Goal: Feedback & Contribution: Contribute content

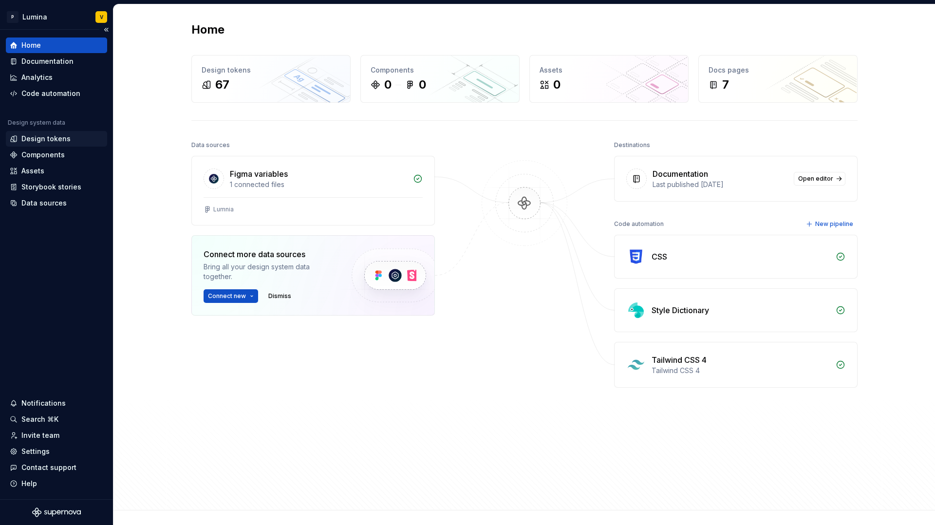
click at [35, 137] on div "Design tokens" at bounding box center [45, 139] width 49 height 10
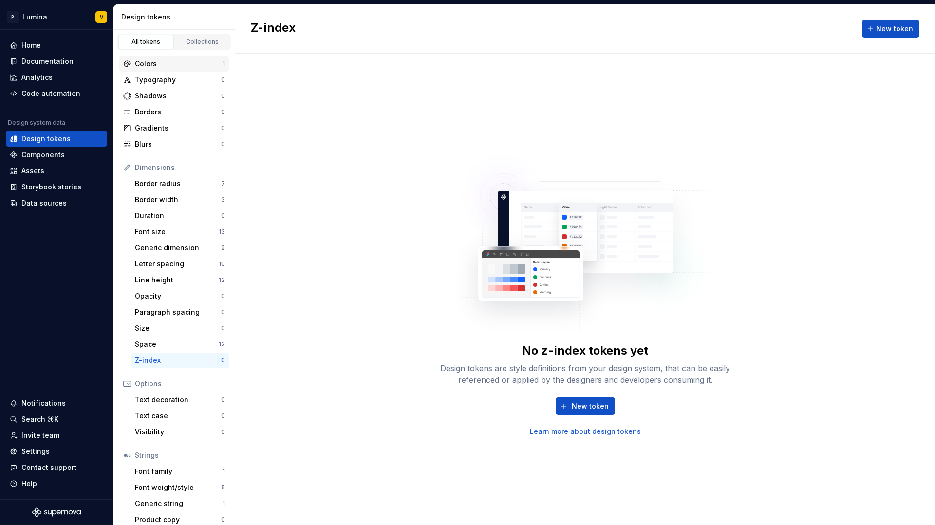
click at [189, 56] on div "Colors 1" at bounding box center [174, 64] width 110 height 16
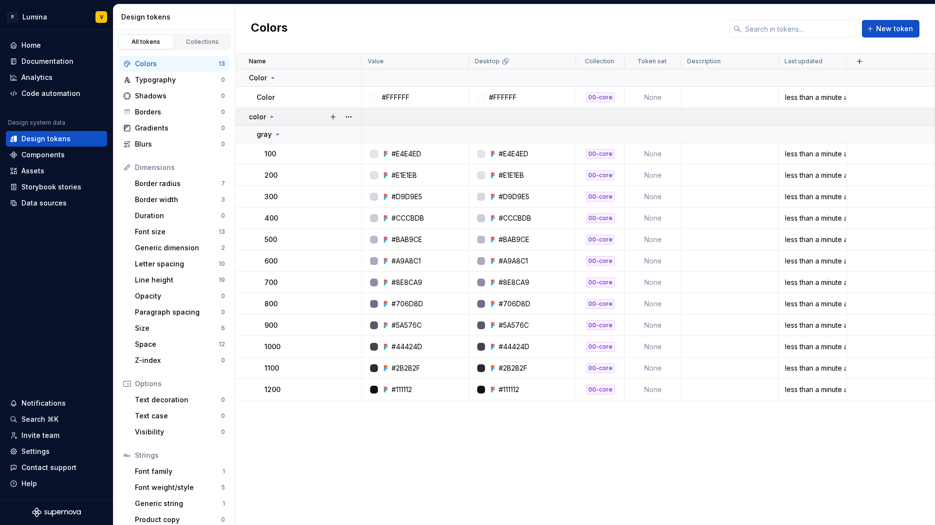
click at [269, 112] on div "color" at bounding box center [262, 117] width 27 height 10
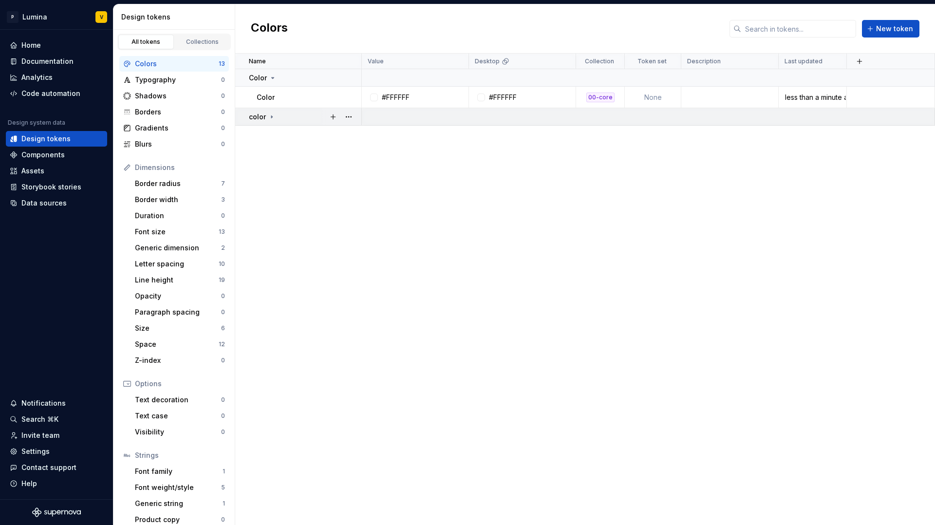
click at [275, 113] on div "color" at bounding box center [305, 117] width 112 height 10
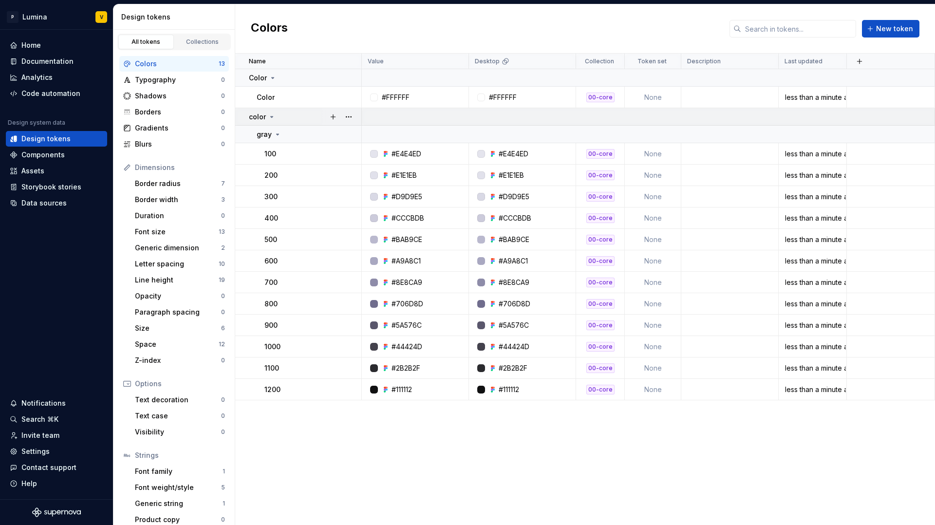
click at [275, 113] on div "color" at bounding box center [305, 117] width 112 height 10
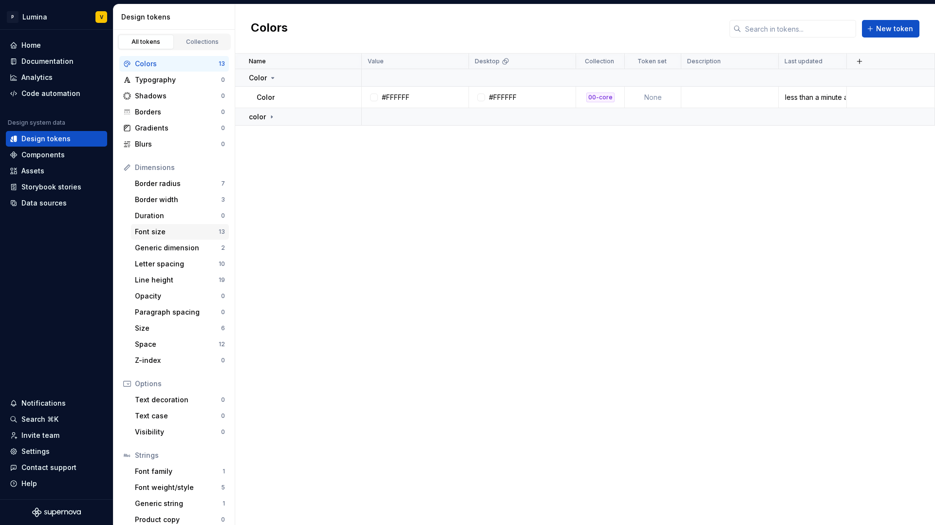
click at [162, 233] on div "Font size" at bounding box center [177, 232] width 84 height 10
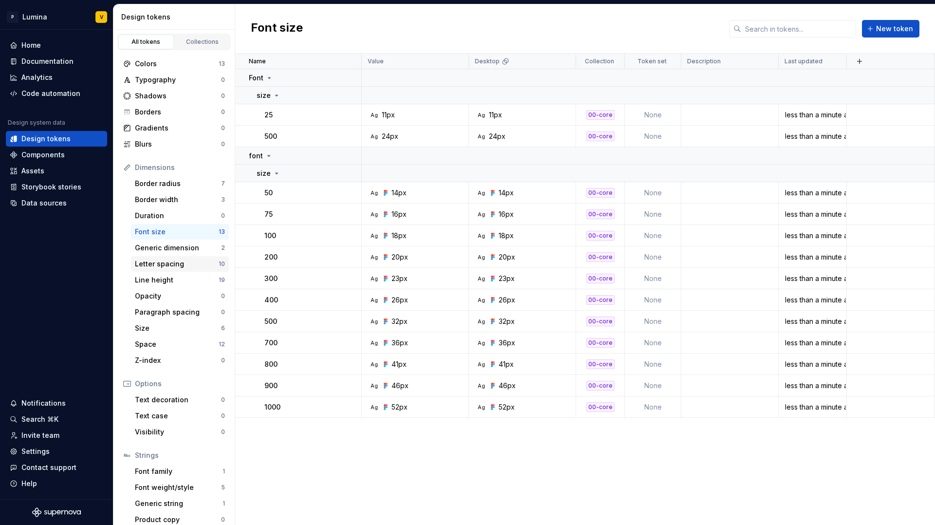
click at [179, 263] on div "Letter spacing" at bounding box center [177, 264] width 84 height 10
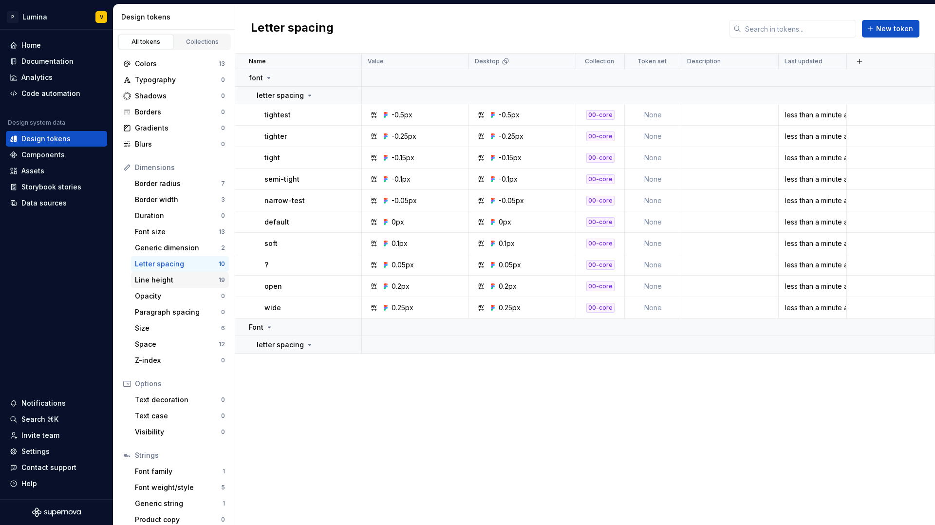
click at [175, 274] on div "Line height 19" at bounding box center [180, 280] width 98 height 16
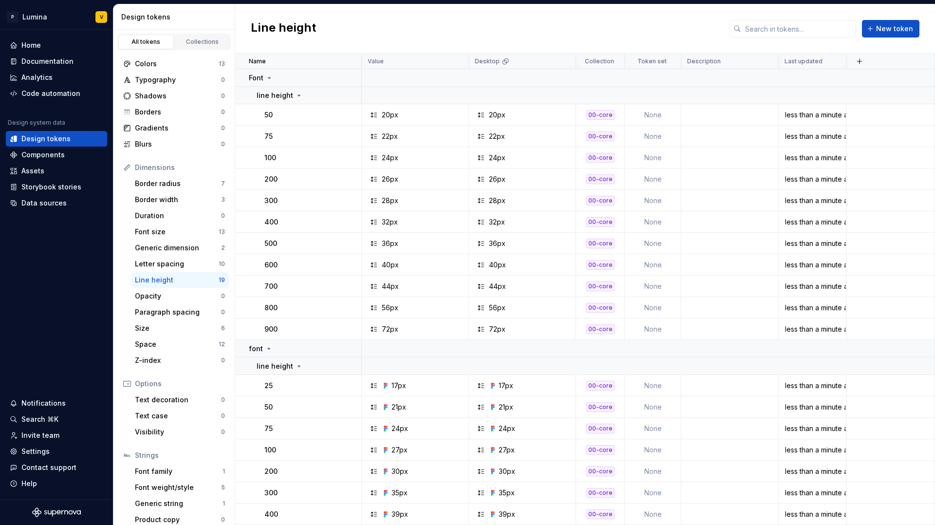
scroll to position [8, 0]
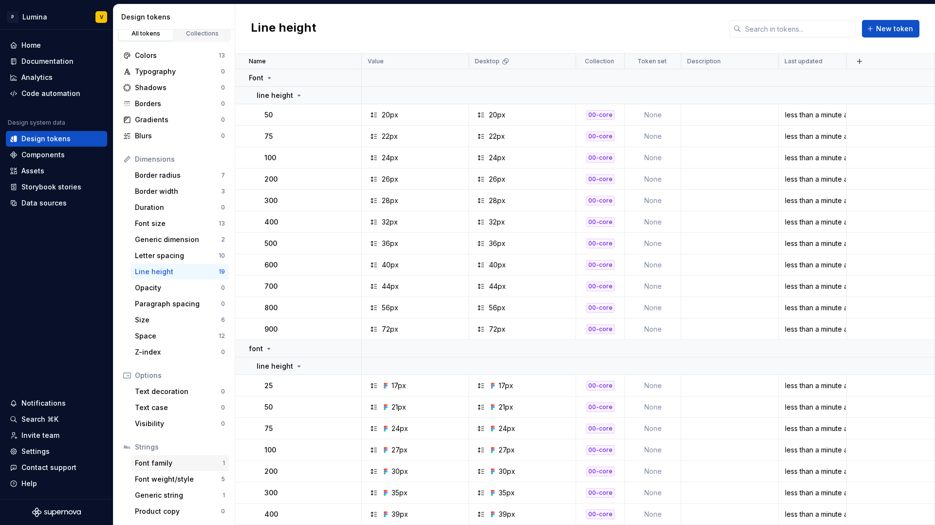
click at [166, 463] on div "Font family" at bounding box center [179, 463] width 88 height 10
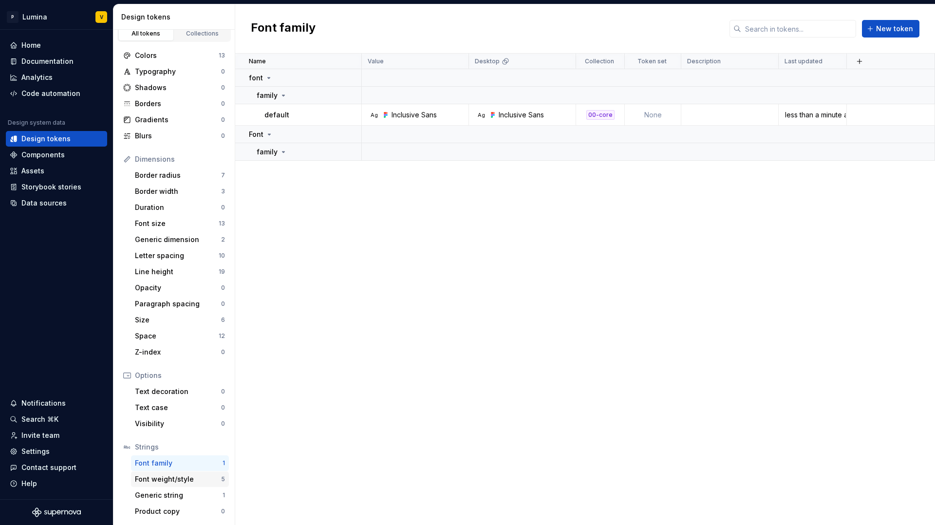
click at [183, 486] on div "Font weight/style 5" at bounding box center [180, 479] width 98 height 16
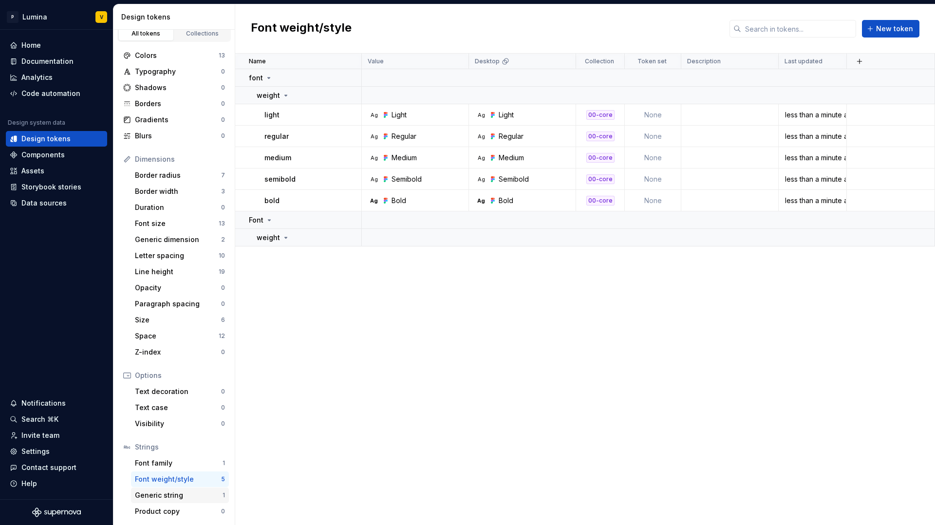
click at [174, 498] on div "Generic string" at bounding box center [179, 495] width 88 height 10
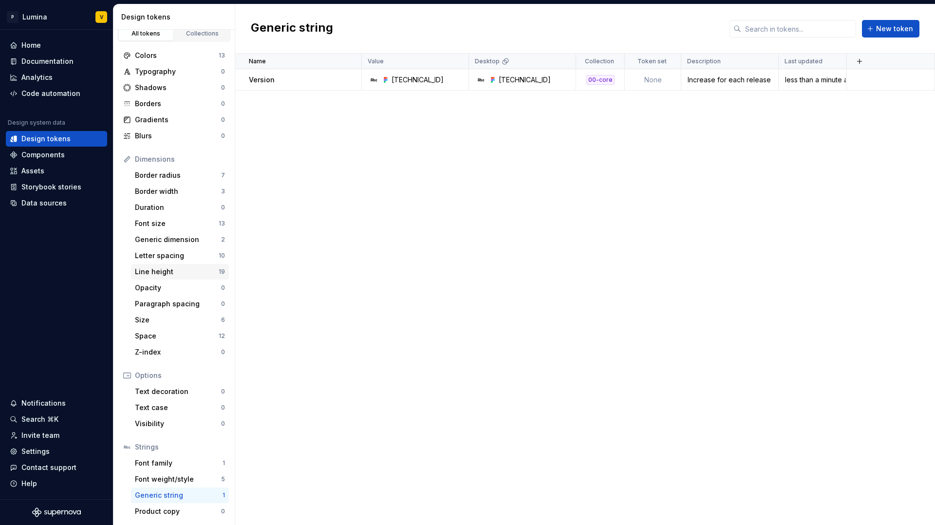
click at [167, 265] on div "Line height 19" at bounding box center [180, 272] width 98 height 16
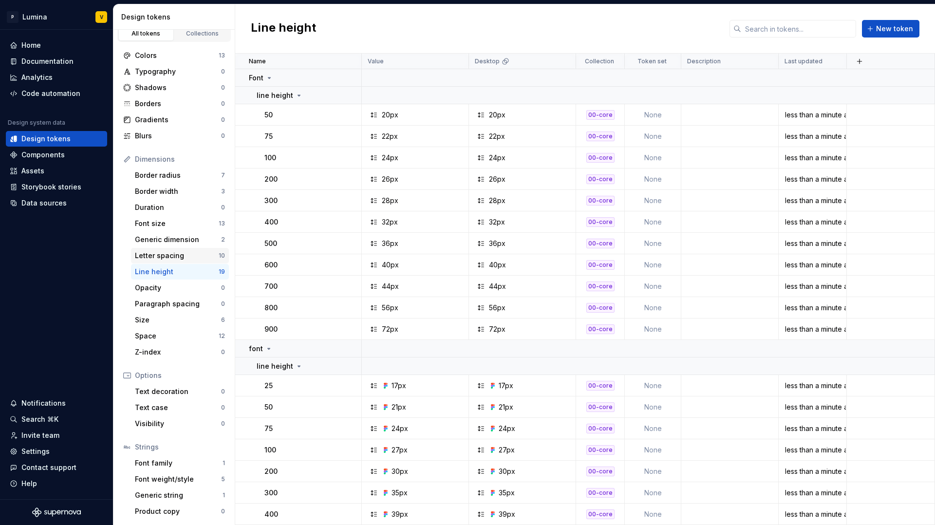
click at [168, 254] on div "Letter spacing" at bounding box center [177, 256] width 84 height 10
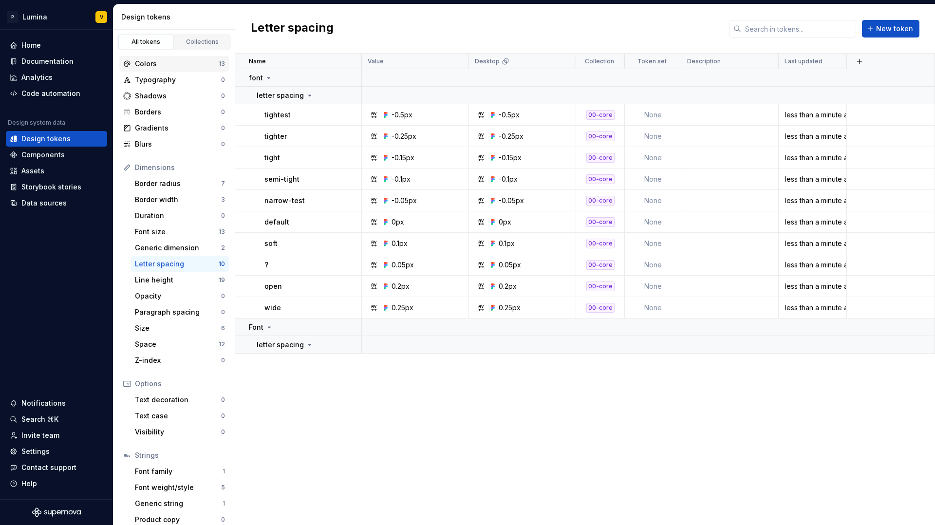
click at [161, 59] on div "Colors" at bounding box center [177, 64] width 84 height 10
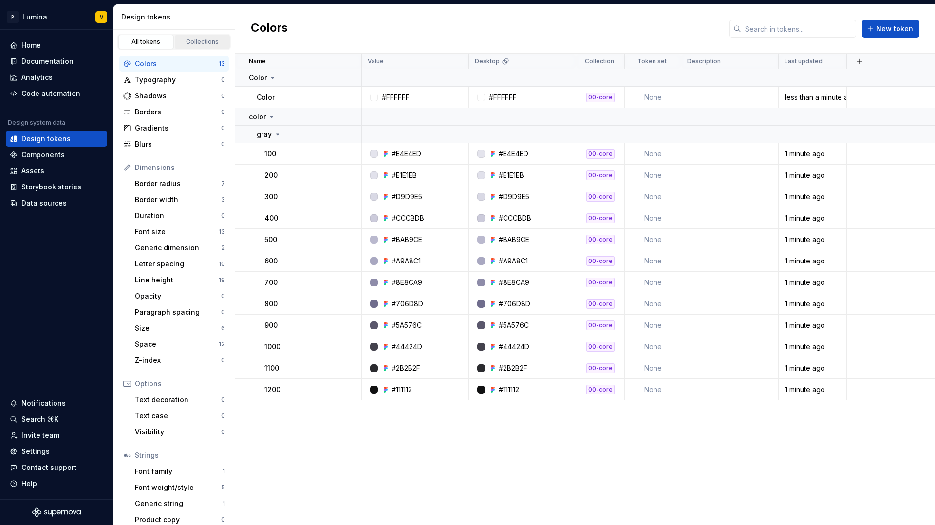
click at [207, 35] on link "Collections" at bounding box center [203, 42] width 56 height 15
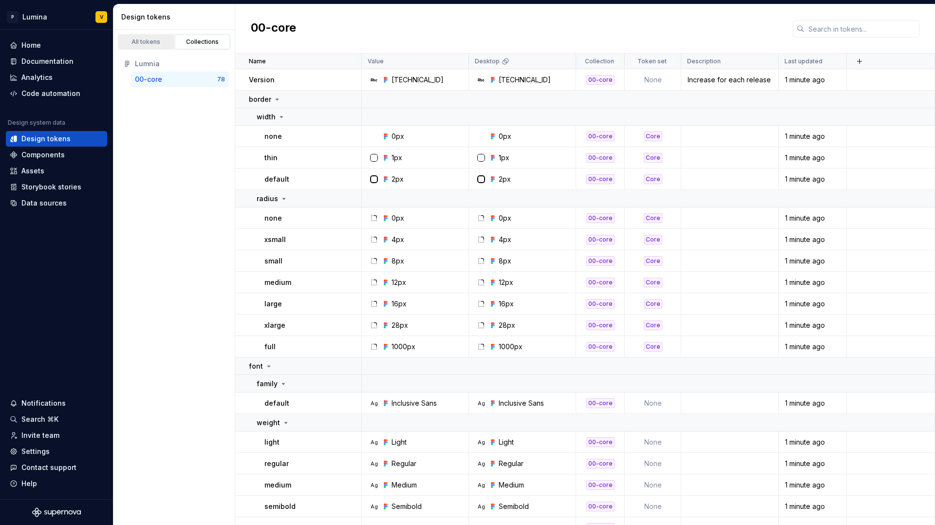
click at [152, 39] on div "All tokens" at bounding box center [146, 42] width 49 height 8
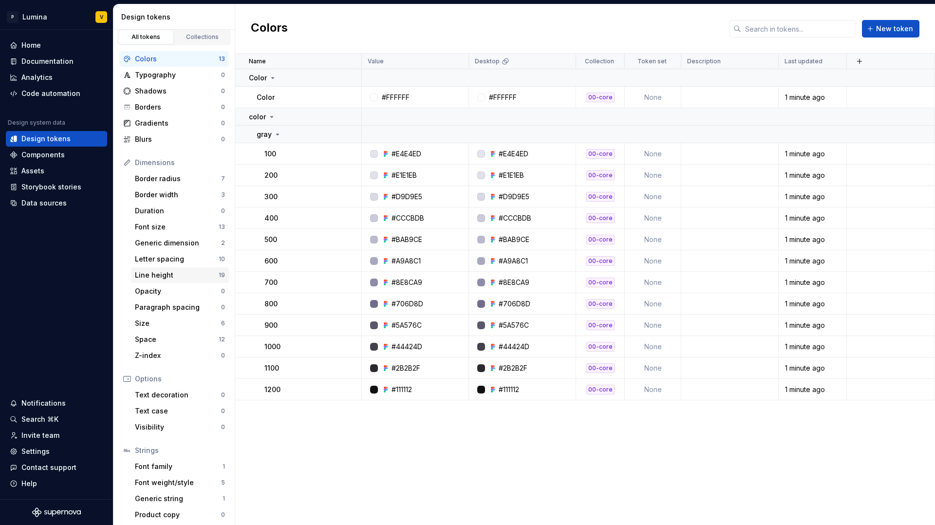
scroll to position [8, 0]
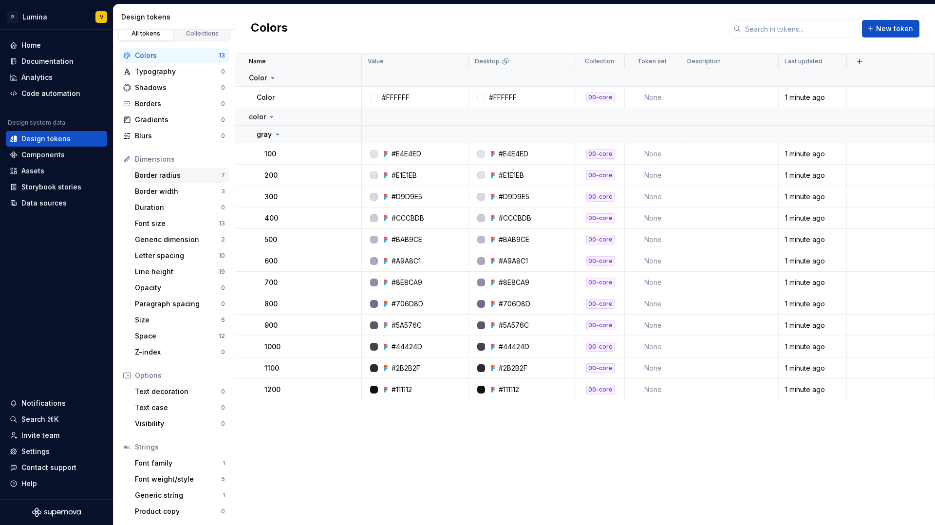
click at [153, 173] on div "Border radius" at bounding box center [178, 175] width 86 height 10
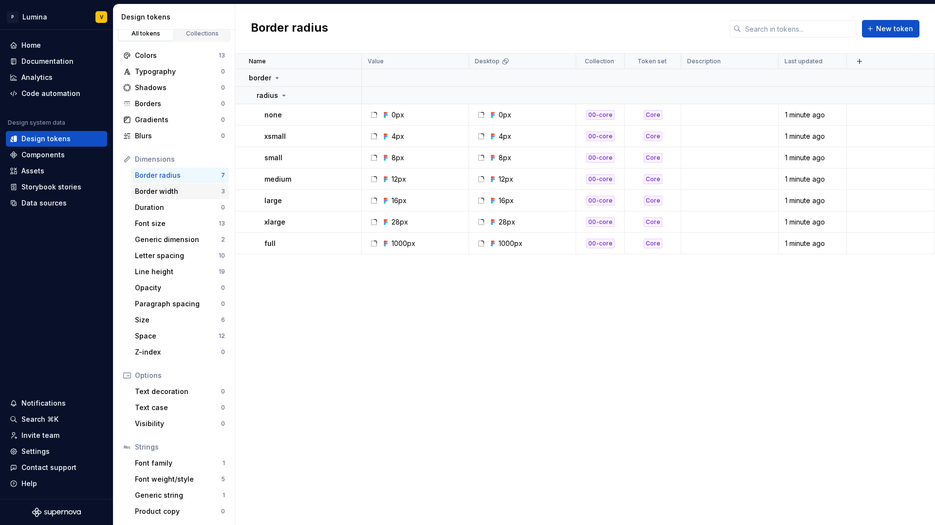
click at [158, 188] on div "Border width" at bounding box center [178, 191] width 86 height 10
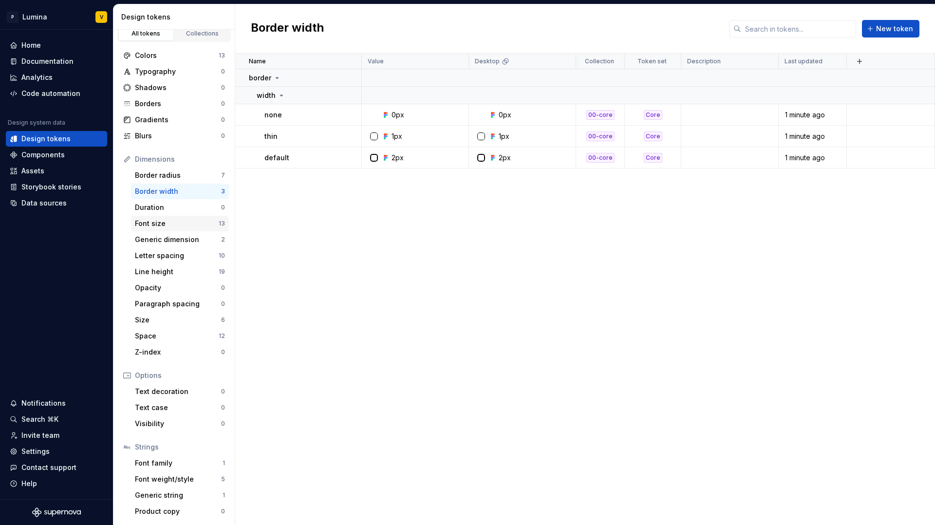
click at [166, 222] on div "Font size" at bounding box center [177, 224] width 84 height 10
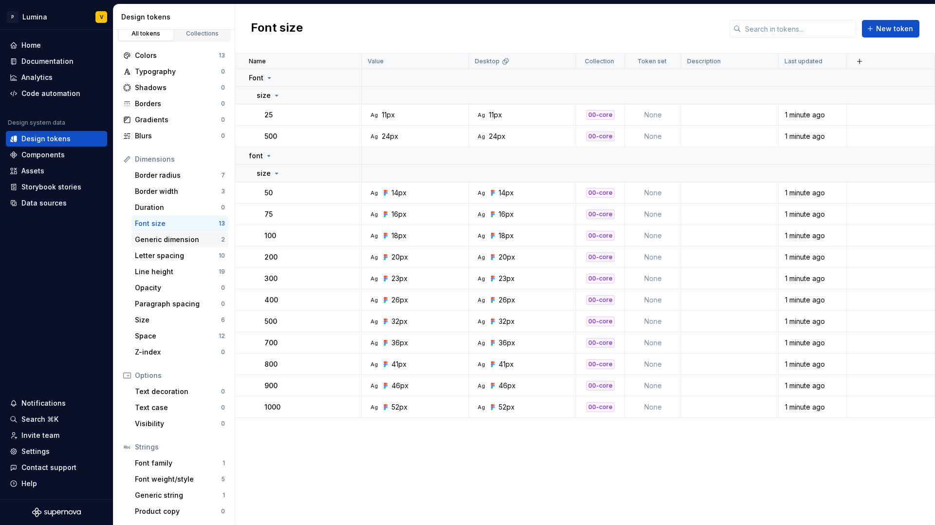
click at [173, 241] on div "Generic dimension" at bounding box center [178, 240] width 86 height 10
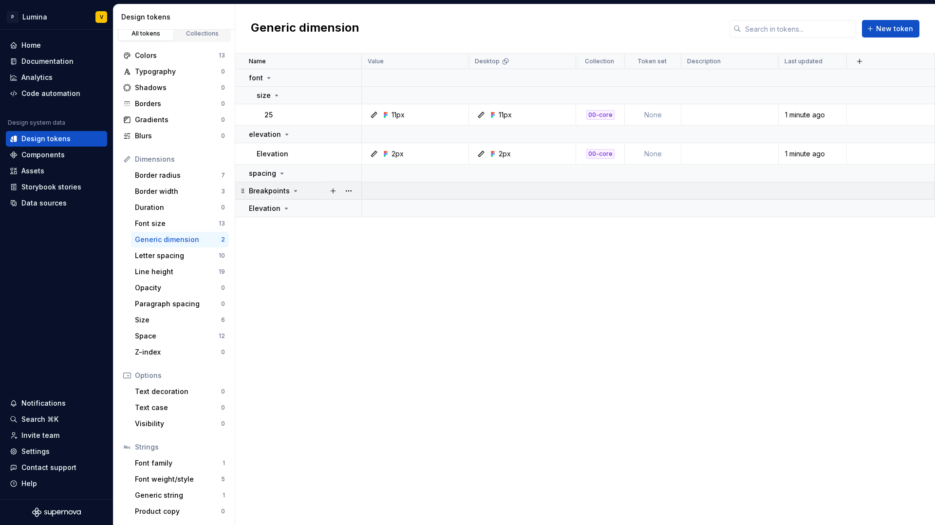
click at [283, 189] on p "Breakpoints" at bounding box center [269, 191] width 41 height 10
click at [292, 188] on icon at bounding box center [296, 191] width 8 height 8
click at [278, 208] on p "Elevation" at bounding box center [265, 209] width 32 height 10
click at [282, 207] on icon at bounding box center [286, 208] width 8 height 8
click at [165, 335] on div "Space" at bounding box center [177, 336] width 84 height 10
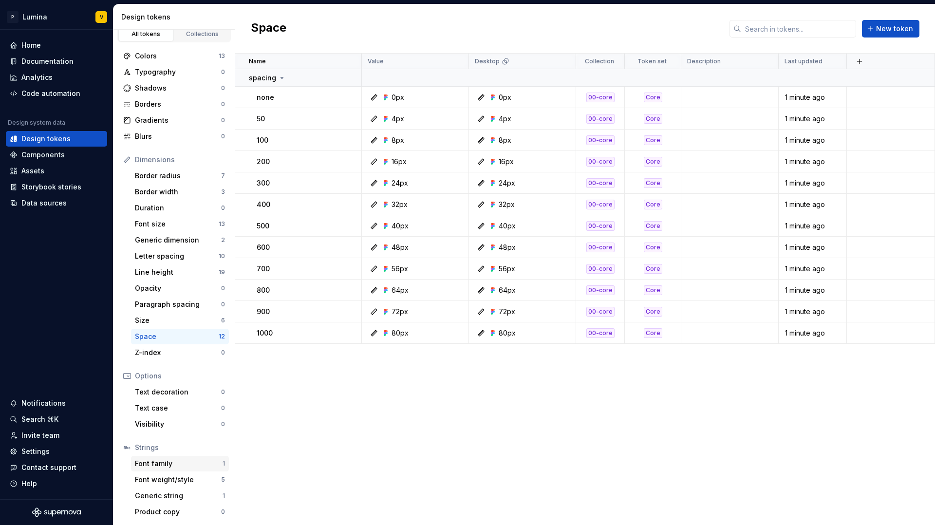
scroll to position [8, 0]
click at [163, 515] on div "Product copy" at bounding box center [178, 511] width 86 height 10
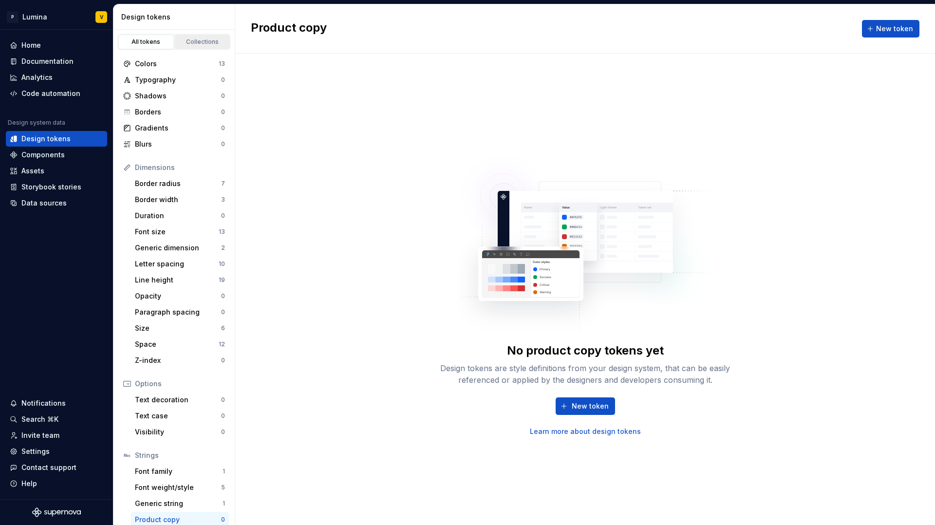
click at [194, 37] on link "Collections" at bounding box center [203, 42] width 56 height 15
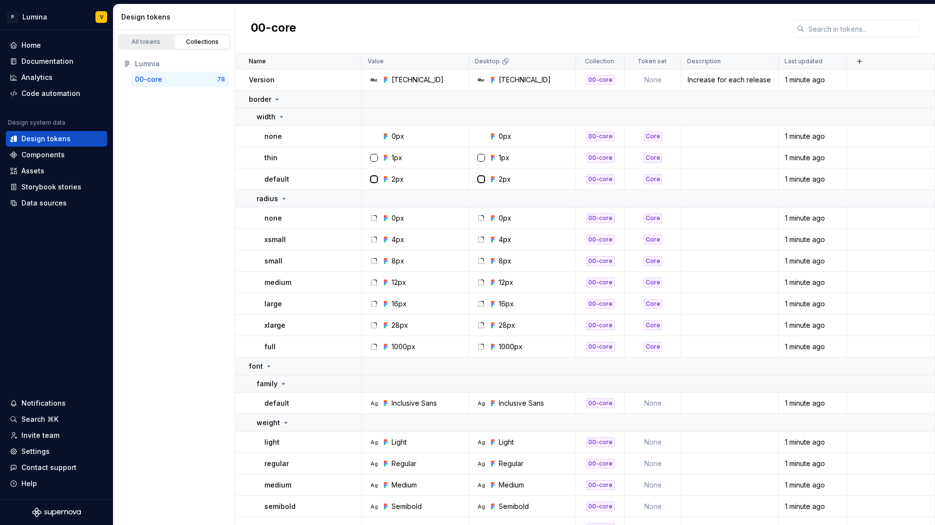
click at [146, 37] on link "All tokens" at bounding box center [146, 42] width 56 height 15
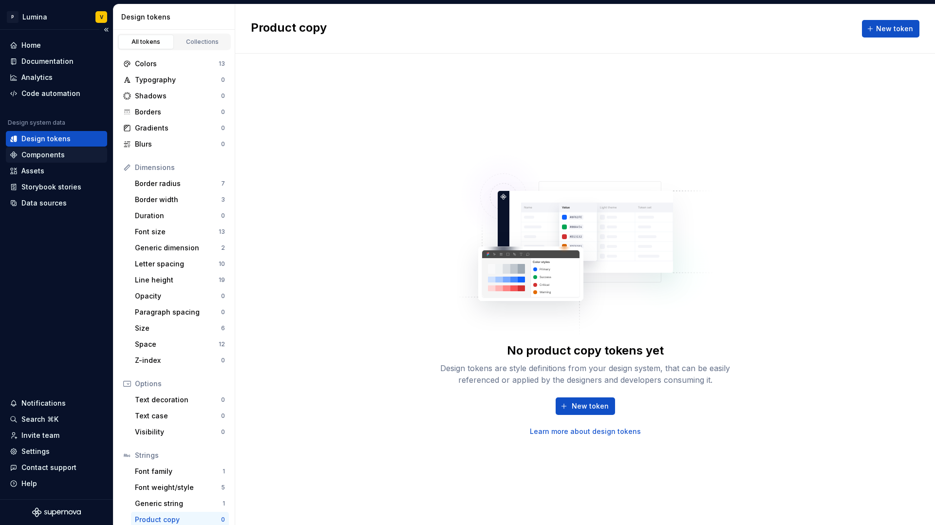
click at [37, 150] on div "Components" at bounding box center [42, 155] width 43 height 10
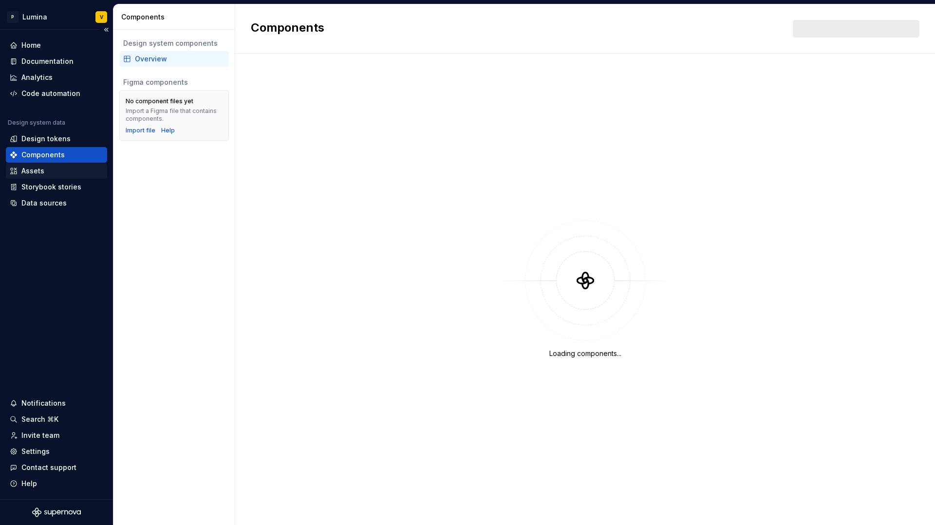
click at [39, 164] on div "Assets" at bounding box center [56, 171] width 101 height 16
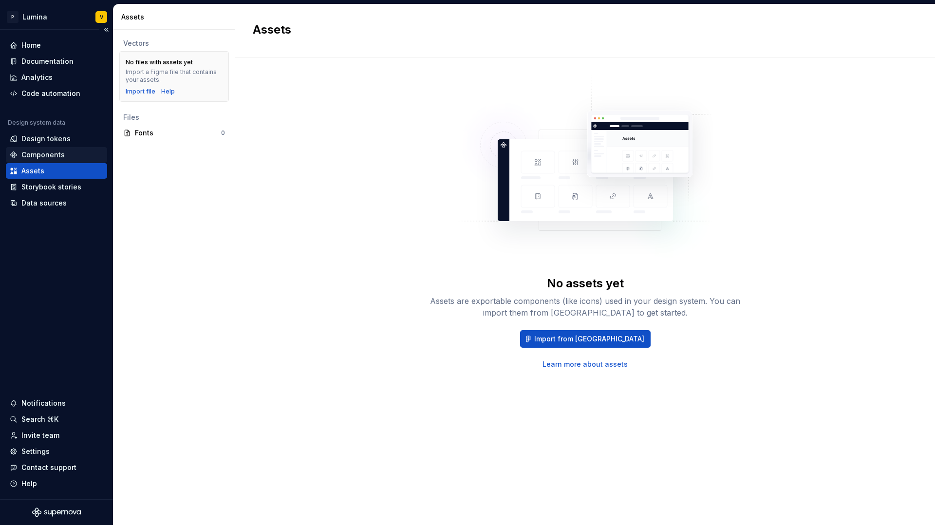
click at [46, 152] on div "Components" at bounding box center [42, 155] width 43 height 10
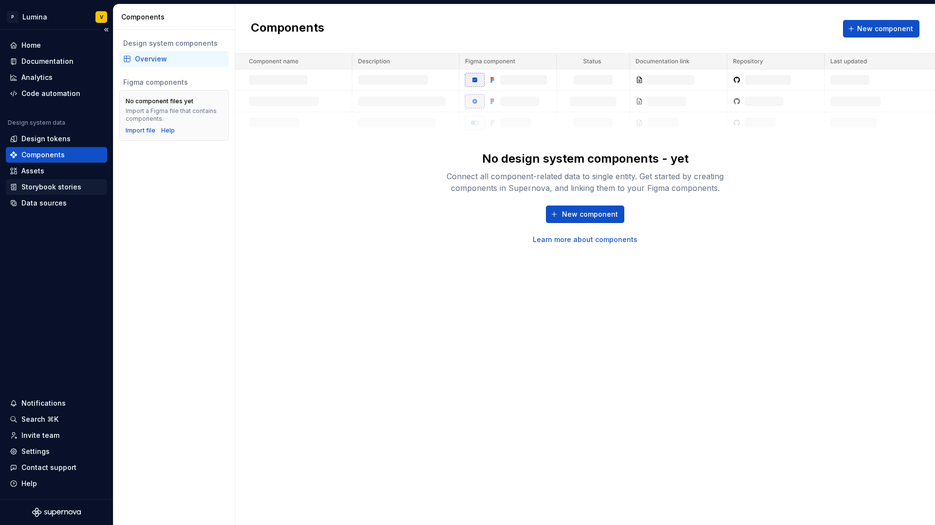
click at [56, 184] on div "Storybook stories" at bounding box center [51, 187] width 60 height 10
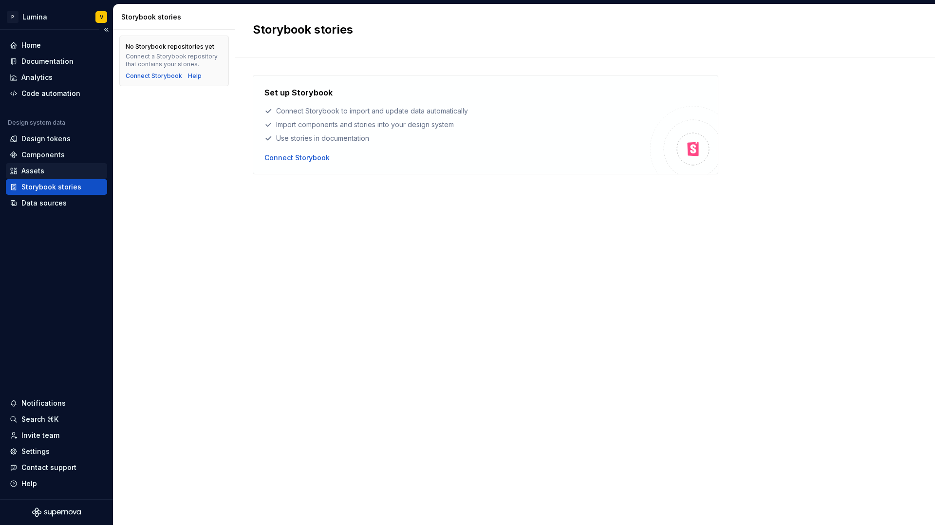
click at [35, 171] on div "Assets" at bounding box center [32, 171] width 23 height 10
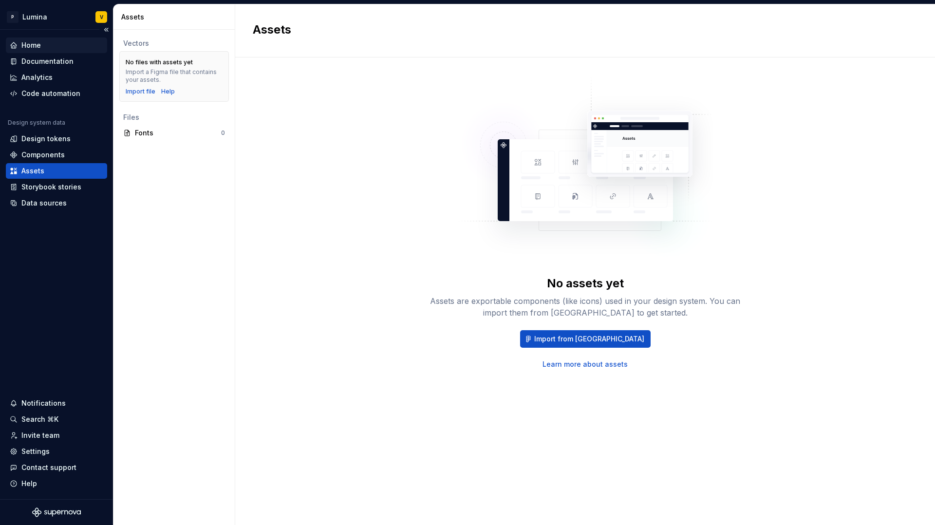
click at [36, 45] on div "Home" at bounding box center [30, 45] width 19 height 10
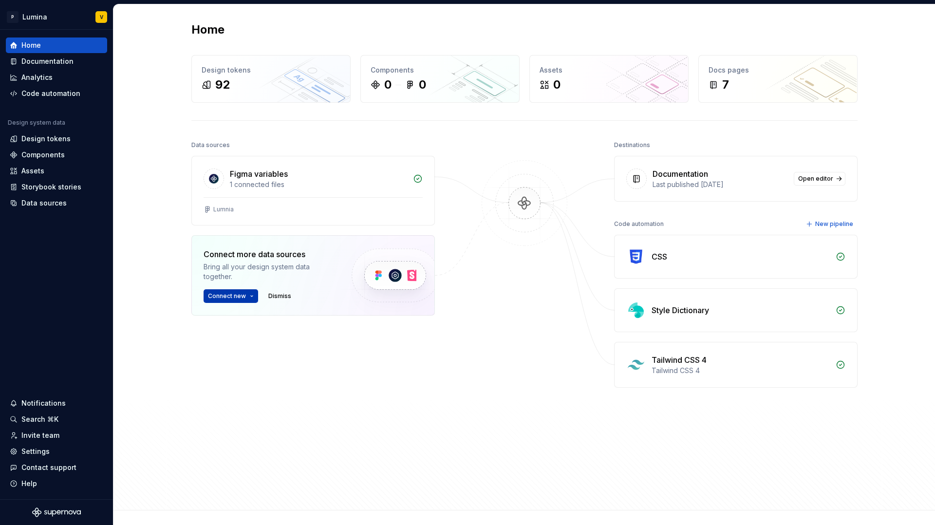
click at [245, 294] on html "P Lumina V Home Documentation Analytics Code automation Design system data Desi…" at bounding box center [467, 262] width 935 height 525
click at [240, 322] on div "Import styles, components and icons." at bounding box center [273, 325] width 109 height 8
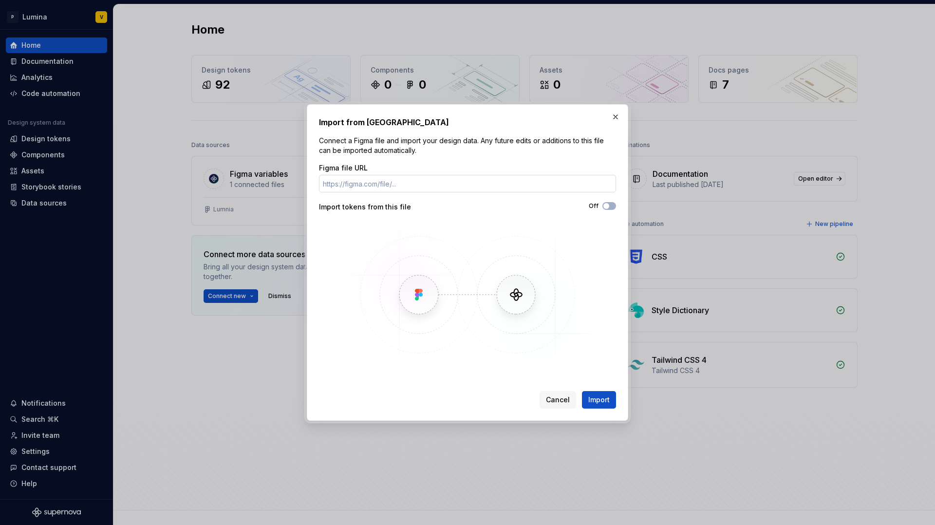
click at [359, 192] on input "Figma file URL" at bounding box center [467, 184] width 297 height 18
paste input "https://www.figma.com/design/enMrueGeeRrCLL9n83cUse/Lumnia?node-id=39-3&t=0F1gl…"
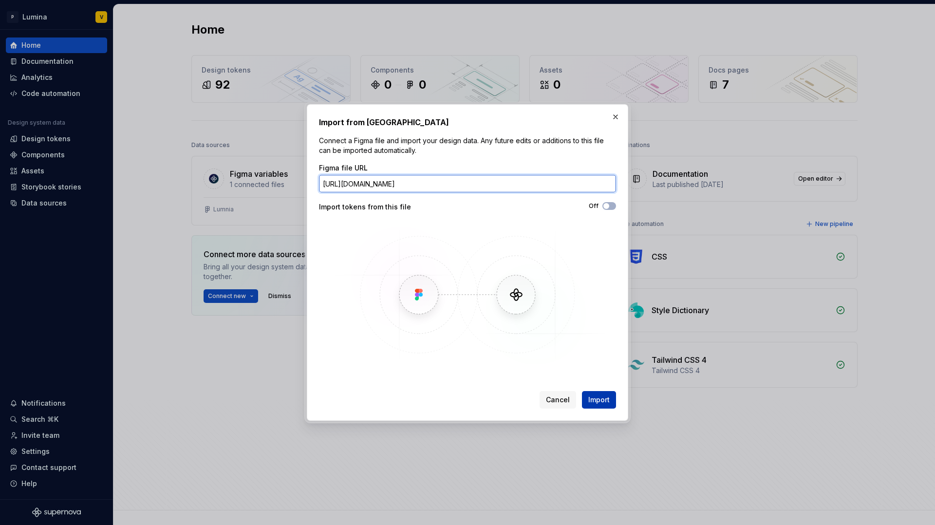
type input "https://www.figma.com/design/enMrueGeeRrCLL9n83cUse/Lumnia?node-id=39-3&t=0F1gl…"
click at [590, 402] on span "Import" at bounding box center [598, 400] width 21 height 10
click at [611, 205] on button "Off" at bounding box center [609, 206] width 14 height 8
click at [607, 399] on span "Import" at bounding box center [598, 400] width 21 height 10
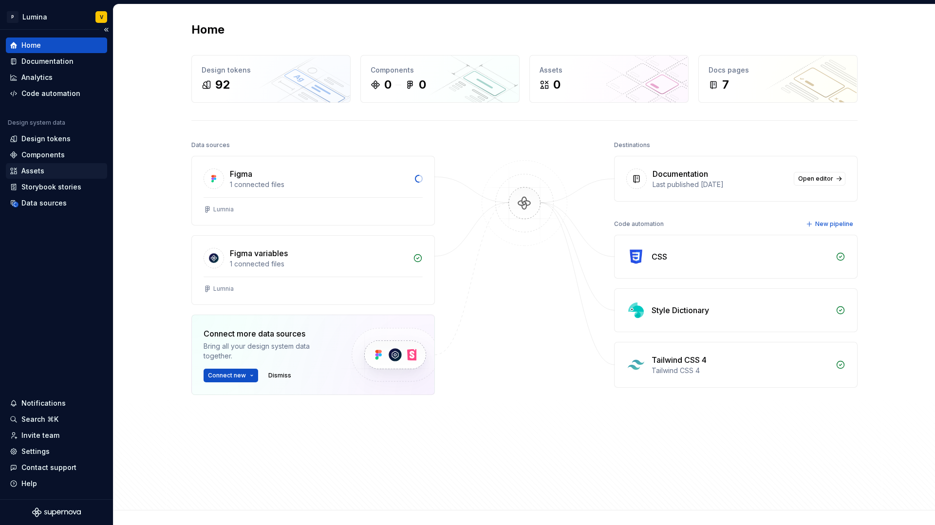
click at [30, 174] on div "Assets" at bounding box center [32, 171] width 23 height 10
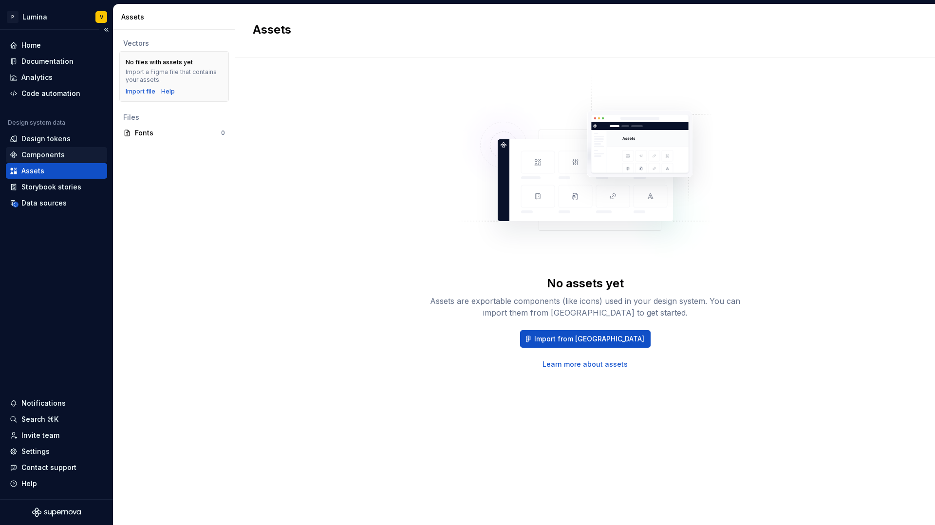
click at [52, 152] on div "Components" at bounding box center [42, 155] width 43 height 10
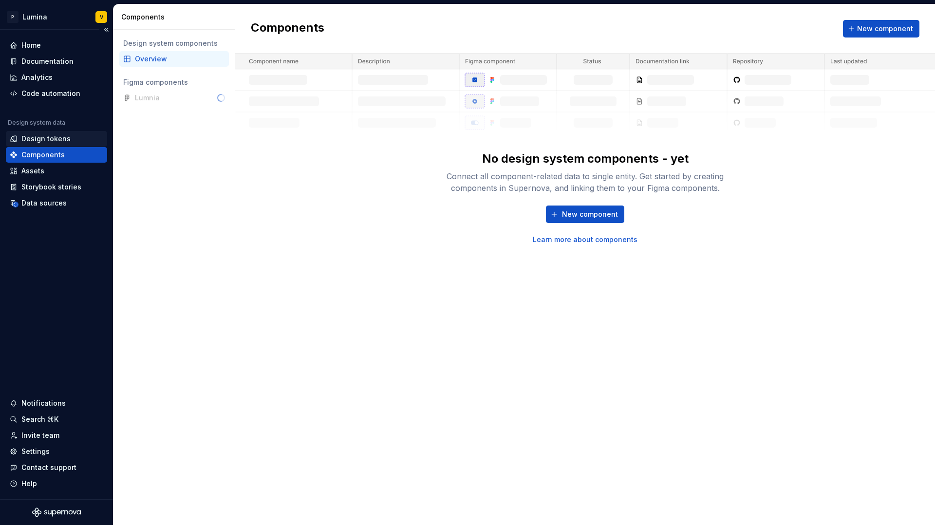
click at [51, 138] on div "Design tokens" at bounding box center [45, 139] width 49 height 10
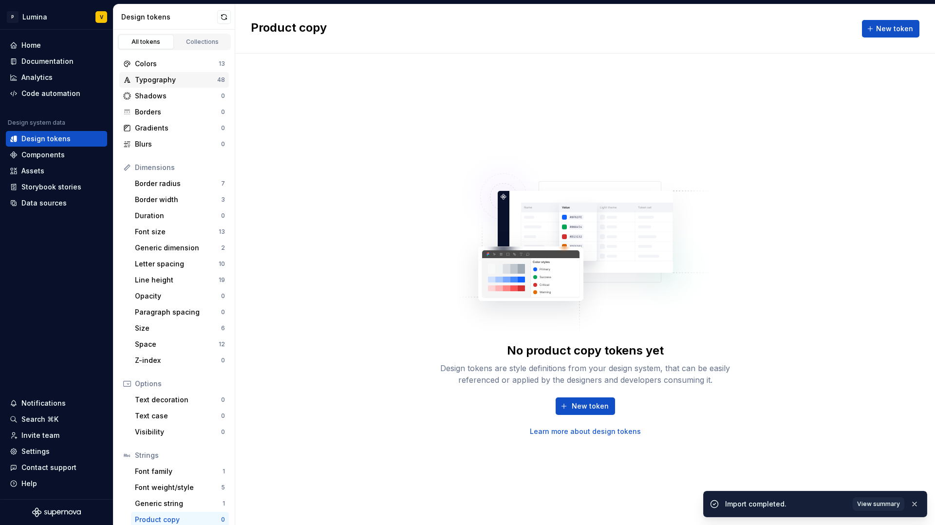
click at [165, 75] on div "Typography" at bounding box center [176, 80] width 82 height 10
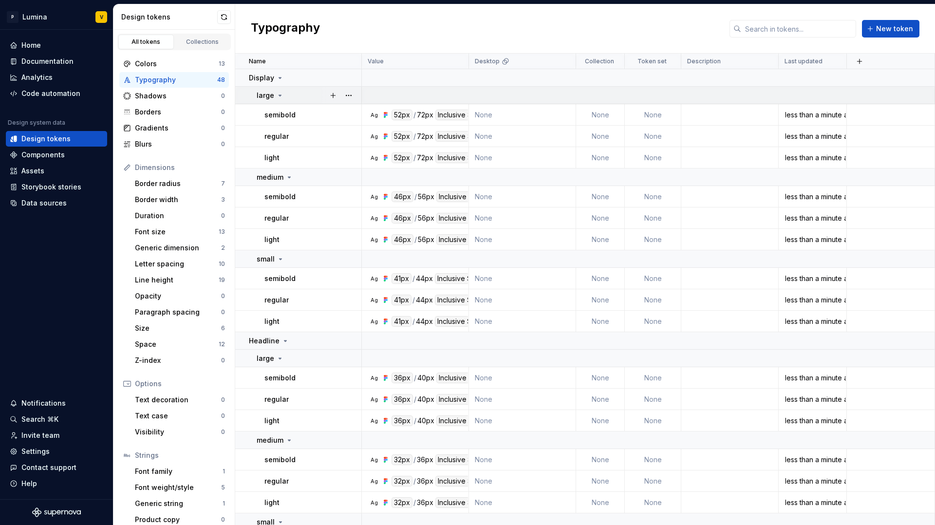
click at [281, 95] on icon at bounding box center [280, 96] width 8 height 8
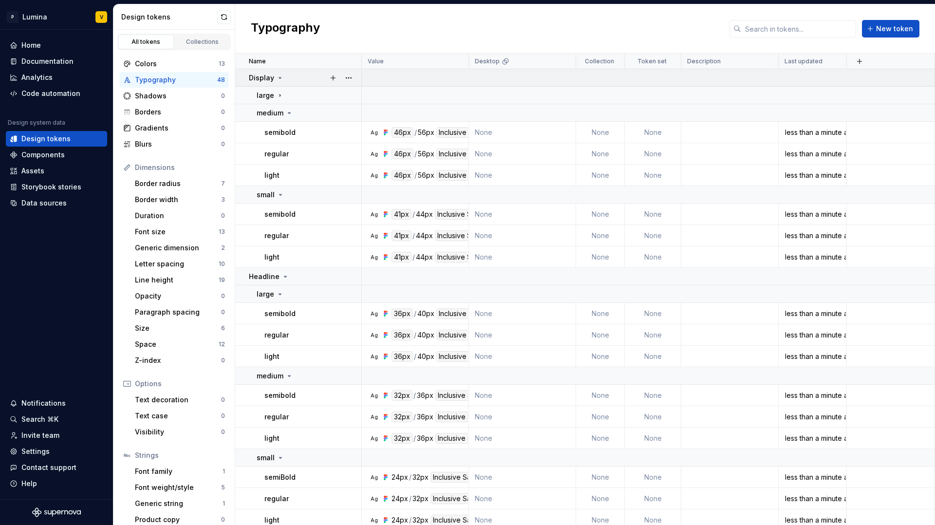
click at [277, 79] on icon at bounding box center [280, 78] width 8 height 8
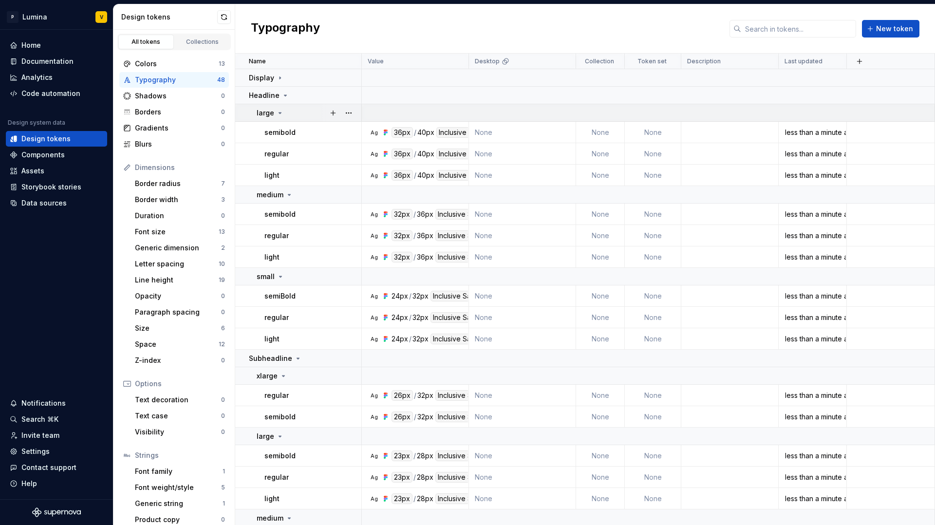
click at [278, 111] on icon at bounding box center [280, 113] width 8 height 8
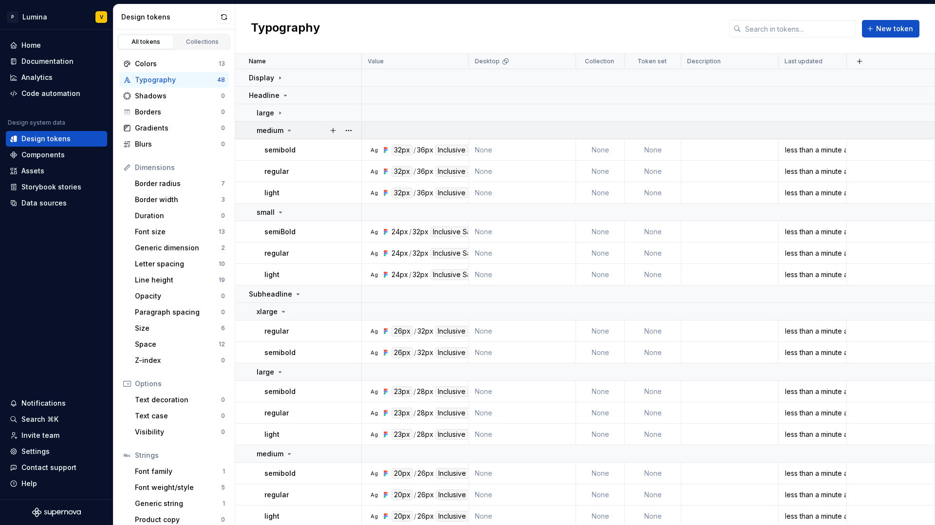
click at [289, 131] on icon at bounding box center [289, 131] width 8 height 8
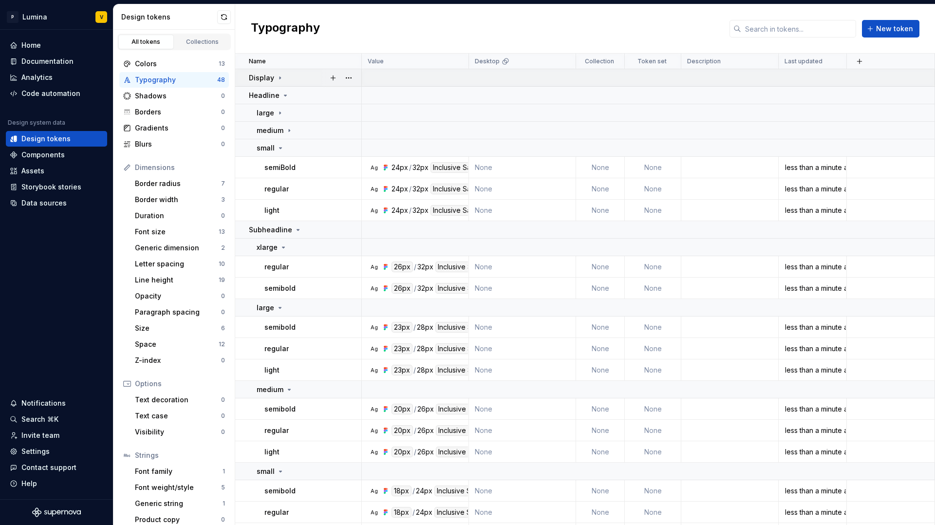
click at [279, 78] on icon at bounding box center [280, 78] width 8 height 8
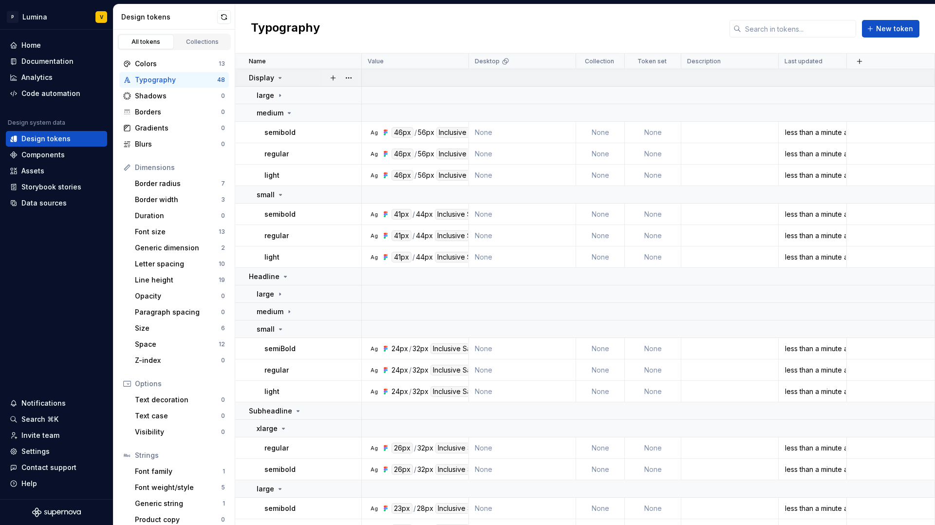
click at [279, 78] on icon at bounding box center [280, 77] width 2 height 1
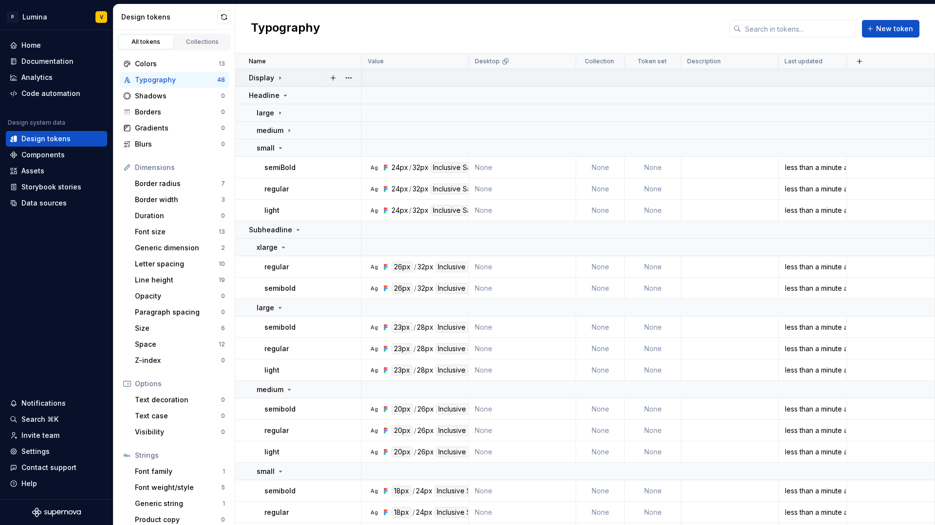
click at [279, 78] on icon at bounding box center [279, 77] width 1 height 2
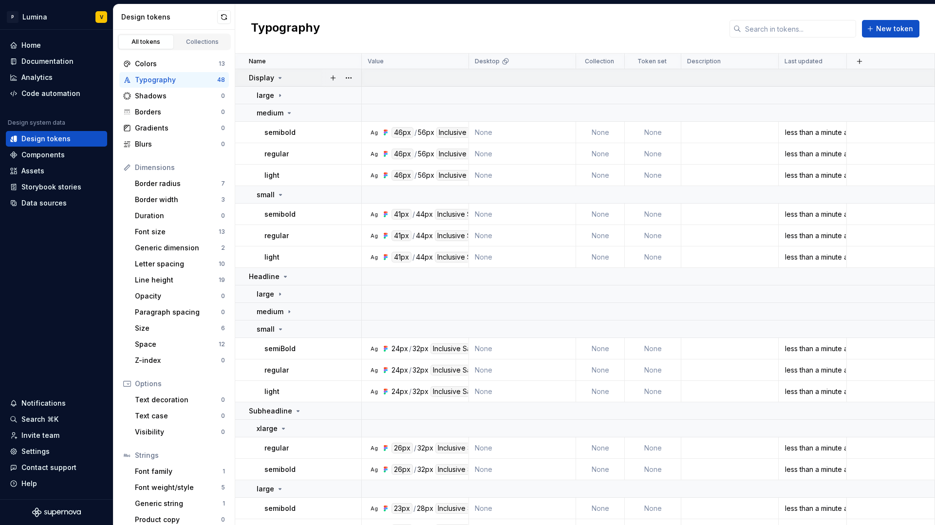
click at [279, 78] on icon at bounding box center [280, 77] width 2 height 1
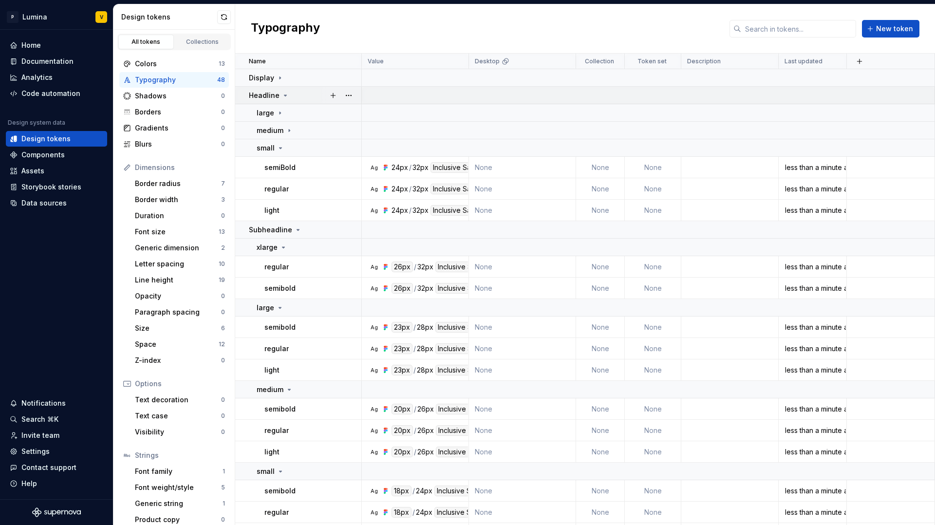
click at [287, 94] on div "Headline" at bounding box center [305, 96] width 112 height 10
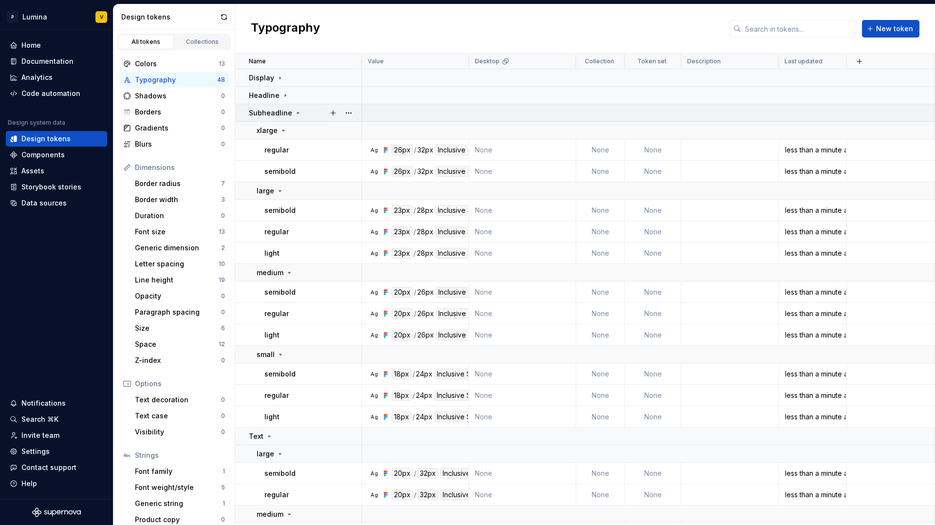
click at [294, 112] on icon at bounding box center [298, 113] width 8 height 8
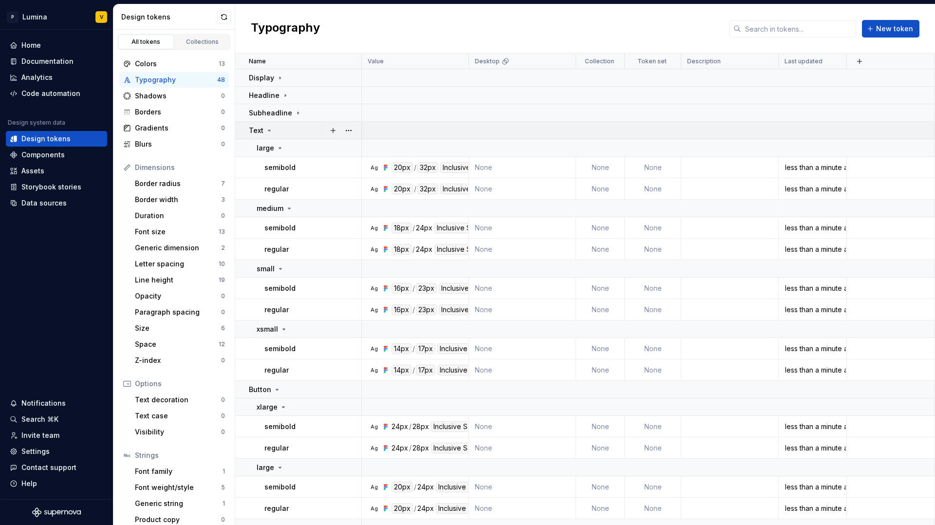
click at [272, 130] on icon at bounding box center [269, 131] width 8 height 8
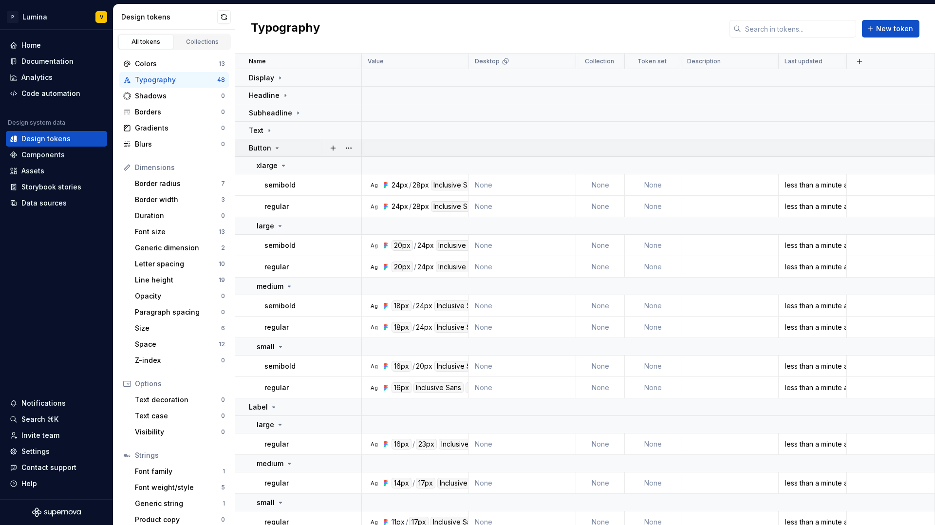
click at [274, 147] on icon at bounding box center [277, 148] width 8 height 8
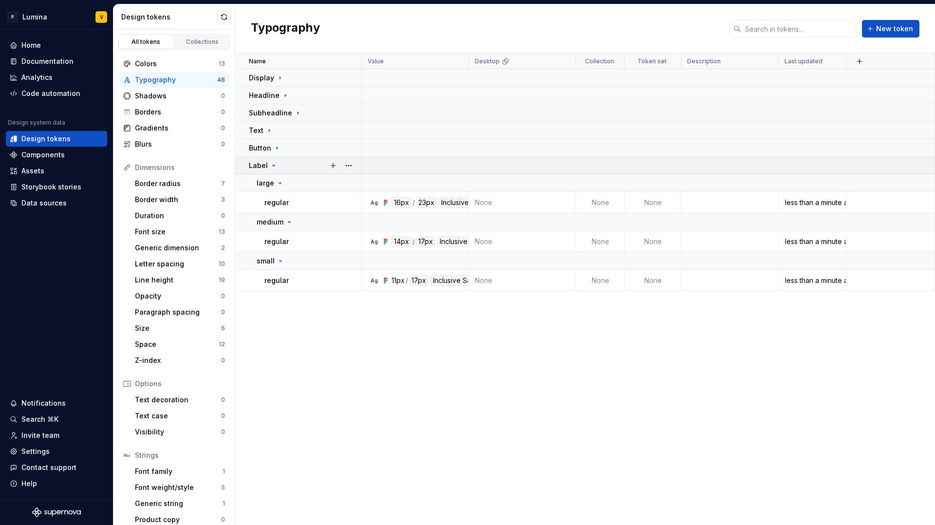
click at [270, 162] on icon at bounding box center [274, 166] width 8 height 8
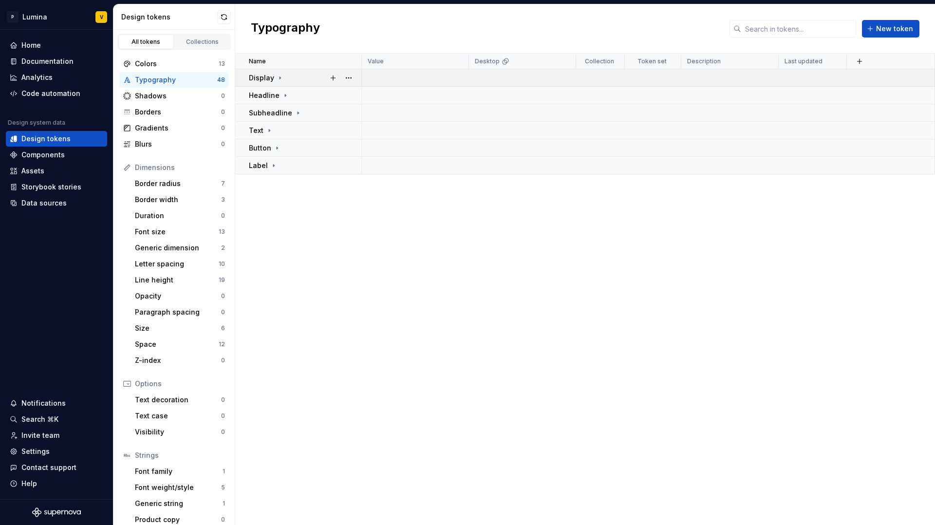
click at [273, 76] on div "Display" at bounding box center [266, 78] width 35 height 10
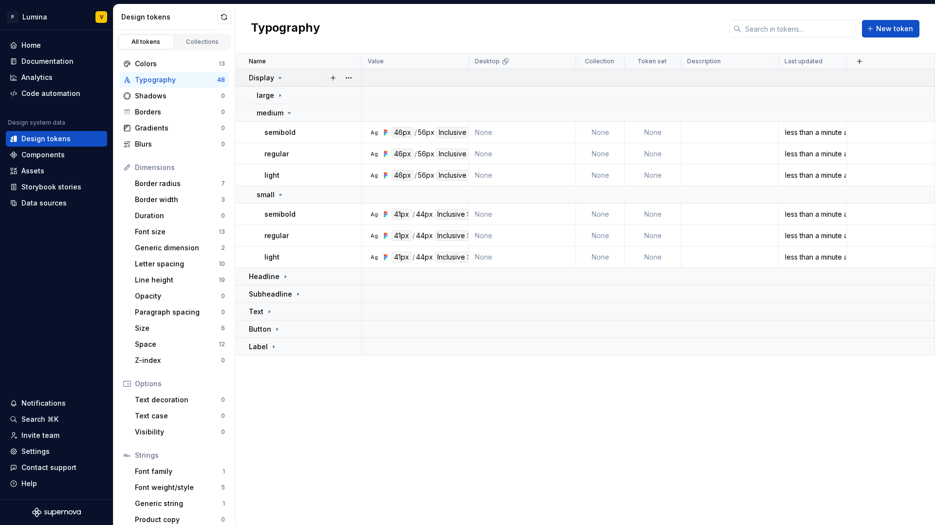
click at [273, 76] on div "Display" at bounding box center [266, 78] width 35 height 10
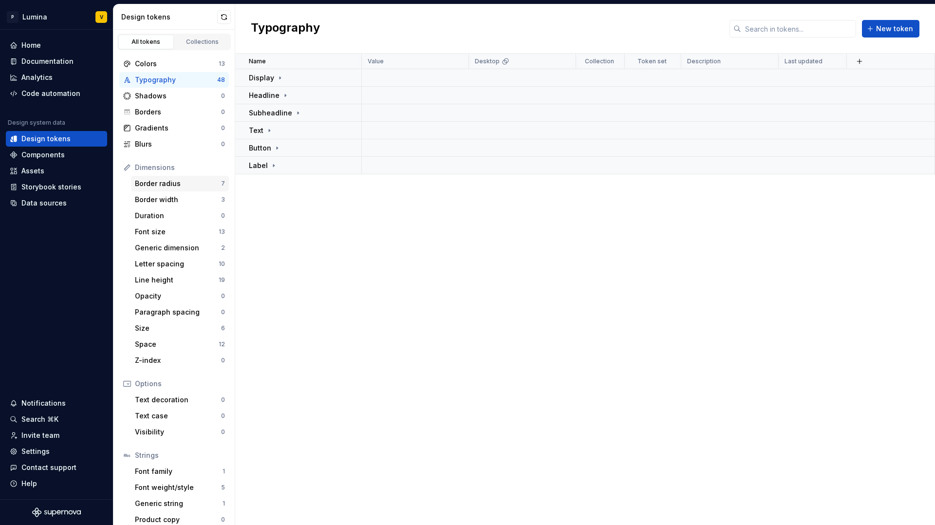
click at [179, 181] on div "Border radius" at bounding box center [178, 184] width 86 height 10
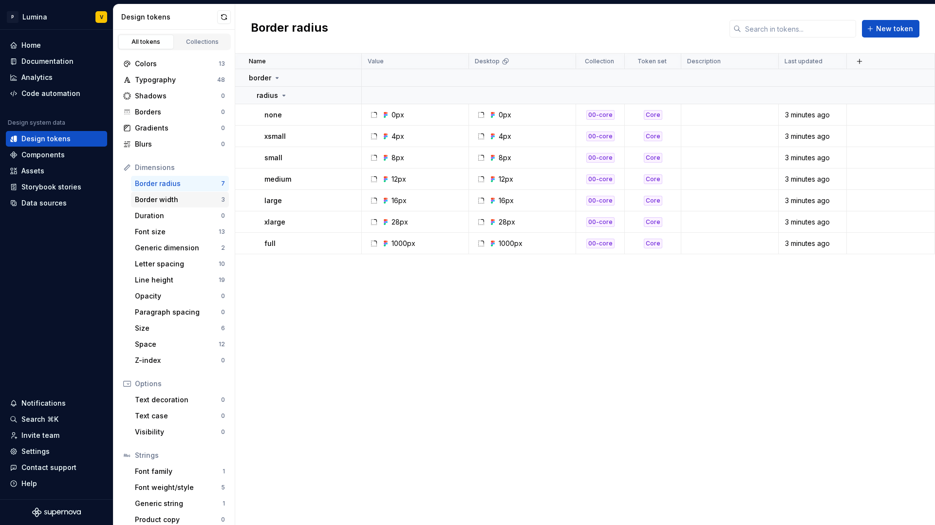
click at [191, 194] on div "Border width 3" at bounding box center [180, 200] width 98 height 16
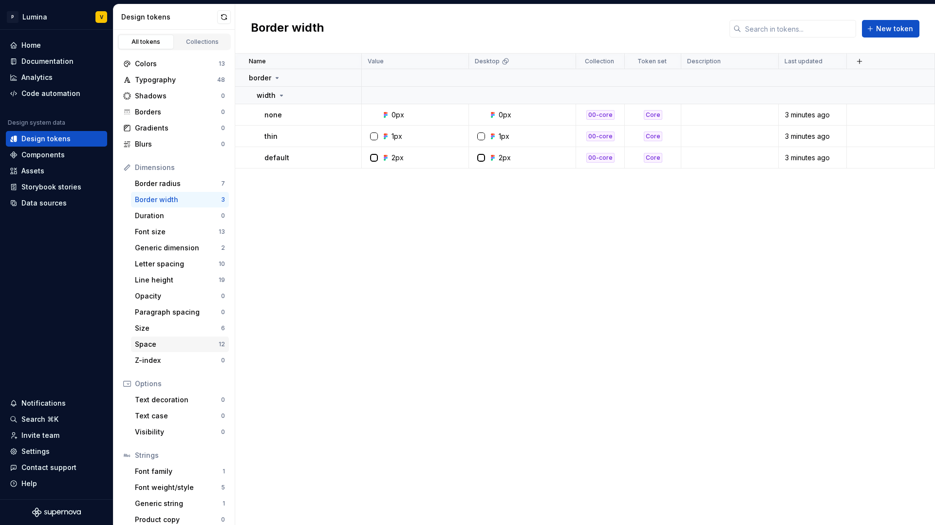
click at [191, 337] on div "Space 12" at bounding box center [180, 344] width 98 height 16
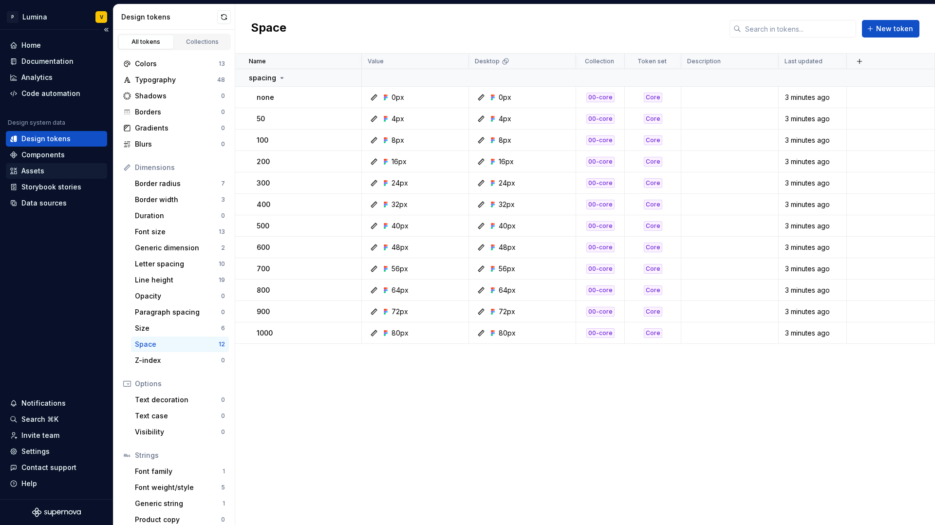
click at [32, 173] on div "Assets" at bounding box center [32, 171] width 23 height 10
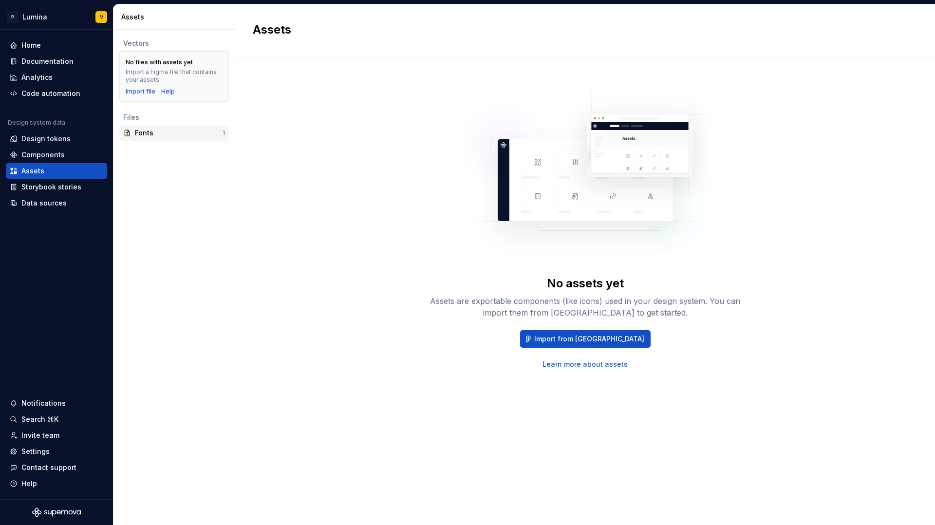
click at [157, 137] on div "Fonts" at bounding box center [179, 133] width 88 height 10
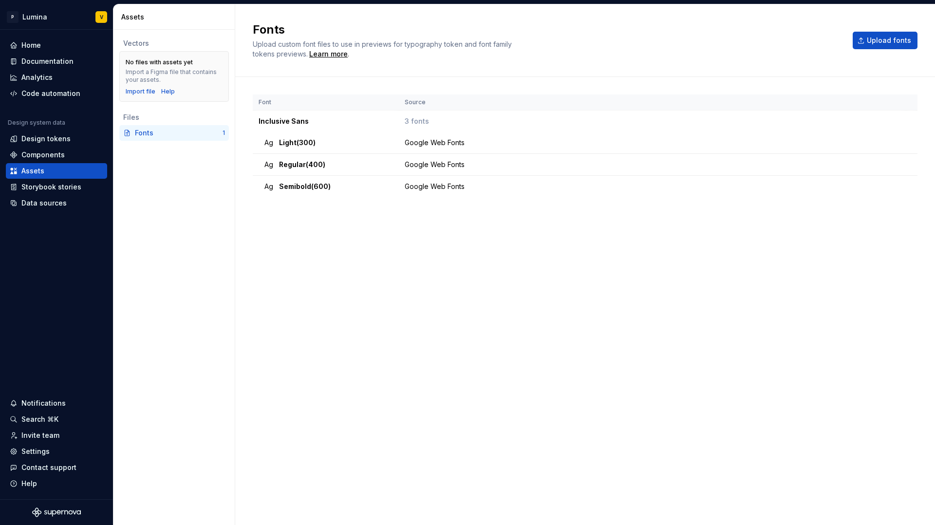
click at [140, 137] on div "Fonts" at bounding box center [179, 133] width 88 height 10
click at [137, 92] on div "Import file" at bounding box center [141, 92] width 30 height 8
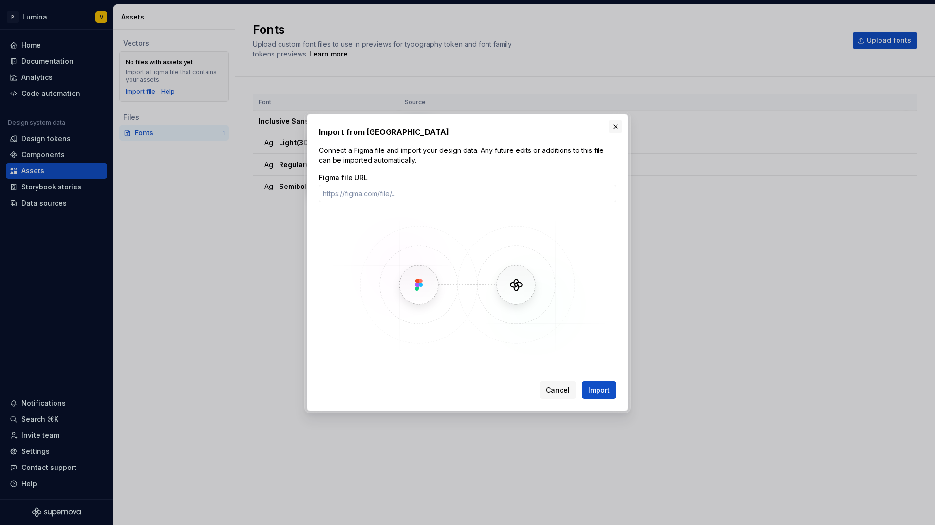
click at [613, 126] on button "button" at bounding box center [616, 127] width 14 height 14
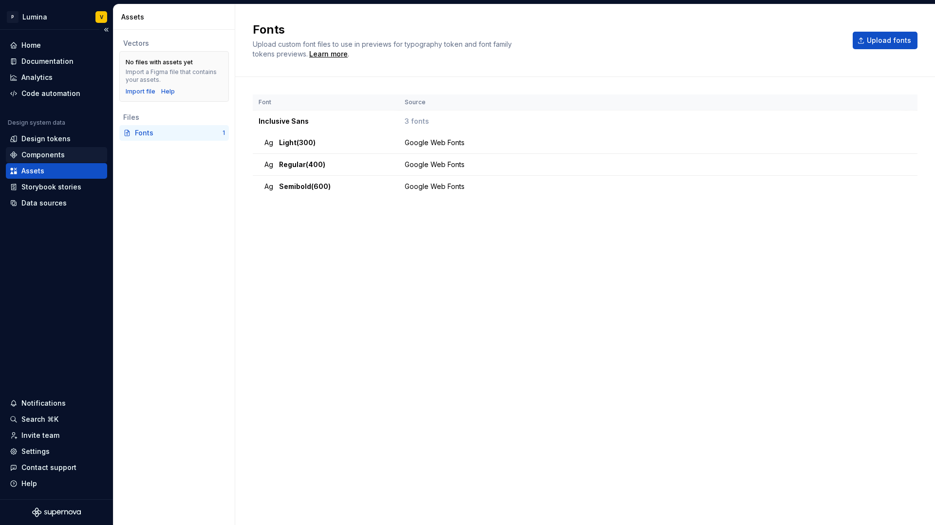
click at [39, 154] on div "Components" at bounding box center [42, 155] width 43 height 10
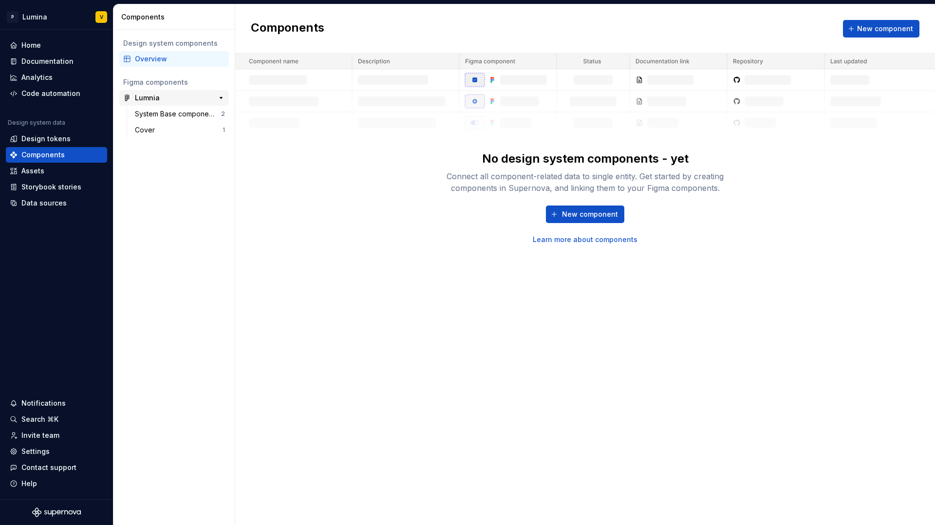
click at [177, 97] on div "Lumnia" at bounding box center [171, 98] width 73 height 10
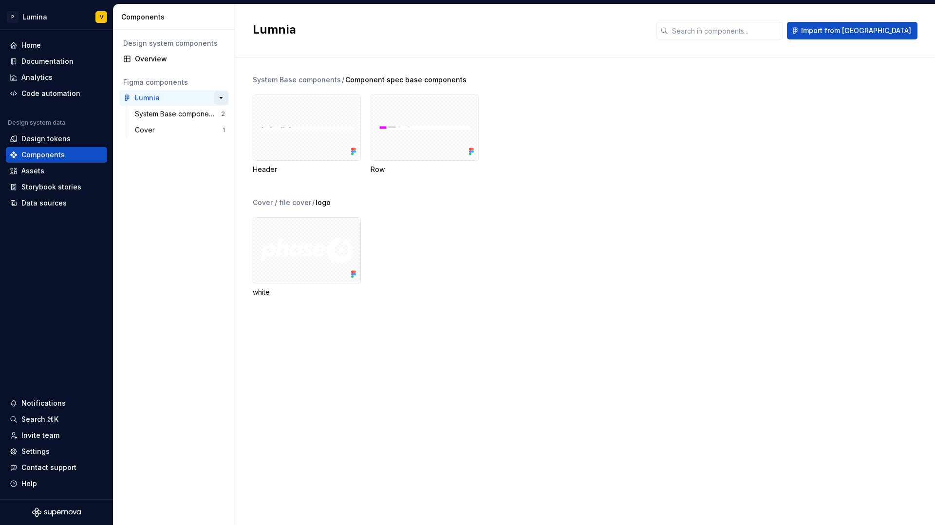
click at [219, 93] on button "button" at bounding box center [221, 98] width 14 height 14
click at [30, 200] on div "Data sources" at bounding box center [43, 203] width 45 height 10
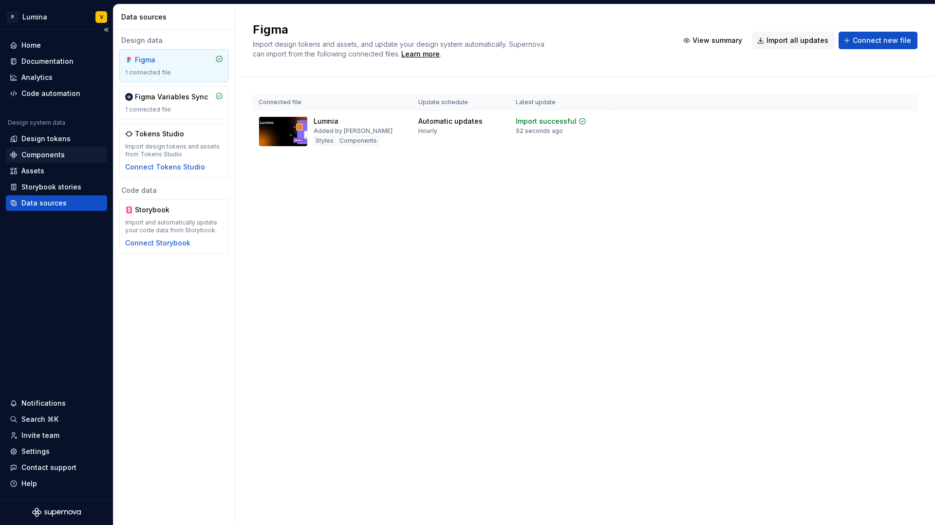
click at [55, 150] on div "Components" at bounding box center [42, 155] width 43 height 10
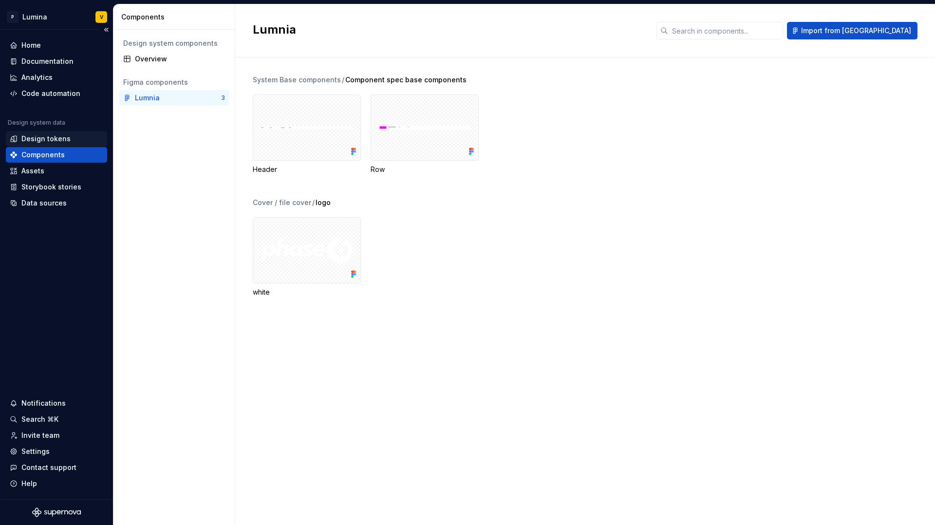
click at [53, 140] on div "Design tokens" at bounding box center [45, 139] width 49 height 10
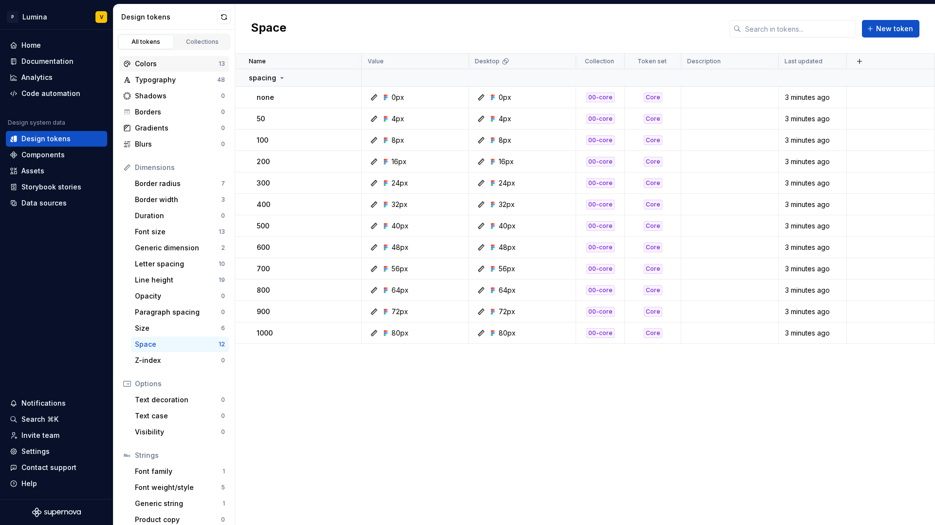
click at [176, 63] on div "Colors" at bounding box center [177, 64] width 84 height 10
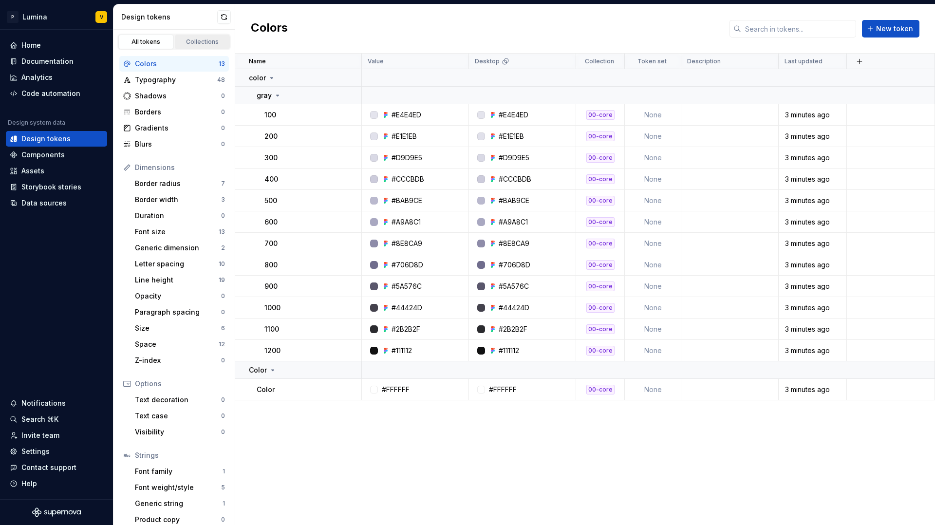
click at [190, 40] on div "Collections" at bounding box center [202, 42] width 49 height 8
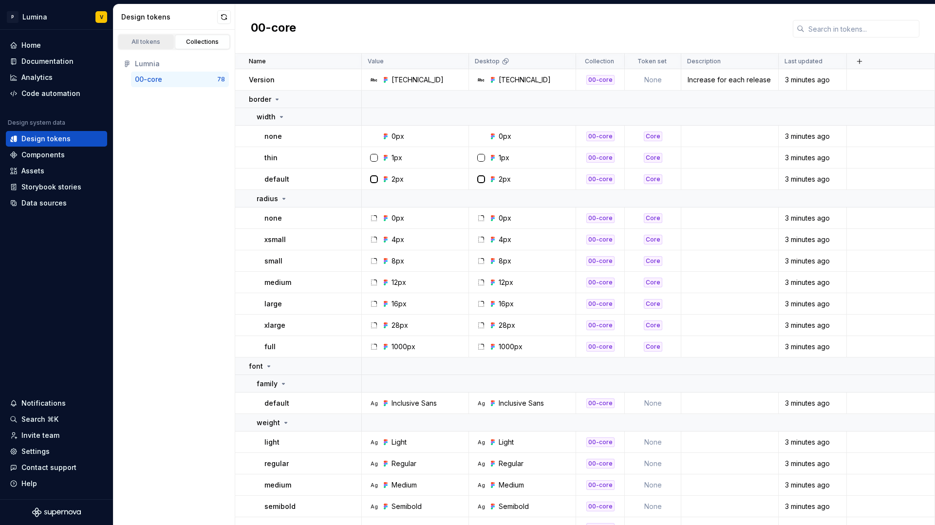
click at [154, 43] on div "All tokens" at bounding box center [146, 42] width 49 height 8
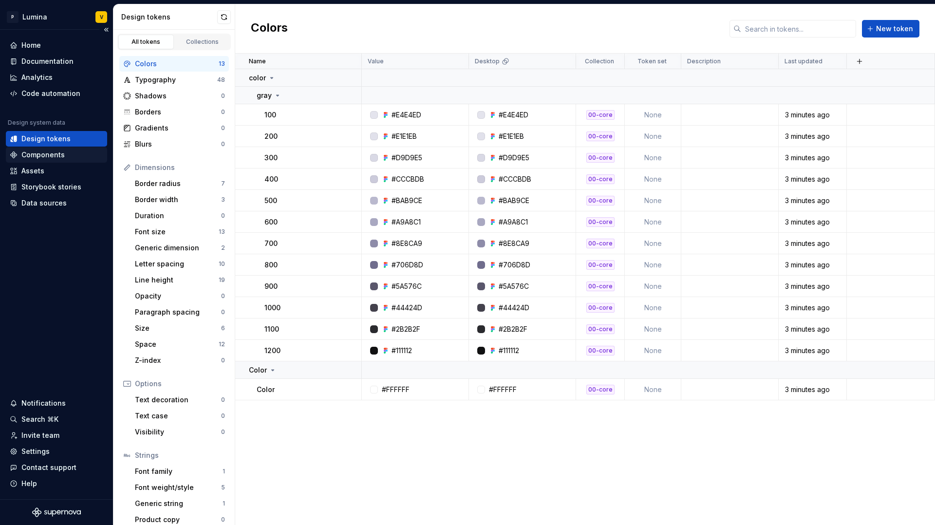
click at [36, 156] on div "Components" at bounding box center [42, 155] width 43 height 10
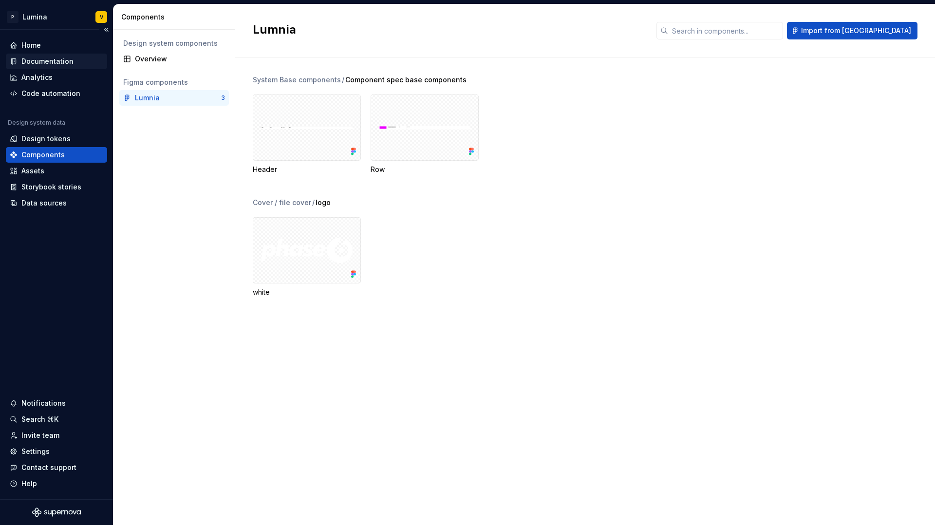
click at [45, 59] on div "Documentation" at bounding box center [47, 61] width 52 height 10
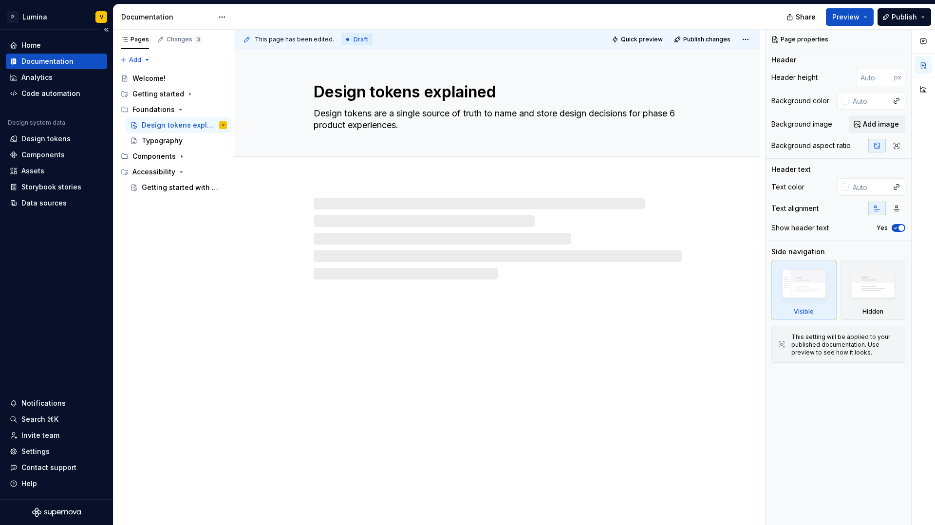
type textarea "*"
click at [32, 46] on div "Home" at bounding box center [30, 45] width 19 height 10
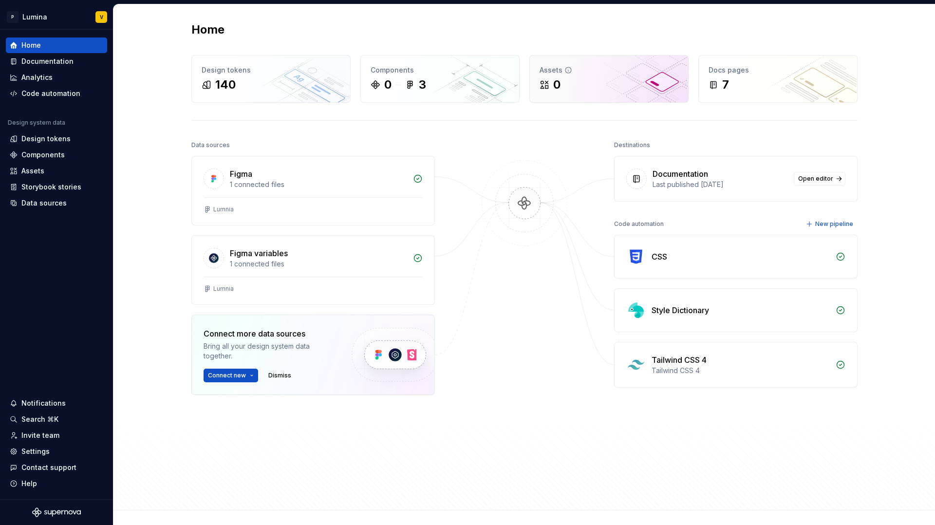
click at [606, 78] on div "0" at bounding box center [608, 85] width 139 height 16
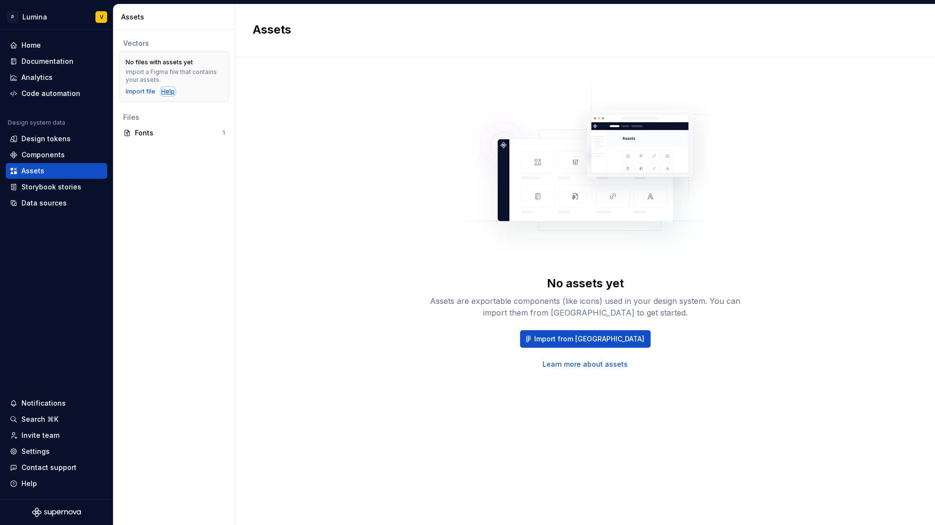
click at [166, 91] on div "Help" at bounding box center [168, 92] width 14 height 8
click at [140, 89] on div "Import file" at bounding box center [141, 92] width 30 height 8
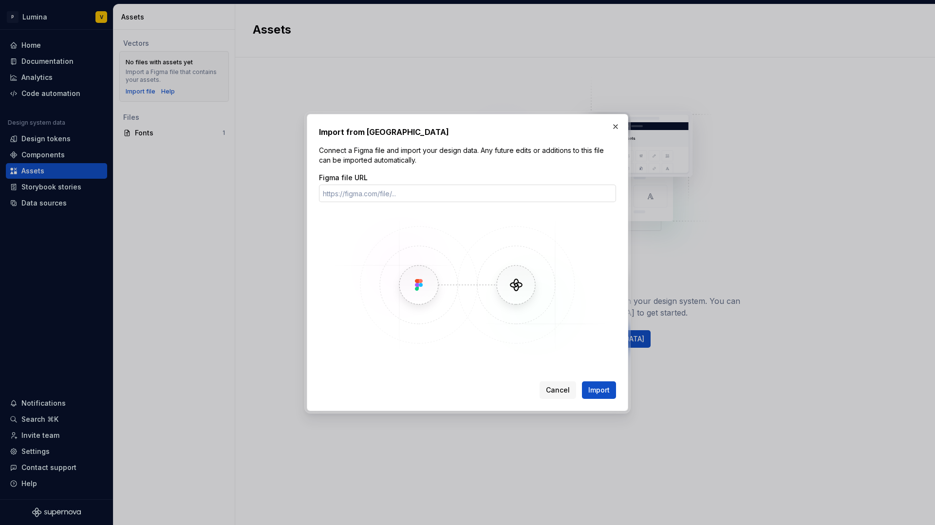
click at [421, 190] on input "Figma file URL" at bounding box center [467, 194] width 297 height 18
click at [619, 125] on button "button" at bounding box center [616, 127] width 14 height 14
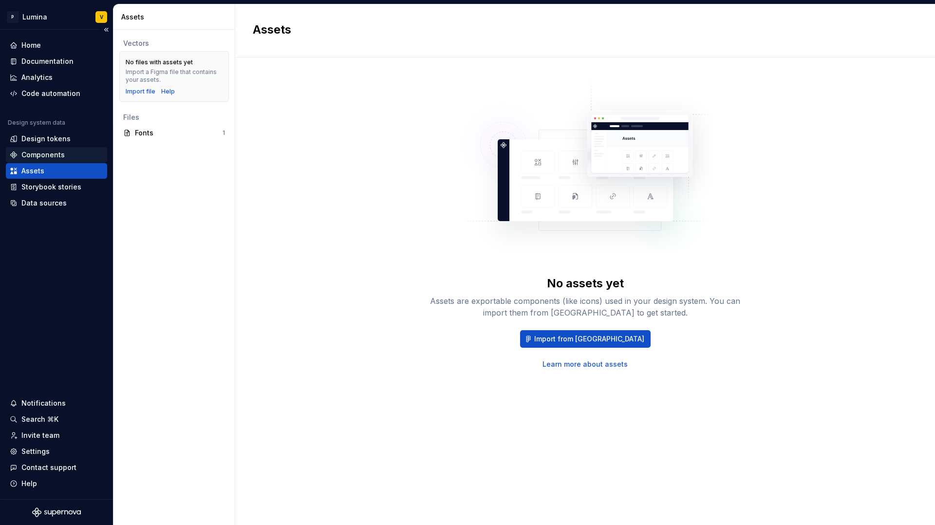
click at [26, 151] on div "Components" at bounding box center [42, 155] width 43 height 10
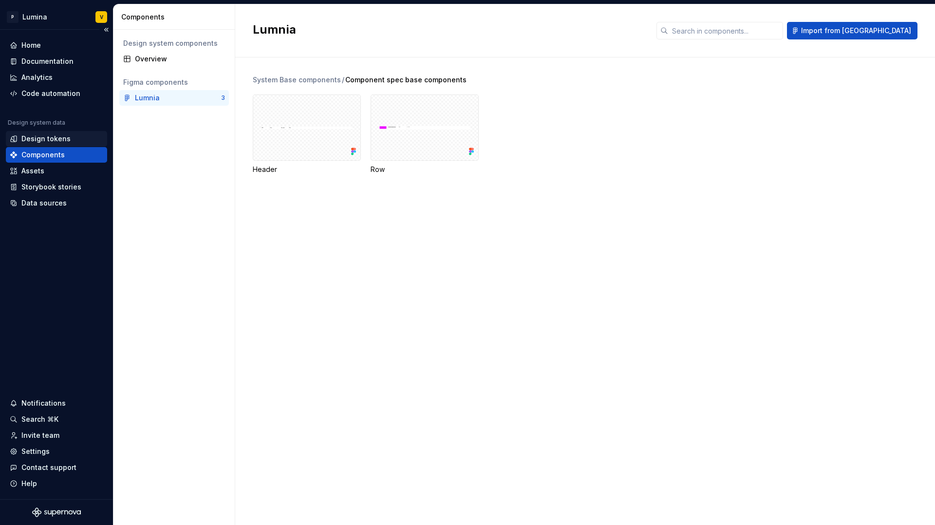
click at [38, 140] on div "Design tokens" at bounding box center [45, 139] width 49 height 10
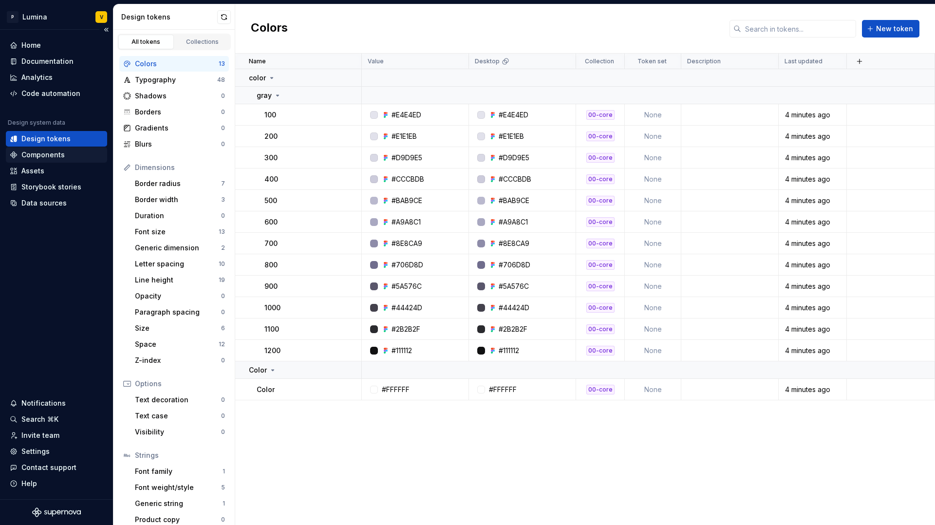
click at [33, 156] on div "Components" at bounding box center [42, 155] width 43 height 10
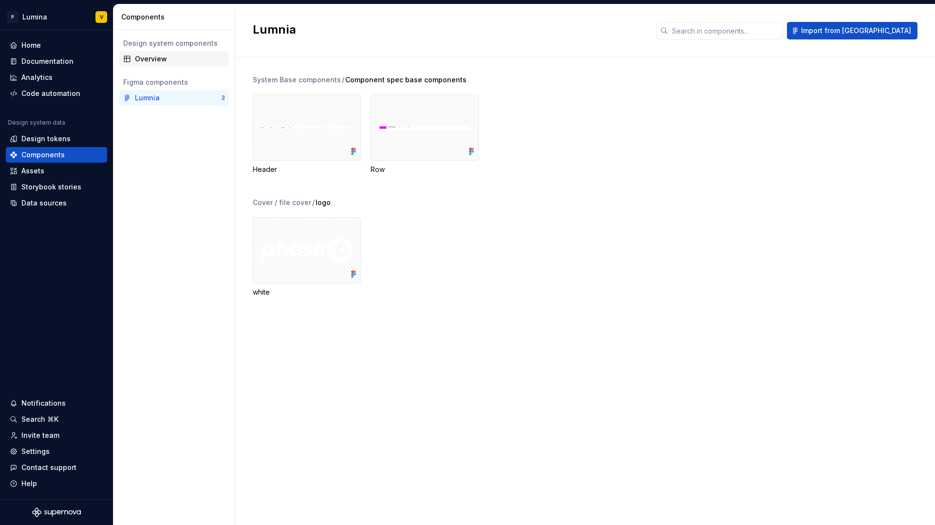
click at [135, 63] on div "Overview" at bounding box center [180, 59] width 90 height 10
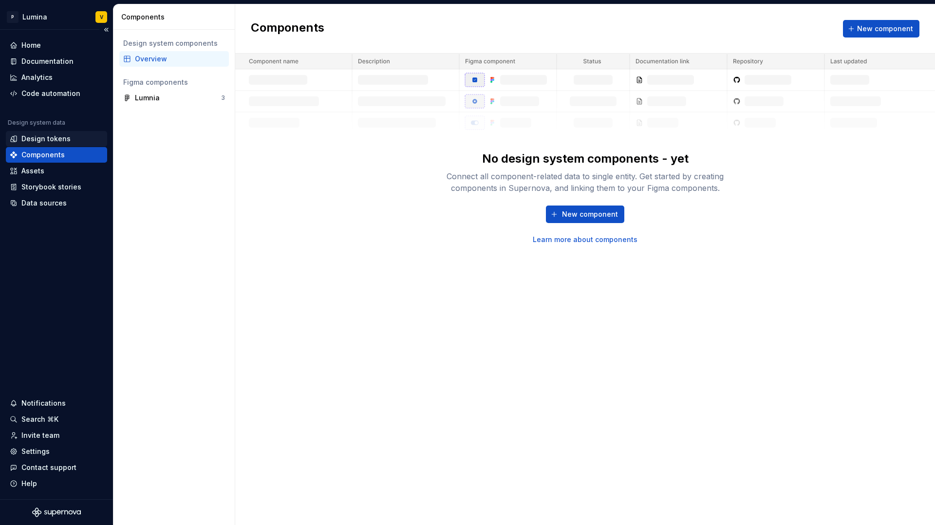
click at [44, 140] on div "Design tokens" at bounding box center [45, 139] width 49 height 10
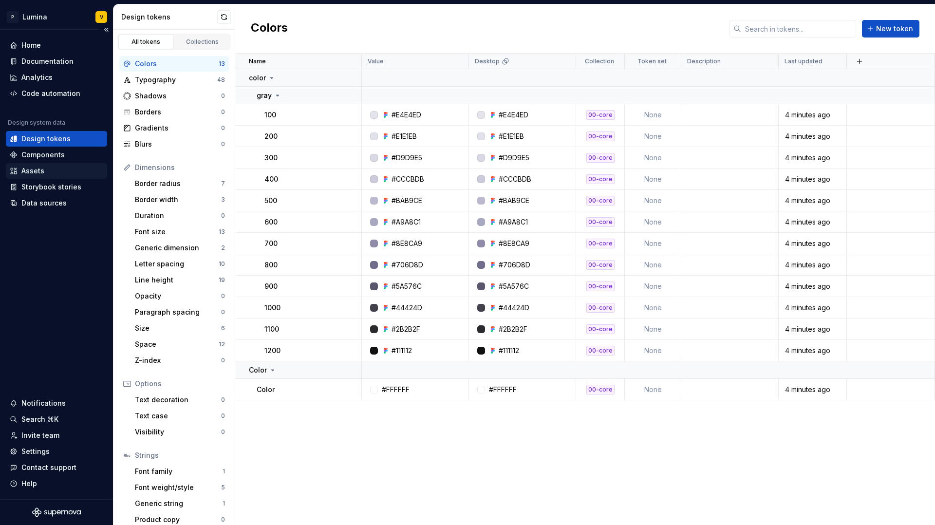
click at [29, 177] on div "Assets" at bounding box center [56, 171] width 101 height 16
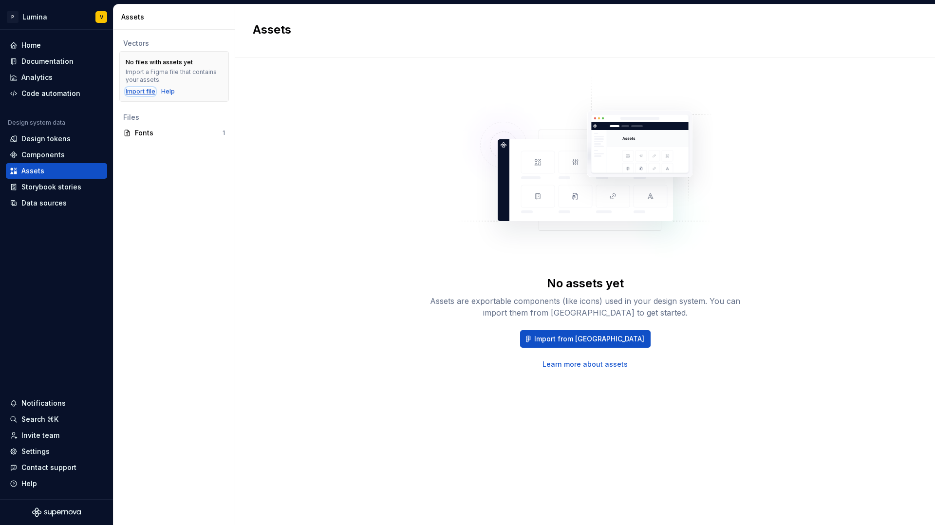
click at [137, 94] on div "Import file" at bounding box center [141, 92] width 30 height 8
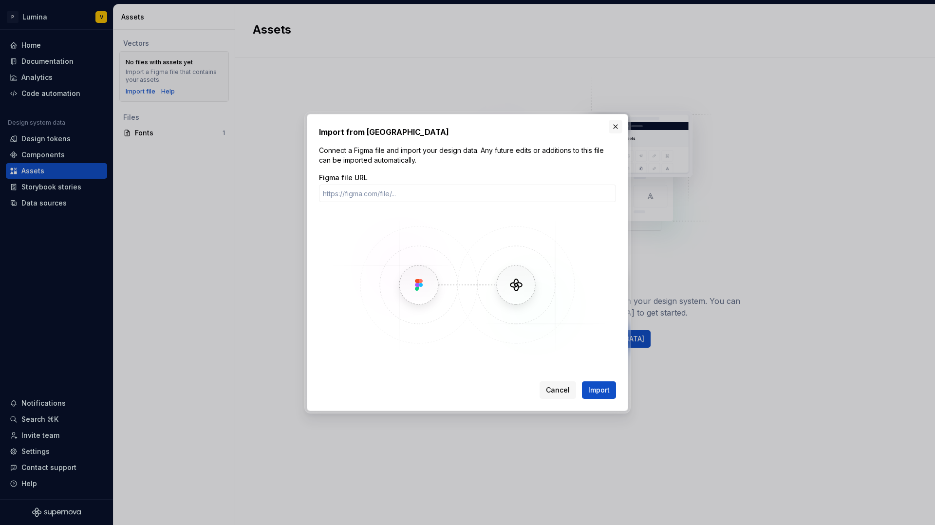
click at [618, 126] on button "button" at bounding box center [616, 127] width 14 height 14
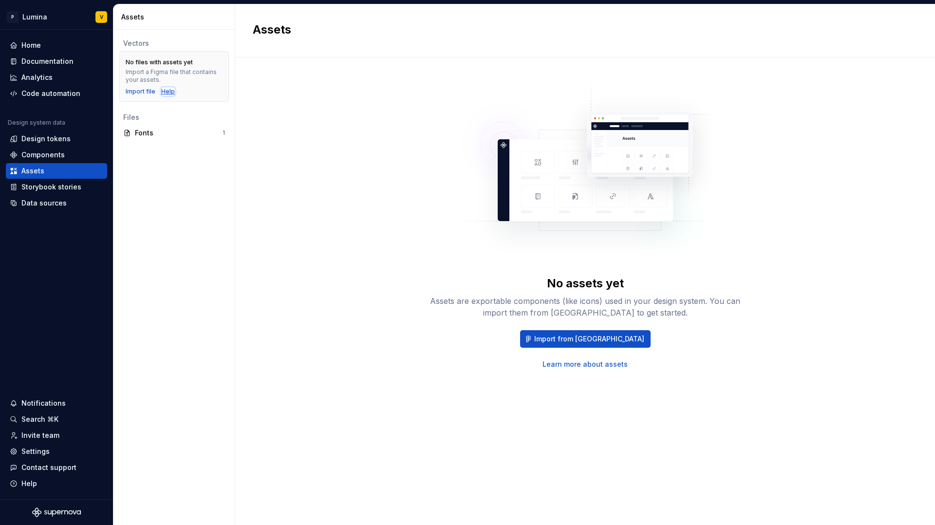
click at [169, 89] on div "Help" at bounding box center [168, 92] width 14 height 8
click at [582, 339] on span "Import from [GEOGRAPHIC_DATA]" at bounding box center [589, 339] width 110 height 10
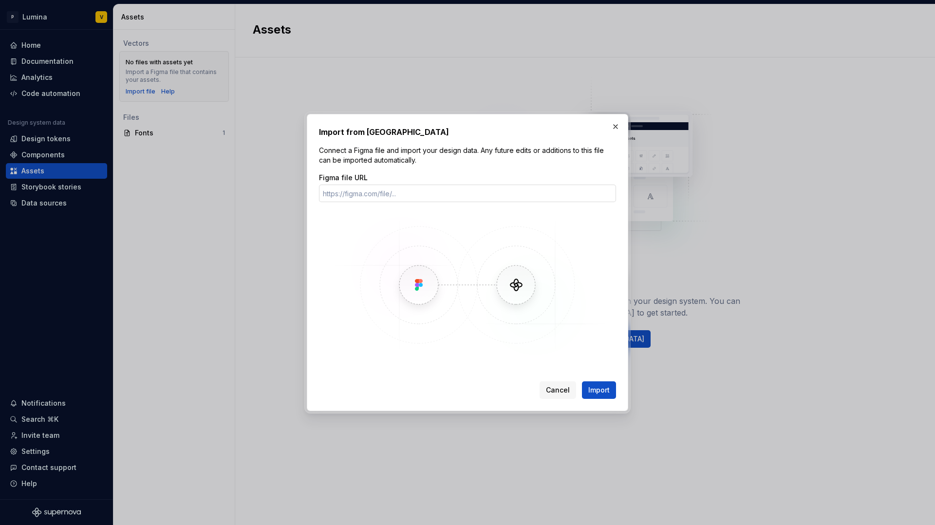
click at [375, 195] on input "Figma file URL" at bounding box center [467, 194] width 297 height 18
click at [337, 190] on input "Figma file URL" at bounding box center [467, 194] width 297 height 18
type input "https://www.figma.com/design/enMrueGeeRrCLL9n83cUse/Lumnia?node-id=520-1919&t=0…"
click at [593, 387] on span "Import" at bounding box center [598, 390] width 21 height 10
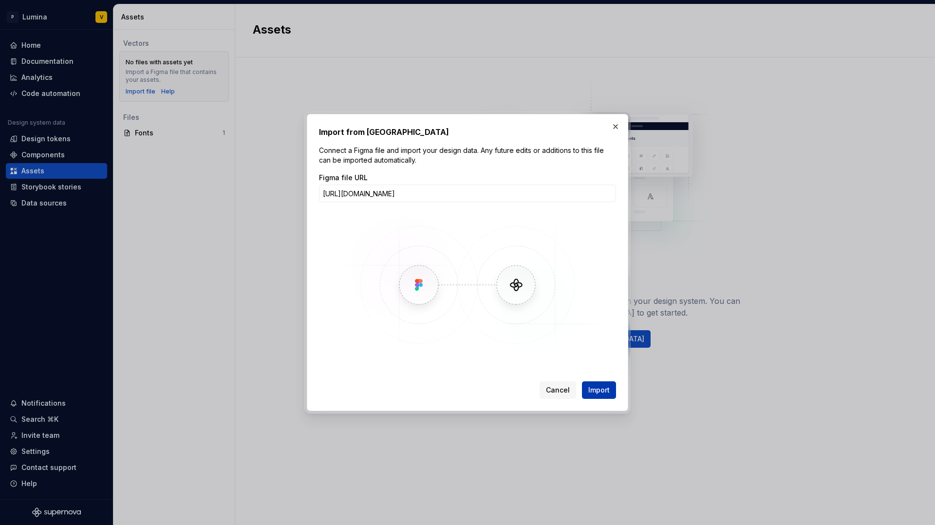
scroll to position [0, 0]
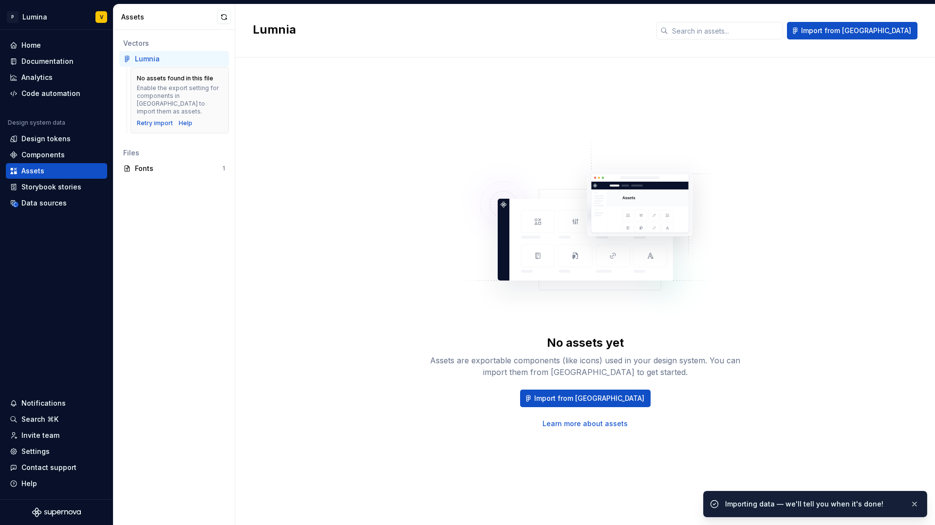
click at [824, 508] on div "Importing data — we'll tell you when it's done!" at bounding box center [813, 504] width 177 height 10
click at [914, 504] on button "button" at bounding box center [914, 504] width 13 height 14
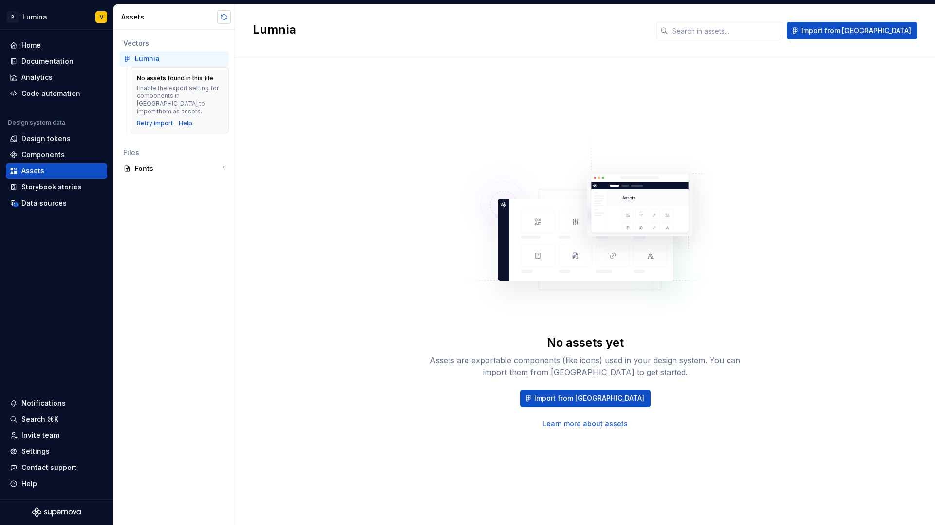
click at [224, 19] on button "button" at bounding box center [224, 17] width 14 height 14
click at [602, 426] on link "Learn more about assets" at bounding box center [584, 424] width 85 height 10
click at [41, 159] on div "Components" at bounding box center [42, 155] width 43 height 10
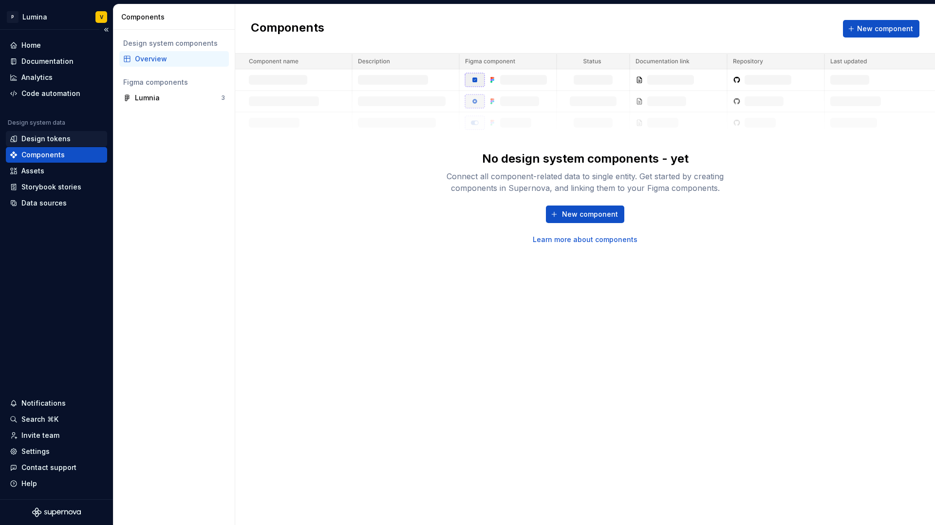
click at [41, 136] on div "Design tokens" at bounding box center [45, 139] width 49 height 10
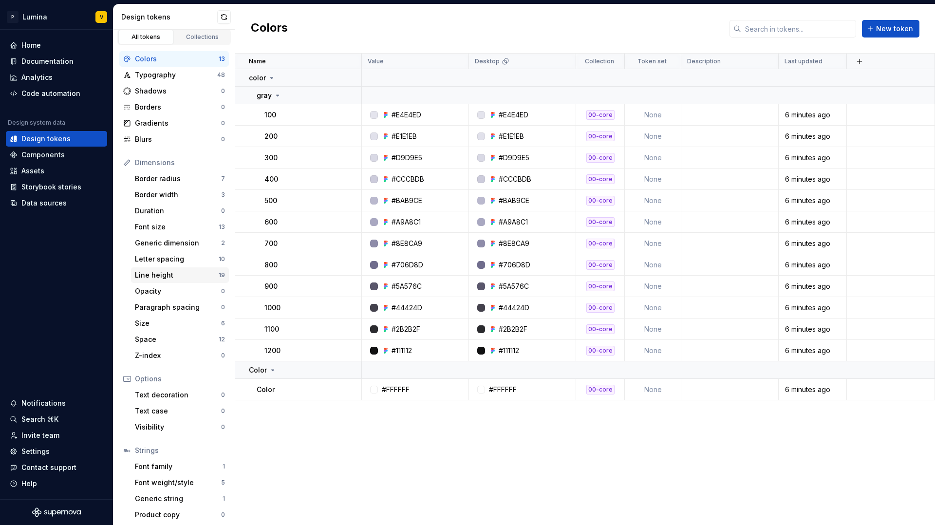
scroll to position [8, 0]
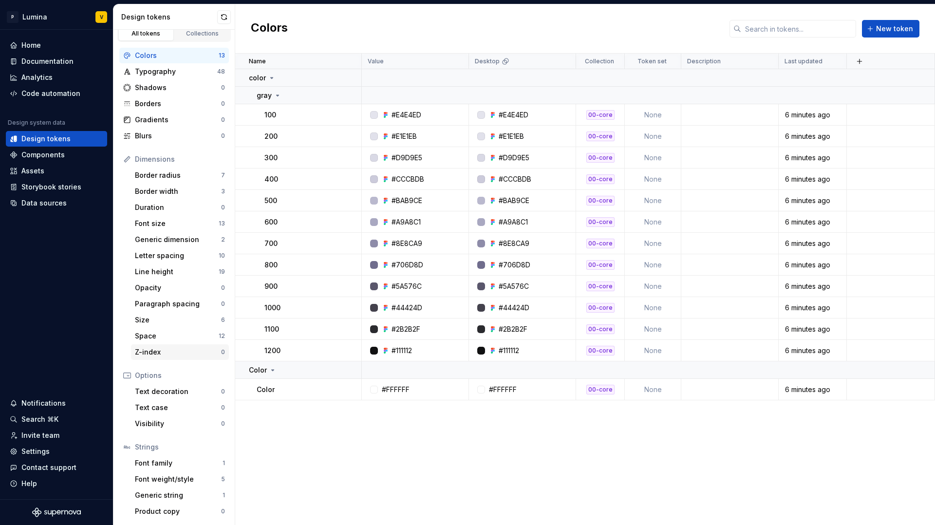
click at [150, 347] on div "Z-index" at bounding box center [178, 352] width 86 height 10
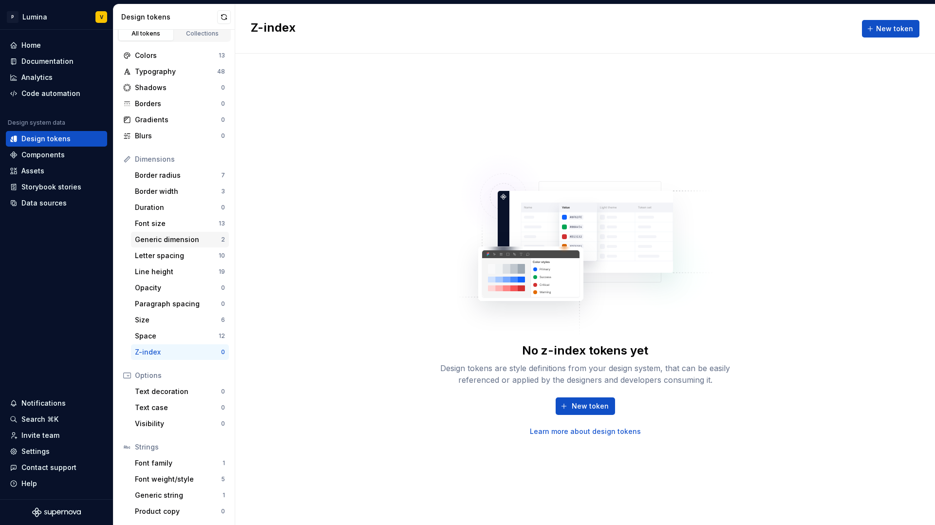
click at [176, 237] on div "Generic dimension" at bounding box center [178, 240] width 86 height 10
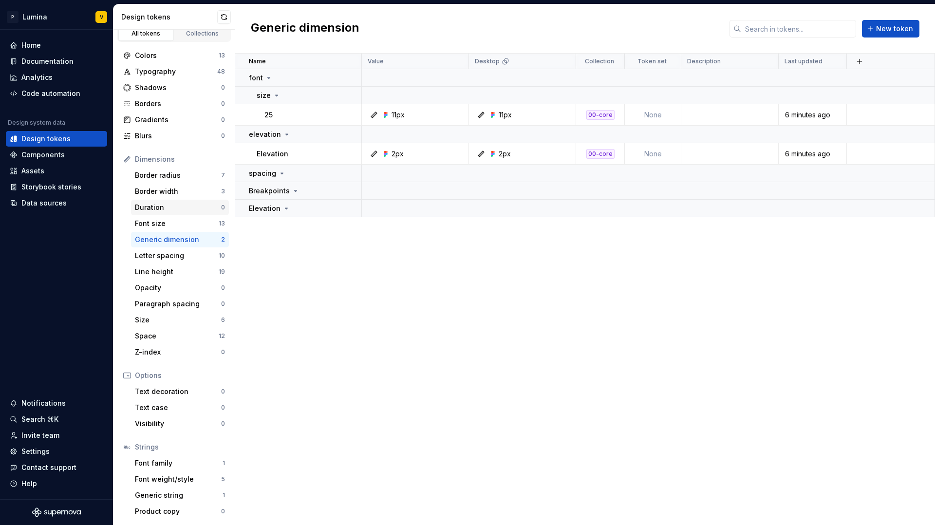
click at [157, 208] on div "Duration" at bounding box center [178, 208] width 86 height 10
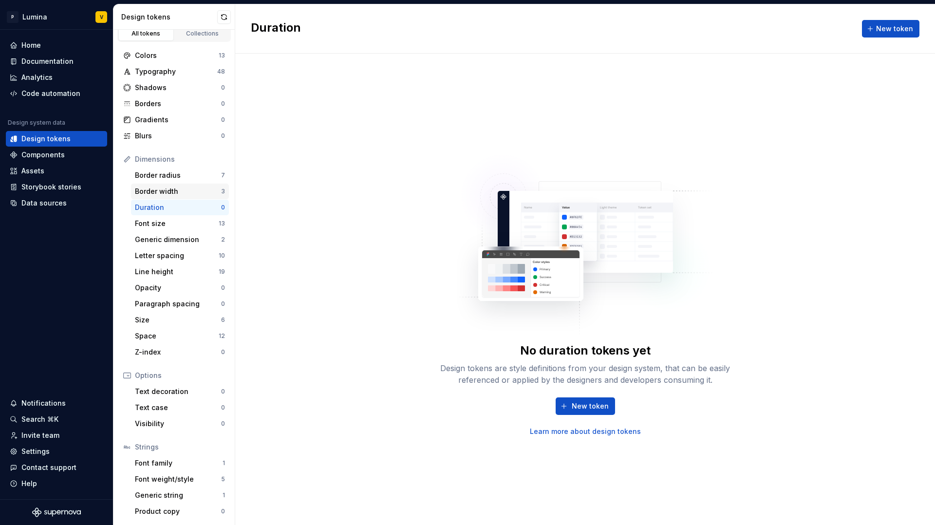
click at [167, 193] on div "Border width" at bounding box center [178, 191] width 86 height 10
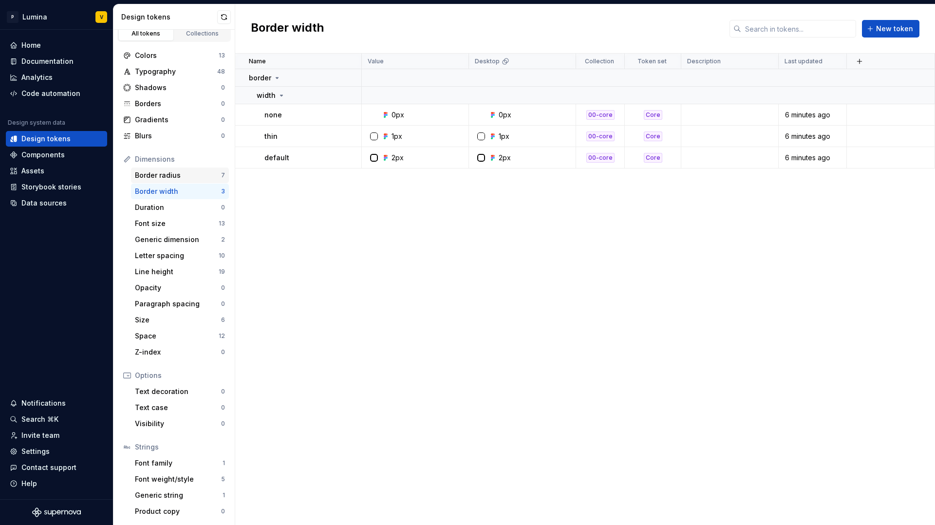
click at [174, 176] on div "Border radius" at bounding box center [178, 175] width 86 height 10
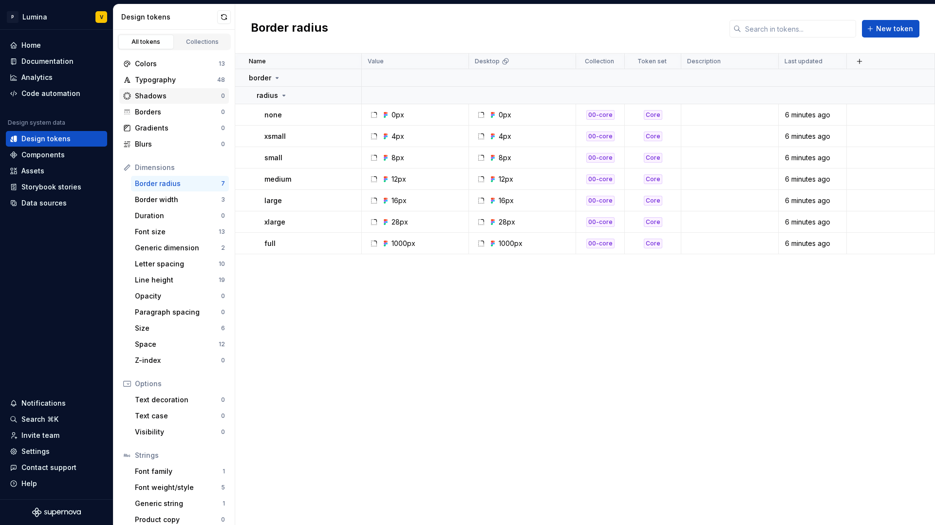
click at [155, 99] on div "Shadows" at bounding box center [178, 96] width 86 height 10
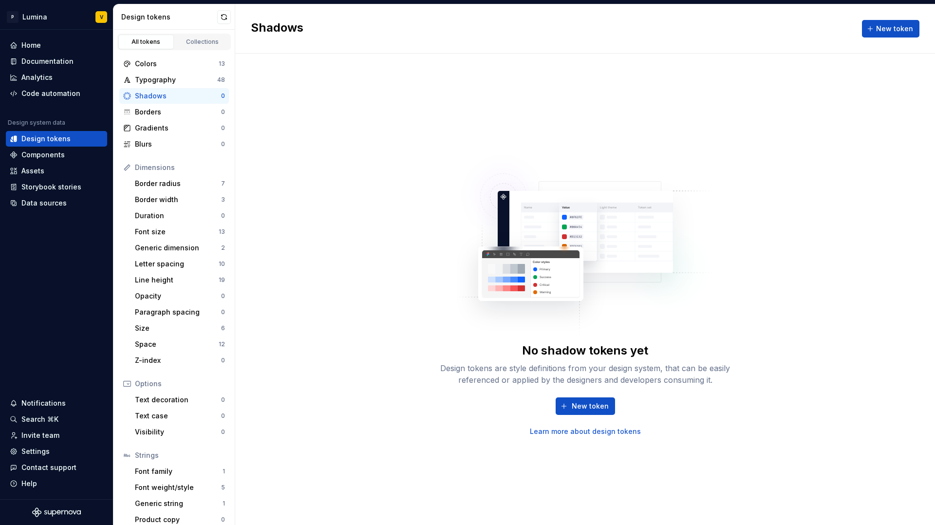
click at [556, 432] on link "Learn more about design tokens" at bounding box center [585, 431] width 111 height 10
click at [156, 78] on div "Typography" at bounding box center [176, 80] width 82 height 10
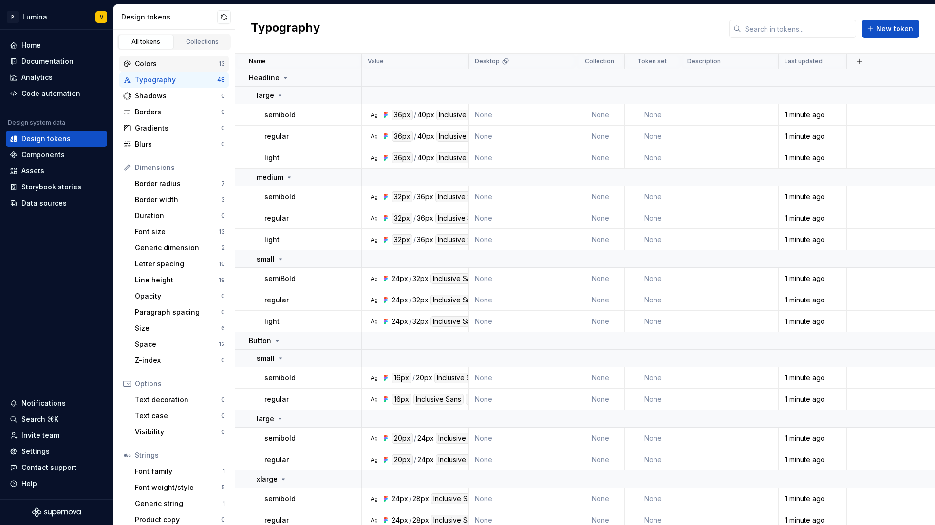
click at [163, 67] on div "Colors" at bounding box center [177, 64] width 84 height 10
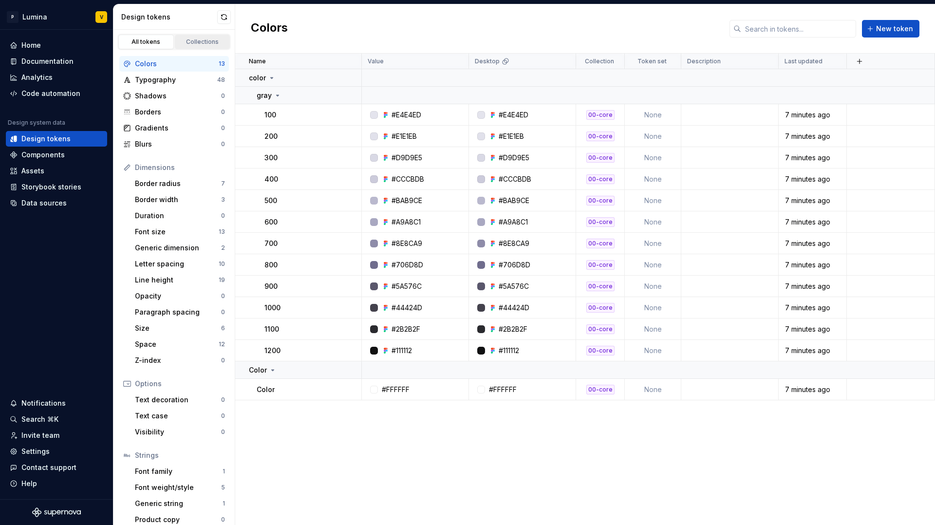
click at [193, 44] on div "Collections" at bounding box center [202, 42] width 49 height 8
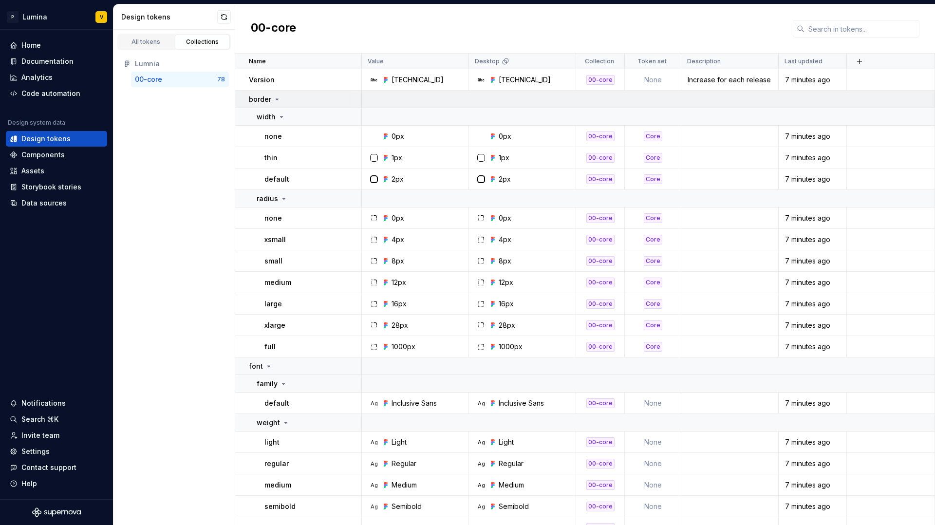
click at [275, 100] on icon at bounding box center [277, 99] width 8 height 8
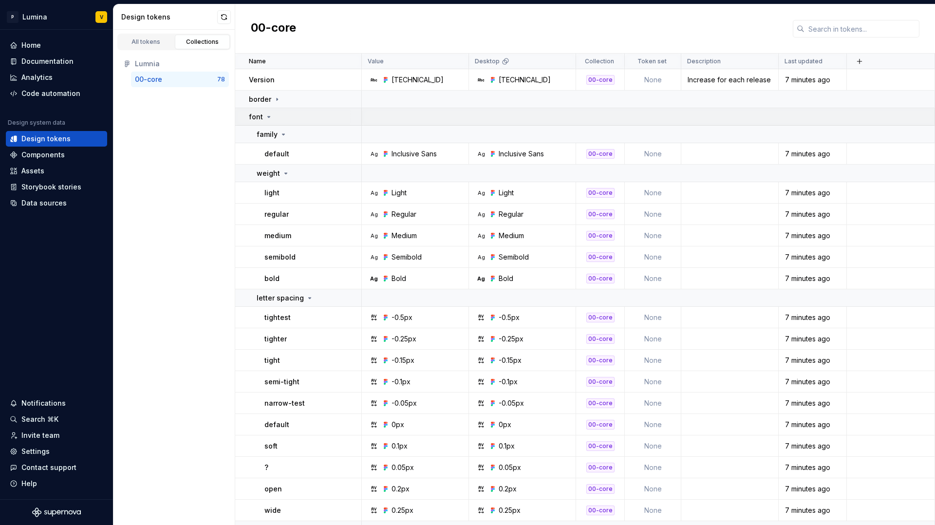
click at [272, 118] on div "font" at bounding box center [305, 117] width 112 height 10
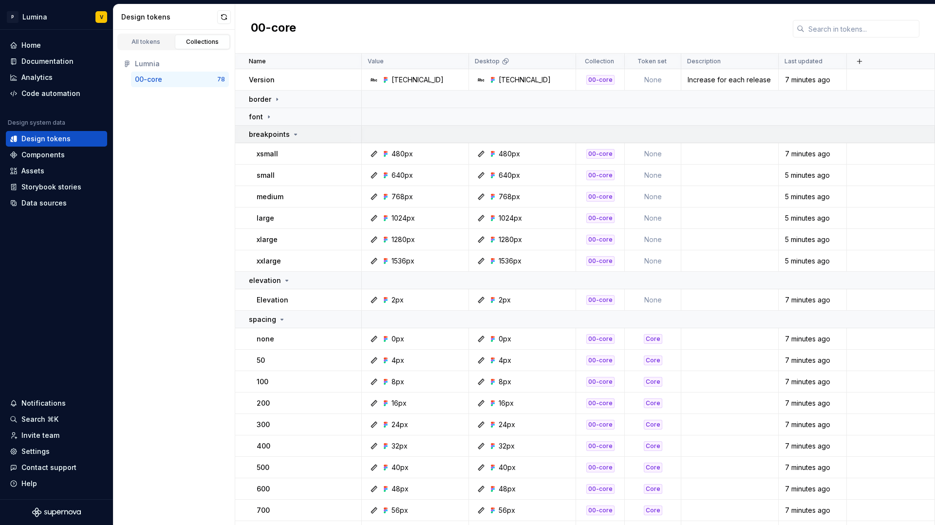
click at [281, 133] on p "breakpoints" at bounding box center [269, 135] width 41 height 10
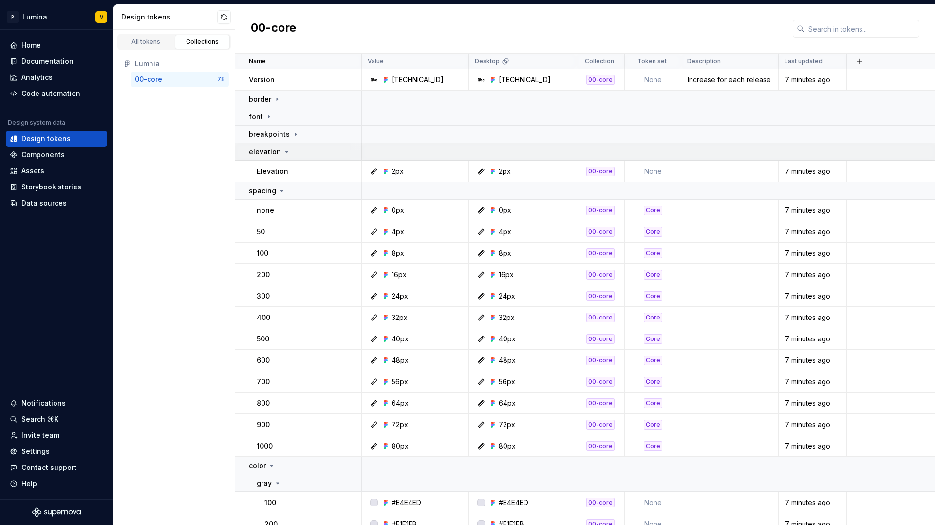
click at [283, 153] on icon at bounding box center [287, 152] width 8 height 8
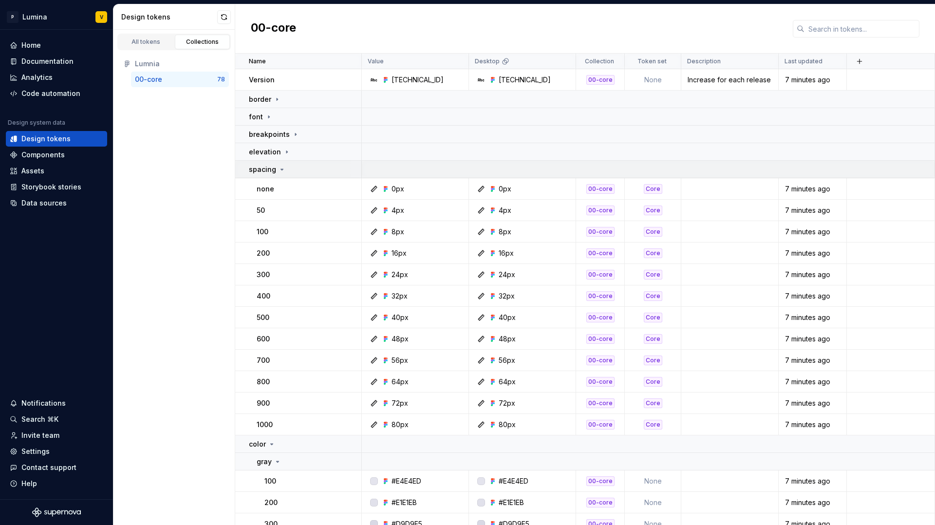
click at [282, 168] on icon at bounding box center [282, 170] width 8 height 8
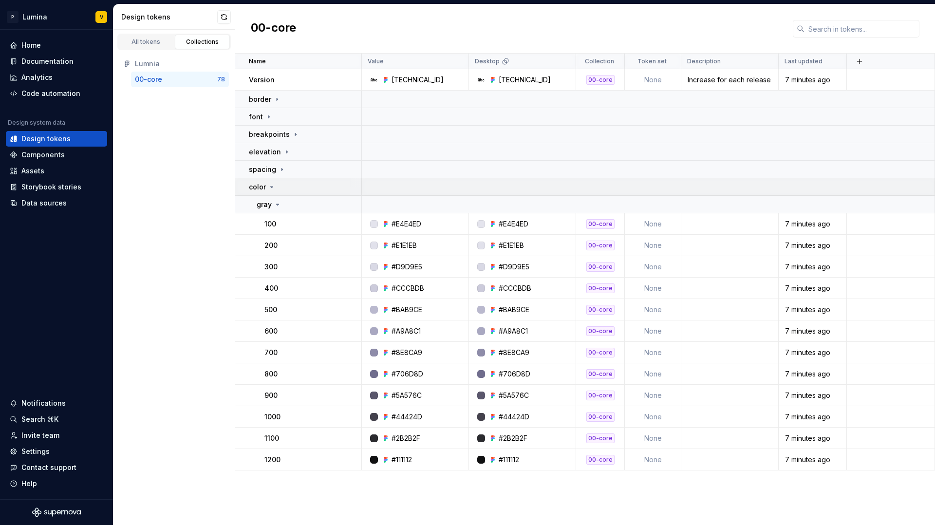
click at [271, 187] on icon at bounding box center [272, 186] width 2 height 1
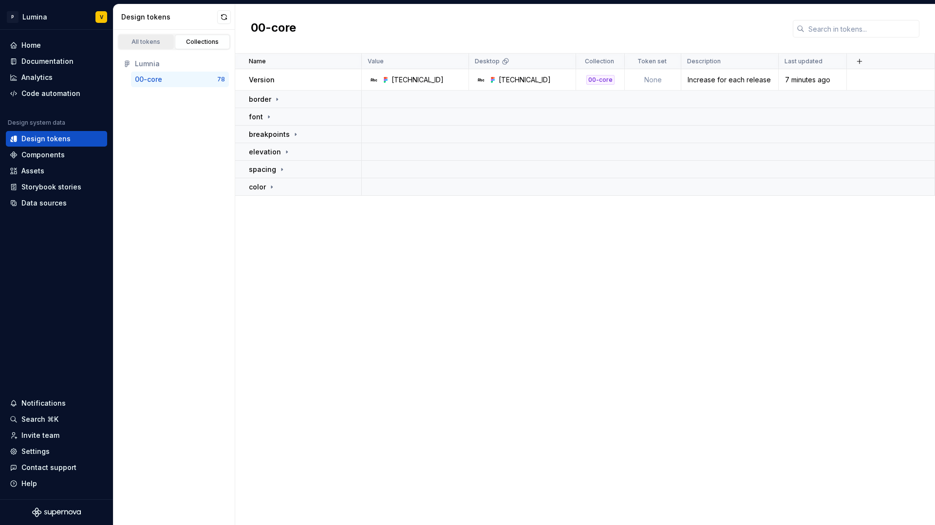
click at [154, 44] on div "All tokens" at bounding box center [146, 42] width 49 height 8
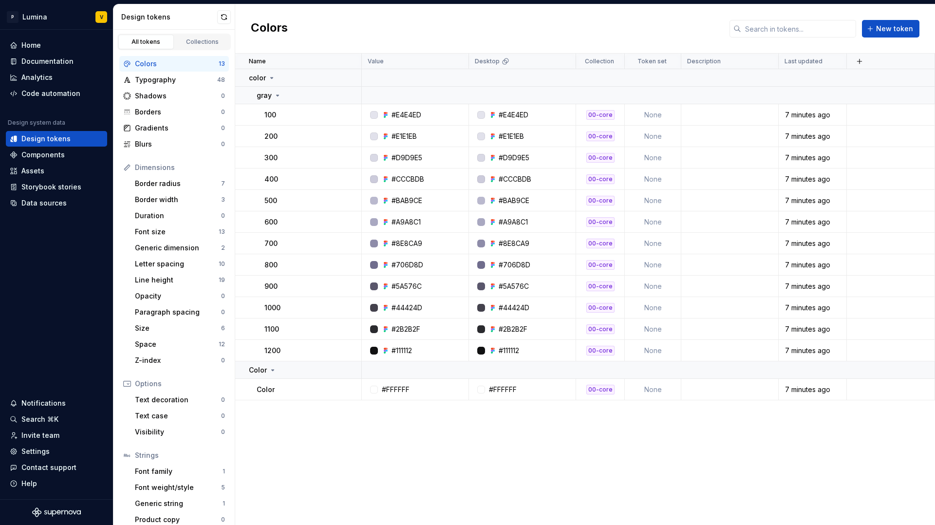
click at [216, 18] on div "Design tokens" at bounding box center [169, 17] width 96 height 10
click at [223, 17] on button "button" at bounding box center [224, 17] width 14 height 14
click at [54, 206] on div "Data sources" at bounding box center [43, 203] width 45 height 10
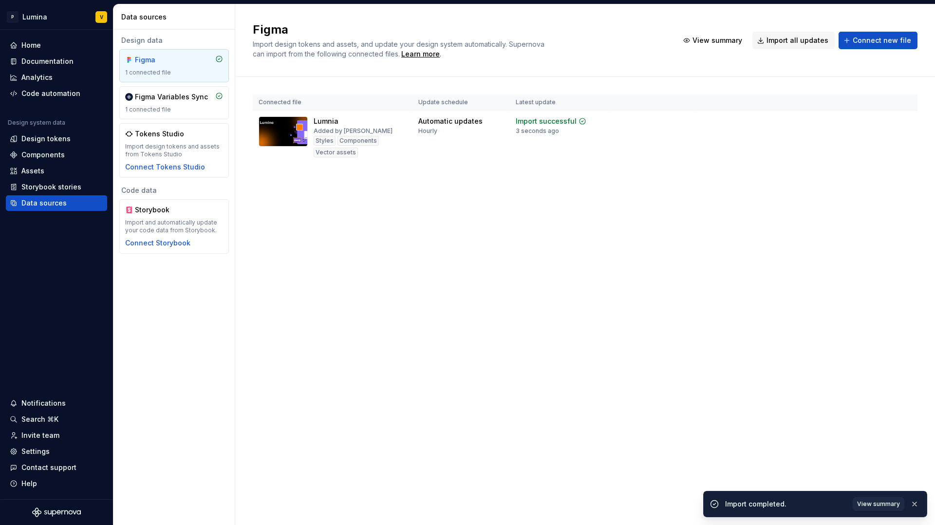
click at [156, 44] on div "Design data" at bounding box center [174, 41] width 110 height 10
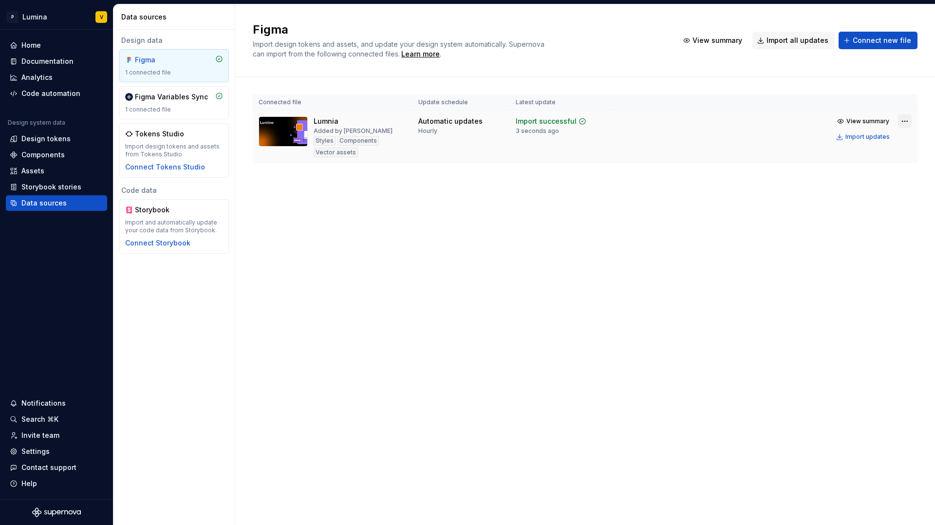
click at [904, 123] on html "P Lumina V Home Documentation Analytics Code automation Design system data Desi…" at bounding box center [467, 262] width 935 height 525
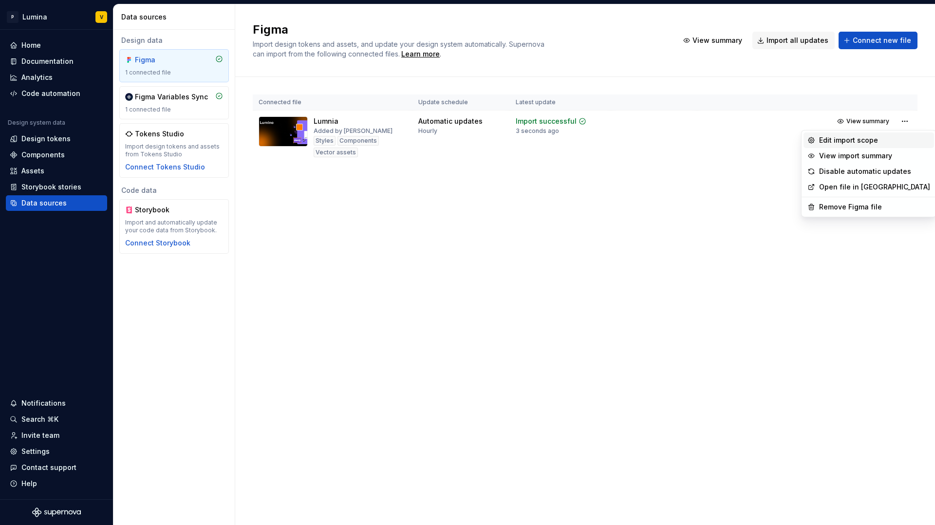
click at [864, 141] on div "Edit import scope" at bounding box center [874, 140] width 111 height 10
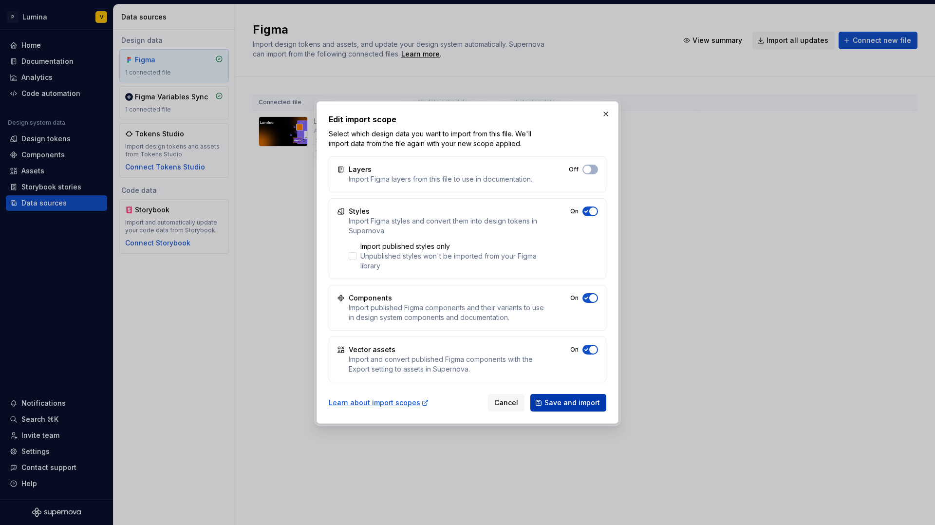
click at [567, 407] on span "Save and import" at bounding box center [572, 403] width 56 height 10
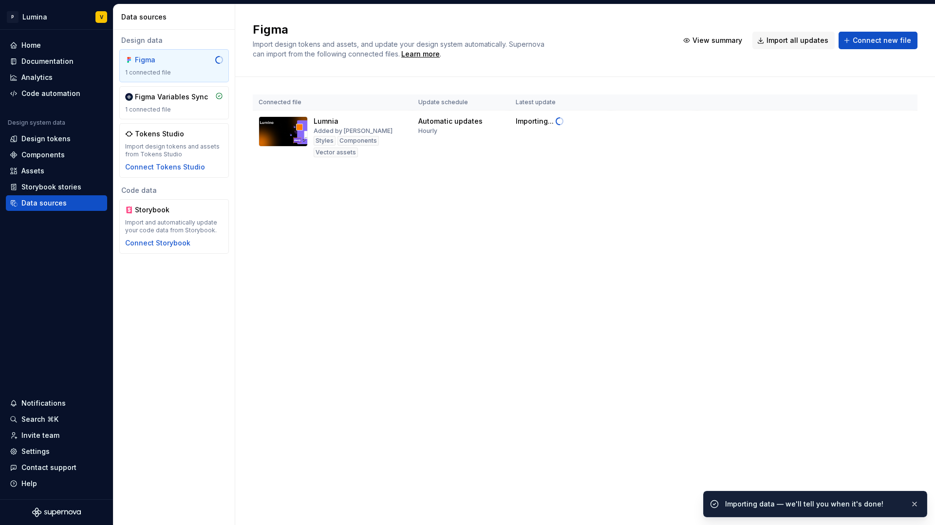
click at [906, 99] on th at bounding box center [807, 102] width 221 height 16
drag, startPoint x: 746, startPoint y: 97, endPoint x: 716, endPoint y: 100, distance: 30.3
click at [746, 97] on th at bounding box center [807, 102] width 221 height 16
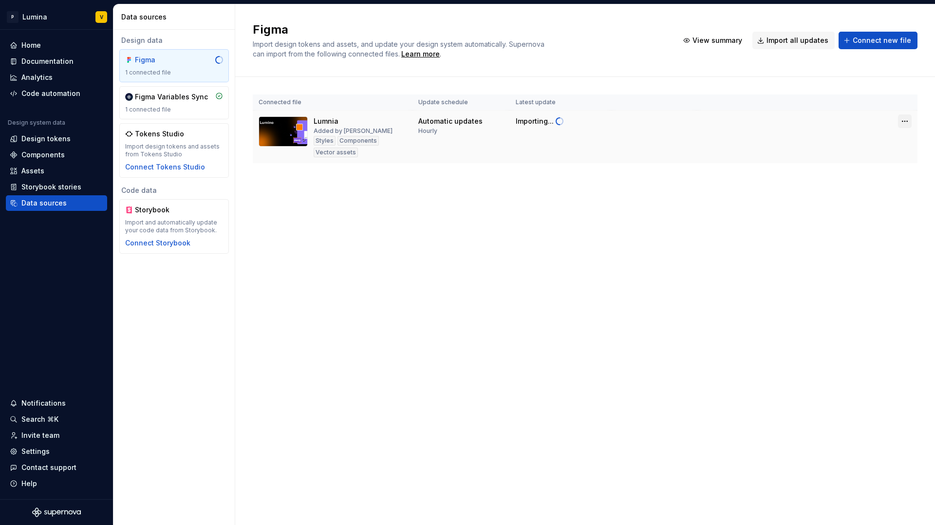
click at [906, 120] on html "P Lumina V Home Documentation Analytics Code automation Design system data Desi…" at bounding box center [467, 262] width 935 height 525
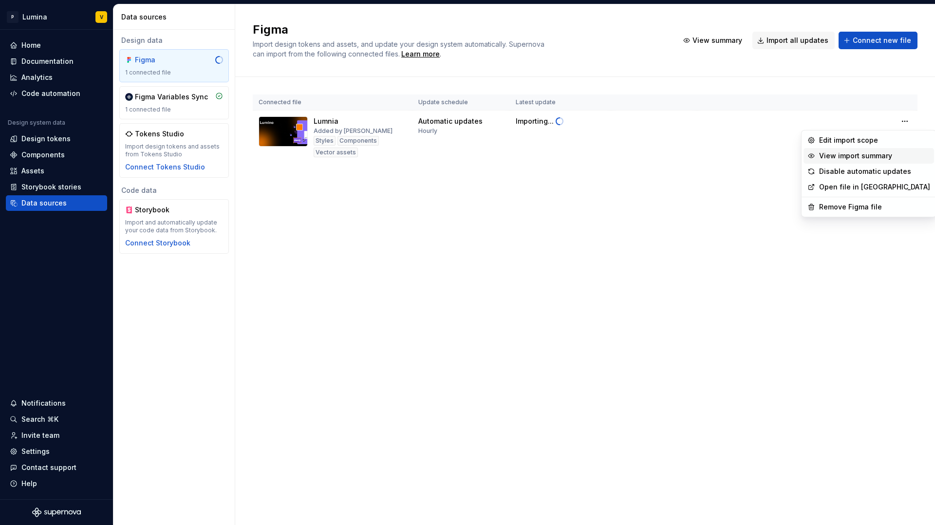
click at [844, 154] on div "View import summary" at bounding box center [874, 156] width 111 height 10
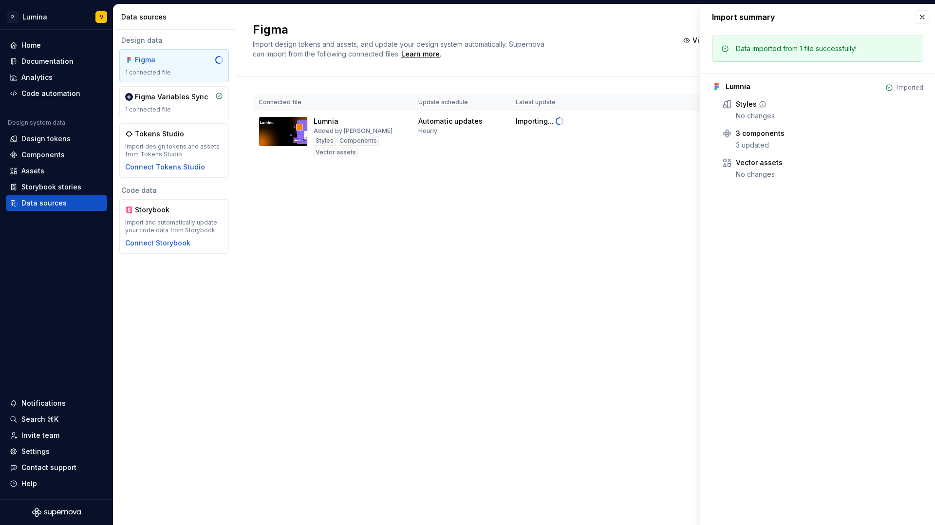
click at [743, 115] on div "No changes" at bounding box center [829, 116] width 187 height 10
click at [762, 107] on icon at bounding box center [763, 104] width 6 height 6
click at [763, 105] on icon at bounding box center [763, 104] width 8 height 8
click at [787, 131] on icon at bounding box center [790, 134] width 8 height 8
click at [777, 161] on div "Vector assets" at bounding box center [759, 163] width 47 height 10
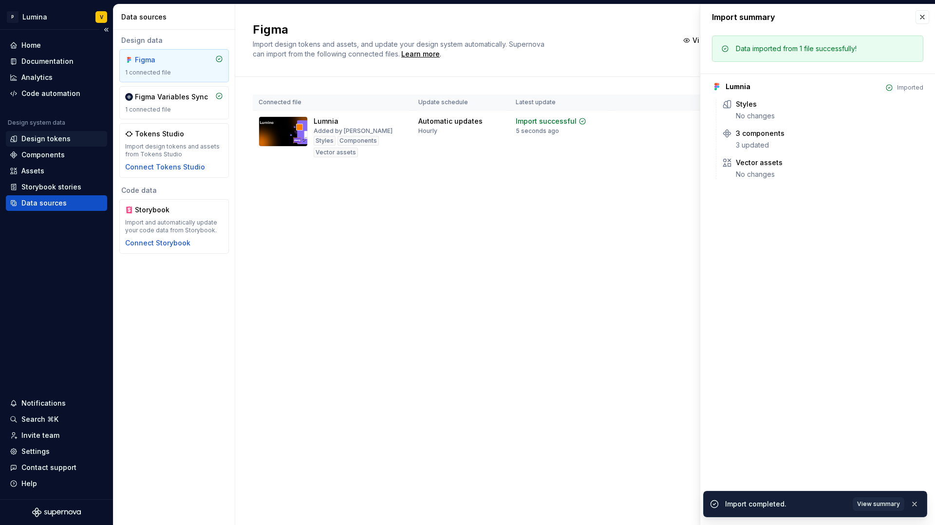
click at [42, 137] on div "Design tokens" at bounding box center [45, 139] width 49 height 10
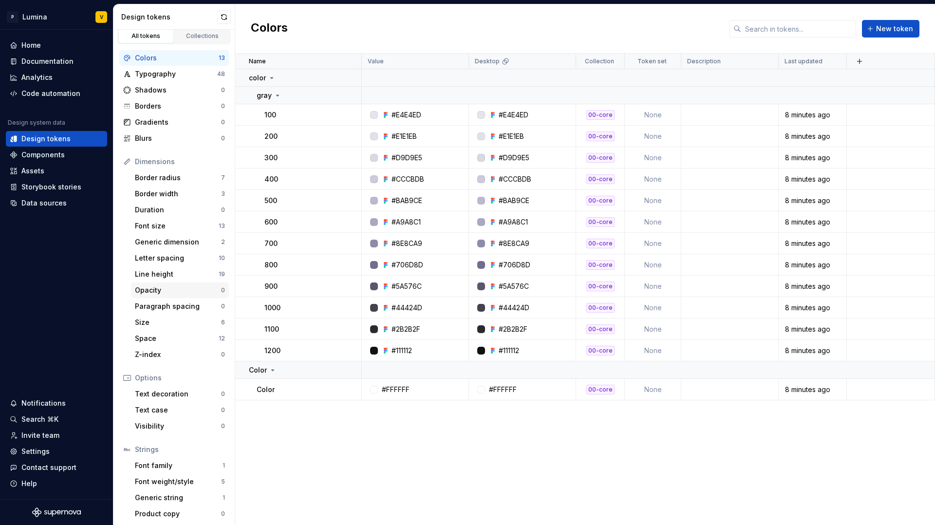
scroll to position [8, 0]
click at [160, 336] on div "Space" at bounding box center [177, 336] width 84 height 10
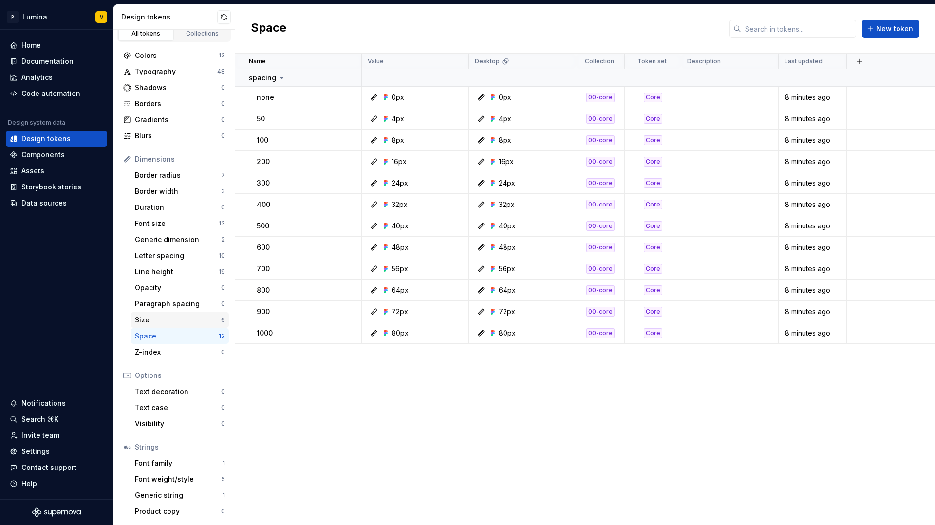
click at [167, 315] on div "Size" at bounding box center [178, 320] width 86 height 10
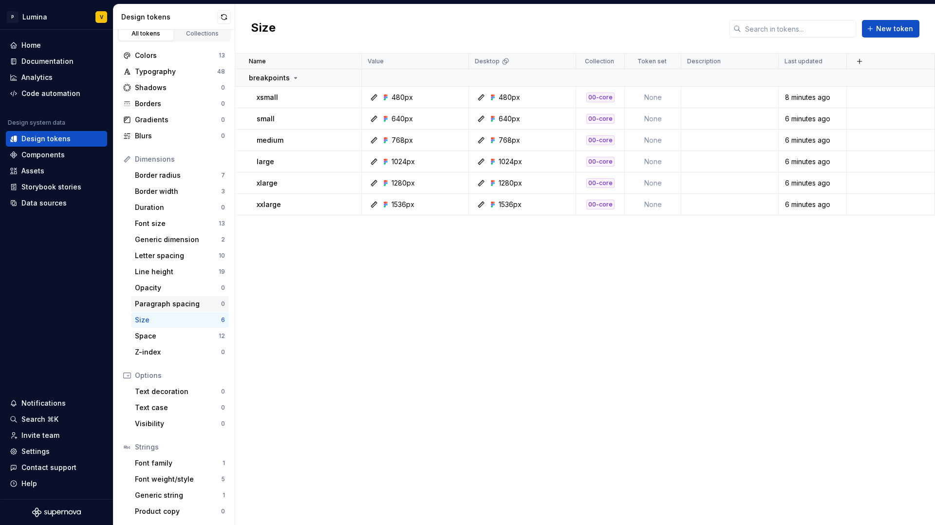
click at [160, 306] on div "Paragraph spacing" at bounding box center [178, 304] width 86 height 10
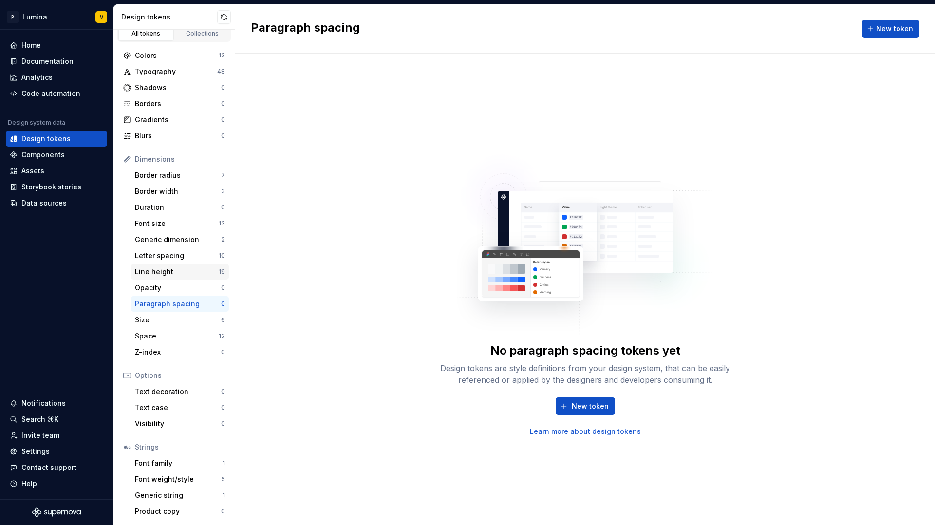
click at [167, 275] on div "Line height" at bounding box center [177, 272] width 84 height 10
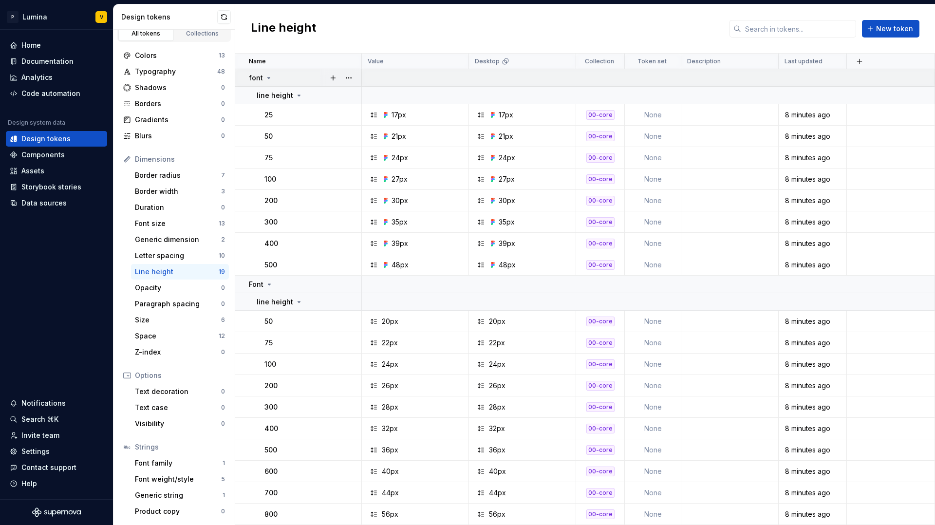
click at [270, 79] on icon at bounding box center [269, 78] width 8 height 8
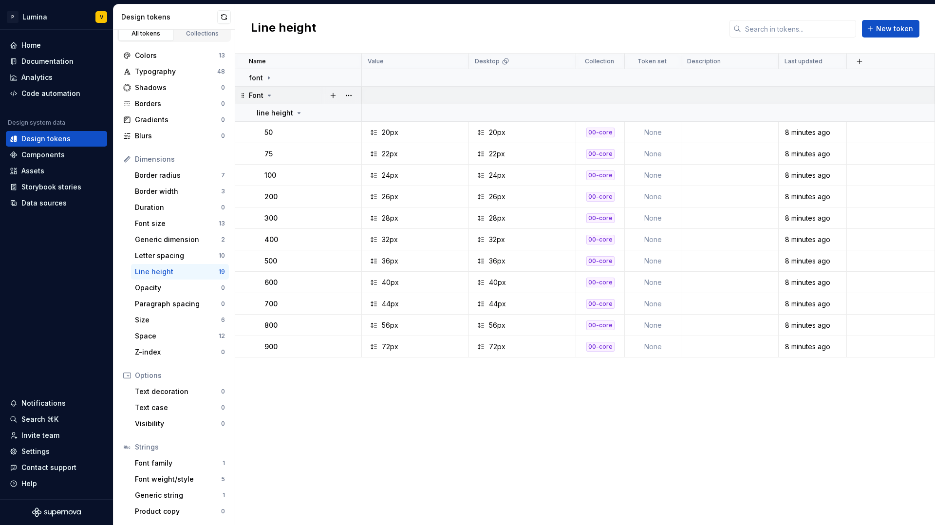
click at [265, 93] on icon at bounding box center [269, 96] width 8 height 8
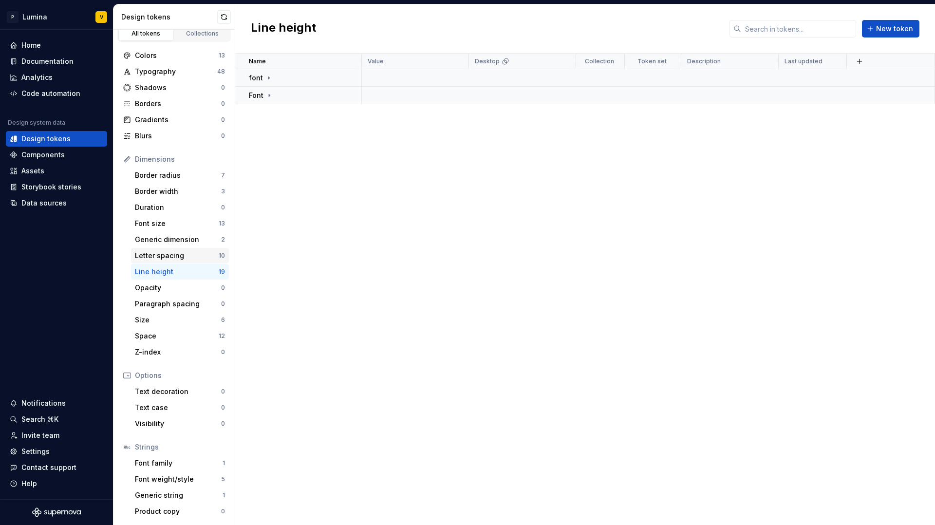
click at [167, 248] on div "Letter spacing 10" at bounding box center [180, 256] width 98 height 16
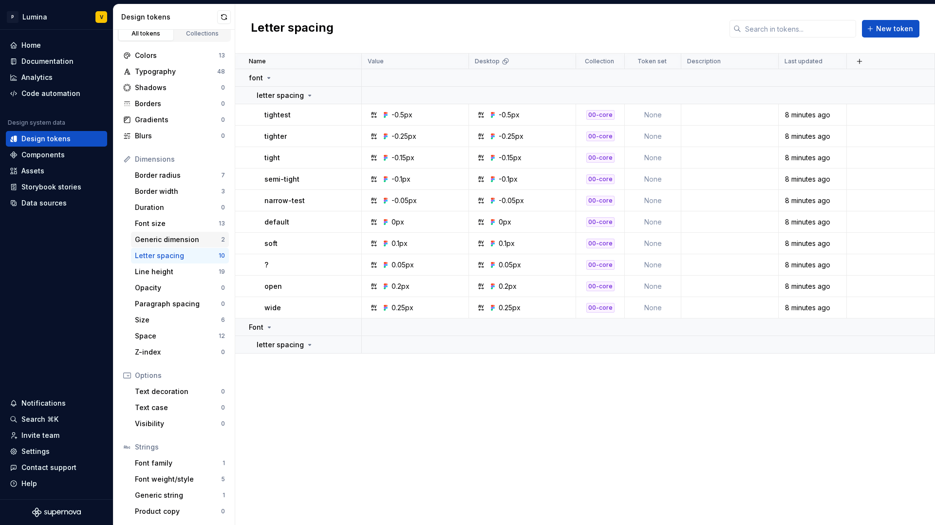
click at [175, 239] on div "Generic dimension" at bounding box center [178, 240] width 86 height 10
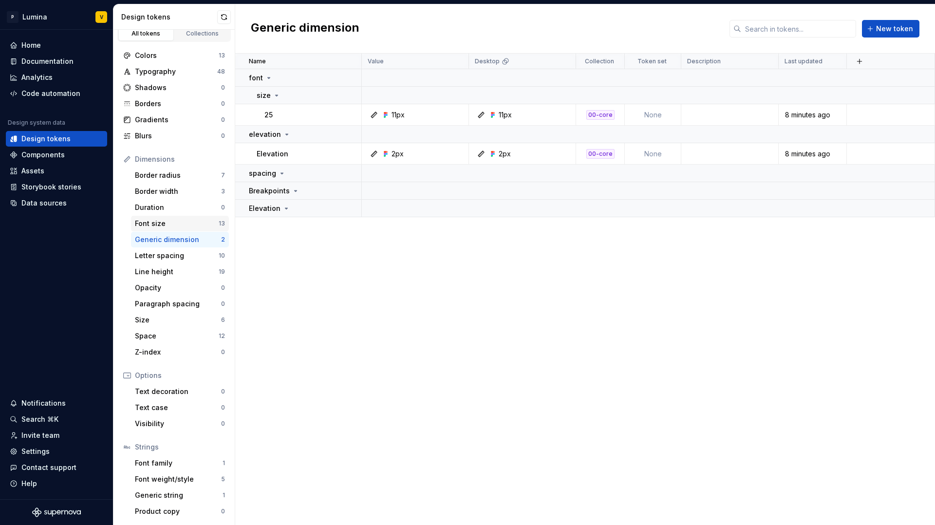
click at [176, 225] on div "Font size" at bounding box center [177, 224] width 84 height 10
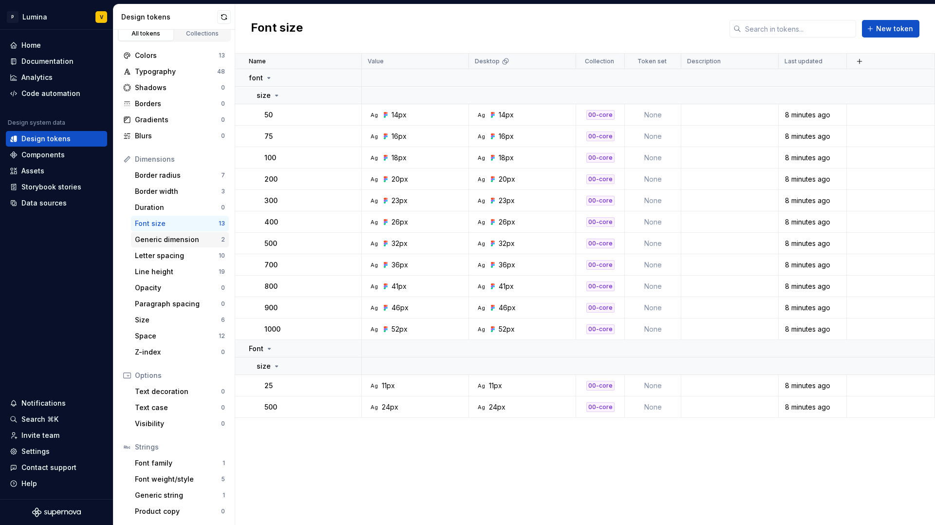
click at [179, 244] on div "Generic dimension 2" at bounding box center [180, 240] width 98 height 16
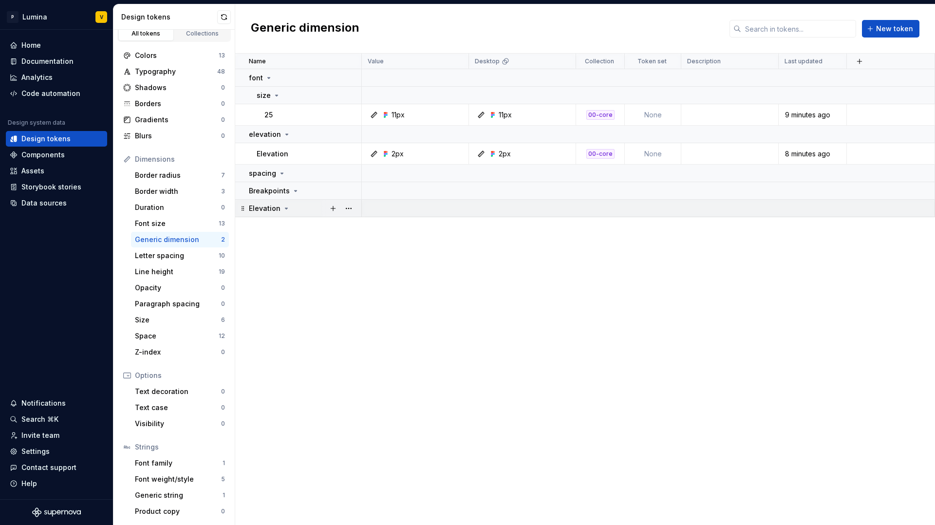
click at [282, 212] on icon at bounding box center [286, 208] width 8 height 8
click at [282, 210] on icon at bounding box center [286, 208] width 8 height 8
click at [240, 211] on icon at bounding box center [243, 208] width 8 height 8
click at [243, 210] on icon at bounding box center [243, 208] width 8 height 8
click at [288, 188] on div "Breakpoints" at bounding box center [274, 191] width 51 height 10
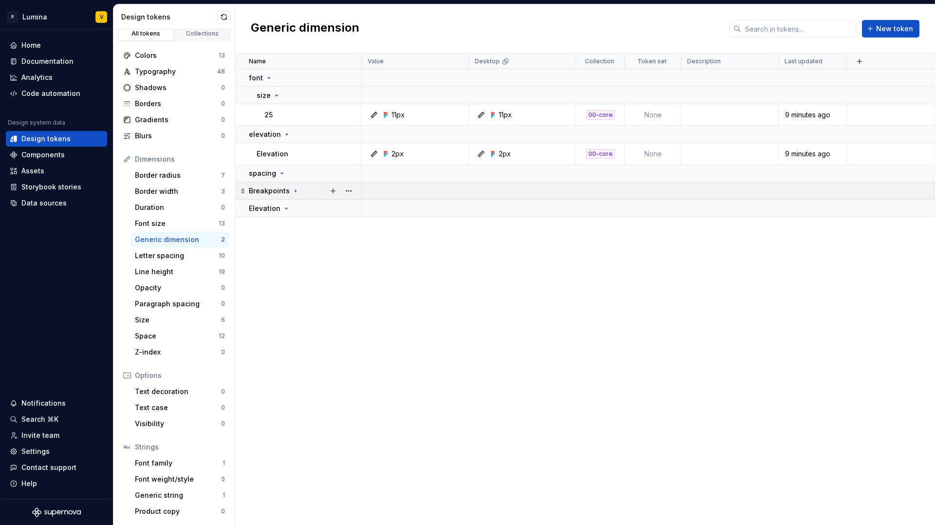
click at [292, 188] on icon at bounding box center [296, 191] width 8 height 8
click at [180, 219] on div "Font size" at bounding box center [177, 224] width 84 height 10
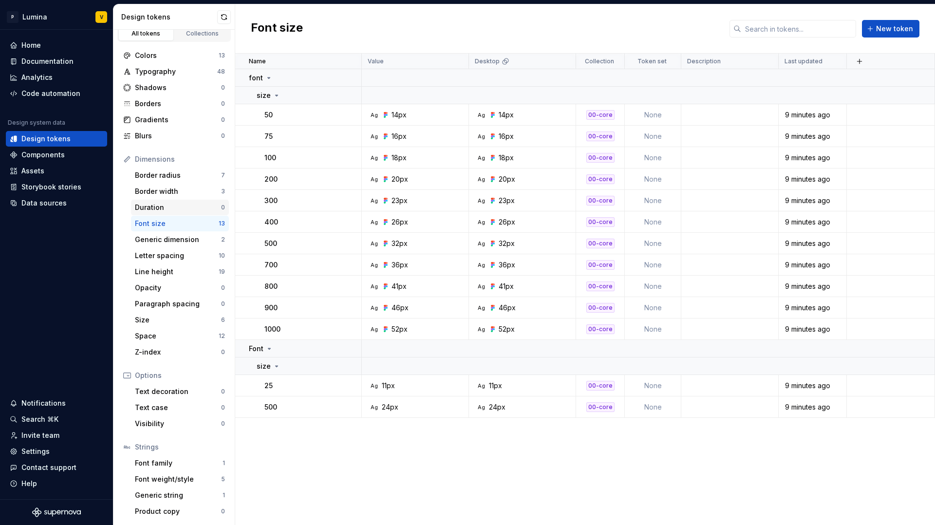
click at [181, 206] on div "Duration" at bounding box center [178, 208] width 86 height 10
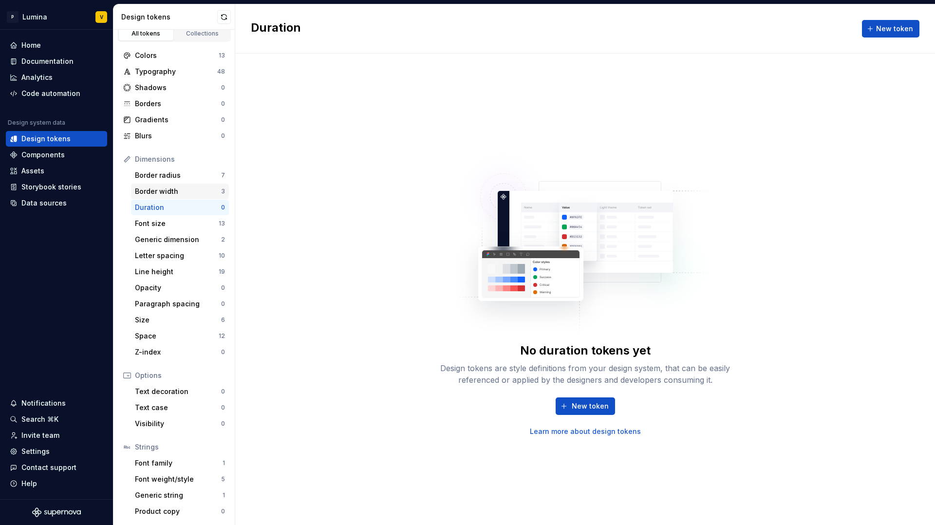
click at [201, 189] on div "Border width" at bounding box center [178, 191] width 86 height 10
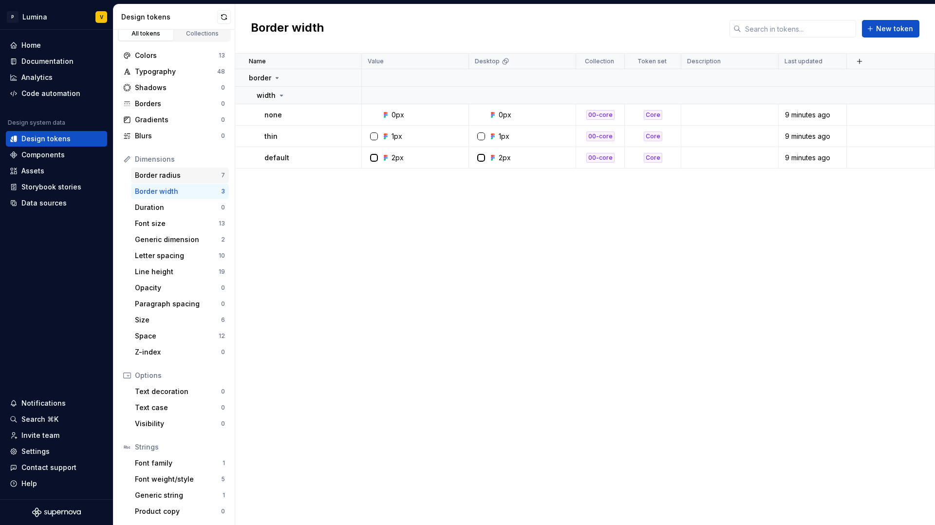
click at [201, 177] on div "Border radius" at bounding box center [178, 175] width 86 height 10
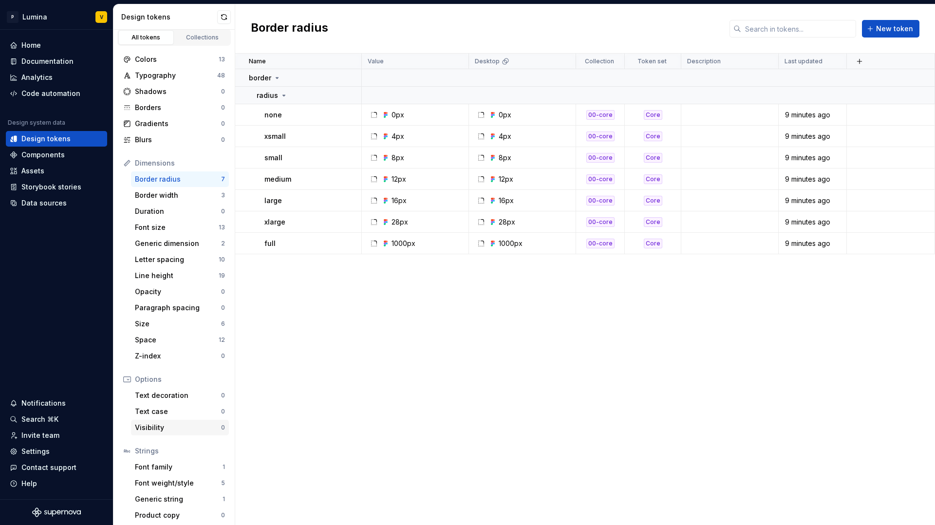
scroll to position [8, 0]
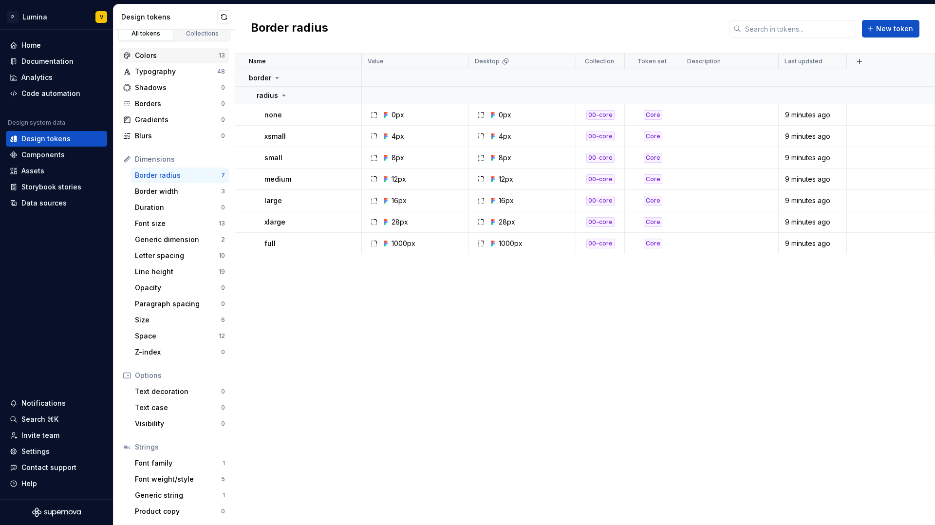
click at [175, 59] on div "Colors" at bounding box center [177, 56] width 84 height 10
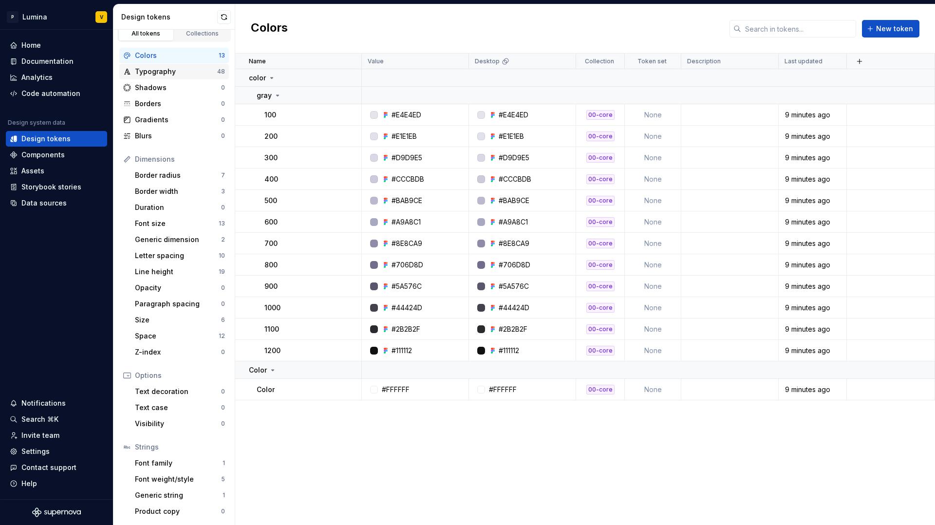
click at [168, 71] on div "Typography" at bounding box center [176, 72] width 82 height 10
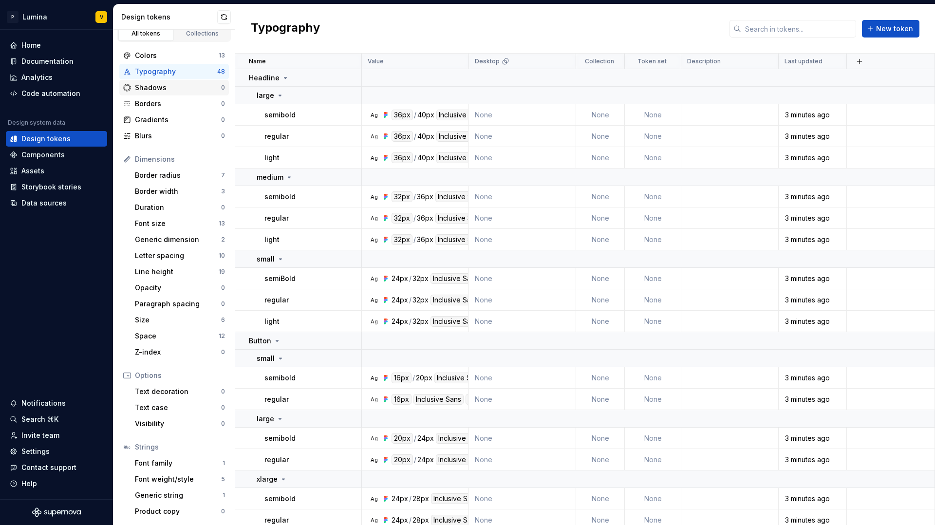
click at [165, 84] on div "Shadows" at bounding box center [178, 88] width 86 height 10
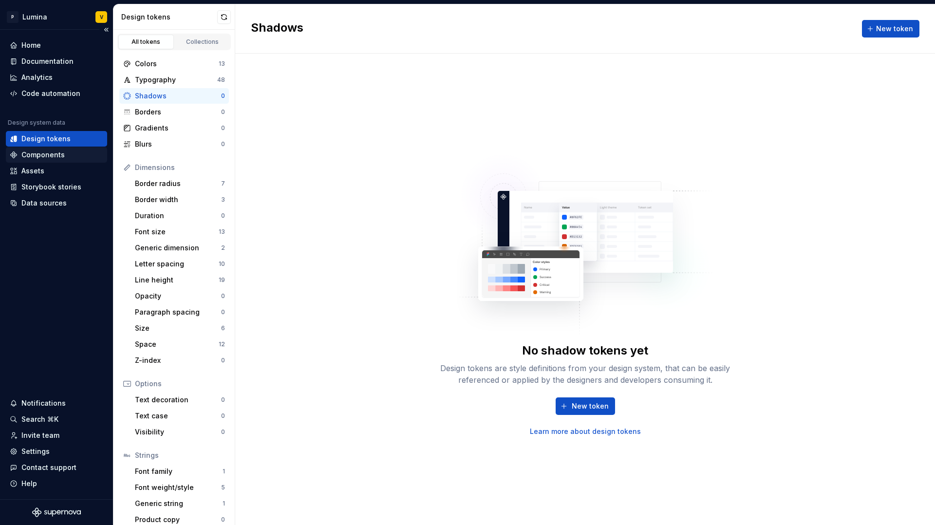
click at [57, 155] on div "Components" at bounding box center [42, 155] width 43 height 10
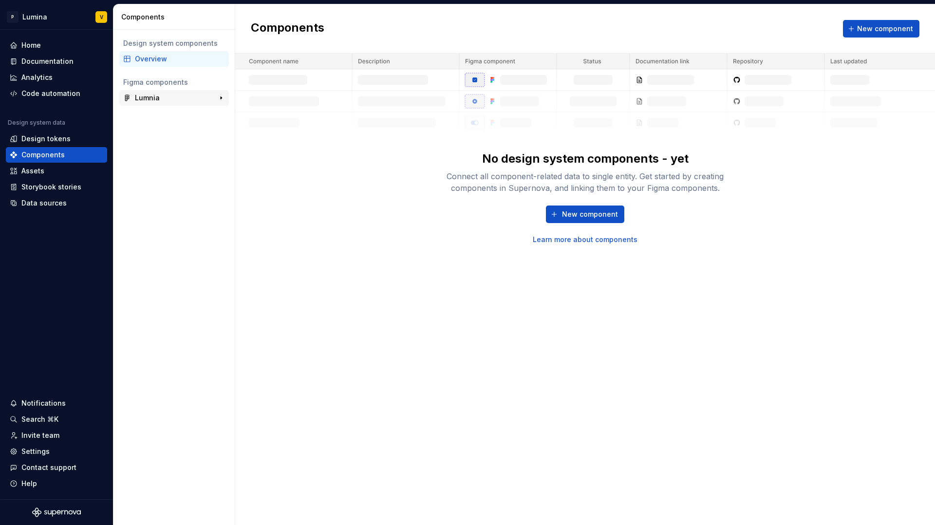
click at [150, 100] on div "Lumnia" at bounding box center [147, 98] width 25 height 10
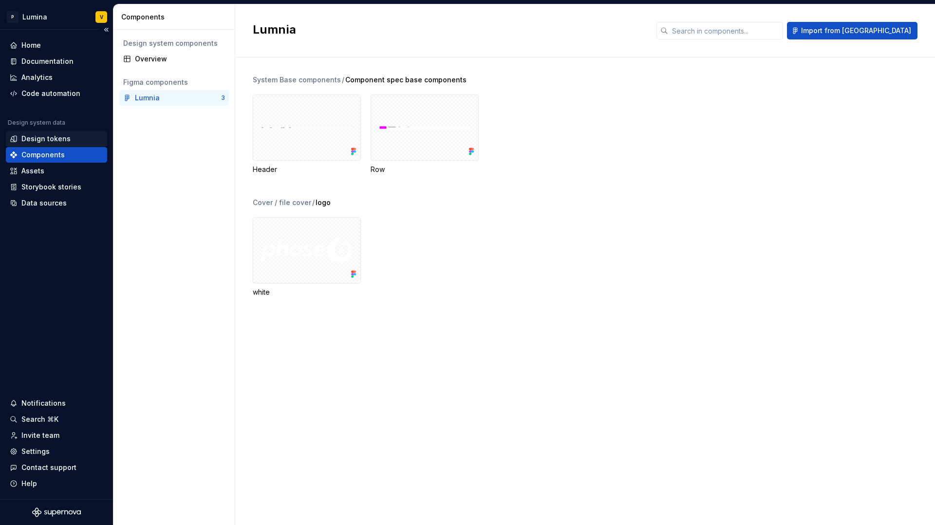
click at [47, 134] on div "Design tokens" at bounding box center [45, 139] width 49 height 10
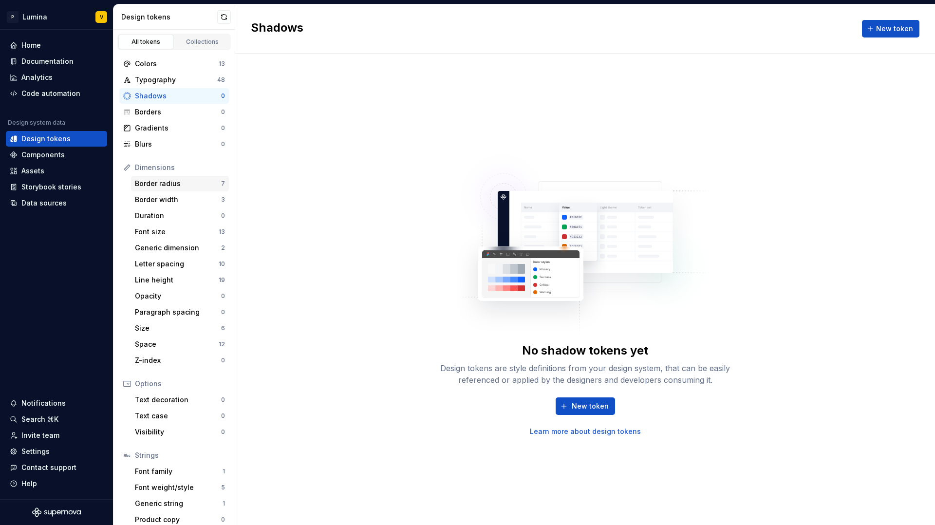
click at [168, 185] on div "Border radius" at bounding box center [178, 184] width 86 height 10
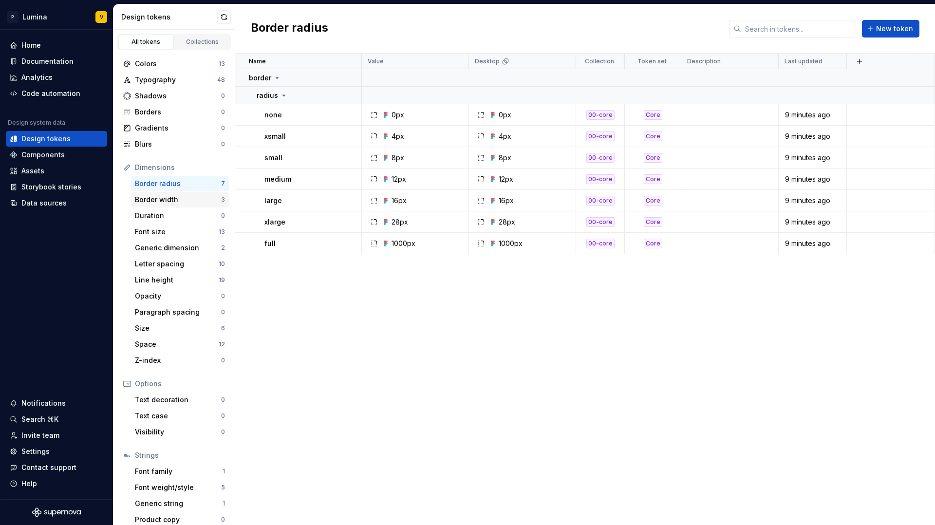
click at [167, 199] on div "Border width" at bounding box center [178, 200] width 86 height 10
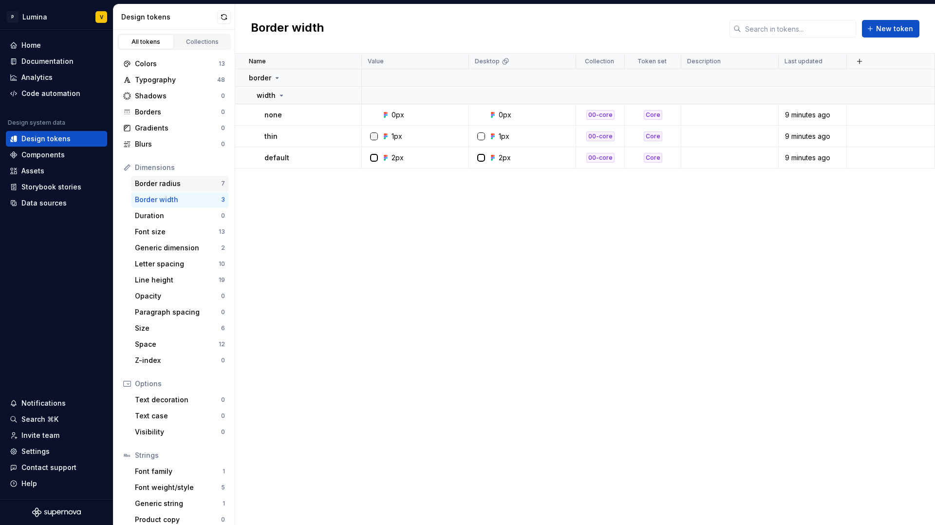
click at [168, 179] on div "Border radius" at bounding box center [178, 184] width 86 height 10
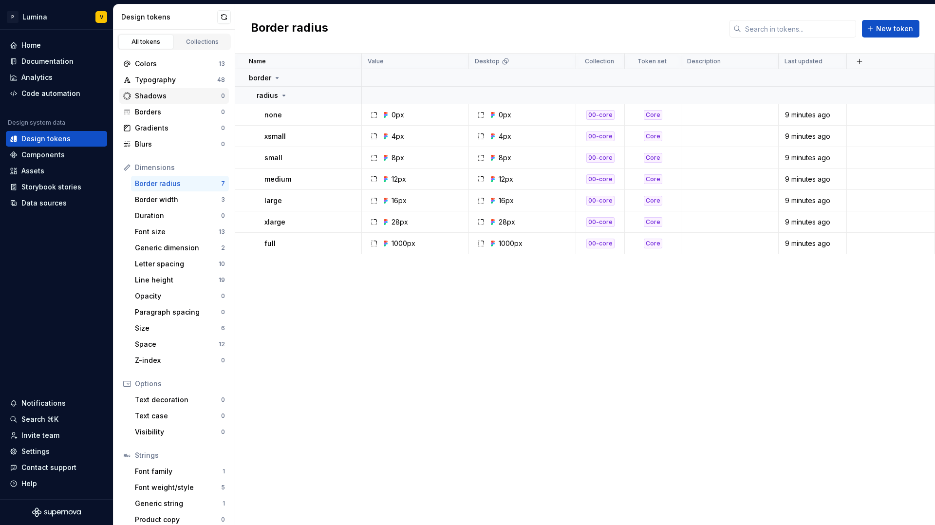
click at [172, 93] on div "Shadows" at bounding box center [178, 96] width 86 height 10
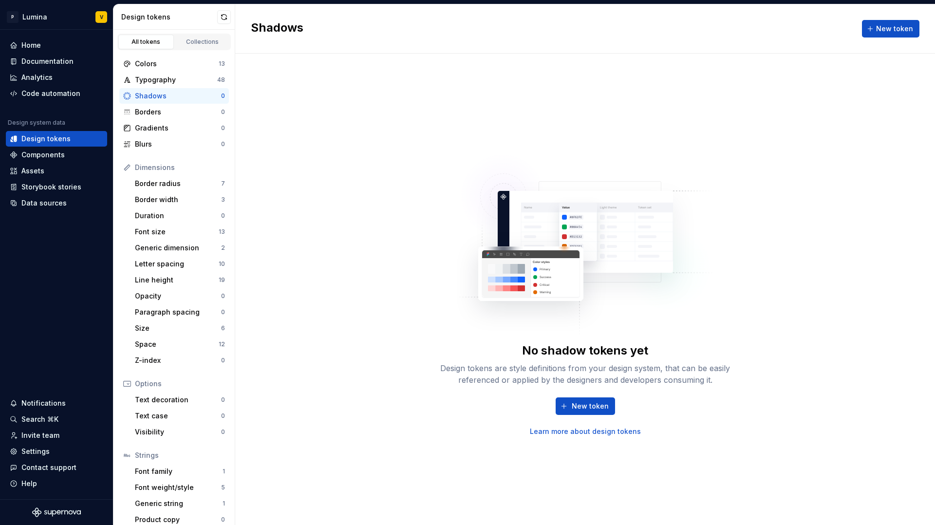
click at [578, 434] on link "Learn more about design tokens" at bounding box center [585, 431] width 111 height 10
click at [208, 45] on div "Collections" at bounding box center [202, 42] width 49 height 8
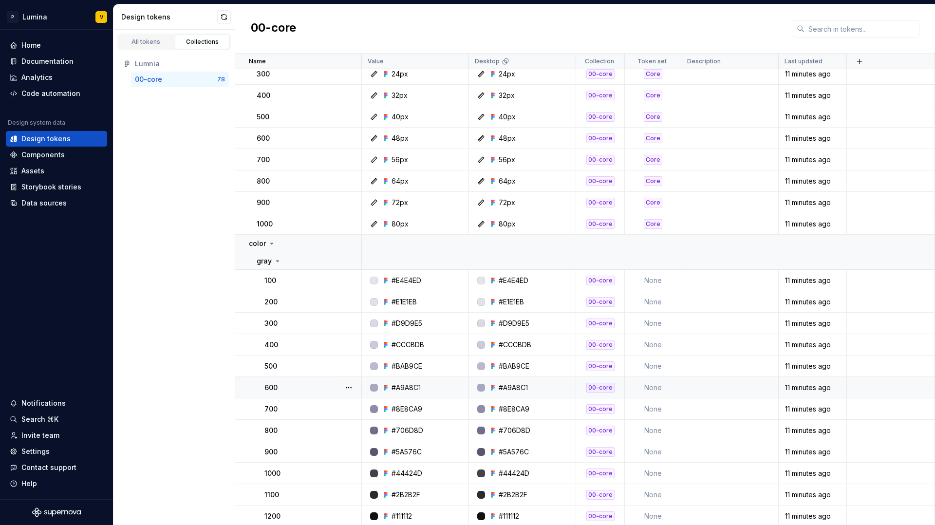
scroll to position [1461, 0]
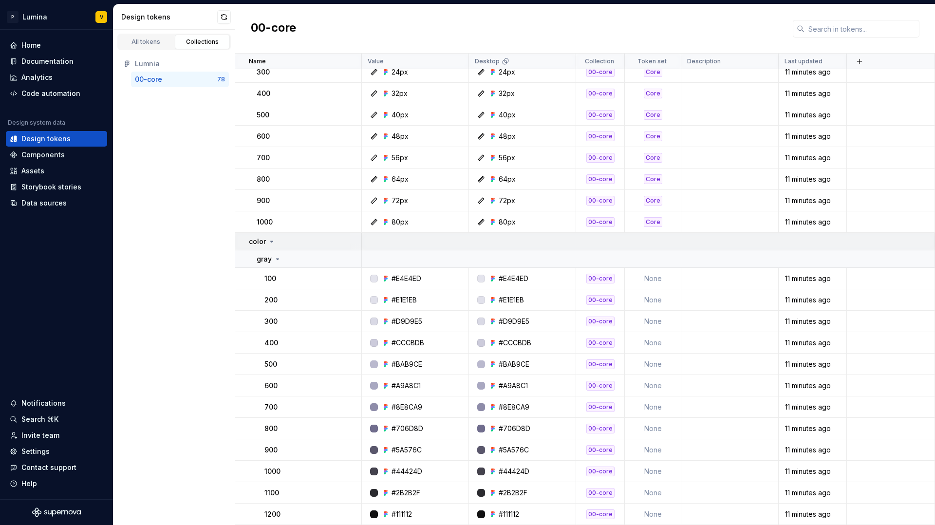
click at [277, 243] on div "color" at bounding box center [305, 242] width 112 height 10
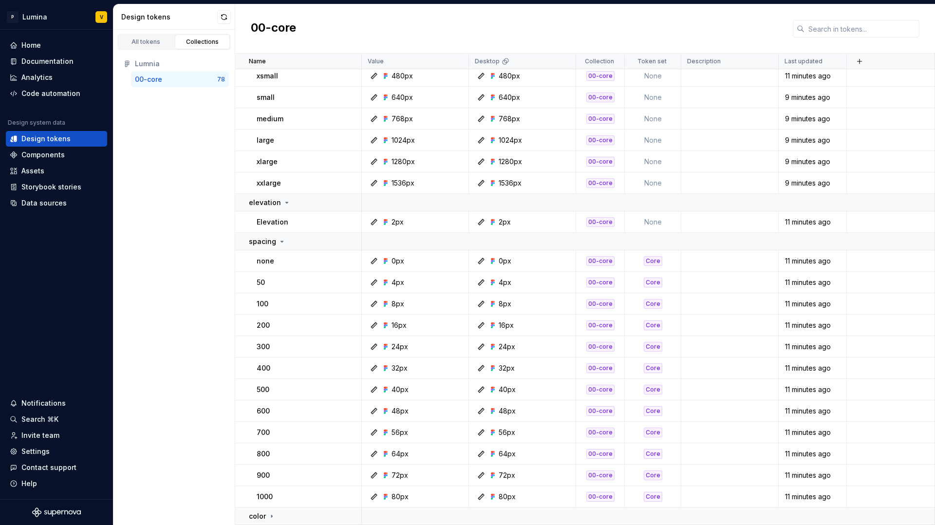
scroll to position [1186, 0]
click at [36, 49] on div "Home" at bounding box center [30, 45] width 19 height 10
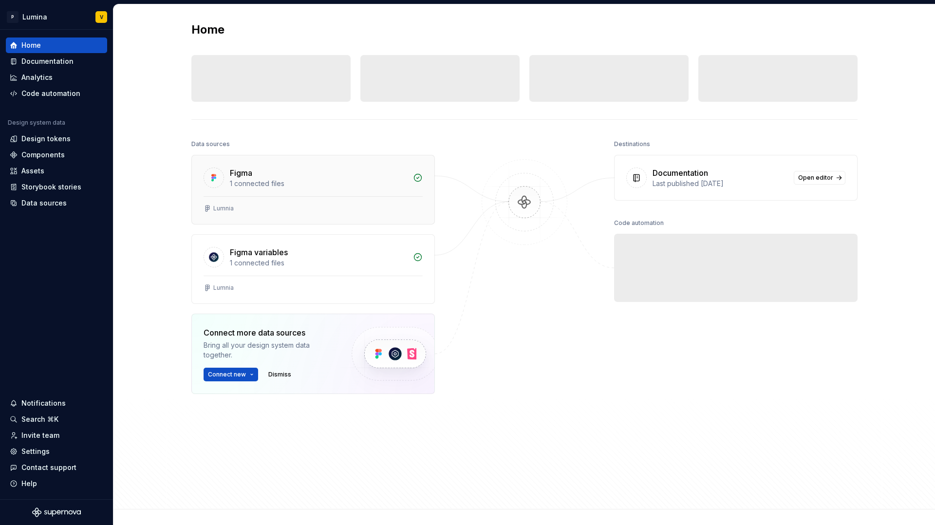
click at [397, 195] on div "Figma 1 connected files" at bounding box center [313, 175] width 242 height 41
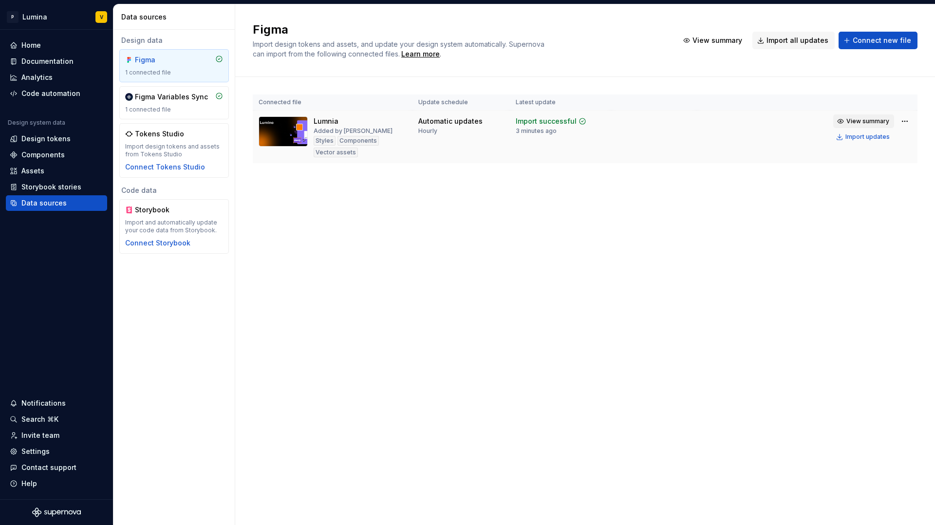
click at [874, 119] on span "View summary" at bounding box center [867, 121] width 43 height 8
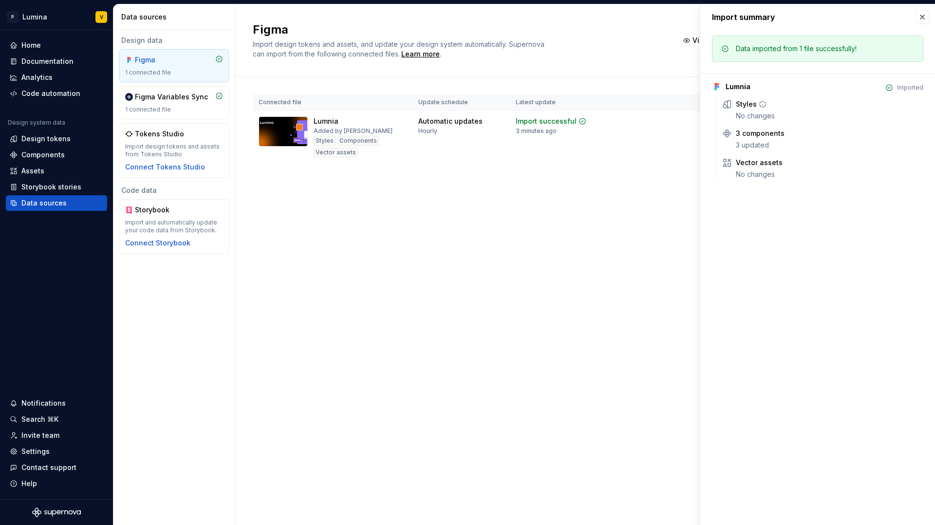
click at [737, 116] on div "No changes" at bounding box center [829, 116] width 187 height 10
click at [766, 103] on div "Styles" at bounding box center [829, 104] width 187 height 10
click at [753, 105] on div "Styles" at bounding box center [746, 104] width 21 height 10
click at [763, 106] on icon at bounding box center [763, 104] width 8 height 8
click at [927, 11] on button "button" at bounding box center [922, 17] width 14 height 14
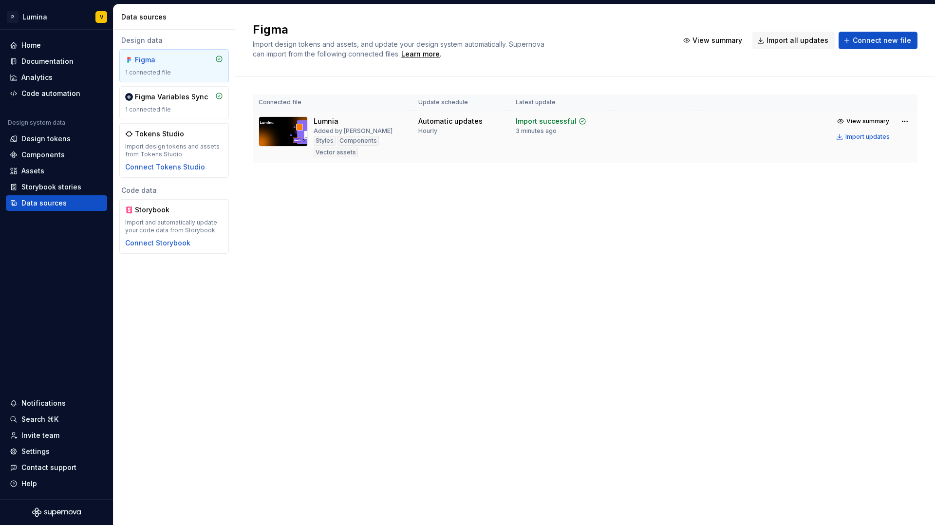
drag, startPoint x: 556, startPoint y: 124, endPoint x: 660, endPoint y: 126, distance: 104.2
click at [556, 125] on div "Import successful" at bounding box center [546, 121] width 61 height 10
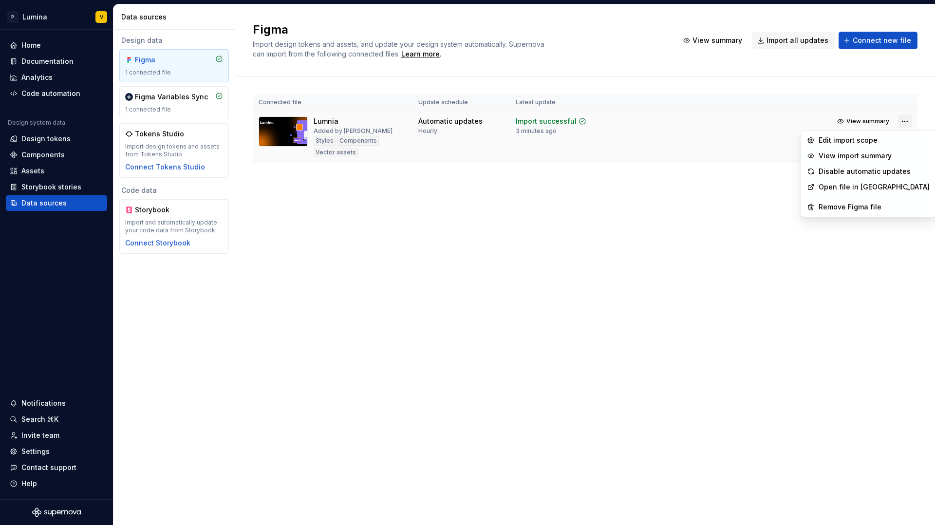
click at [903, 122] on html "P Lumina V Home Documentation Analytics Code automation Design system data Desi…" at bounding box center [467, 262] width 935 height 525
click at [846, 156] on div "View import summary" at bounding box center [874, 156] width 111 height 10
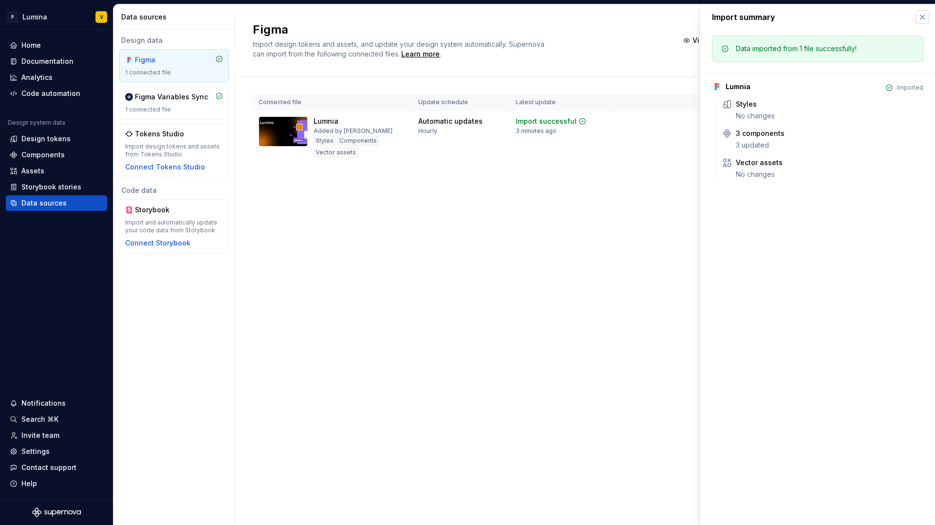
click at [922, 18] on button "button" at bounding box center [922, 17] width 14 height 14
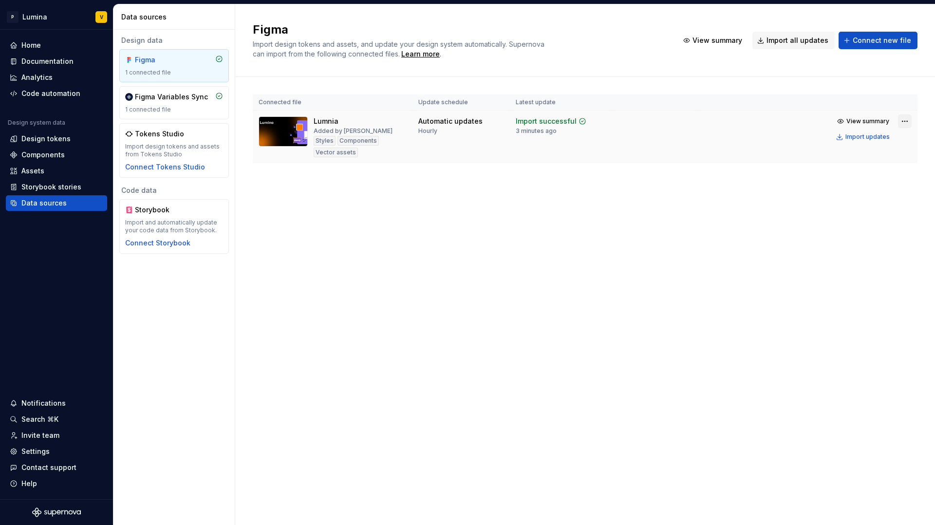
click at [908, 123] on html "P Lumina V Home Documentation Analytics Code automation Design system data Desi…" at bounding box center [467, 262] width 935 height 525
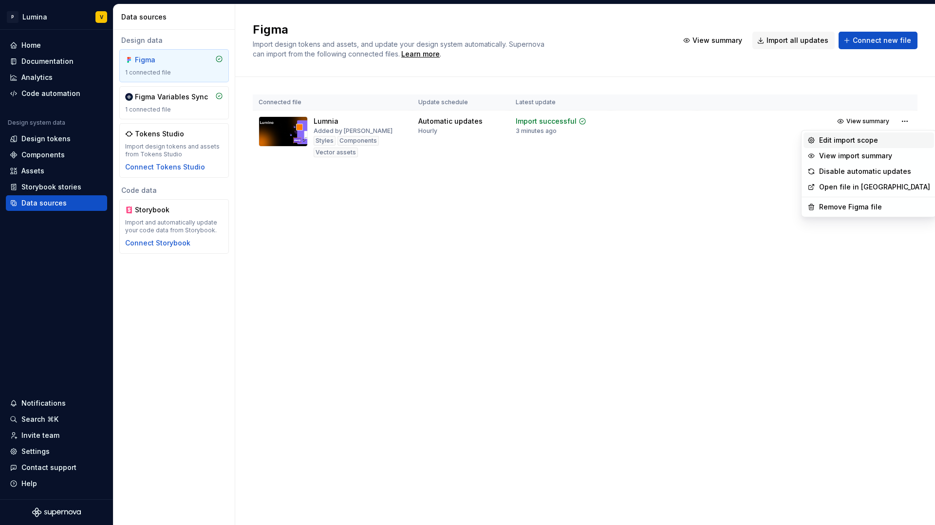
click at [861, 140] on div "Edit import scope" at bounding box center [874, 140] width 111 height 10
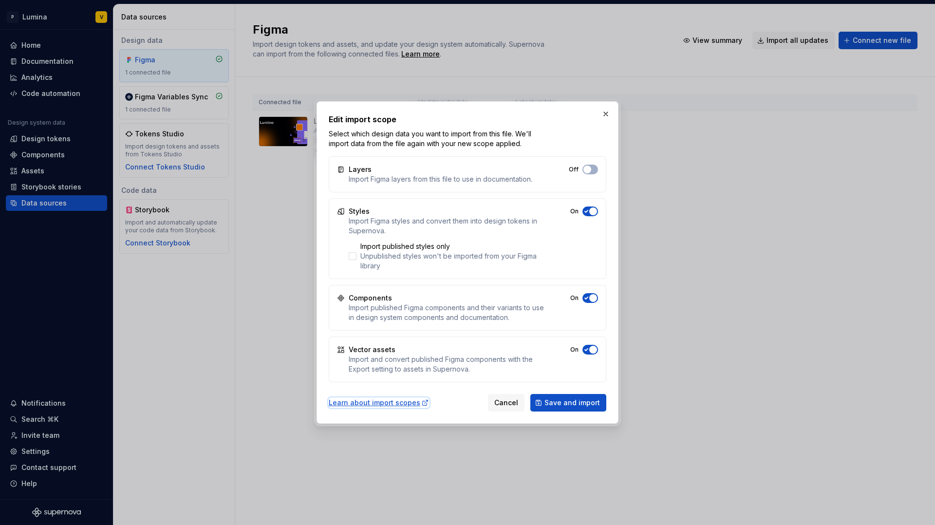
click at [384, 403] on div "Learn about import scopes" at bounding box center [379, 403] width 100 height 10
click at [352, 256] on icon at bounding box center [352, 256] width 0 height 0
click at [561, 398] on span "Save and import" at bounding box center [572, 403] width 56 height 10
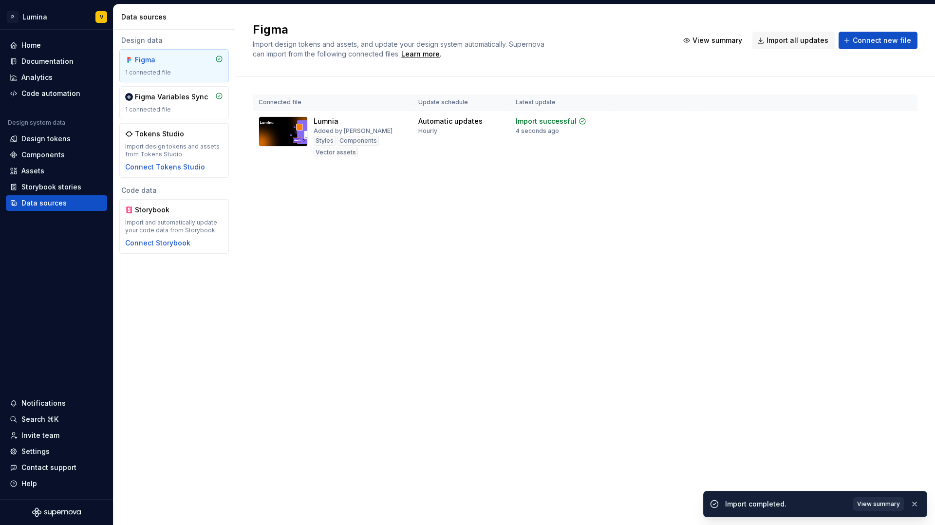
click at [878, 501] on span "View summary" at bounding box center [878, 504] width 43 height 8
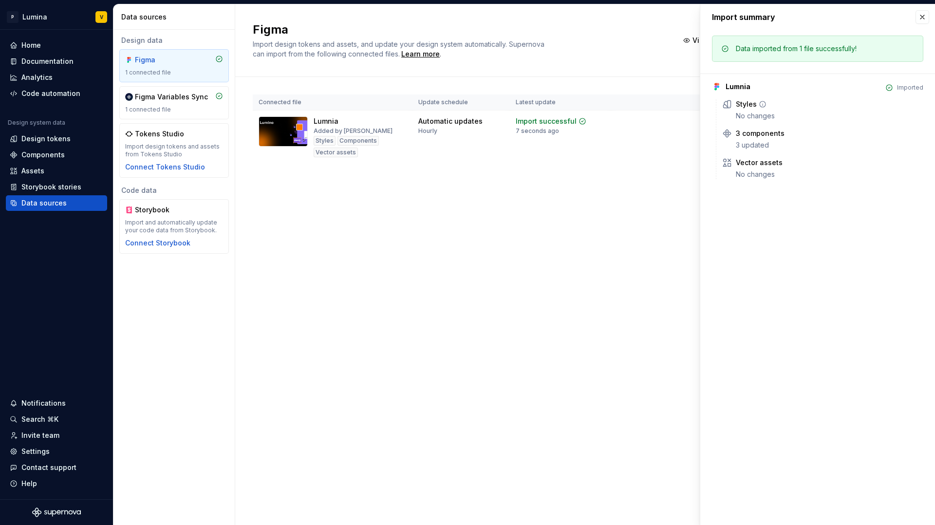
click at [755, 118] on div "No changes" at bounding box center [829, 116] width 187 height 10
click at [814, 49] on div "Data imported from 1 file successfully!" at bounding box center [796, 49] width 121 height 10
click at [510, 219] on div "Figma Import design tokens and assets, and update your design system automatica…" at bounding box center [585, 264] width 700 height 520
click at [33, 164] on div "Assets" at bounding box center [56, 171] width 101 height 16
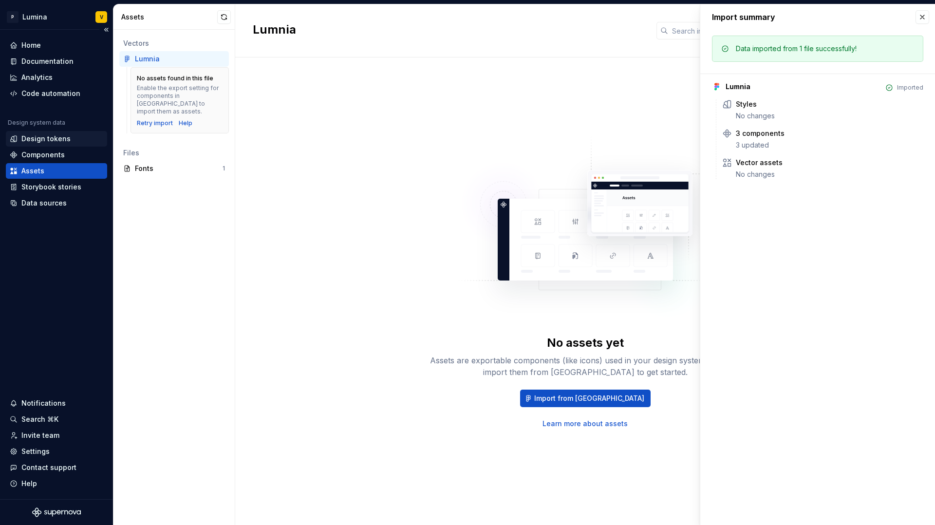
click at [43, 146] on div "Design tokens" at bounding box center [56, 139] width 101 height 16
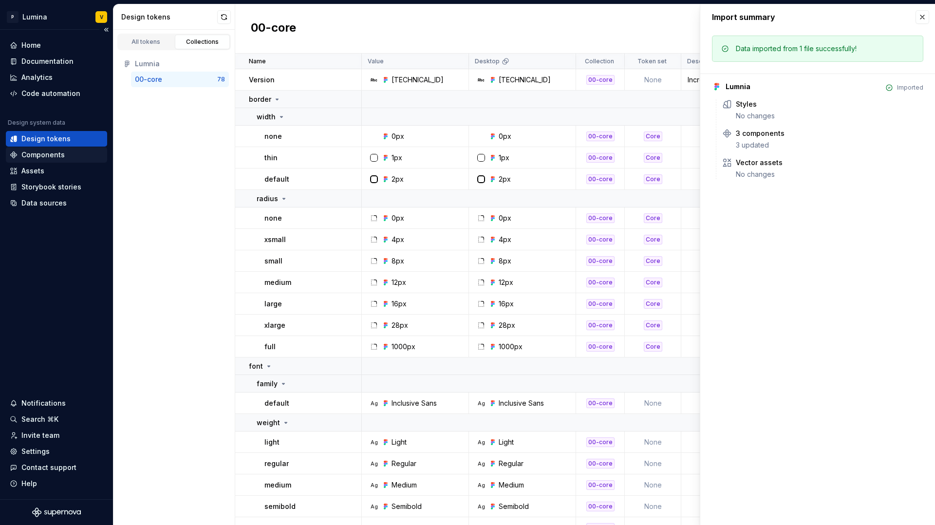
click at [41, 156] on div "Components" at bounding box center [42, 155] width 43 height 10
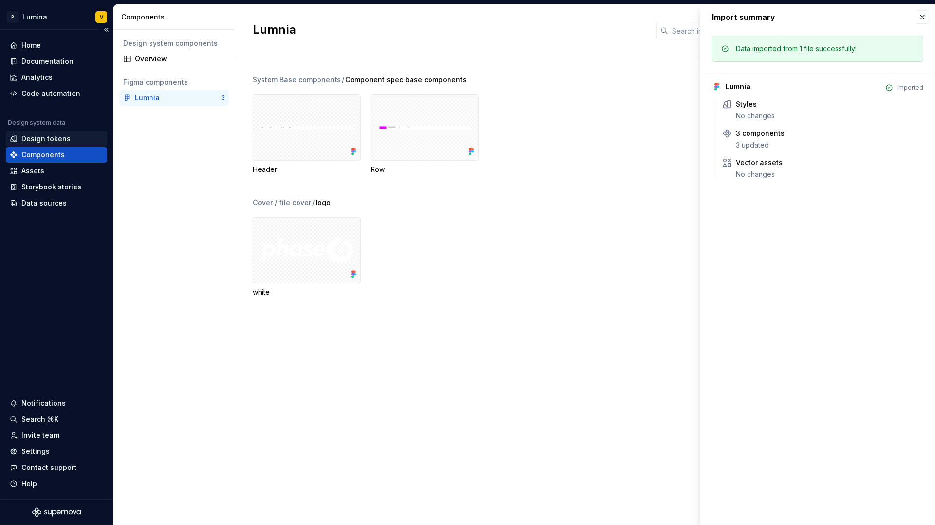
click at [46, 145] on div "Design tokens" at bounding box center [56, 139] width 101 height 16
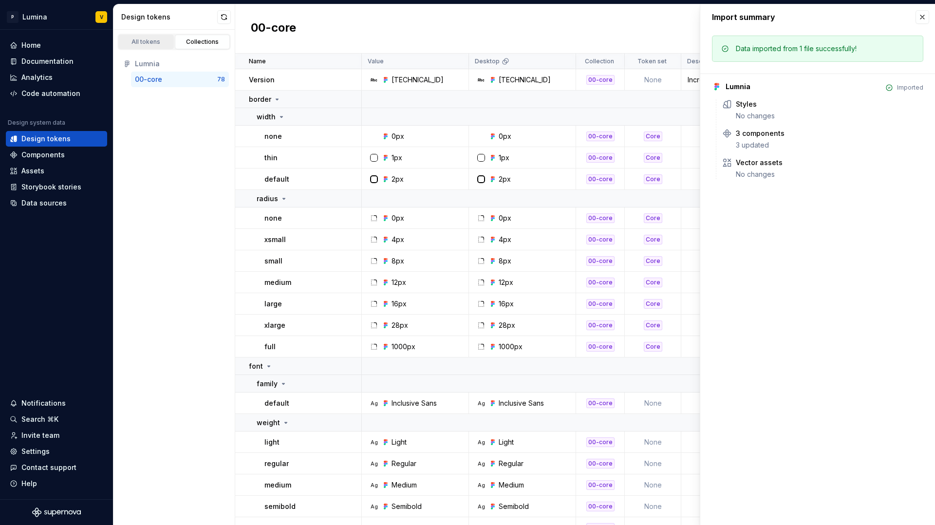
click at [141, 45] on div "All tokens" at bounding box center [146, 42] width 49 height 8
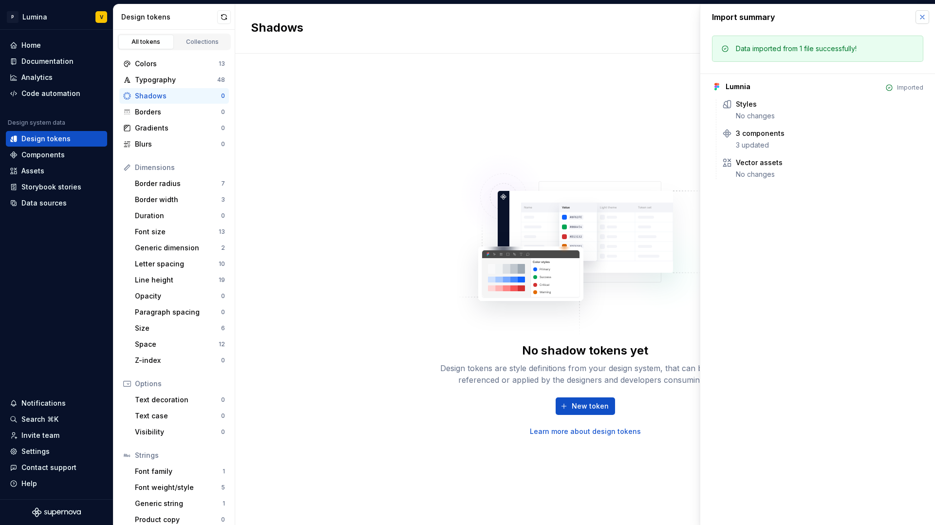
click at [923, 21] on button "button" at bounding box center [922, 17] width 14 height 14
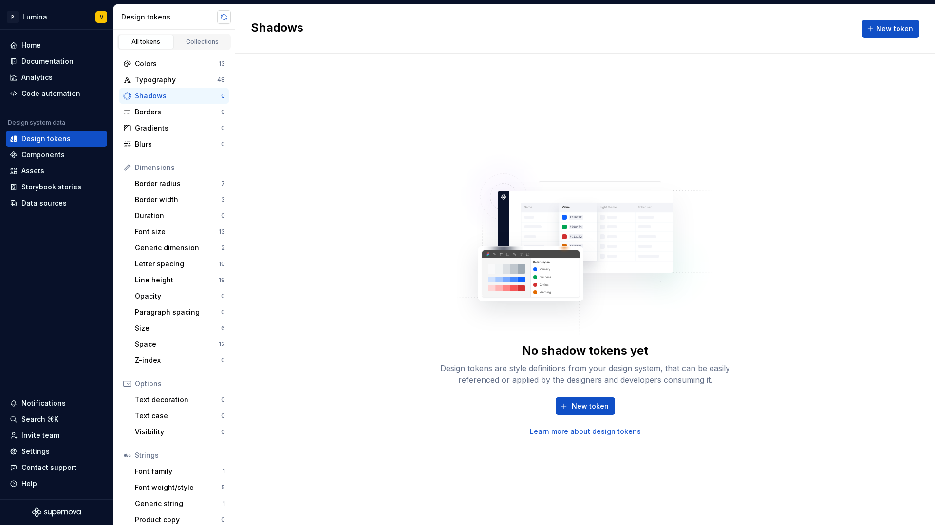
click at [224, 14] on button "button" at bounding box center [224, 17] width 14 height 14
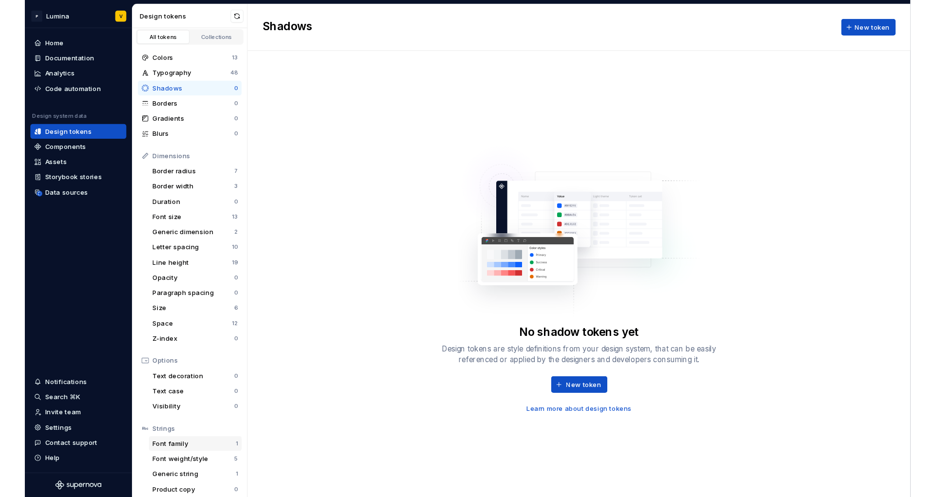
scroll to position [8, 0]
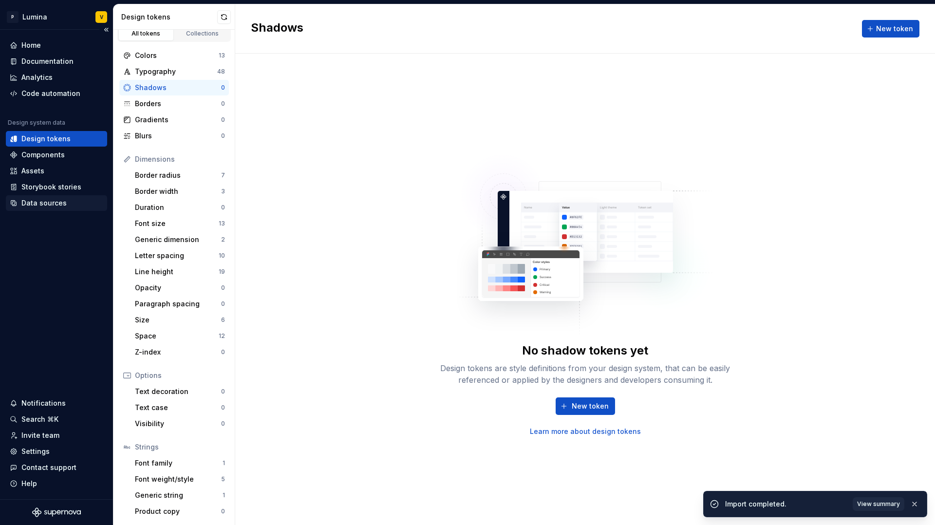
click at [29, 206] on div "Data sources" at bounding box center [43, 203] width 45 height 10
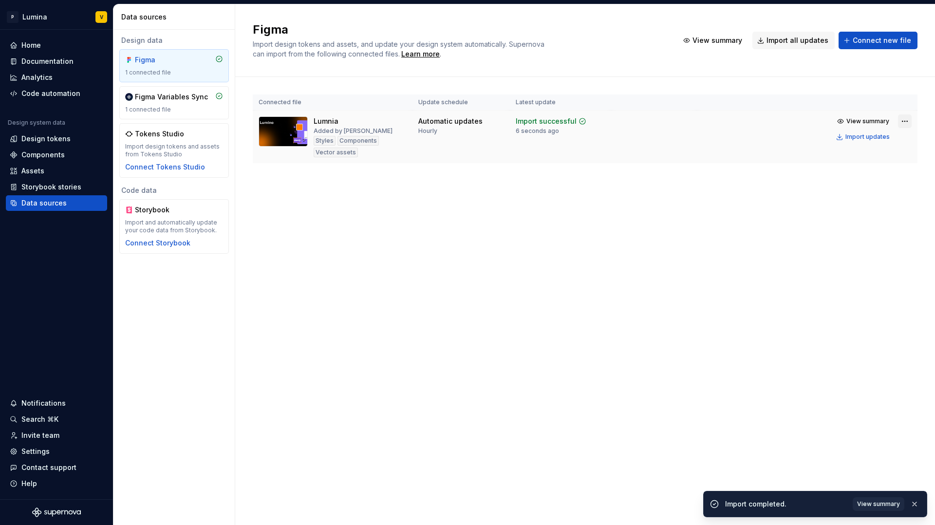
click at [907, 119] on html "P Lumina V Home Documentation Analytics Code automation Design system data Desi…" at bounding box center [467, 262] width 935 height 525
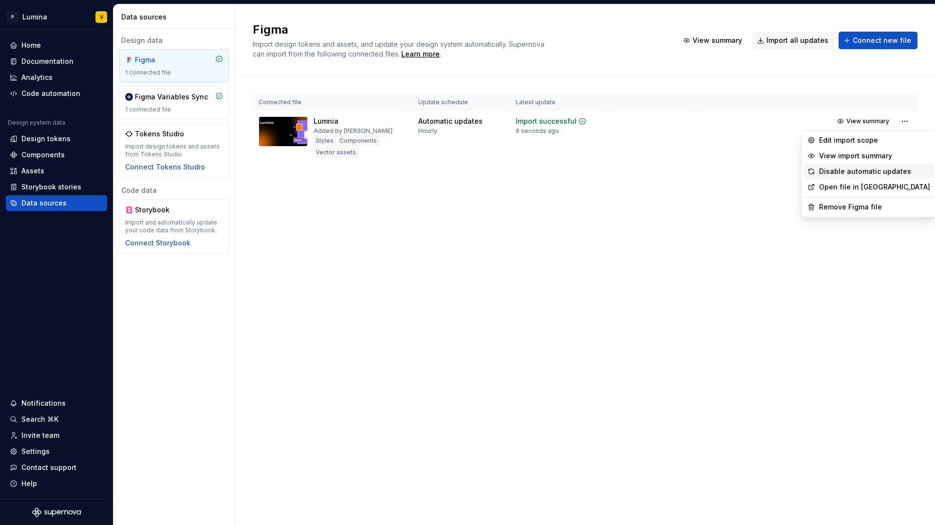
click at [856, 171] on div "Disable automatic updates" at bounding box center [874, 172] width 111 height 10
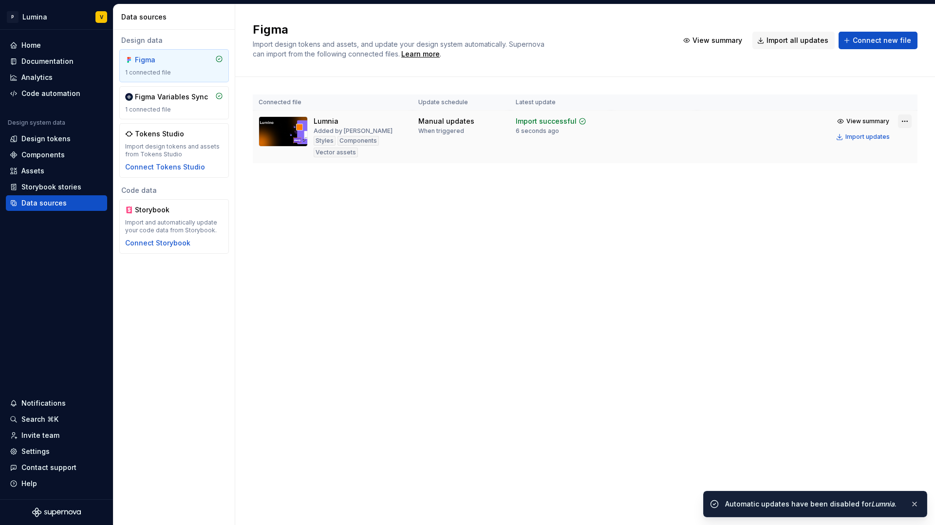
click at [909, 122] on html "P Lumina V Home Documentation Analytics Code automation Design system data Desi…" at bounding box center [467, 262] width 935 height 525
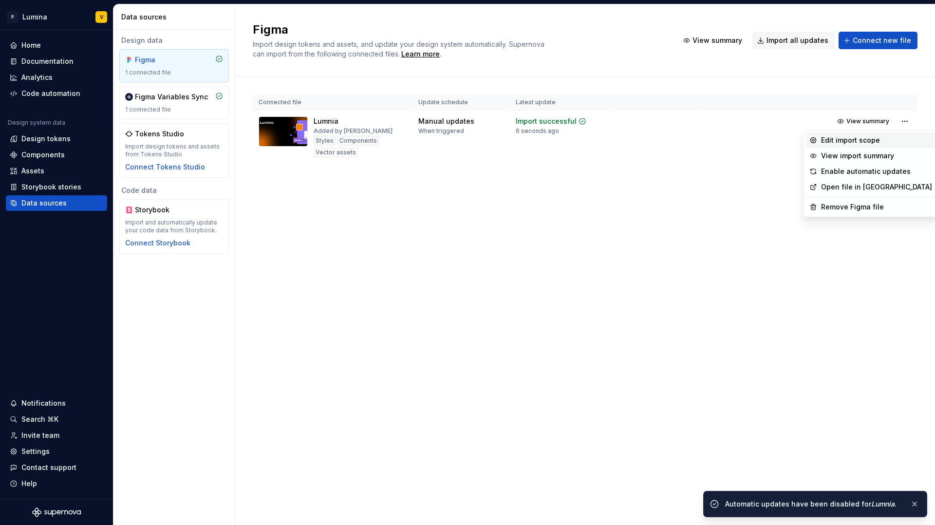
click at [847, 143] on div "Edit import scope" at bounding box center [876, 140] width 111 height 10
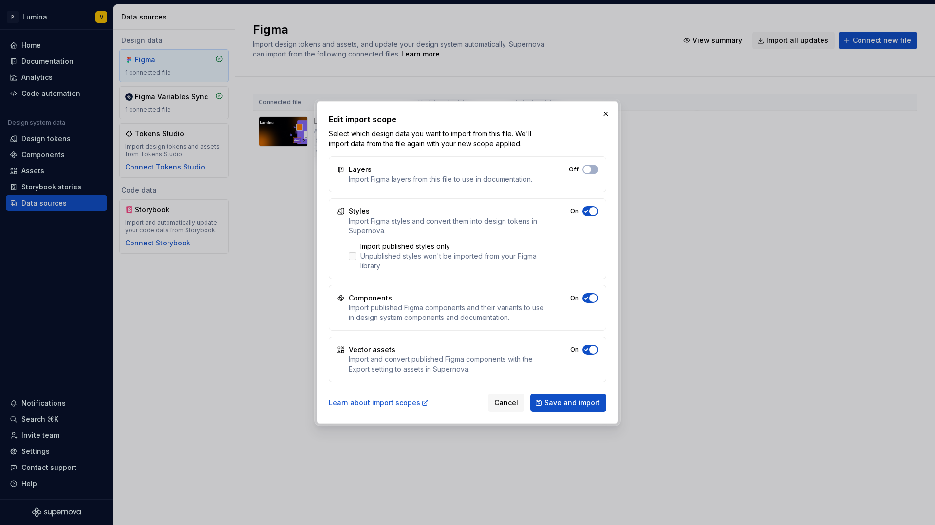
click at [349, 250] on label "Import published styles only Unpublished styles won't be imported from your Fig…" at bounding box center [447, 255] width 196 height 29
click at [576, 402] on span "Save and import" at bounding box center [572, 403] width 56 height 10
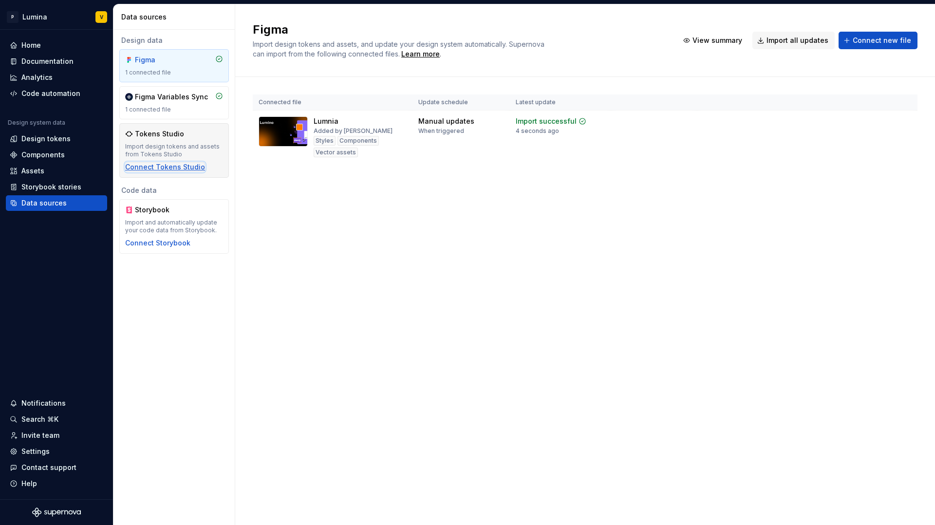
click at [171, 169] on div "Connect Tokens Studio" at bounding box center [165, 167] width 80 height 10
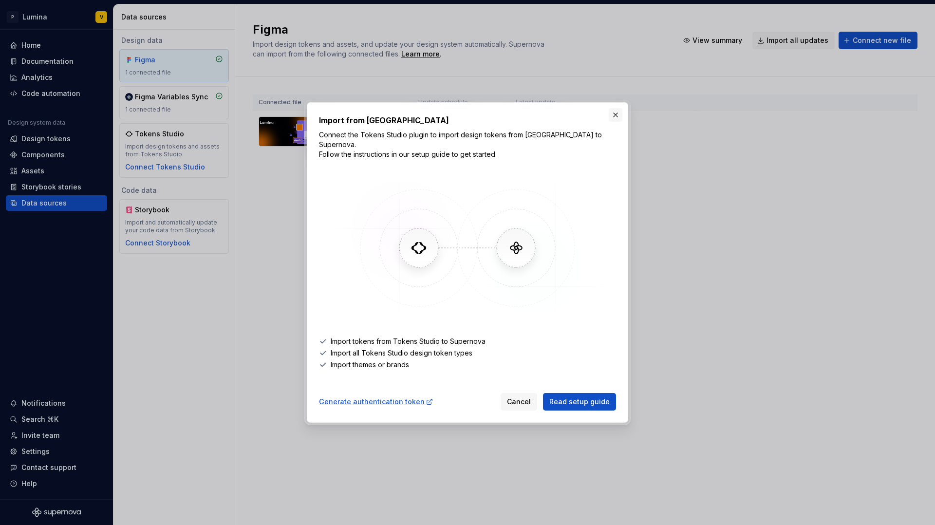
click at [615, 122] on button "button" at bounding box center [616, 115] width 14 height 14
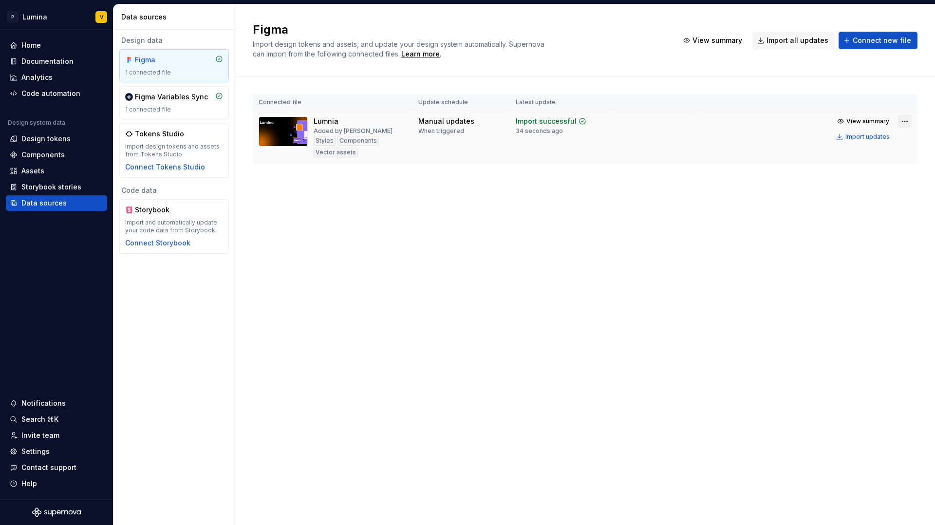
click at [898, 122] on html "P Lumina V Home Documentation Analytics Code automation Design system data Desi…" at bounding box center [467, 262] width 935 height 525
click at [690, 161] on html "P Lumina V Home Documentation Analytics Code automation Design system data Desi…" at bounding box center [467, 262] width 935 height 525
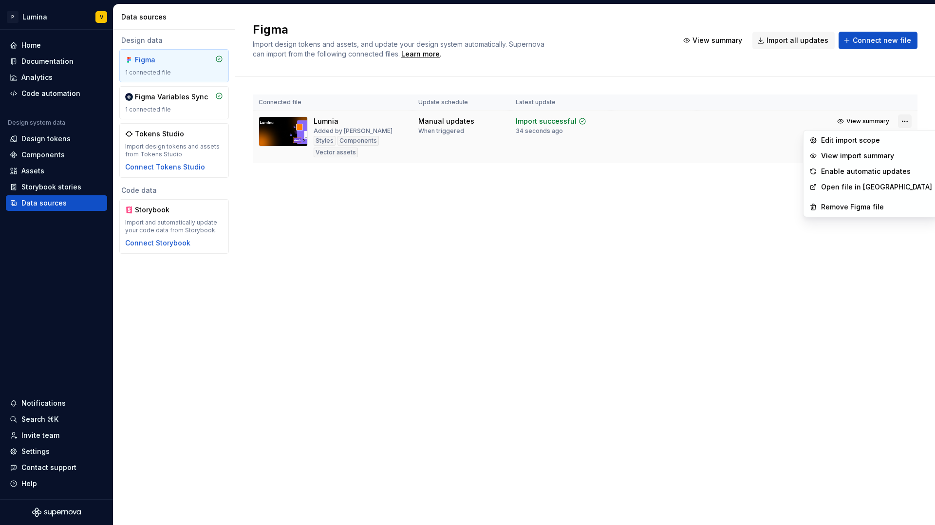
click at [907, 121] on html "P Lumina V Home Documentation Analytics Code automation Design system data Desi…" at bounding box center [467, 262] width 935 height 525
click at [292, 133] on html "P Lumina V Home Documentation Analytics Code automation Design system data Desi…" at bounding box center [467, 262] width 935 height 525
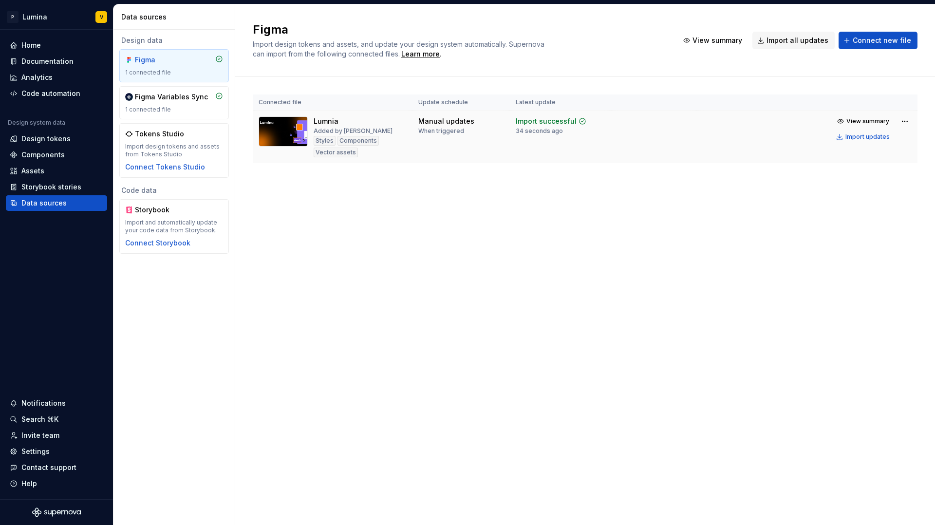
click at [456, 138] on td "Manual updates When triggered" at bounding box center [460, 137] width 97 height 53
click at [904, 119] on html "P Lumina V Home Documentation Analytics Code automation Design system data Desi…" at bounding box center [467, 262] width 935 height 525
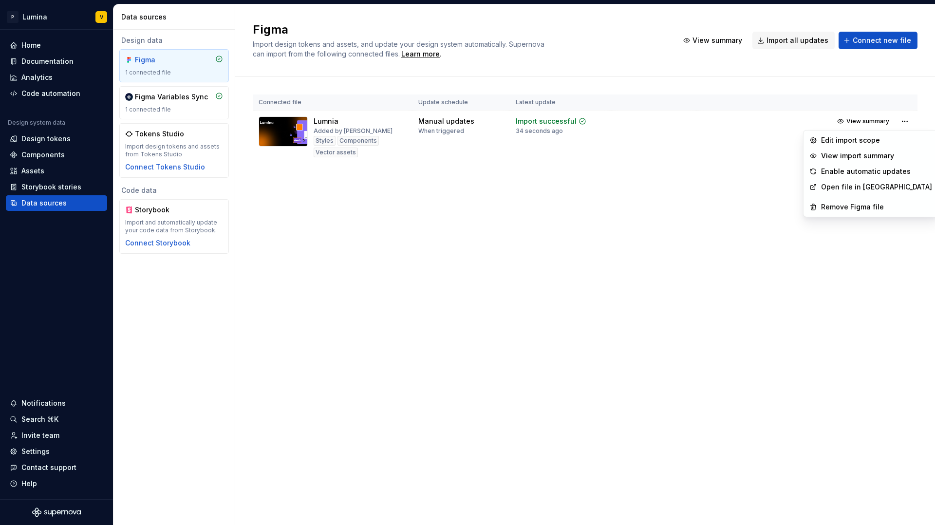
click at [832, 184] on link "Open file in Figma" at bounding box center [876, 187] width 111 height 10
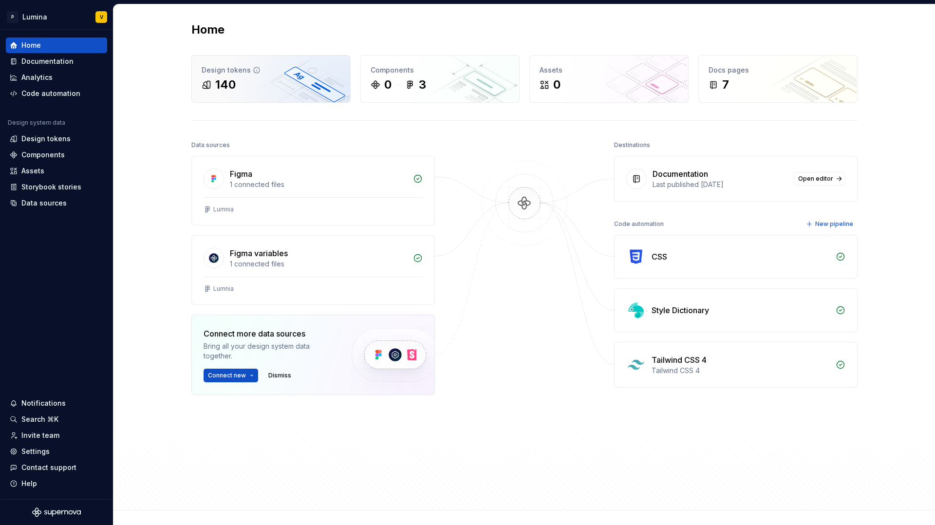
click at [251, 81] on div "140" at bounding box center [271, 85] width 139 height 16
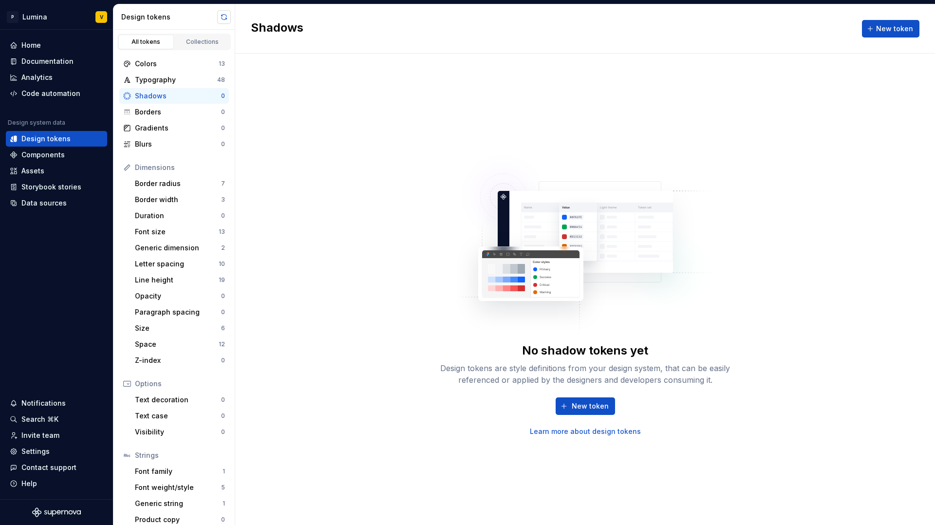
click at [225, 15] on button "button" at bounding box center [224, 17] width 14 height 14
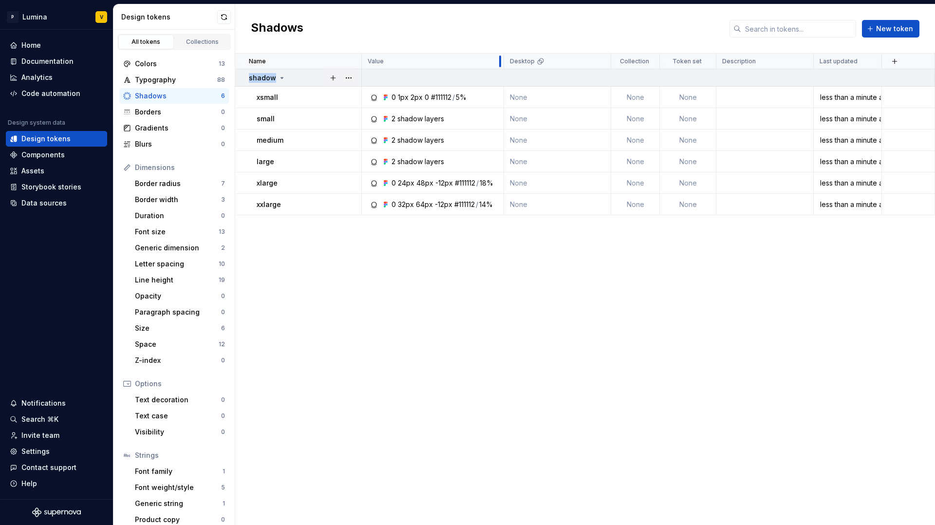
drag, startPoint x: 467, startPoint y: 61, endPoint x: 502, endPoint y: 74, distance: 37.1
click at [502, 74] on table "Name Value Desktop Collection Token set Description Last updated shadow xsmall …" at bounding box center [585, 135] width 700 height 162
click at [630, 93] on td "None" at bounding box center [635, 97] width 49 height 21
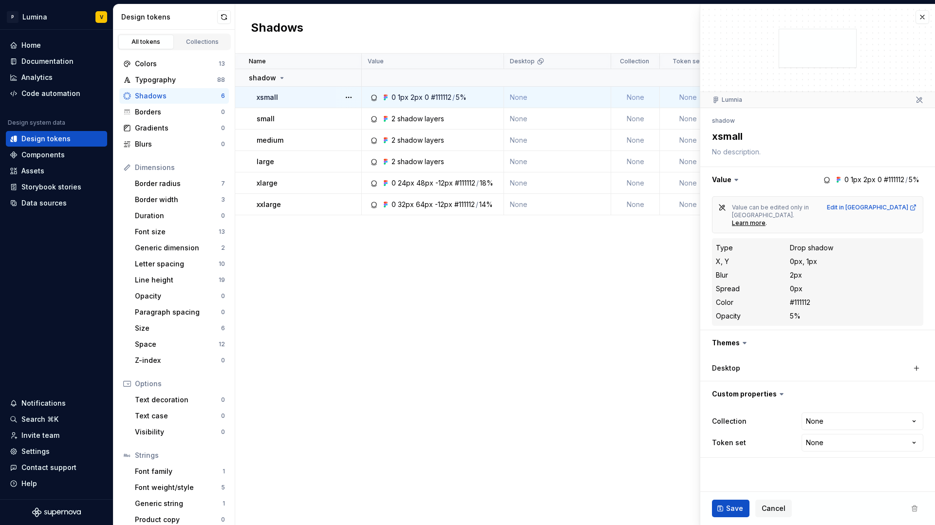
click at [614, 303] on div "Name Value Desktop Collection Token set Description Last updated shadow xsmall …" at bounding box center [585, 289] width 700 height 471
click at [498, 63] on div at bounding box center [495, 62] width 8 height 16
click at [445, 386] on div "Name Value Desktop Collection Token set Description Last updated shadow xsmall …" at bounding box center [585, 289] width 700 height 471
click at [923, 19] on button "button" at bounding box center [922, 17] width 14 height 14
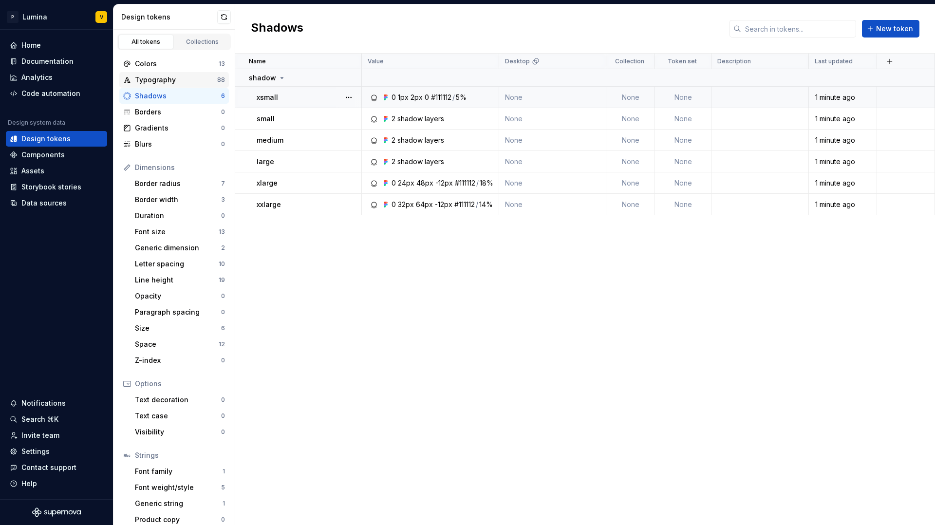
click at [196, 74] on div "Typography 88" at bounding box center [174, 80] width 110 height 16
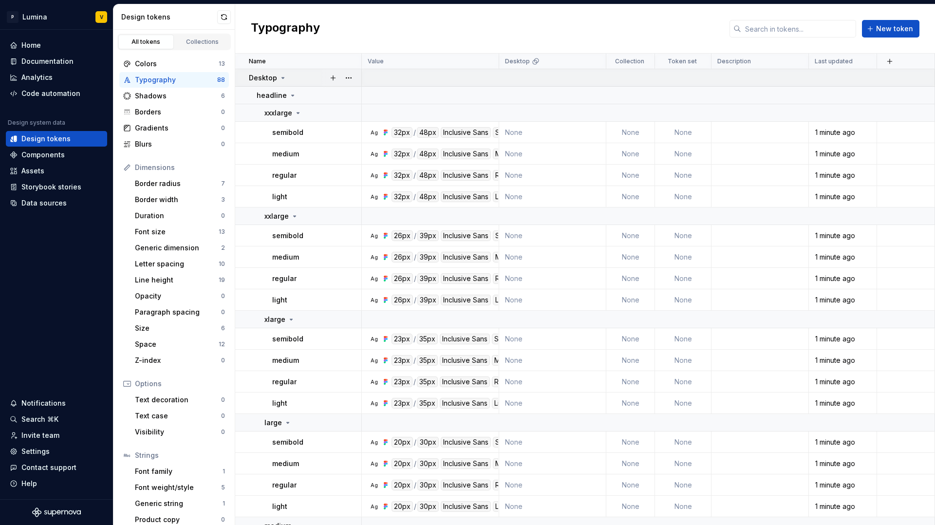
click at [282, 76] on icon at bounding box center [283, 78] width 8 height 8
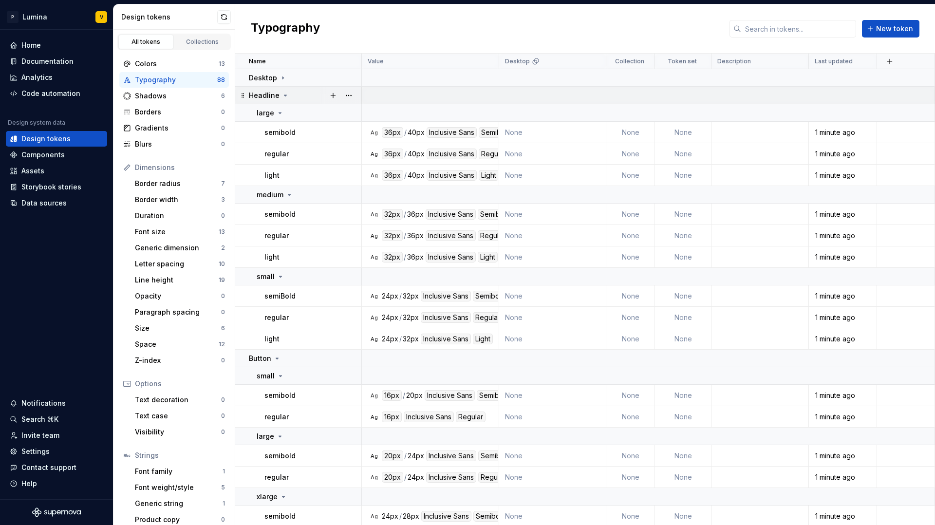
click at [284, 97] on icon at bounding box center [285, 96] width 8 height 8
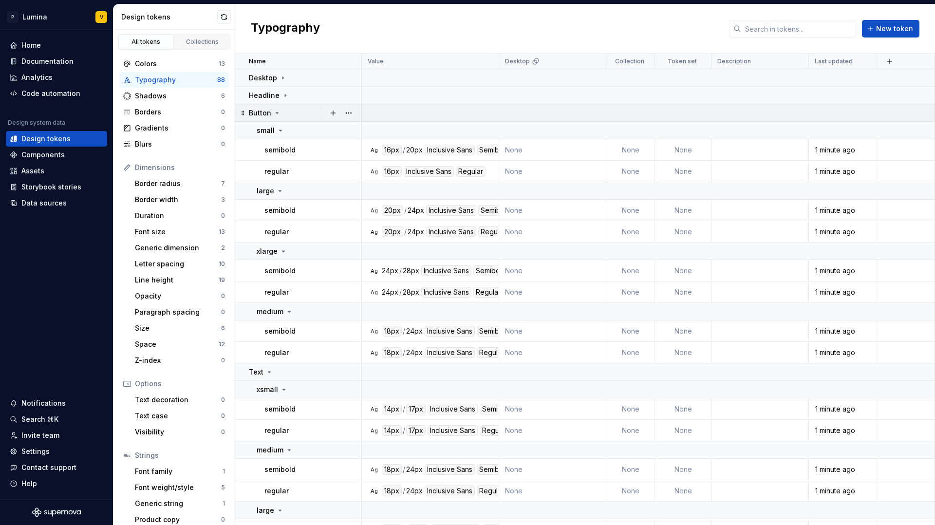
click at [277, 113] on icon at bounding box center [277, 112] width 2 height 1
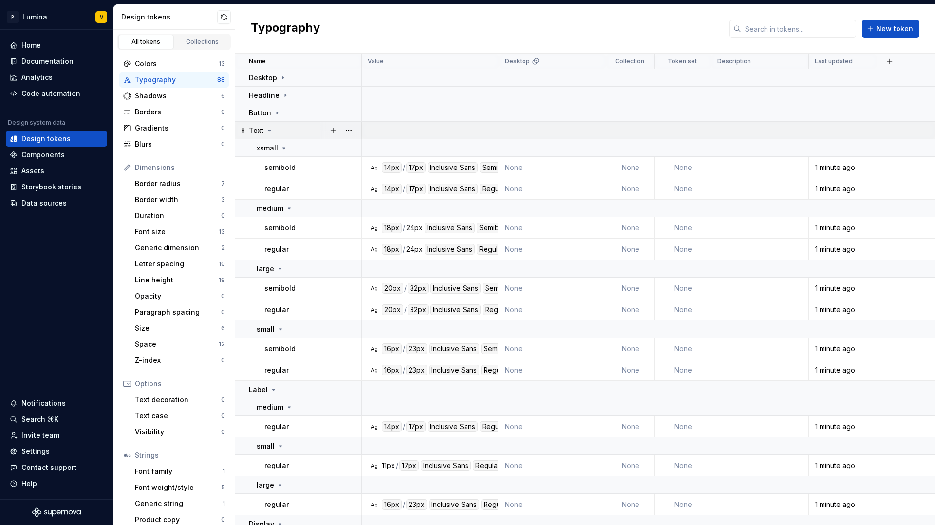
click at [270, 130] on icon at bounding box center [269, 131] width 8 height 8
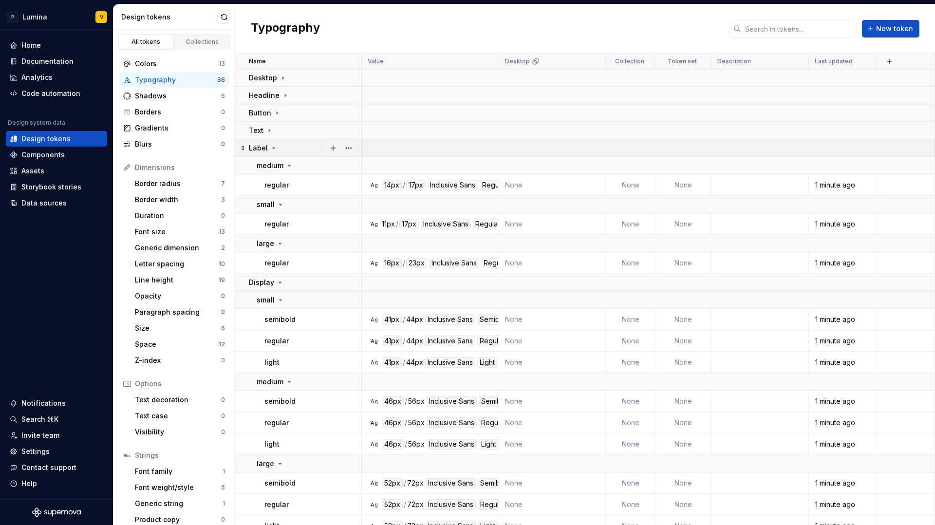
click at [273, 149] on icon at bounding box center [274, 148] width 8 height 8
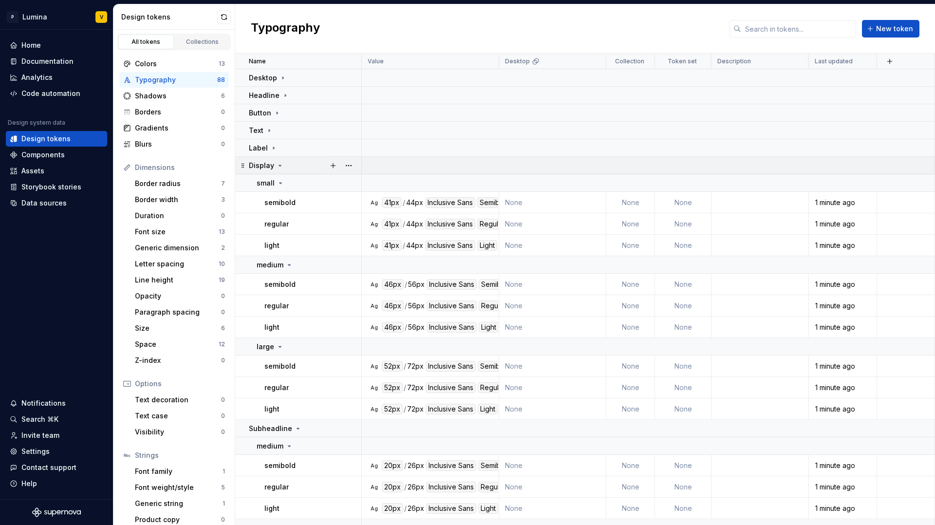
click at [279, 164] on icon at bounding box center [280, 166] width 8 height 8
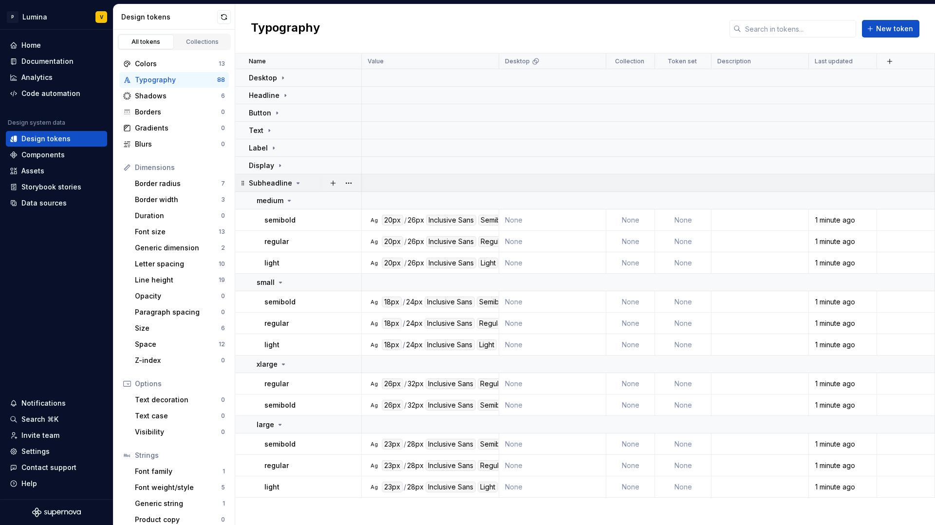
click at [301, 184] on div "Subheadline" at bounding box center [305, 183] width 112 height 10
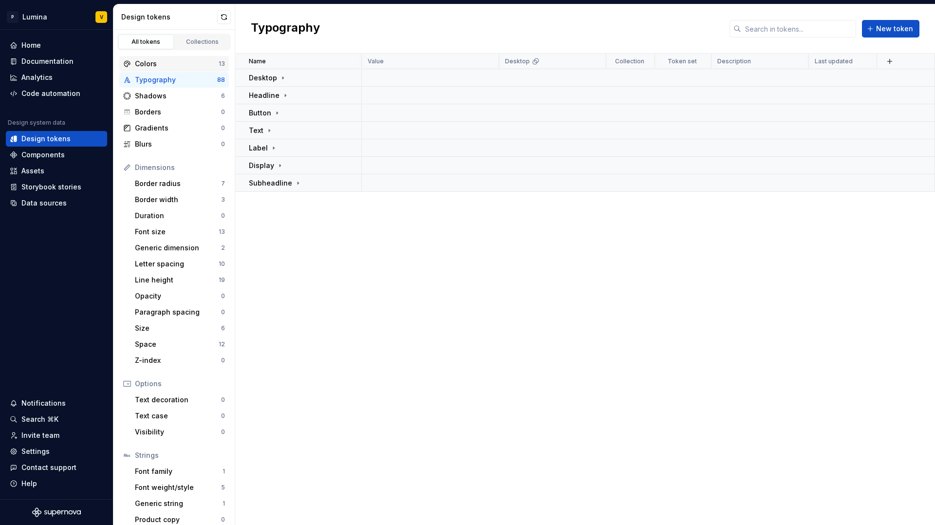
click at [170, 59] on div "Colors" at bounding box center [177, 64] width 84 height 10
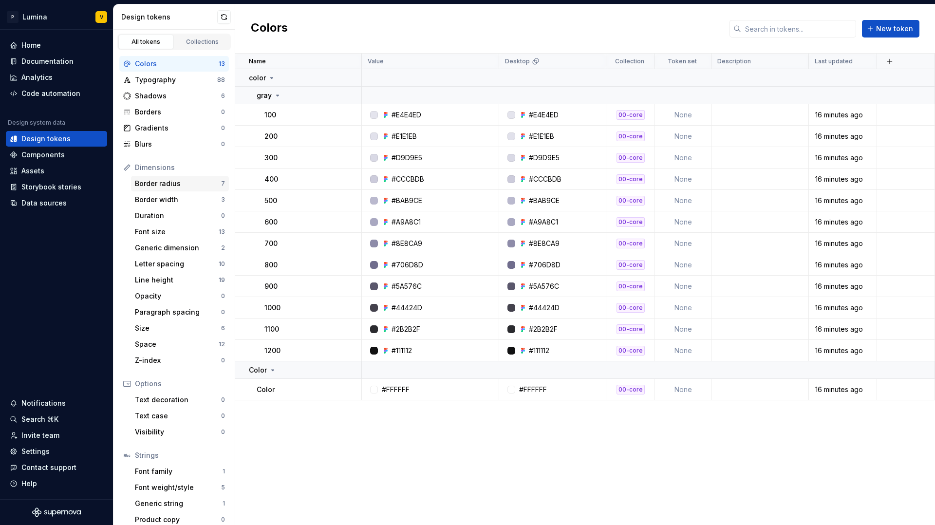
click at [183, 185] on div "Border radius" at bounding box center [178, 184] width 86 height 10
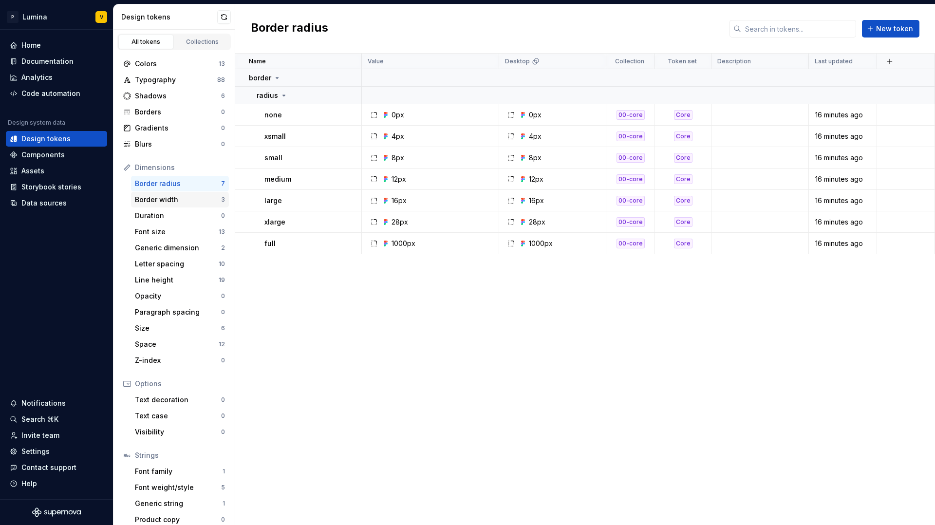
click at [180, 201] on div "Border width" at bounding box center [178, 200] width 86 height 10
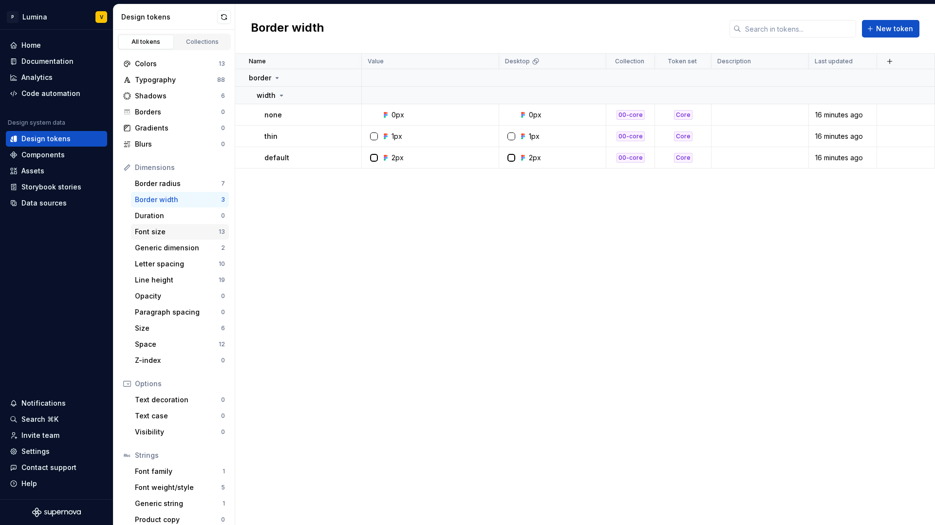
click at [181, 238] on div "Font size 13" at bounding box center [180, 232] width 98 height 16
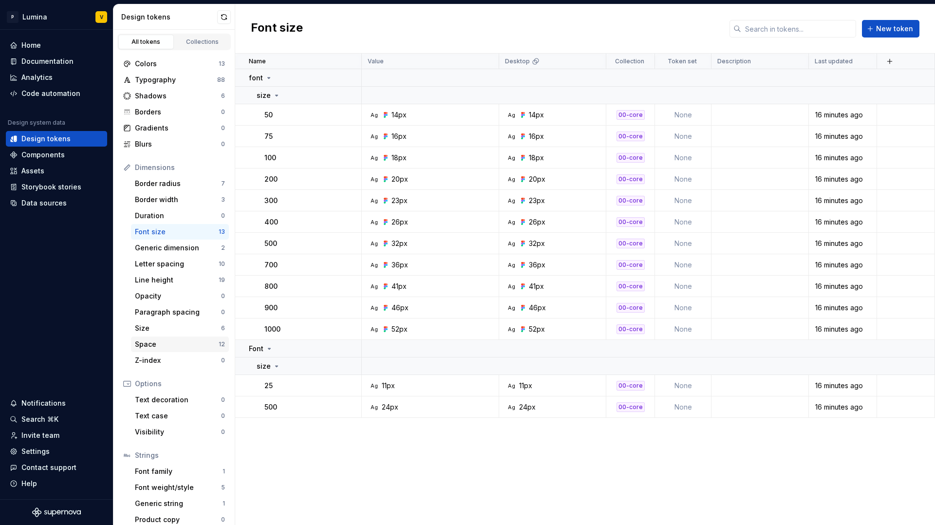
click at [192, 341] on div "Space" at bounding box center [177, 344] width 84 height 10
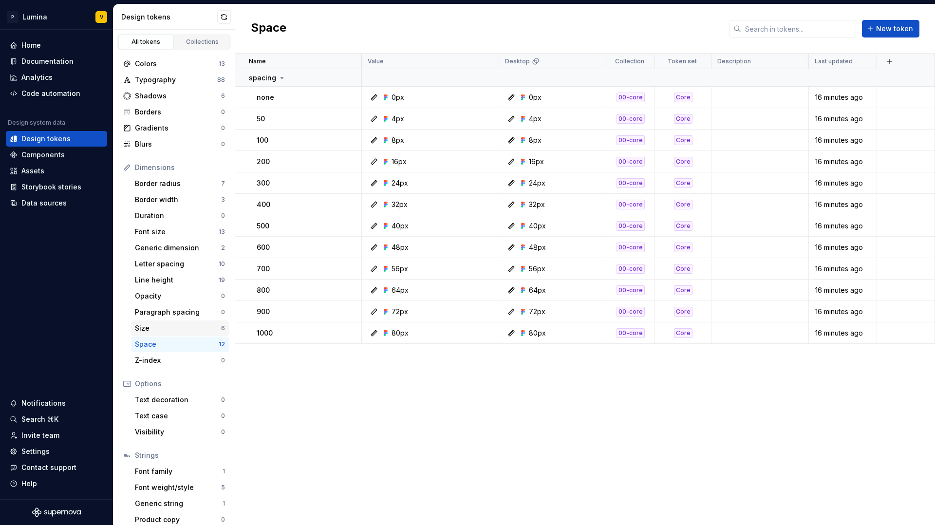
click at [196, 327] on div "Size" at bounding box center [178, 328] width 86 height 10
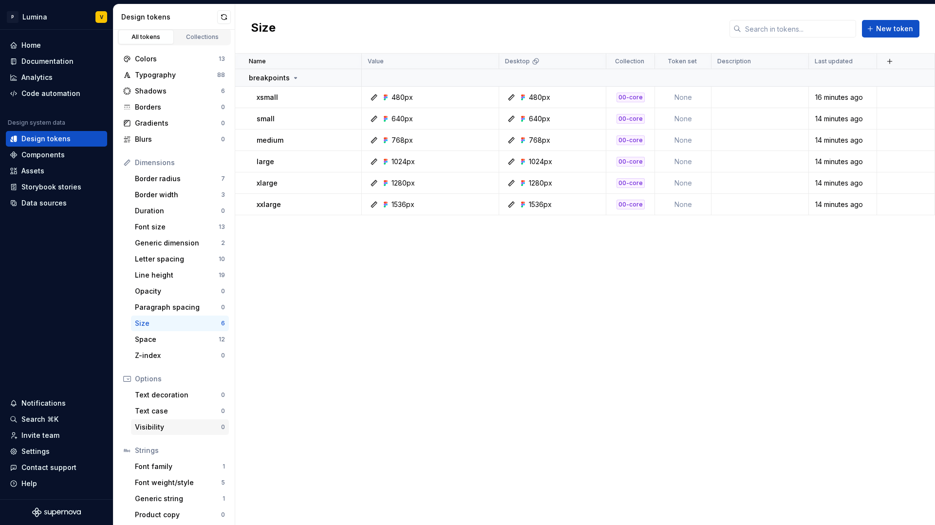
scroll to position [8, 0]
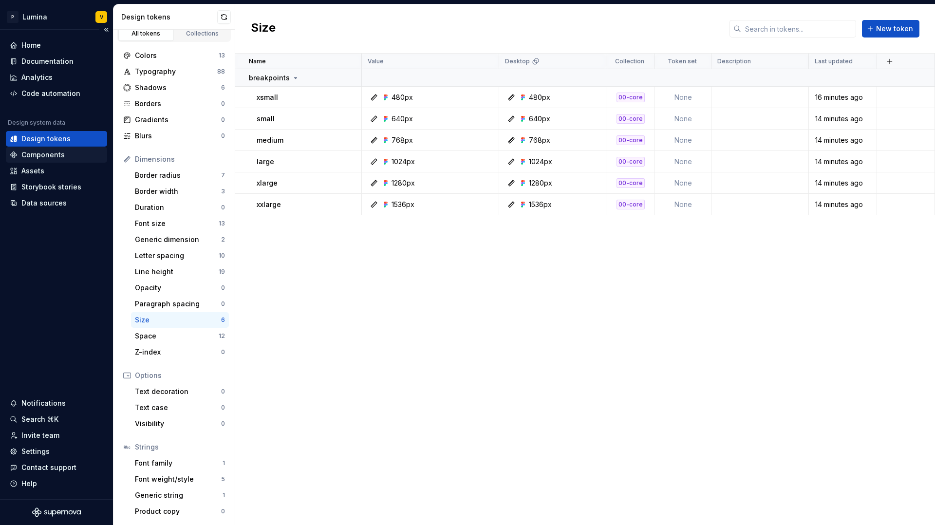
click at [52, 159] on div "Components" at bounding box center [42, 155] width 43 height 10
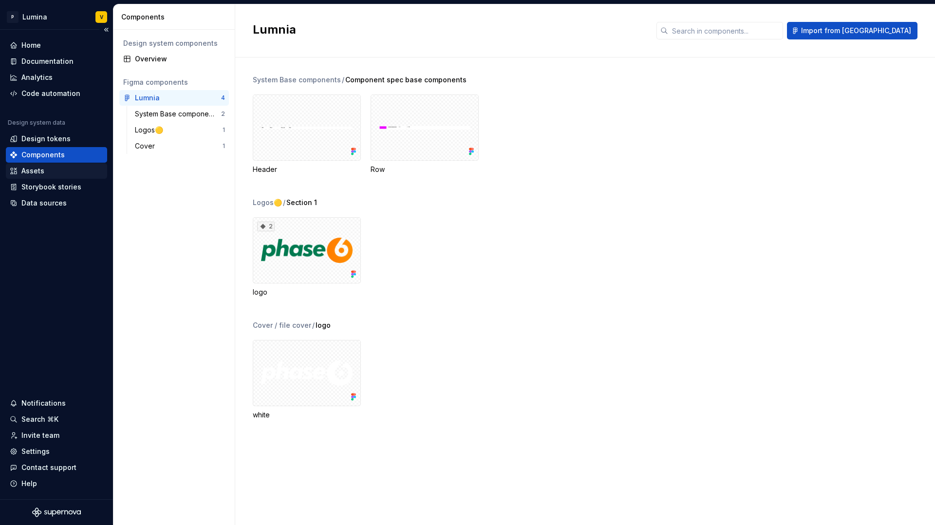
click at [50, 170] on div "Assets" at bounding box center [56, 171] width 93 height 10
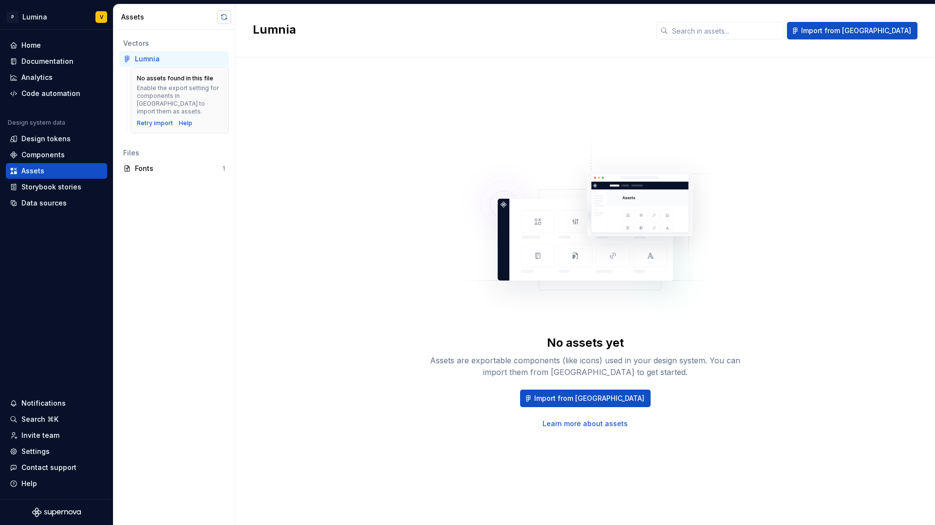
click at [219, 15] on button "button" at bounding box center [224, 17] width 14 height 14
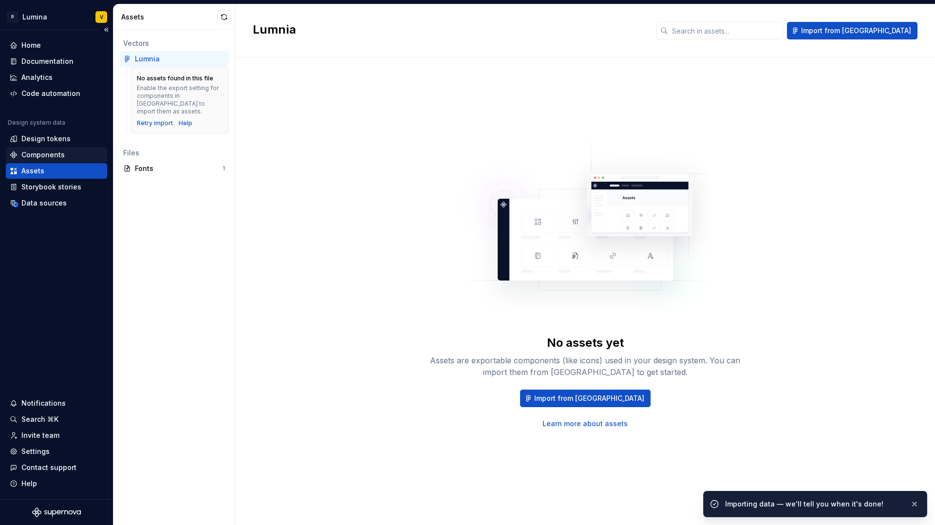
click at [37, 157] on div "Components" at bounding box center [42, 155] width 43 height 10
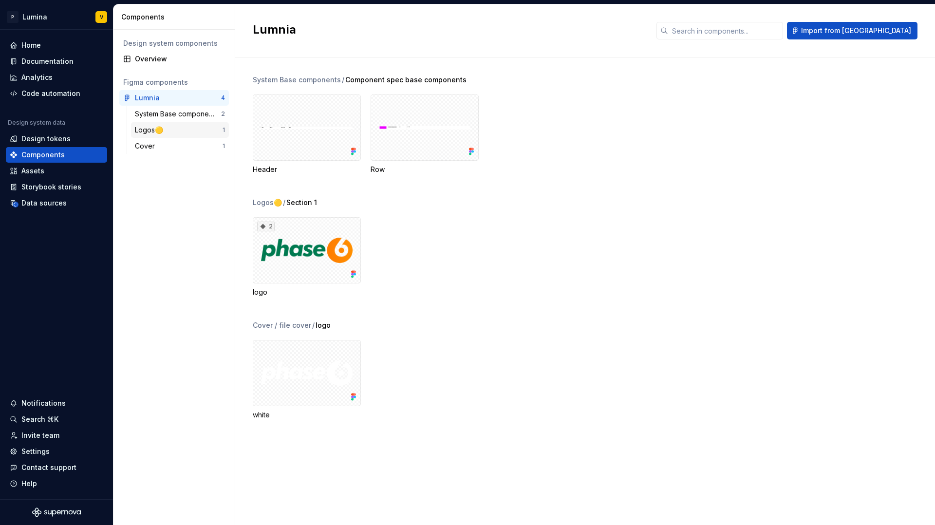
click at [190, 132] on div "Logos🟡" at bounding box center [179, 130] width 88 height 10
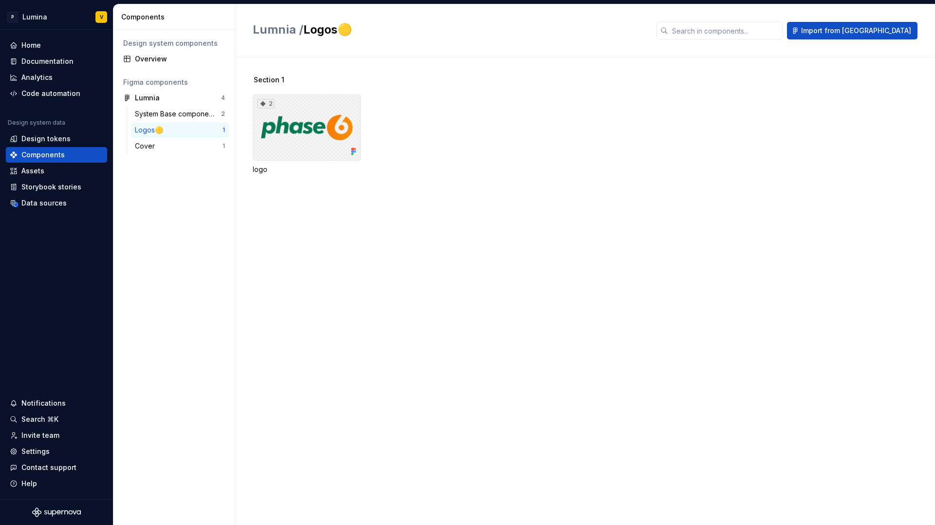
click at [284, 123] on div "2" at bounding box center [307, 127] width 108 height 66
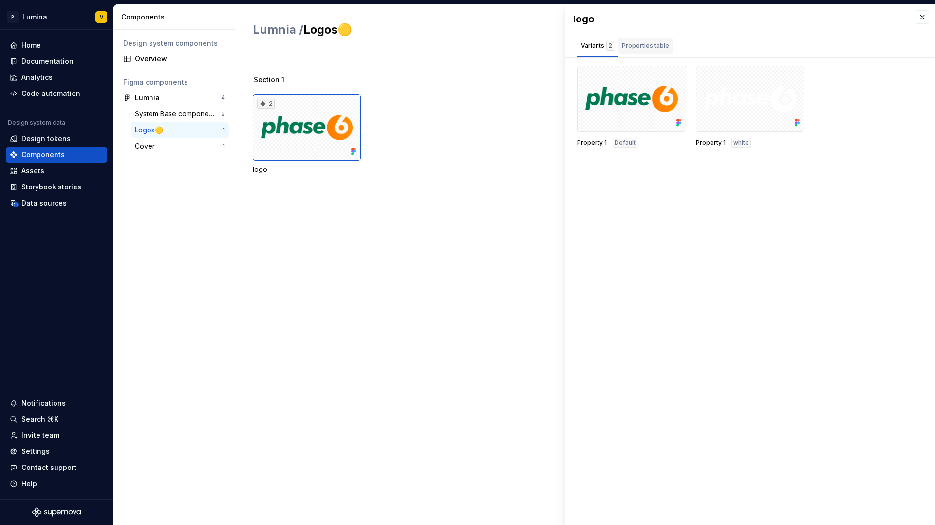
click at [666, 45] on div "Properties table" at bounding box center [645, 46] width 55 height 16
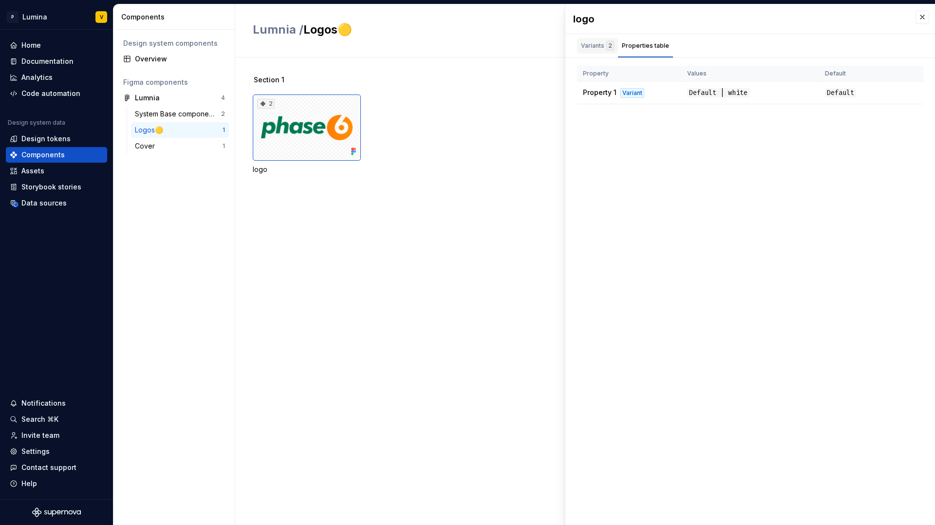
click at [602, 45] on div "Variants 2" at bounding box center [597, 46] width 33 height 10
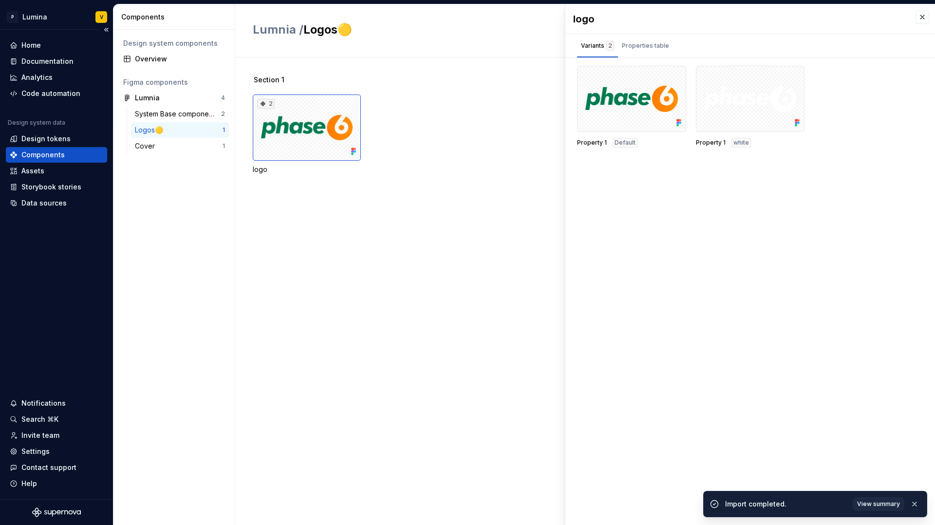
click at [32, 146] on div "Design system data Design tokens Components Assets Storybook stories Data sourc…" at bounding box center [56, 165] width 101 height 92
click at [34, 143] on div "Design tokens" at bounding box center [45, 139] width 49 height 10
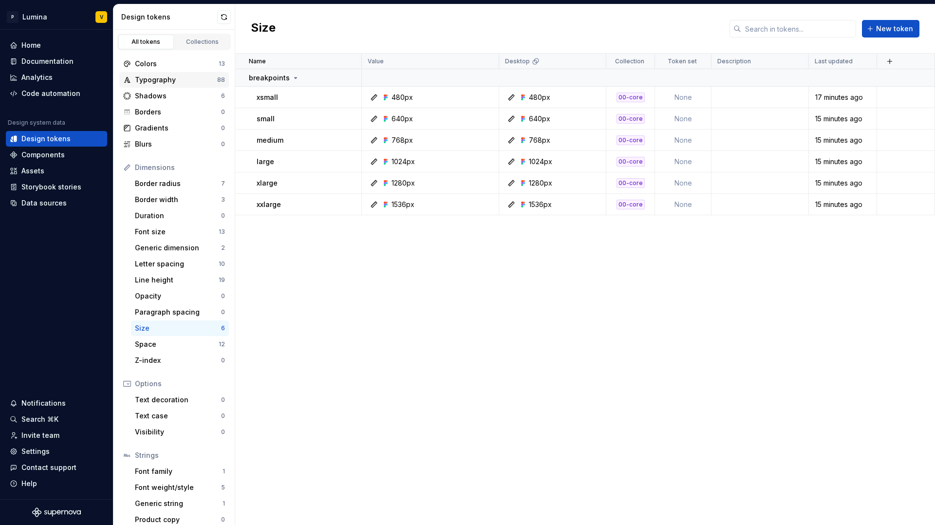
click at [187, 74] on div "Typography 88" at bounding box center [174, 80] width 110 height 16
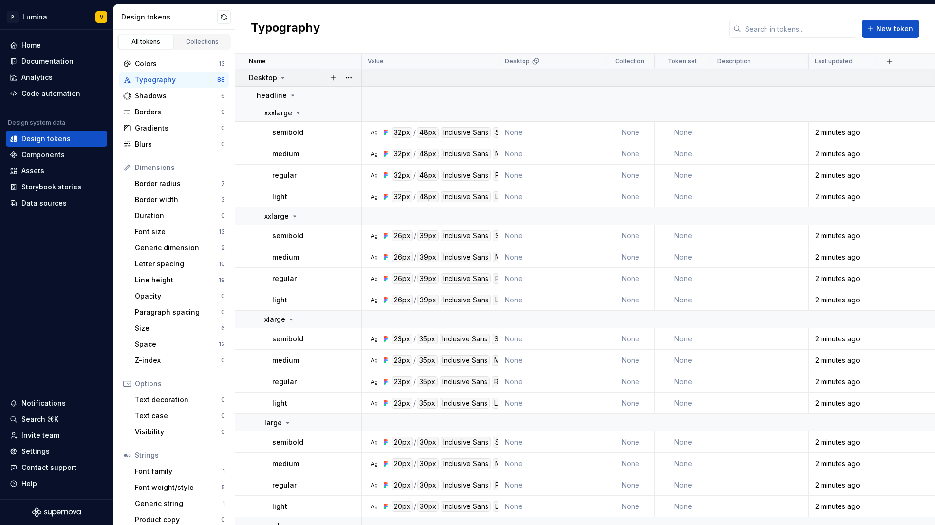
click at [277, 80] on div "Desktop" at bounding box center [268, 78] width 38 height 10
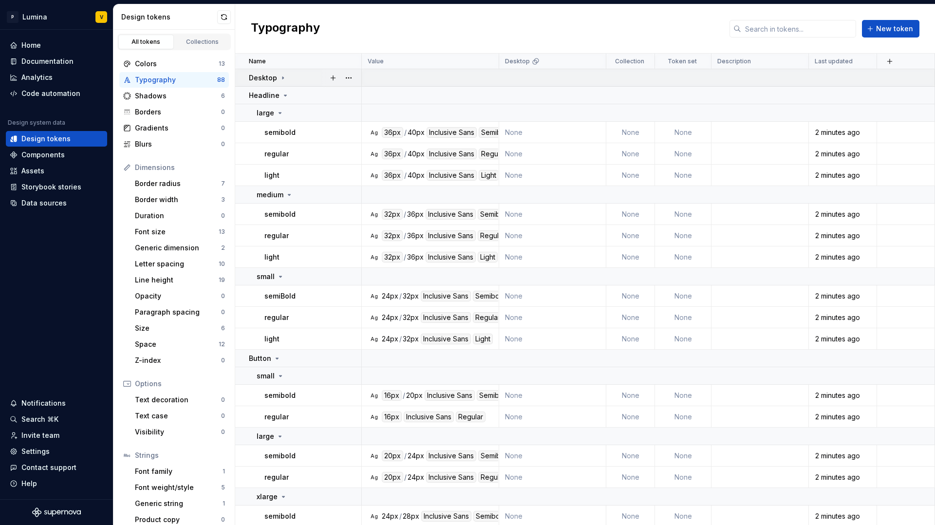
click at [279, 78] on icon at bounding box center [283, 78] width 8 height 8
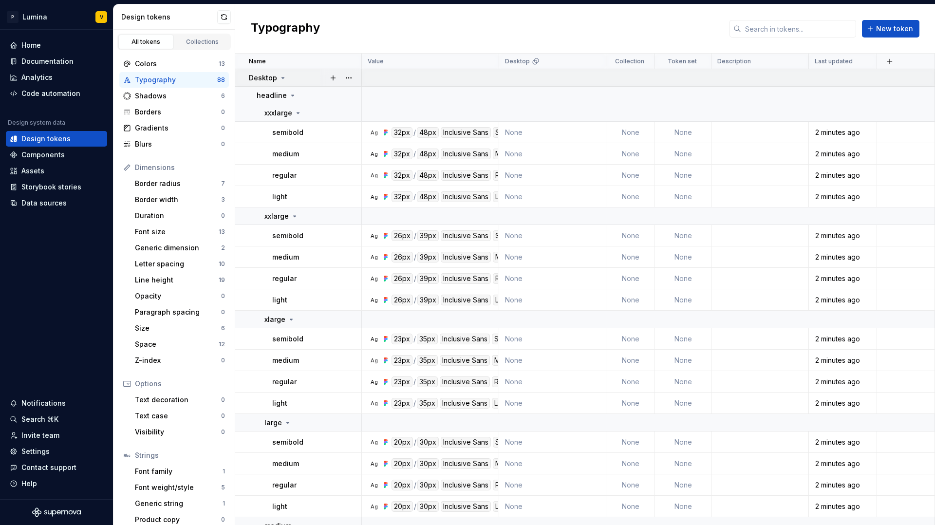
click at [281, 76] on icon at bounding box center [283, 78] width 8 height 8
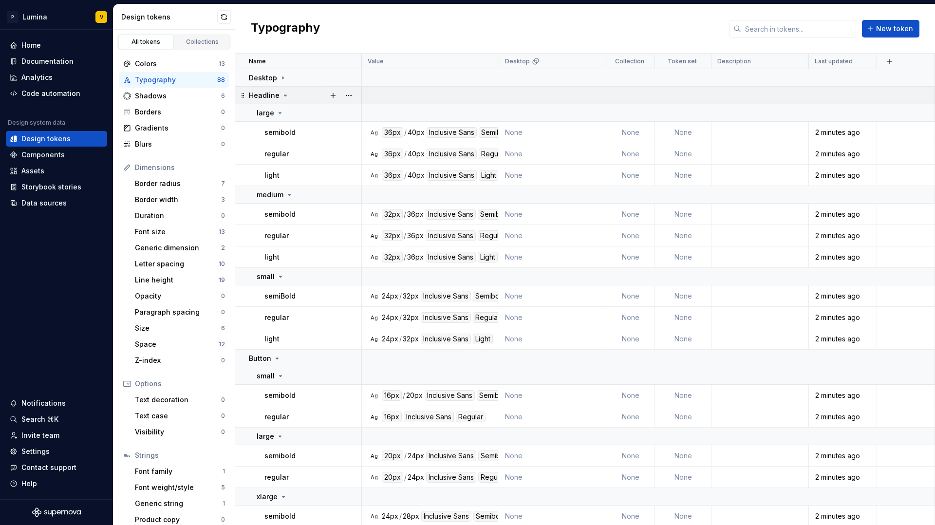
click at [282, 93] on icon at bounding box center [285, 96] width 8 height 8
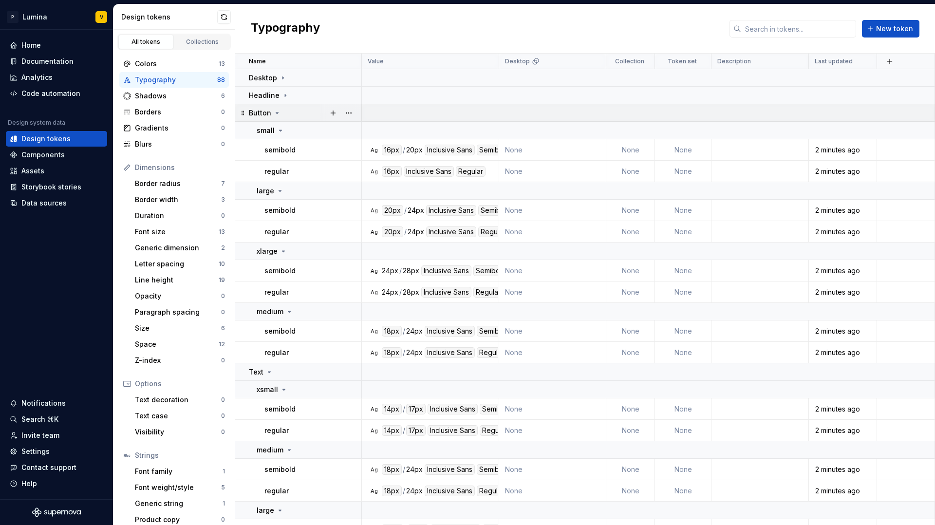
click at [280, 110] on div "Button" at bounding box center [305, 113] width 112 height 10
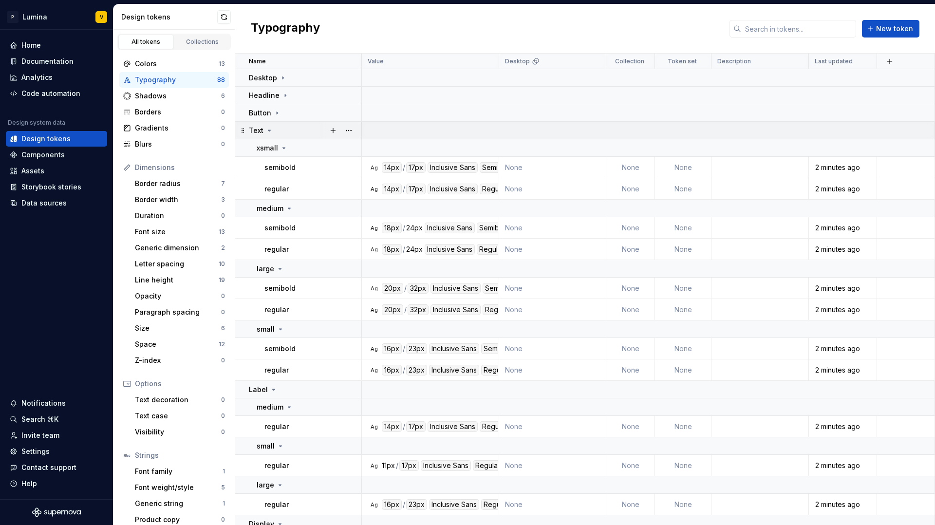
click at [266, 130] on icon at bounding box center [269, 131] width 8 height 8
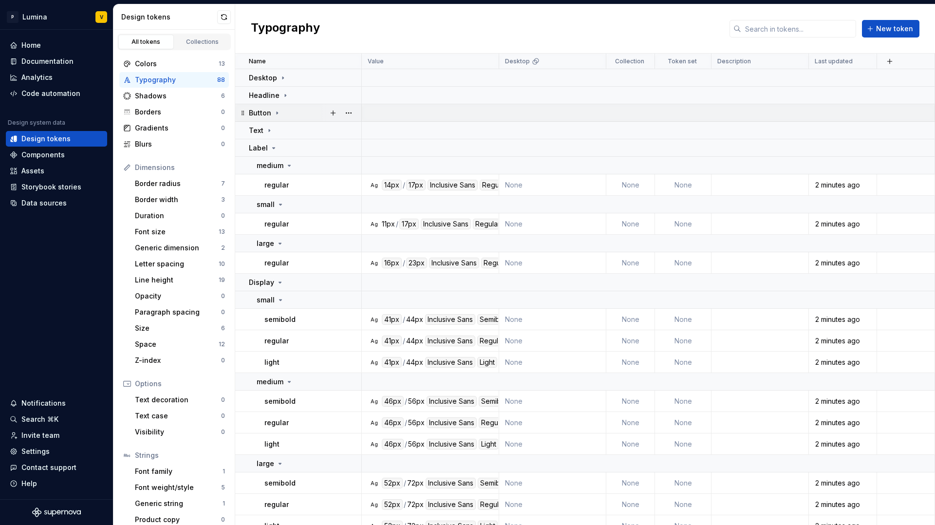
click at [279, 114] on icon at bounding box center [277, 113] width 8 height 8
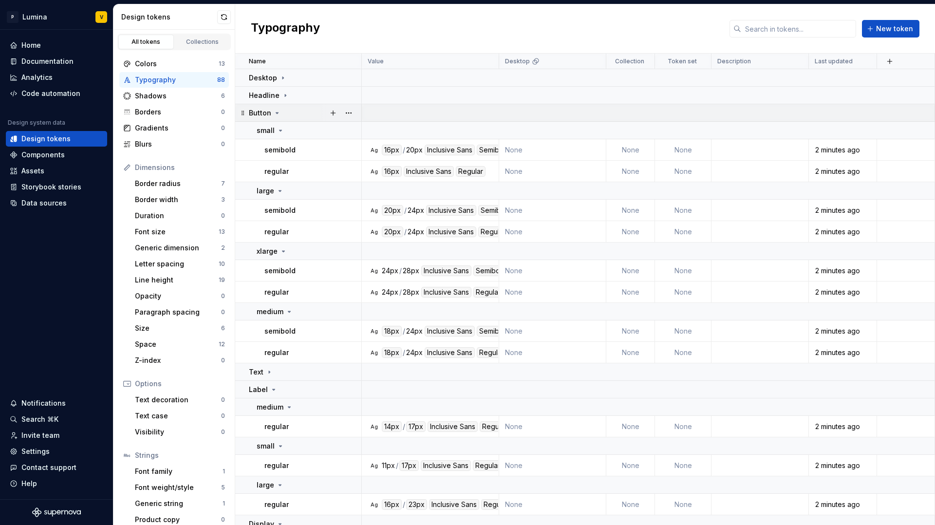
click at [279, 114] on div "Button" at bounding box center [305, 113] width 112 height 10
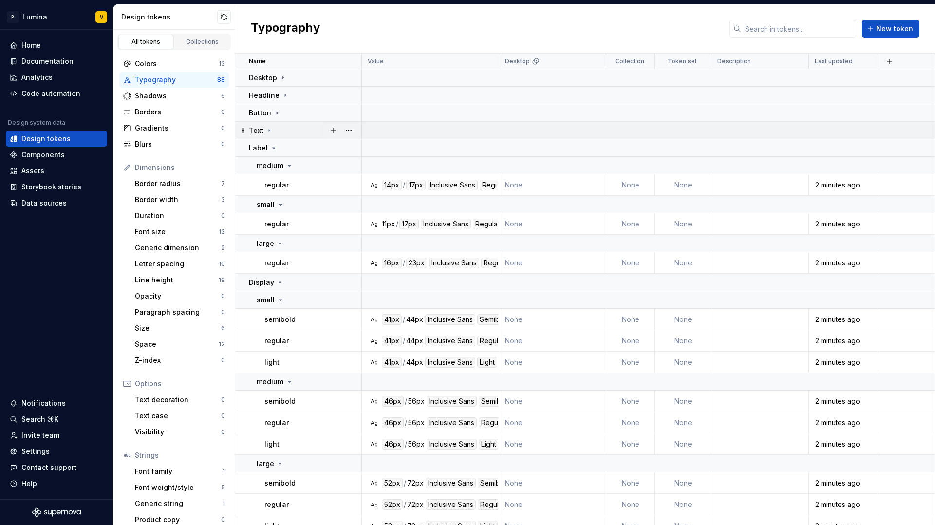
click at [265, 129] on icon at bounding box center [269, 131] width 8 height 8
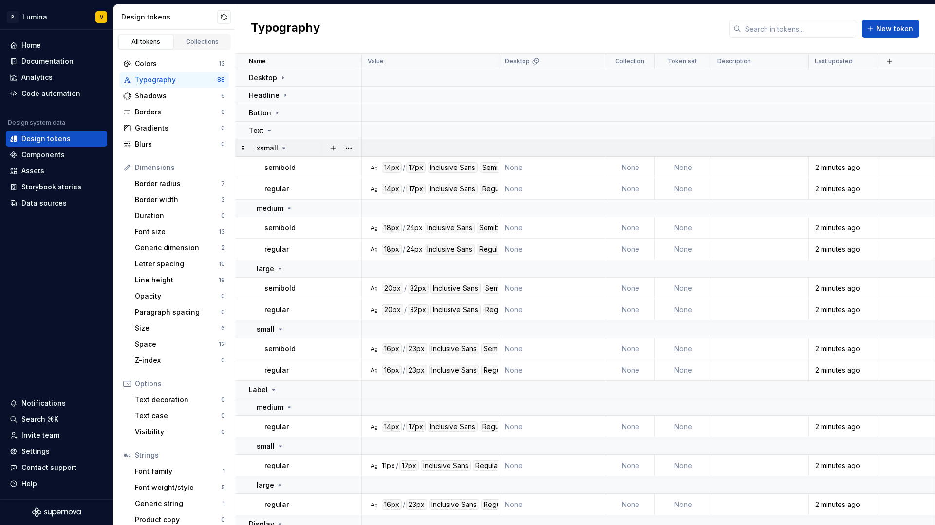
click at [289, 148] on div "xsmall" at bounding box center [309, 148] width 104 height 10
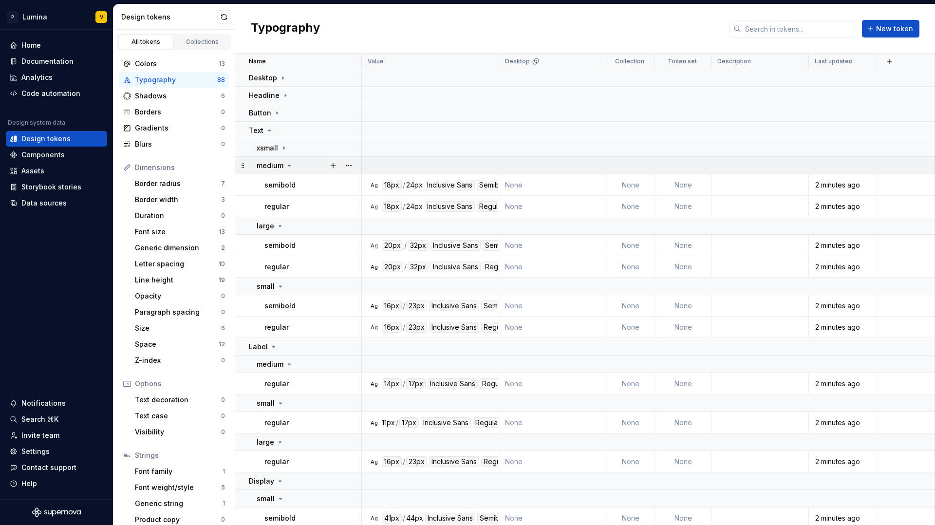
click at [288, 170] on td "medium" at bounding box center [298, 166] width 127 height 18
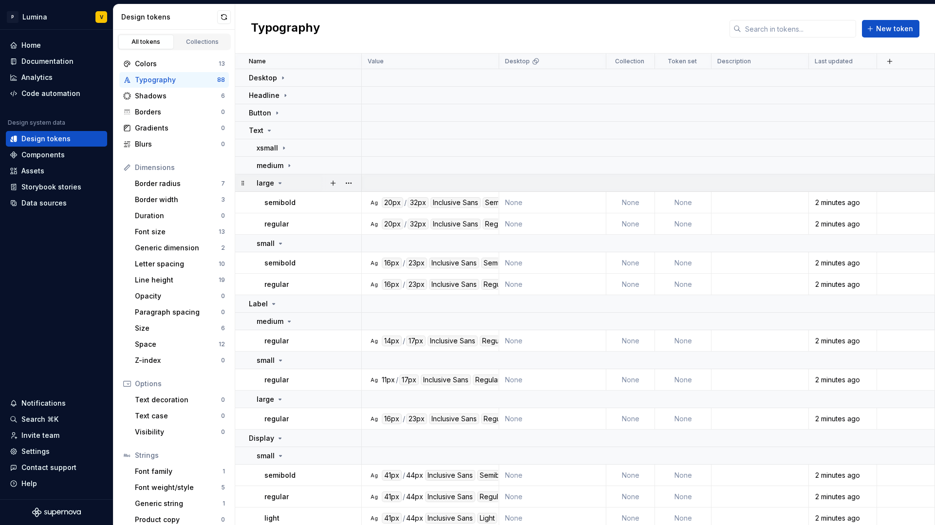
click at [280, 182] on icon at bounding box center [280, 183] width 8 height 8
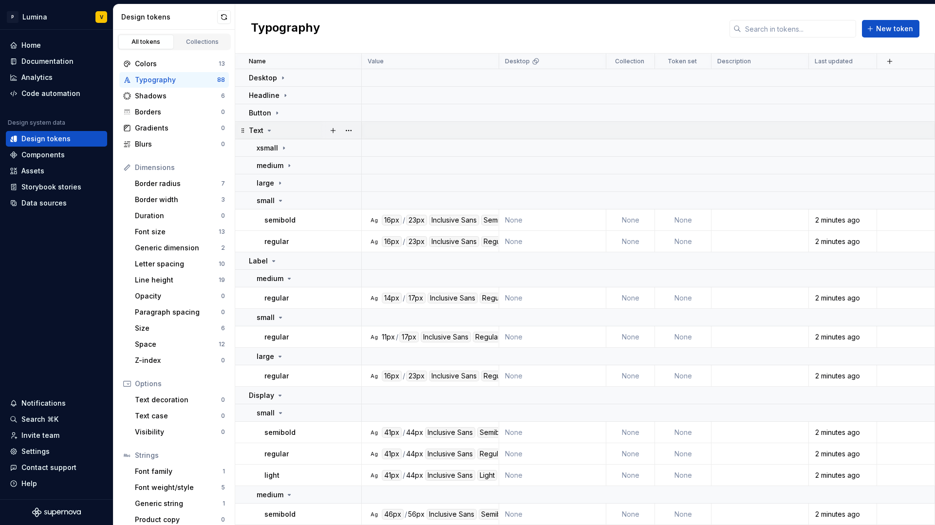
click at [270, 130] on icon at bounding box center [269, 131] width 8 height 8
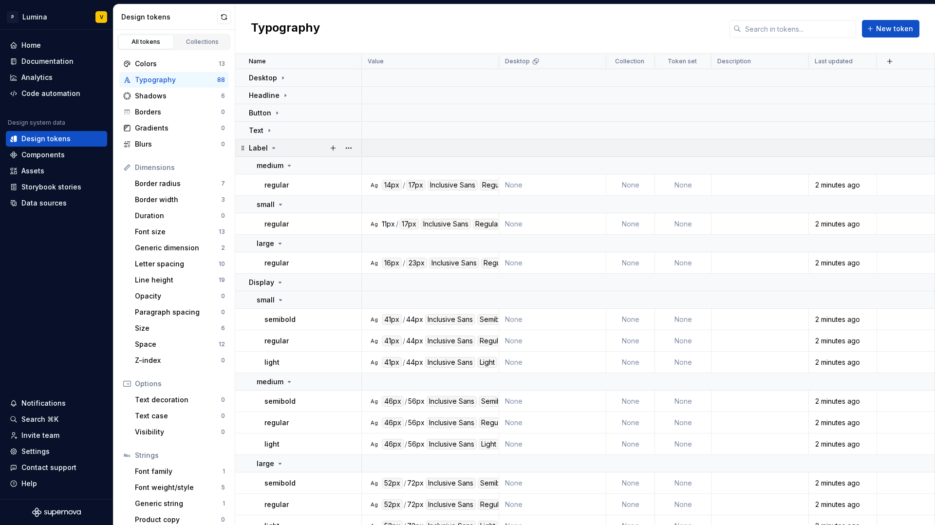
click at [272, 150] on icon at bounding box center [274, 148] width 8 height 8
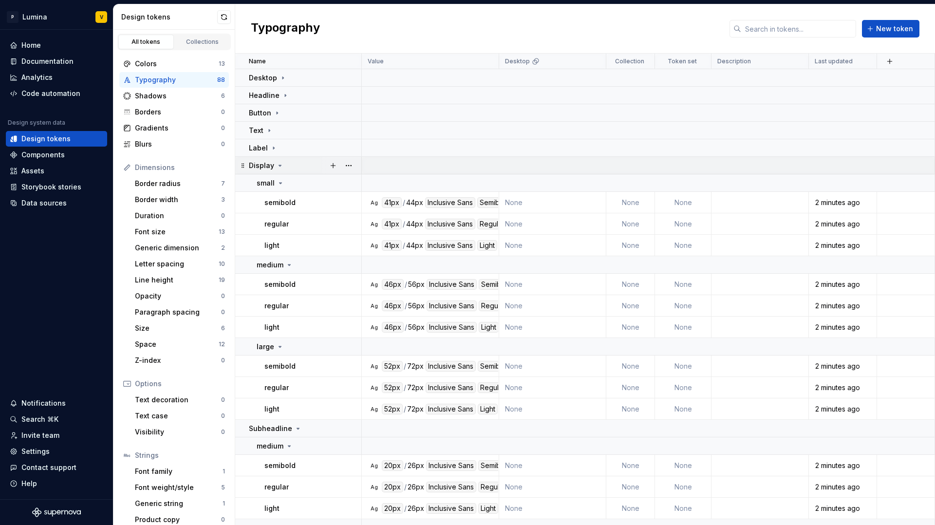
click at [277, 165] on icon at bounding box center [280, 166] width 8 height 8
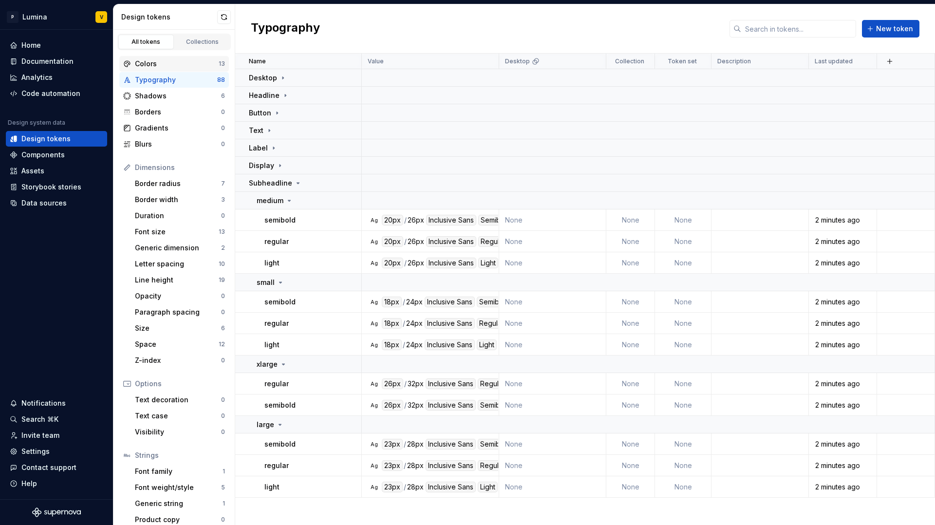
click at [171, 66] on div "Colors" at bounding box center [177, 64] width 84 height 10
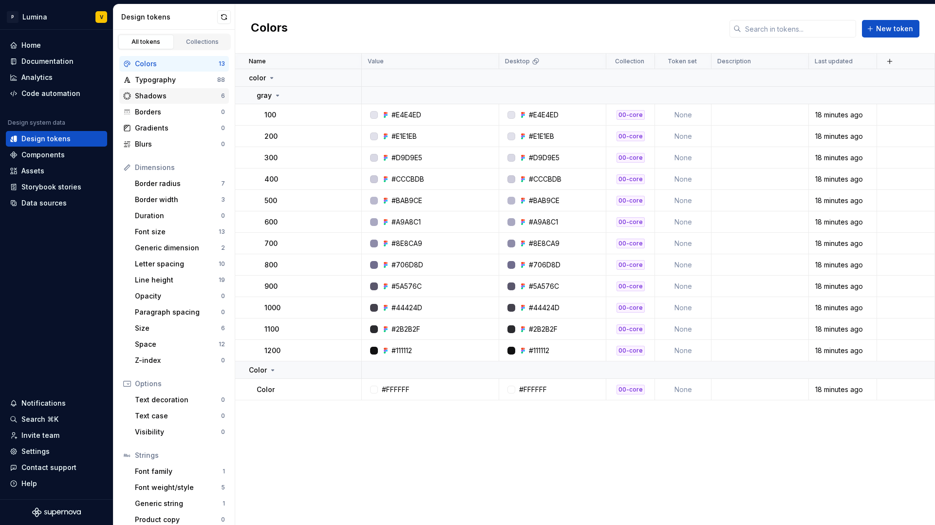
click at [206, 96] on div "Shadows" at bounding box center [178, 96] width 86 height 10
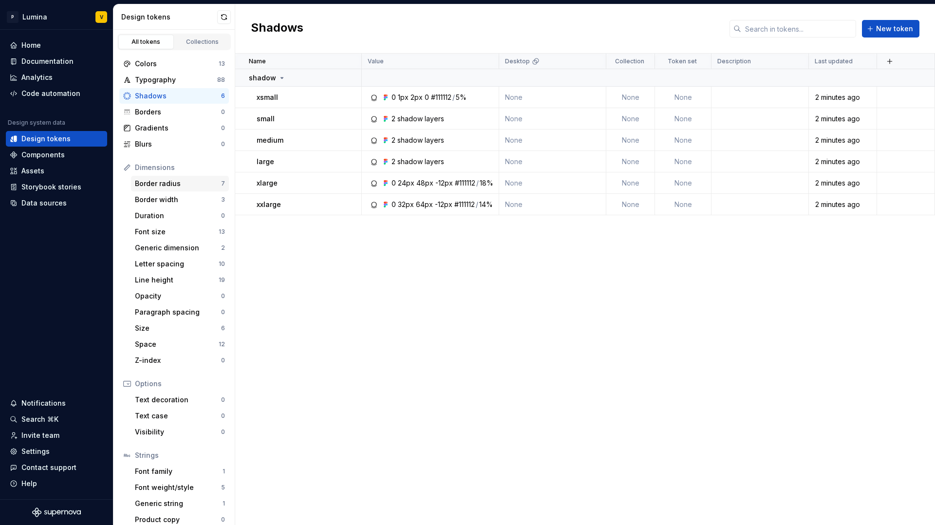
click at [185, 186] on div "Border radius" at bounding box center [178, 184] width 86 height 10
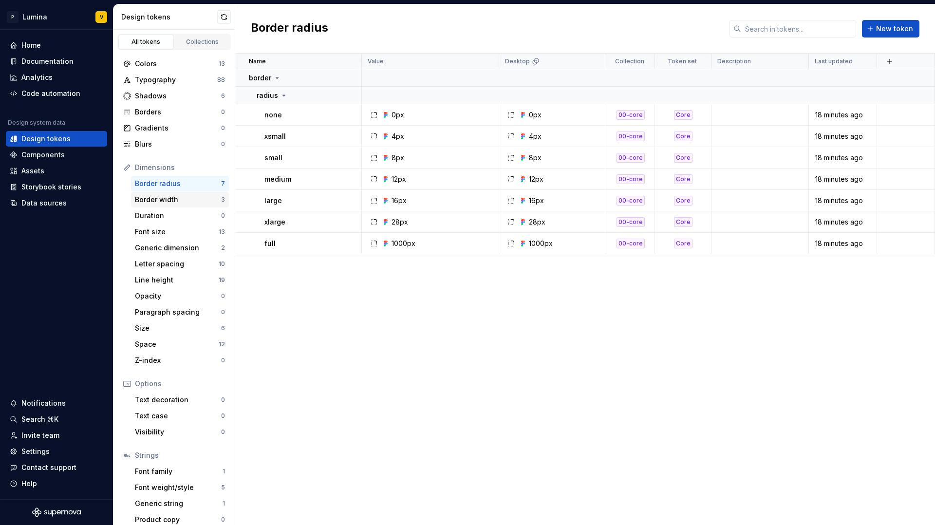
click at [185, 200] on div "Border width" at bounding box center [178, 200] width 86 height 10
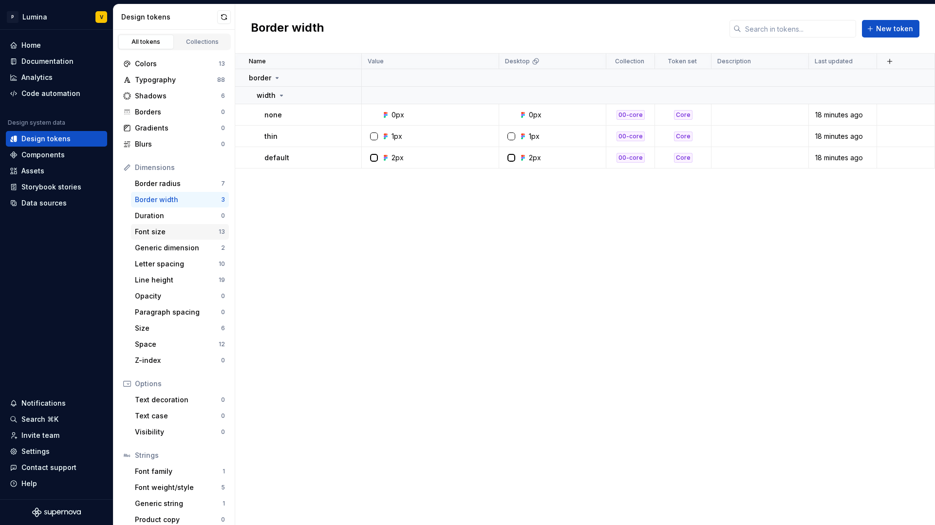
click at [184, 231] on div "Font size" at bounding box center [177, 232] width 84 height 10
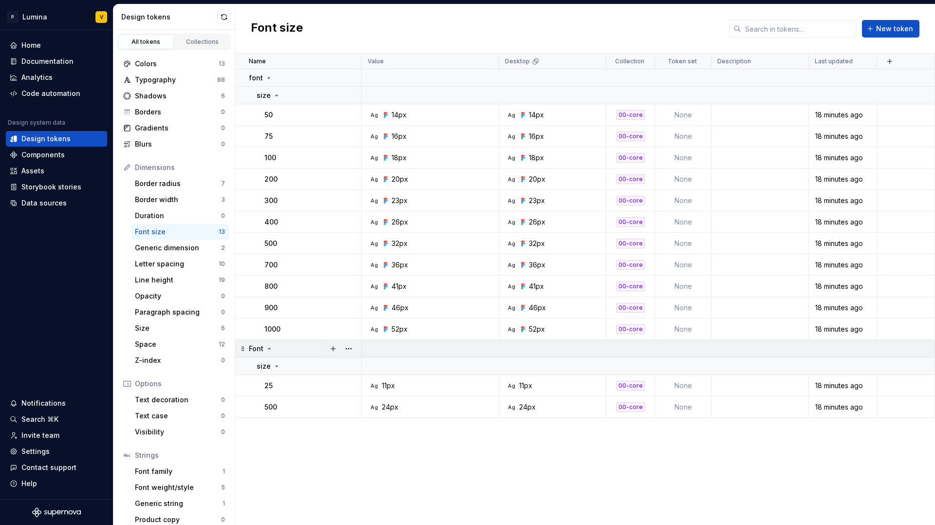
click at [267, 347] on icon at bounding box center [269, 349] width 8 height 8
click at [164, 63] on div "Colors" at bounding box center [177, 64] width 84 height 10
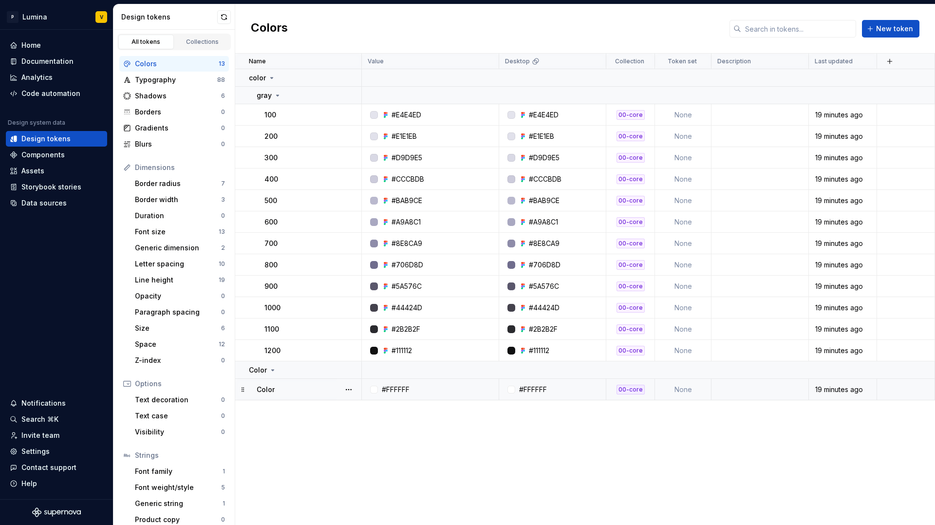
click at [834, 390] on div "19 minutes ago" at bounding box center [842, 390] width 67 height 10
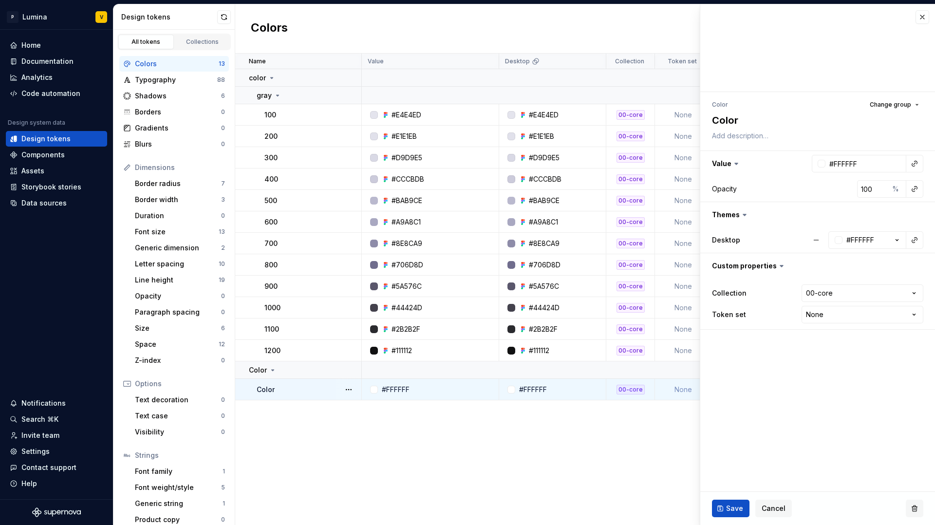
click at [915, 508] on button "button" at bounding box center [915, 509] width 18 height 18
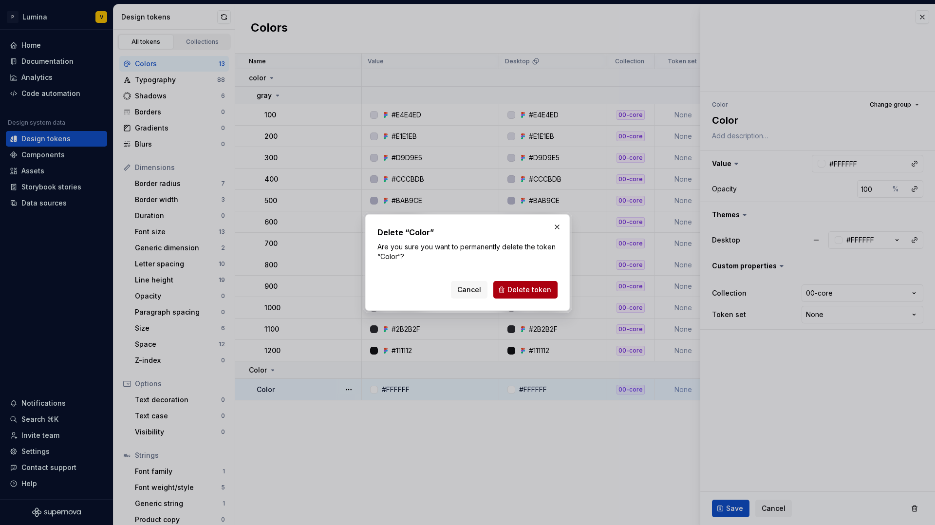
click at [530, 293] on span "Delete token" at bounding box center [529, 290] width 44 height 10
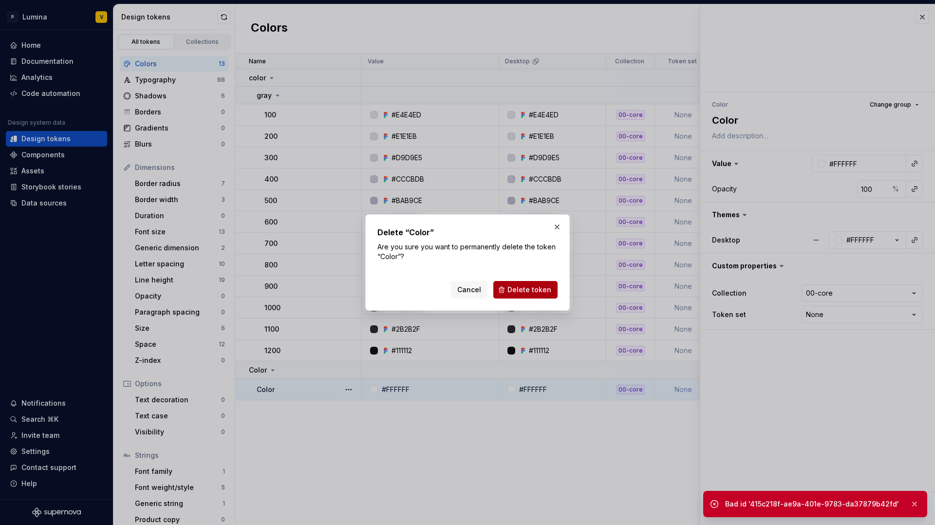
click at [523, 290] on span "Delete token" at bounding box center [529, 290] width 44 height 10
drag, startPoint x: 557, startPoint y: 228, endPoint x: 541, endPoint y: 242, distance: 21.8
click at [557, 228] on button "button" at bounding box center [557, 227] width 14 height 14
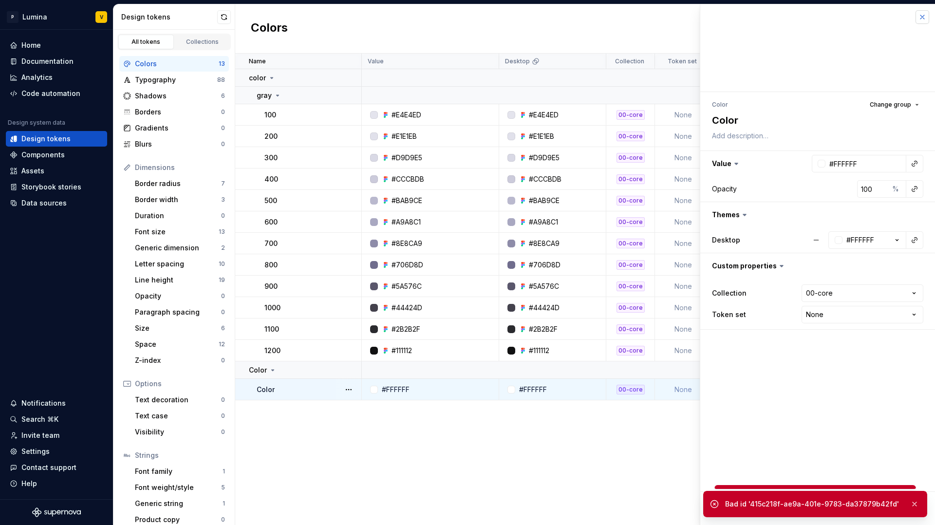
click at [926, 14] on button "button" at bounding box center [922, 17] width 14 height 14
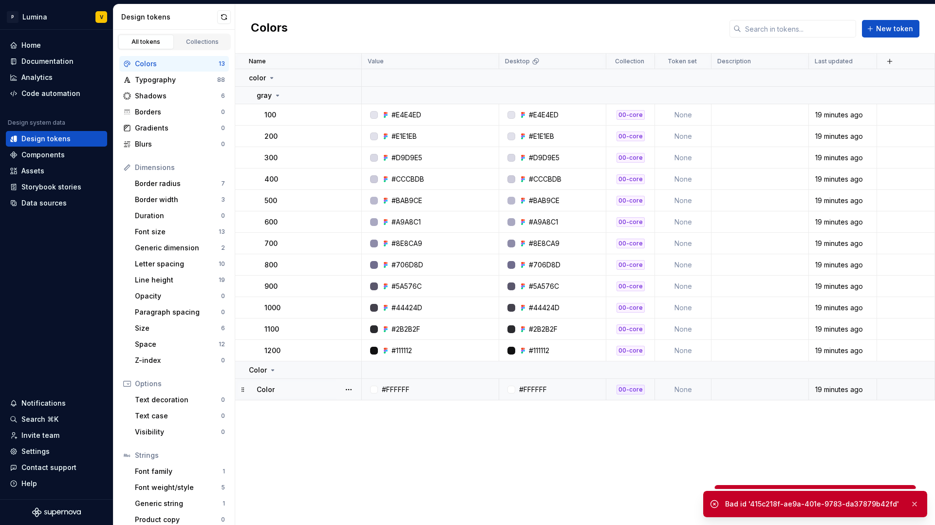
click at [871, 386] on div "19 minutes ago" at bounding box center [842, 390] width 67 height 10
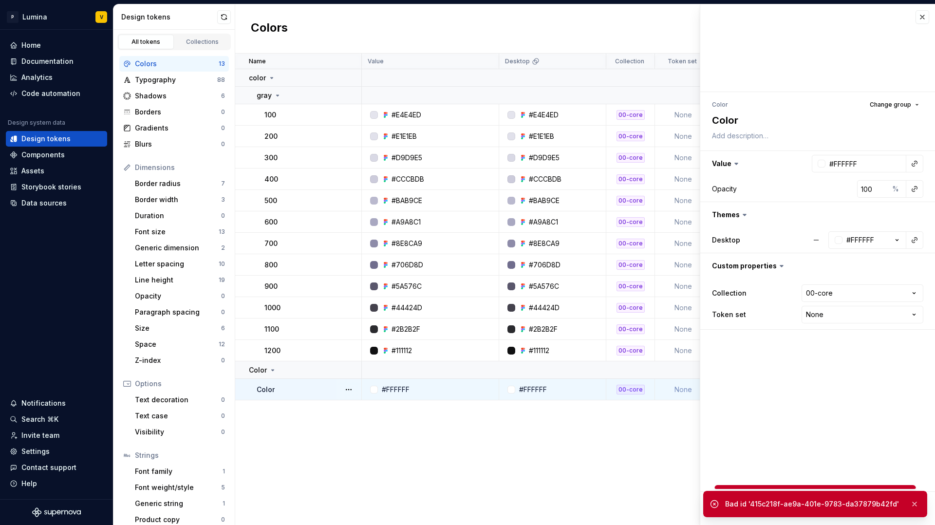
click at [626, 390] on div "00-core" at bounding box center [630, 390] width 28 height 10
click at [913, 108] on button "Change group" at bounding box center [894, 105] width 58 height 14
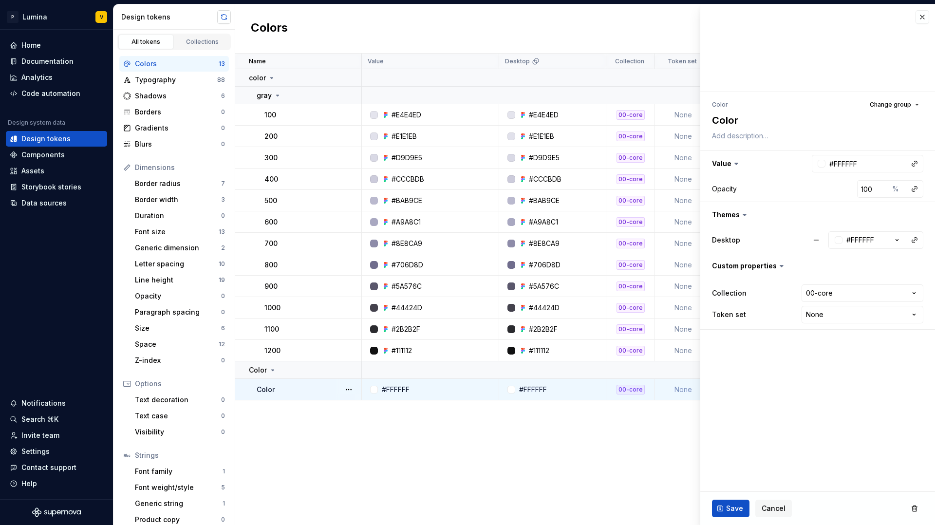
click at [223, 11] on button "button" at bounding box center [224, 17] width 14 height 14
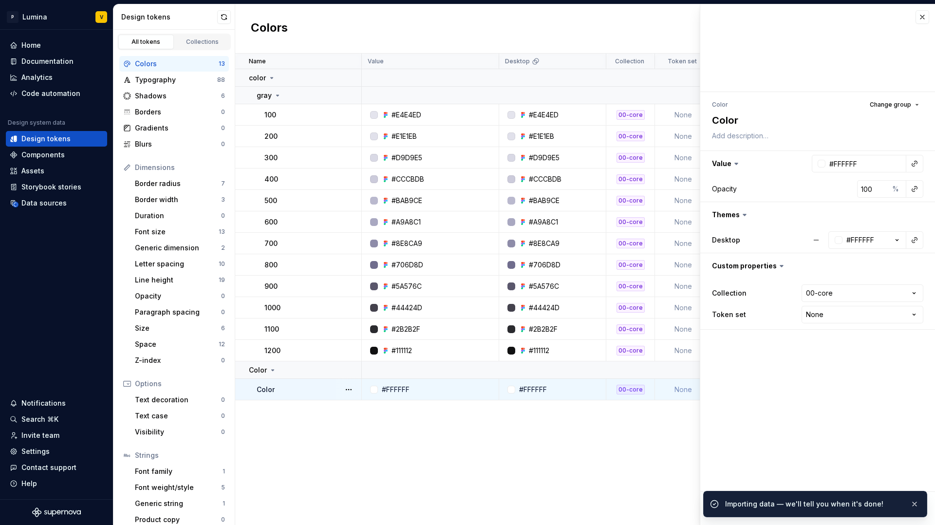
click at [918, 24] on div at bounding box center [817, 48] width 235 height 88
click at [919, 24] on div at bounding box center [817, 48] width 235 height 88
click at [921, 20] on button "button" at bounding box center [922, 17] width 14 height 14
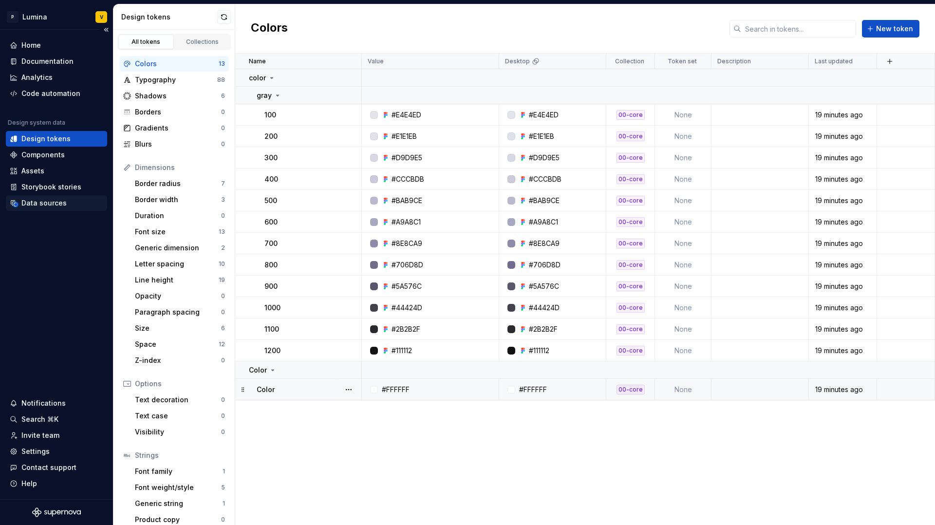
click at [34, 210] on div "Data sources" at bounding box center [56, 203] width 101 height 16
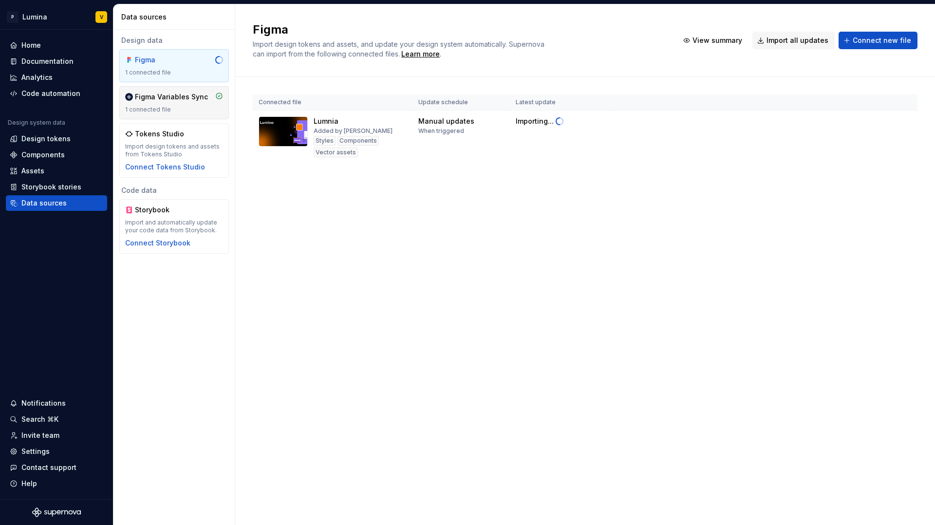
click at [190, 104] on div "Figma Variables Sync 1 connected file" at bounding box center [174, 102] width 98 height 21
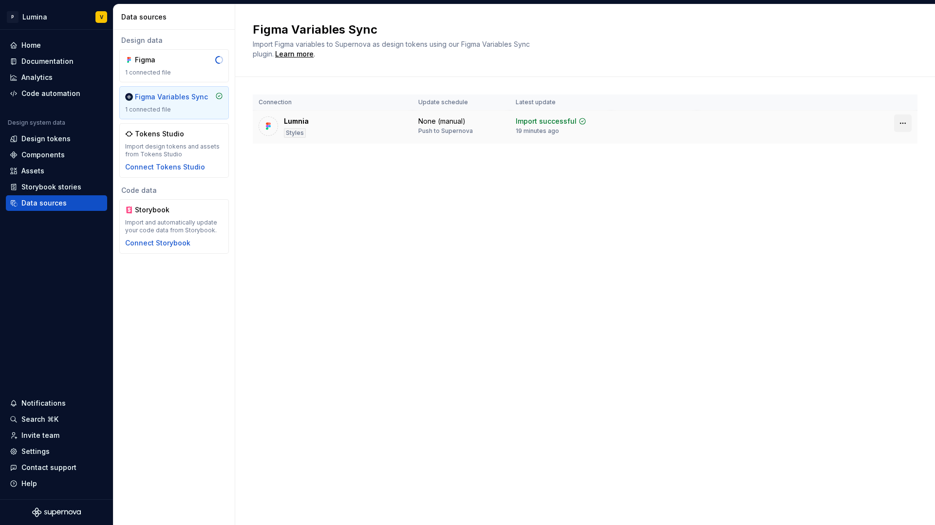
click at [903, 120] on html "P Lumina V Home Documentation Analytics Code automation Design system data Desi…" at bounding box center [467, 262] width 935 height 525
click at [888, 141] on div "Disconnect plugin" at bounding box center [896, 144] width 63 height 10
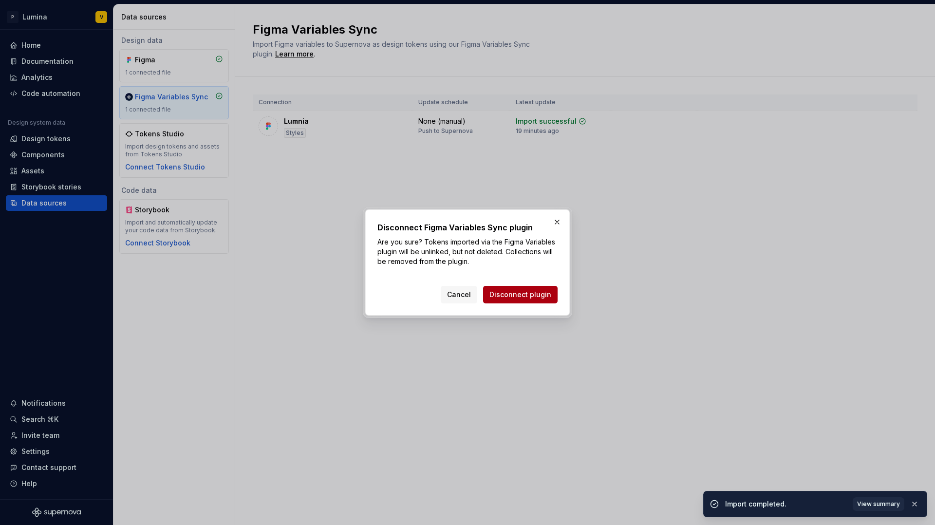
click at [521, 289] on button "Disconnect plugin" at bounding box center [520, 295] width 74 height 18
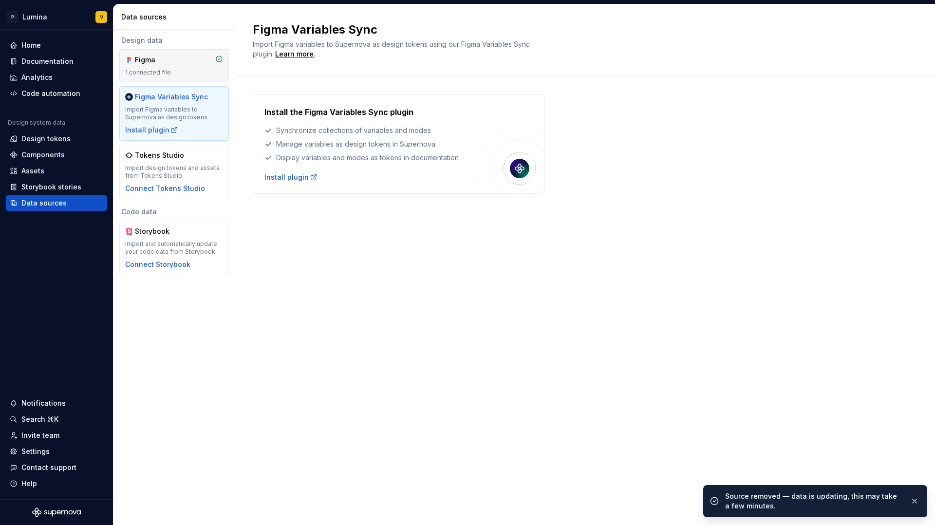
click at [176, 69] on div "1 connected file" at bounding box center [174, 73] width 98 height 8
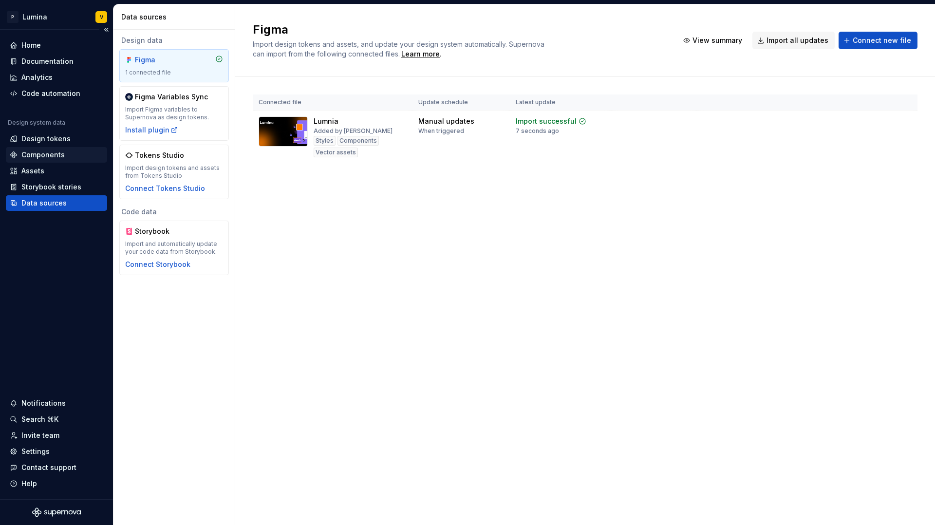
click at [39, 152] on div "Components" at bounding box center [42, 155] width 43 height 10
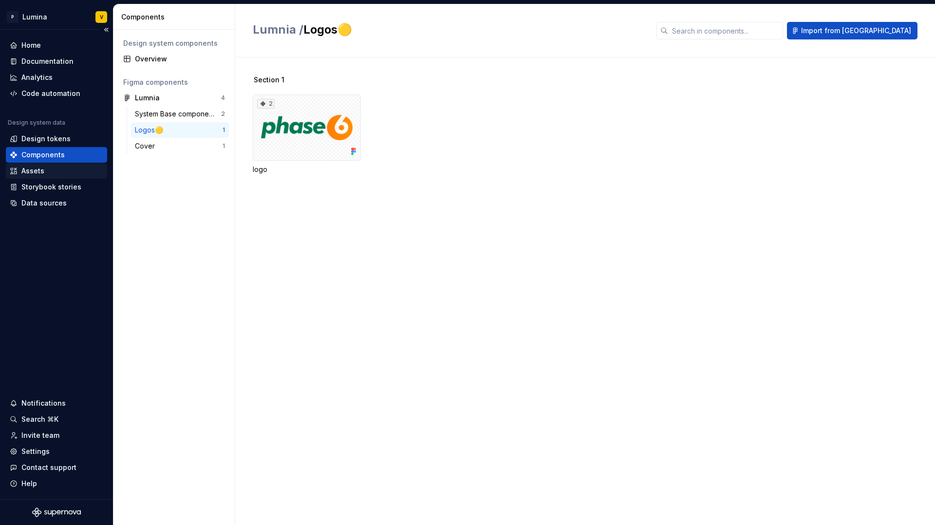
click at [21, 171] on div "Assets" at bounding box center [32, 171] width 23 height 10
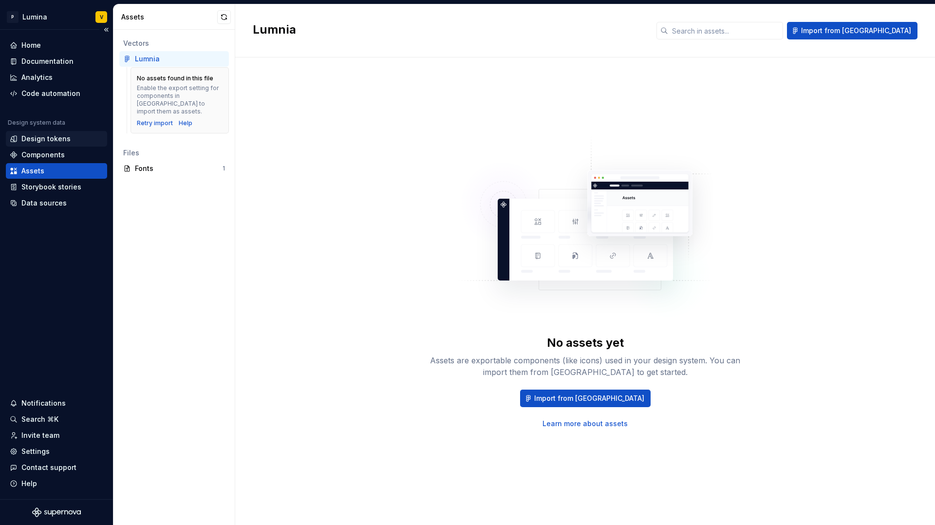
click at [55, 139] on div "Design tokens" at bounding box center [45, 139] width 49 height 10
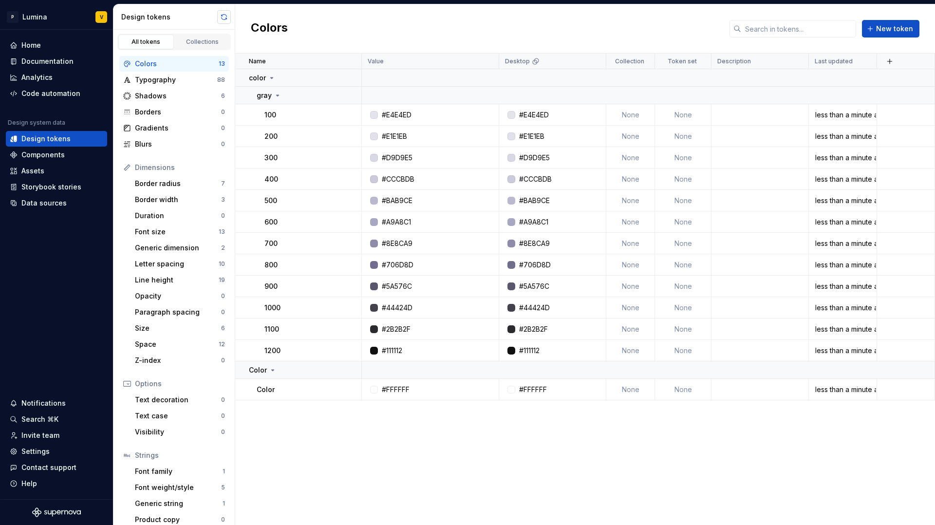
click at [228, 17] on button "button" at bounding box center [224, 17] width 14 height 14
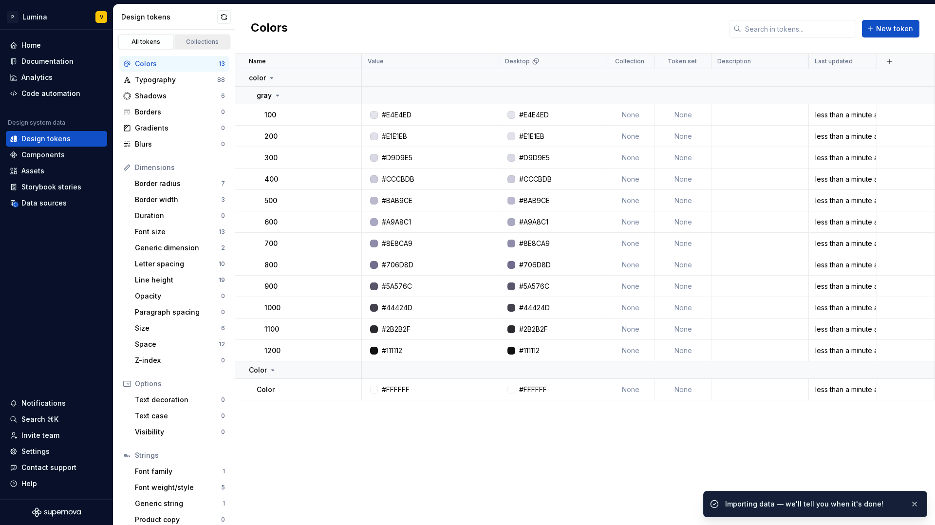
click at [200, 40] on div "Collections" at bounding box center [202, 42] width 49 height 8
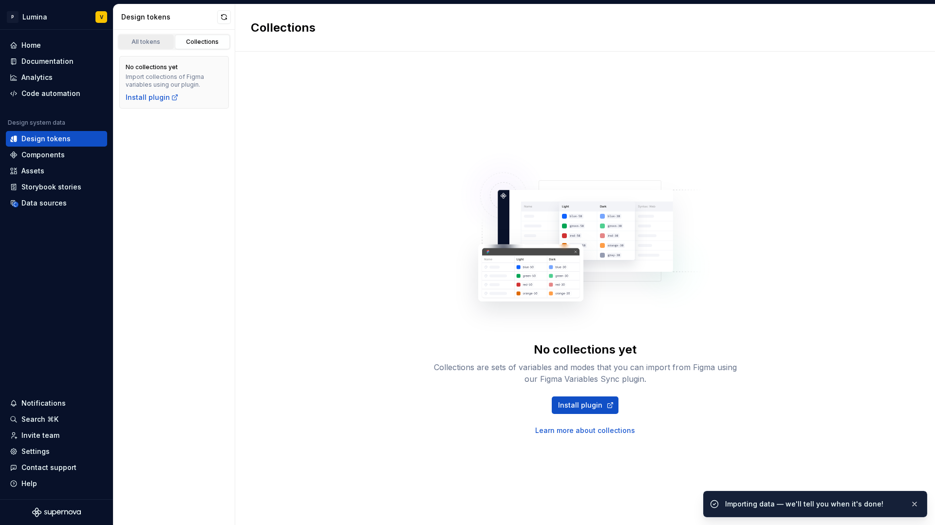
click at [162, 46] on link "All tokens" at bounding box center [146, 42] width 56 height 15
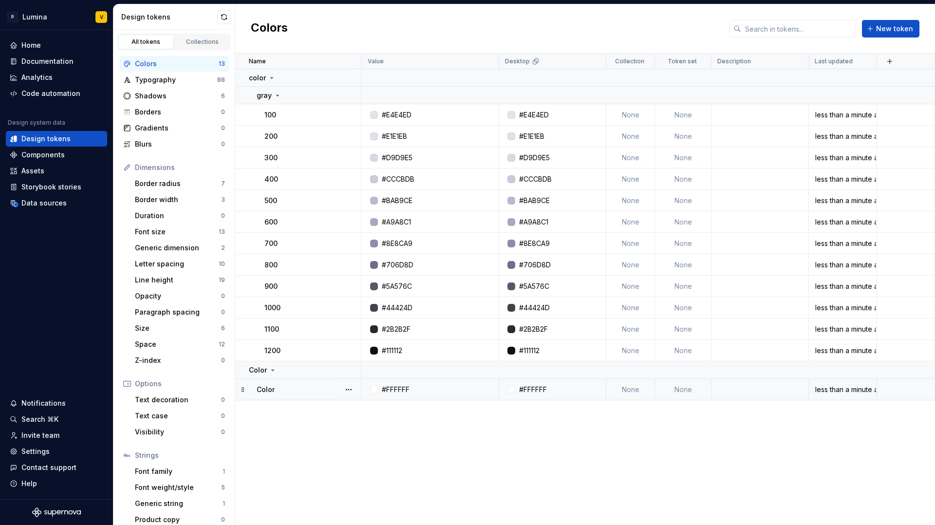
click at [911, 391] on td at bounding box center [906, 389] width 58 height 21
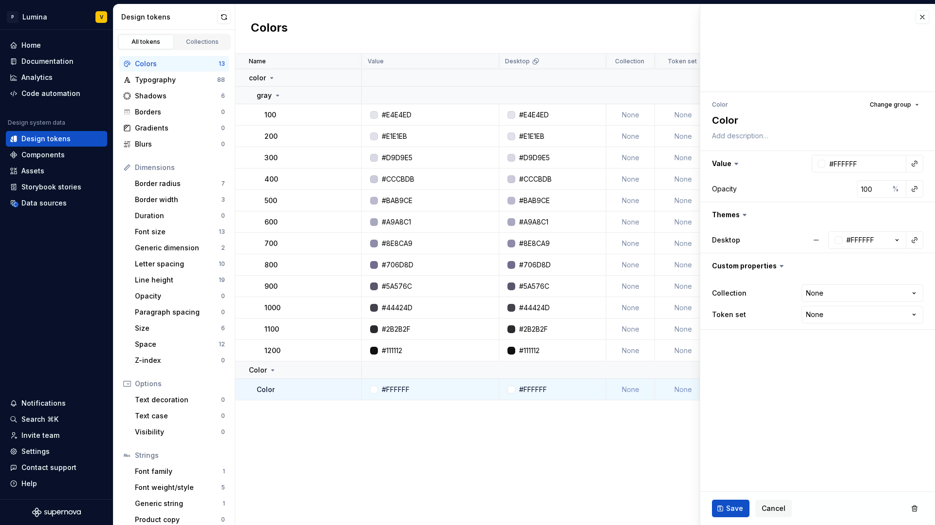
click at [925, 511] on div "Save Cancel" at bounding box center [817, 508] width 235 height 33
click at [915, 509] on button "button" at bounding box center [915, 509] width 18 height 18
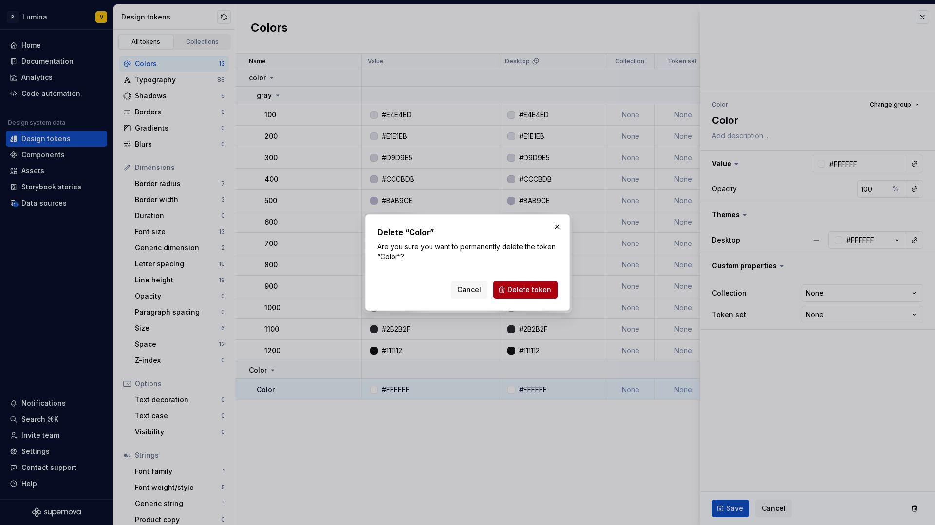
click at [528, 289] on span "Delete token" at bounding box center [529, 290] width 44 height 10
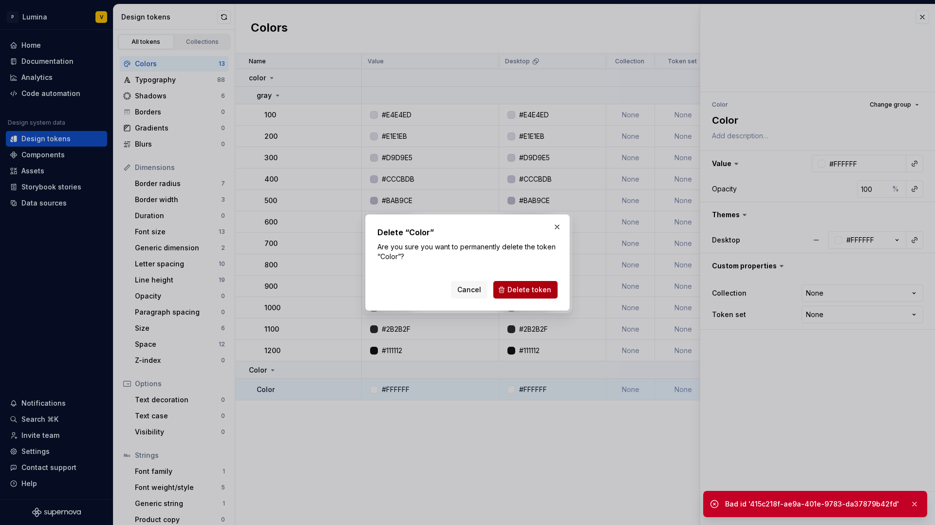
click at [526, 288] on span "Delete token" at bounding box center [529, 290] width 44 height 10
click at [526, 288] on div "Cancel Delete token" at bounding box center [504, 290] width 107 height 18
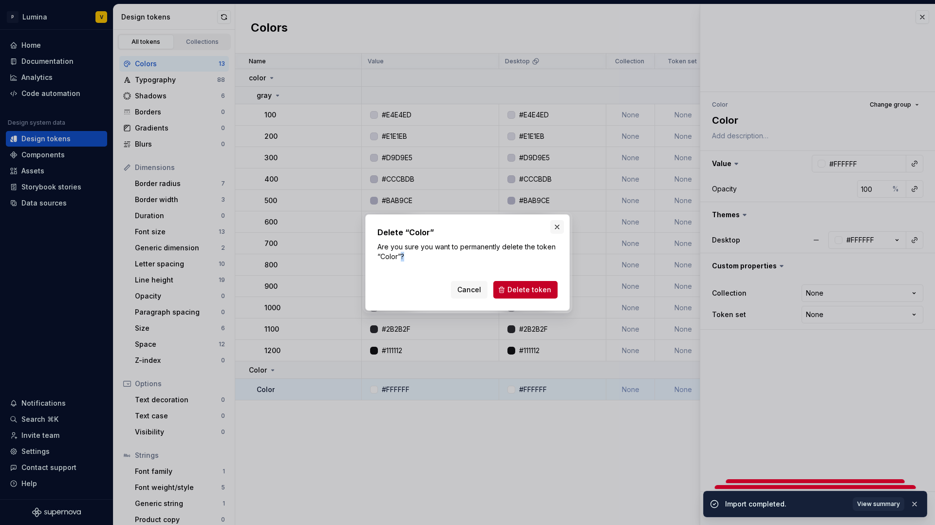
click at [553, 221] on button "button" at bounding box center [557, 227] width 14 height 14
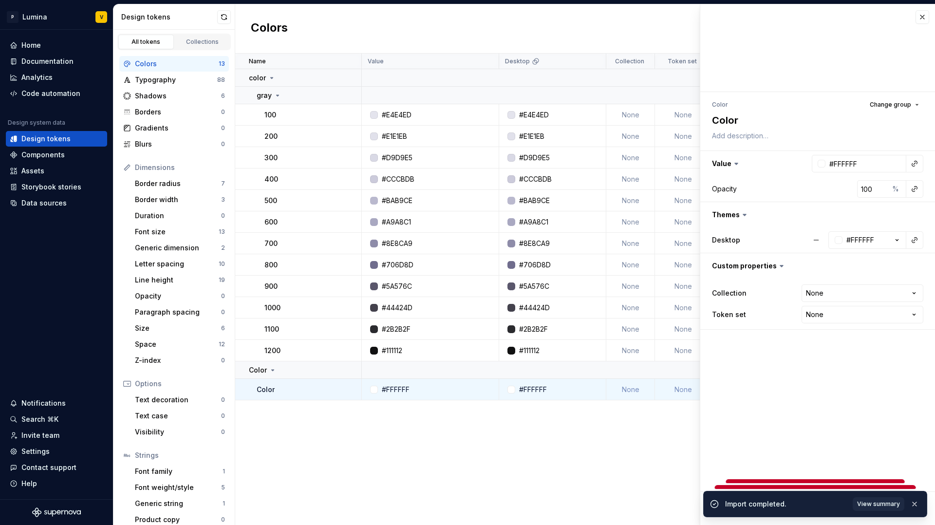
click at [924, 8] on div at bounding box center [817, 48] width 235 height 88
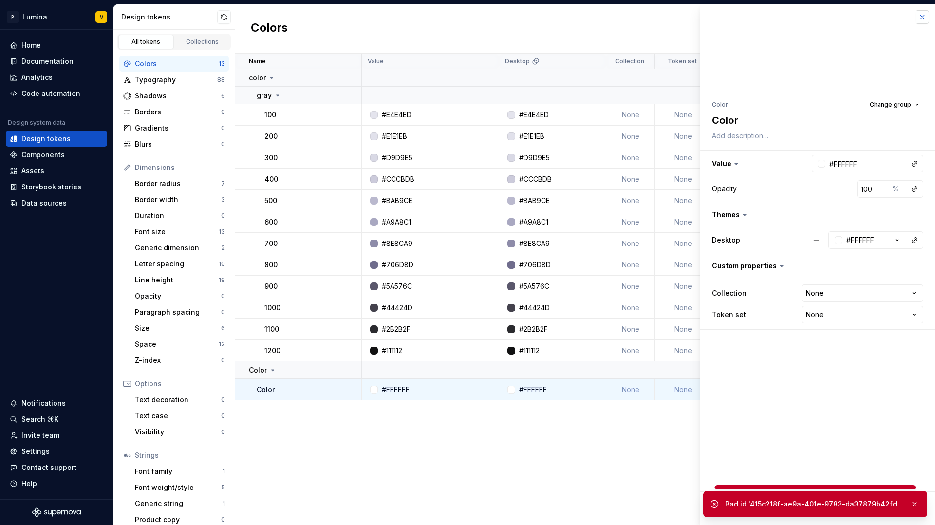
click at [924, 16] on button "button" at bounding box center [922, 17] width 14 height 14
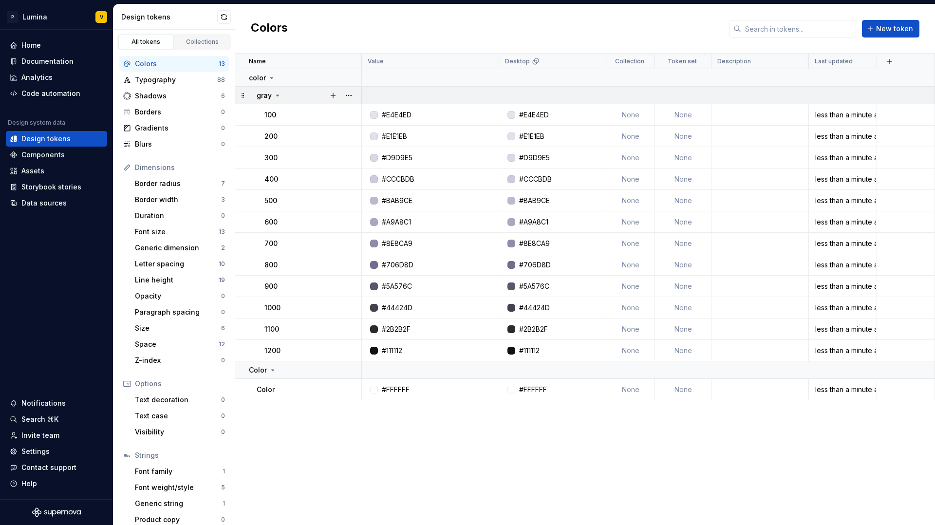
click at [277, 95] on icon at bounding box center [278, 95] width 2 height 1
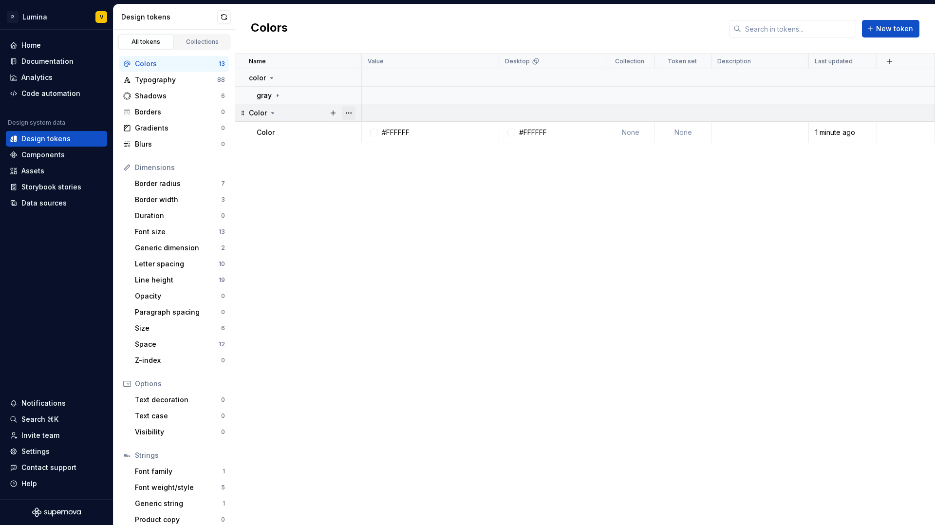
click at [346, 111] on button "button" at bounding box center [349, 113] width 14 height 14
click at [369, 226] on div "Delete group" at bounding box center [391, 223] width 63 height 10
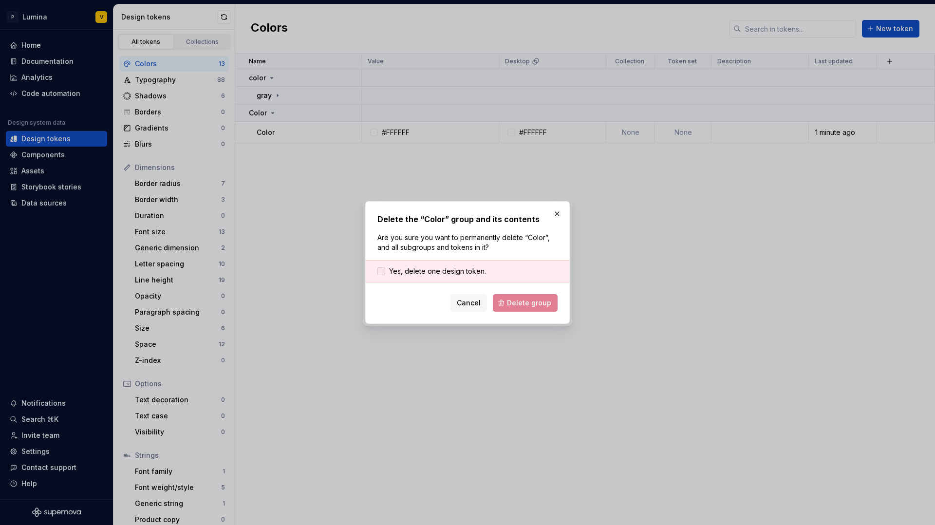
click at [426, 271] on span "Yes, delete one design token." at bounding box center [437, 271] width 97 height 10
click at [515, 306] on span "Delete group" at bounding box center [529, 303] width 44 height 10
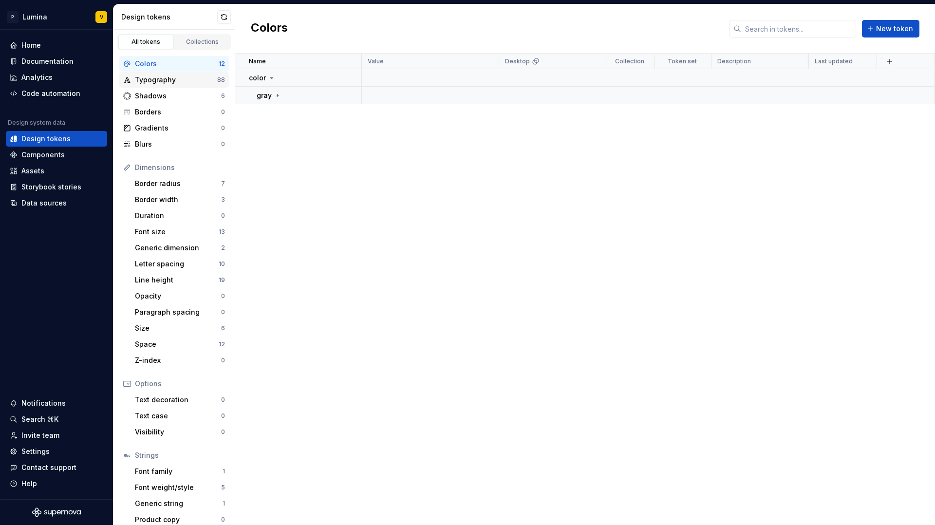
click at [178, 84] on div "Typography" at bounding box center [176, 80] width 82 height 10
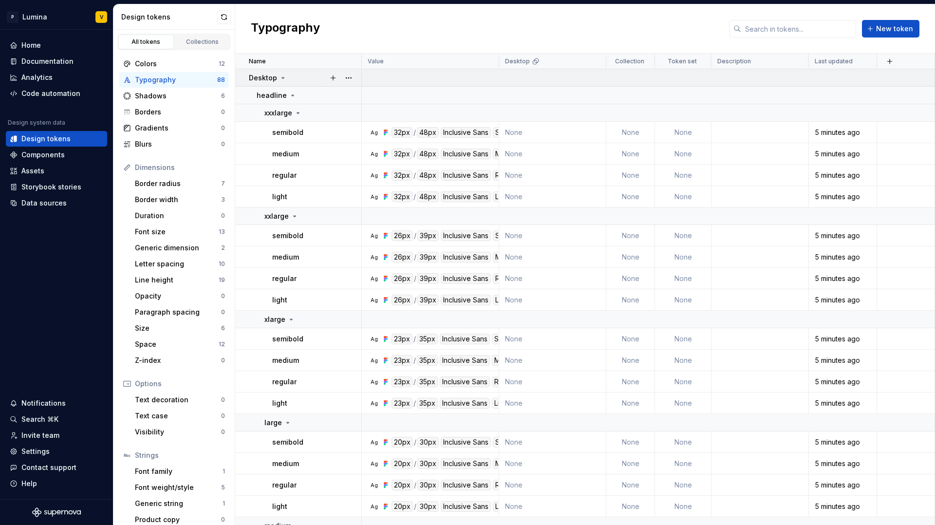
click at [282, 78] on icon at bounding box center [283, 78] width 8 height 8
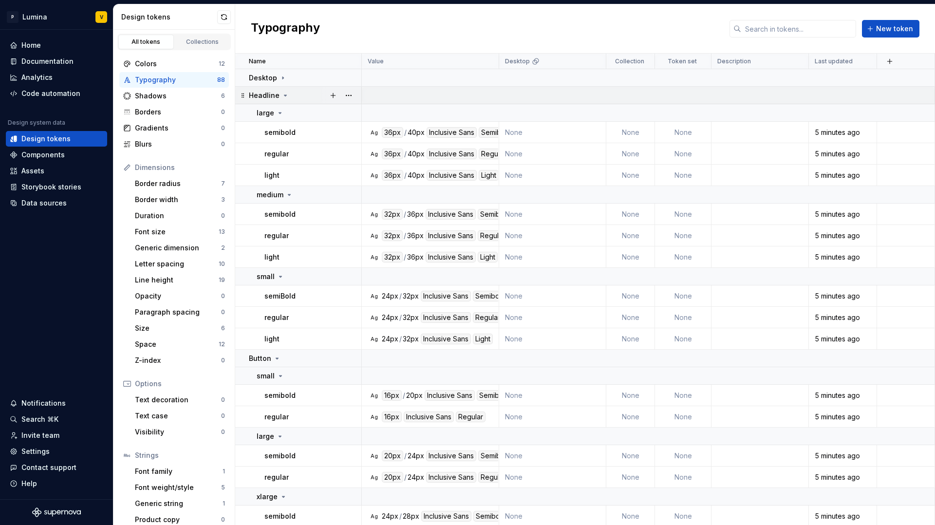
click at [282, 92] on icon at bounding box center [285, 96] width 8 height 8
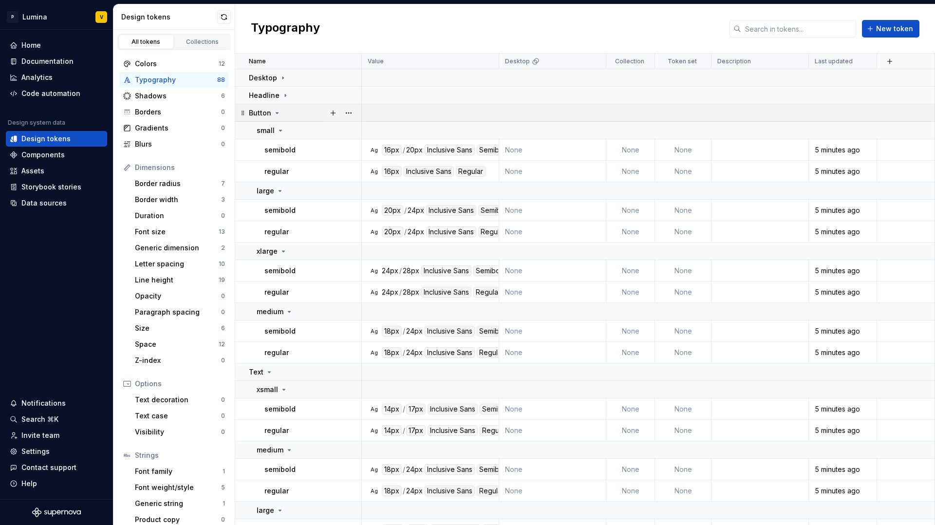
click at [277, 108] on div "Button" at bounding box center [265, 113] width 32 height 10
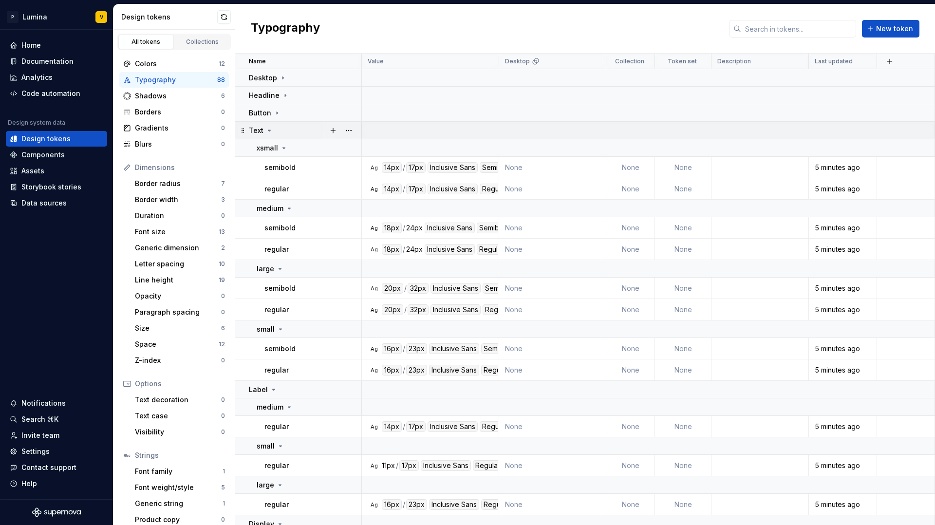
click at [271, 129] on icon at bounding box center [269, 131] width 8 height 8
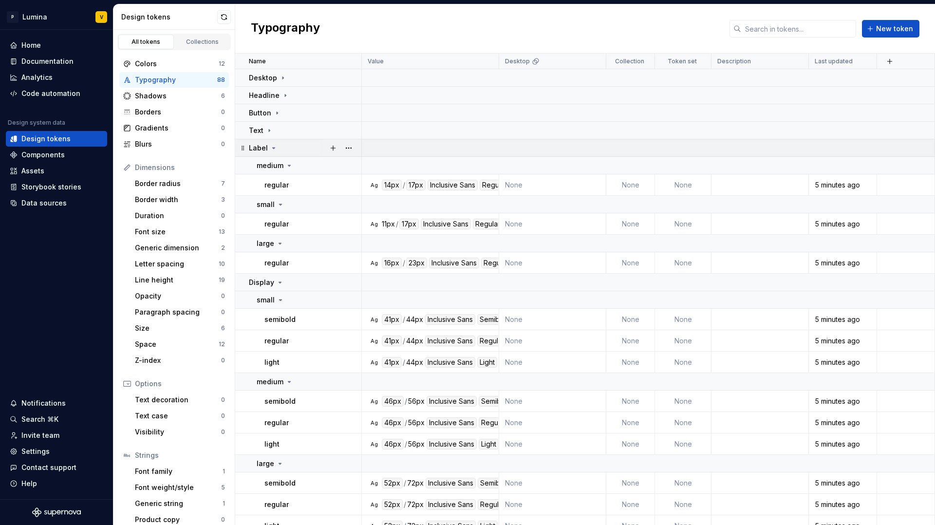
click at [272, 147] on icon at bounding box center [274, 148] width 8 height 8
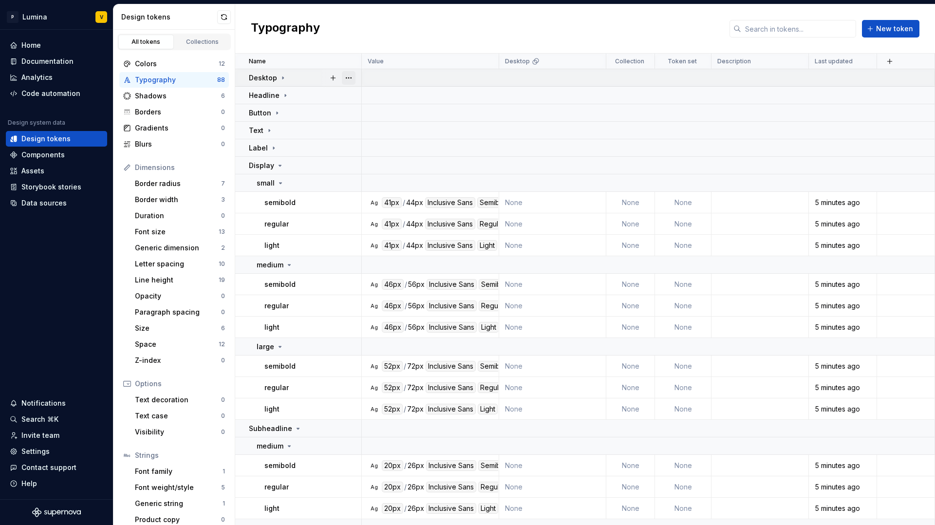
click at [351, 77] on button "button" at bounding box center [349, 78] width 14 height 14
click at [305, 80] on html "P Lumina V Home Documentation Analytics Code automation Design system data Desi…" at bounding box center [467, 262] width 935 height 525
click at [346, 97] on button "button" at bounding box center [349, 96] width 14 height 14
click at [369, 202] on div "Delete group" at bounding box center [391, 206] width 63 height 10
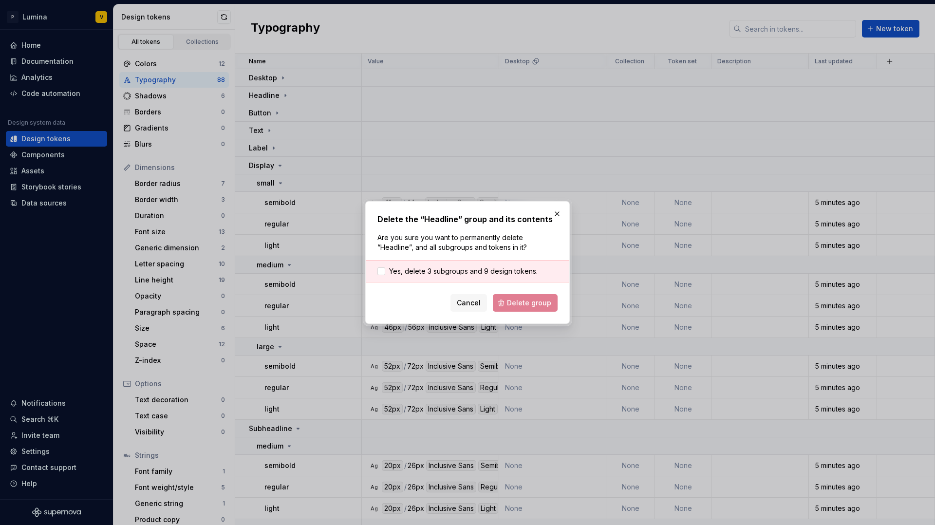
click at [458, 278] on div "Yes, delete 3 subgroups and 9 design tokens." at bounding box center [468, 271] width 204 height 22
click at [454, 264] on div "Yes, delete 3 subgroups and 9 design tokens." at bounding box center [468, 271] width 204 height 22
click at [379, 271] on div at bounding box center [381, 271] width 8 height 8
click at [512, 299] on span "Delete group" at bounding box center [529, 303] width 44 height 10
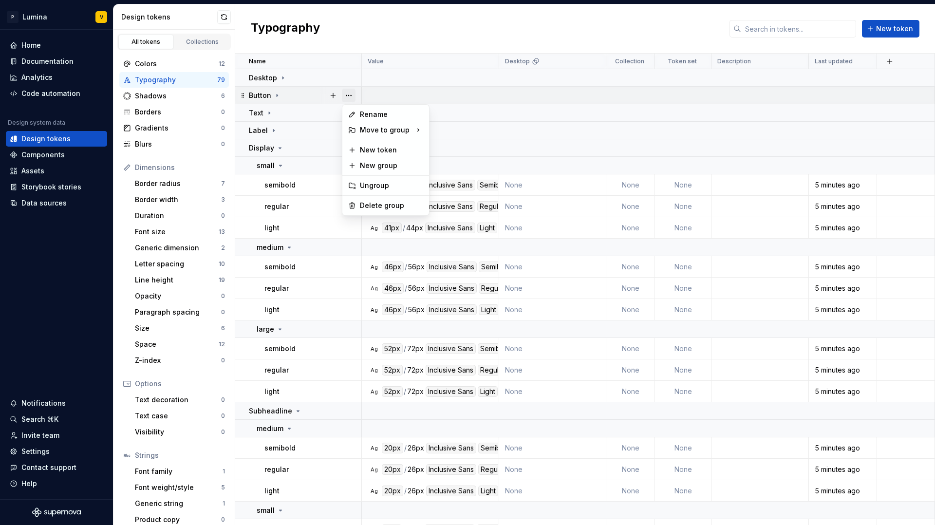
click at [349, 95] on button "button" at bounding box center [349, 96] width 14 height 14
click at [381, 201] on div "Delete group" at bounding box center [391, 206] width 63 height 10
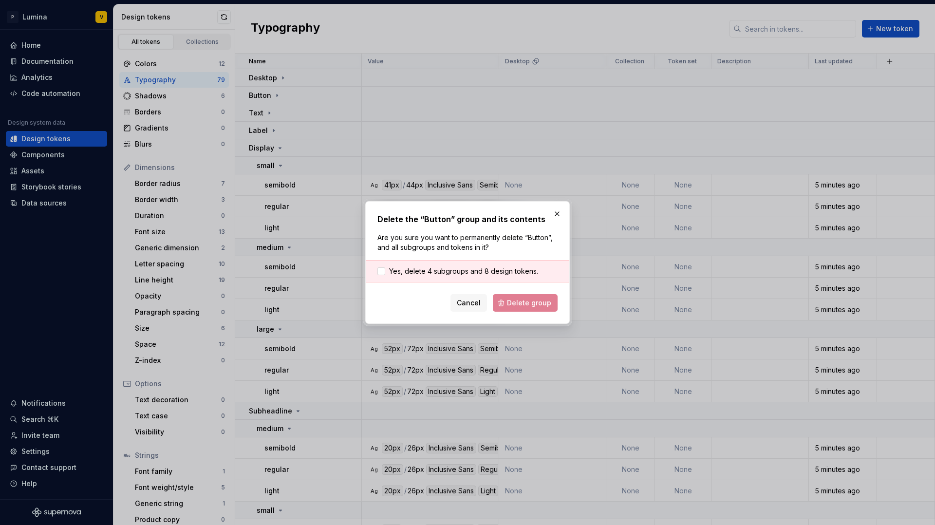
click at [544, 301] on div "Cancel Delete group" at bounding box center [467, 303] width 180 height 18
click at [532, 300] on div "Cancel Delete group" at bounding box center [467, 303] width 180 height 18
click at [429, 275] on span "Yes, delete 4 subgroups and 8 design tokens." at bounding box center [463, 271] width 149 height 10
click at [524, 307] on button "Delete group" at bounding box center [525, 303] width 65 height 18
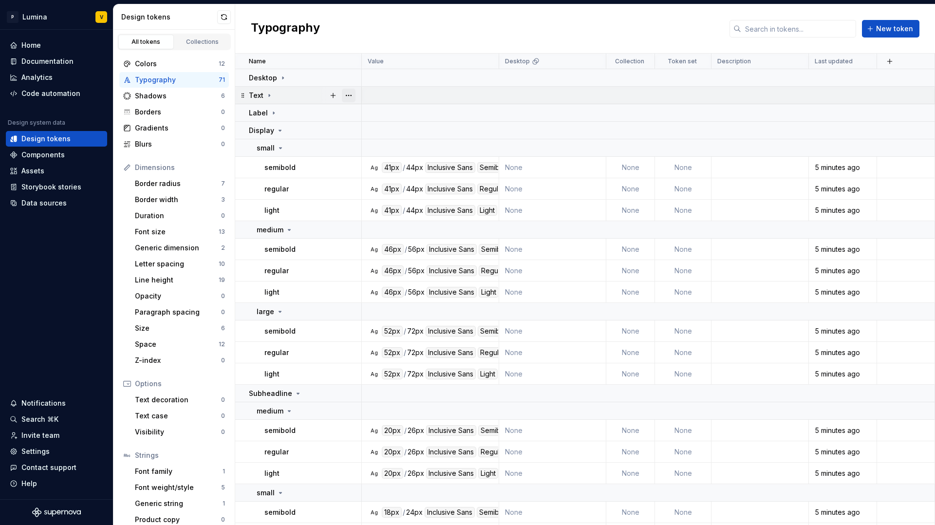
click at [351, 96] on button "button" at bounding box center [349, 96] width 14 height 14
click at [372, 202] on div "Delete group" at bounding box center [391, 206] width 63 height 10
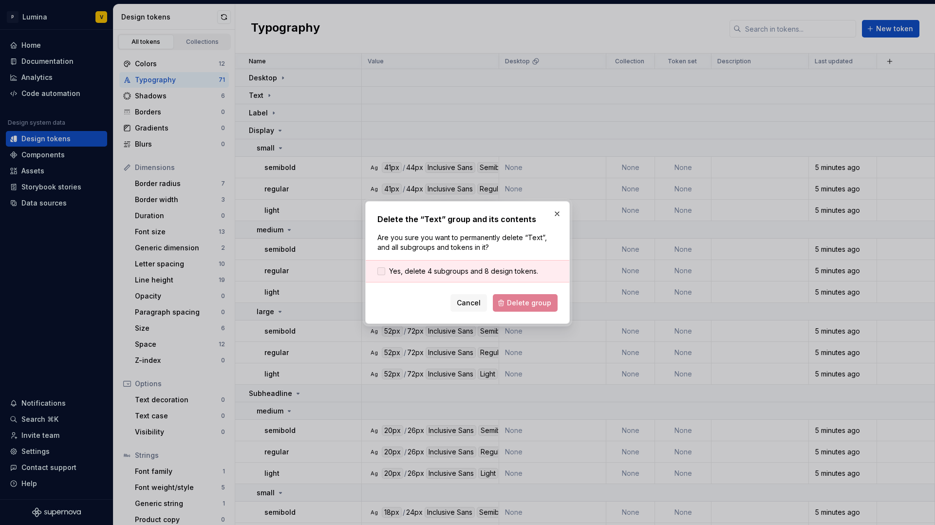
click at [408, 276] on span "Yes, delete 4 subgroups and 8 design tokens." at bounding box center [463, 271] width 149 height 10
click at [523, 304] on span "Delete group" at bounding box center [529, 303] width 44 height 10
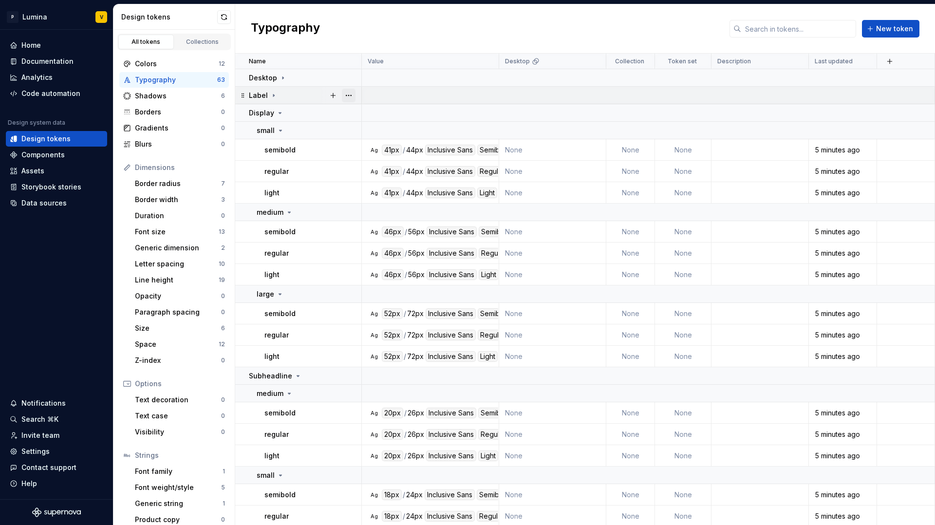
click at [350, 96] on button "button" at bounding box center [349, 96] width 14 height 14
click at [390, 204] on div "Delete group" at bounding box center [391, 206] width 63 height 10
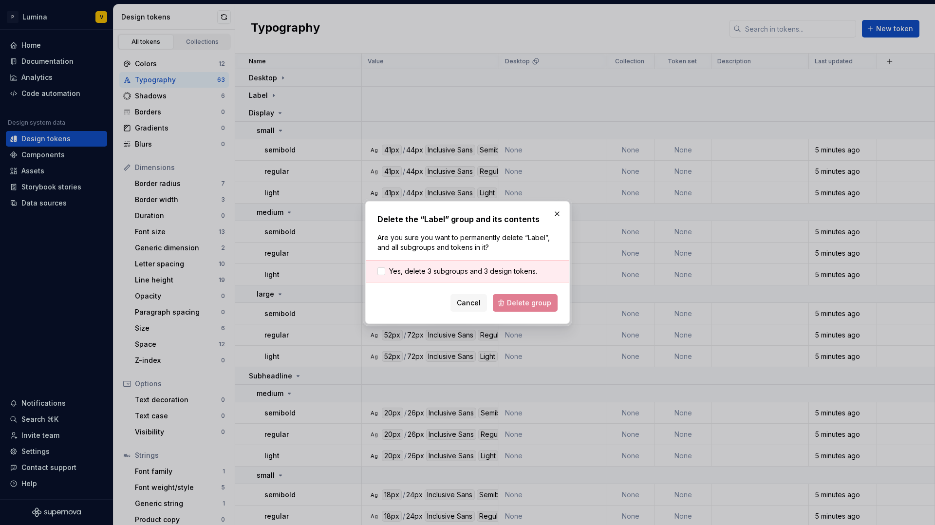
click at [429, 277] on div "Yes, delete 3 subgroups and 3 design tokens." at bounding box center [468, 271] width 204 height 22
drag, startPoint x: 451, startPoint y: 270, endPoint x: 472, endPoint y: 290, distance: 28.6
click at [451, 270] on span "Yes, delete 3 subgroups and 3 design tokens." at bounding box center [463, 271] width 148 height 10
click at [528, 306] on span "Delete group" at bounding box center [529, 303] width 44 height 10
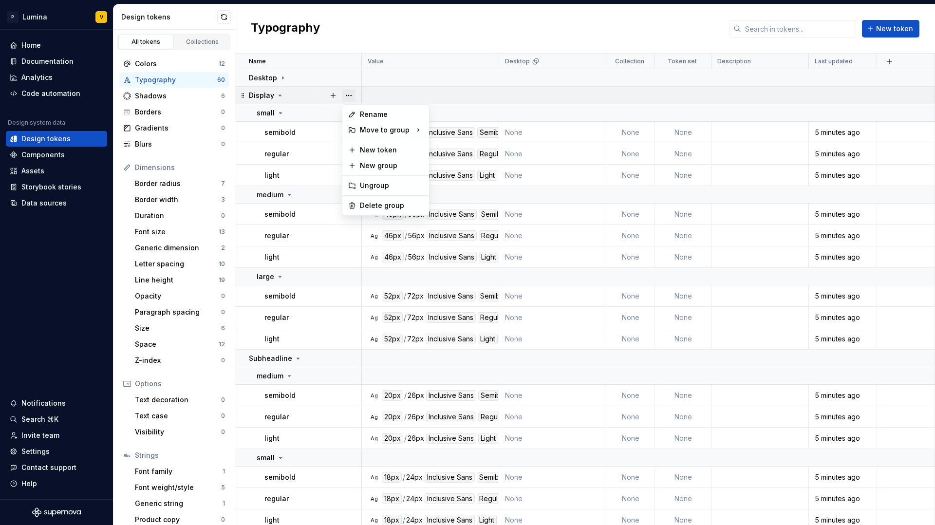
click at [350, 90] on button "button" at bounding box center [349, 96] width 14 height 14
click at [388, 205] on div "Delete group" at bounding box center [391, 206] width 63 height 10
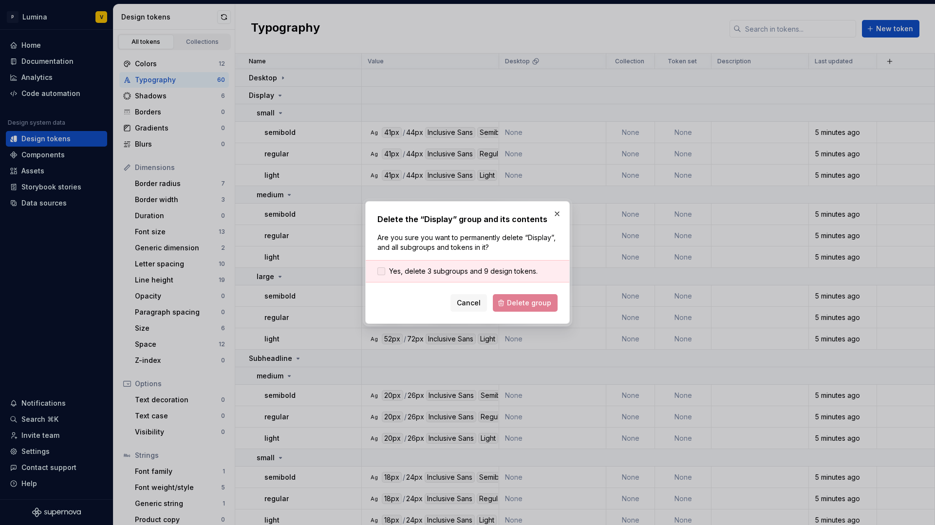
click at [443, 272] on span "Yes, delete 3 subgroups and 9 design tokens." at bounding box center [463, 271] width 148 height 10
click at [505, 305] on button "Delete group" at bounding box center [525, 303] width 65 height 18
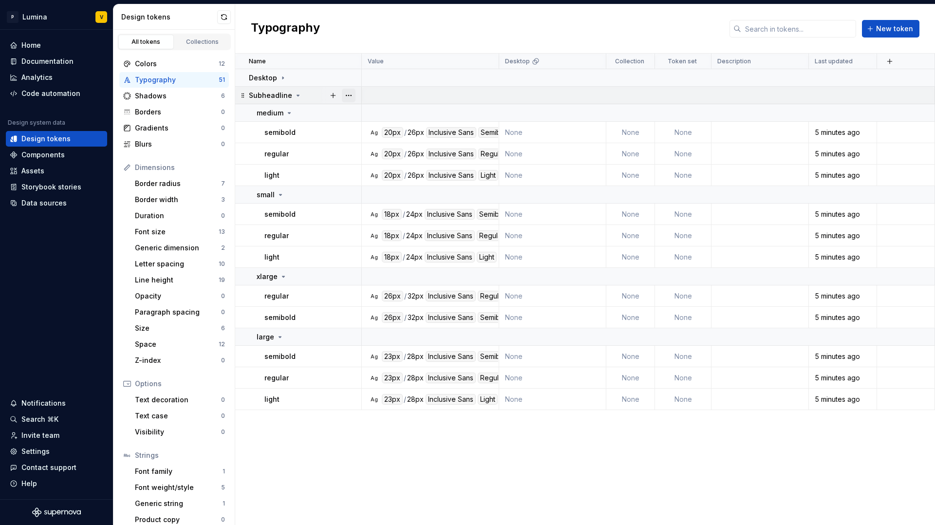
click at [351, 92] on button "button" at bounding box center [349, 96] width 14 height 14
click at [381, 205] on div "Delete group" at bounding box center [391, 206] width 63 height 10
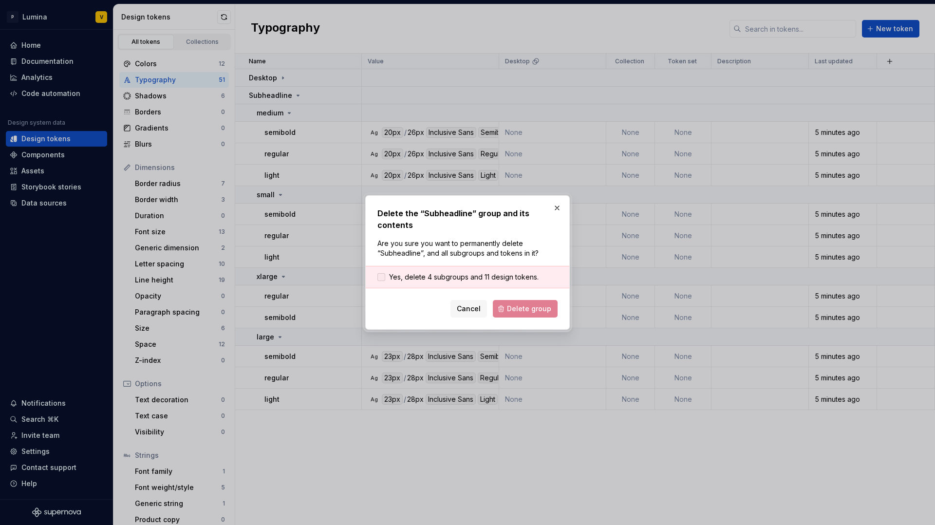
click at [399, 274] on span "Yes, delete 4 subgroups and 11 design tokens." at bounding box center [463, 277] width 149 height 10
drag, startPoint x: 512, startPoint y: 306, endPoint x: 500, endPoint y: 300, distance: 12.6
click at [512, 306] on span "Delete group" at bounding box center [529, 309] width 44 height 10
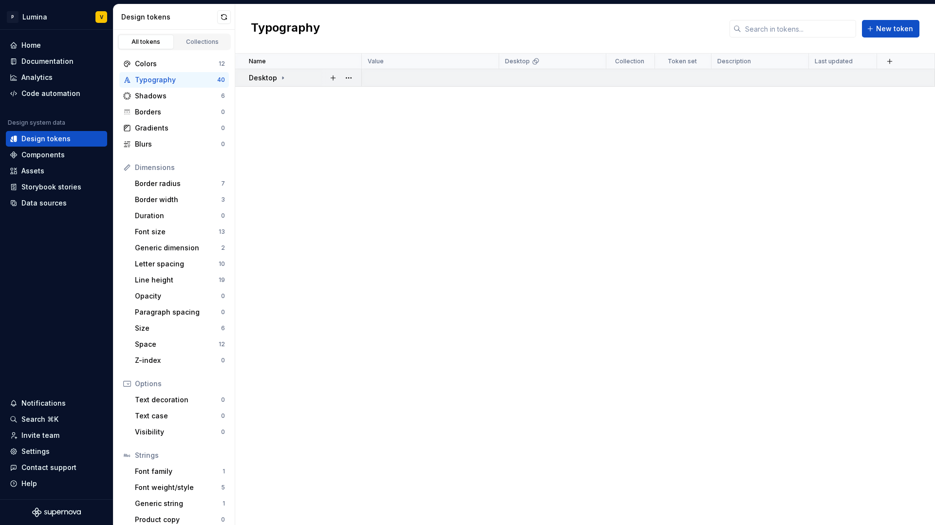
click at [281, 76] on icon at bounding box center [283, 78] width 8 height 8
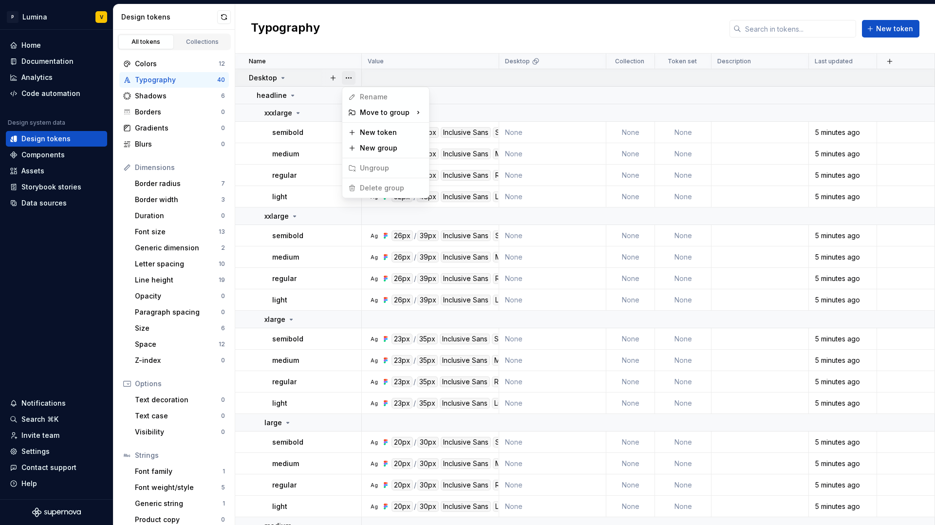
click at [346, 80] on button "button" at bounding box center [349, 78] width 14 height 14
click at [303, 144] on html "P Lumina V Home Documentation Analytics Code automation Design system data Desi…" at bounding box center [467, 262] width 935 height 525
click at [355, 76] on button "button" at bounding box center [349, 78] width 14 height 14
click at [373, 189] on span "Delete group" at bounding box center [376, 188] width 64 height 16
click at [372, 189] on span "Delete group" at bounding box center [376, 188] width 64 height 16
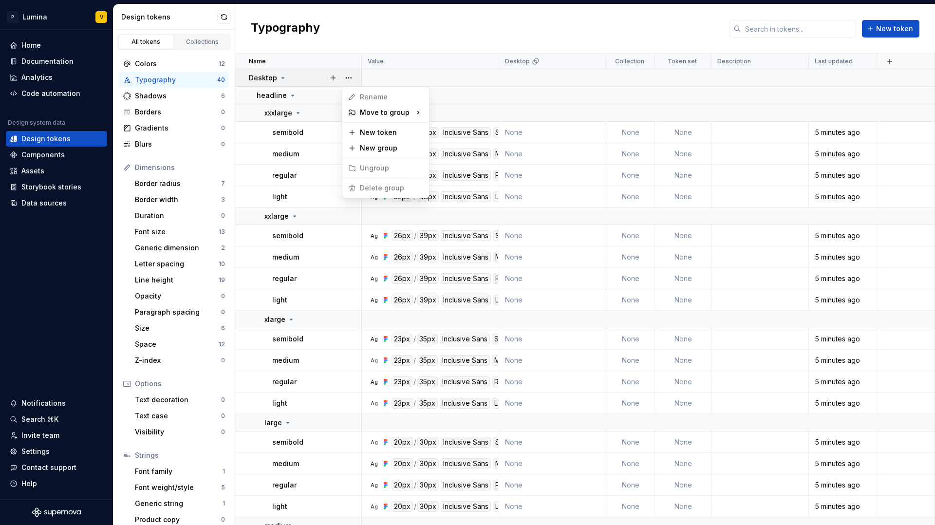
click at [223, 15] on html "P Lumina V Home Documentation Analytics Code automation Design system data Desi…" at bounding box center [467, 262] width 935 height 525
click at [222, 16] on button "button" at bounding box center [224, 17] width 14 height 14
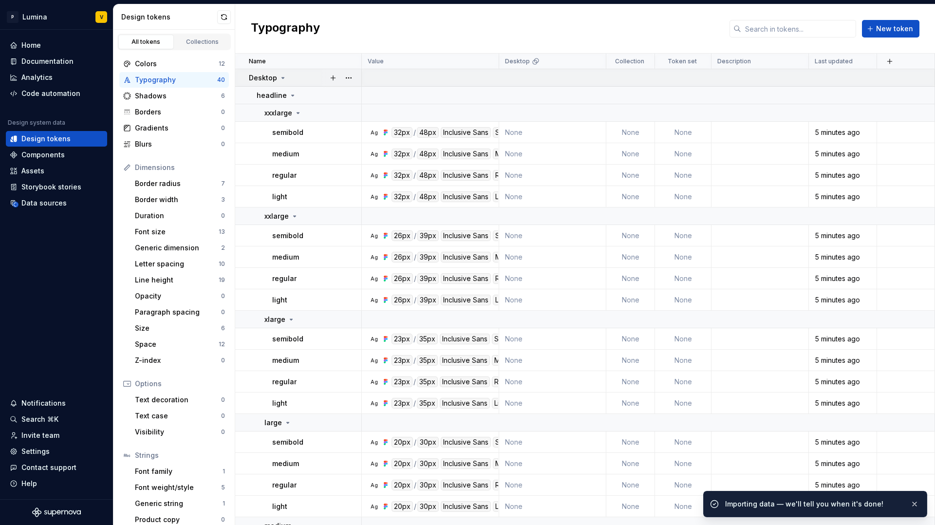
click at [279, 76] on icon at bounding box center [283, 78] width 8 height 8
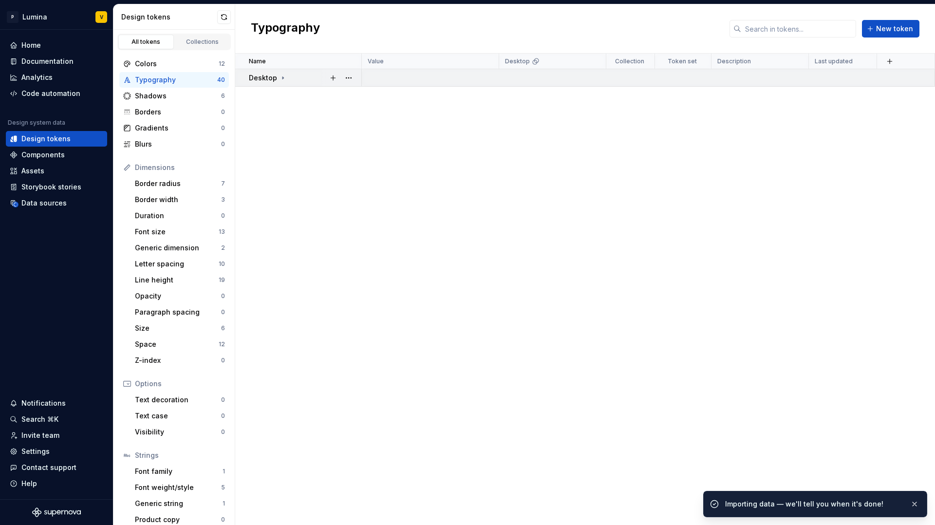
click at [277, 76] on div "Desktop" at bounding box center [268, 78] width 38 height 10
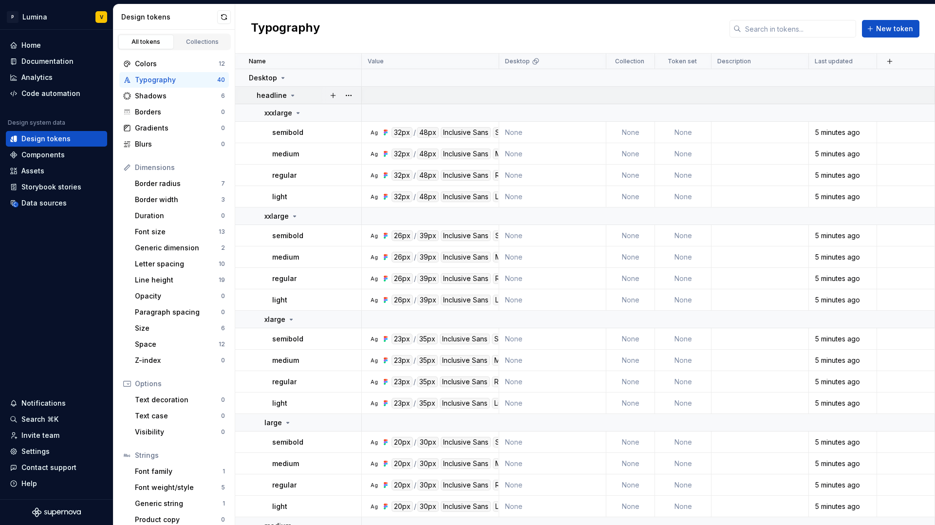
click at [289, 93] on icon at bounding box center [293, 96] width 8 height 8
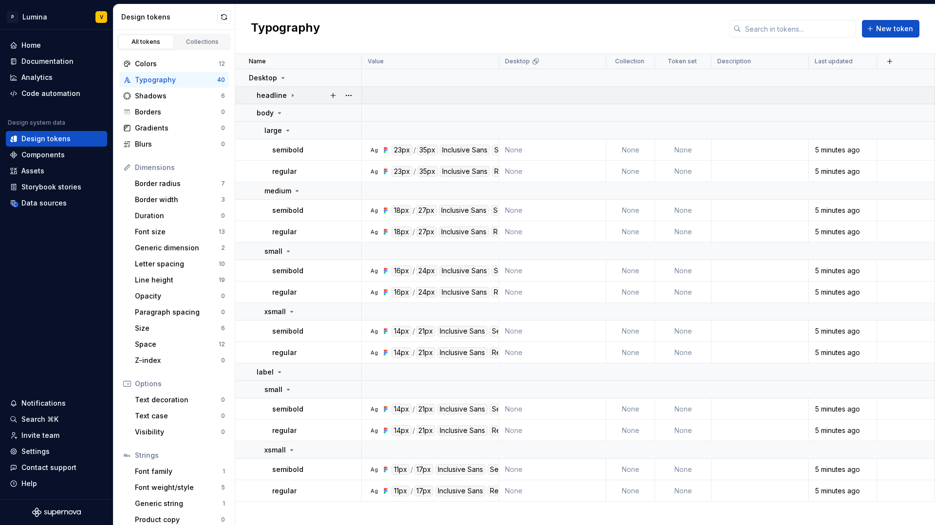
click at [300, 92] on div "headline" at bounding box center [309, 96] width 104 height 10
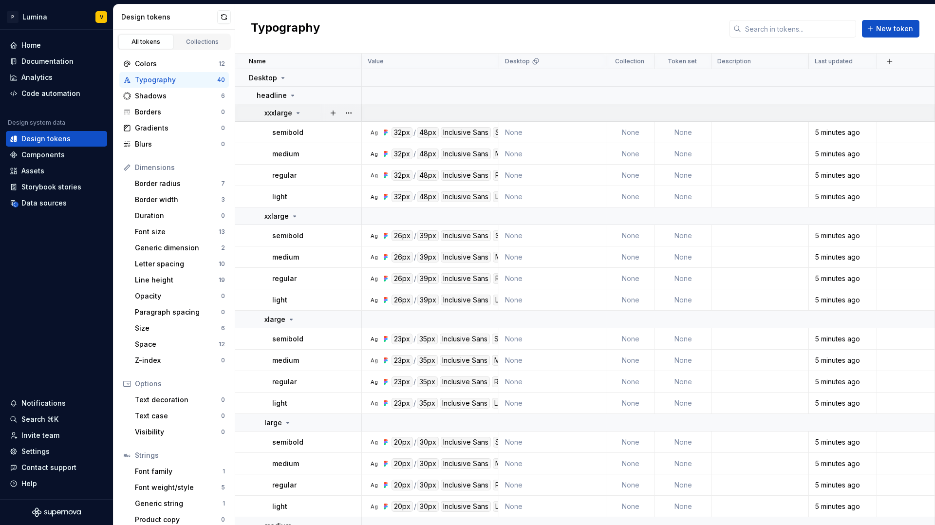
click at [296, 112] on icon at bounding box center [298, 113] width 8 height 8
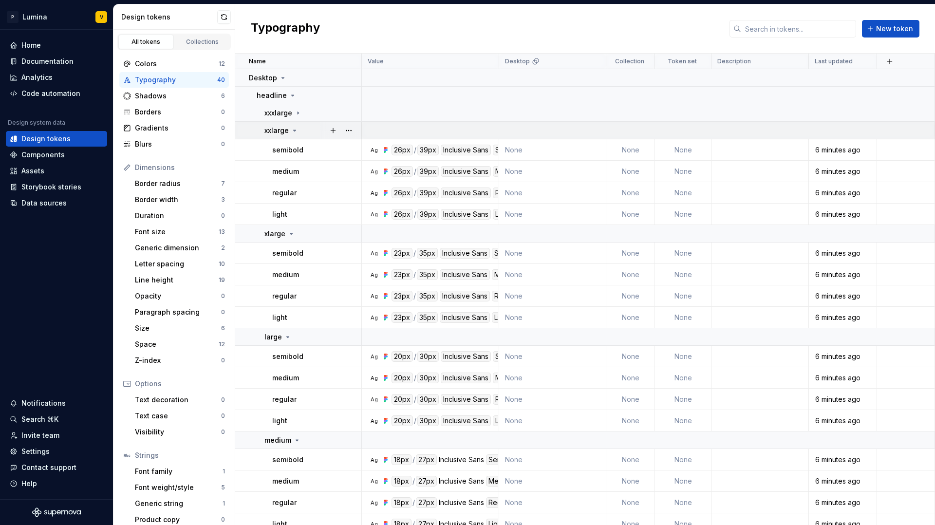
click at [295, 130] on icon at bounding box center [295, 131] width 8 height 8
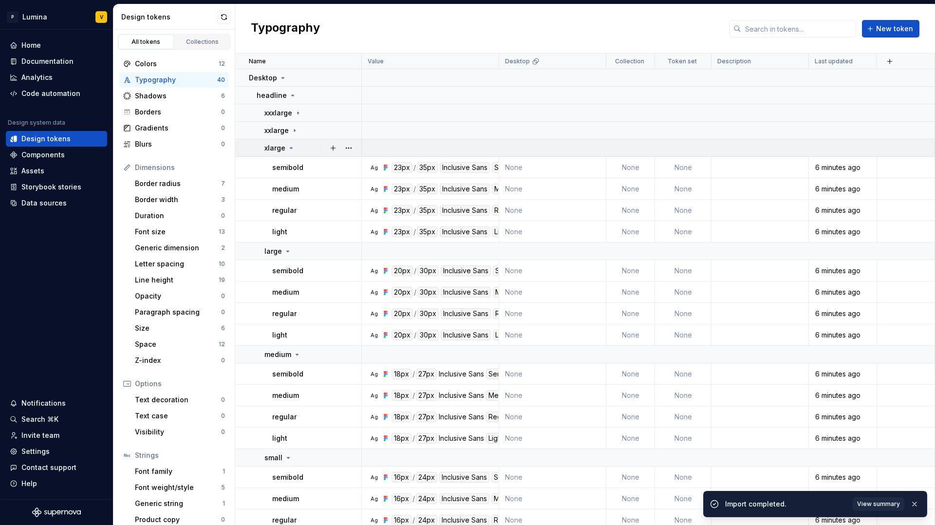
click at [292, 144] on icon at bounding box center [291, 148] width 8 height 8
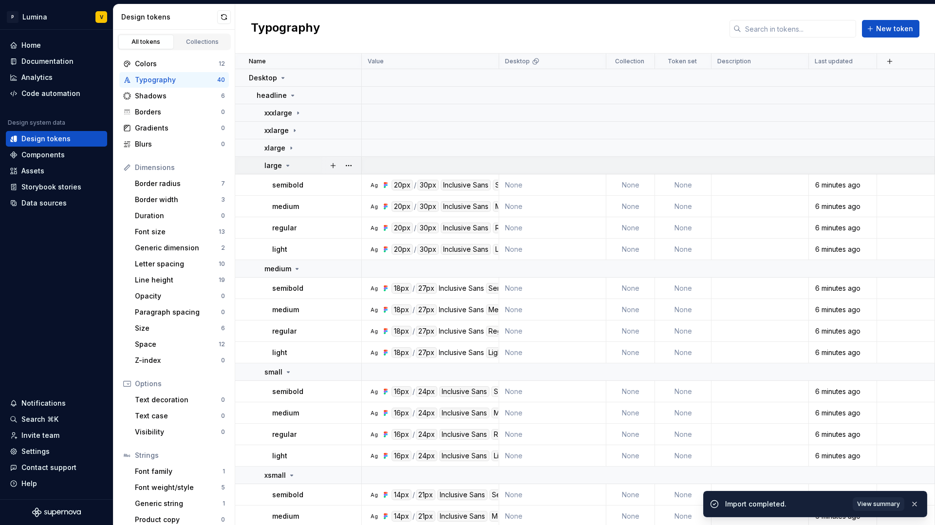
click at [290, 165] on icon at bounding box center [288, 166] width 8 height 8
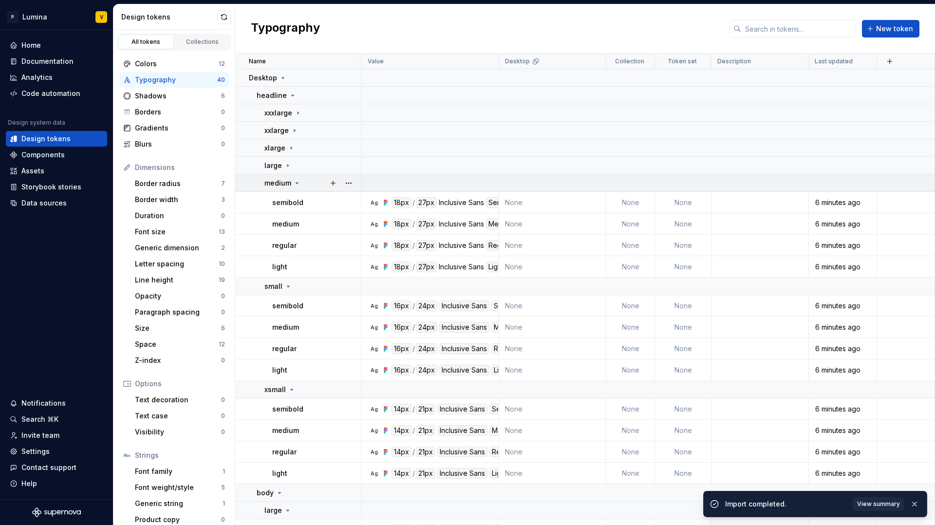
click at [296, 185] on icon at bounding box center [297, 183] width 8 height 8
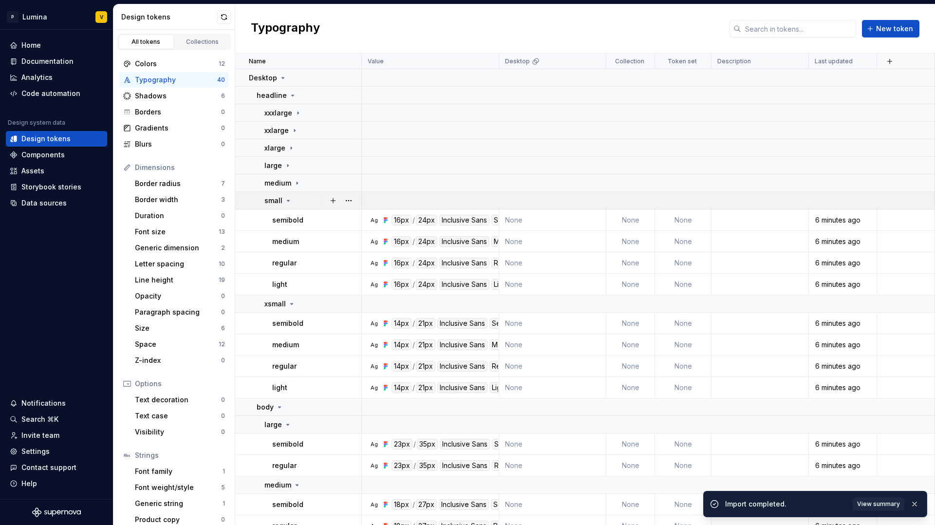
click at [285, 204] on div "small" at bounding box center [278, 201] width 28 height 10
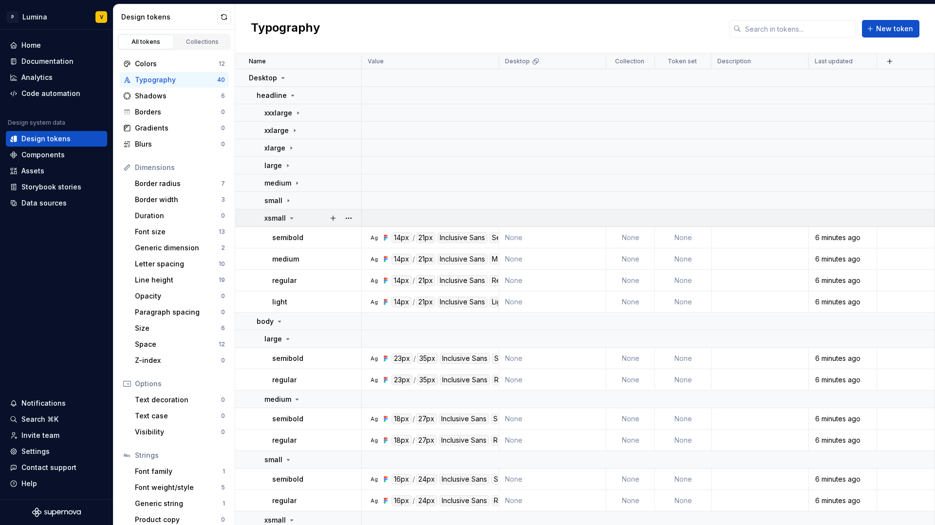
click at [289, 218] on icon at bounding box center [292, 218] width 8 height 8
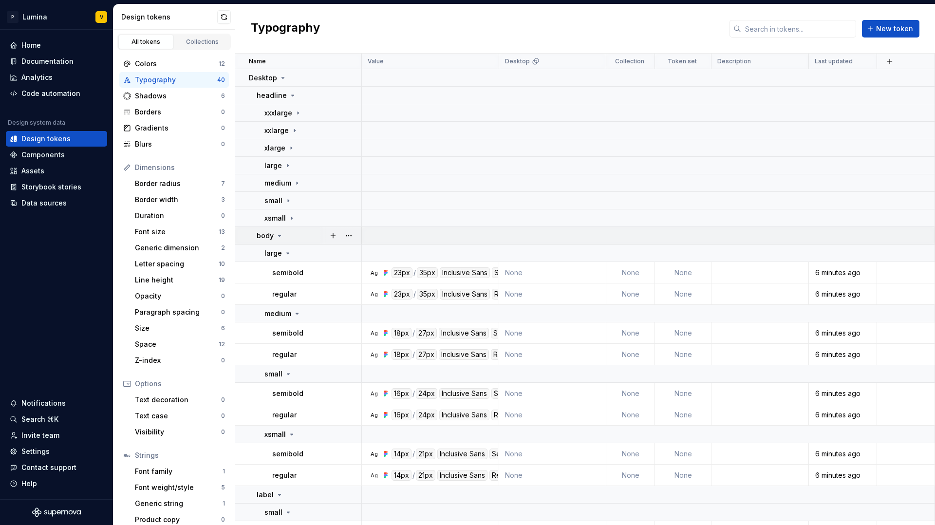
click at [276, 236] on icon at bounding box center [280, 236] width 8 height 8
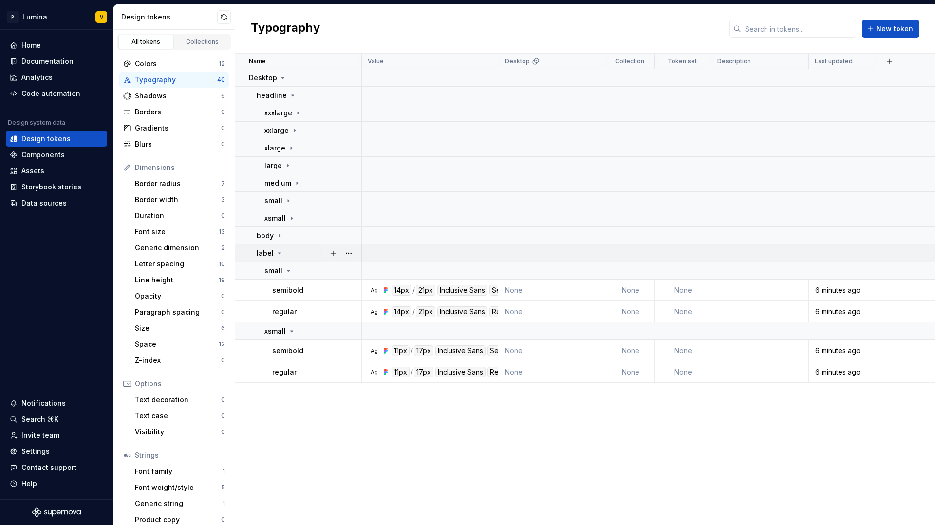
click at [278, 252] on icon at bounding box center [280, 253] width 8 height 8
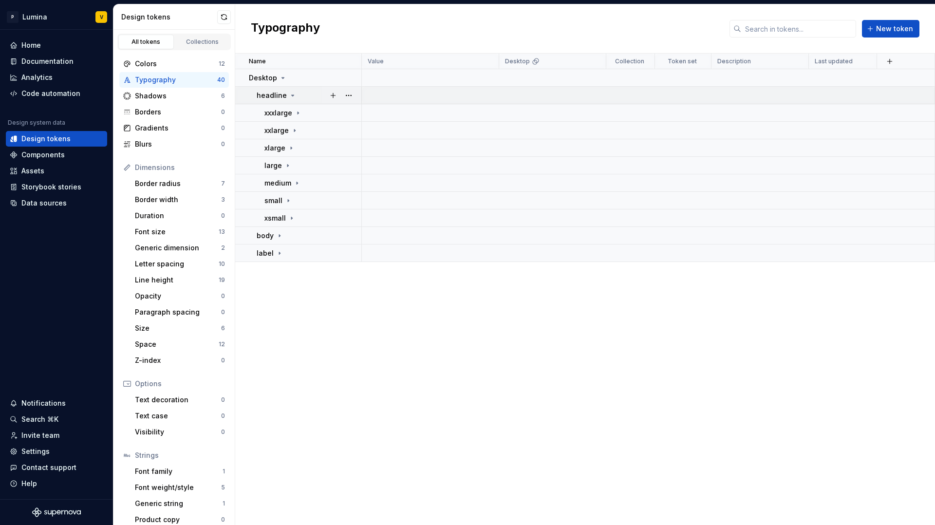
click at [291, 94] on icon at bounding box center [293, 96] width 8 height 8
click at [190, 184] on div "Border radius" at bounding box center [178, 184] width 86 height 10
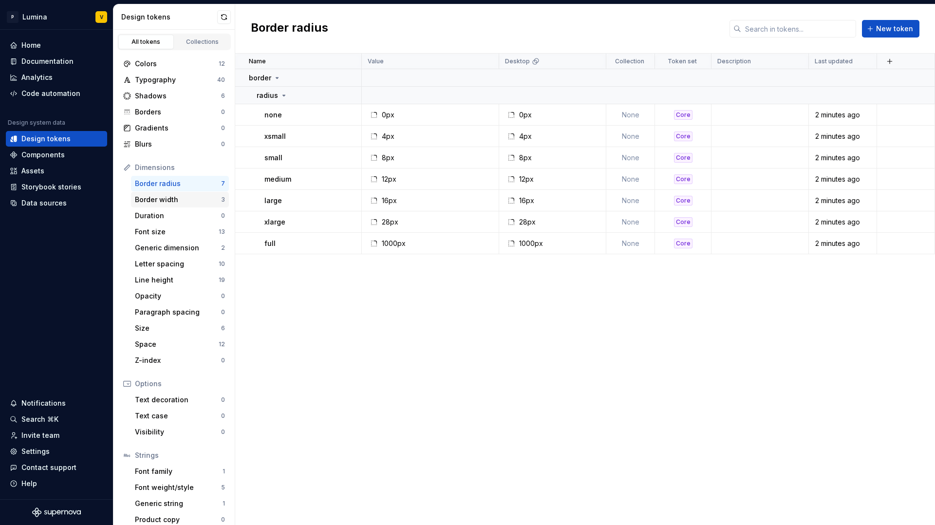
click at [194, 201] on div "Border width" at bounding box center [178, 200] width 86 height 10
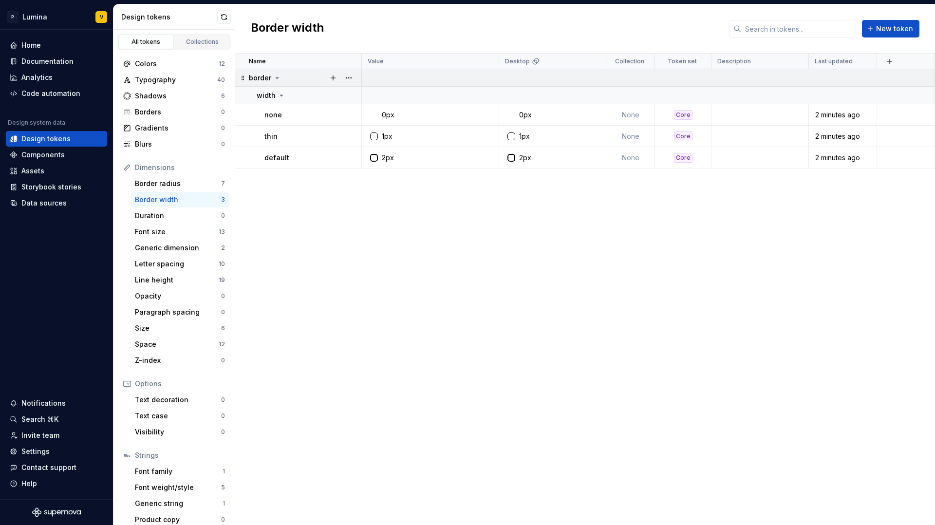
click at [276, 76] on icon at bounding box center [277, 78] width 8 height 8
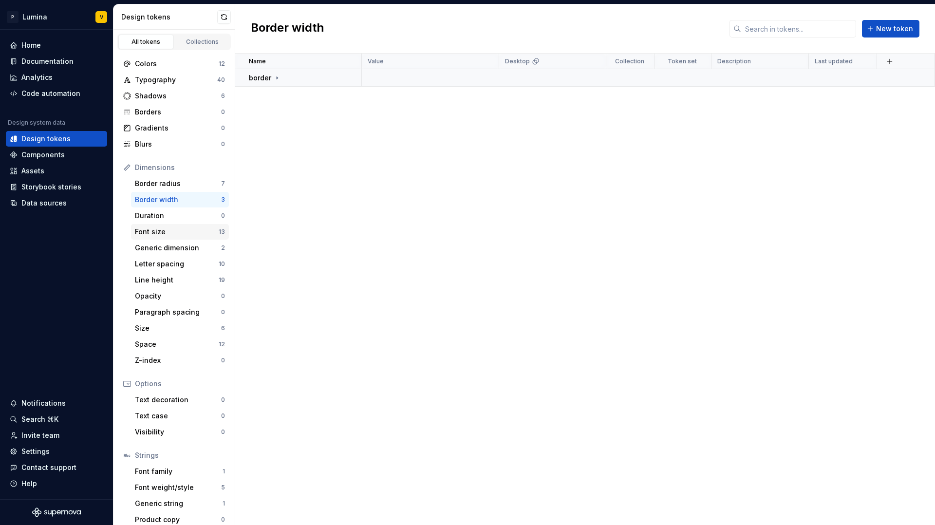
click at [219, 231] on div "13" at bounding box center [222, 232] width 6 height 8
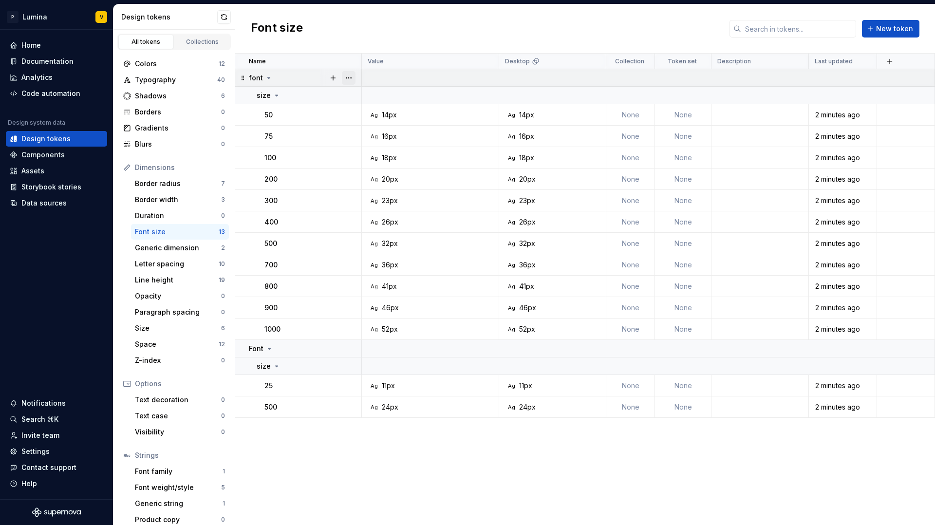
click at [346, 76] on button "button" at bounding box center [349, 78] width 14 height 14
click at [370, 185] on div "Delete group" at bounding box center [391, 188] width 63 height 10
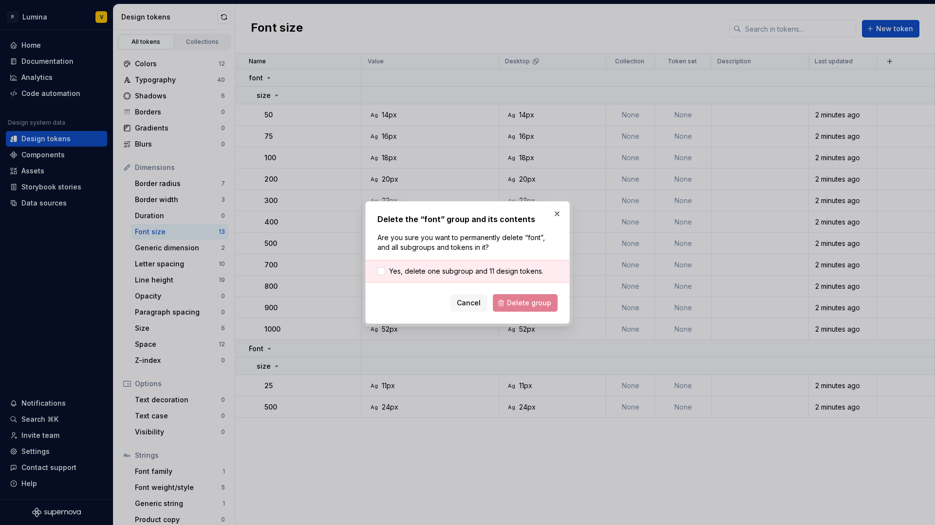
click at [483, 276] on div "Yes, delete one subgroup and 11 design tokens." at bounding box center [468, 271] width 204 height 22
click at [461, 254] on div "Delete the “font” group and its contents Are you sure you want to permanently d…" at bounding box center [467, 262] width 180 height 98
click at [452, 267] on span "Yes, delete one subgroup and 11 design tokens." at bounding box center [466, 271] width 154 height 10
click at [515, 296] on button "Delete group" at bounding box center [525, 303] width 65 height 18
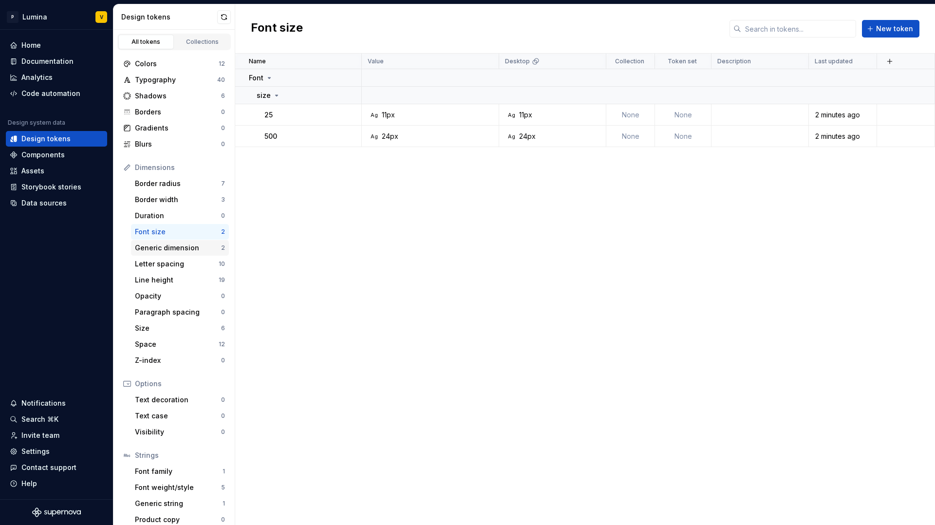
click at [179, 251] on div "Generic dimension" at bounding box center [178, 248] width 86 height 10
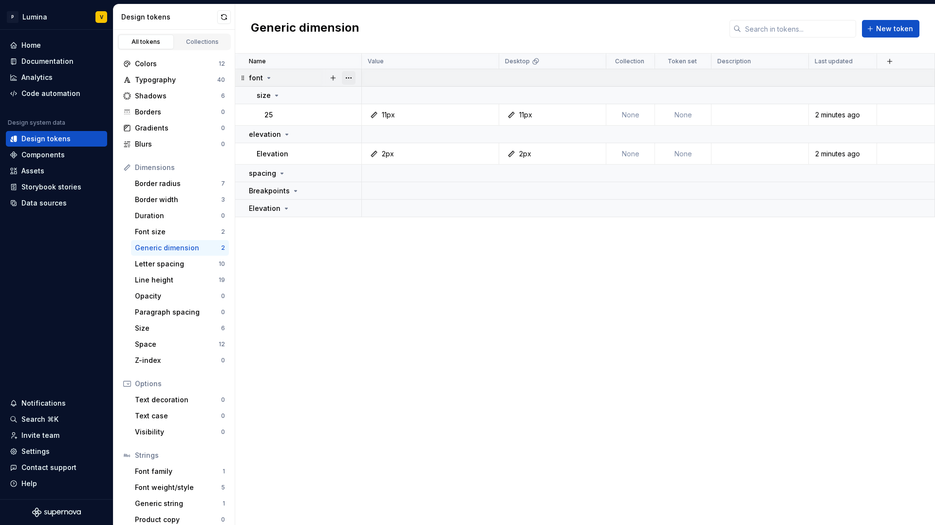
click at [347, 74] on button "button" at bounding box center [349, 78] width 14 height 14
click at [362, 185] on div "Delete group" at bounding box center [391, 188] width 63 height 10
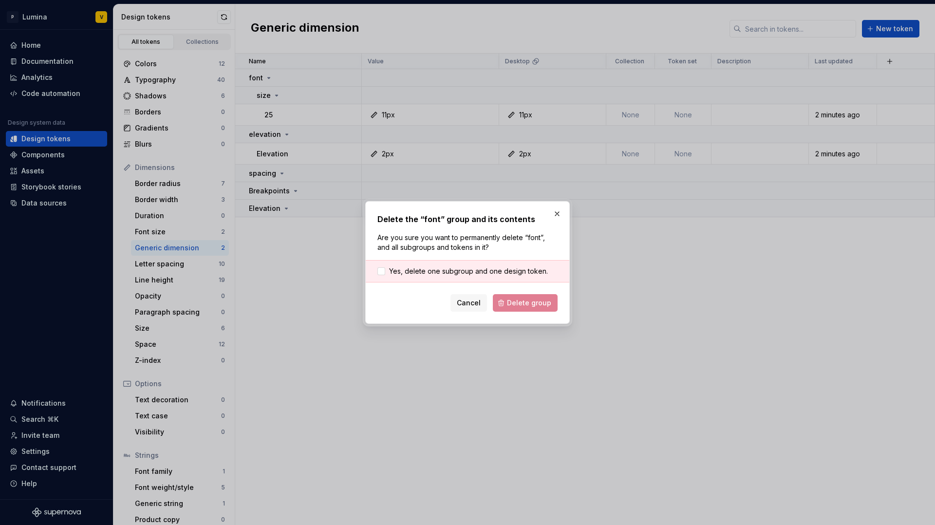
click at [456, 279] on div "Yes, delete one subgroup and one design token." at bounding box center [468, 271] width 204 height 22
click at [439, 271] on span "Yes, delete one subgroup and one design token." at bounding box center [468, 271] width 159 height 10
click at [537, 305] on span "Delete group" at bounding box center [529, 303] width 44 height 10
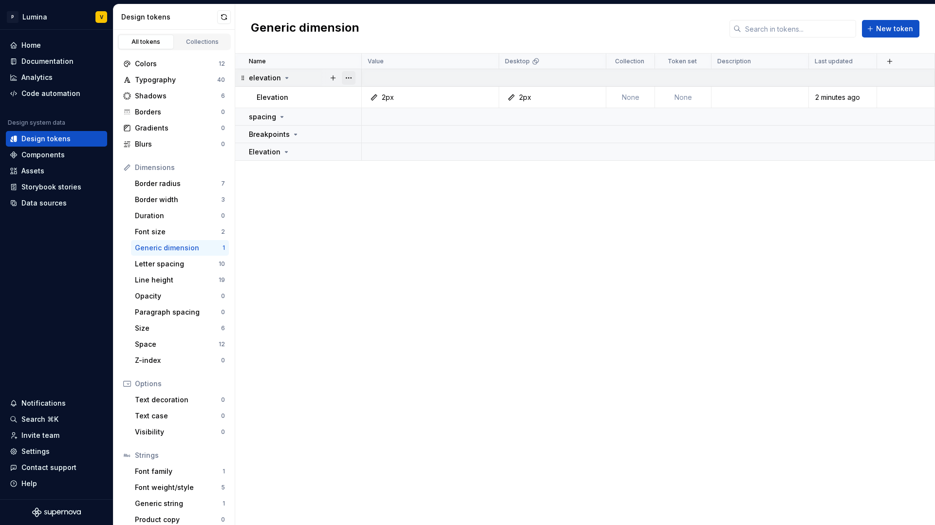
click at [353, 74] on button "button" at bounding box center [349, 78] width 14 height 14
click at [375, 190] on div "Delete group" at bounding box center [391, 188] width 63 height 10
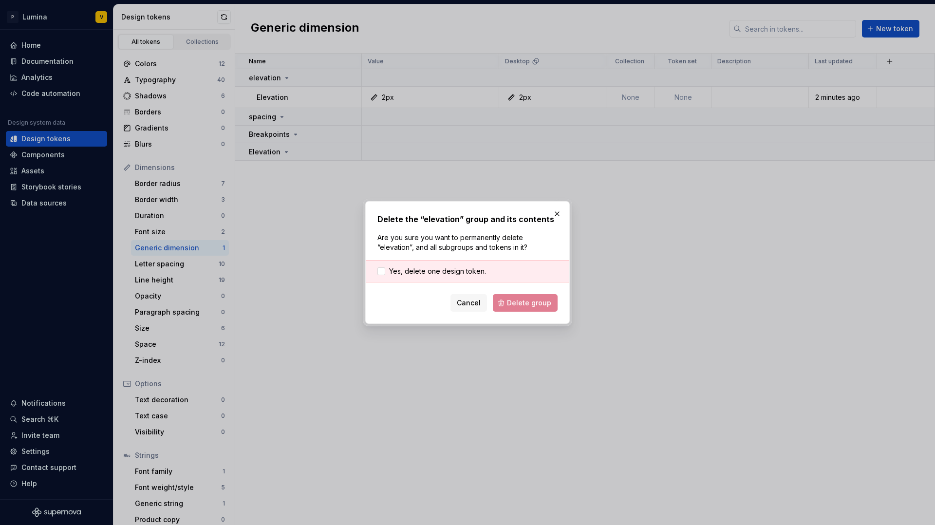
click at [464, 278] on div "Yes, delete one design token." at bounding box center [468, 271] width 204 height 22
drag, startPoint x: 466, startPoint y: 270, endPoint x: 477, endPoint y: 278, distance: 13.2
click at [466, 270] on span "Yes, delete one design token." at bounding box center [437, 271] width 97 height 10
click at [528, 312] on div "Delete the “elevation” group and its contents Are you sure you want to permanen…" at bounding box center [467, 262] width 204 height 123
click at [521, 306] on span "Delete group" at bounding box center [529, 303] width 44 height 10
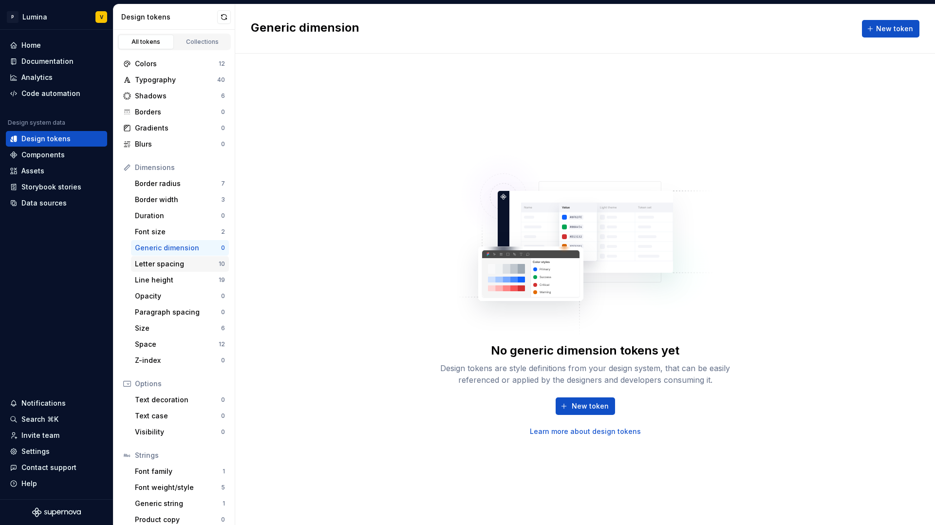
click at [185, 263] on div "Letter spacing" at bounding box center [177, 264] width 84 height 10
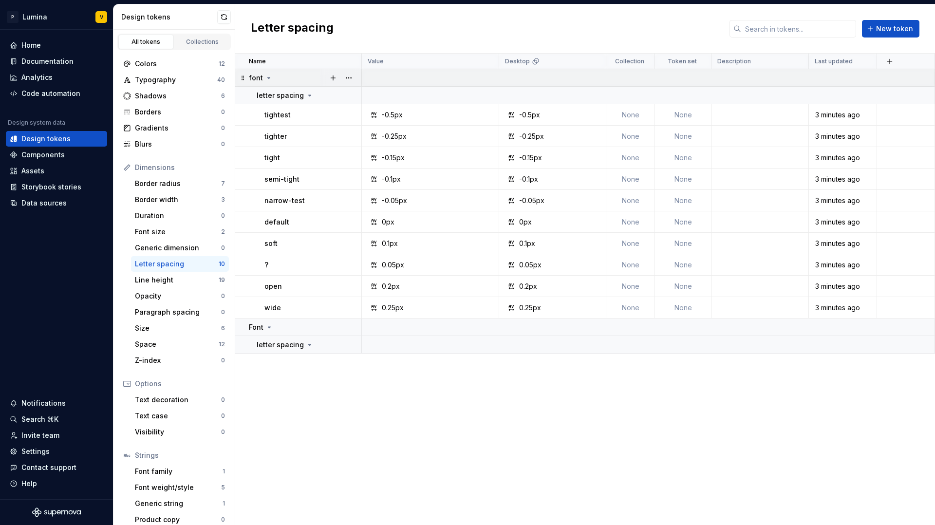
click at [243, 79] on icon at bounding box center [242, 77] width 2 height 4
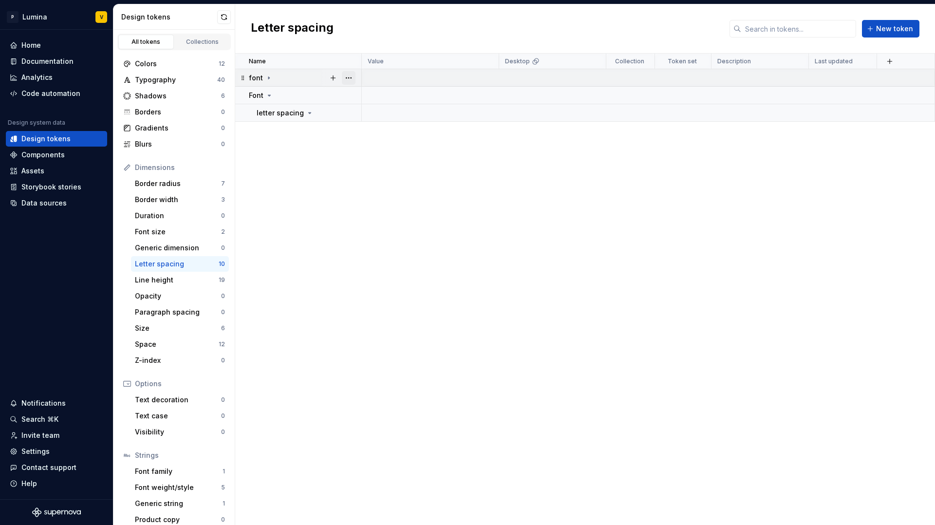
click at [348, 78] on button "button" at bounding box center [349, 78] width 14 height 14
click at [376, 190] on div "Delete group" at bounding box center [391, 188] width 63 height 10
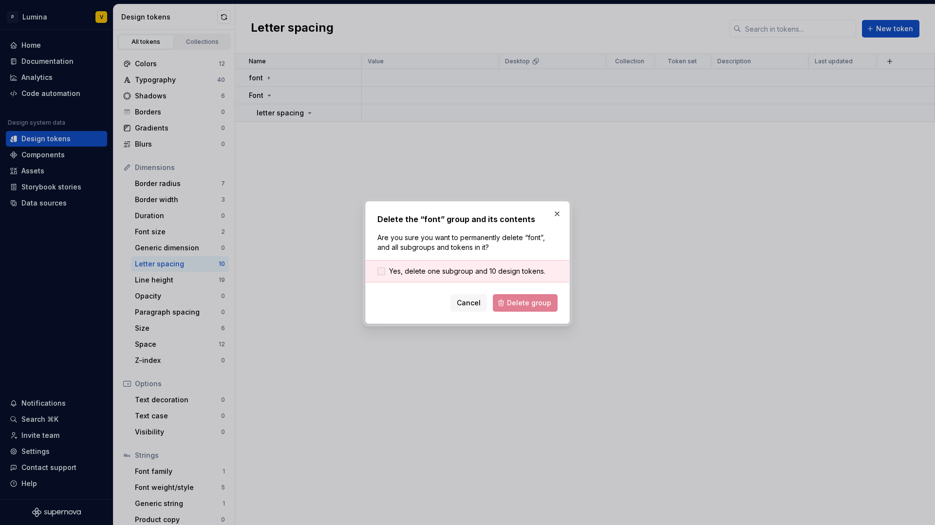
click at [442, 274] on span "Yes, delete one subgroup and 10 design tokens." at bounding box center [467, 271] width 156 height 10
click at [506, 306] on button "Delete group" at bounding box center [525, 303] width 65 height 18
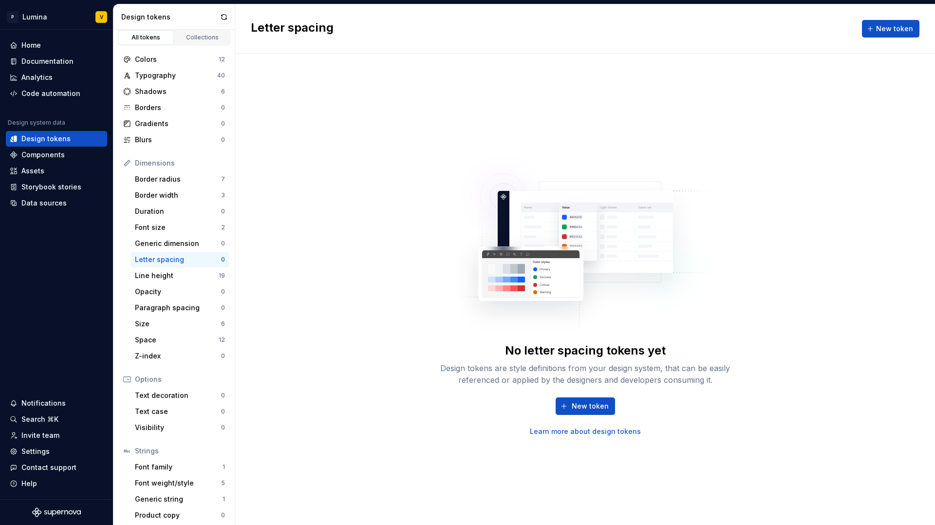
scroll to position [8, 0]
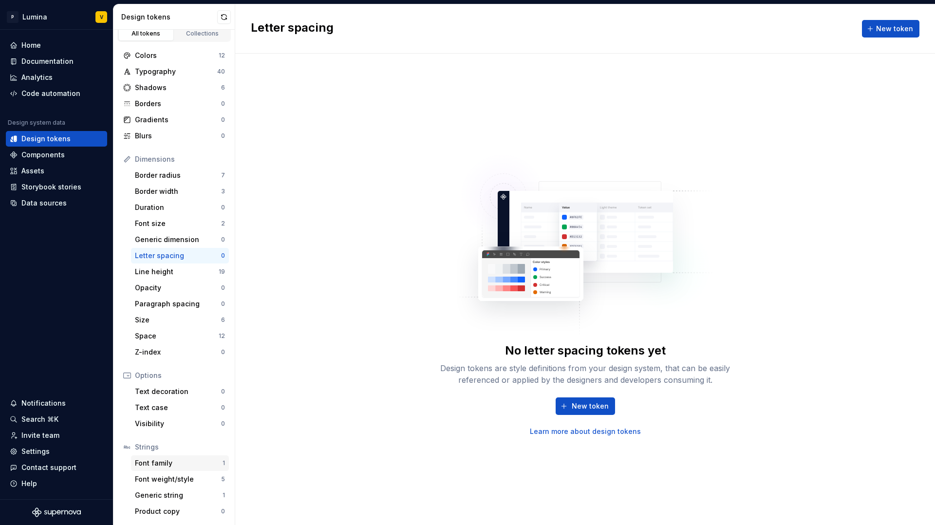
click at [172, 461] on div "Font family" at bounding box center [179, 463] width 88 height 10
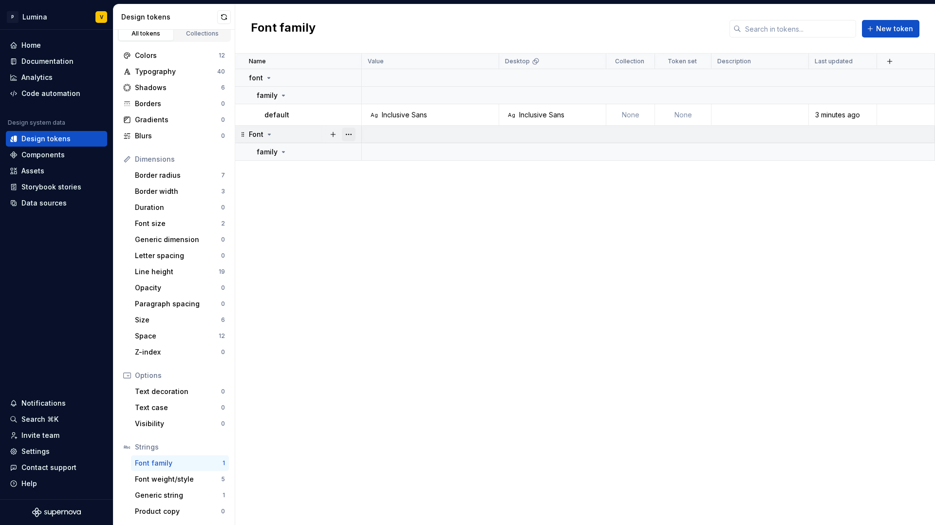
click at [352, 133] on button "button" at bounding box center [349, 135] width 14 height 14
click at [367, 247] on div "Delete group" at bounding box center [391, 245] width 63 height 10
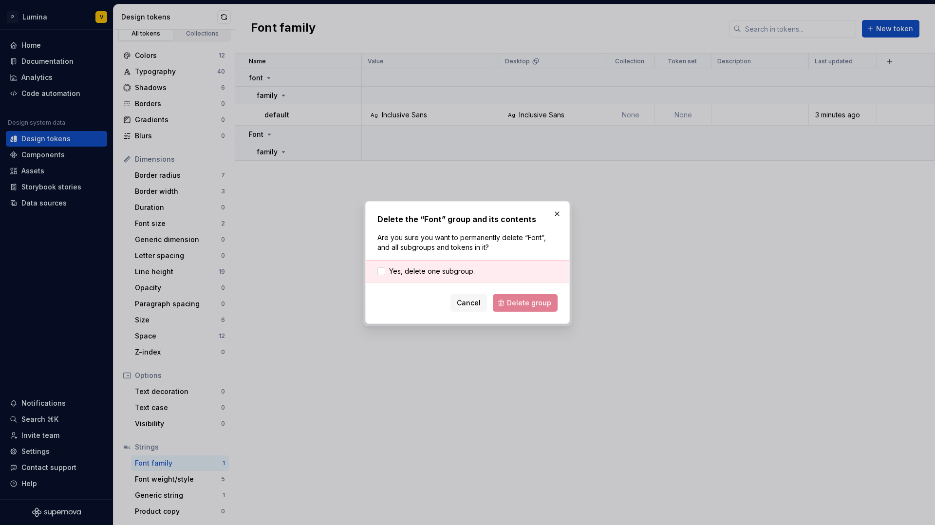
click at [467, 277] on div "Yes, delete one subgroup." at bounding box center [468, 271] width 204 height 22
drag, startPoint x: 465, startPoint y: 272, endPoint x: 476, endPoint y: 286, distance: 18.1
click at [465, 272] on span "Yes, delete one subgroup." at bounding box center [432, 271] width 86 height 10
click at [506, 300] on button "Delete group" at bounding box center [525, 303] width 65 height 18
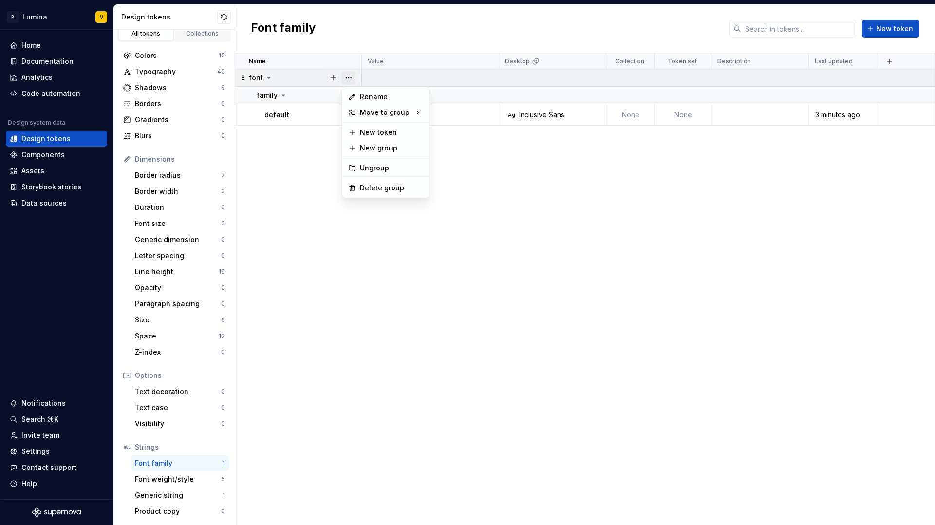
click at [346, 80] on button "button" at bounding box center [349, 78] width 14 height 14
click at [377, 186] on div "Delete group" at bounding box center [391, 188] width 63 height 10
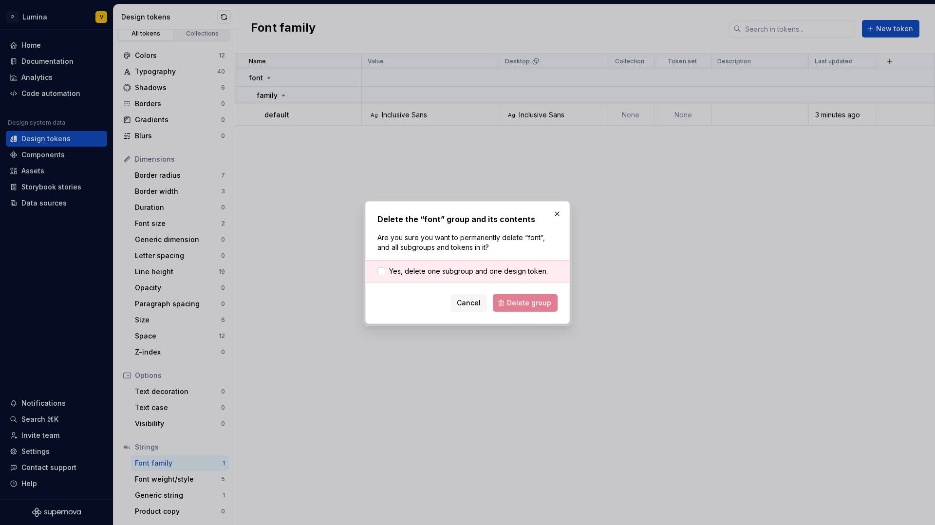
click at [477, 277] on div "Yes, delete one subgroup and one design token." at bounding box center [468, 271] width 204 height 22
drag, startPoint x: 408, startPoint y: 269, endPoint x: 439, endPoint y: 289, distance: 37.4
click at [408, 269] on span "Yes, delete one subgroup and one design token." at bounding box center [468, 271] width 159 height 10
click at [519, 302] on span "Delete group" at bounding box center [529, 303] width 44 height 10
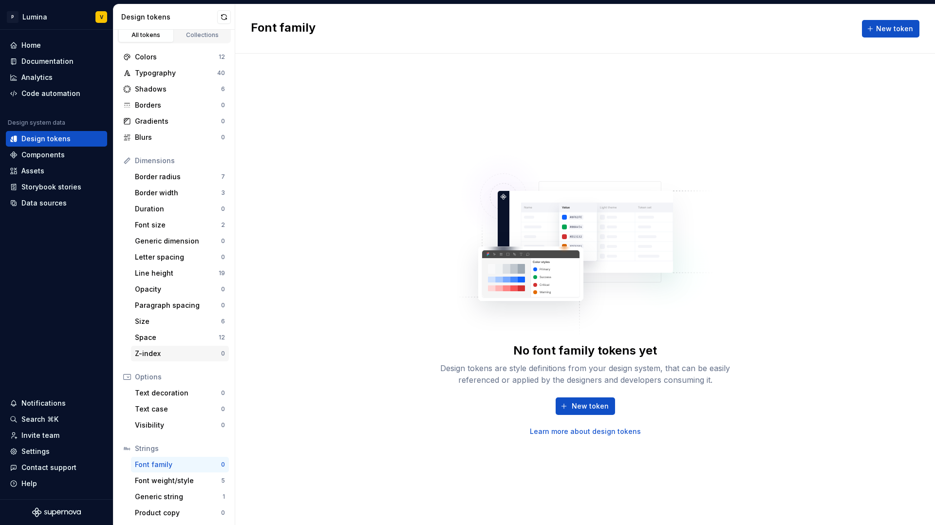
scroll to position [8, 0]
click at [159, 477] on div "Font weight/style" at bounding box center [178, 479] width 86 height 10
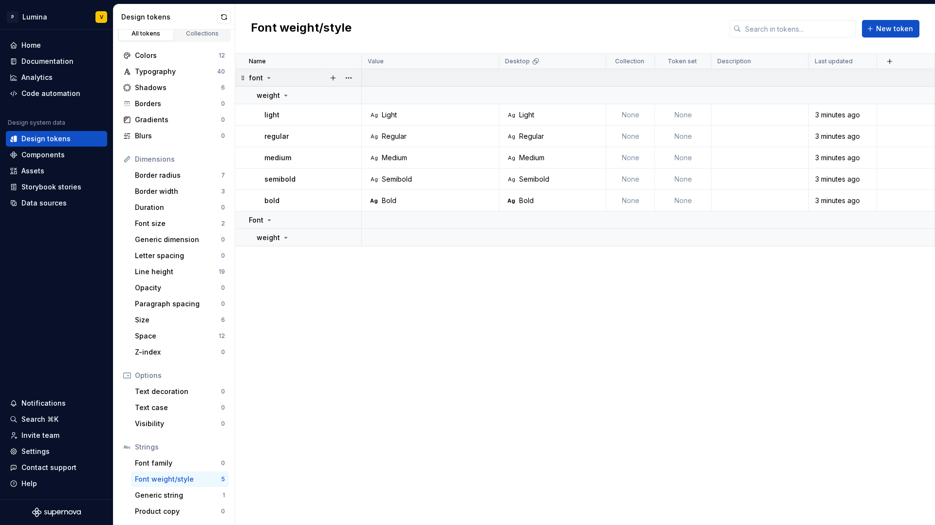
click at [277, 80] on div "font" at bounding box center [305, 78] width 112 height 10
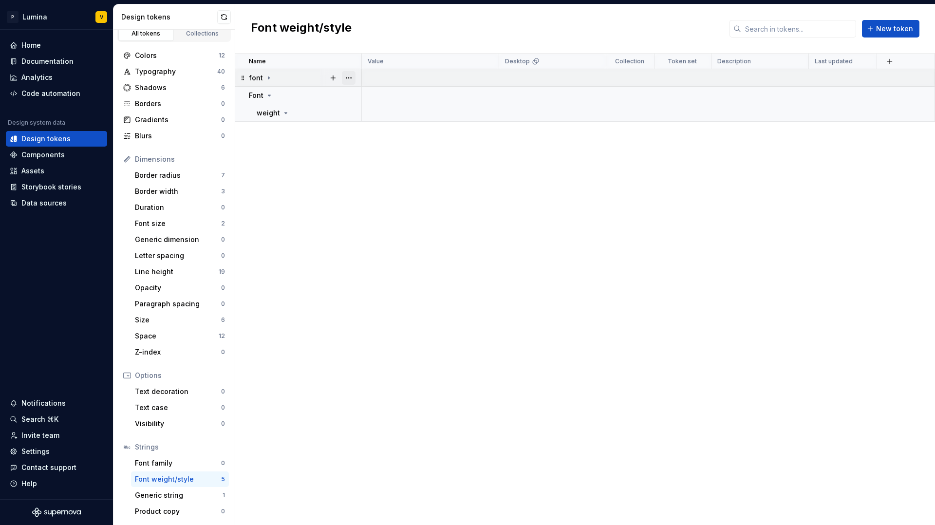
click at [352, 78] on button "button" at bounding box center [349, 78] width 14 height 14
click at [371, 189] on div "Delete group" at bounding box center [391, 188] width 63 height 10
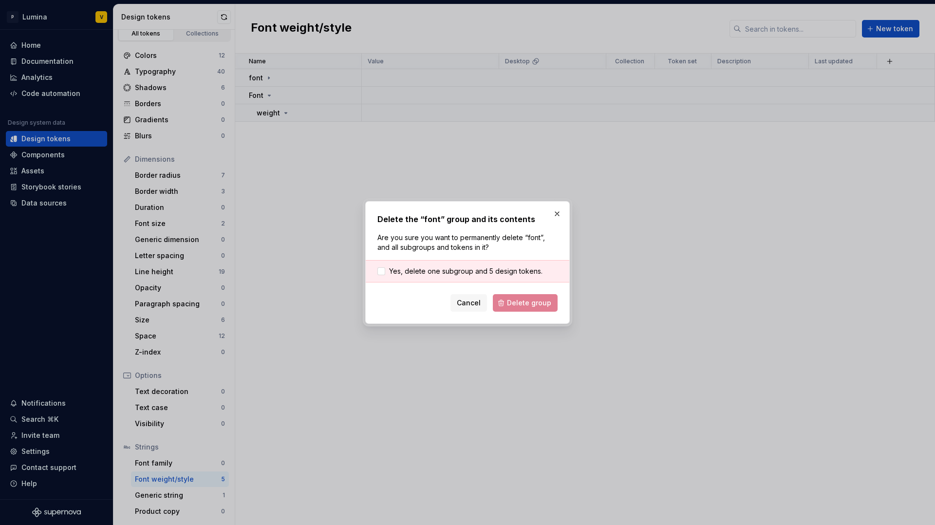
click at [467, 278] on div "Yes, delete one subgroup and 5 design tokens." at bounding box center [468, 271] width 204 height 22
click at [466, 270] on span "Yes, delete one subgroup and 5 design tokens." at bounding box center [465, 271] width 153 height 10
click at [529, 313] on div "Delete the “font” group and its contents Are you sure you want to permanently d…" at bounding box center [467, 262] width 204 height 123
click at [526, 307] on span "Delete group" at bounding box center [529, 303] width 44 height 10
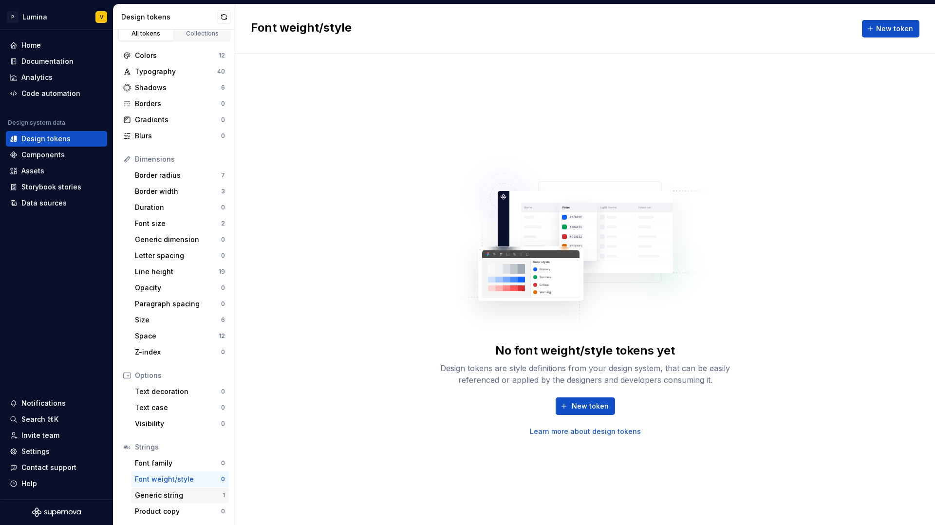
click at [184, 490] on div "Generic string" at bounding box center [179, 495] width 88 height 10
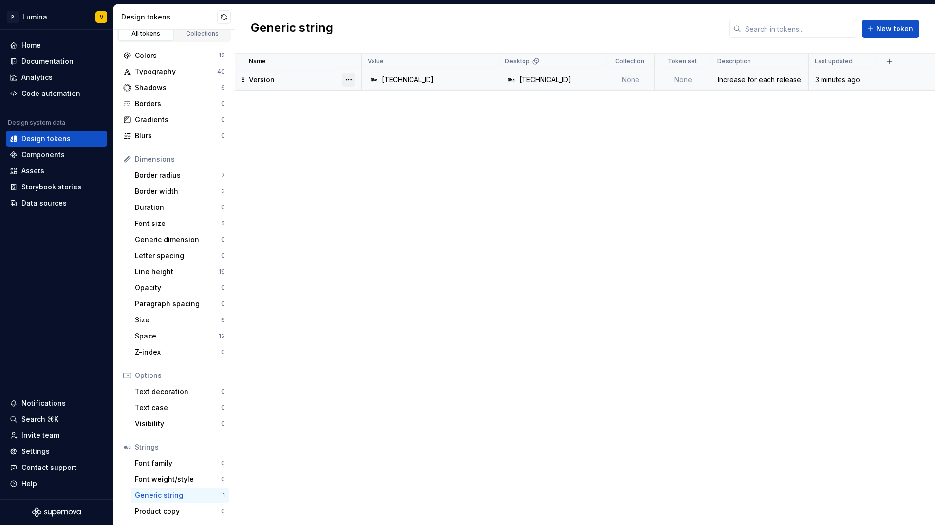
click at [352, 78] on button "button" at bounding box center [349, 80] width 14 height 14
click at [386, 130] on div "Delete token" at bounding box center [391, 135] width 63 height 10
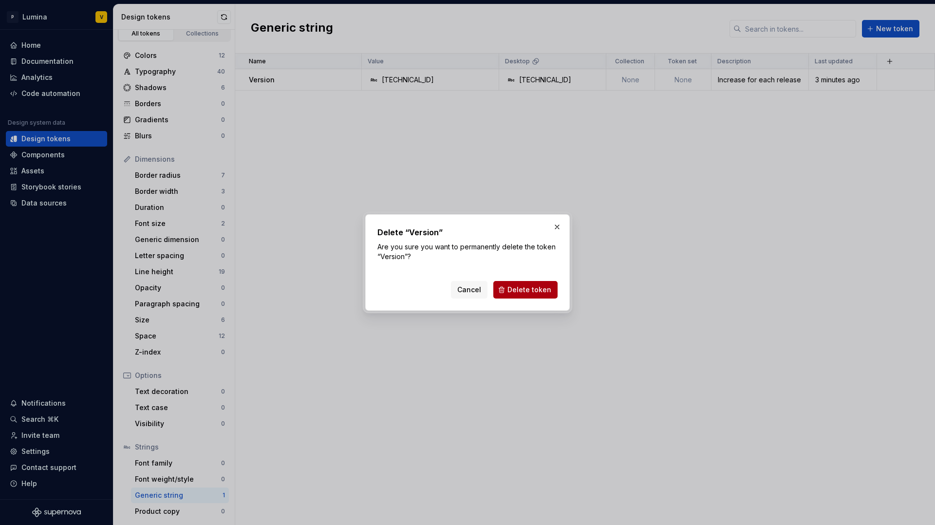
click at [514, 285] on span "Delete token" at bounding box center [529, 290] width 44 height 10
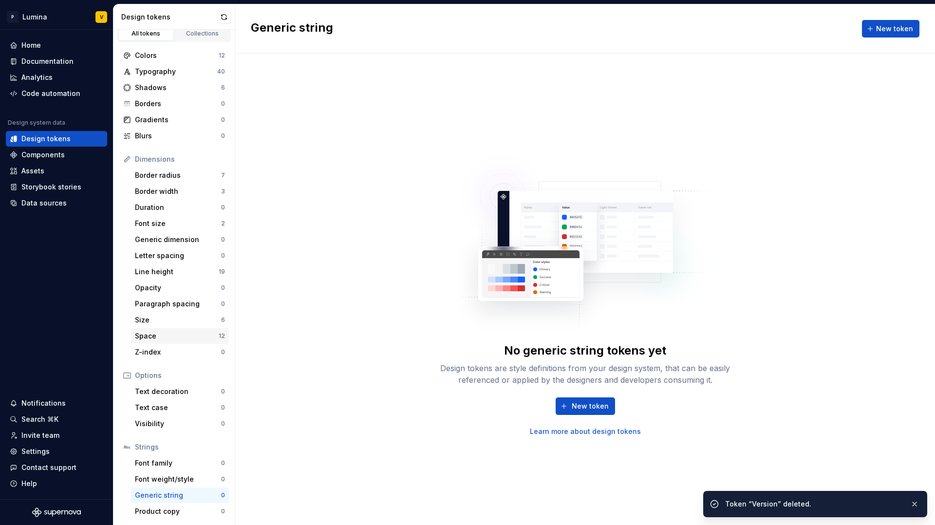
click at [195, 337] on div "Space" at bounding box center [177, 336] width 84 height 10
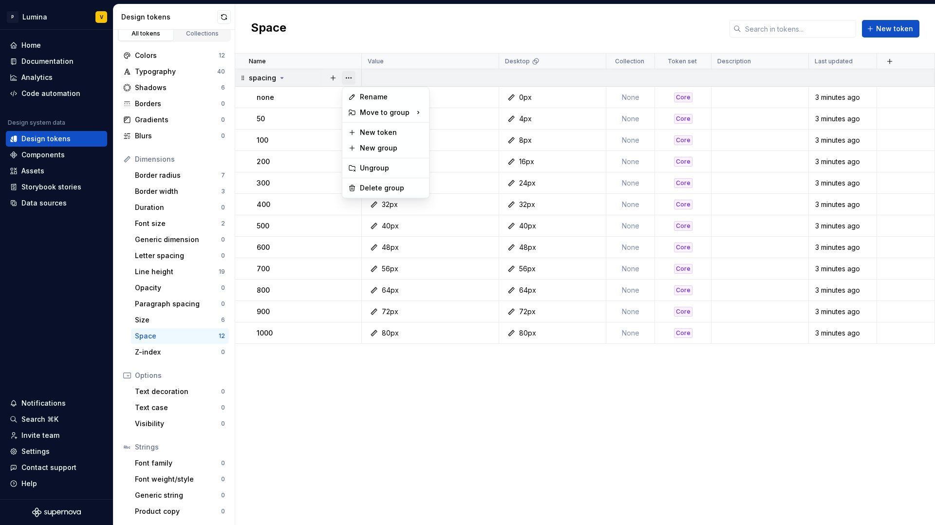
click at [345, 78] on button "button" at bounding box center [349, 78] width 14 height 14
click at [375, 187] on div "Delete group" at bounding box center [391, 188] width 63 height 10
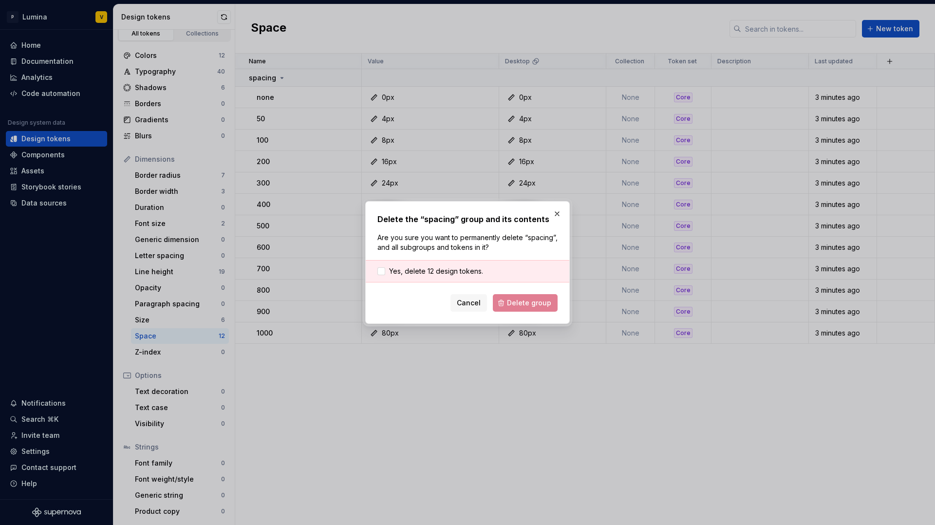
click at [500, 276] on div "Yes, delete 12 design tokens." at bounding box center [468, 271] width 204 height 22
click at [449, 270] on span "Yes, delete 12 design tokens." at bounding box center [436, 271] width 94 height 10
click at [512, 295] on button "Delete group" at bounding box center [525, 303] width 65 height 18
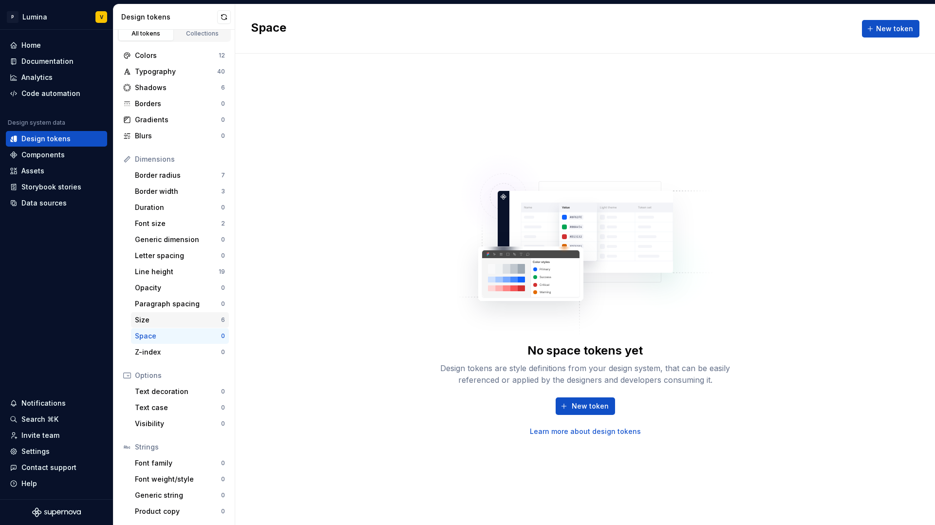
click at [205, 314] on div "Size 6" at bounding box center [180, 320] width 98 height 16
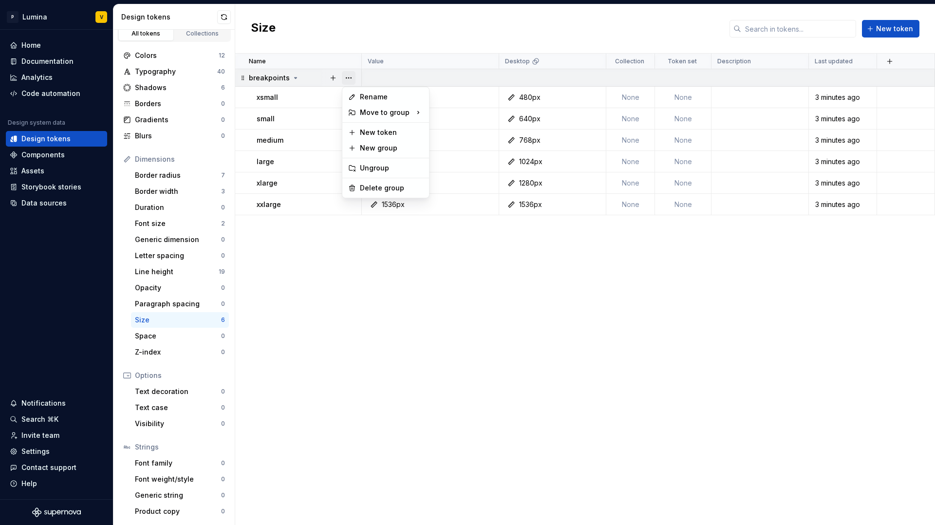
click at [348, 80] on button "button" at bounding box center [349, 78] width 14 height 14
click at [374, 185] on div "Delete group" at bounding box center [391, 188] width 63 height 10
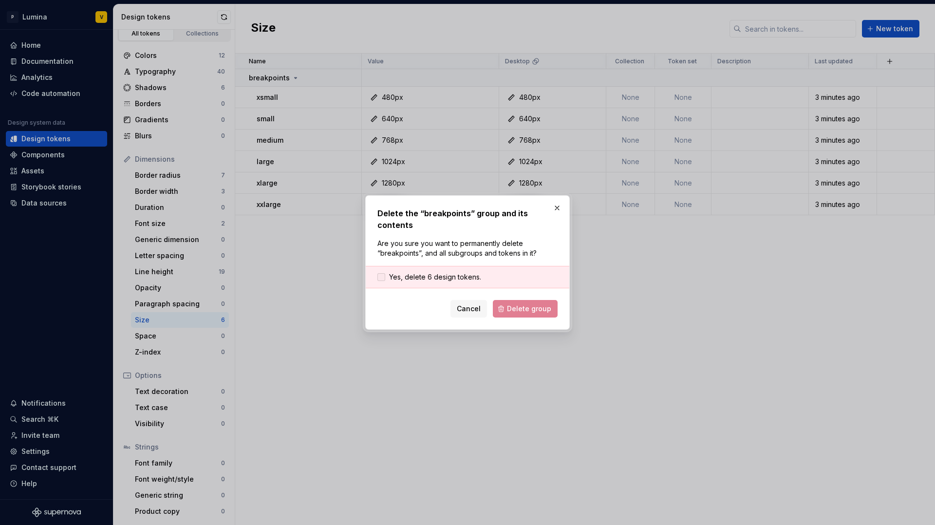
click at [455, 272] on span "Yes, delete 6 design tokens." at bounding box center [435, 277] width 92 height 10
click at [513, 305] on span "Delete group" at bounding box center [529, 309] width 44 height 10
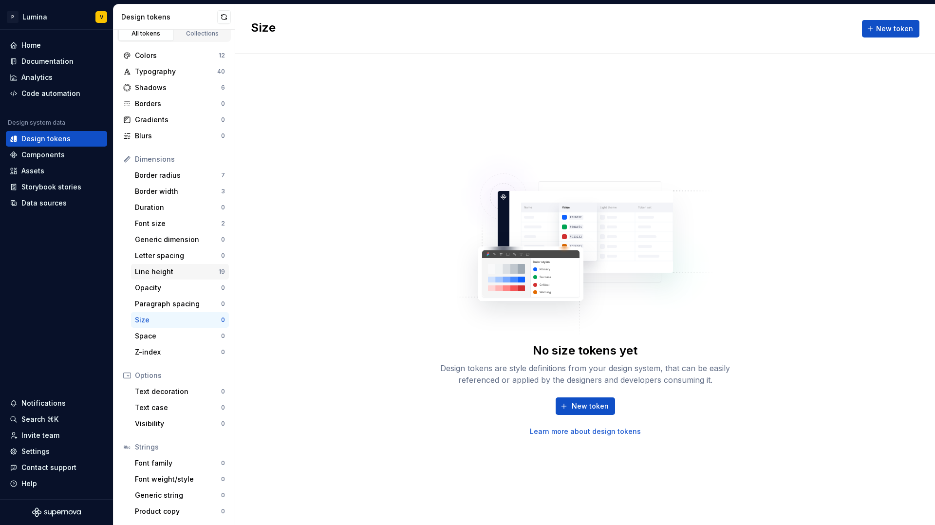
click at [199, 270] on div "Line height" at bounding box center [177, 272] width 84 height 10
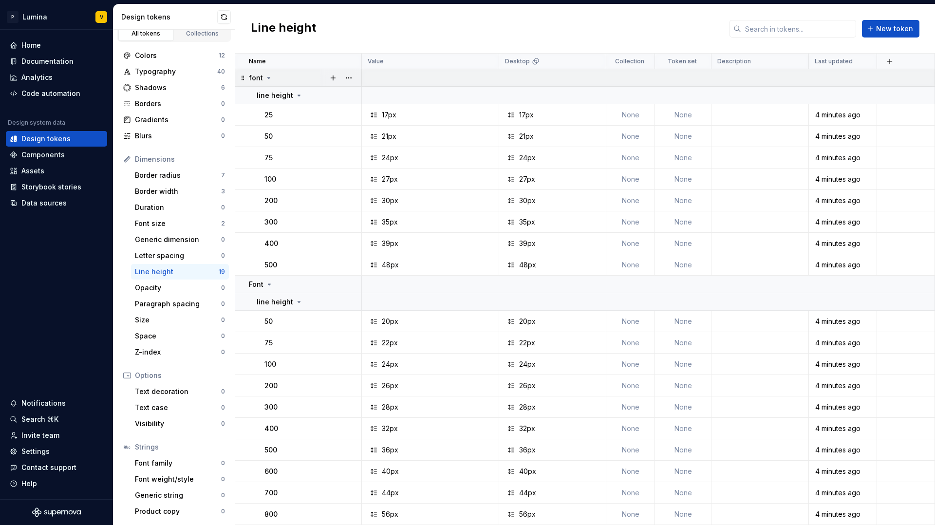
click at [265, 77] on icon at bounding box center [269, 78] width 8 height 8
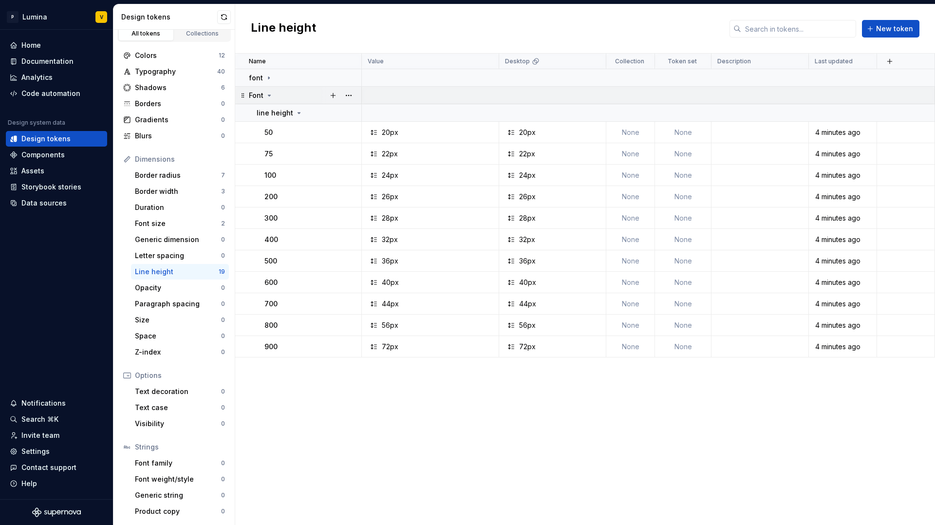
click at [268, 97] on icon at bounding box center [269, 96] width 8 height 8
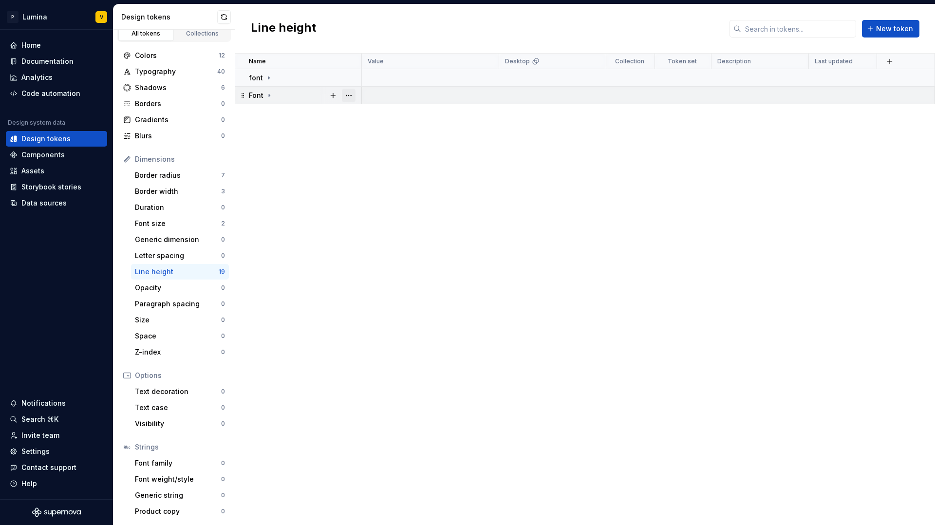
click at [350, 98] on button "button" at bounding box center [349, 96] width 14 height 14
click at [371, 204] on div "Delete group" at bounding box center [391, 206] width 63 height 10
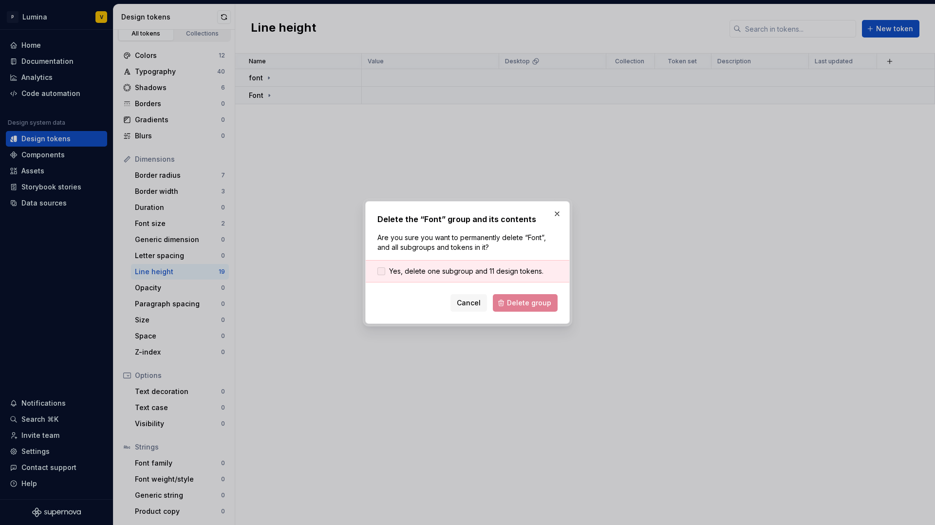
drag, startPoint x: 472, startPoint y: 270, endPoint x: 475, endPoint y: 275, distance: 5.9
click at [472, 270] on span "Yes, delete one subgroup and 11 design tokens." at bounding box center [466, 271] width 154 height 10
click at [513, 306] on span "Delete group" at bounding box center [529, 303] width 44 height 10
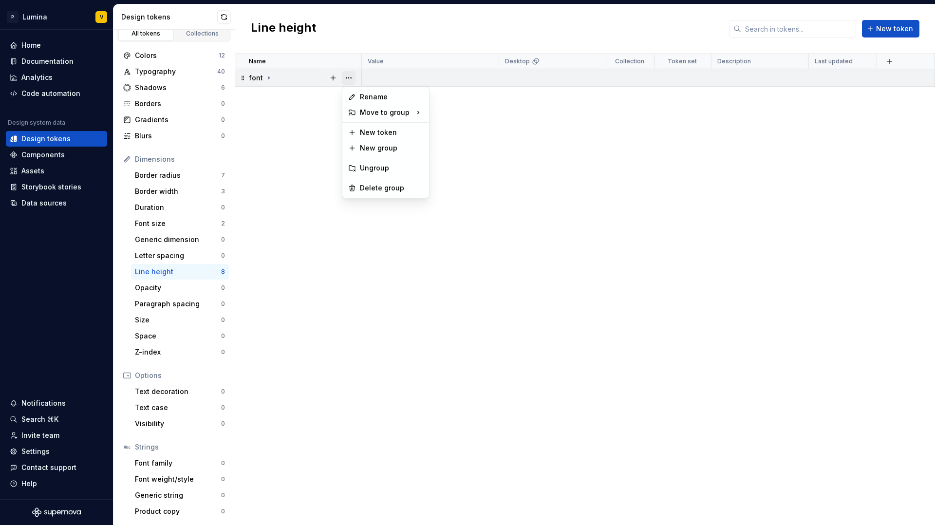
click at [346, 78] on button "button" at bounding box center [349, 78] width 14 height 14
click at [387, 187] on div "Delete group" at bounding box center [391, 188] width 63 height 10
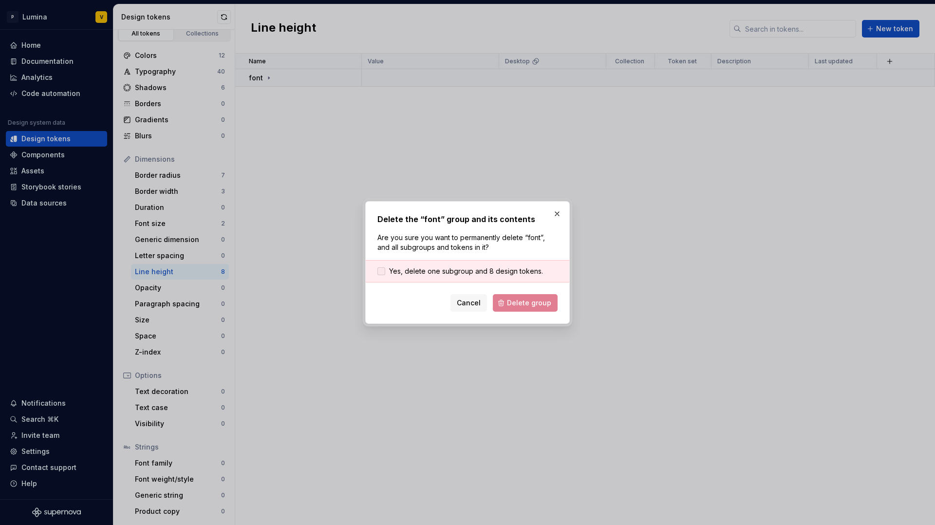
click at [477, 276] on span "Yes, delete one subgroup and 8 design tokens." at bounding box center [466, 271] width 154 height 10
click at [505, 304] on button "Delete group" at bounding box center [525, 303] width 65 height 18
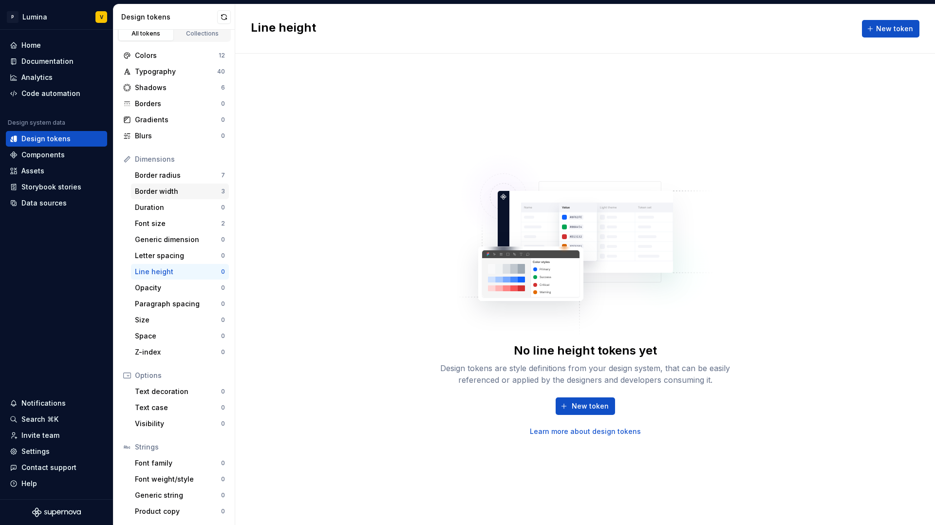
click at [209, 195] on div "Border width" at bounding box center [178, 191] width 86 height 10
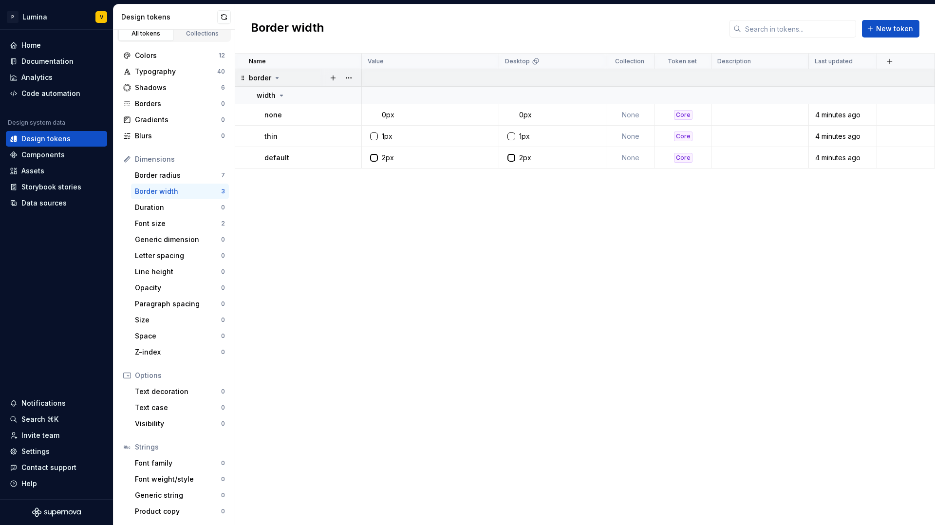
click at [269, 76] on p "border" at bounding box center [260, 78] width 22 height 10
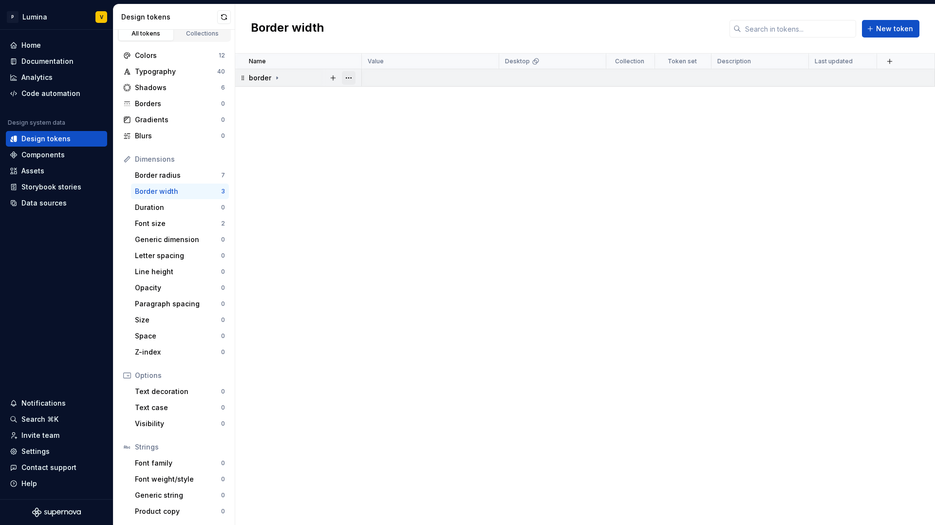
click at [353, 74] on button "button" at bounding box center [349, 78] width 14 height 14
click at [388, 193] on div "Delete group" at bounding box center [385, 188] width 83 height 16
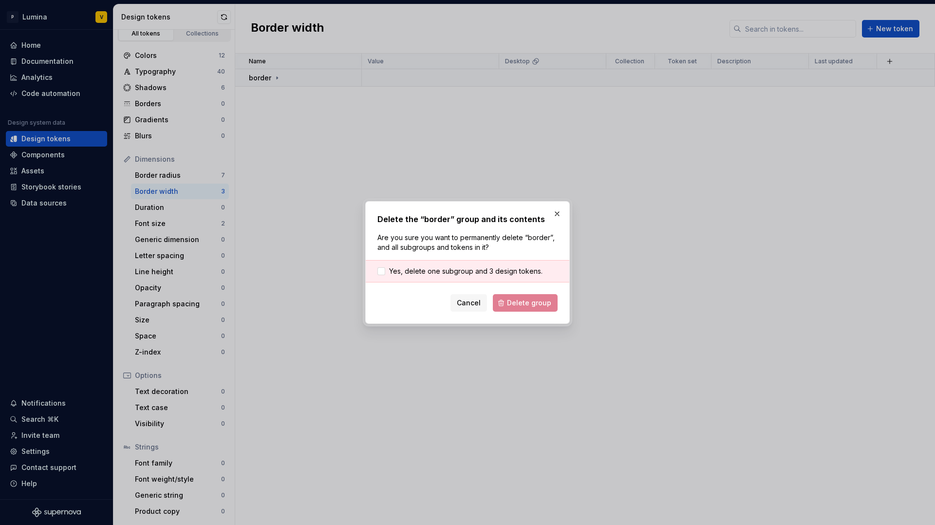
click at [476, 265] on div "Yes, delete one subgroup and 3 design tokens." at bounding box center [468, 271] width 204 height 22
click at [451, 272] on span "Yes, delete one subgroup and 3 design tokens." at bounding box center [465, 271] width 153 height 10
click at [526, 305] on span "Delete group" at bounding box center [529, 303] width 44 height 10
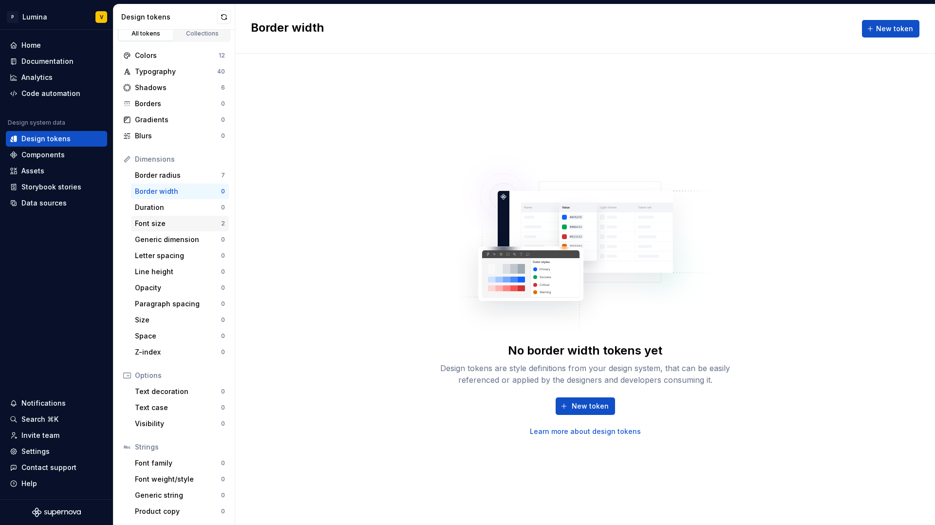
click at [197, 221] on div "Font size" at bounding box center [178, 224] width 86 height 10
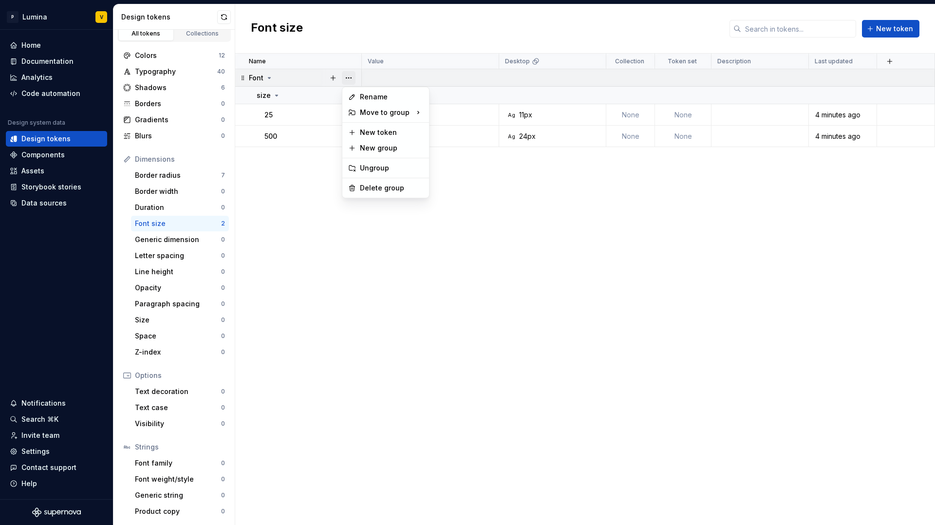
click at [352, 76] on button "button" at bounding box center [349, 78] width 14 height 14
click at [368, 185] on div "Delete group" at bounding box center [391, 188] width 63 height 10
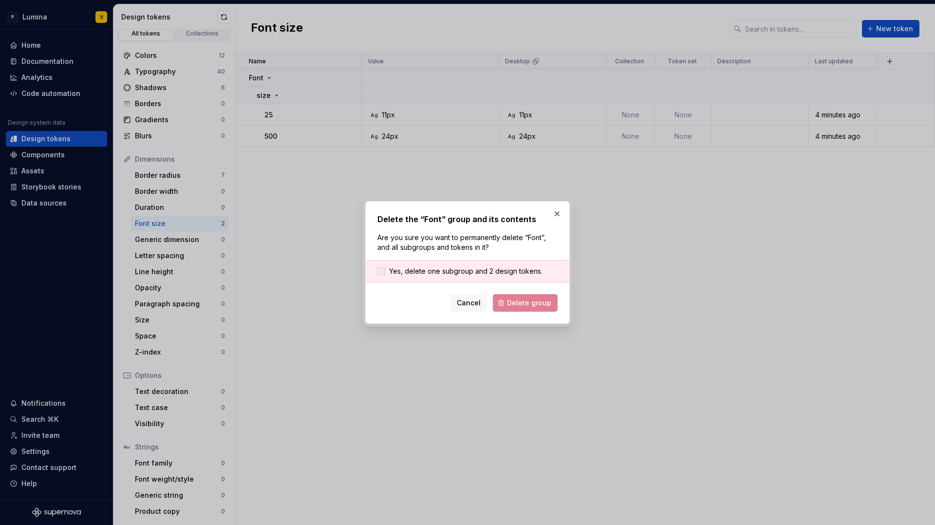
click at [490, 273] on span "Yes, delete one subgroup and 2 design tokens." at bounding box center [465, 271] width 153 height 10
click at [523, 303] on span "Delete group" at bounding box center [529, 303] width 44 height 10
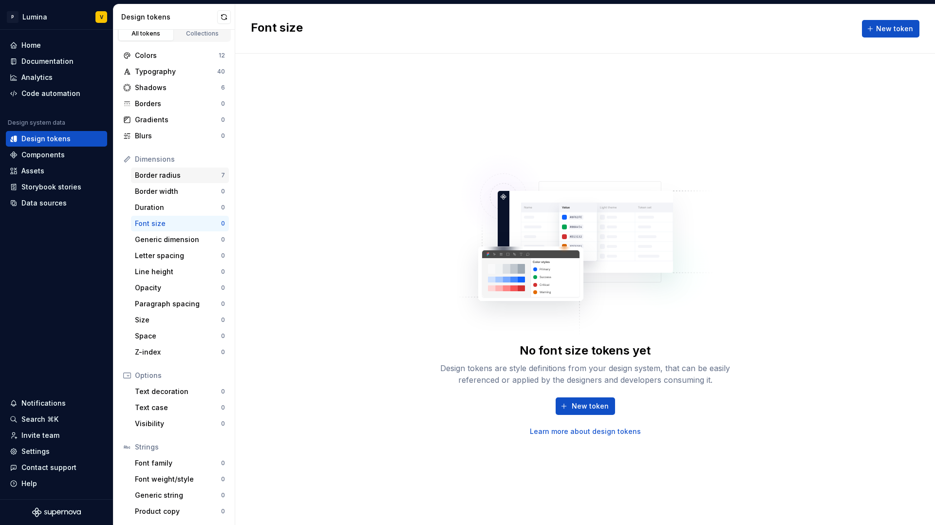
click at [192, 175] on div "Border radius" at bounding box center [178, 175] width 86 height 10
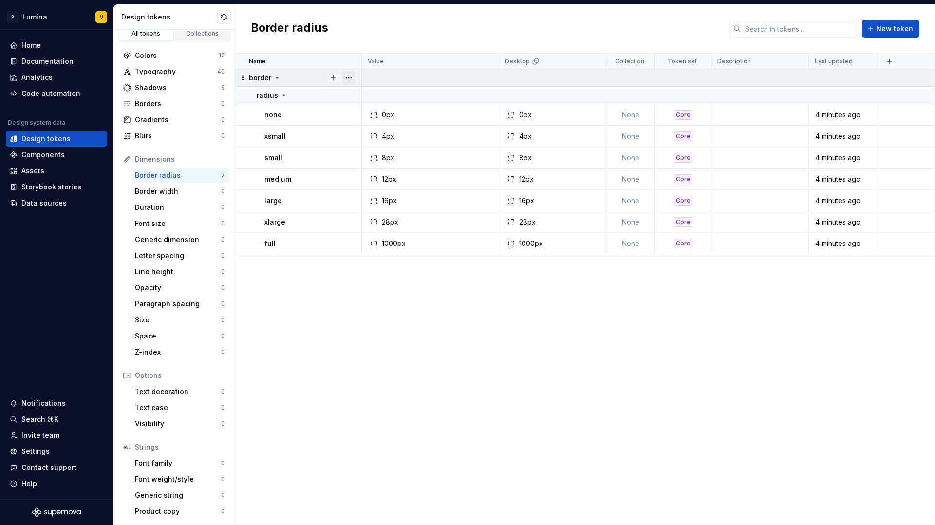
click at [347, 74] on button "button" at bounding box center [349, 78] width 14 height 14
click at [376, 186] on div "Delete group" at bounding box center [391, 188] width 63 height 10
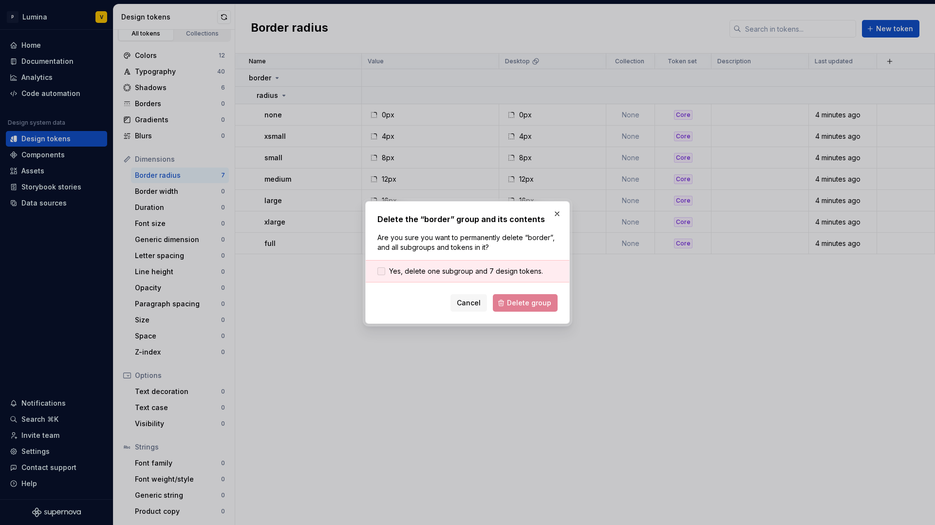
click at [512, 267] on span "Yes, delete one subgroup and 7 design tokens." at bounding box center [466, 271] width 154 height 10
click at [528, 306] on span "Delete group" at bounding box center [529, 303] width 44 height 10
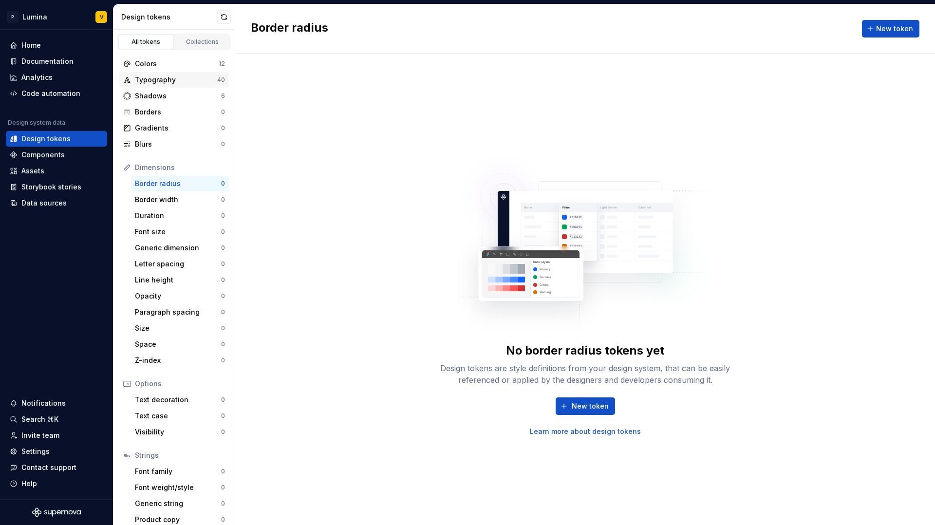
click at [174, 80] on div "Typography" at bounding box center [176, 80] width 82 height 10
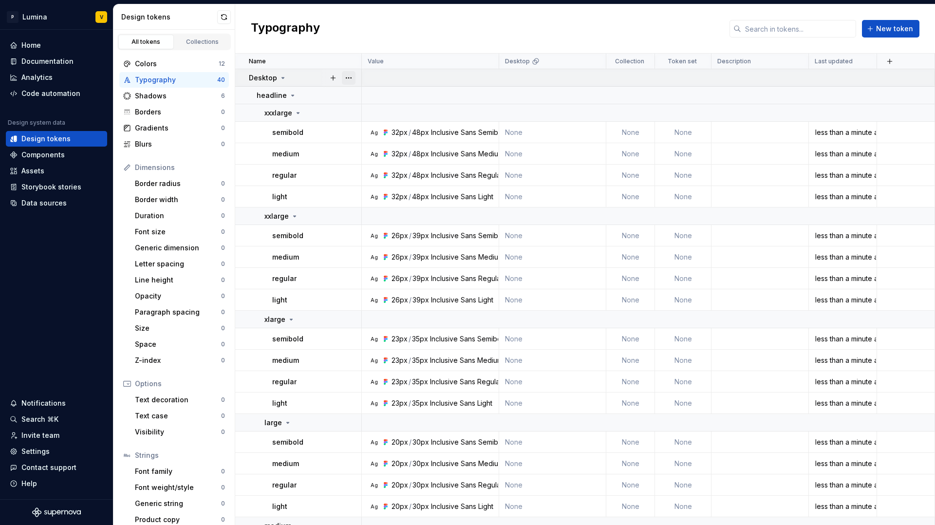
click at [352, 75] on button "button" at bounding box center [349, 78] width 14 height 14
click at [278, 78] on html "P Lumina V Home Documentation Analytics Code automation Design system data Desi…" at bounding box center [467, 262] width 935 height 525
click at [279, 78] on icon at bounding box center [283, 78] width 8 height 8
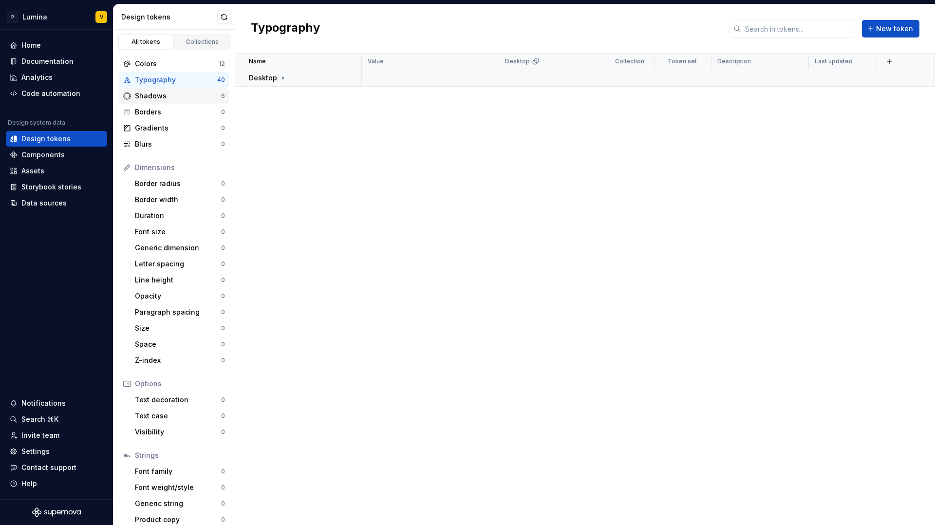
click at [194, 99] on div "Shadows" at bounding box center [178, 96] width 86 height 10
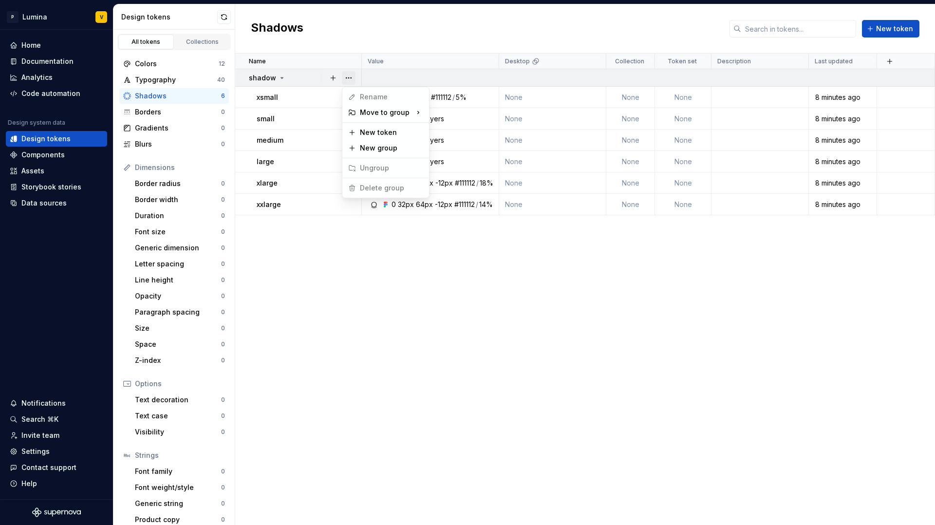
click at [351, 79] on button "button" at bounding box center [349, 78] width 14 height 14
click at [215, 181] on html "P Lumina V Home Documentation Analytics Code automation Design system data Desi…" at bounding box center [467, 262] width 935 height 525
click at [170, 61] on div "Colors" at bounding box center [177, 64] width 84 height 10
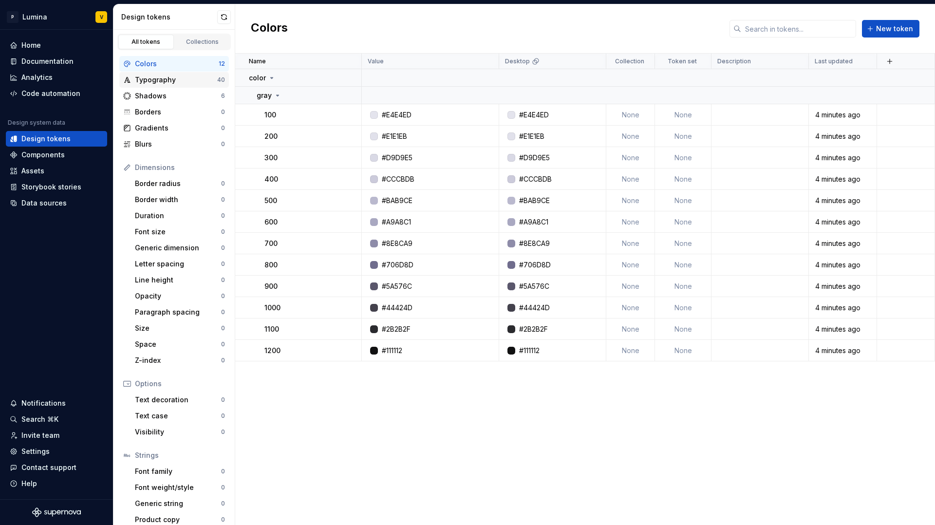
click at [176, 76] on div "Typography" at bounding box center [176, 80] width 82 height 10
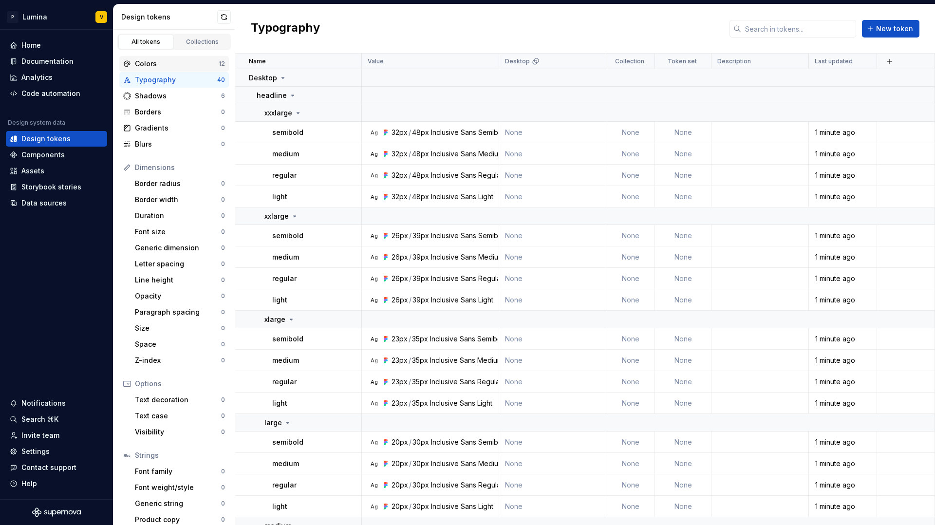
click at [191, 59] on div "Colors" at bounding box center [177, 64] width 84 height 10
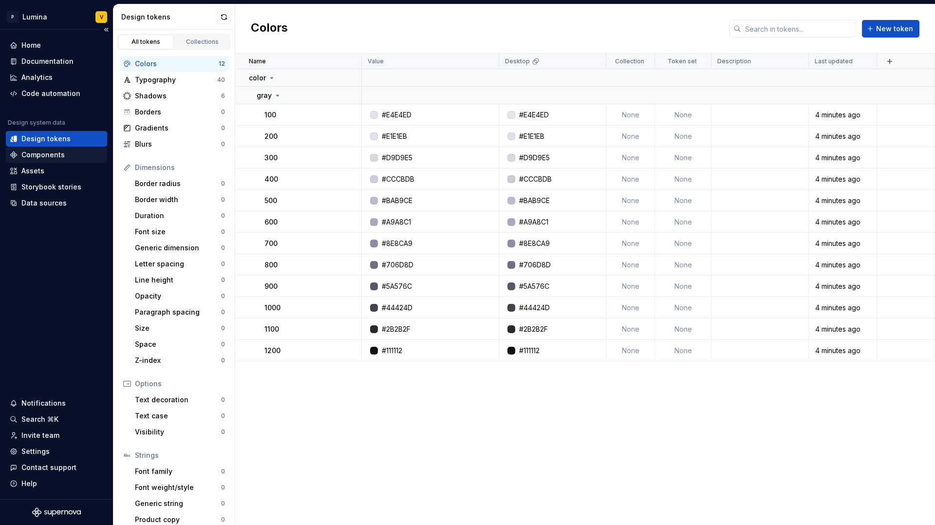
click at [55, 159] on div "Components" at bounding box center [42, 155] width 43 height 10
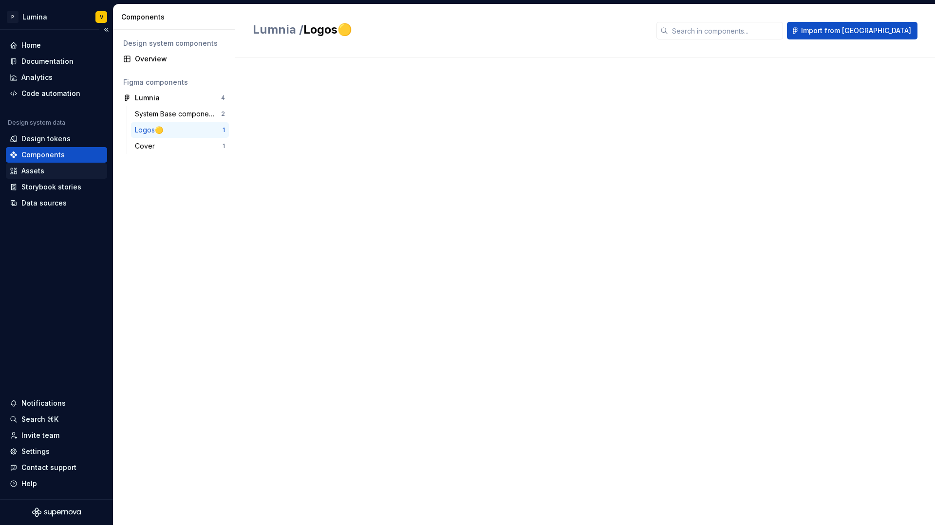
click at [38, 167] on div "Assets" at bounding box center [32, 171] width 23 height 10
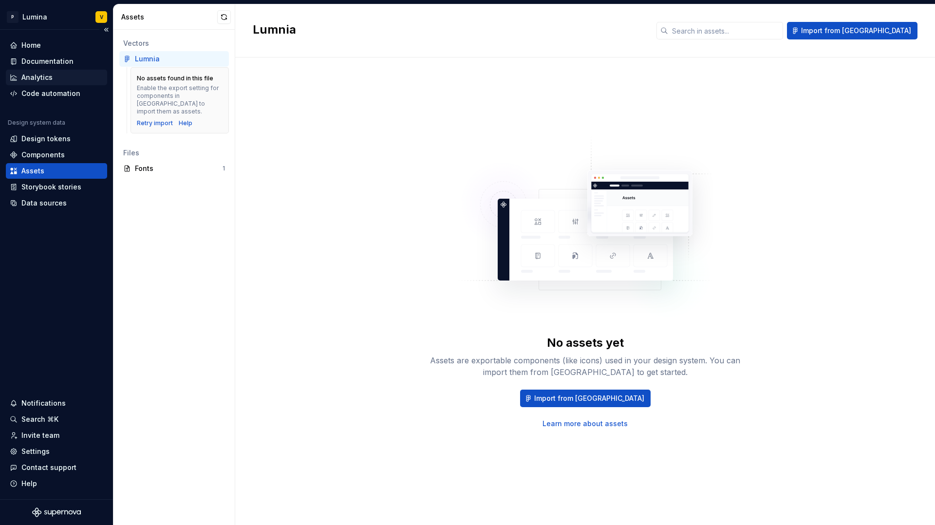
click at [36, 79] on div "Analytics" at bounding box center [36, 78] width 31 height 10
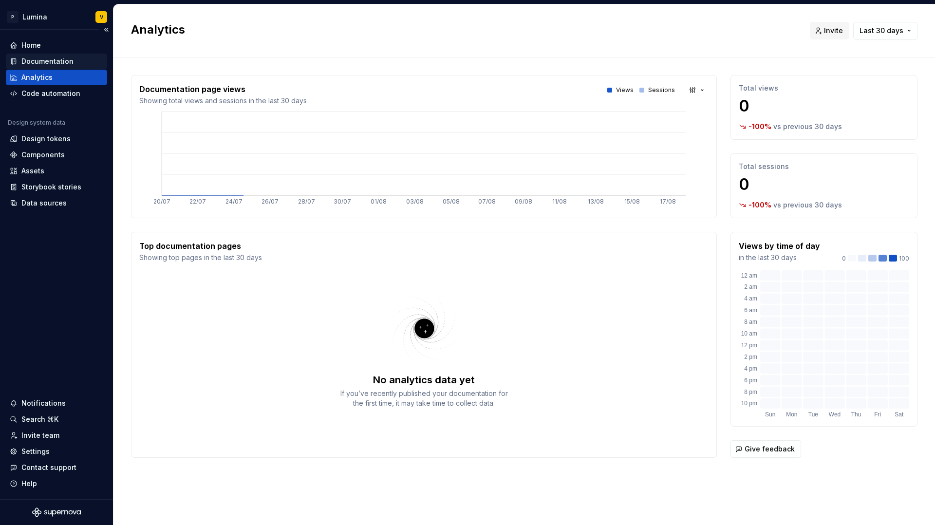
click at [36, 67] on div "Documentation" at bounding box center [56, 62] width 101 height 16
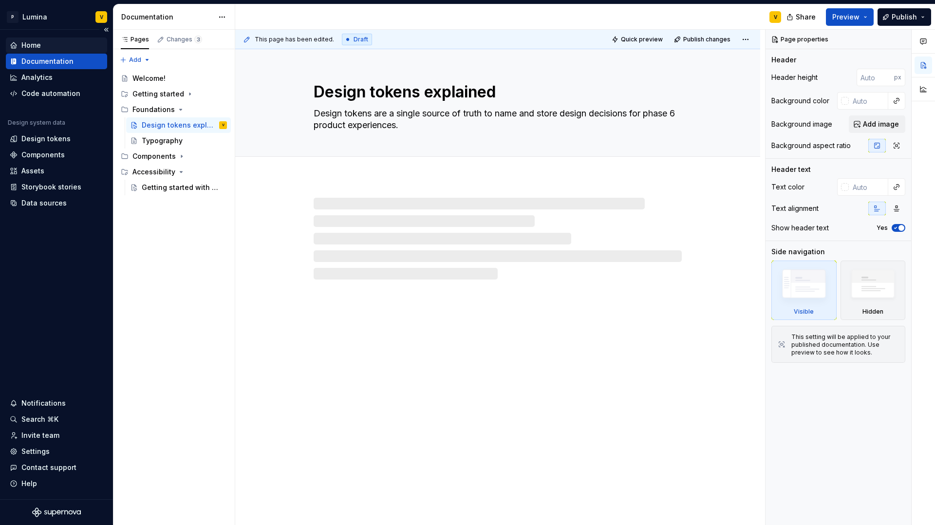
click at [33, 52] on div "Home" at bounding box center [56, 45] width 101 height 16
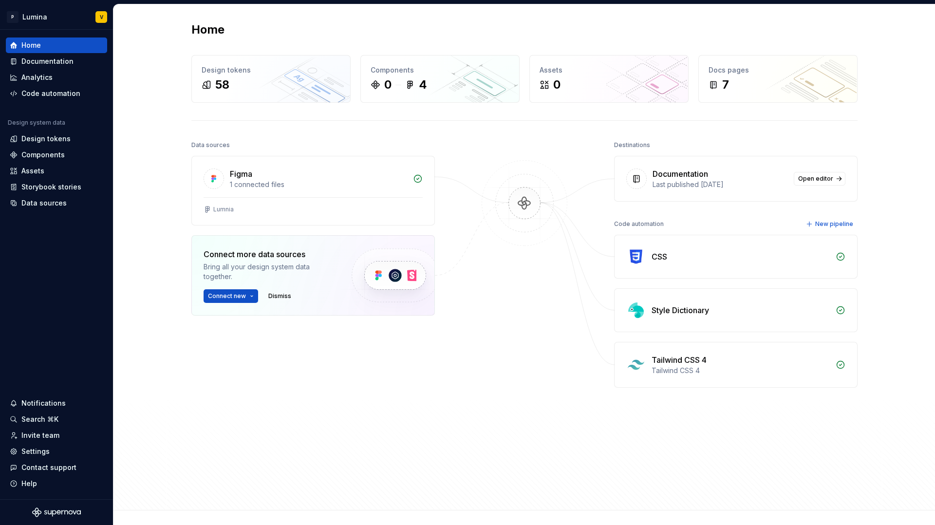
click at [302, 266] on div "Bring all your design system data together." at bounding box center [269, 271] width 131 height 19
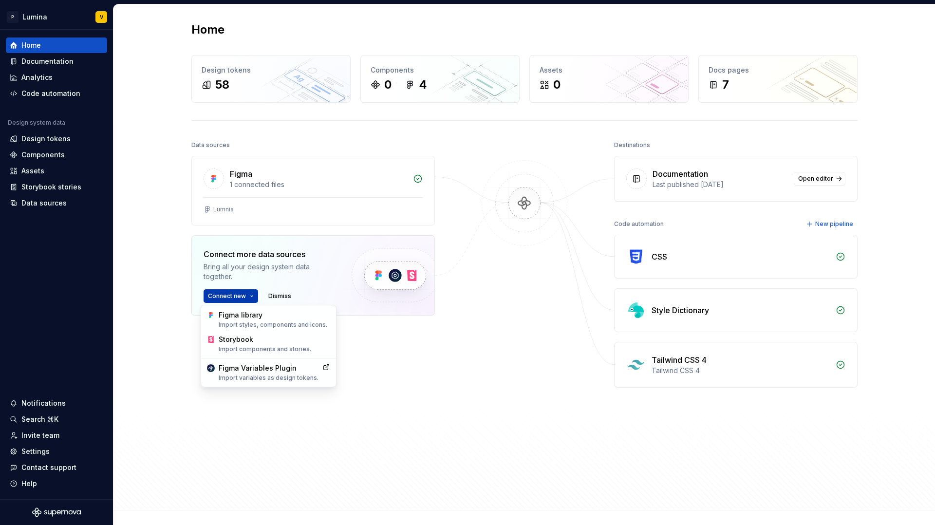
click at [246, 297] on html "P Lumina V Home Documentation Analytics Code automation Design system data Desi…" at bounding box center [467, 262] width 935 height 525
click at [289, 226] on html "P Lumina V Home Documentation Analytics Code automation Design system data Desi…" at bounding box center [467, 262] width 935 height 525
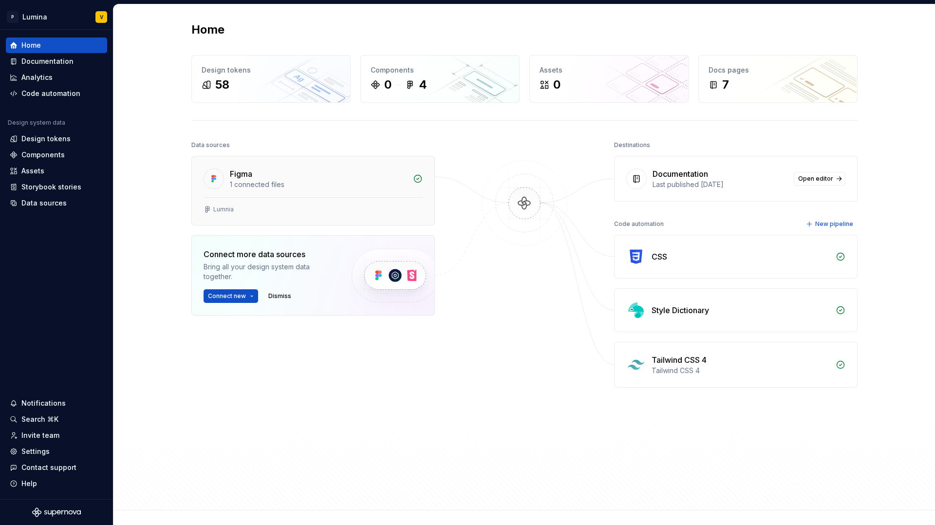
click at [326, 195] on div "Figma 1 connected files" at bounding box center [313, 176] width 242 height 41
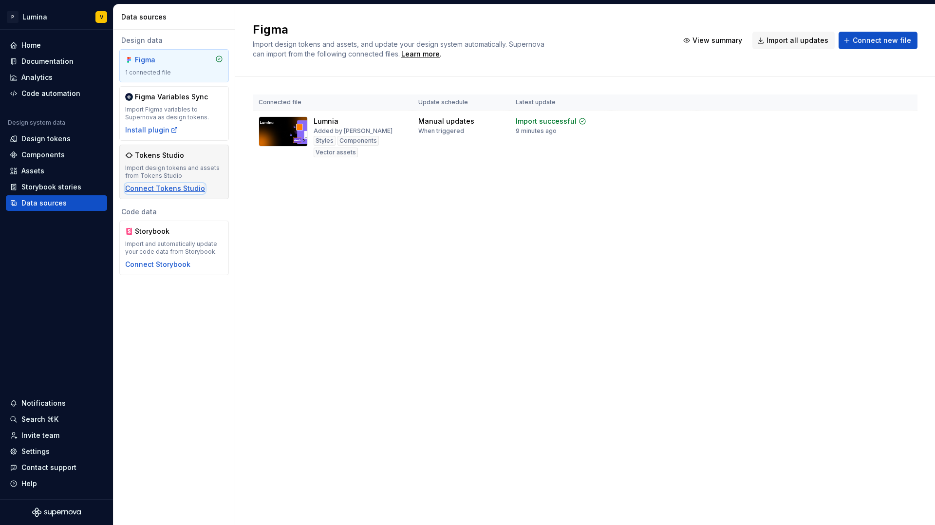
click at [168, 186] on div "Connect Tokens Studio" at bounding box center [165, 189] width 80 height 10
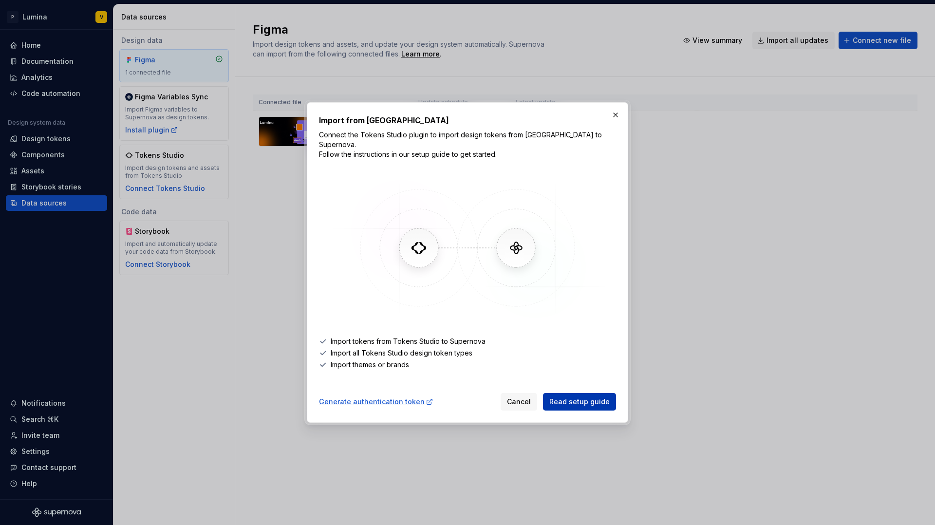
click at [582, 402] on link "Read setup guide" at bounding box center [579, 402] width 73 height 18
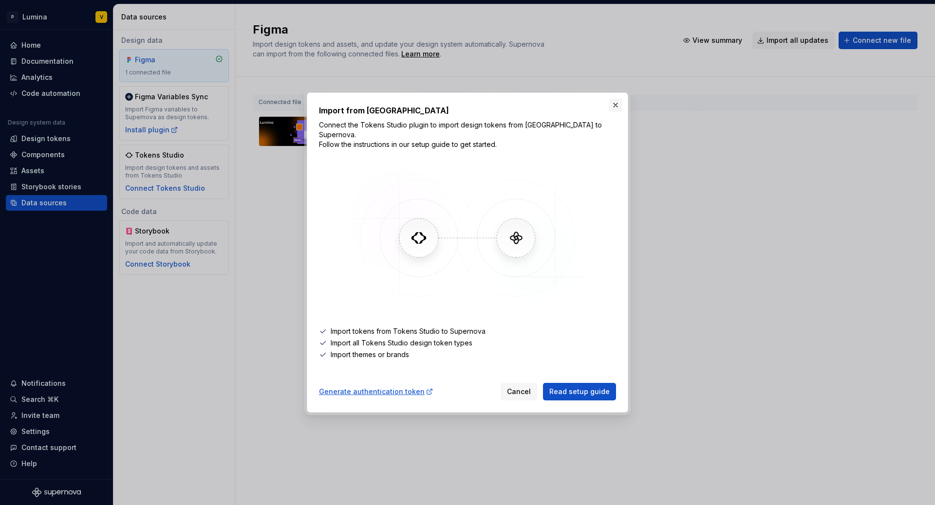
click at [615, 106] on button "button" at bounding box center [616, 105] width 14 height 14
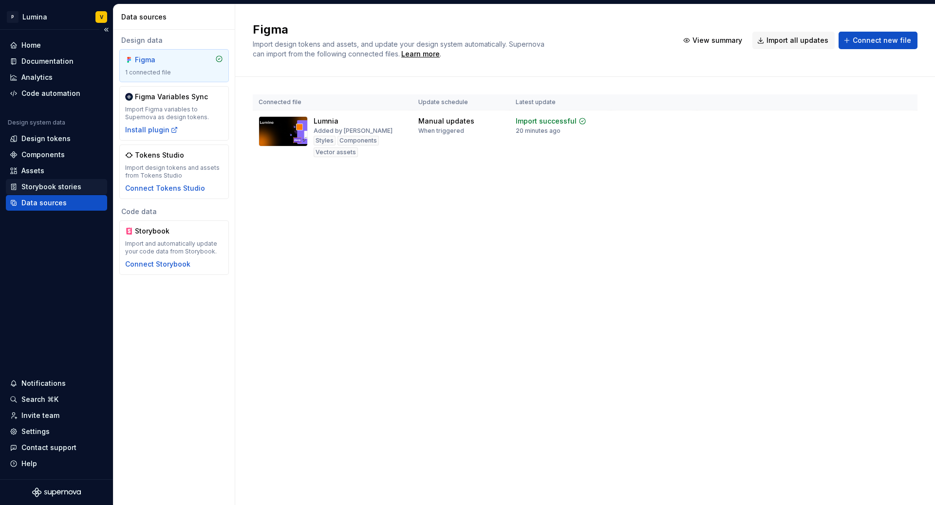
click at [27, 185] on div "Storybook stories" at bounding box center [51, 187] width 60 height 10
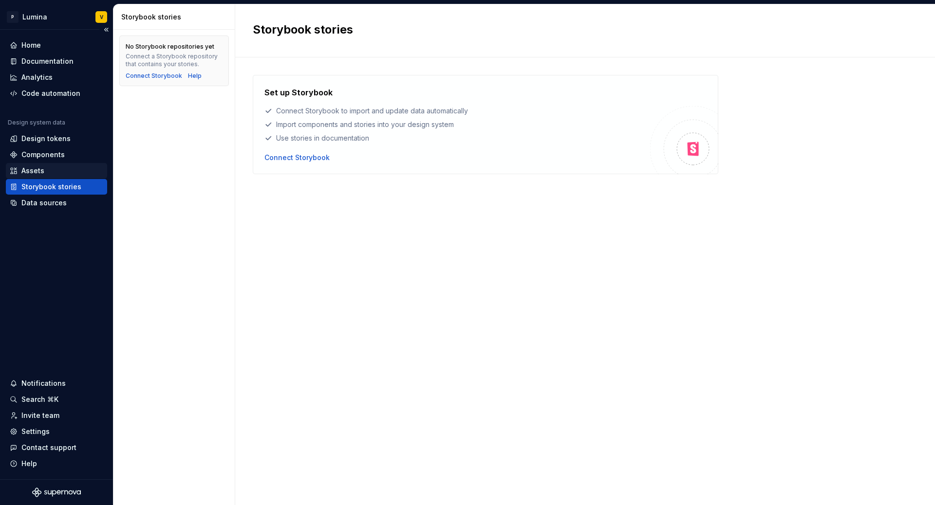
click at [35, 171] on div "Assets" at bounding box center [32, 171] width 23 height 10
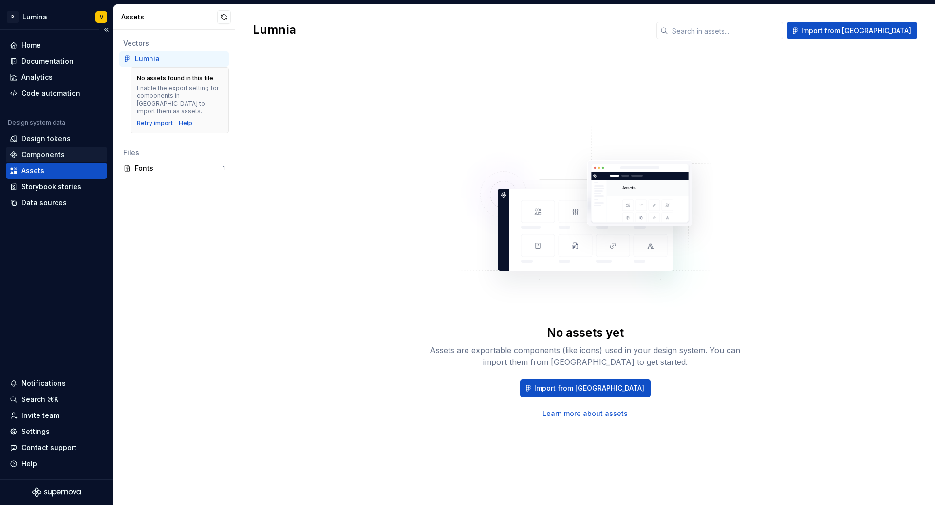
click at [47, 150] on div "Components" at bounding box center [42, 155] width 43 height 10
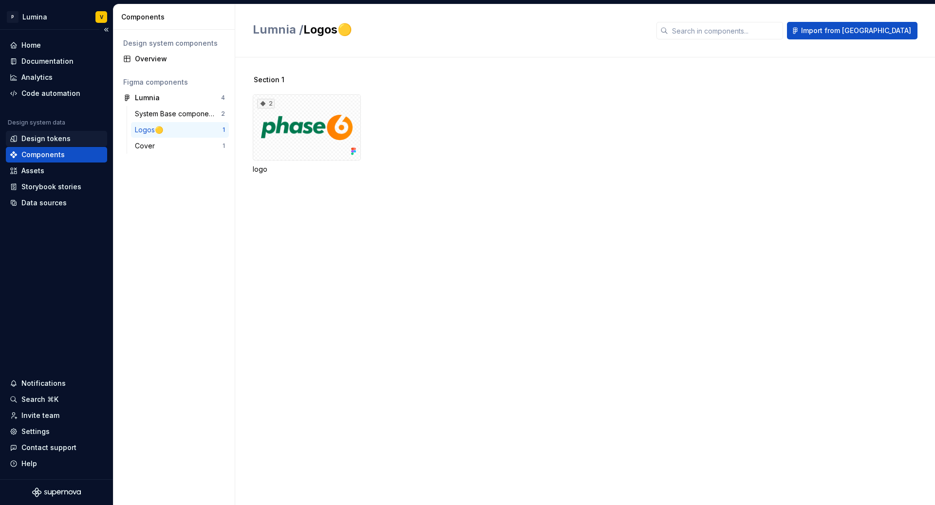
click at [49, 137] on div "Design tokens" at bounding box center [45, 139] width 49 height 10
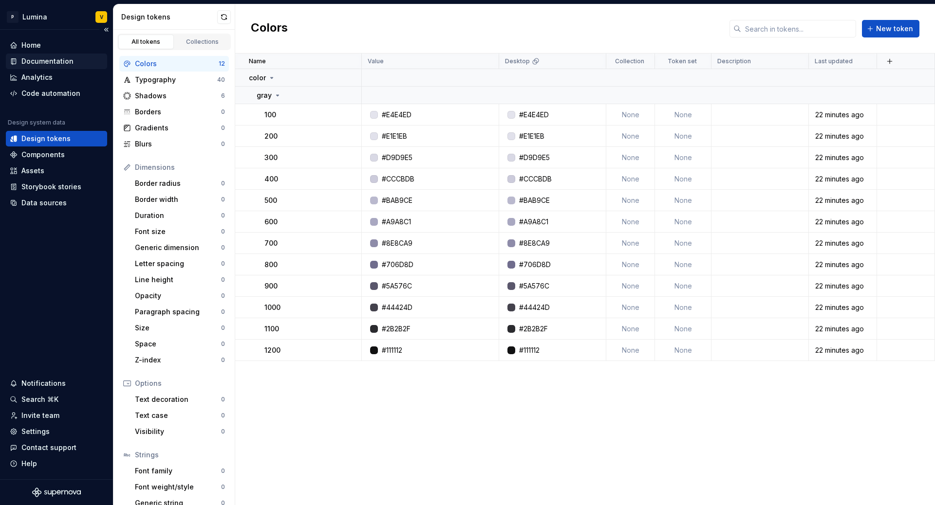
click at [54, 57] on div "Documentation" at bounding box center [47, 61] width 52 height 10
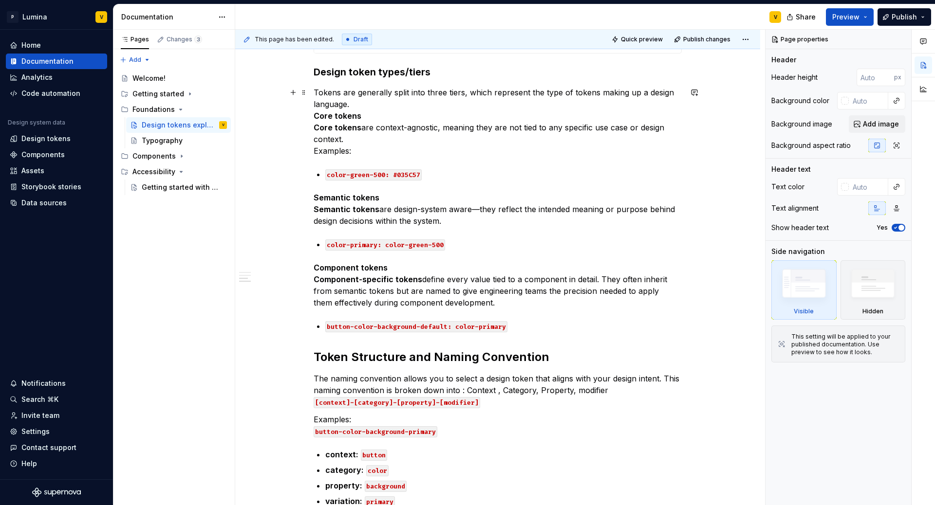
scroll to position [686, 0]
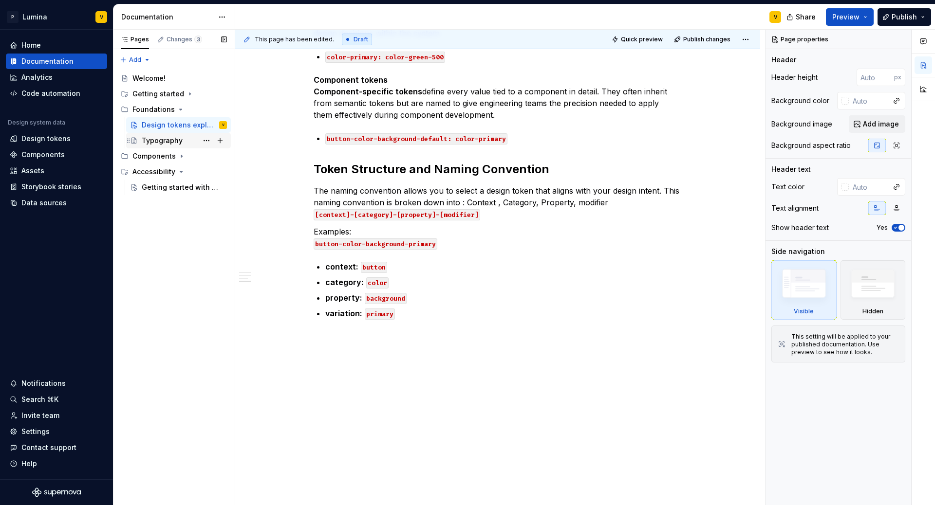
click at [175, 141] on div "Typography" at bounding box center [162, 141] width 41 height 10
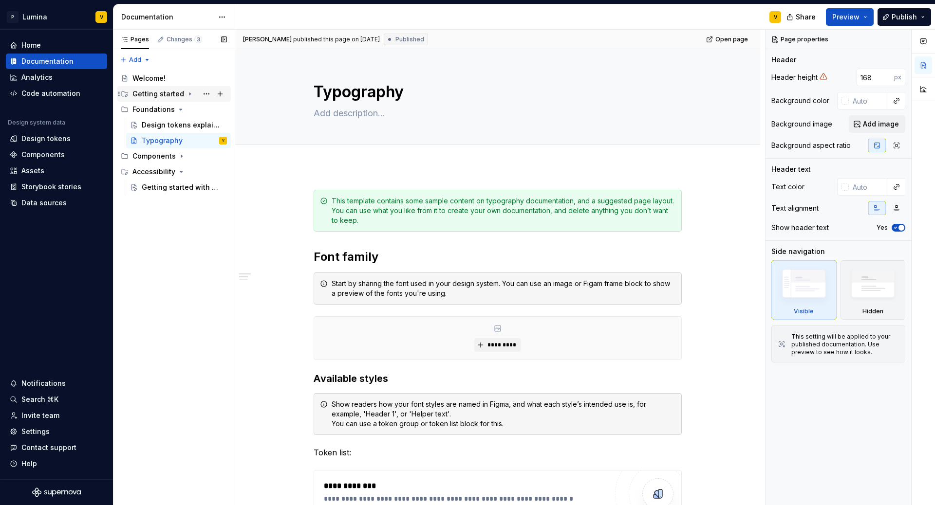
click at [158, 88] on div "Getting started" at bounding box center [179, 94] width 94 height 14
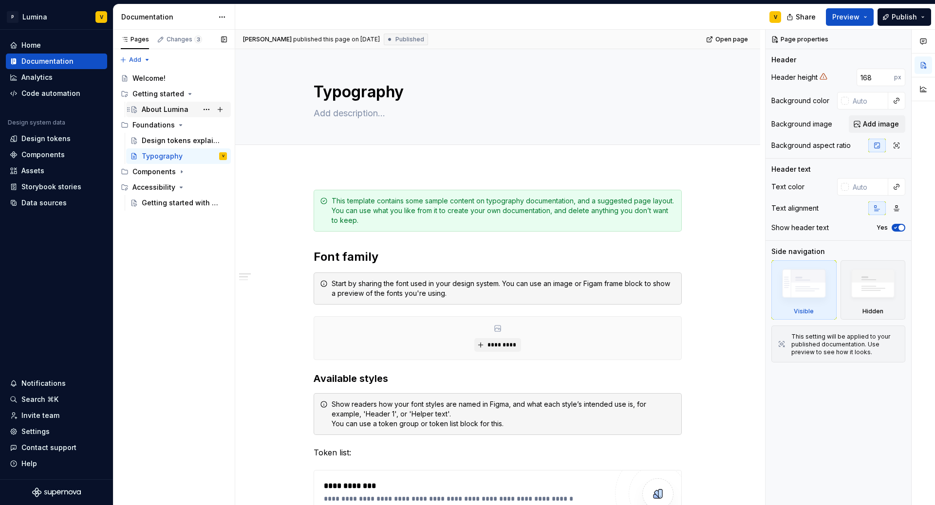
click at [157, 108] on div "About Lumina" at bounding box center [165, 110] width 47 height 10
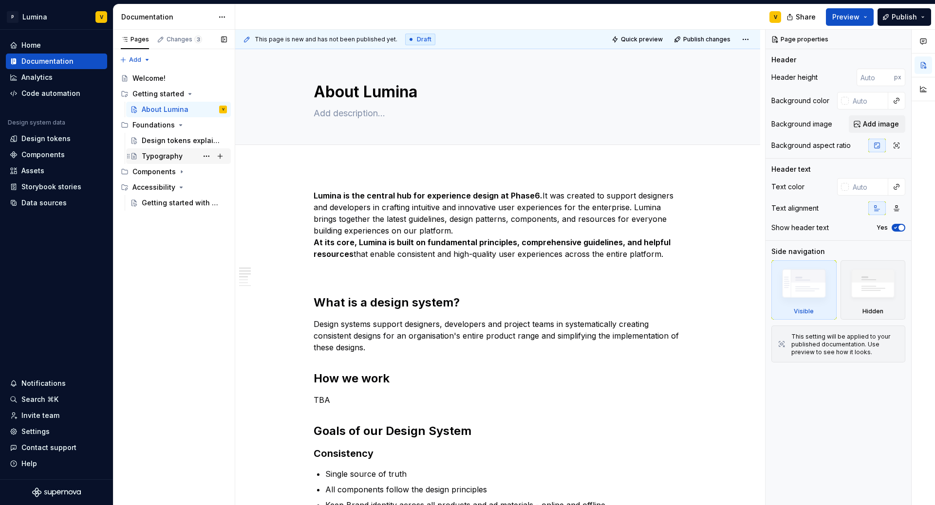
click at [160, 161] on div "Typography" at bounding box center [184, 156] width 85 height 14
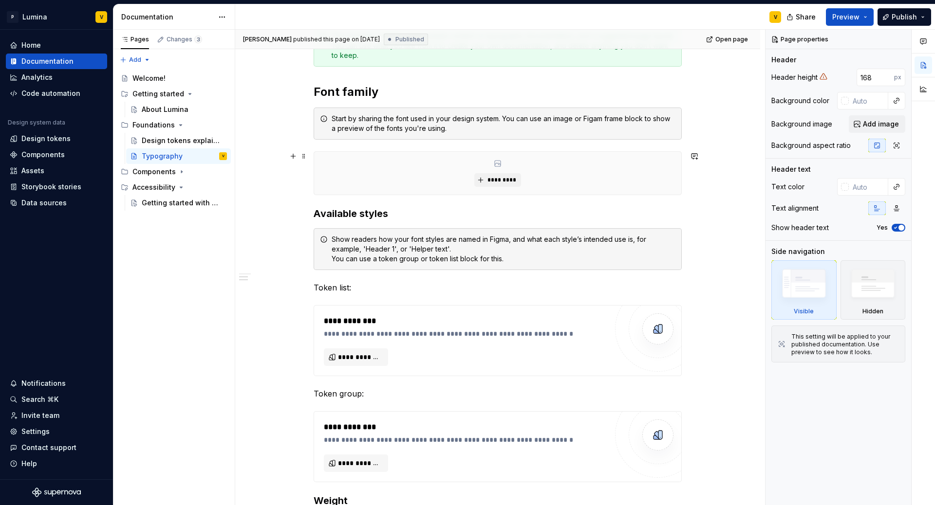
scroll to position [280, 0]
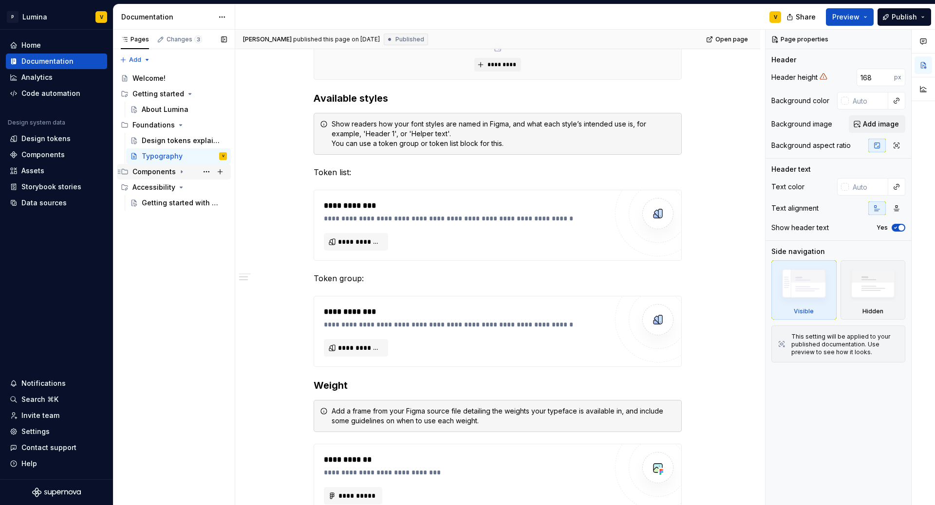
click at [162, 165] on div "Components" at bounding box center [179, 172] width 94 height 14
click at [163, 165] on div "Components" at bounding box center [179, 172] width 94 height 14
click at [164, 107] on div "About Lumina" at bounding box center [165, 110] width 47 height 10
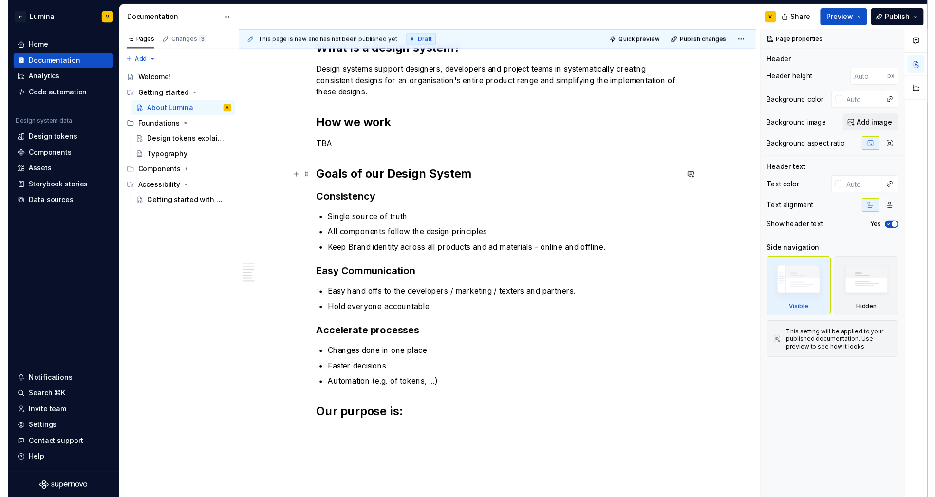
scroll to position [357, 0]
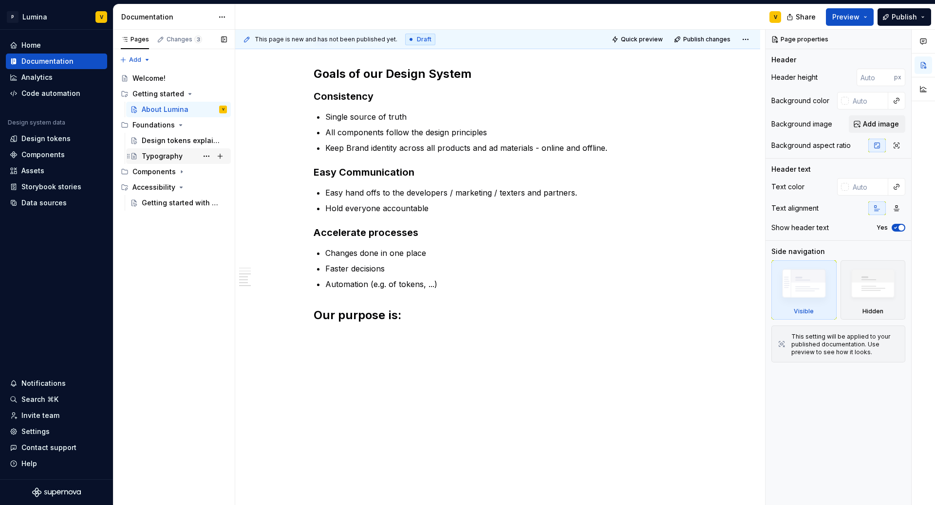
click at [160, 157] on div "Typography" at bounding box center [162, 156] width 41 height 10
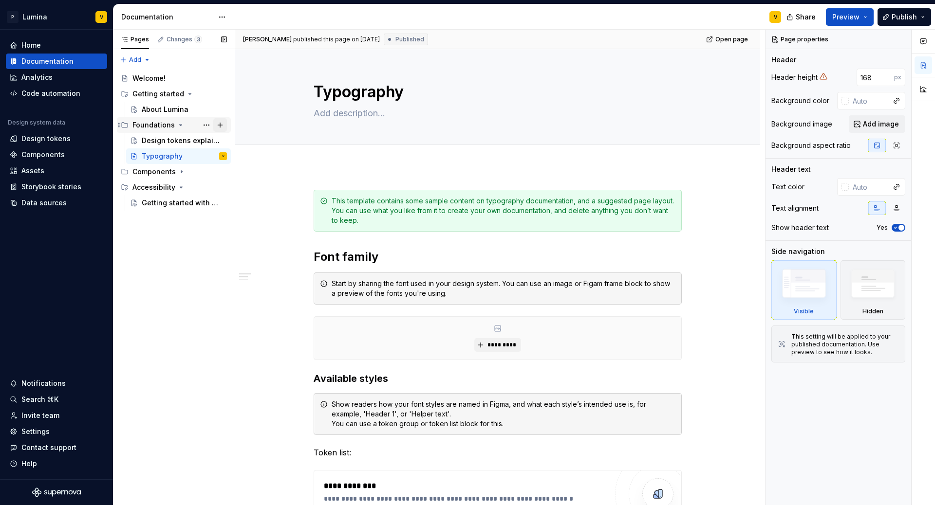
click at [220, 124] on button "Page tree" at bounding box center [220, 125] width 14 height 14
type textarea "*"
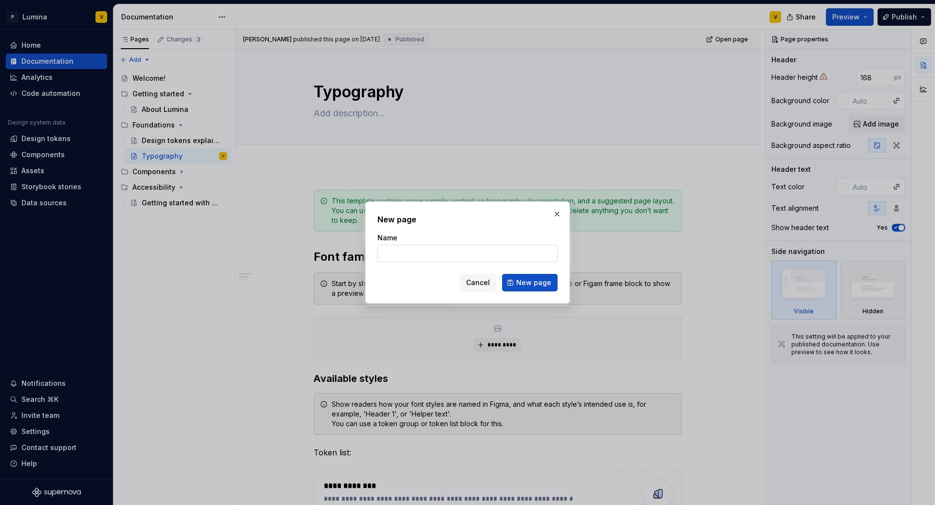
click at [437, 251] on input "Name" at bounding box center [467, 254] width 180 height 18
click at [405, 255] on input "Name" at bounding box center [467, 254] width 180 height 18
paste input "Elevation"
type input "Elevation"
click at [527, 280] on span "New page" at bounding box center [533, 283] width 35 height 10
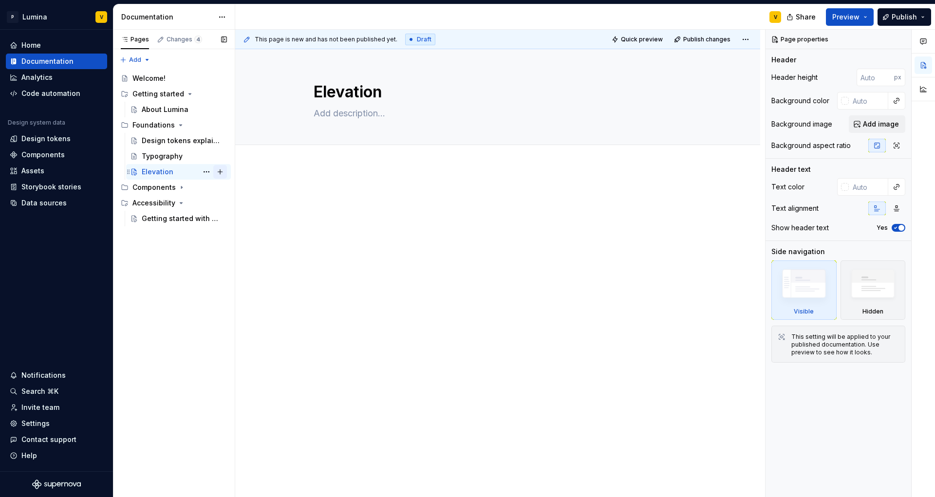
click at [218, 171] on button "Page tree" at bounding box center [220, 172] width 14 height 14
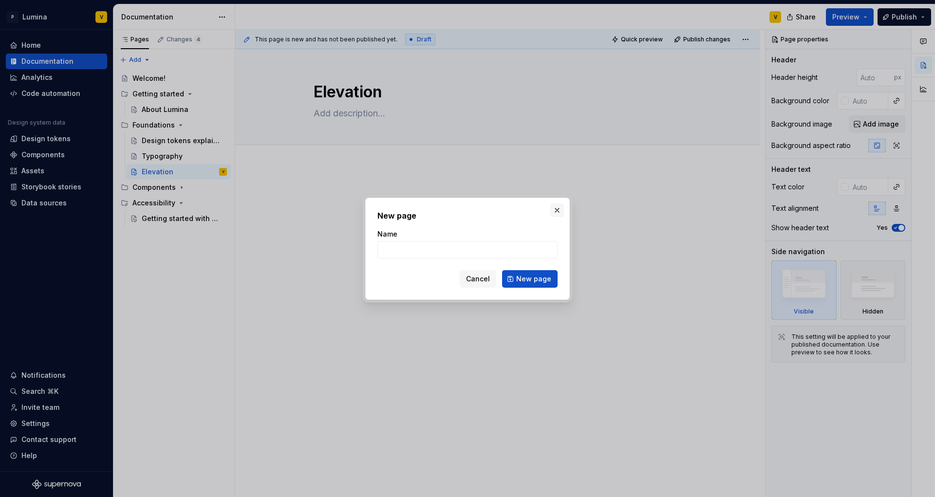
click at [557, 215] on button "button" at bounding box center [557, 211] width 14 height 14
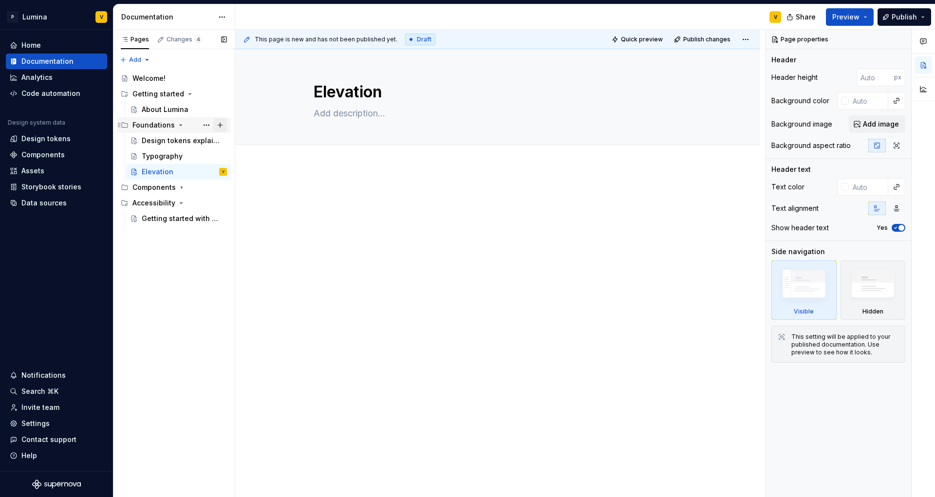
click at [218, 126] on button "Page tree" at bounding box center [220, 125] width 14 height 14
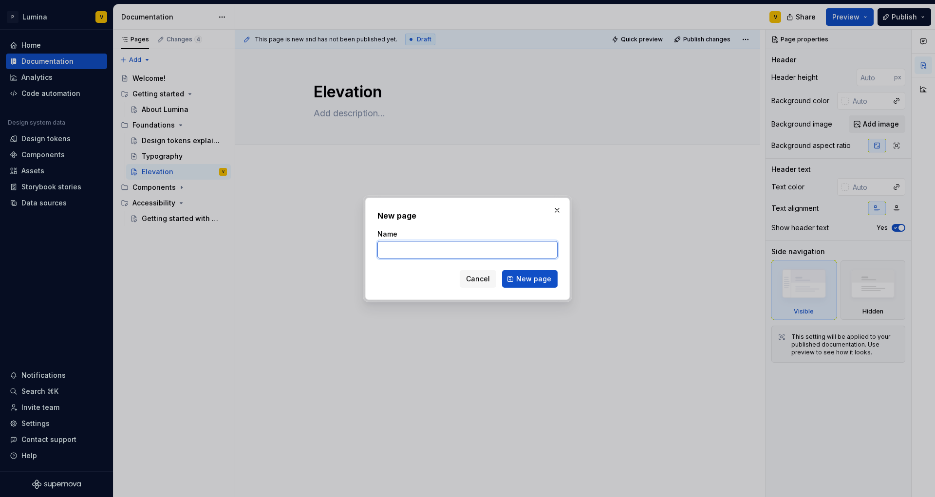
type textarea "*"
click at [459, 250] on input "Name" at bounding box center [467, 250] width 180 height 18
paste input "Core: Border"
drag, startPoint x: 400, startPoint y: 249, endPoint x: 282, endPoint y: 248, distance: 117.8
click at [283, 248] on div "New page Name Core: Border Cancel New page" at bounding box center [467, 248] width 935 height 497
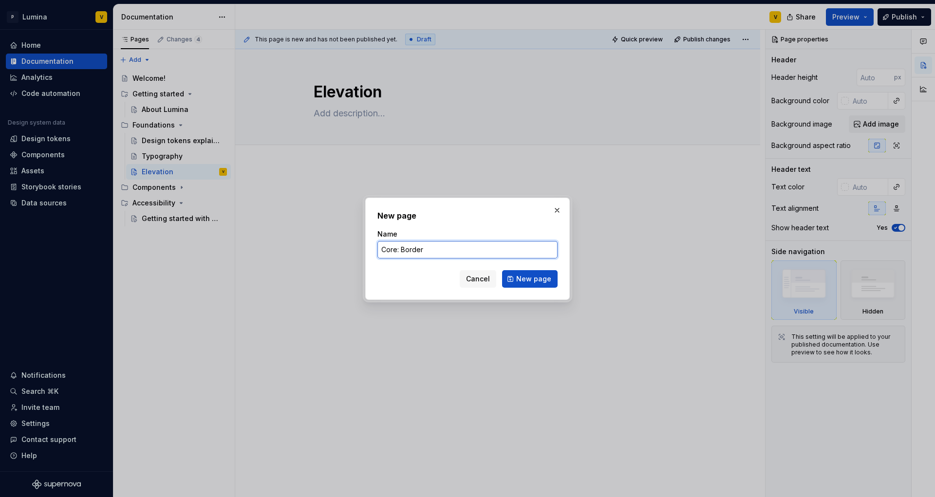
type input "Border"
type textarea "*"
type input "Border"
click at [518, 283] on span "New page" at bounding box center [533, 279] width 35 height 10
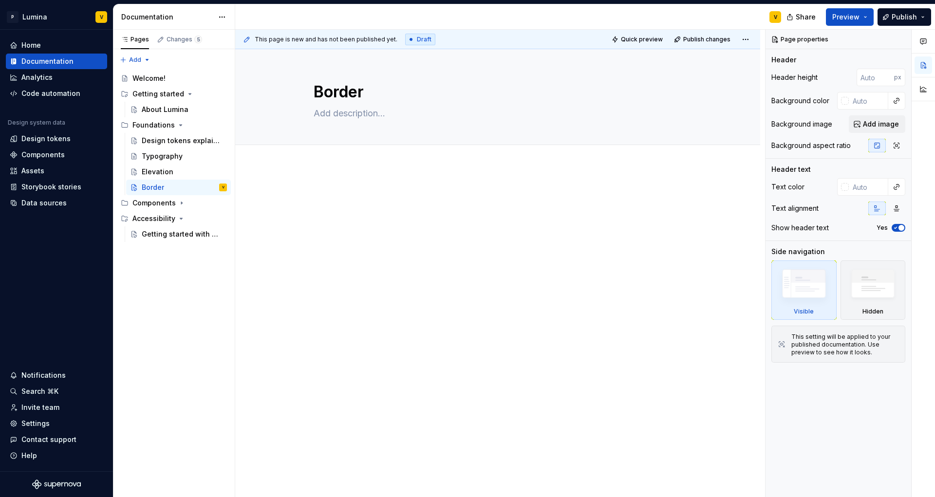
click at [332, 184] on div at bounding box center [497, 277] width 525 height 221
click at [122, 95] on icon "Page tree" at bounding box center [119, 94] width 8 height 8
click at [151, 18] on div "Documentation" at bounding box center [167, 17] width 92 height 10
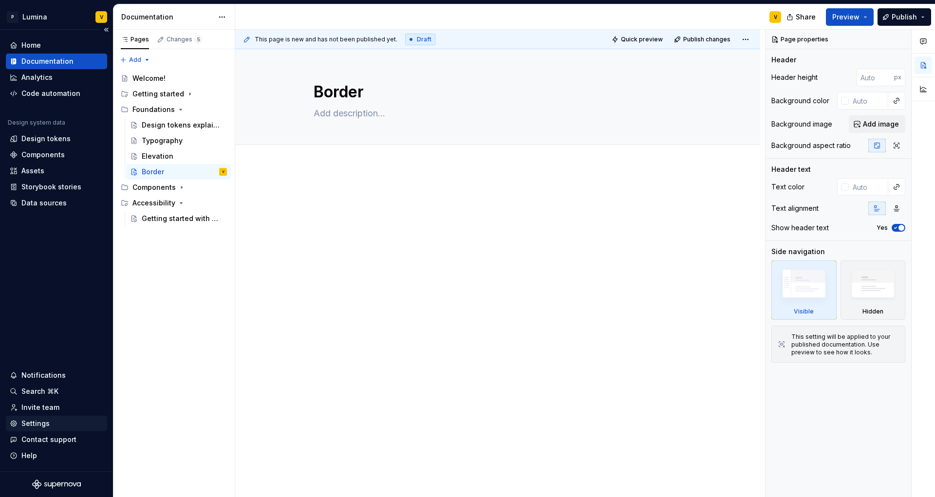
click at [39, 426] on div "Settings" at bounding box center [35, 424] width 28 height 10
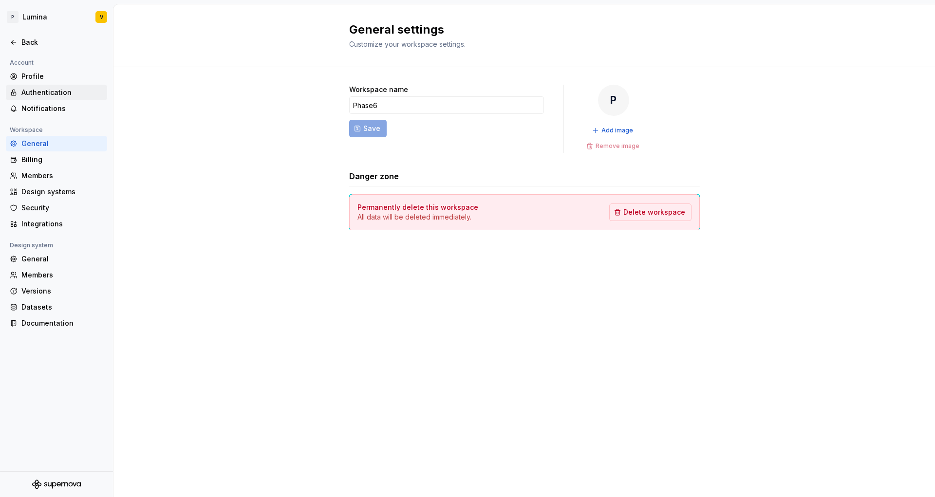
click at [39, 90] on div "Authentication" at bounding box center [62, 93] width 82 height 10
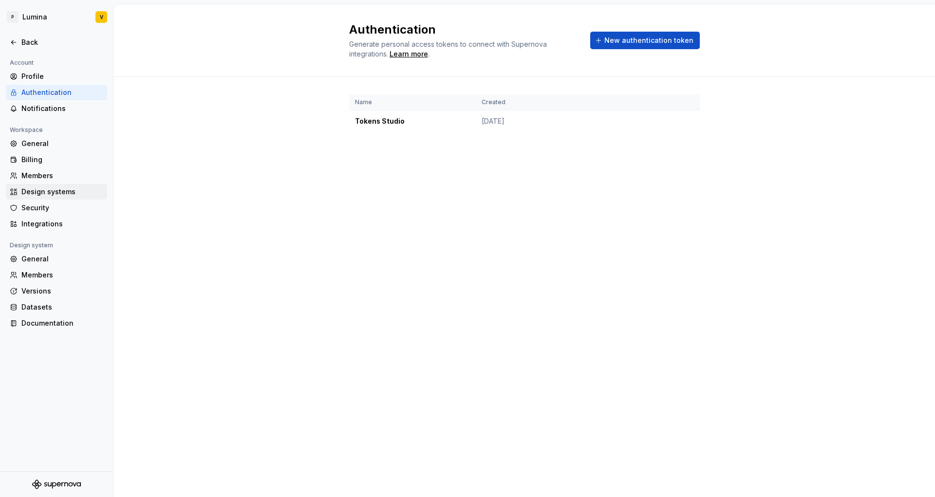
click at [40, 193] on div "Design systems" at bounding box center [62, 192] width 82 height 10
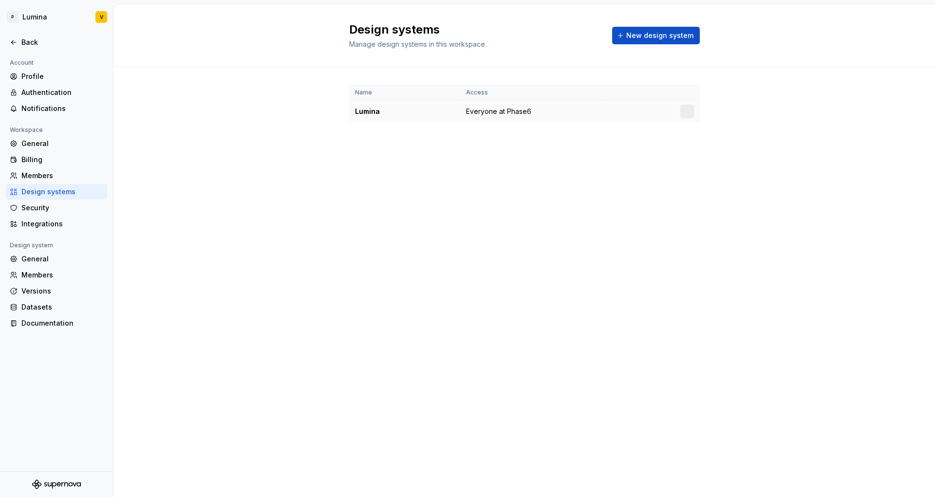
click at [356, 111] on div "Lumina" at bounding box center [404, 112] width 99 height 10
click at [374, 105] on td "Lumina" at bounding box center [404, 112] width 111 height 22
click at [684, 112] on html "P Lumina V Back Account Profile Authentication Notifications Workspace General …" at bounding box center [467, 248] width 935 height 497
click at [709, 143] on div "Design system settings" at bounding box center [744, 146] width 93 height 10
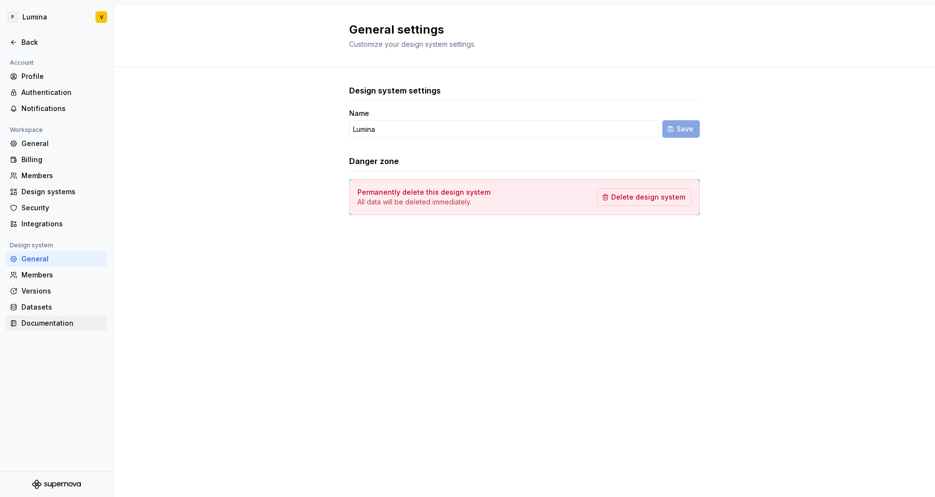
click at [39, 318] on div "Documentation" at bounding box center [62, 323] width 82 height 10
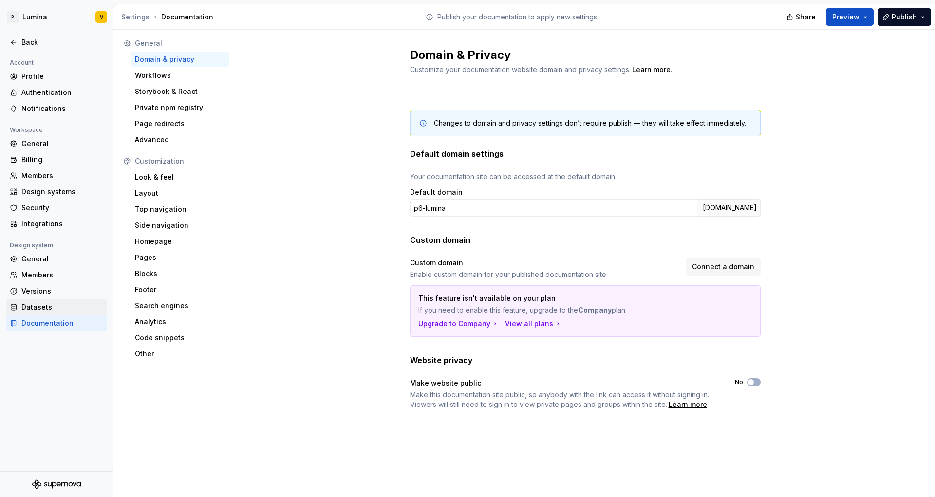
click at [38, 309] on div "Datasets" at bounding box center [62, 307] width 82 height 10
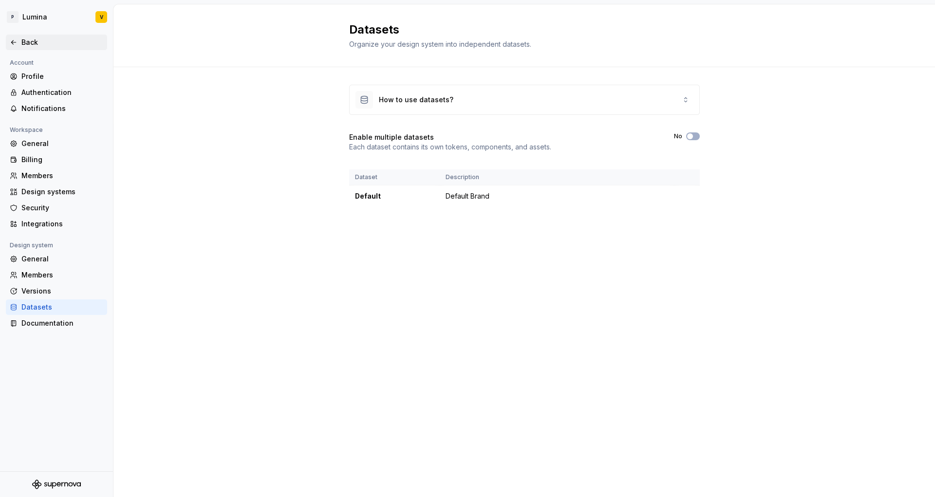
click at [28, 41] on div "Back" at bounding box center [62, 42] width 82 height 10
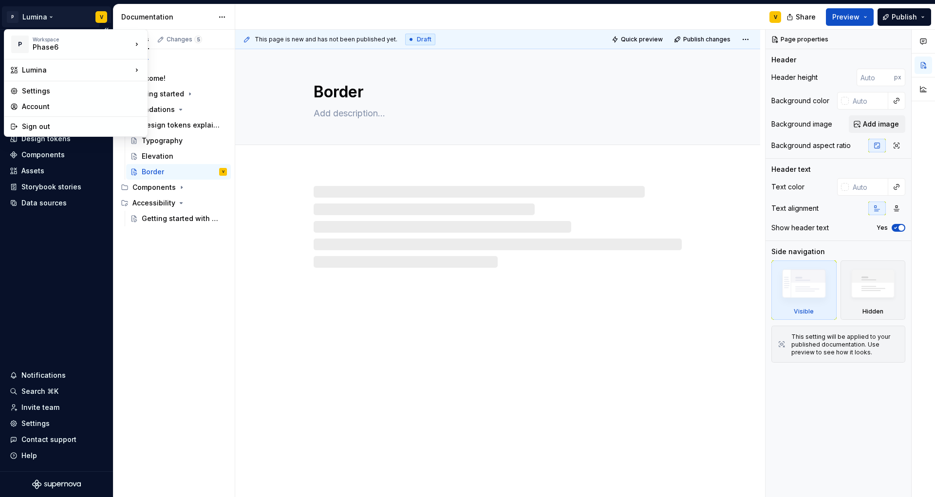
click at [35, 16] on html "P Lumina V Home Documentation Analytics Code automation Design system data Desi…" at bounding box center [467, 248] width 935 height 497
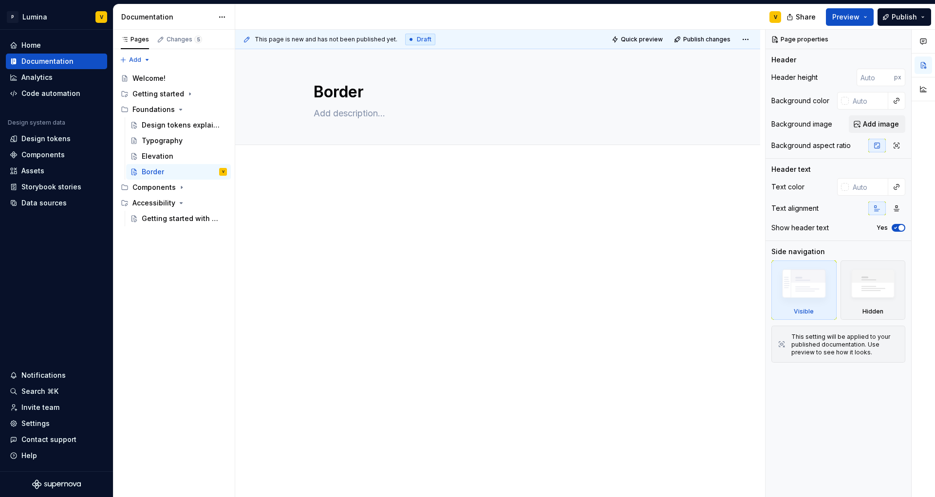
click at [417, 221] on html "P Lumina V Home Documentation Analytics Code automation Design system data Desi…" at bounding box center [467, 248] width 935 height 497
click at [35, 156] on div "Components" at bounding box center [42, 155] width 43 height 10
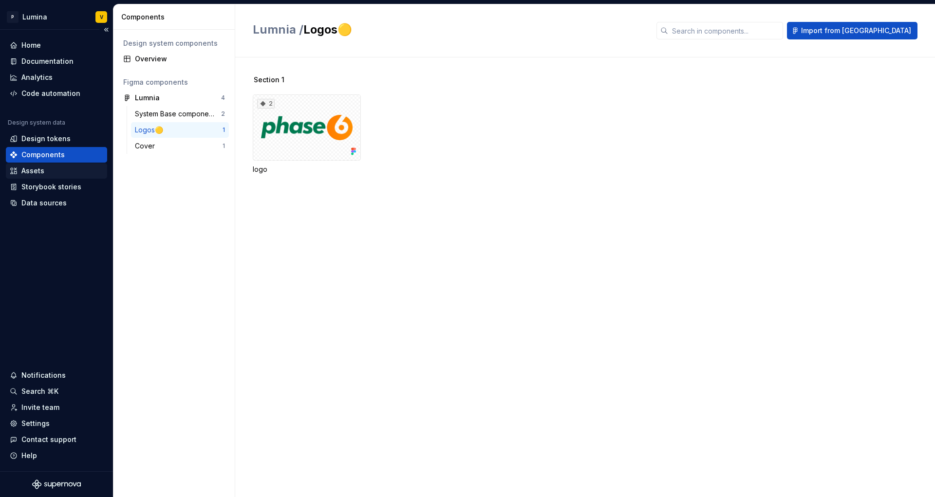
click at [40, 172] on div "Assets" at bounding box center [32, 171] width 23 height 10
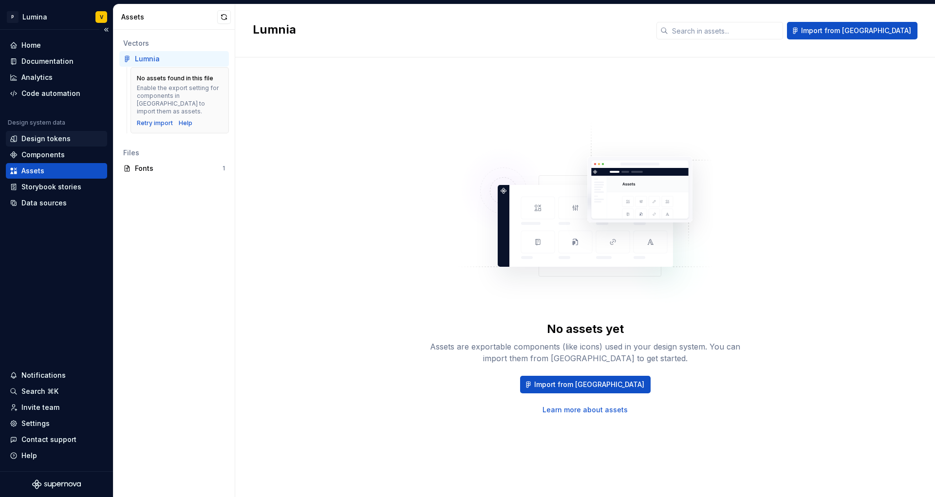
click at [48, 141] on div "Design tokens" at bounding box center [45, 139] width 49 height 10
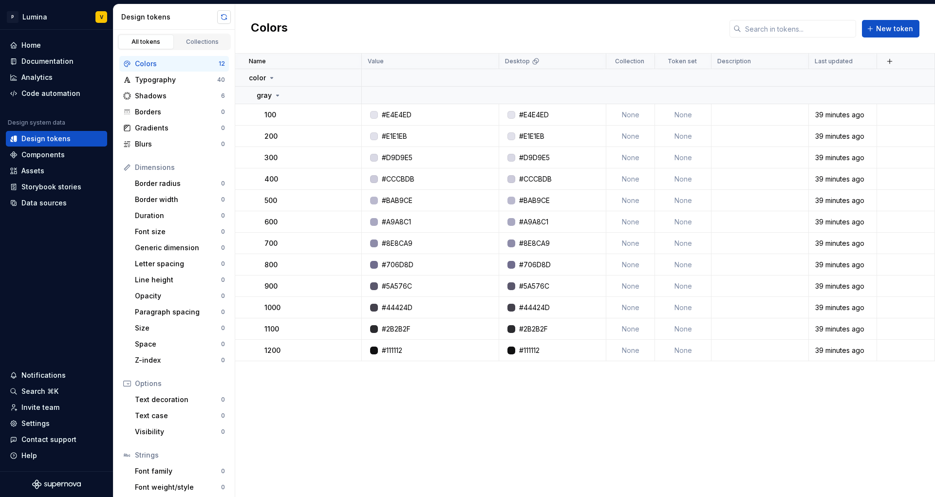
click at [222, 21] on button "button" at bounding box center [224, 17] width 14 height 14
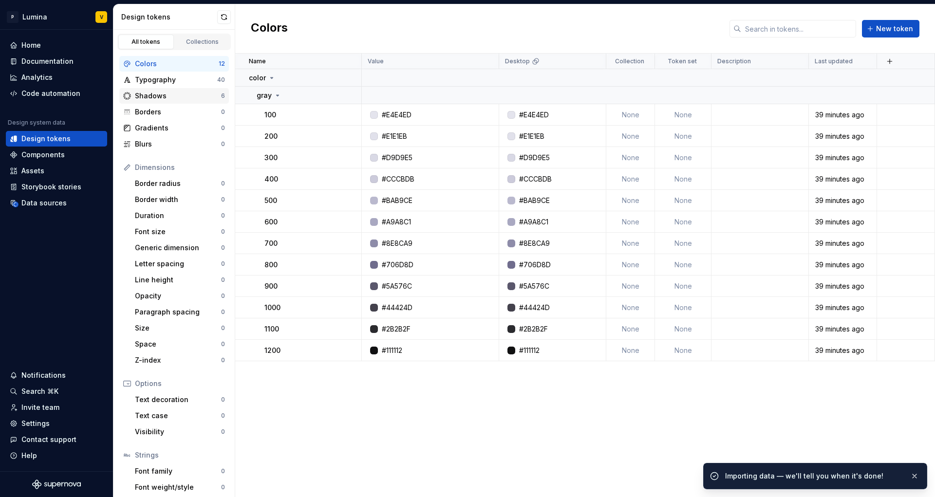
click at [179, 97] on div "Shadows" at bounding box center [178, 96] width 86 height 10
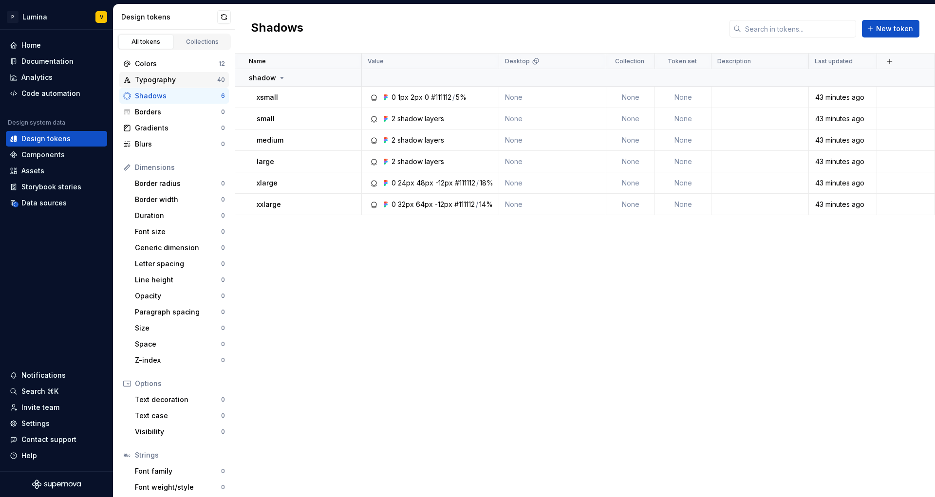
click at [186, 82] on div "Typography" at bounding box center [176, 80] width 82 height 10
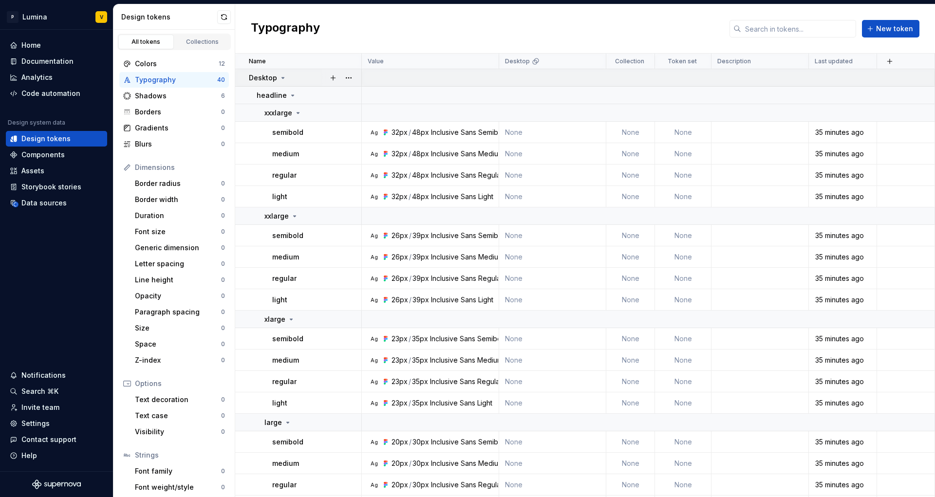
click at [285, 77] on icon at bounding box center [283, 78] width 8 height 8
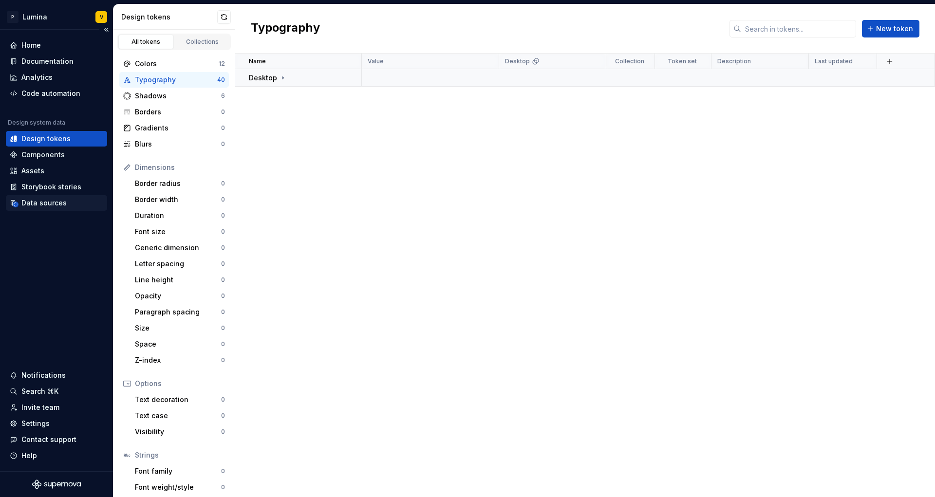
click at [40, 206] on div "Data sources" at bounding box center [43, 203] width 45 height 10
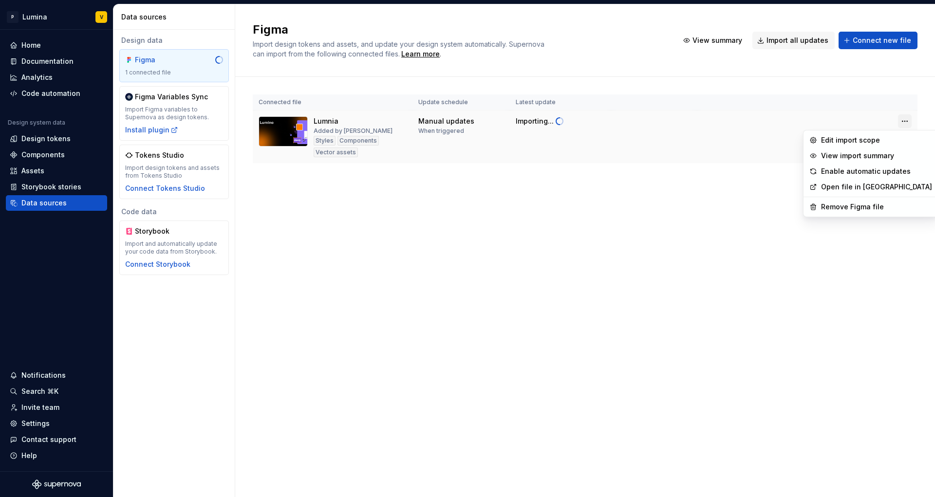
click at [901, 122] on html "P Lumina V Home Documentation Analytics Code automation Design system data Desi…" at bounding box center [467, 248] width 935 height 497
click at [849, 144] on div "Edit import scope" at bounding box center [876, 140] width 111 height 10
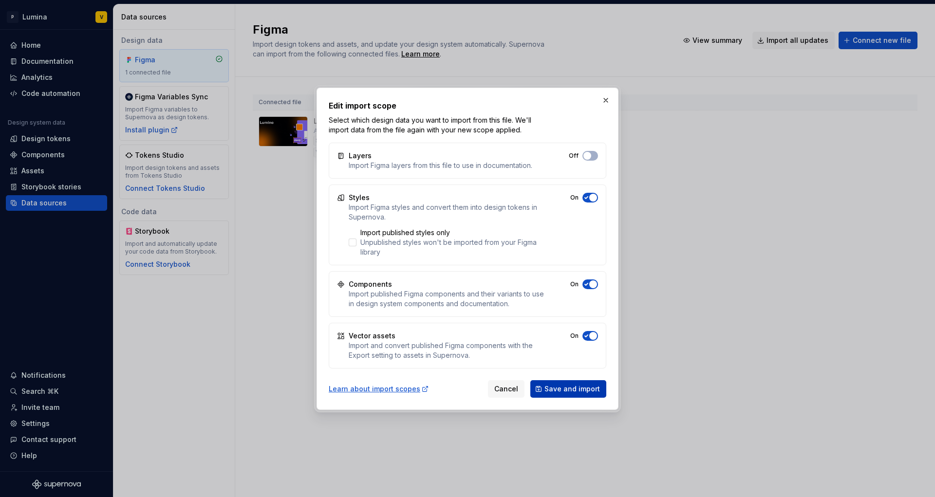
click at [574, 392] on span "Save and import" at bounding box center [572, 389] width 56 height 10
click at [605, 101] on button "button" at bounding box center [606, 100] width 14 height 14
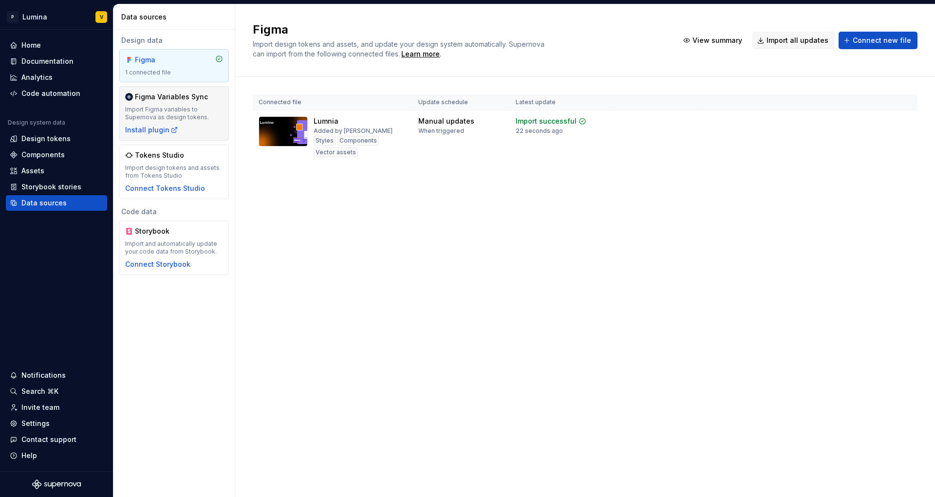
click at [189, 105] on div "Figma Variables Sync Import Figma variables to Supernova as design tokens. Inst…" at bounding box center [174, 113] width 98 height 43
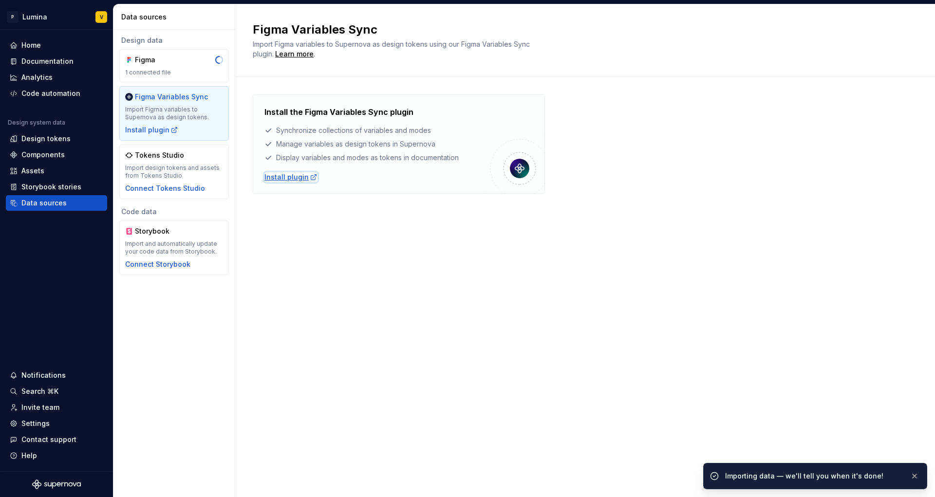
click at [296, 179] on div "Install plugin" at bounding box center [290, 177] width 53 height 10
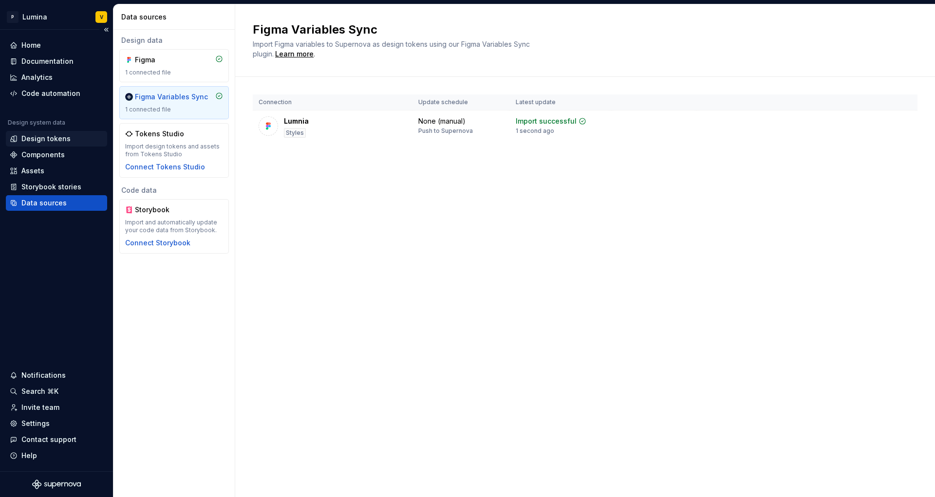
click at [40, 142] on div "Design tokens" at bounding box center [45, 139] width 49 height 10
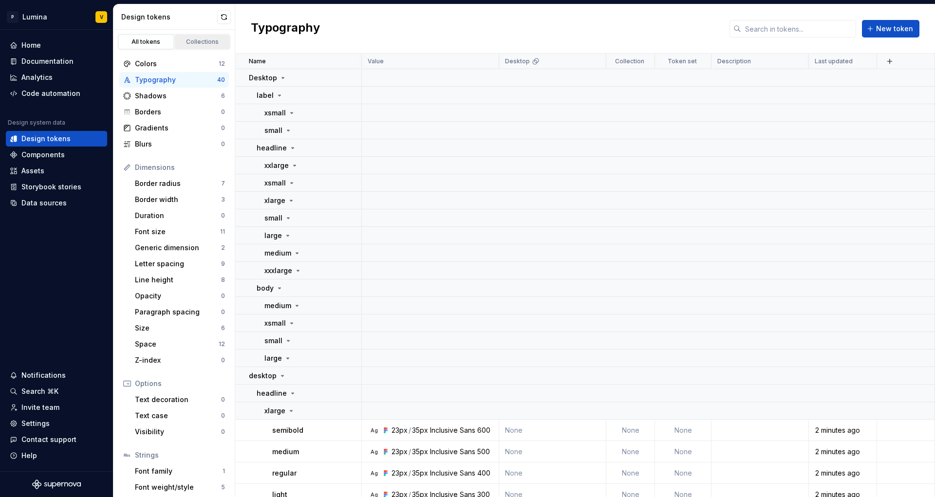
click at [198, 38] on div "Collections" at bounding box center [202, 42] width 49 height 8
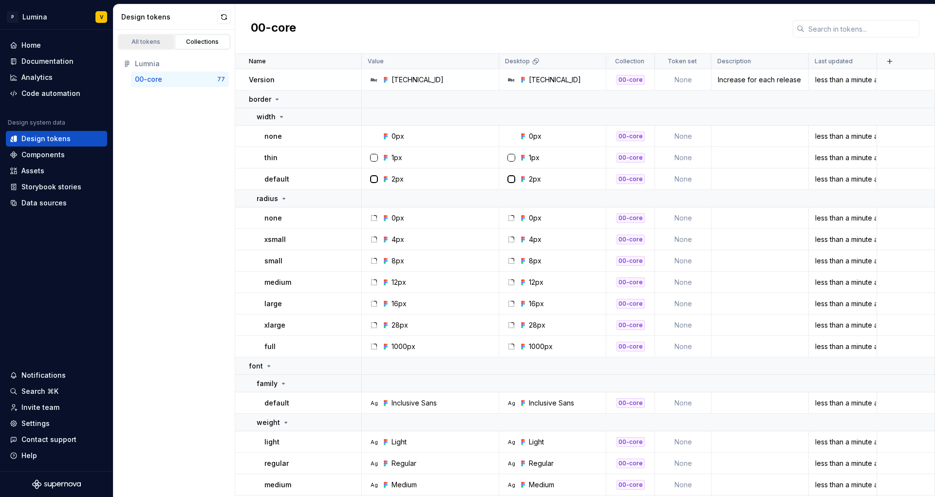
click at [150, 41] on div "All tokens" at bounding box center [146, 42] width 49 height 8
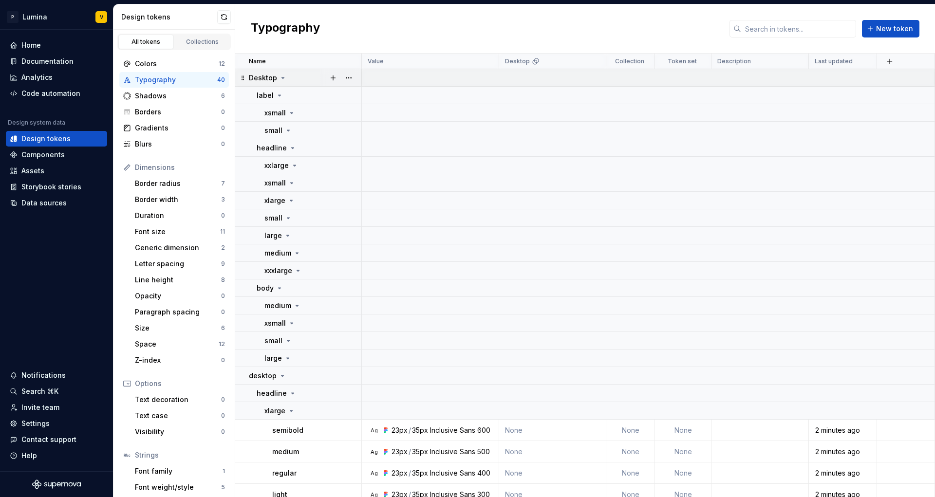
click at [277, 76] on div "Desktop" at bounding box center [268, 78] width 38 height 10
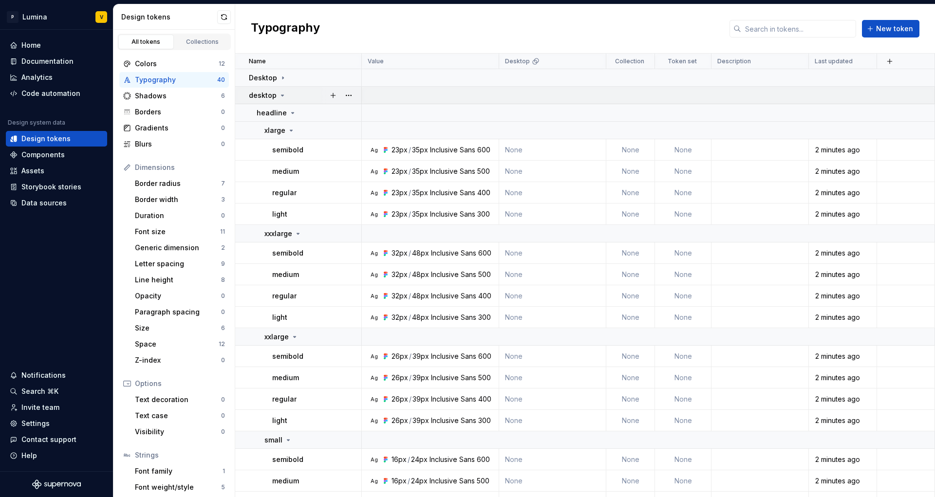
click at [282, 92] on icon at bounding box center [282, 96] width 8 height 8
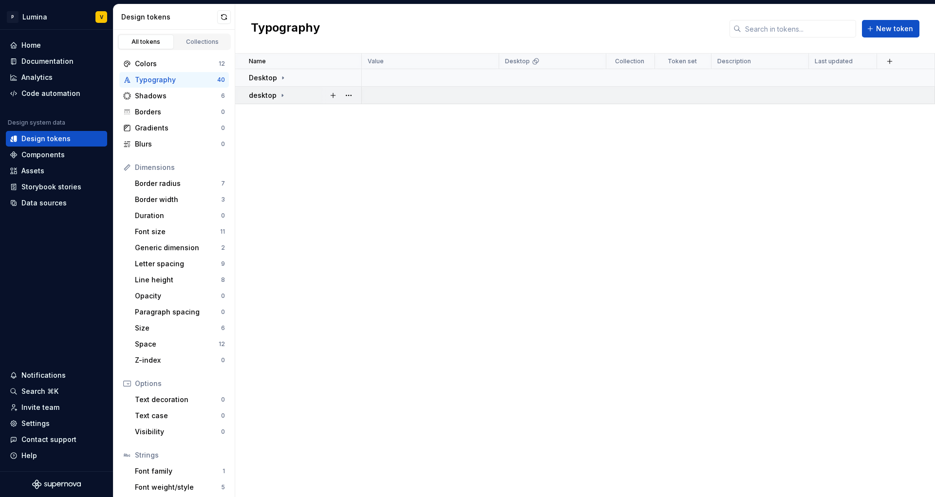
click at [282, 92] on icon at bounding box center [282, 96] width 8 height 8
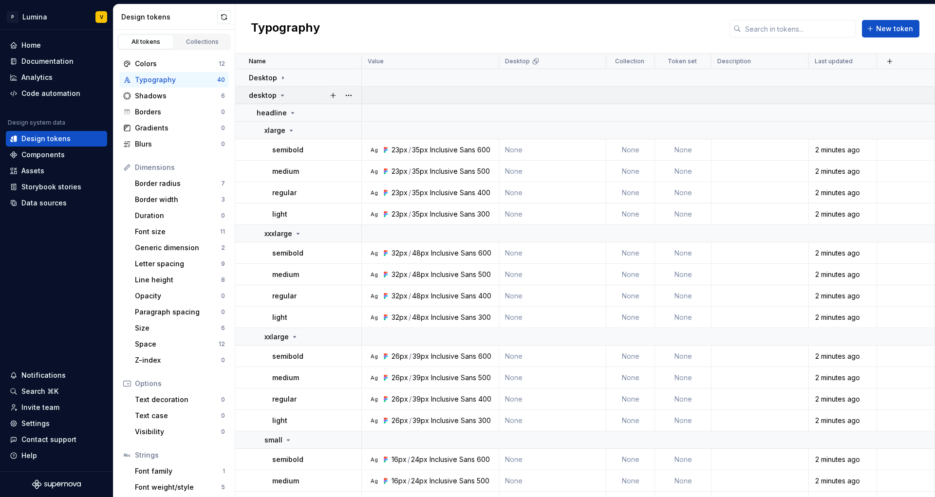
click at [282, 92] on icon at bounding box center [282, 96] width 8 height 8
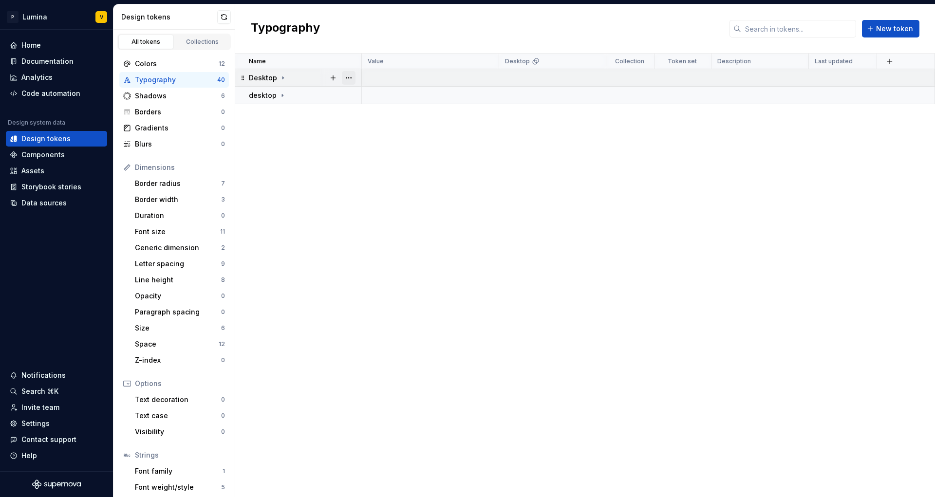
click at [352, 80] on button "button" at bounding box center [349, 78] width 14 height 14
click at [308, 98] on html "P Lumina V Home Documentation Analytics Code automation Design system data Desi…" at bounding box center [467, 248] width 935 height 497
click at [348, 93] on button "button" at bounding box center [349, 96] width 14 height 14
click at [271, 114] on html "P Lumina V Home Documentation Analytics Code automation Design system data Desi…" at bounding box center [467, 248] width 935 height 497
click at [224, 15] on button "button" at bounding box center [224, 17] width 14 height 14
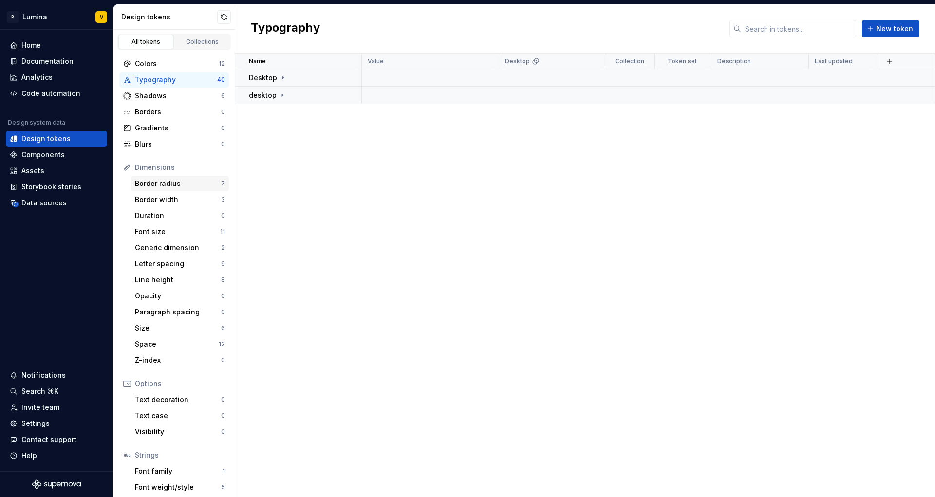
click at [188, 182] on div "Border radius" at bounding box center [178, 184] width 86 height 10
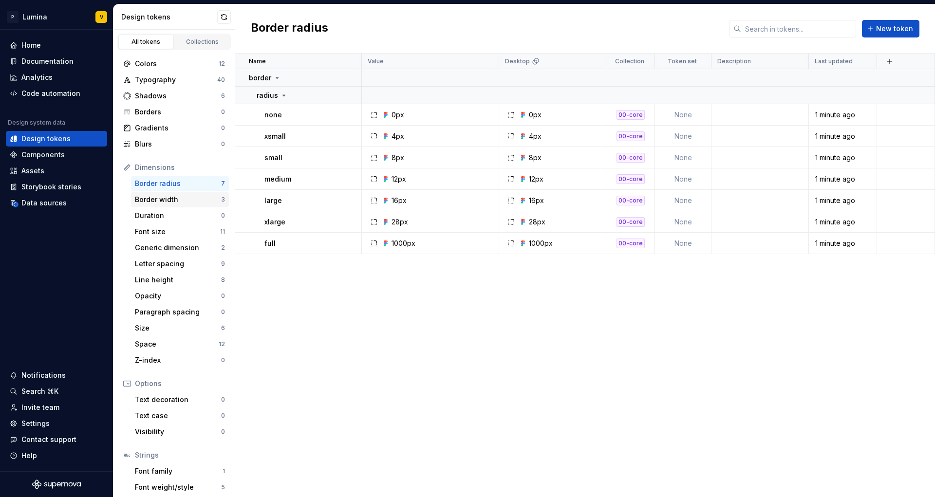
click at [185, 201] on div "Border width" at bounding box center [178, 200] width 86 height 10
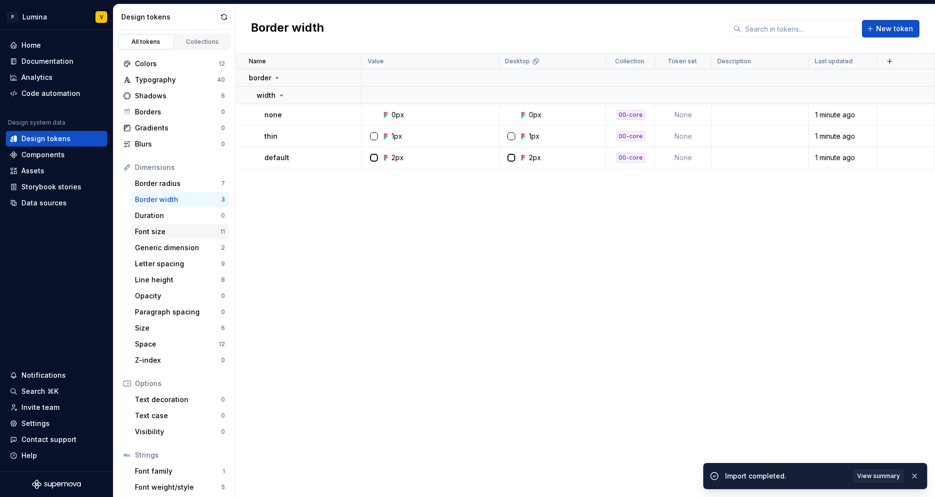
click at [184, 238] on div "Font size 11" at bounding box center [180, 232] width 98 height 16
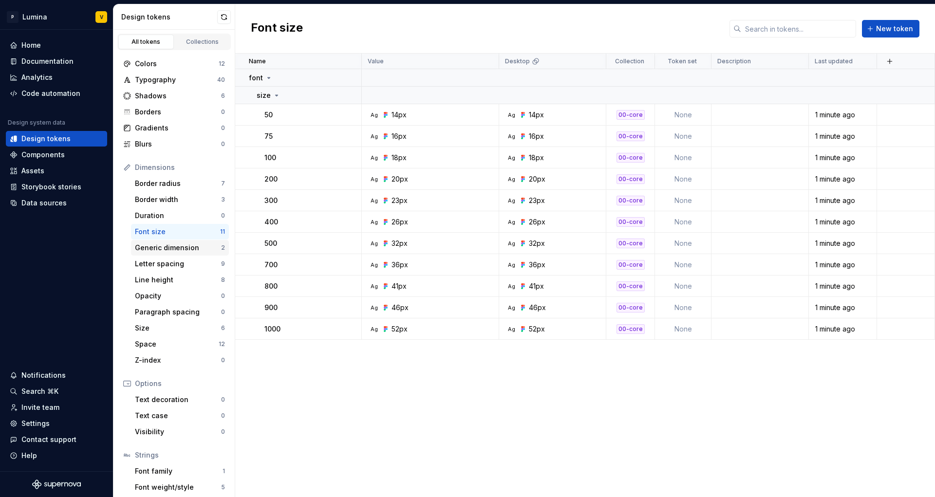
click at [184, 241] on div "Generic dimension 2" at bounding box center [180, 248] width 98 height 16
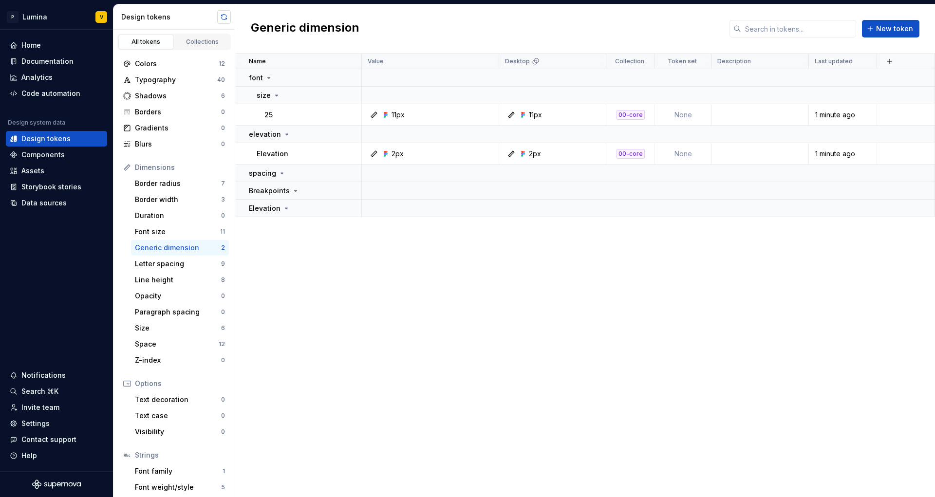
click at [218, 16] on button "button" at bounding box center [224, 17] width 14 height 14
click at [272, 77] on div "font" at bounding box center [305, 78] width 112 height 10
click at [286, 95] on icon at bounding box center [287, 95] width 2 height 1
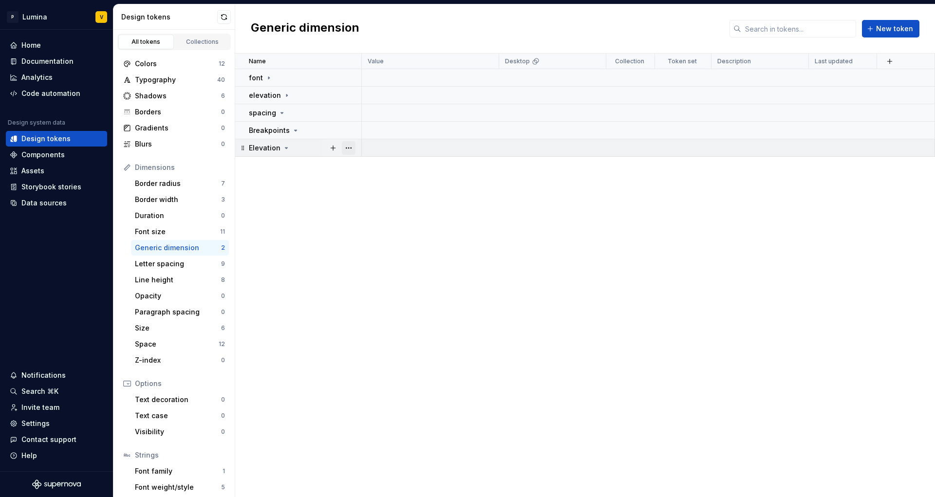
click at [350, 149] on button "button" at bounding box center [349, 148] width 14 height 14
click at [370, 258] on div "Delete group" at bounding box center [391, 258] width 63 height 10
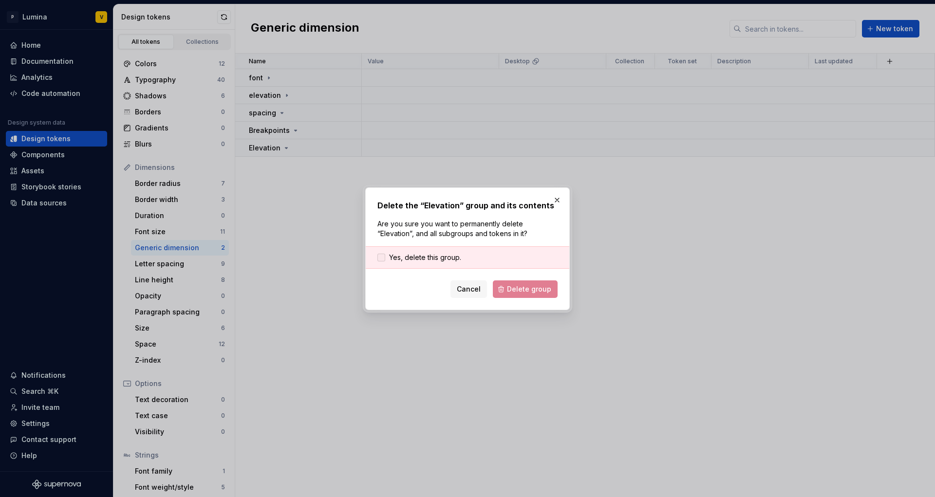
click at [435, 259] on span "Yes, delete this group." at bounding box center [425, 258] width 72 height 10
click at [541, 290] on span "Delete group" at bounding box center [529, 289] width 44 height 10
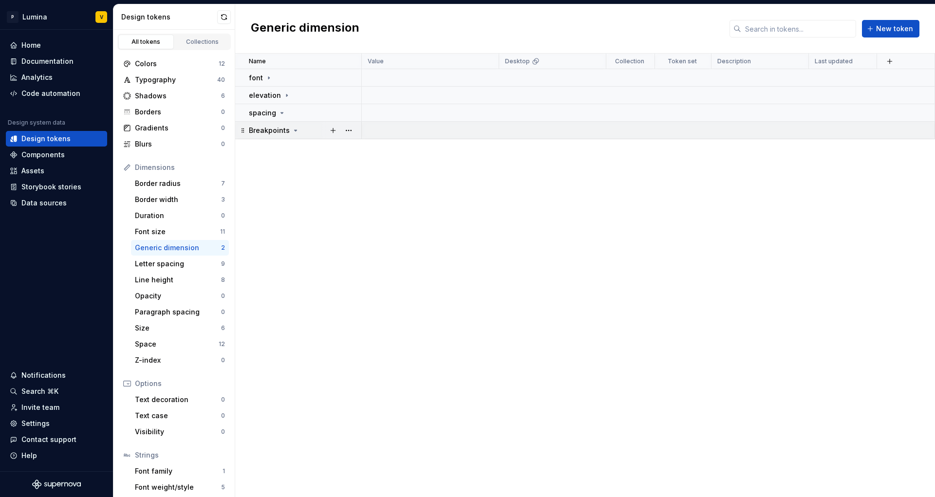
click at [325, 132] on div at bounding box center [340, 130] width 41 height 17
click at [298, 130] on div "Breakpoints" at bounding box center [305, 131] width 112 height 10
drag, startPoint x: 295, startPoint y: 130, endPoint x: 345, endPoint y: 134, distance: 50.3
click at [295, 130] on icon at bounding box center [296, 131] width 8 height 8
click at [347, 133] on button "button" at bounding box center [349, 131] width 14 height 14
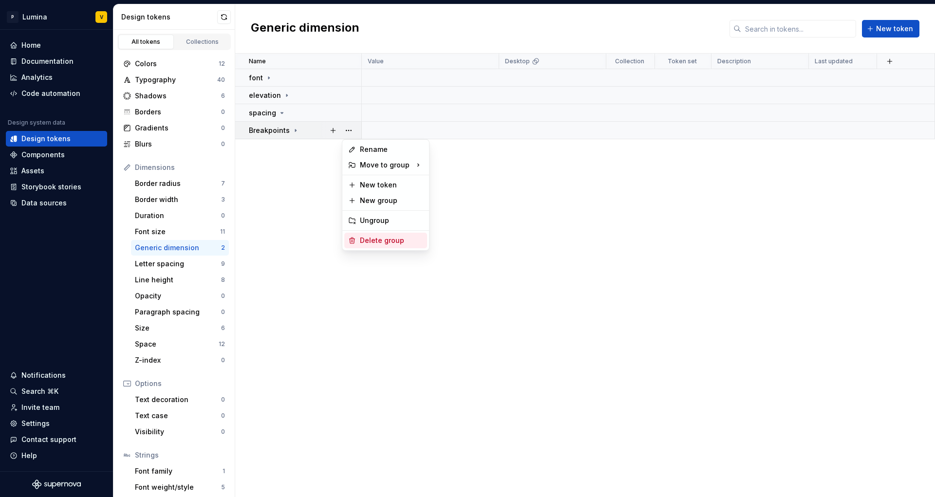
click at [367, 239] on div "Delete group" at bounding box center [391, 241] width 63 height 10
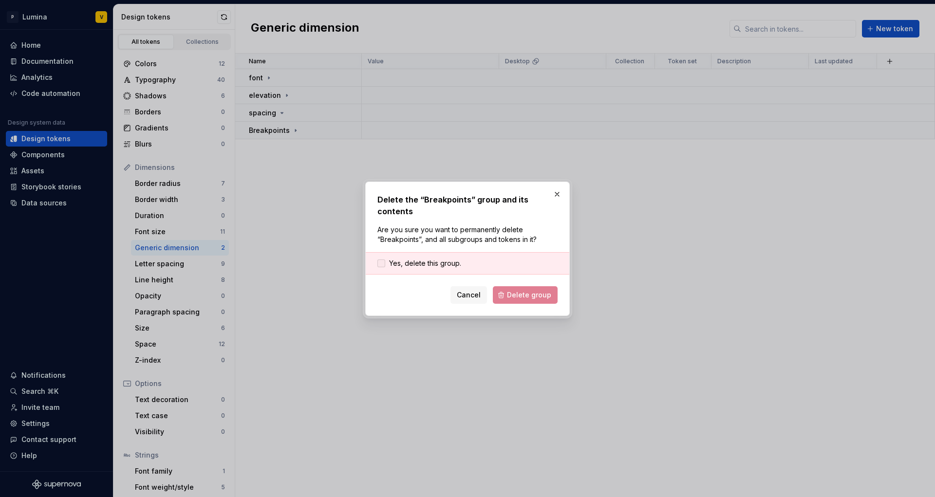
click at [434, 266] on span "Yes, delete this group." at bounding box center [425, 264] width 72 height 10
click at [518, 295] on span "Delete group" at bounding box center [529, 295] width 44 height 10
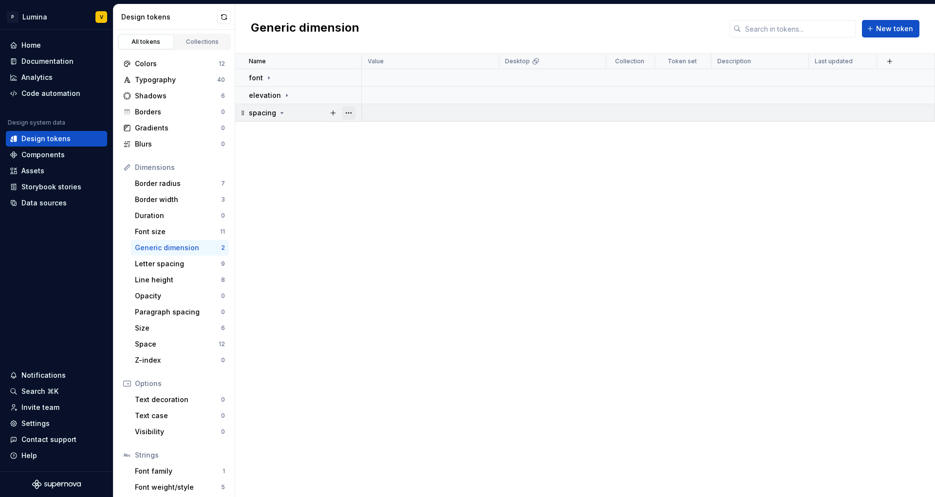
click at [352, 112] on button "button" at bounding box center [349, 113] width 14 height 14
click at [377, 221] on div "Delete group" at bounding box center [391, 223] width 63 height 10
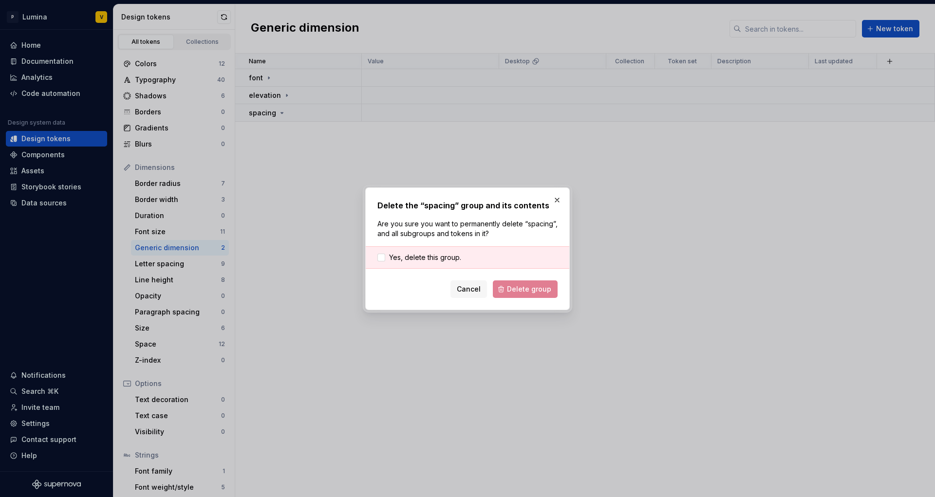
click at [465, 263] on div "Yes, delete this group." at bounding box center [468, 257] width 204 height 22
click at [454, 261] on span "Yes, delete this group." at bounding box center [425, 258] width 72 height 10
click at [530, 290] on span "Delete group" at bounding box center [529, 289] width 44 height 10
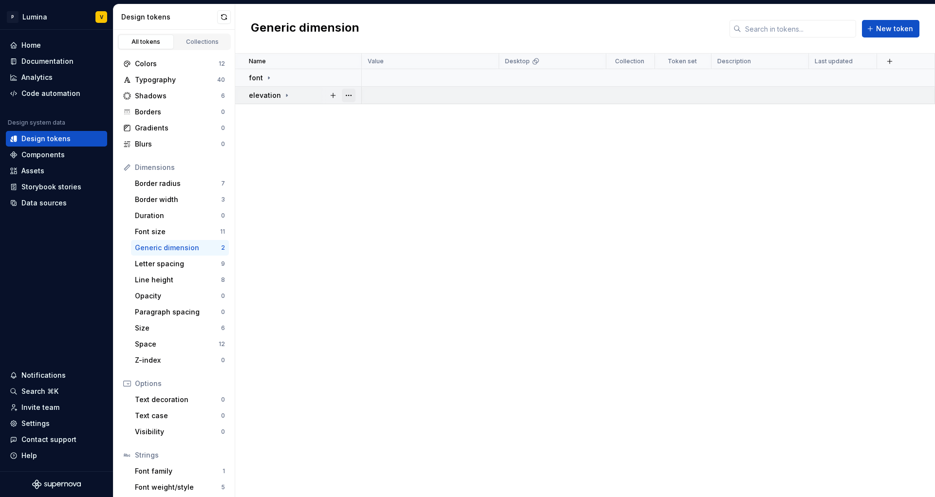
click at [347, 99] on button "button" at bounding box center [349, 96] width 14 height 14
click at [378, 202] on span "Delete group" at bounding box center [376, 206] width 64 height 16
click at [260, 73] on html "P Lumina V Home Documentation Analytics Code automation Design system data Desi…" at bounding box center [467, 248] width 935 height 497
click at [269, 78] on icon at bounding box center [269, 78] width 8 height 8
click at [345, 82] on button "button" at bounding box center [349, 78] width 14 height 14
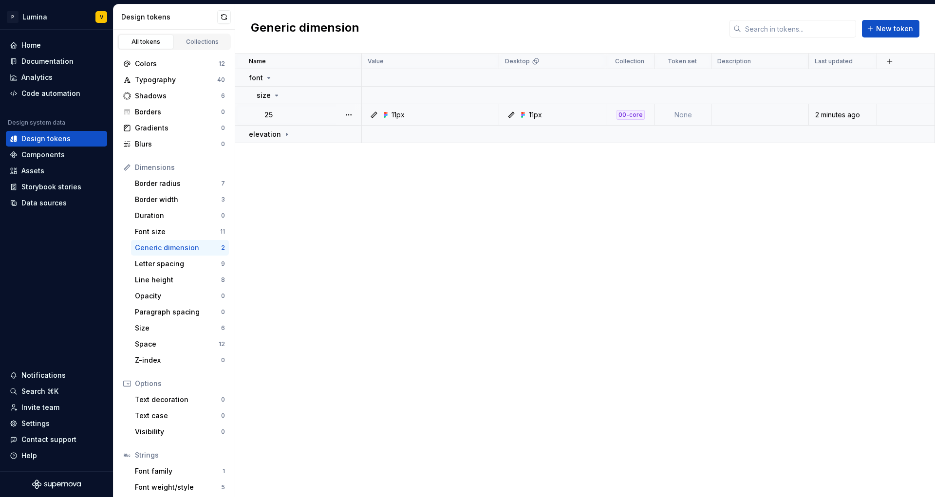
drag, startPoint x: 228, startPoint y: 116, endPoint x: 272, endPoint y: 109, distance: 44.8
click at [231, 114] on html "P Lumina V Home Documentation Analytics Code automation Design system data Desi…" at bounding box center [467, 248] width 935 height 497
click at [276, 109] on td "25" at bounding box center [298, 114] width 127 height 21
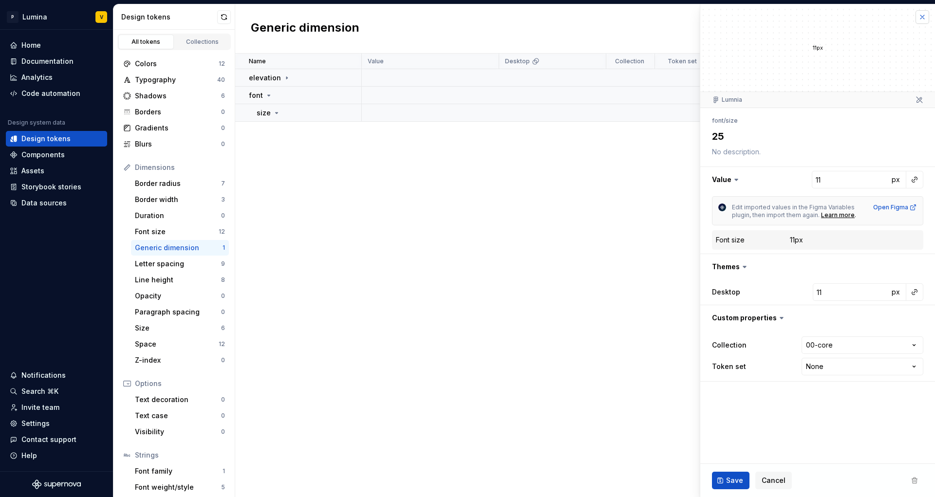
click at [925, 19] on button "button" at bounding box center [922, 17] width 14 height 14
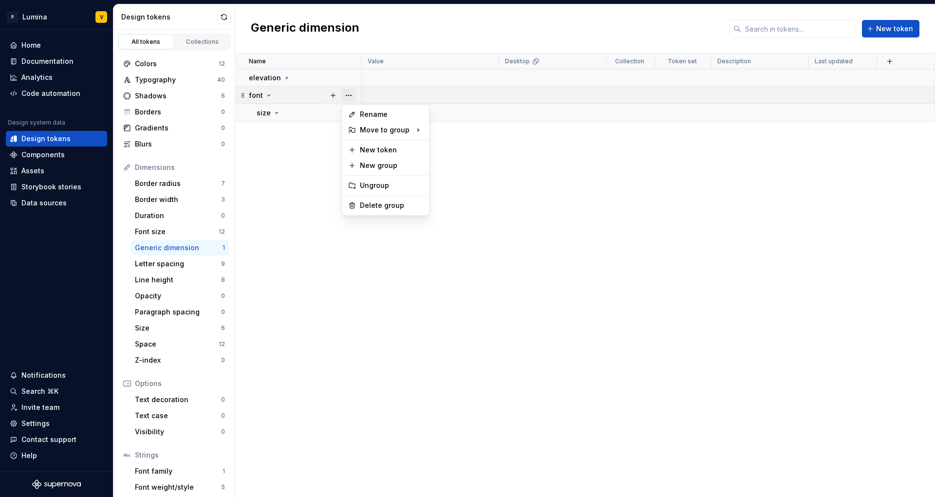
click at [349, 95] on button "button" at bounding box center [349, 96] width 14 height 14
click at [361, 201] on div "Delete group" at bounding box center [391, 206] width 63 height 10
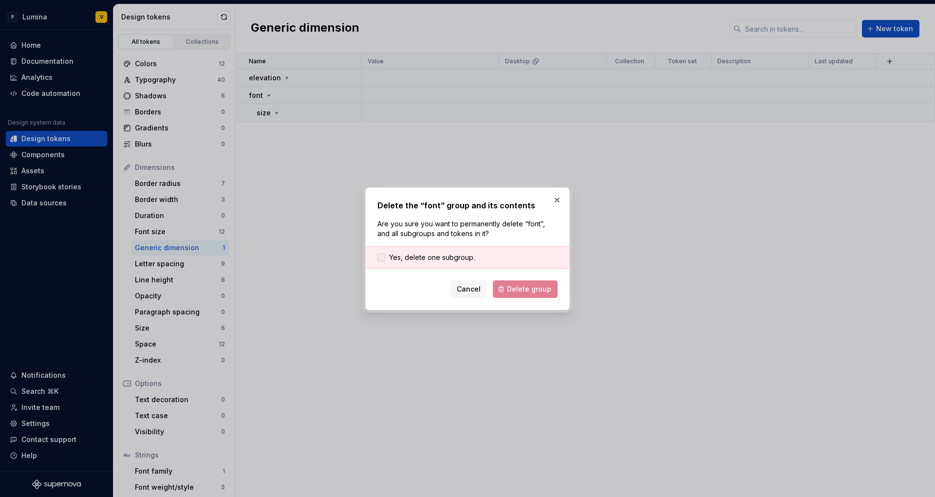
click at [435, 253] on span "Yes, delete one subgroup." at bounding box center [432, 258] width 86 height 10
click at [520, 286] on span "Delete group" at bounding box center [529, 289] width 44 height 10
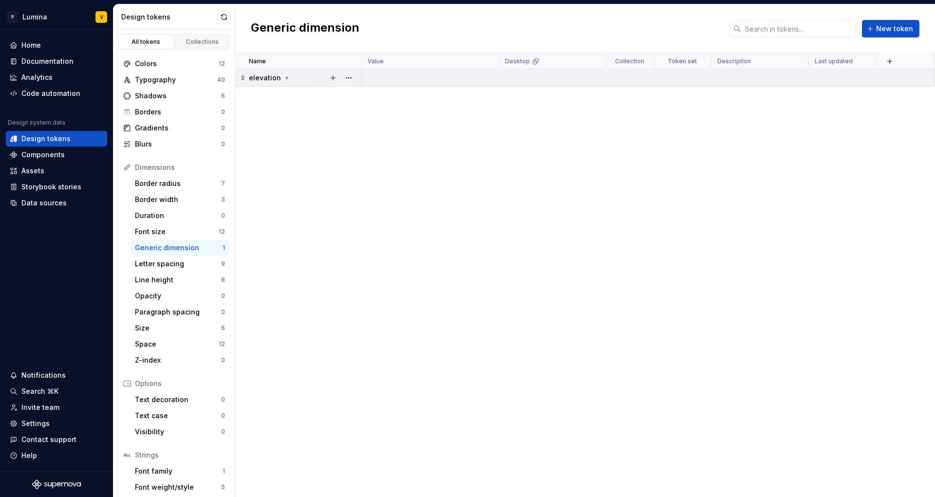
click at [294, 79] on div "elevation" at bounding box center [305, 78] width 112 height 10
click at [290, 79] on div "elevation" at bounding box center [305, 78] width 112 height 10
click at [350, 80] on button "button" at bounding box center [349, 78] width 14 height 14
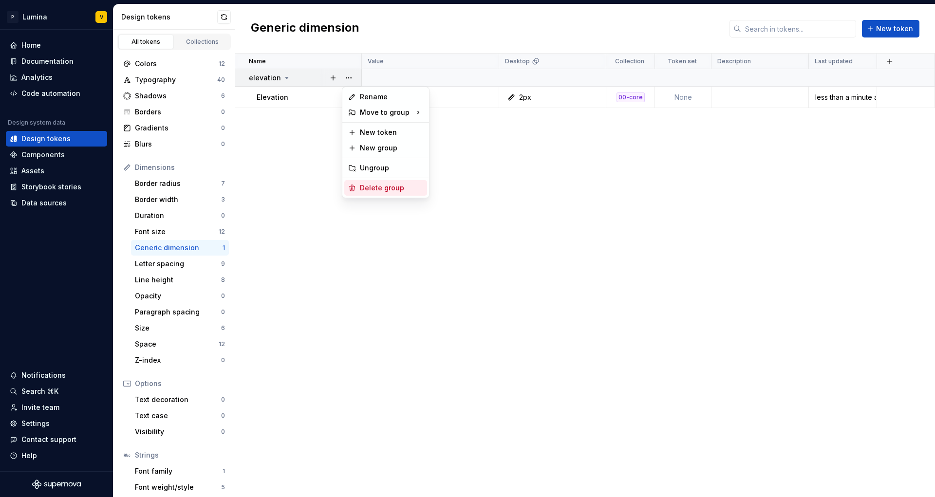
click at [372, 185] on div "Delete group" at bounding box center [391, 188] width 63 height 10
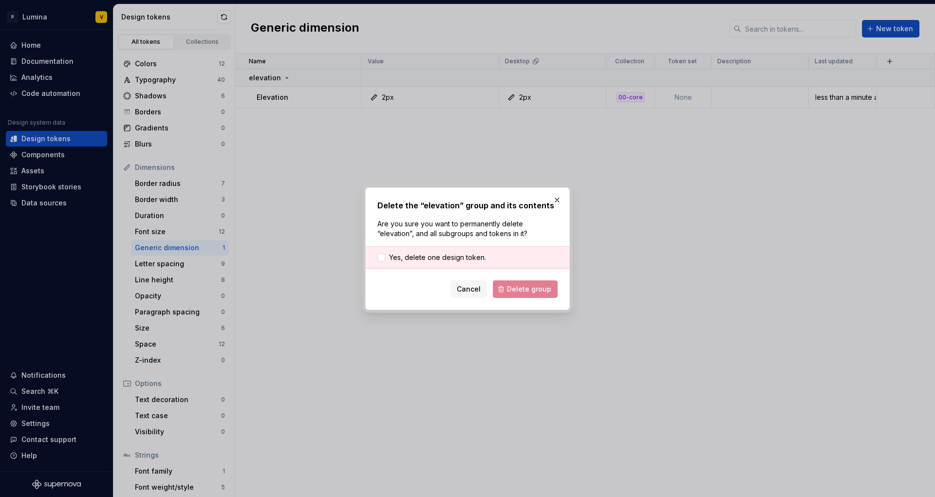
drag, startPoint x: 453, startPoint y: 262, endPoint x: 471, endPoint y: 272, distance: 20.9
click at [453, 262] on span "Yes, delete one design token." at bounding box center [437, 258] width 97 height 10
click at [536, 302] on div "Delete the “elevation” group and its contents Are you sure you want to permanen…" at bounding box center [467, 248] width 204 height 123
click at [529, 294] on span "Delete group" at bounding box center [529, 289] width 44 height 10
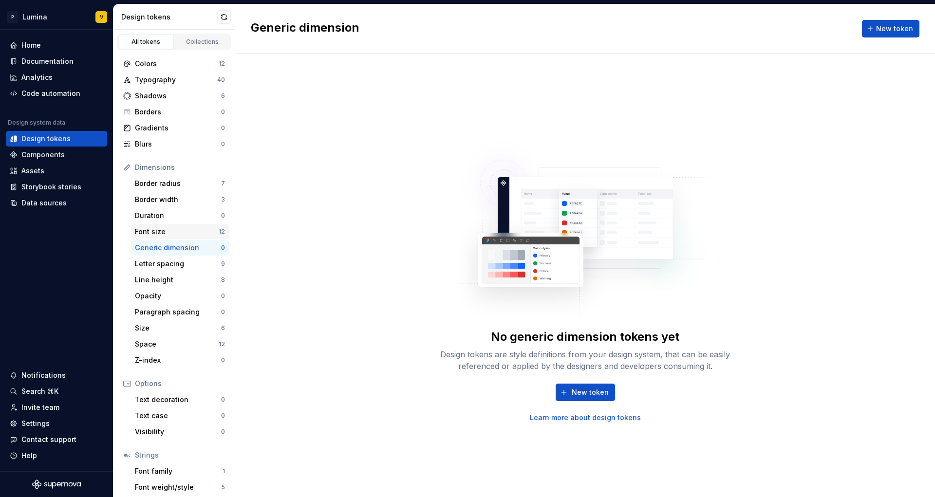
click at [178, 235] on div "Font size" at bounding box center [177, 232] width 84 height 10
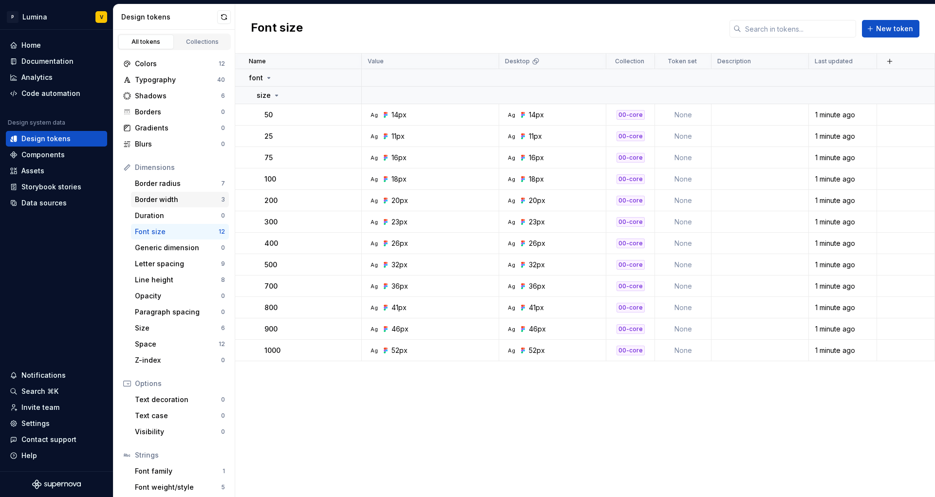
click at [181, 192] on div "Border width 3" at bounding box center [180, 200] width 98 height 16
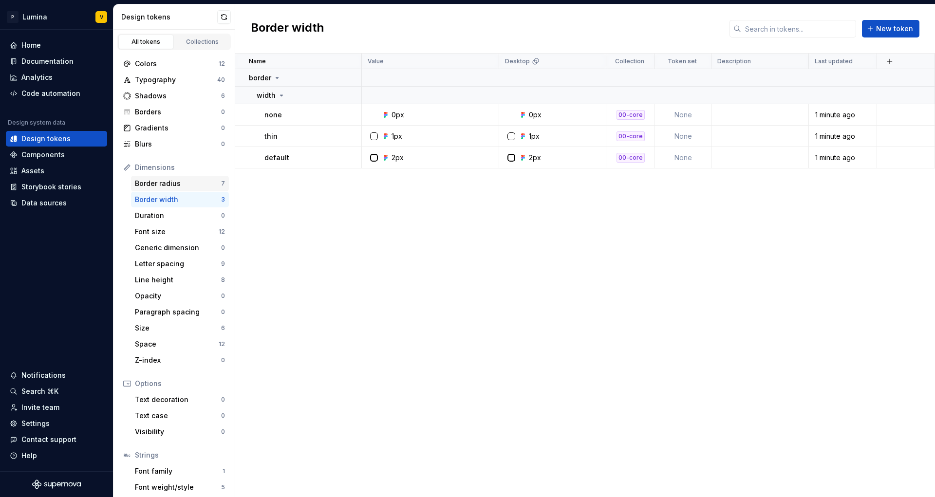
click at [185, 178] on div "Border radius 7" at bounding box center [180, 184] width 98 height 16
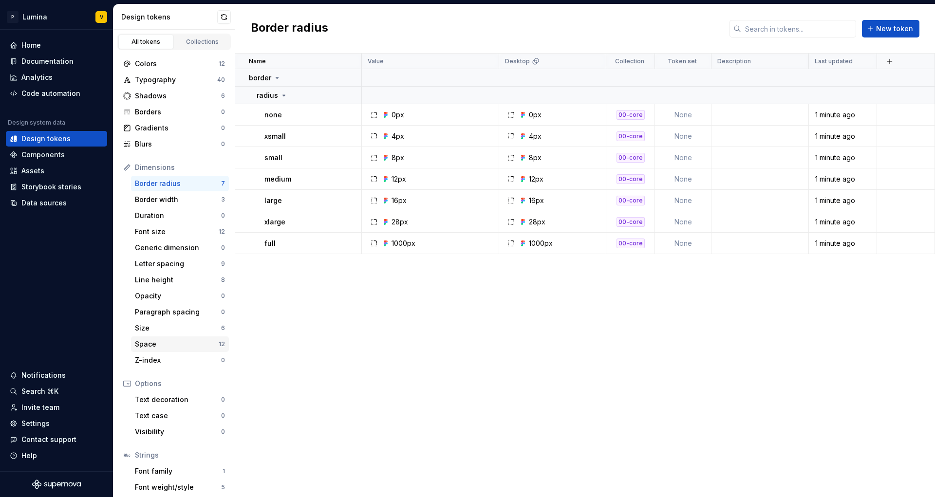
click at [166, 346] on div "Space" at bounding box center [177, 344] width 84 height 10
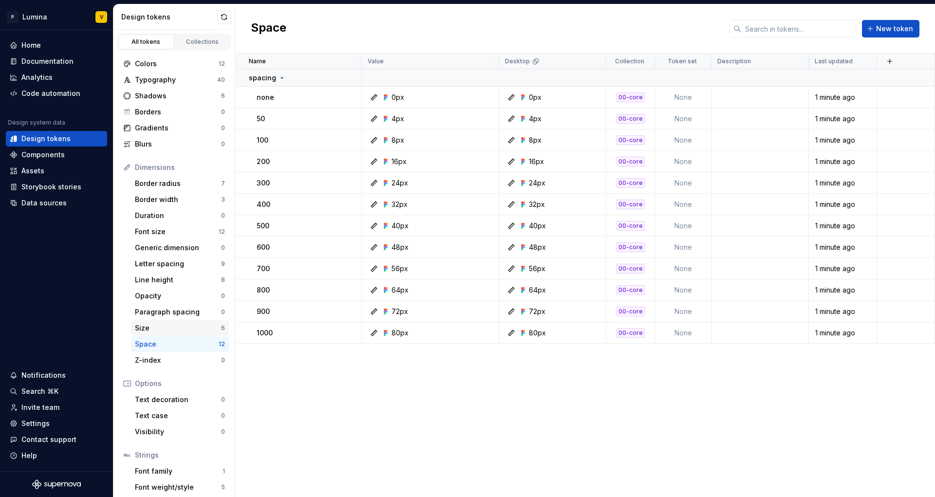
click at [181, 332] on div "Size" at bounding box center [178, 328] width 86 height 10
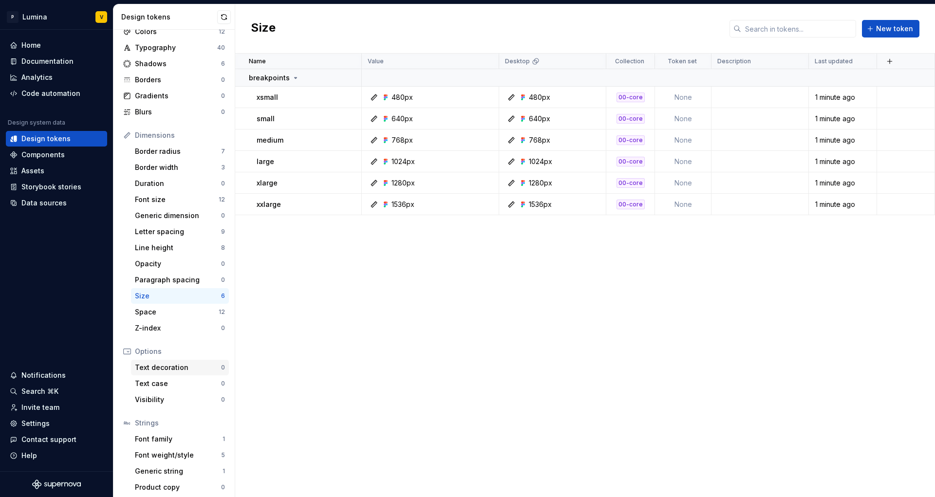
scroll to position [36, 0]
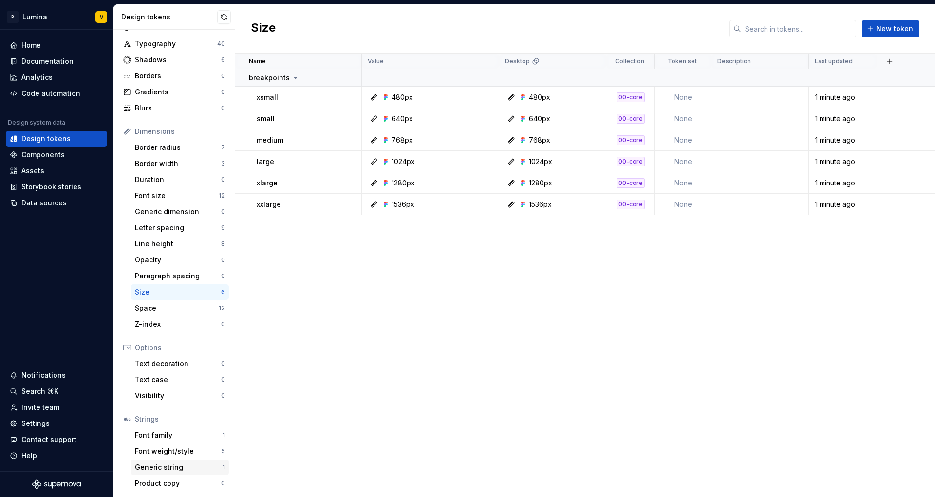
click at [163, 464] on div "Generic string" at bounding box center [179, 468] width 88 height 10
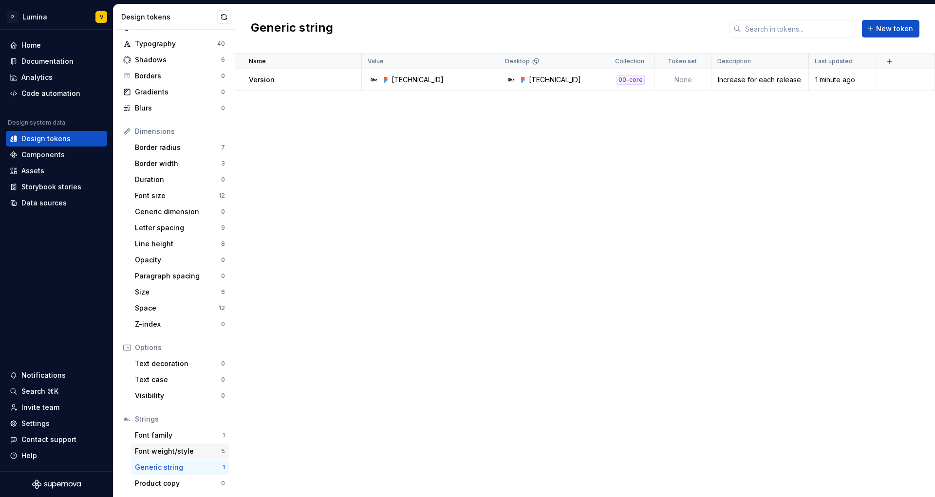
click at [165, 454] on div "Font weight/style" at bounding box center [178, 451] width 86 height 10
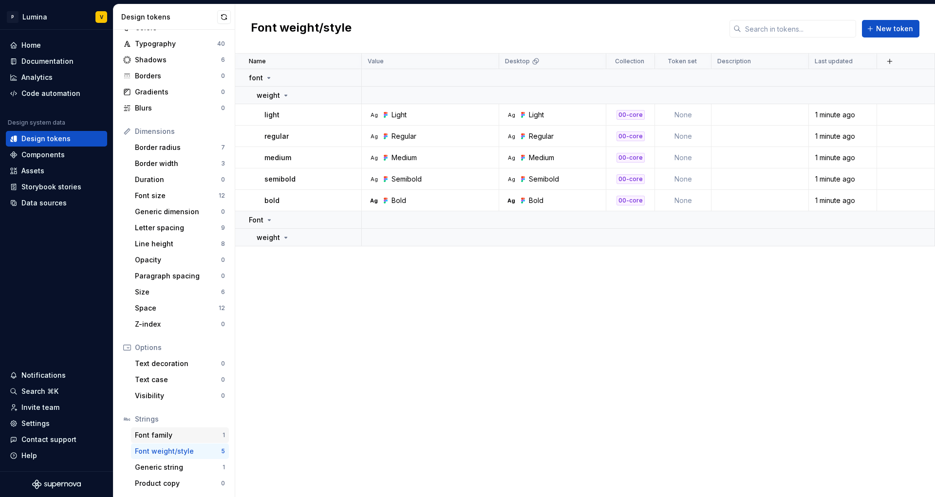
click at [181, 436] on div "Font family" at bounding box center [179, 435] width 88 height 10
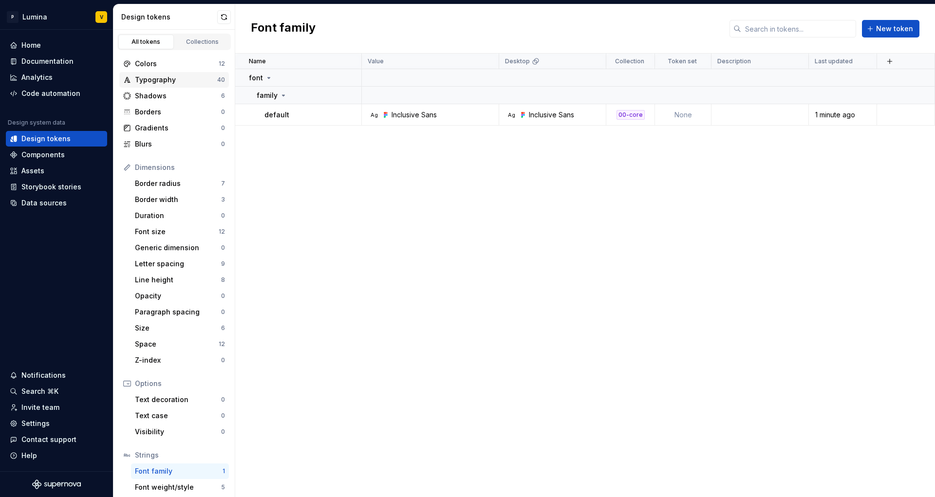
click at [160, 79] on div "Typography" at bounding box center [176, 80] width 82 height 10
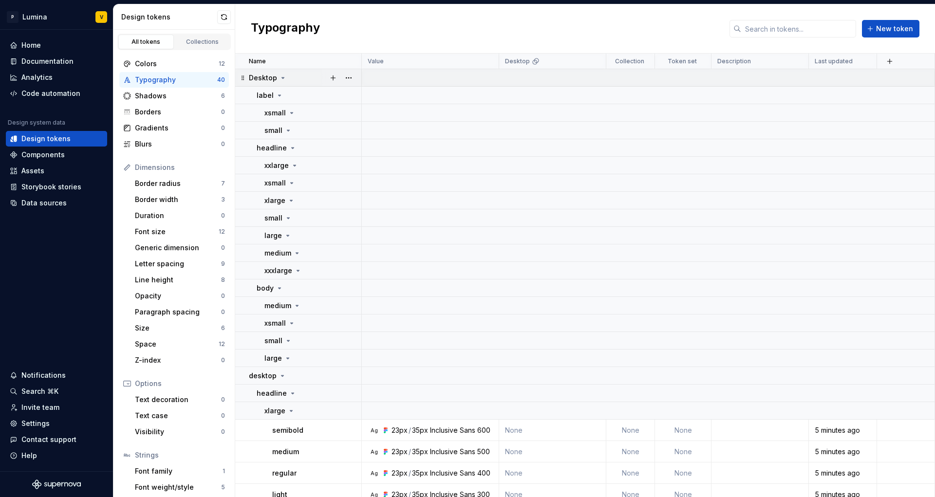
click at [282, 77] on icon at bounding box center [283, 77] width 2 height 1
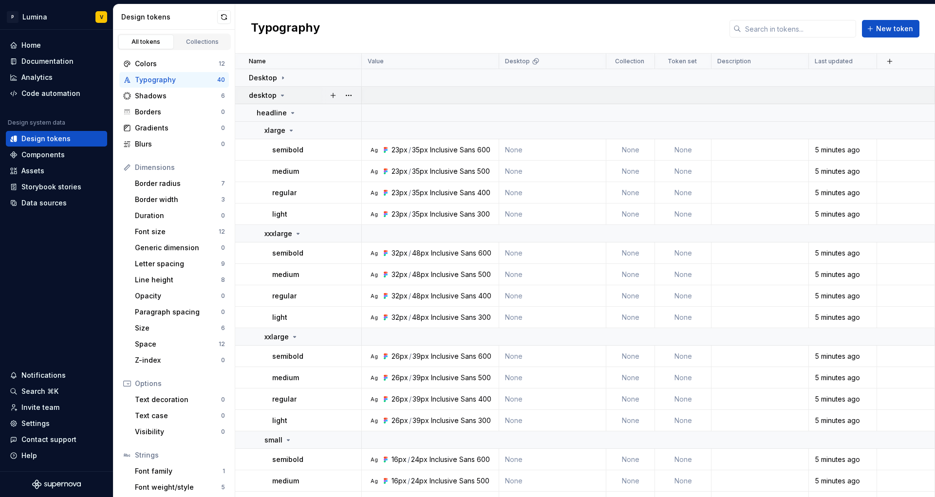
click at [279, 93] on icon at bounding box center [282, 96] width 8 height 8
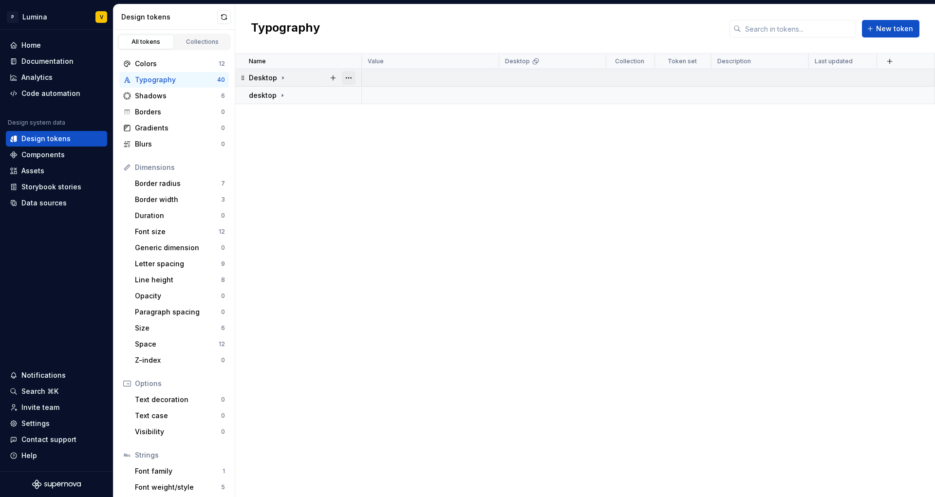
click at [348, 79] on button "button" at bounding box center [349, 78] width 14 height 14
drag, startPoint x: 268, startPoint y: 142, endPoint x: 304, endPoint y: 120, distance: 42.6
click at [268, 141] on html "P Lumina V Home Documentation Analytics Code automation Design system data Desi…" at bounding box center [467, 248] width 935 height 497
click at [346, 95] on button "button" at bounding box center [349, 96] width 14 height 14
click at [287, 121] on html "P Lumina V Home Documentation Analytics Code automation Design system data Desi…" at bounding box center [467, 248] width 935 height 497
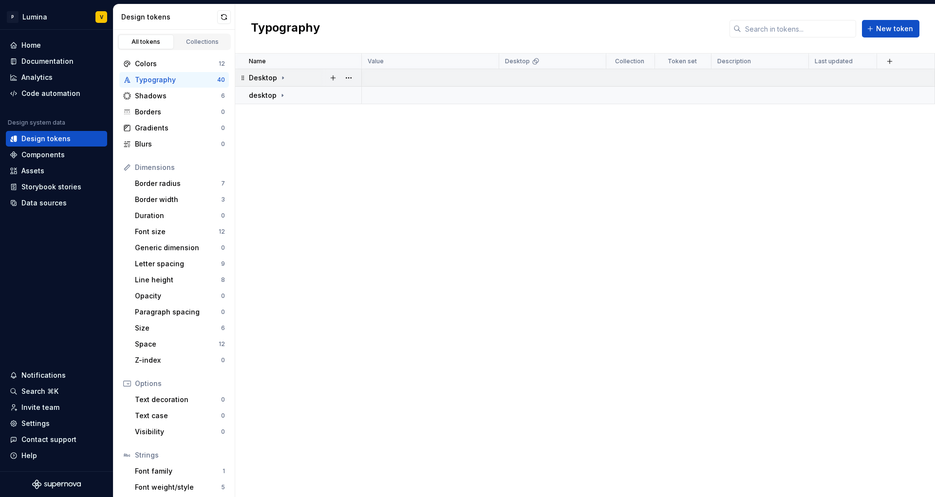
click at [284, 80] on icon at bounding box center [283, 78] width 8 height 8
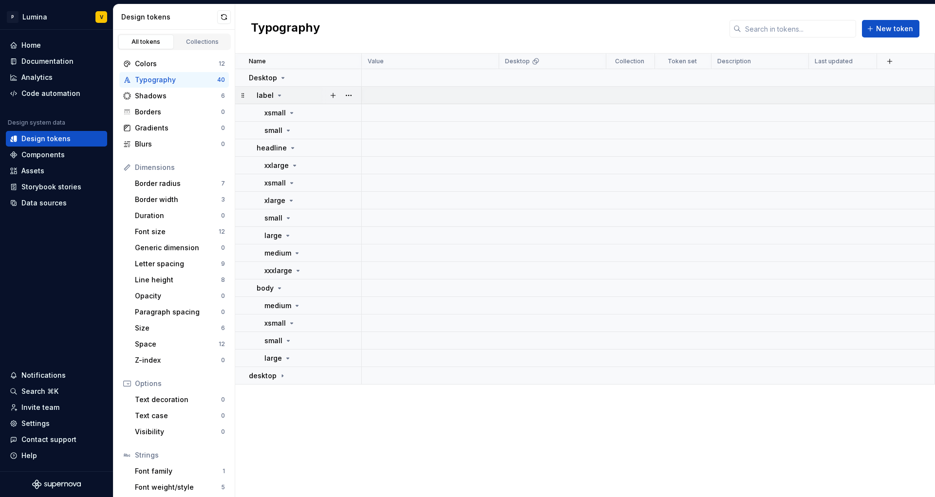
click at [277, 95] on icon at bounding box center [280, 96] width 8 height 8
click at [285, 109] on div "headline" at bounding box center [277, 113] width 40 height 10
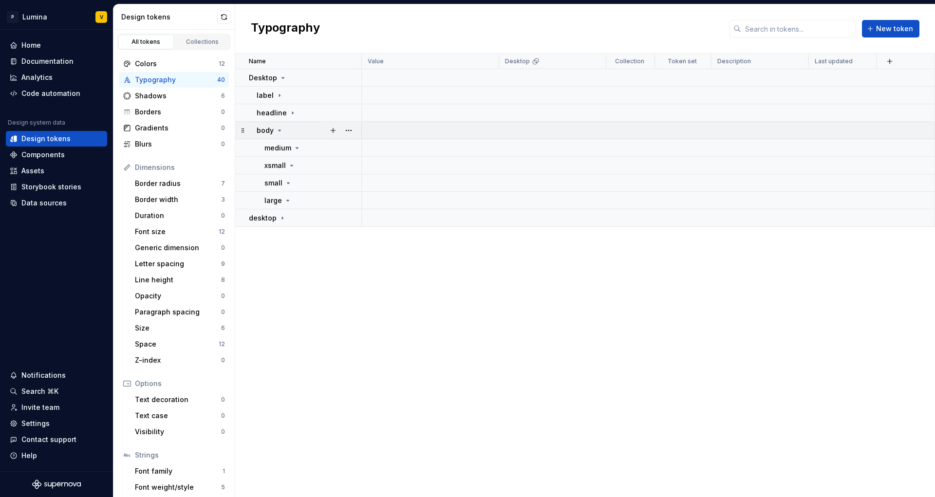
click at [277, 130] on icon at bounding box center [280, 131] width 8 height 8
click at [278, 149] on icon at bounding box center [282, 148] width 8 height 8
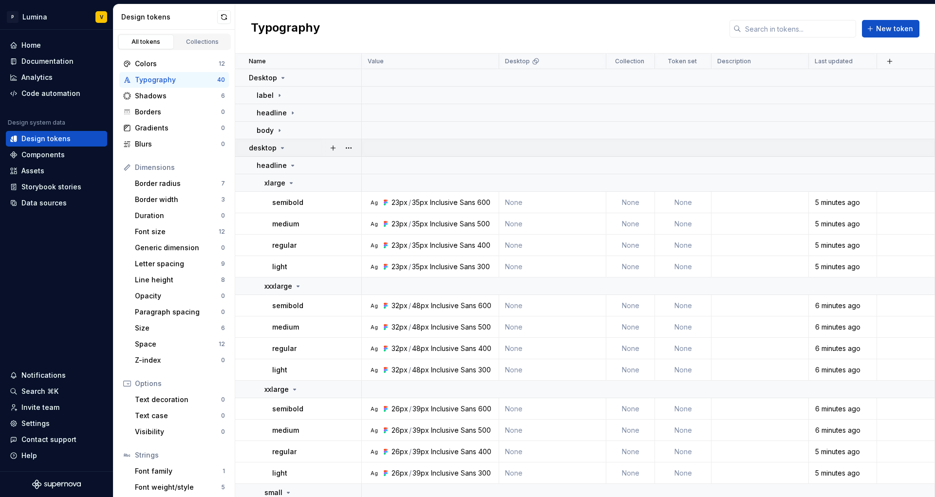
click at [278, 149] on icon at bounding box center [282, 148] width 8 height 8
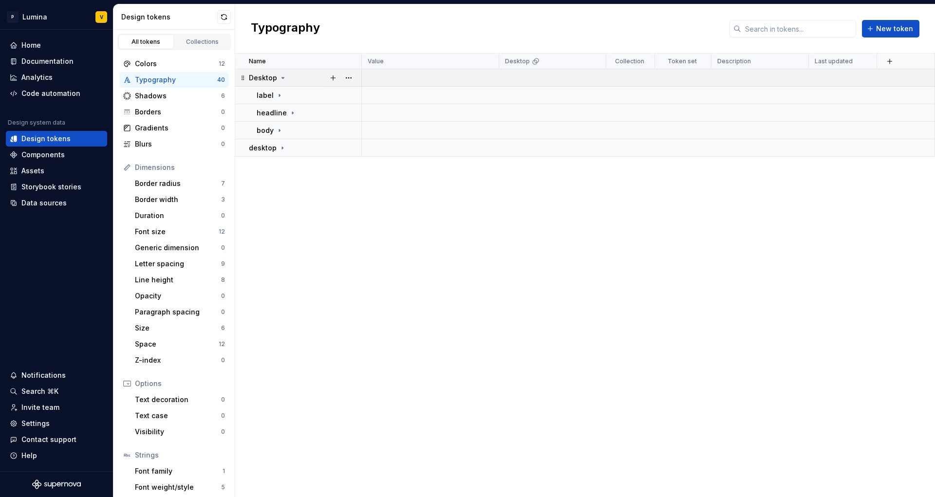
click at [279, 77] on icon at bounding box center [283, 78] width 8 height 8
click at [278, 97] on icon at bounding box center [280, 96] width 8 height 8
click at [276, 78] on div "Desktop" at bounding box center [268, 78] width 38 height 10
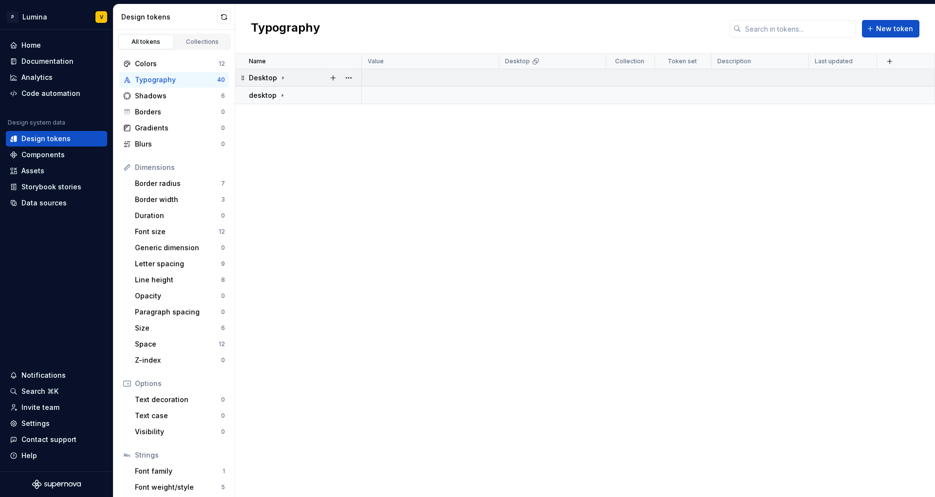
click at [356, 78] on div at bounding box center [340, 77] width 41 height 17
click at [350, 78] on button "button" at bounding box center [349, 78] width 14 height 14
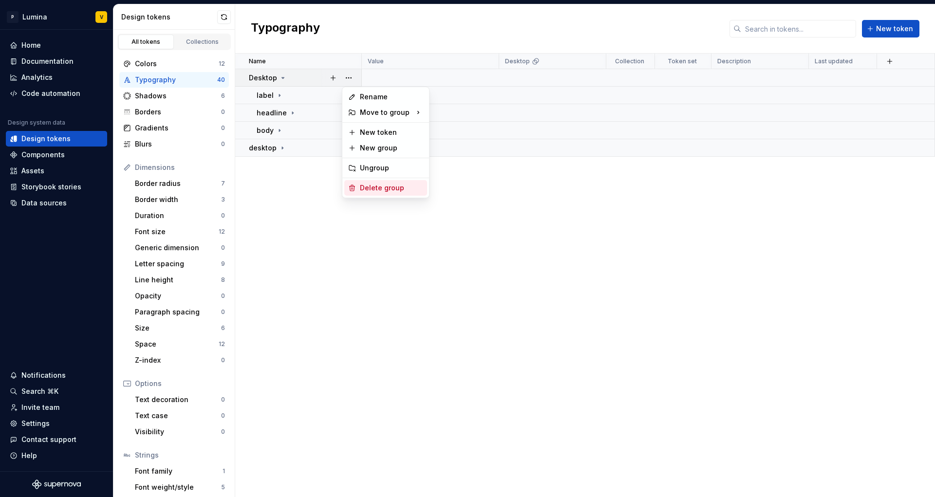
click at [364, 187] on div "Delete group" at bounding box center [391, 188] width 63 height 10
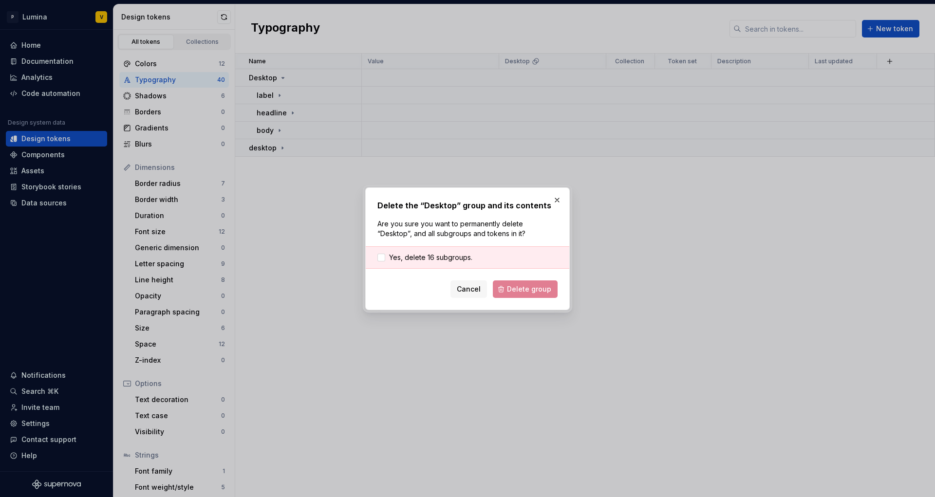
click at [442, 262] on div "Yes, delete 16 subgroups." at bounding box center [468, 257] width 204 height 22
click at [440, 254] on span "Yes, delete 16 subgroups." at bounding box center [430, 258] width 83 height 10
click at [543, 288] on span "Delete group" at bounding box center [529, 289] width 44 height 10
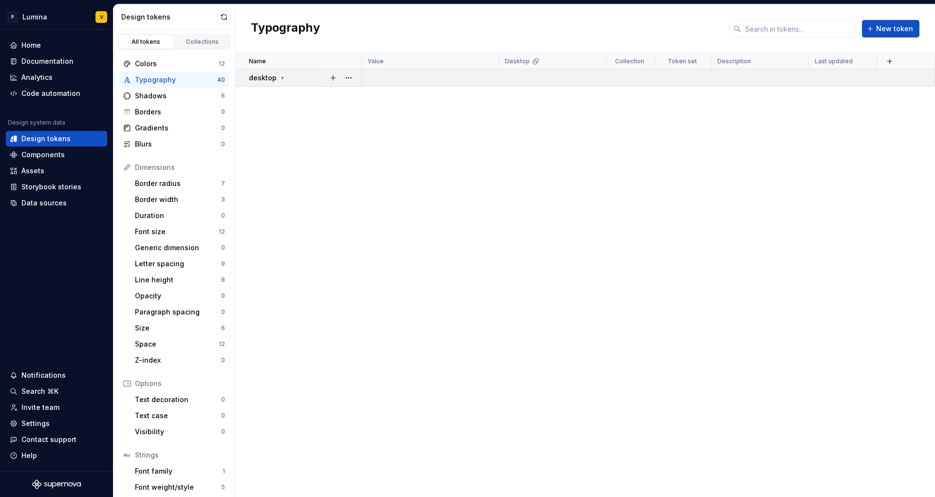
click at [266, 78] on p "desktop" at bounding box center [263, 78] width 28 height 10
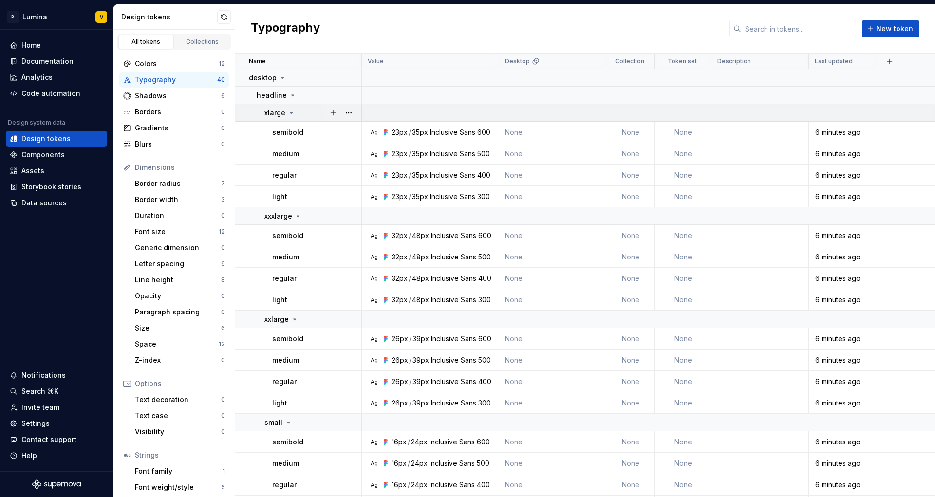
click at [293, 109] on icon at bounding box center [291, 113] width 8 height 8
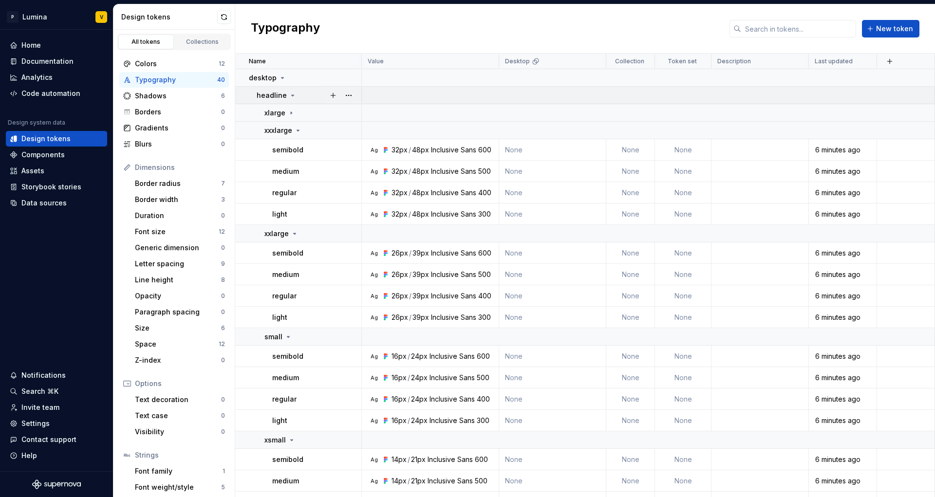
click at [291, 98] on icon at bounding box center [293, 96] width 8 height 8
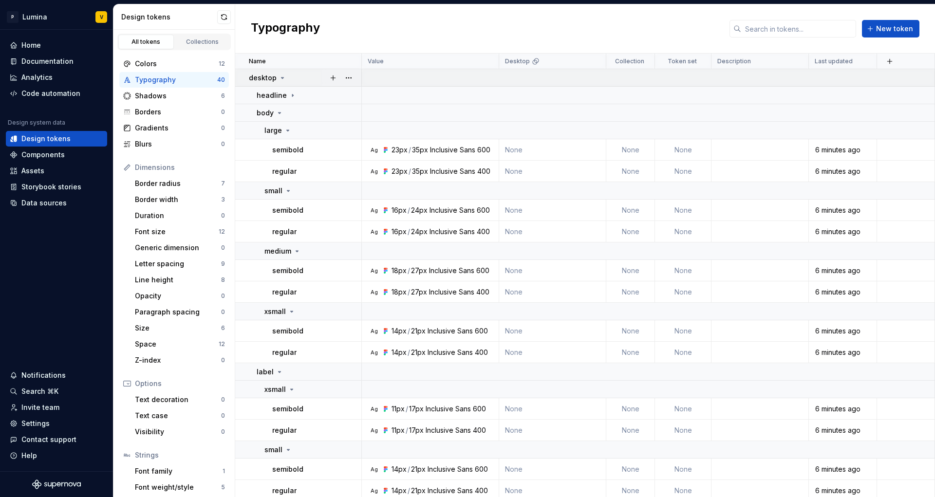
click at [278, 79] on icon at bounding box center [282, 78] width 8 height 8
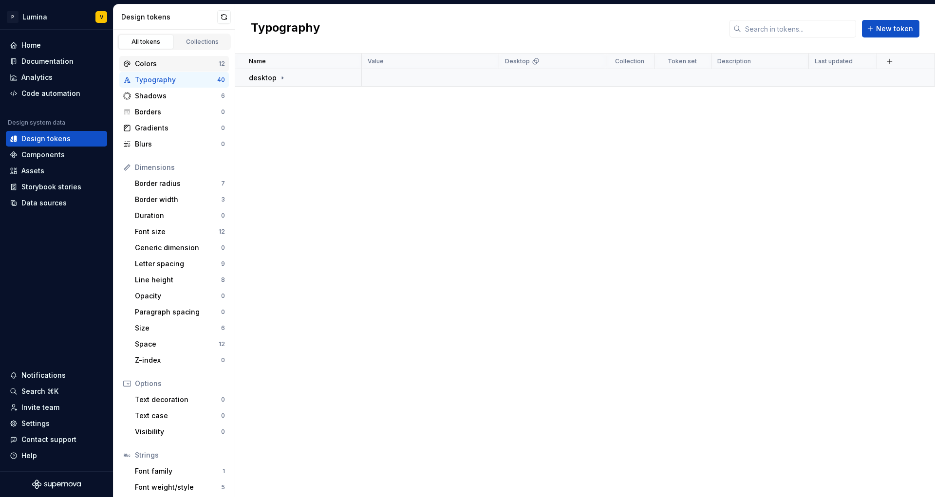
click at [192, 62] on div "Colors" at bounding box center [177, 64] width 84 height 10
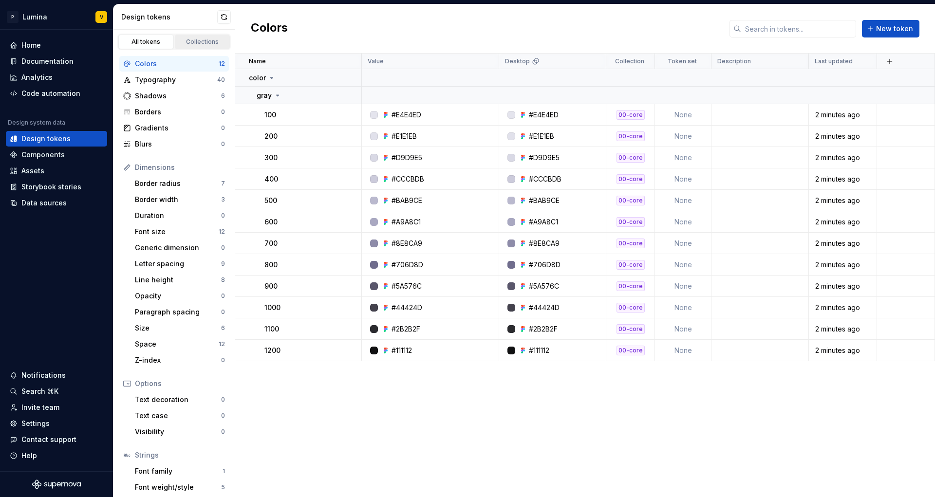
click at [195, 37] on link "Collections" at bounding box center [203, 42] width 56 height 15
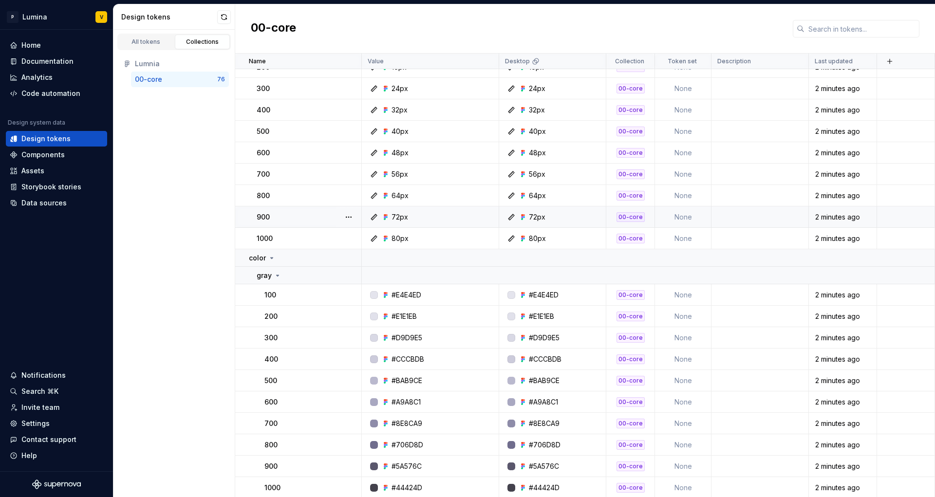
scroll to position [1428, 0]
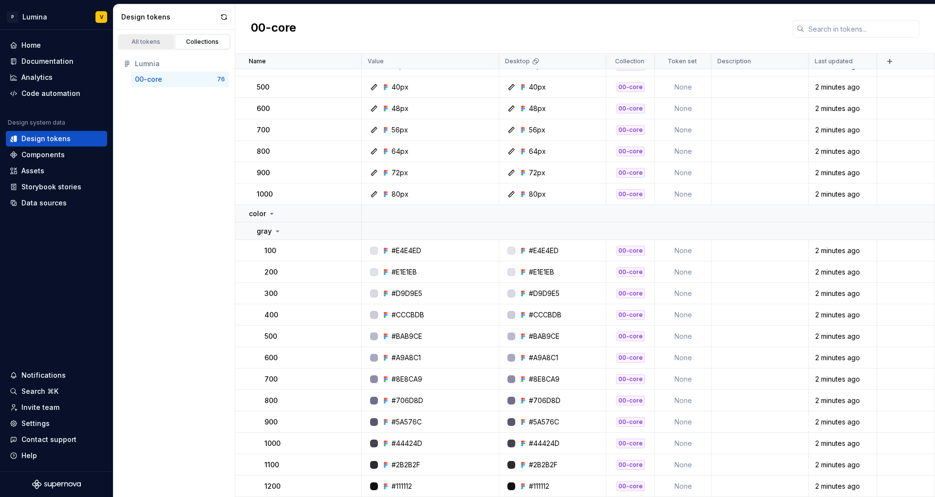
click at [138, 40] on div "All tokens" at bounding box center [146, 42] width 49 height 8
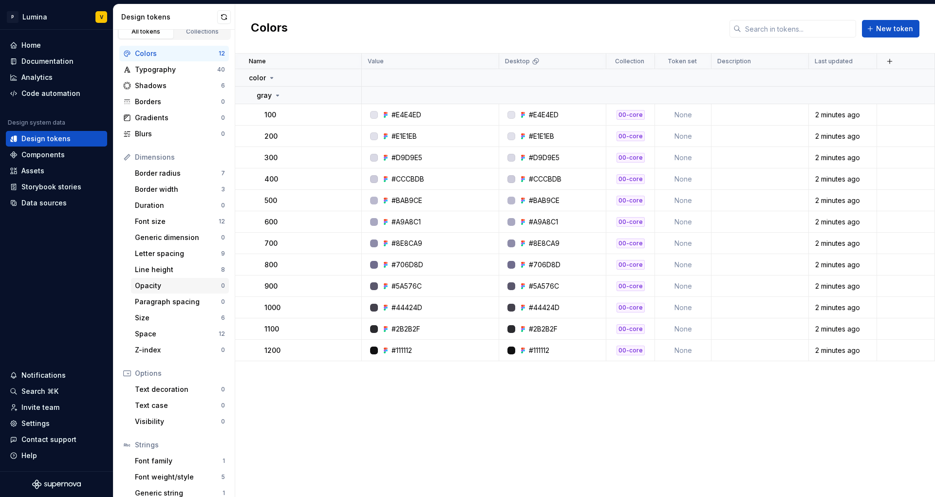
scroll to position [36, 0]
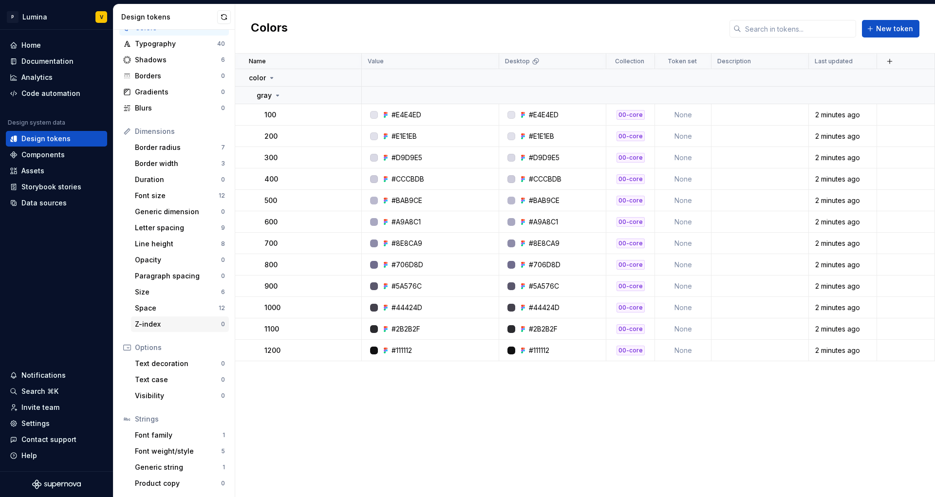
click at [180, 325] on div "Z-index" at bounding box center [178, 324] width 86 height 10
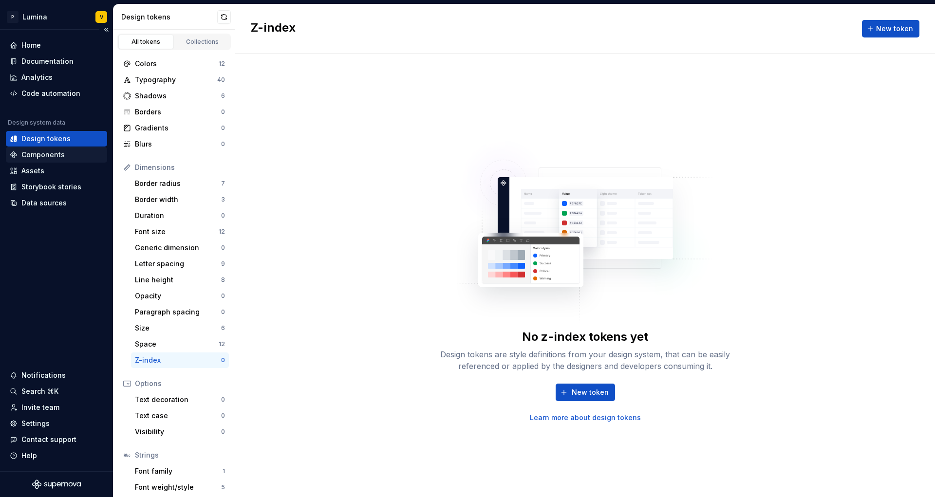
click at [28, 158] on div "Components" at bounding box center [42, 155] width 43 height 10
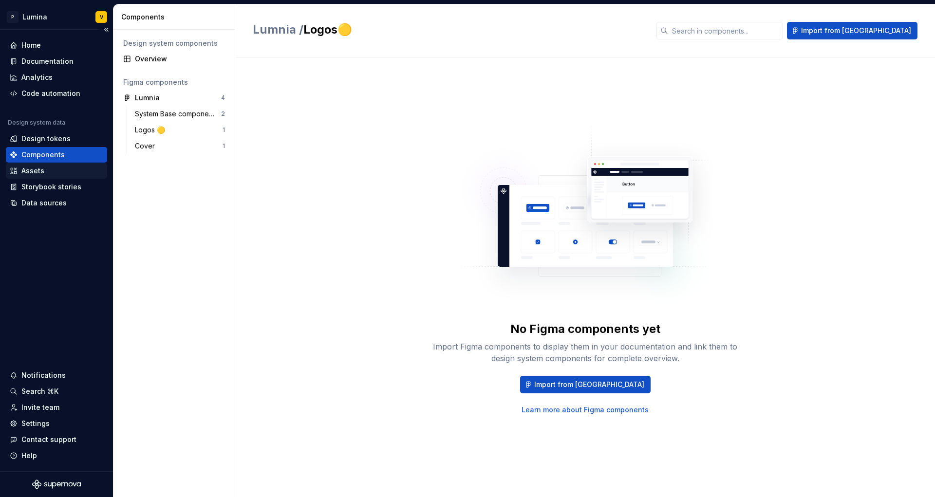
click at [43, 177] on div "Assets" at bounding box center [56, 171] width 101 height 16
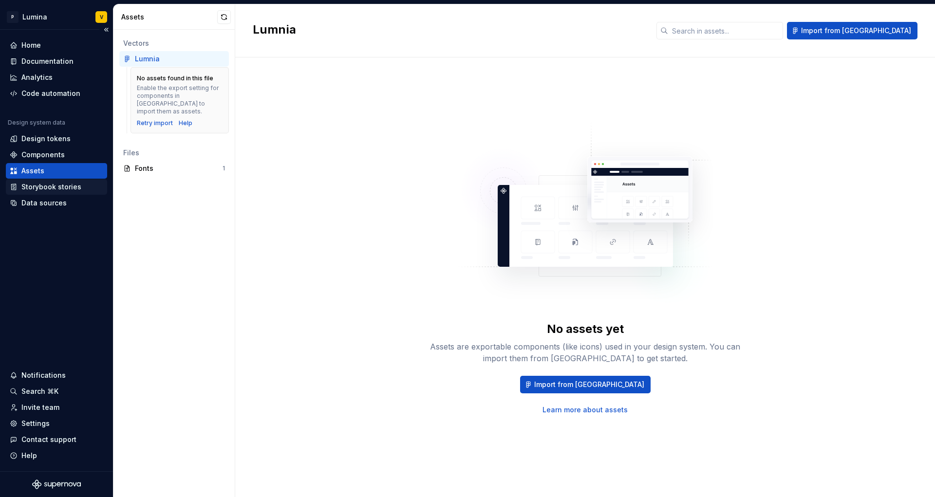
click at [45, 189] on div "Storybook stories" at bounding box center [51, 187] width 60 height 10
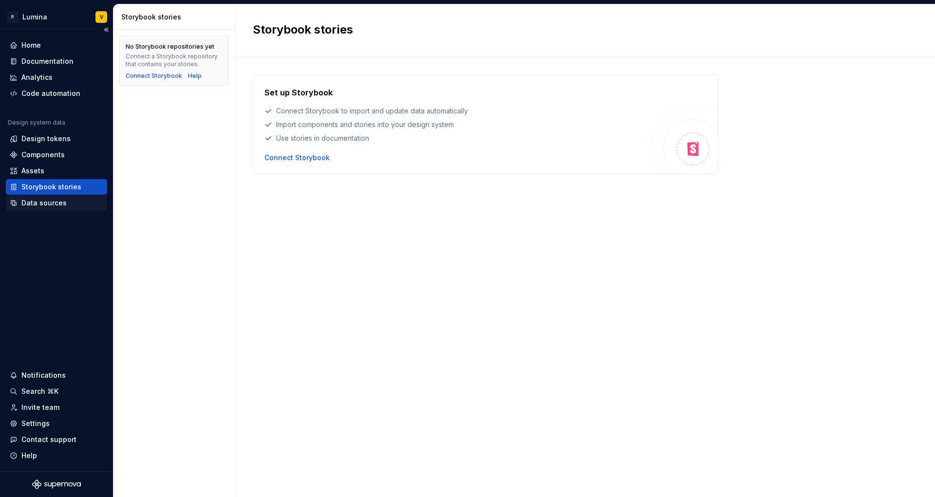
click at [47, 202] on div "Data sources" at bounding box center [43, 203] width 45 height 10
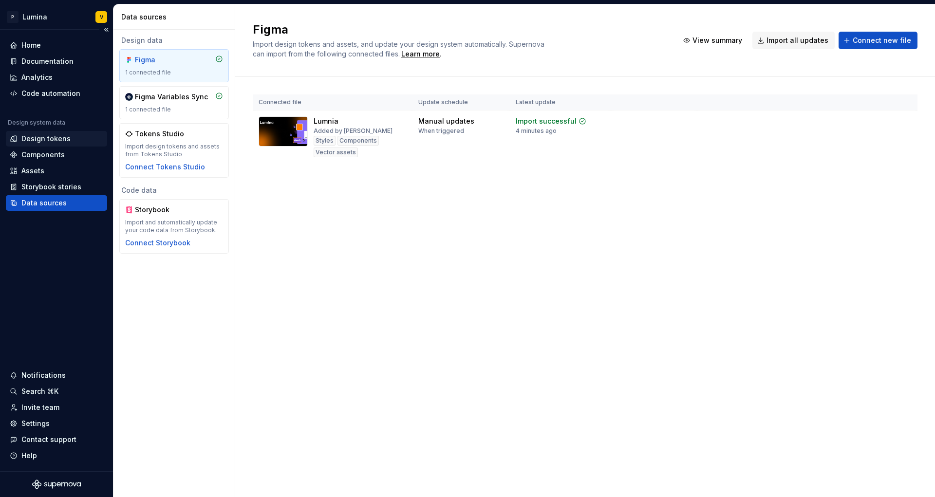
click at [46, 139] on div "Design tokens" at bounding box center [45, 139] width 49 height 10
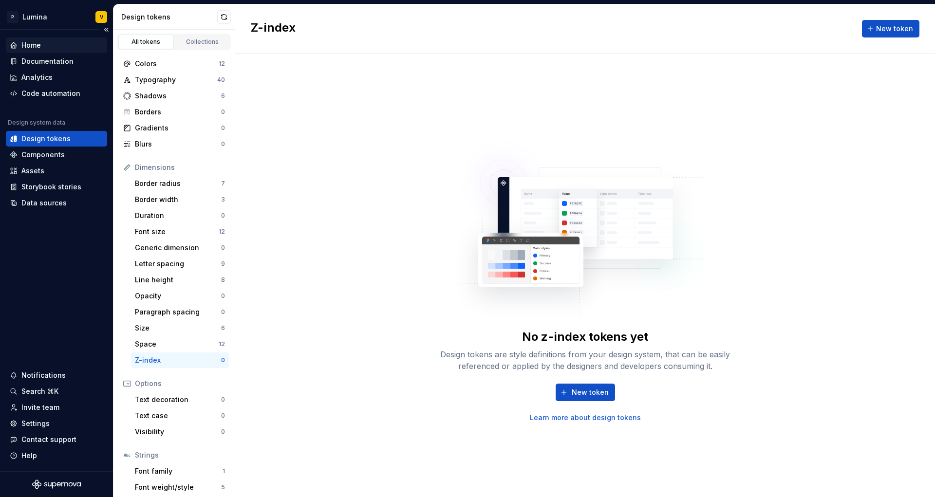
click at [29, 49] on div "Home" at bounding box center [30, 45] width 19 height 10
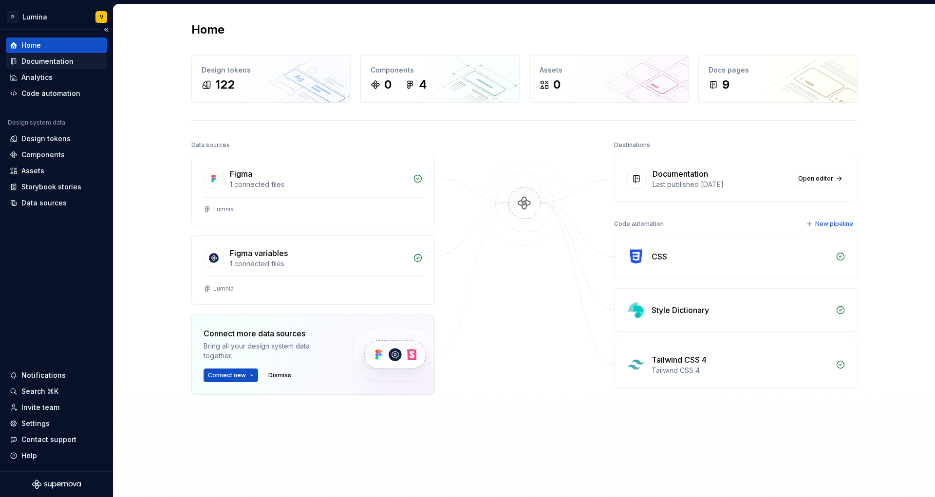
click at [37, 61] on div "Documentation" at bounding box center [47, 61] width 52 height 10
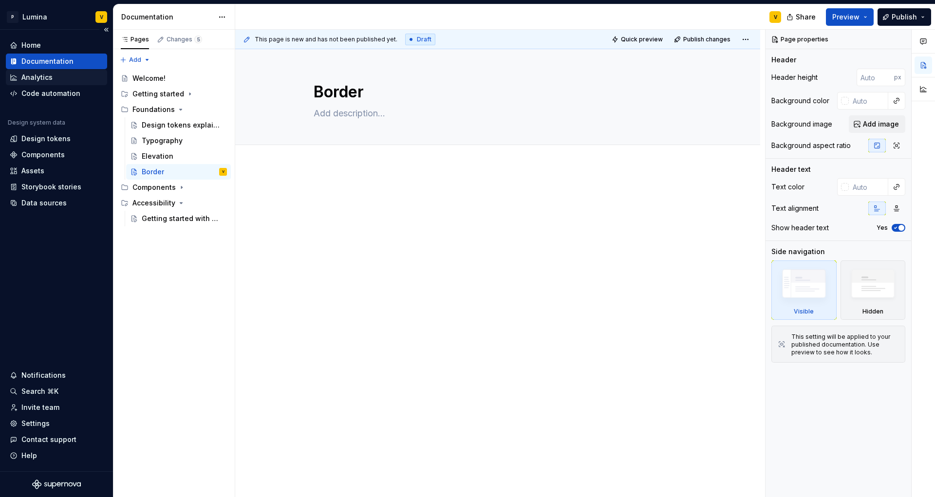
click at [42, 78] on div "Analytics" at bounding box center [36, 78] width 31 height 10
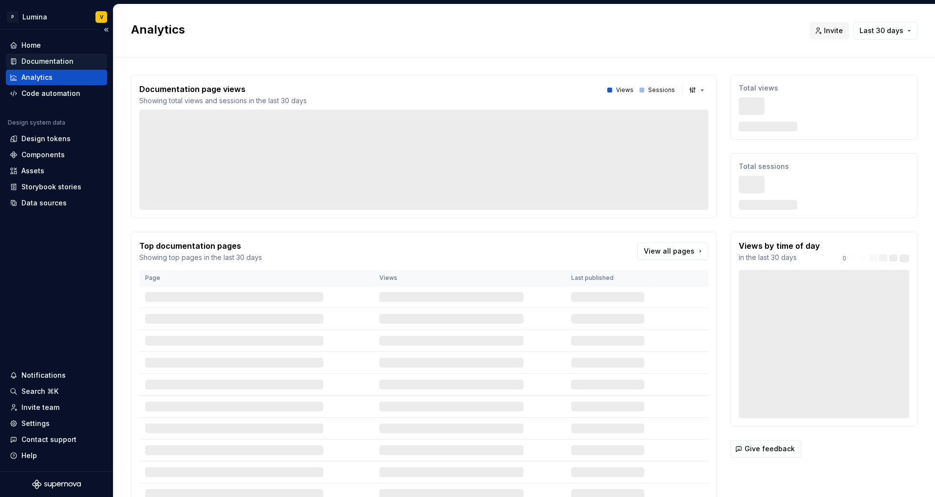
click at [42, 59] on div "Documentation" at bounding box center [47, 61] width 52 height 10
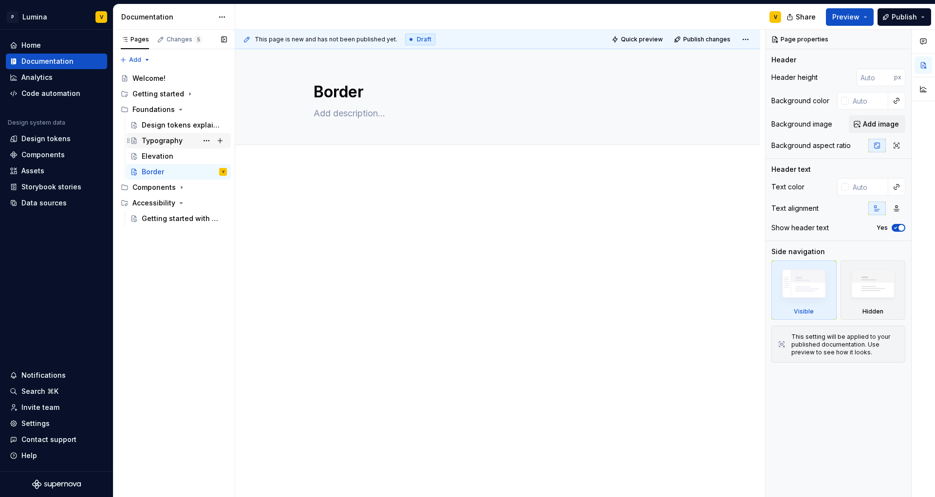
click at [168, 142] on div "Typography" at bounding box center [162, 141] width 41 height 10
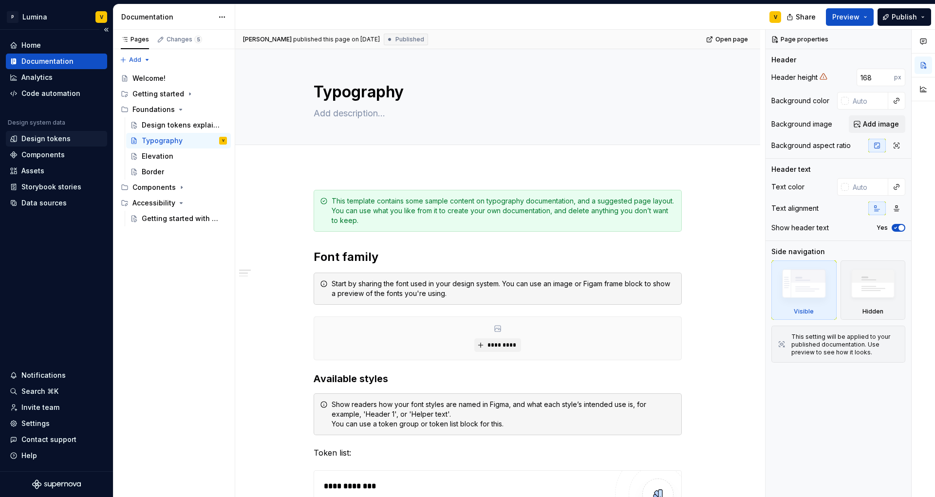
click at [41, 137] on div "Design tokens" at bounding box center [45, 139] width 49 height 10
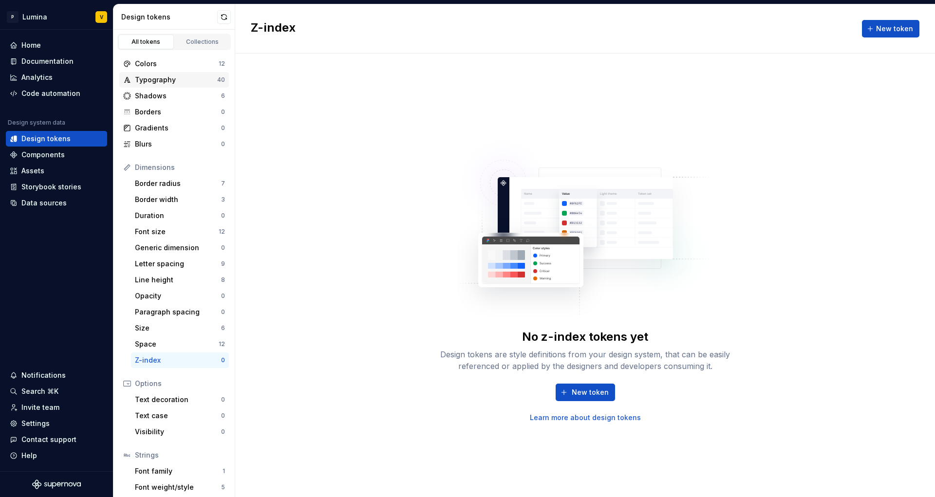
click at [165, 83] on div "Typography" at bounding box center [176, 80] width 82 height 10
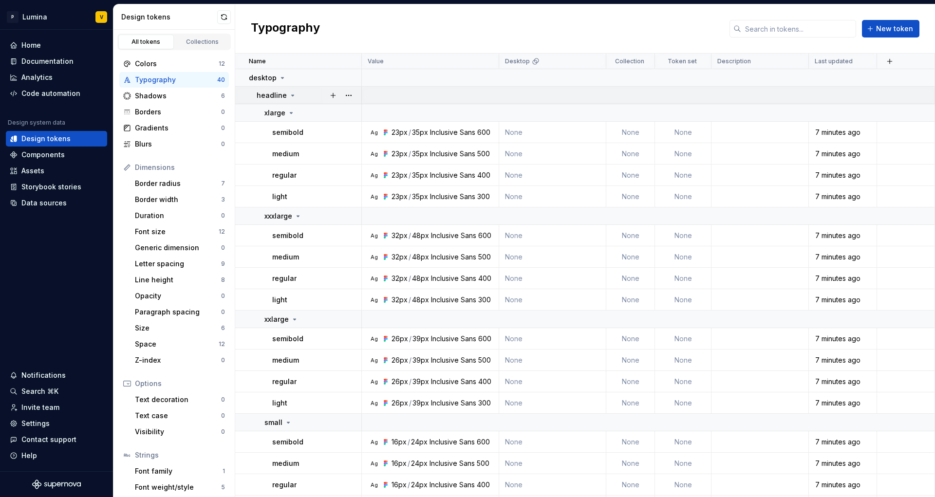
click at [285, 93] on div "headline" at bounding box center [277, 96] width 40 height 10
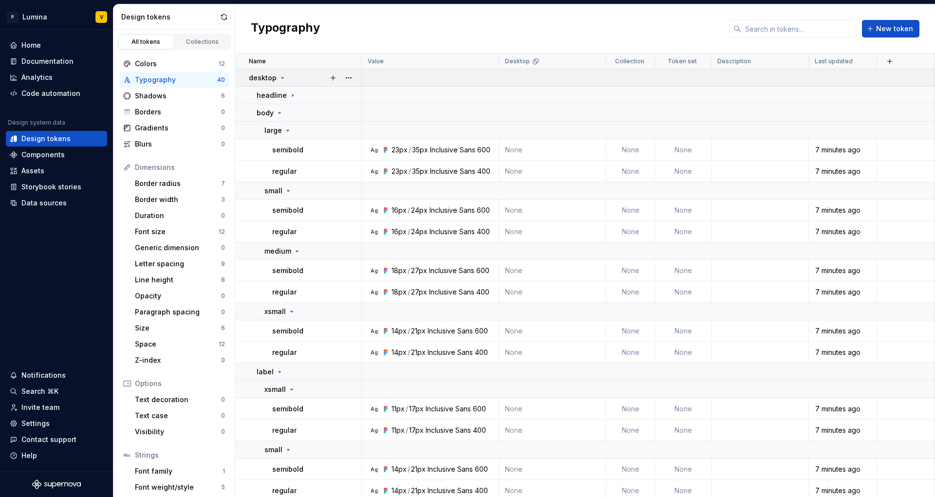
click at [278, 76] on icon at bounding box center [282, 78] width 8 height 8
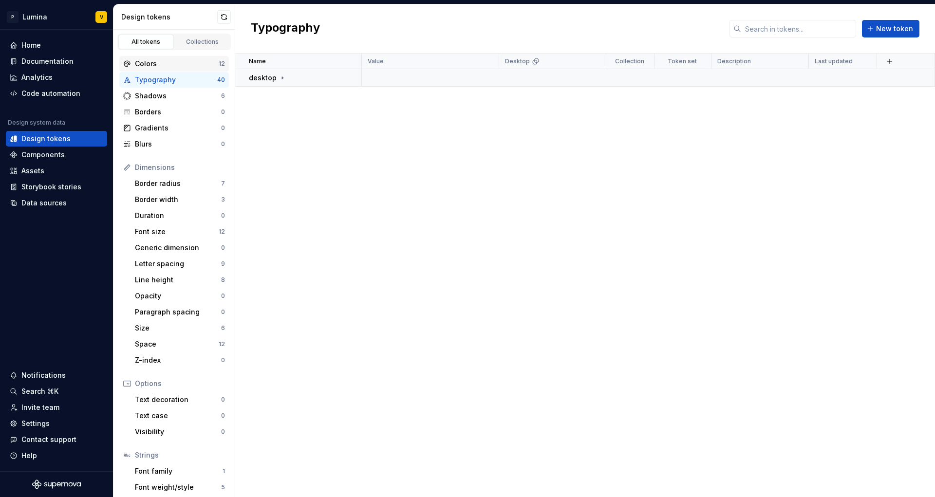
click at [173, 64] on div "Colors" at bounding box center [177, 64] width 84 height 10
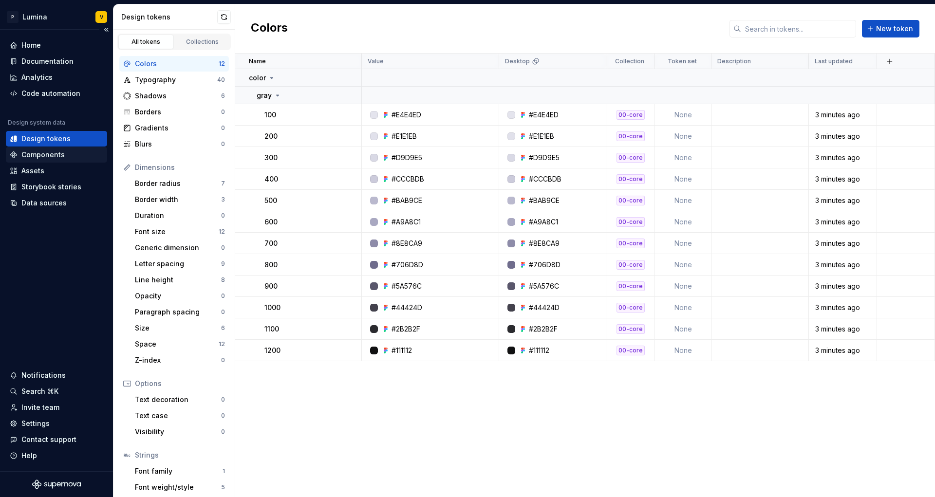
click at [56, 151] on div "Components" at bounding box center [42, 155] width 43 height 10
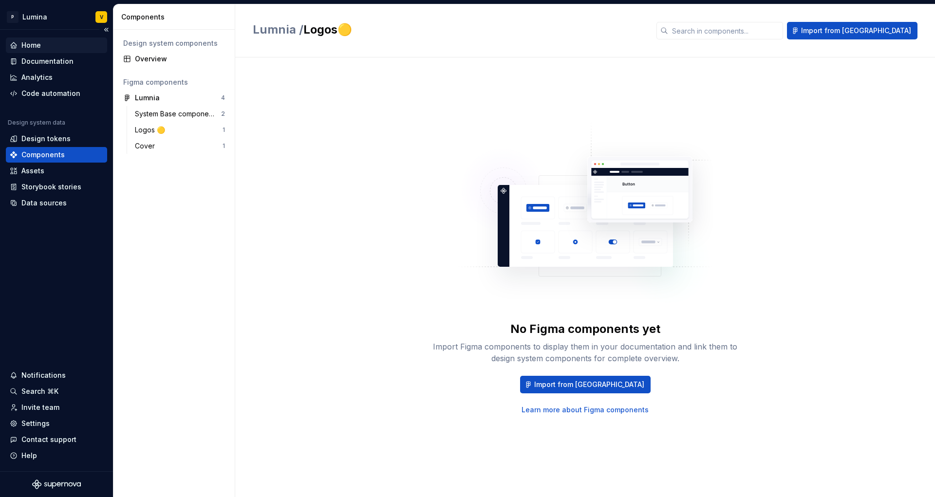
click at [37, 52] on div "Home" at bounding box center [56, 45] width 101 height 16
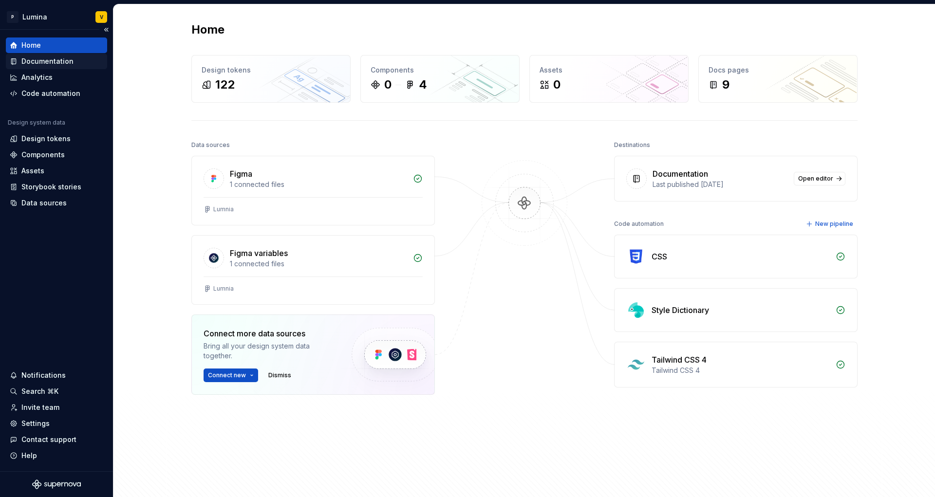
click at [55, 58] on div "Documentation" at bounding box center [47, 61] width 52 height 10
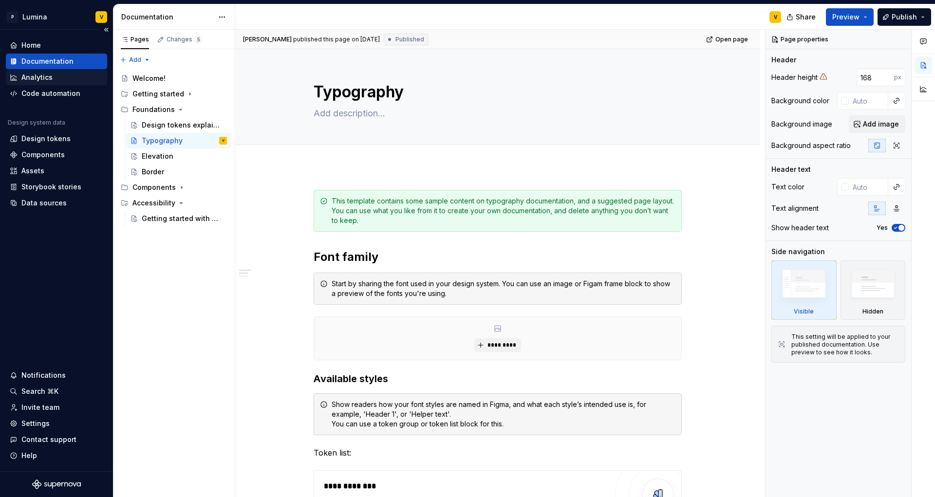
click at [46, 76] on div "Analytics" at bounding box center [36, 78] width 31 height 10
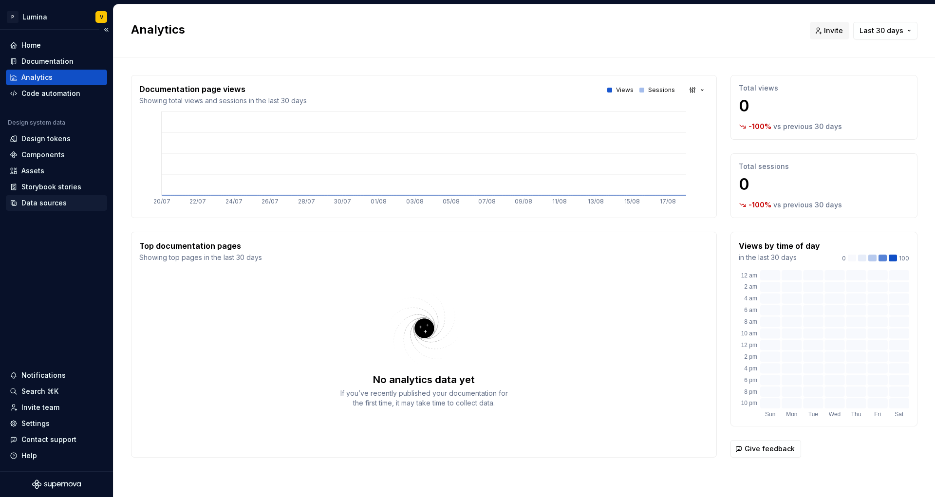
click at [51, 201] on div "Data sources" at bounding box center [43, 203] width 45 height 10
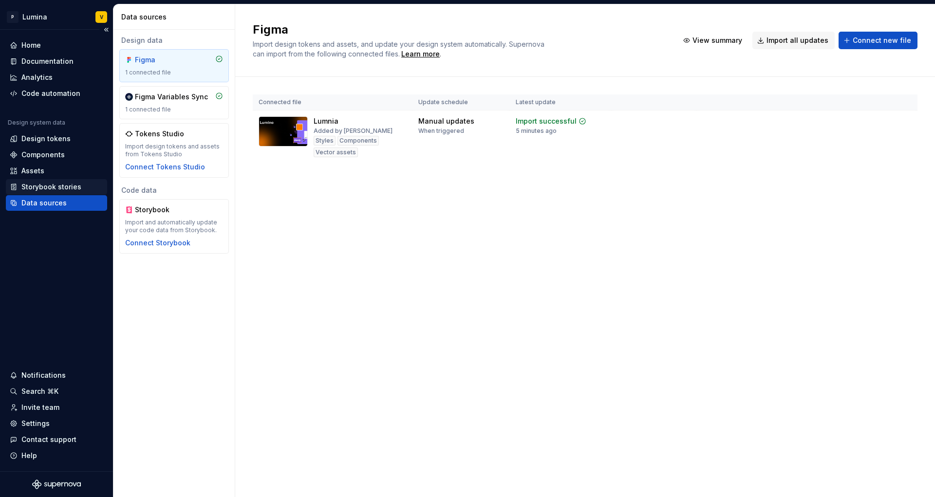
click at [52, 185] on div "Storybook stories" at bounding box center [51, 187] width 60 height 10
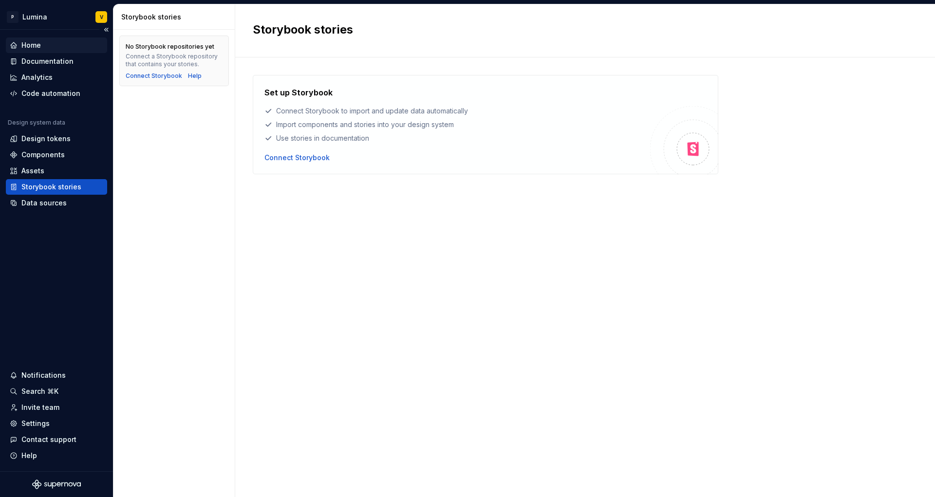
click at [40, 43] on div "Home" at bounding box center [30, 45] width 19 height 10
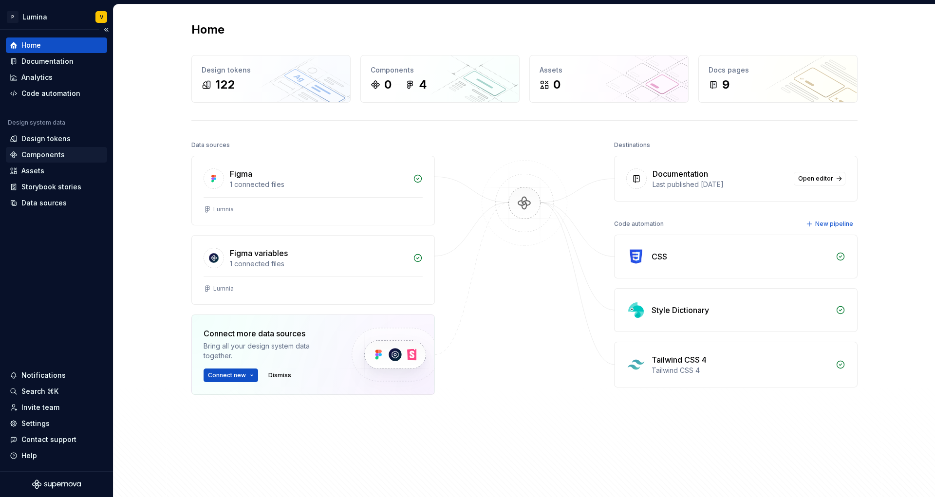
click at [48, 156] on div "Components" at bounding box center [42, 155] width 43 height 10
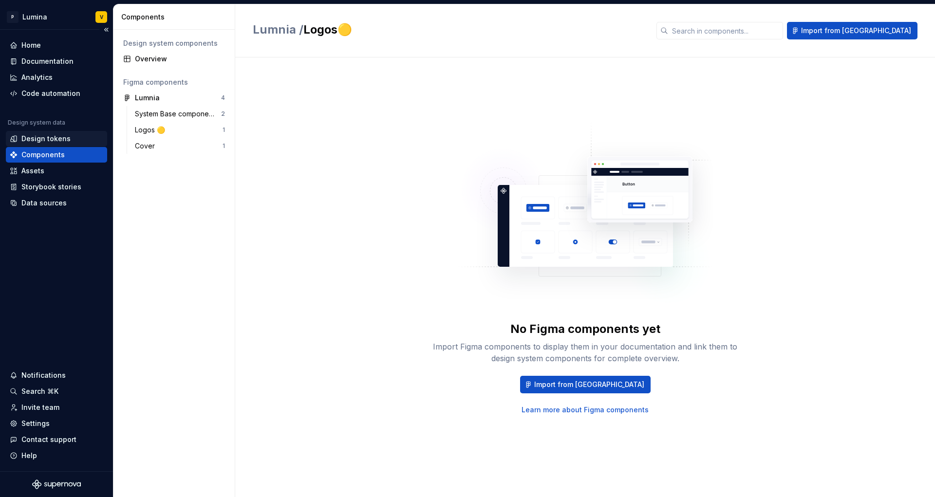
click at [57, 145] on div "Design tokens" at bounding box center [56, 139] width 101 height 16
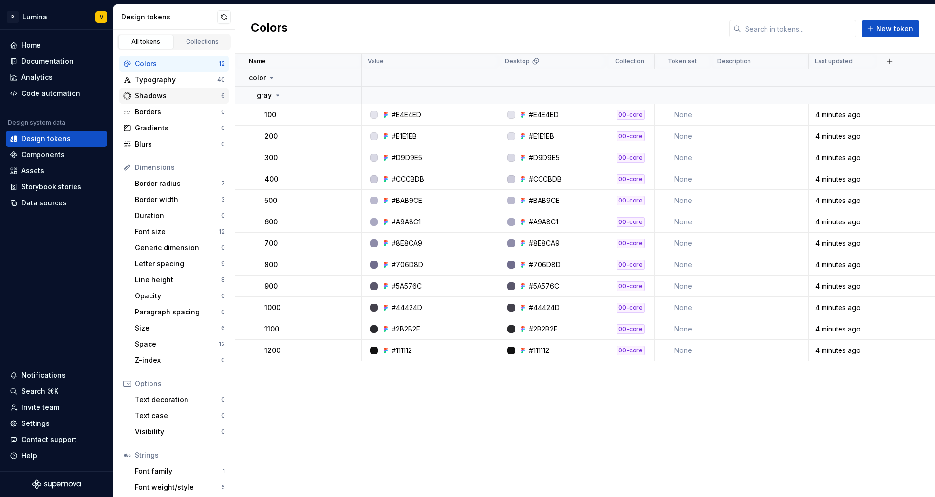
click at [166, 100] on div "Shadows" at bounding box center [178, 96] width 86 height 10
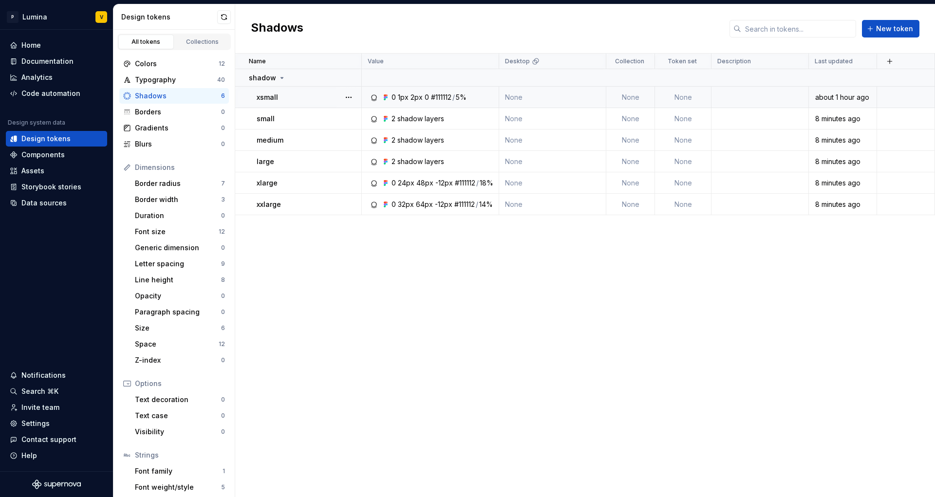
click at [527, 95] on td "None" at bounding box center [552, 97] width 107 height 21
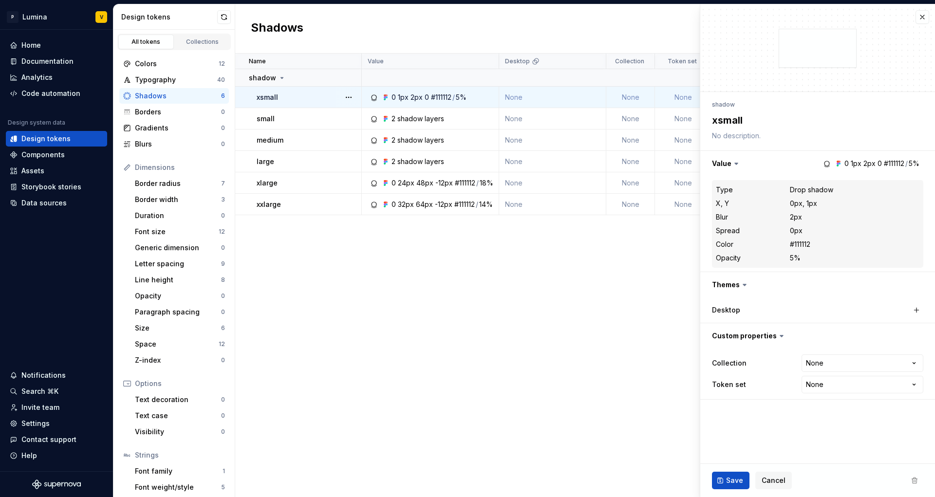
type textarea "*"
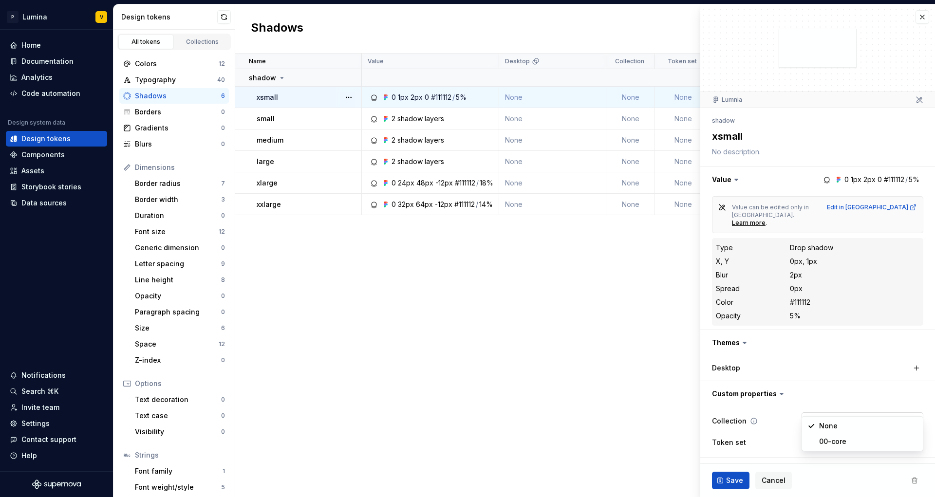
click at [828, 409] on html "P Lumina V Home Documentation Analytics Code automation Design system data Desi…" at bounding box center [467, 248] width 935 height 497
click at [826, 374] on html "P Lumina V Home Documentation Analytics Code automation Design system data Desi…" at bounding box center [467, 248] width 935 height 497
click at [836, 436] on html "P Lumina V Home Documentation Analytics Code automation Design system data Desi…" at bounding box center [467, 248] width 935 height 497
select select "**********"
click at [732, 479] on span "Save" at bounding box center [734, 481] width 17 height 10
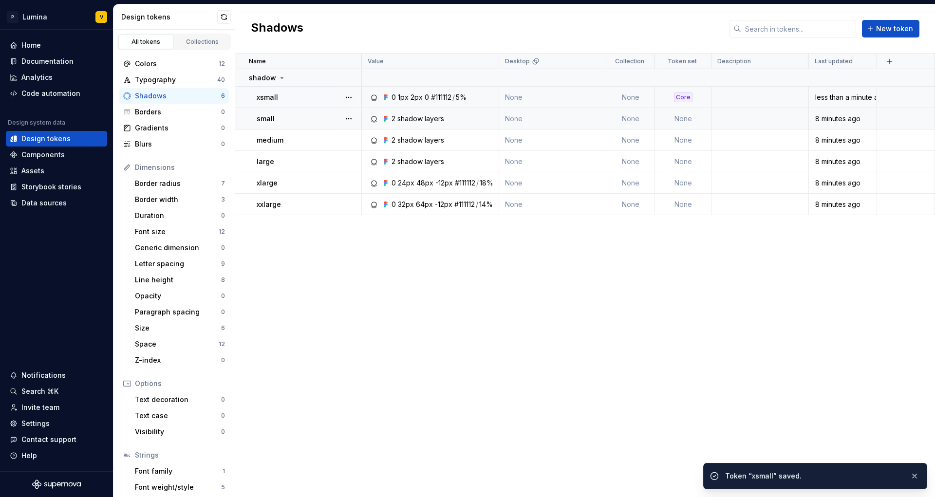
click at [685, 121] on td "None" at bounding box center [683, 118] width 56 height 21
type textarea "*"
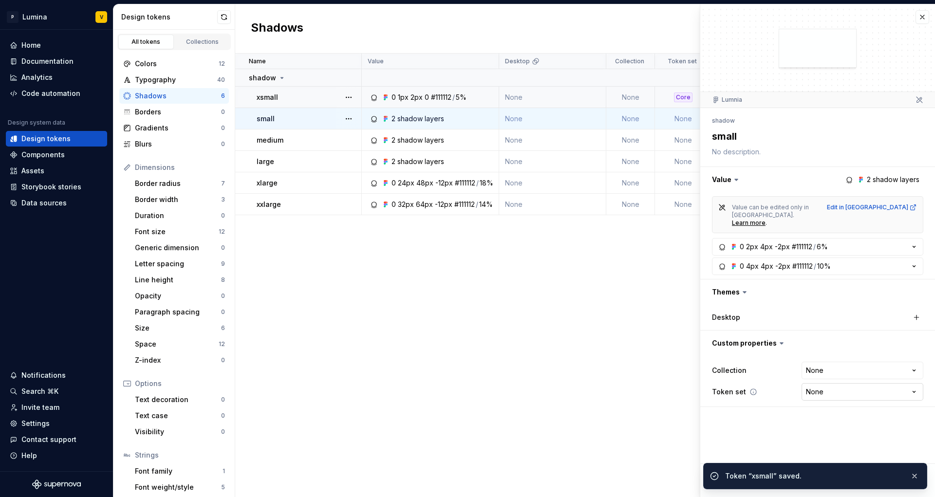
click at [812, 380] on html "P Lumina V Home Documentation Analytics Code automation Design system data Desi…" at bounding box center [467, 248] width 935 height 497
select select "**********"
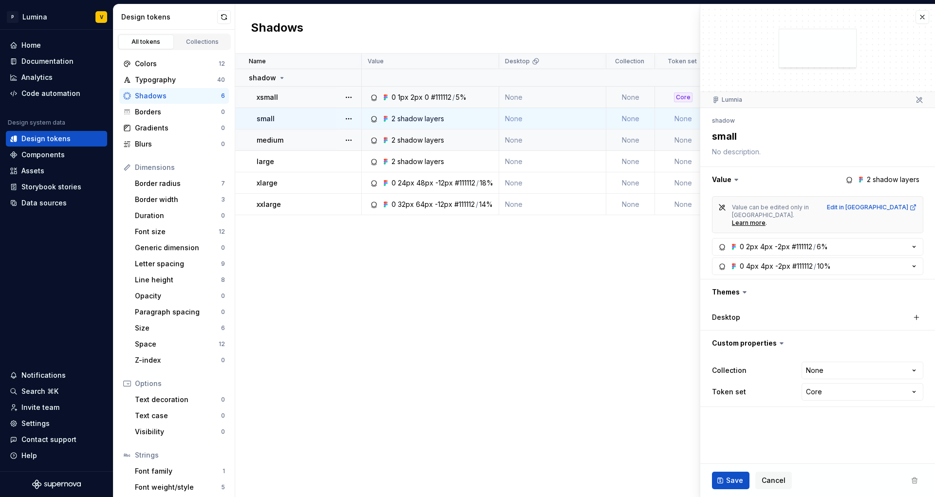
click at [674, 136] on td "None" at bounding box center [683, 140] width 56 height 21
click at [679, 139] on td "None" at bounding box center [683, 140] width 56 height 21
type textarea "*"
click at [826, 383] on html "P Lumina V Home Documentation Analytics Code automation Design system data Desi…" at bounding box center [467, 248] width 935 height 497
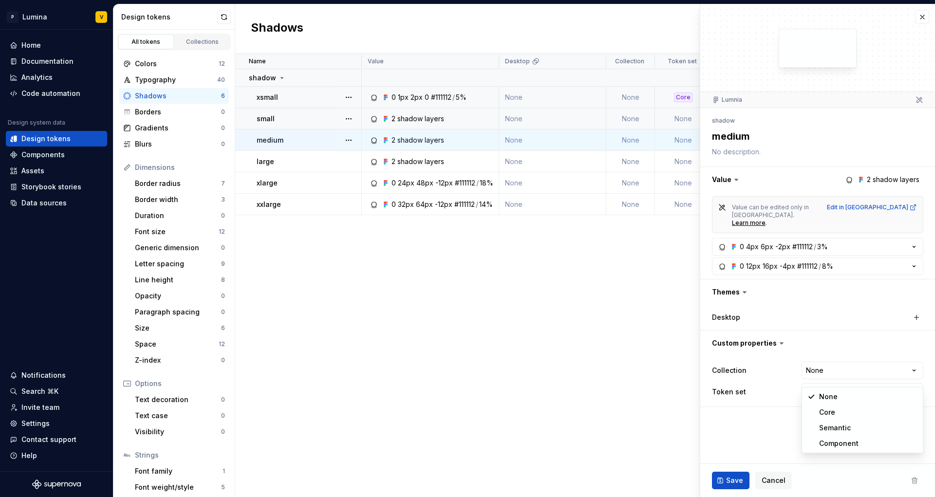
select select "**********"
click at [669, 149] on td "None" at bounding box center [683, 140] width 56 height 21
click at [676, 144] on td "None" at bounding box center [683, 140] width 56 height 21
click at [926, 12] on button "button" at bounding box center [922, 17] width 14 height 14
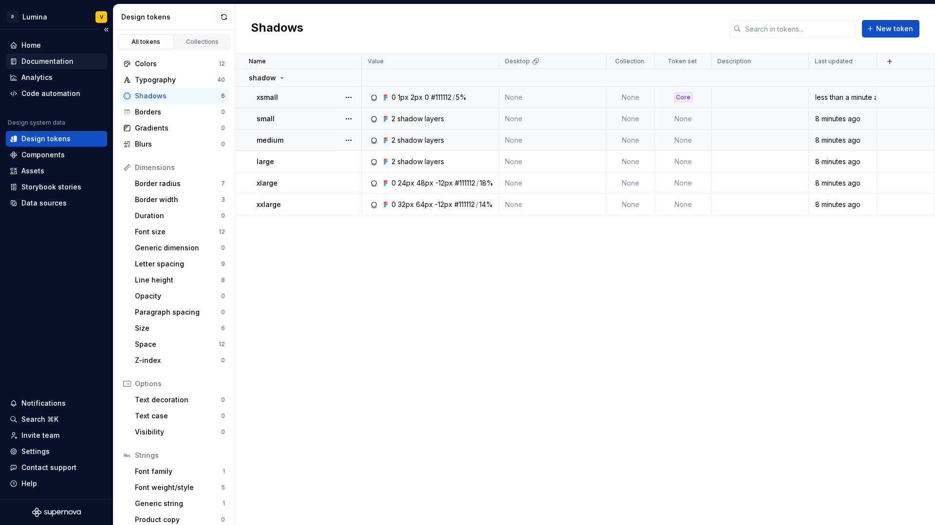
click at [45, 62] on div "Documentation" at bounding box center [47, 61] width 52 height 10
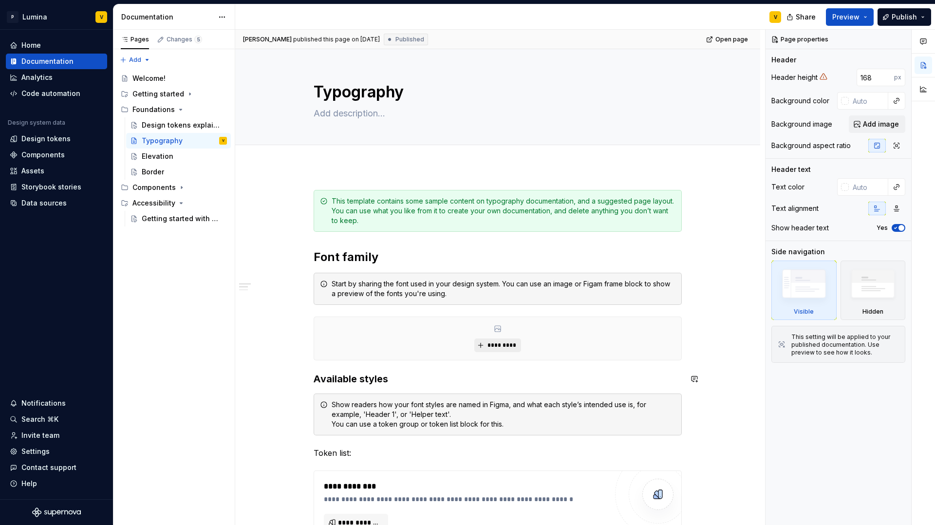
click at [518, 340] on button "*********" at bounding box center [497, 345] width 46 height 14
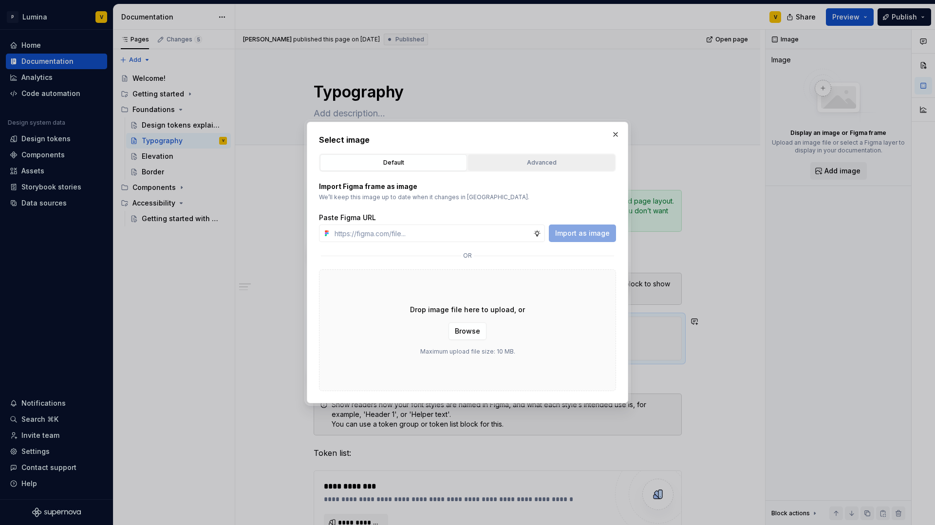
click at [506, 167] on button "Advanced" at bounding box center [541, 162] width 147 height 17
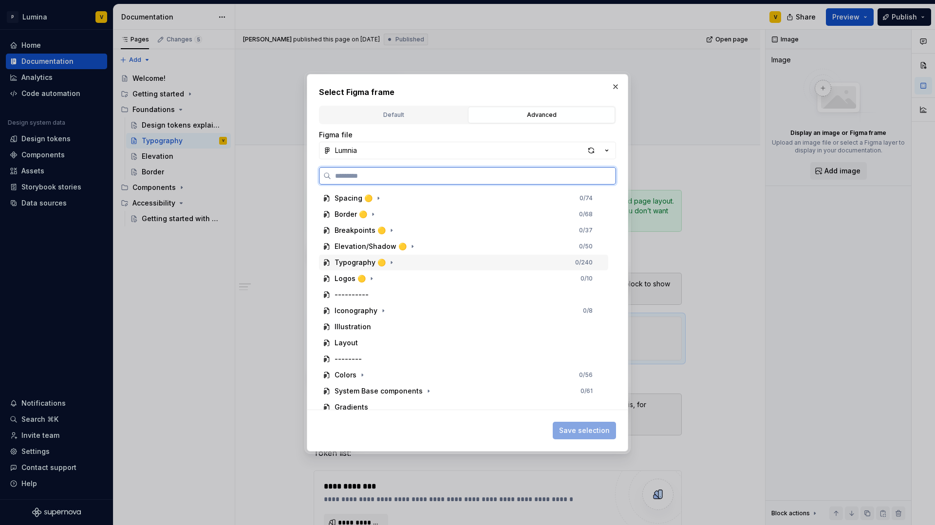
click at [355, 263] on div "Typography 🟡" at bounding box center [359, 263] width 51 height 10
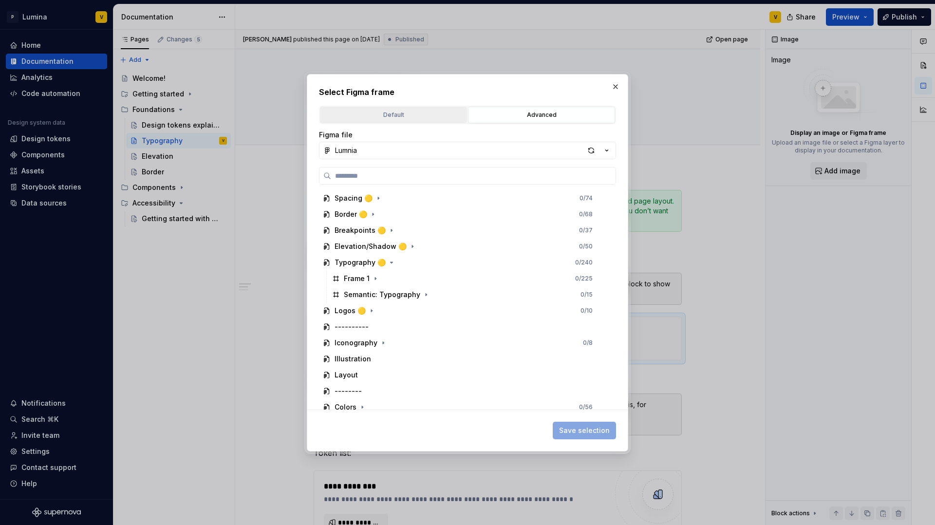
click at [409, 115] on div "Default" at bounding box center [393, 115] width 140 height 10
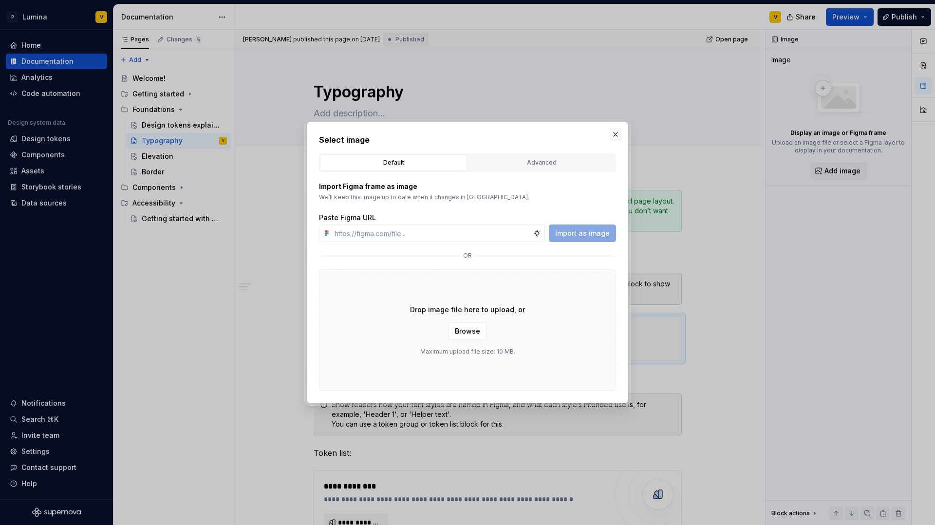
click at [619, 135] on button "button" at bounding box center [616, 135] width 14 height 14
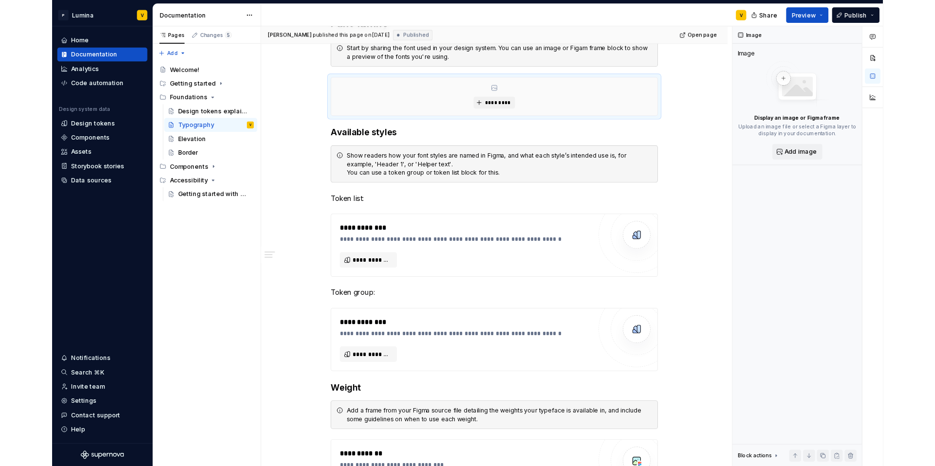
scroll to position [227, 0]
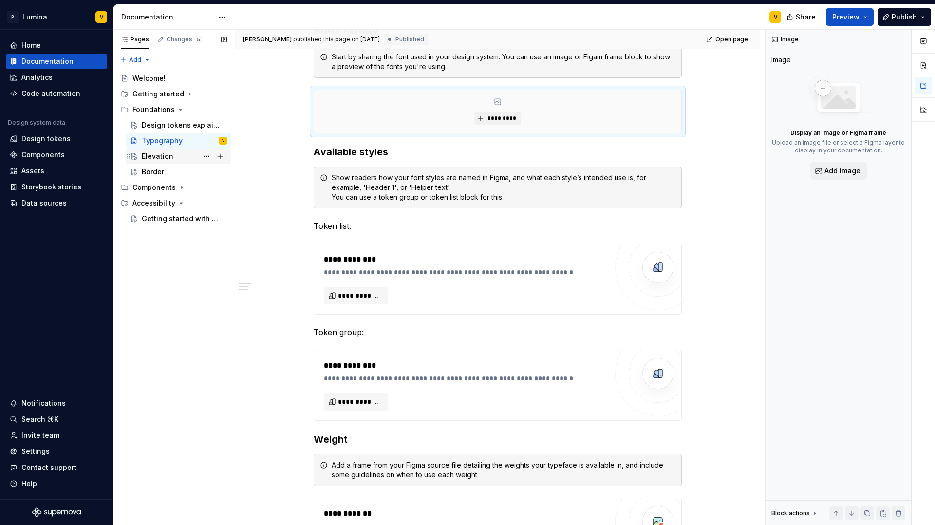
click at [164, 158] on div "Elevation" at bounding box center [158, 156] width 32 height 10
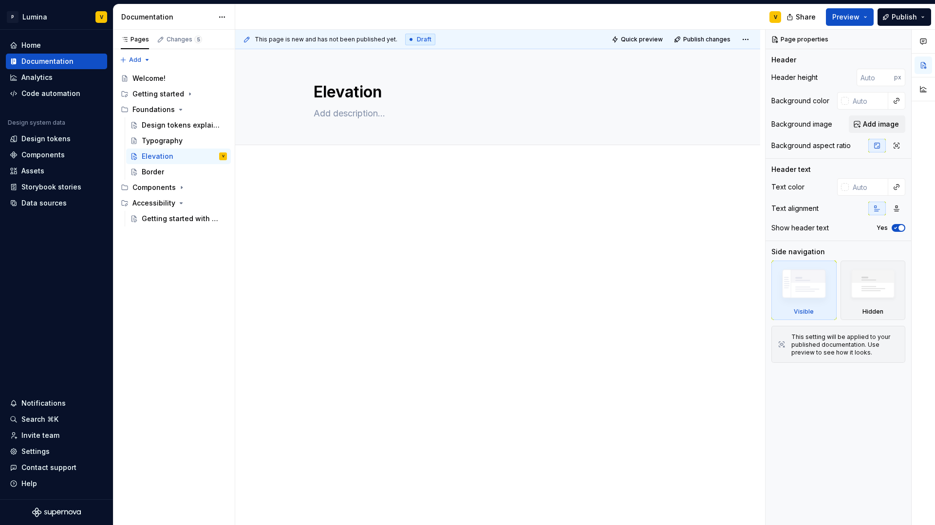
click at [360, 209] on div at bounding box center [498, 208] width 368 height 37
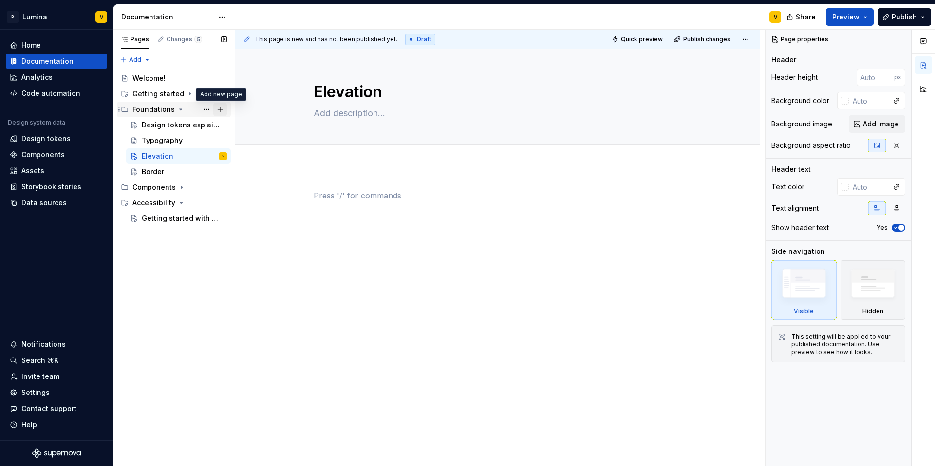
click at [217, 106] on button "Page tree" at bounding box center [220, 110] width 14 height 14
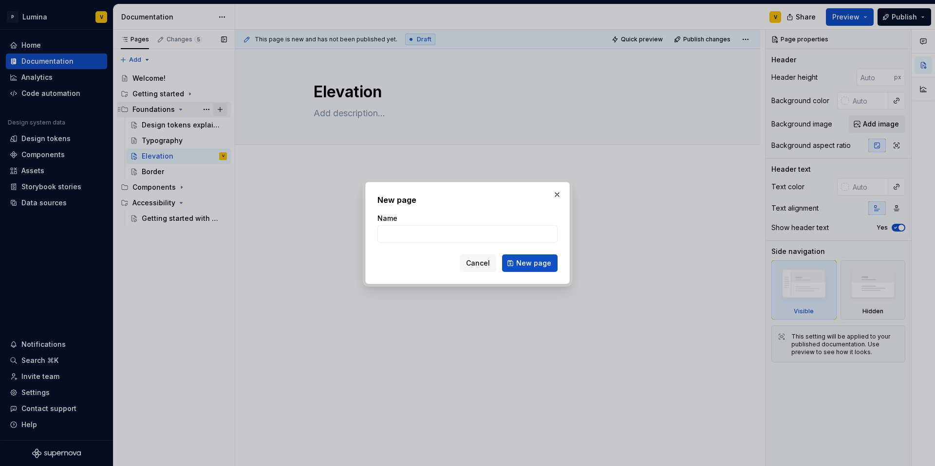
type textarea "*"
paste input "Spacing"
type input "Spacing"
click at [530, 257] on button "New page" at bounding box center [530, 264] width 56 height 18
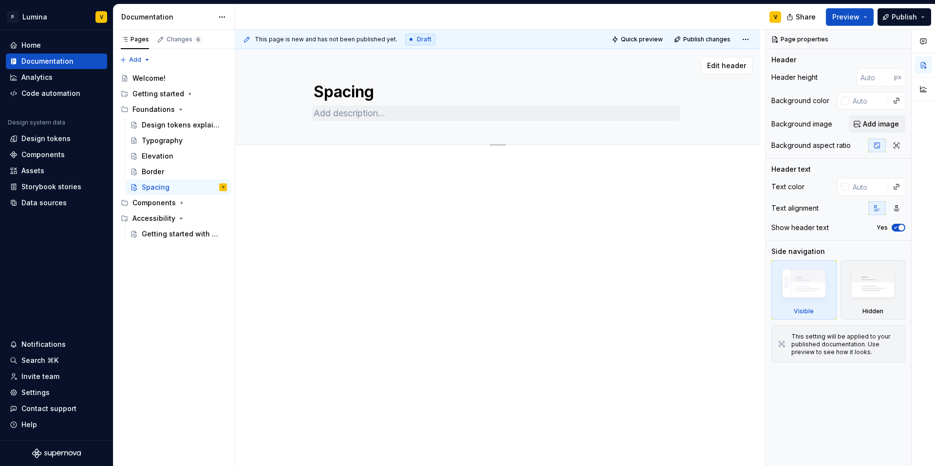
click at [325, 114] on textarea at bounding box center [496, 114] width 368 height 16
click at [326, 114] on textarea at bounding box center [496, 114] width 368 height 16
click at [325, 114] on textarea at bounding box center [496, 114] width 368 height 16
paste textarea "Spacing refers to the empty area between elements and components. It helps layo…"
type textarea "*"
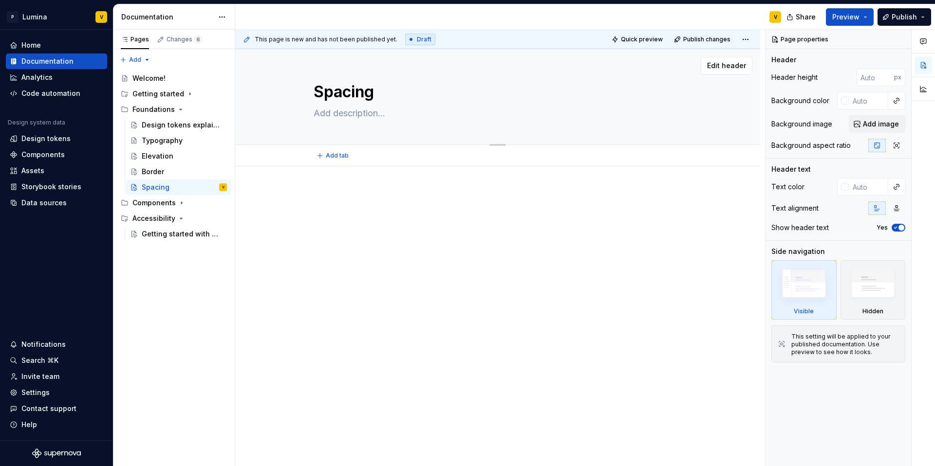
type textarea "Spacing refers to the empty area between elements and components. It helps layo…"
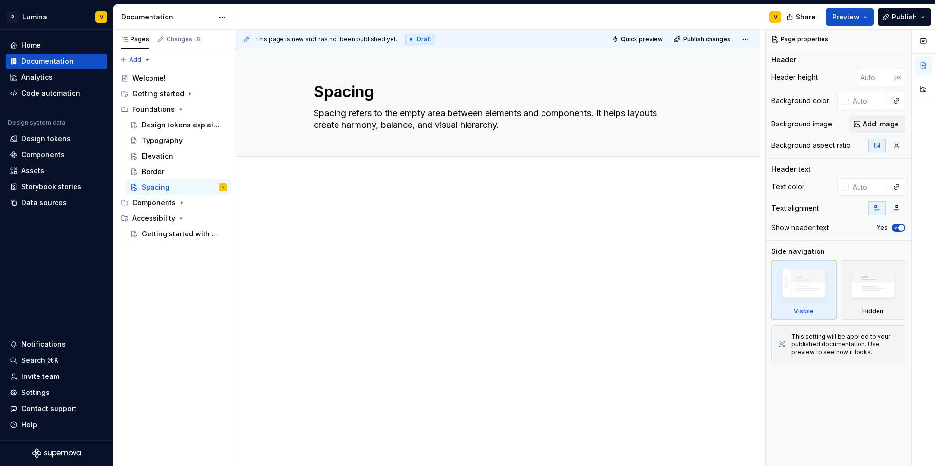
type textarea "*"
type textarea "Spacing refers to the empty area between elements and components. It helps layo…"
click at [352, 196] on div at bounding box center [497, 284] width 525 height 212
click at [319, 199] on div at bounding box center [497, 284] width 525 height 212
click at [328, 197] on div at bounding box center [497, 284] width 525 height 212
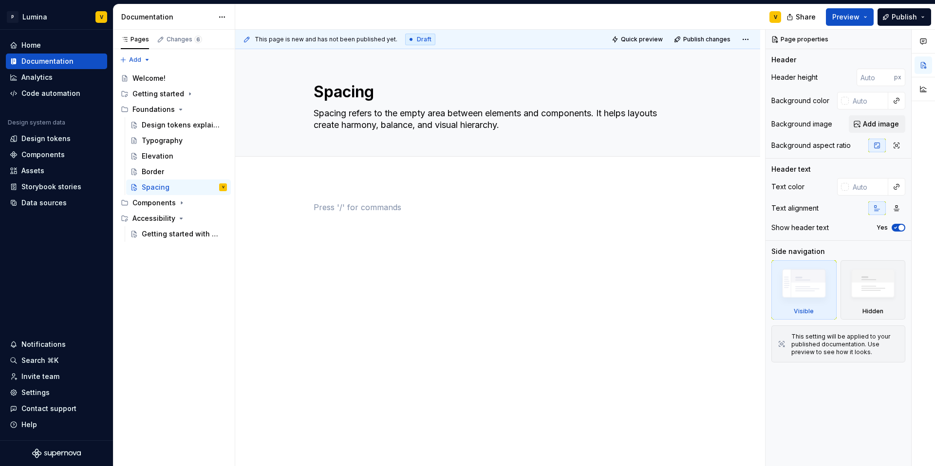
click at [320, 207] on p at bounding box center [498, 208] width 368 height 12
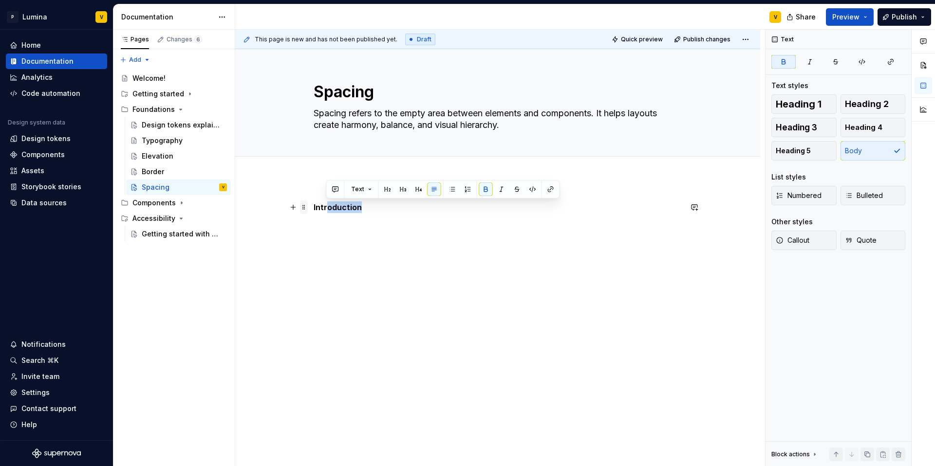
drag, startPoint x: 364, startPoint y: 208, endPoint x: 303, endPoint y: 204, distance: 61.4
click at [314, 204] on div "Introduction" at bounding box center [498, 226] width 368 height 49
click at [387, 190] on button "button" at bounding box center [388, 190] width 14 height 14
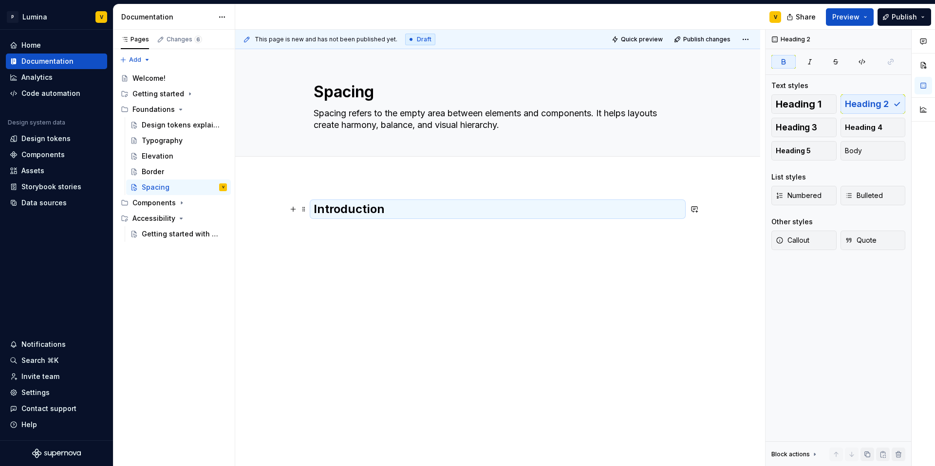
click at [377, 207] on strong "Introduction" at bounding box center [349, 209] width 71 height 14
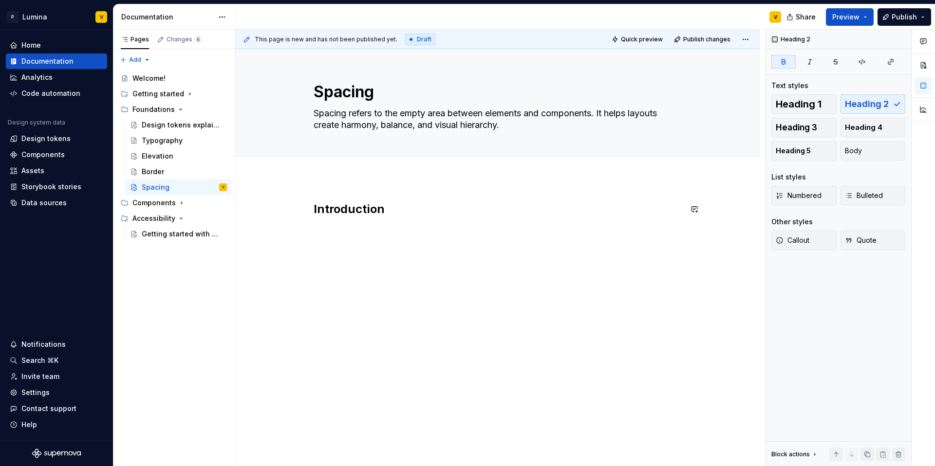
click at [374, 228] on div "Introduction" at bounding box center [498, 220] width 368 height 37
type textarea "*"
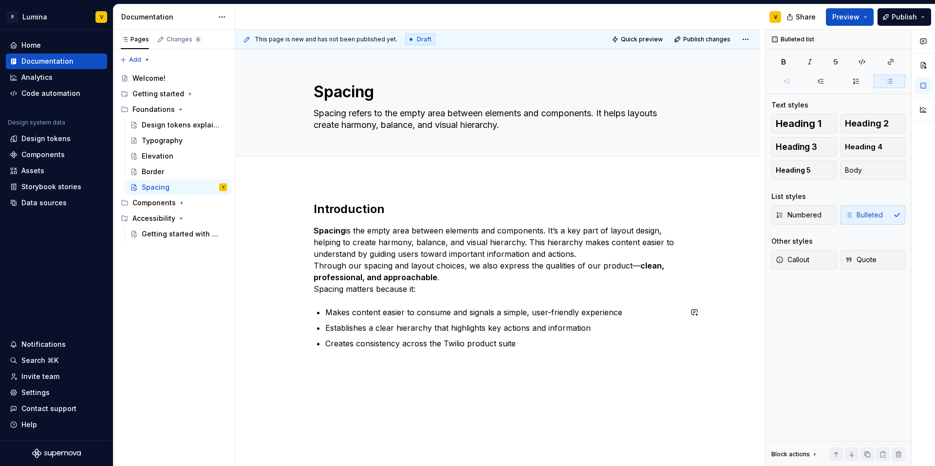
click at [532, 352] on div "Introduction Spacing is the empty area between elements and components. It’s a …" at bounding box center [498, 282] width 368 height 160
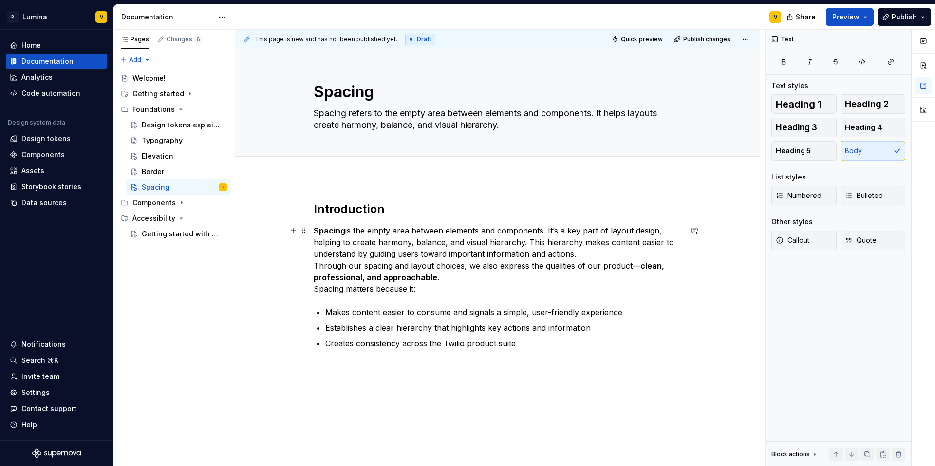
click at [438, 278] on p "Spacing is the empty area between elements and components. It’s a key part of l…" at bounding box center [498, 260] width 368 height 70
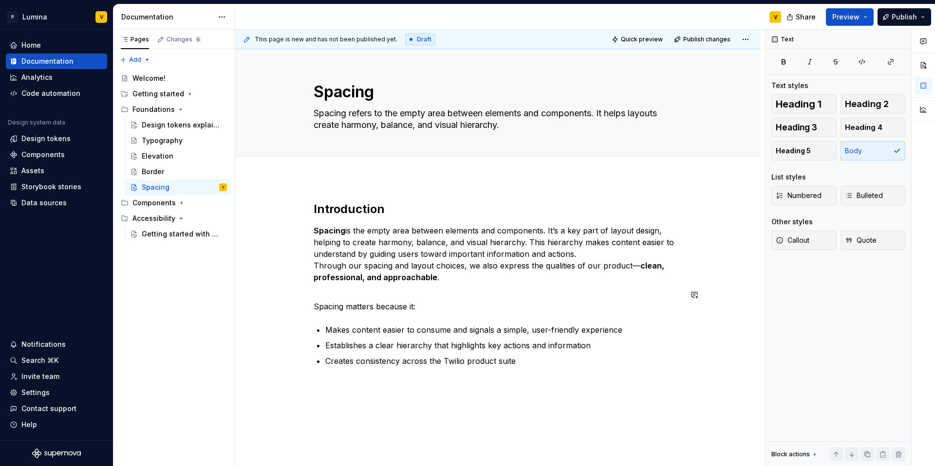
click at [332, 318] on div "Introduction Spacing is the empty area between elements and components. It’s a …" at bounding box center [498, 285] width 368 height 166
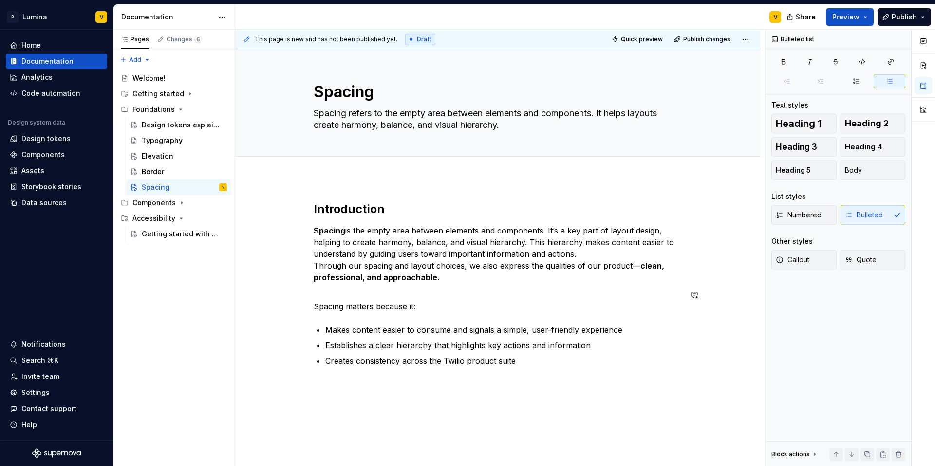
click at [322, 319] on div "Introduction Spacing is the empty area between elements and components. It’s a …" at bounding box center [498, 285] width 368 height 166
drag, startPoint x: 444, startPoint y: 362, endPoint x: 517, endPoint y: 361, distance: 72.5
click at [517, 361] on p "Creates consistency across the Twilio product suite" at bounding box center [503, 361] width 356 height 12
click at [479, 361] on p "Creates consistency across the all phase 6" at bounding box center [503, 361] width 356 height 12
click at [490, 362] on p "Creates consistency across the all phase6" at bounding box center [503, 361] width 356 height 12
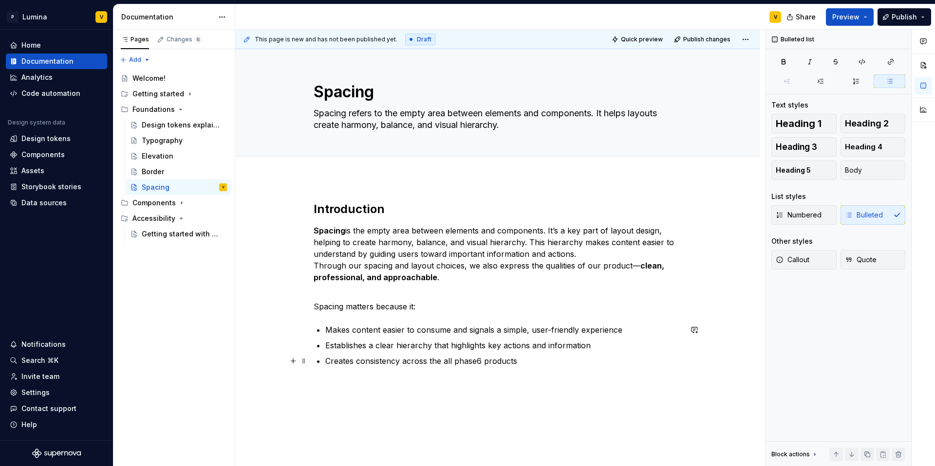
click at [548, 363] on p "Creates consistency across the all phase6 products" at bounding box center [503, 361] width 356 height 12
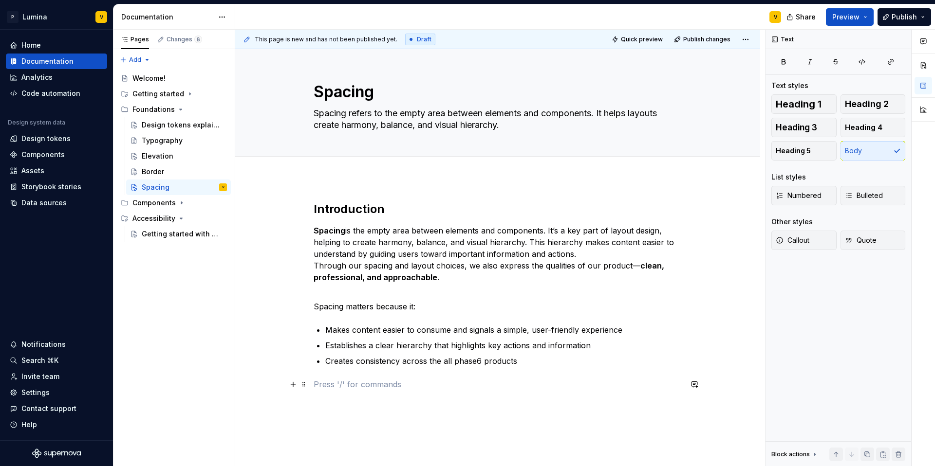
click at [318, 383] on p at bounding box center [498, 385] width 368 height 12
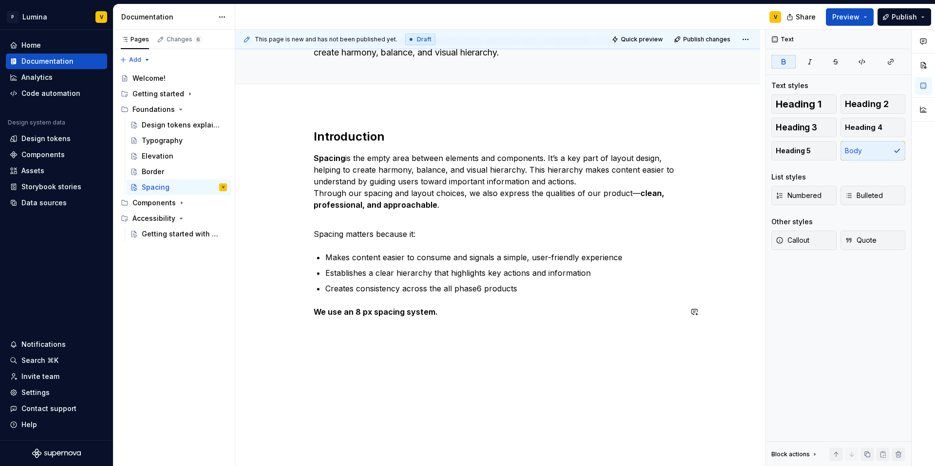
scroll to position [75, 0]
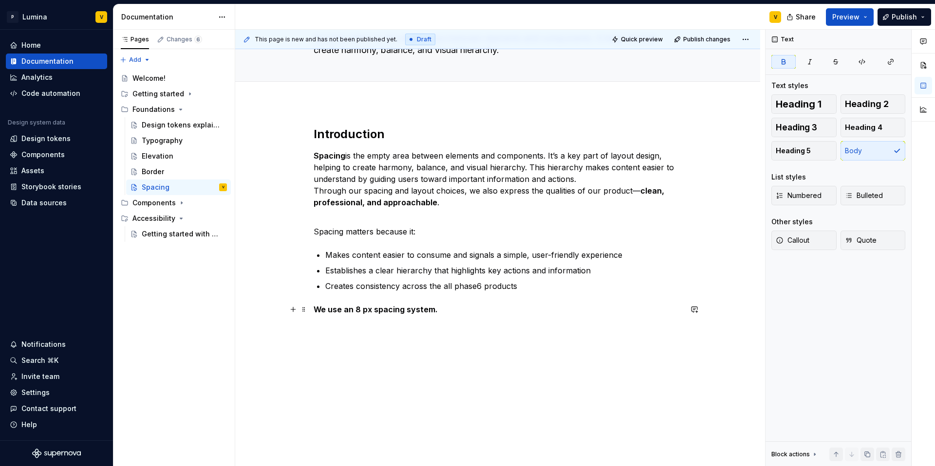
click at [433, 308] on strong "We use an 8 px spacing system." at bounding box center [376, 310] width 124 height 10
click at [314, 310] on strong "We use an 8 px spacing system with one half size." at bounding box center [411, 310] width 194 height 10
click at [326, 306] on p at bounding box center [498, 310] width 368 height 12
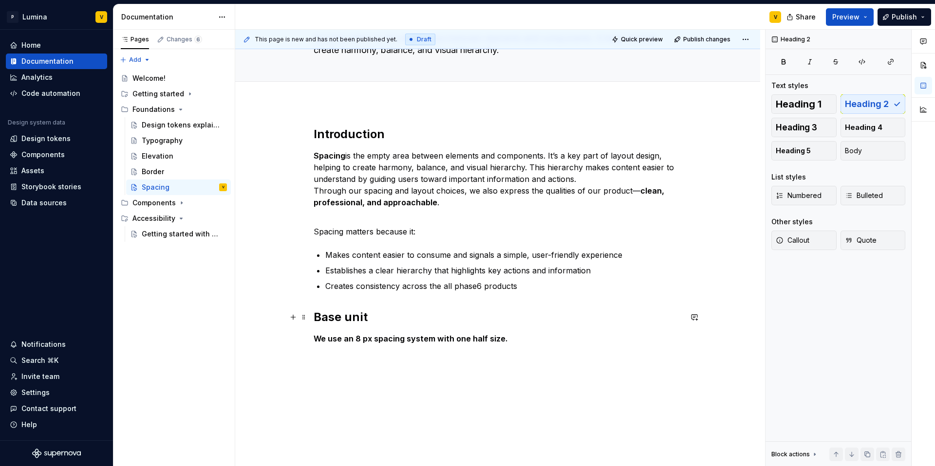
click at [367, 318] on h2 "Base unit" at bounding box center [498, 318] width 368 height 16
click at [489, 344] on p "We use an 8 px spacing system with one half size." at bounding box center [498, 339] width 368 height 12
click at [507, 340] on p "We use an 8 px spacing system with one half size." at bounding box center [498, 339] width 368 height 12
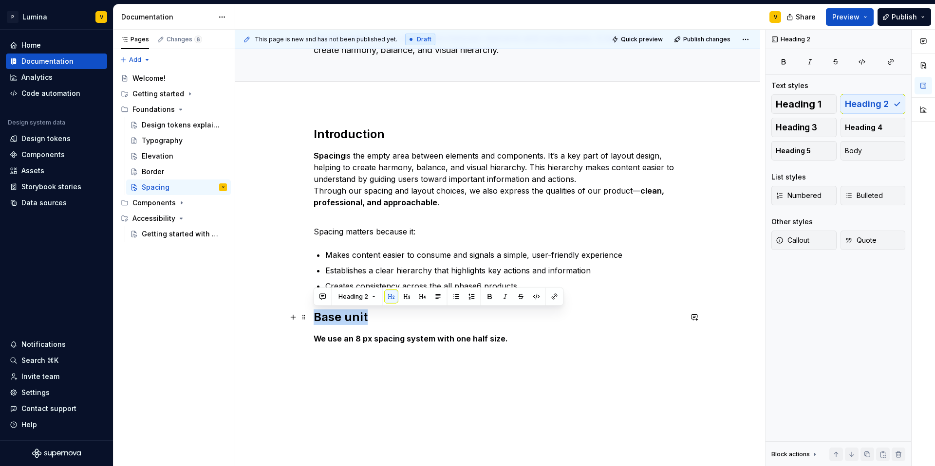
drag, startPoint x: 367, startPoint y: 321, endPoint x: 312, endPoint y: 311, distance: 55.4
click at [312, 311] on div "Introduction Spacing is the empty area between elements and components. It’s a …" at bounding box center [497, 299] width 525 height 393
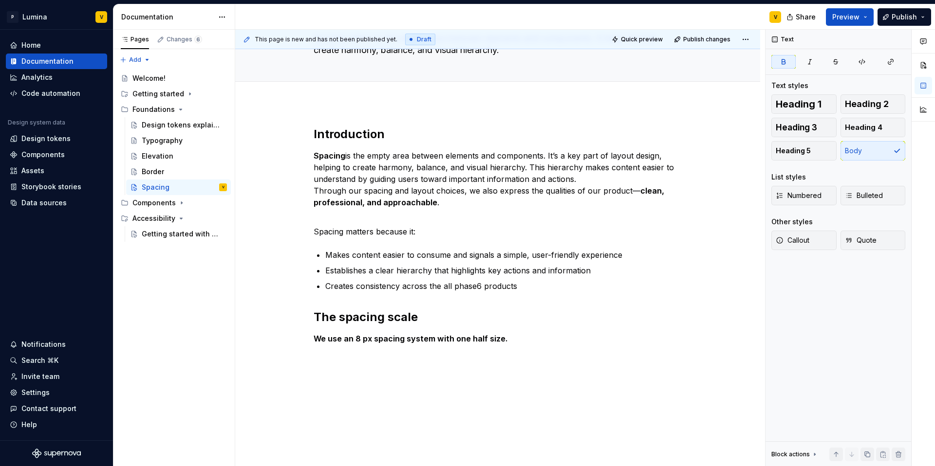
click at [385, 351] on div "Introduction Spacing is the empty area between elements and components. It’s a …" at bounding box center [498, 242] width 368 height 230
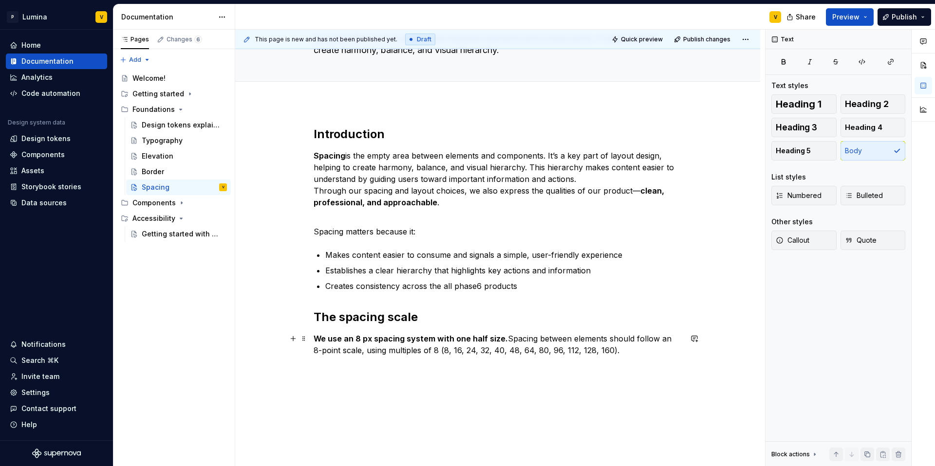
click at [616, 350] on p "We use an 8 px spacing system with one half size. Spacing between elements shou…" at bounding box center [498, 344] width 368 height 23
click at [338, 371] on p at bounding box center [498, 368] width 368 height 12
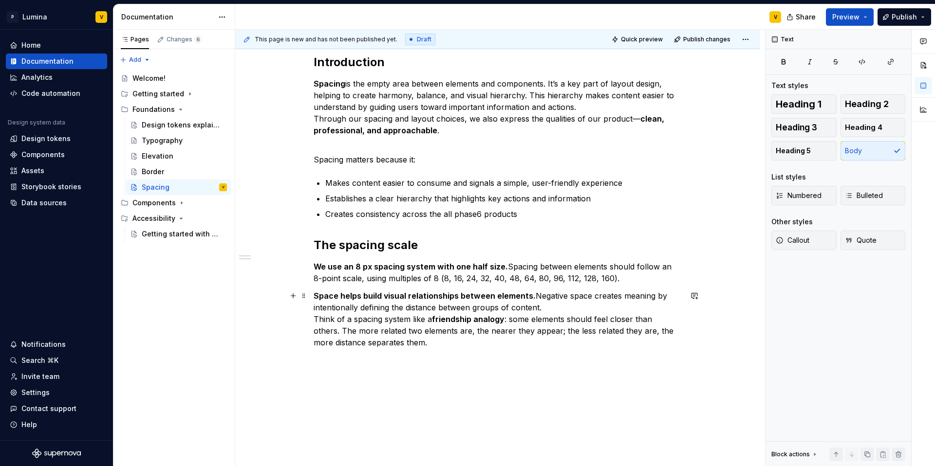
scroll to position [148, 0]
click at [612, 280] on p "We use an 8 px spacing system with one half size. Spacing between elements shou…" at bounding box center [498, 271] width 368 height 23
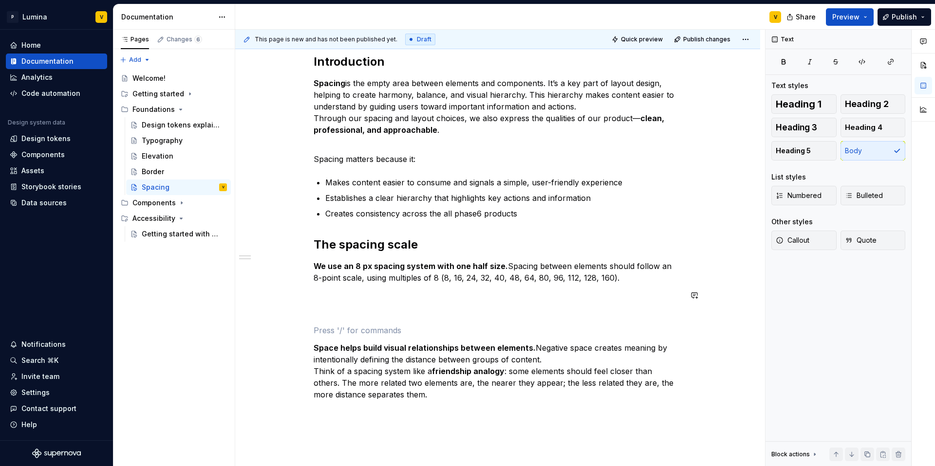
click at [335, 302] on div "Introduction Spacing is the empty area between elements and components. It’s a …" at bounding box center [498, 227] width 368 height 347
click at [326, 298] on p at bounding box center [498, 296] width 368 height 12
click at [320, 337] on div "Introduction Spacing is the empty area between elements and components. It’s a …" at bounding box center [498, 227] width 368 height 347
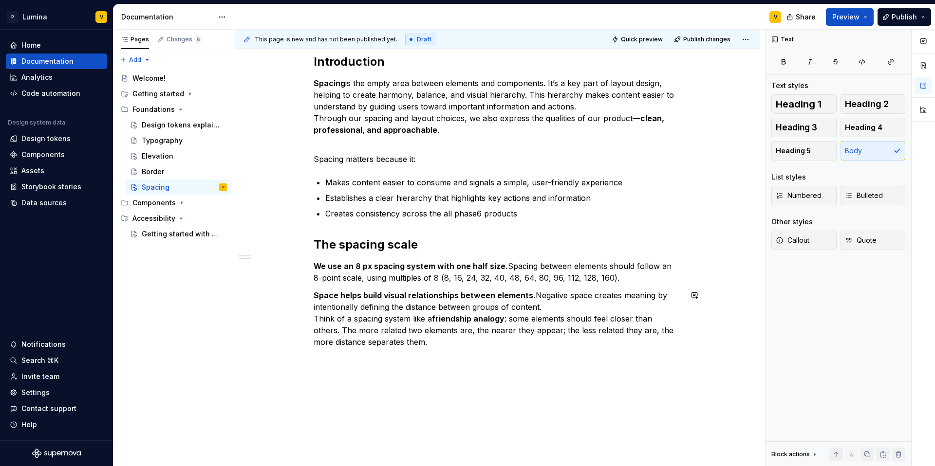
click at [420, 350] on div "Introduction Spacing is the empty area between elements and components. It’s a …" at bounding box center [498, 207] width 368 height 306
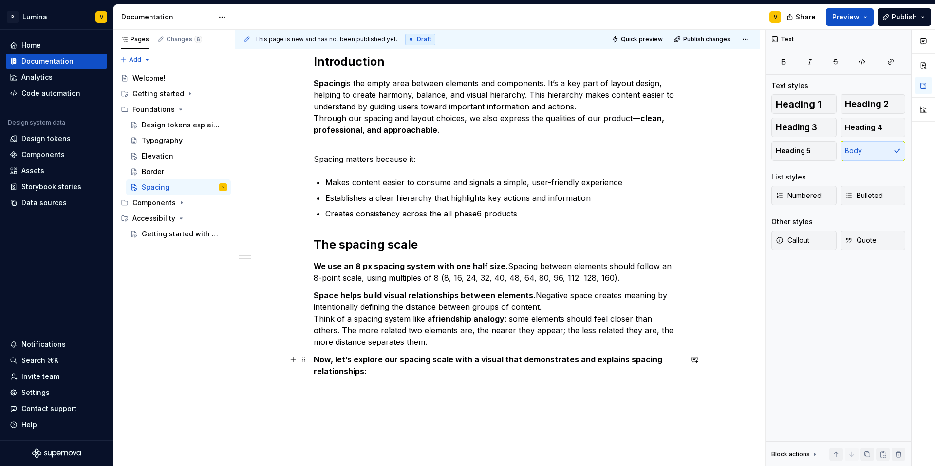
click at [374, 371] on p "Now, let’s explore our spacing scale with a visual that demonstrates and explai…" at bounding box center [498, 371] width 368 height 35
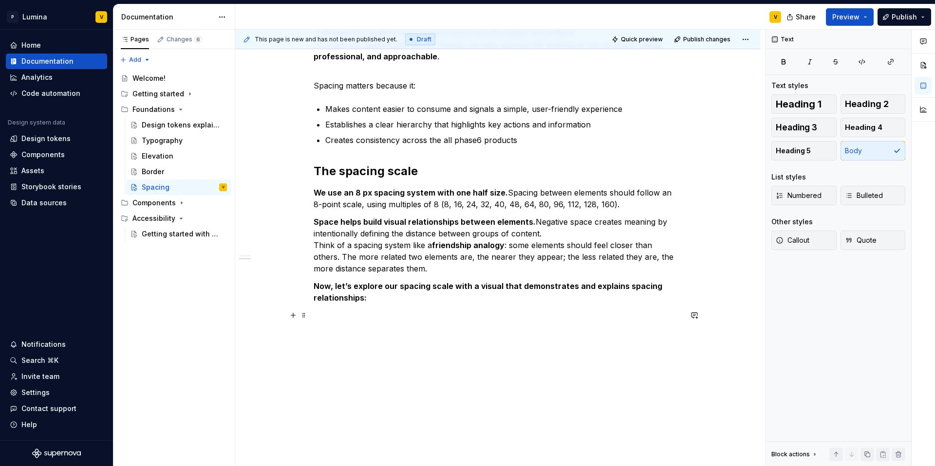
click at [343, 315] on p at bounding box center [498, 321] width 368 height 23
click at [384, 328] on p at bounding box center [498, 321] width 368 height 23
click at [322, 314] on p at bounding box center [498, 321] width 368 height 23
click at [900, 41] on button "button" at bounding box center [901, 40] width 14 height 14
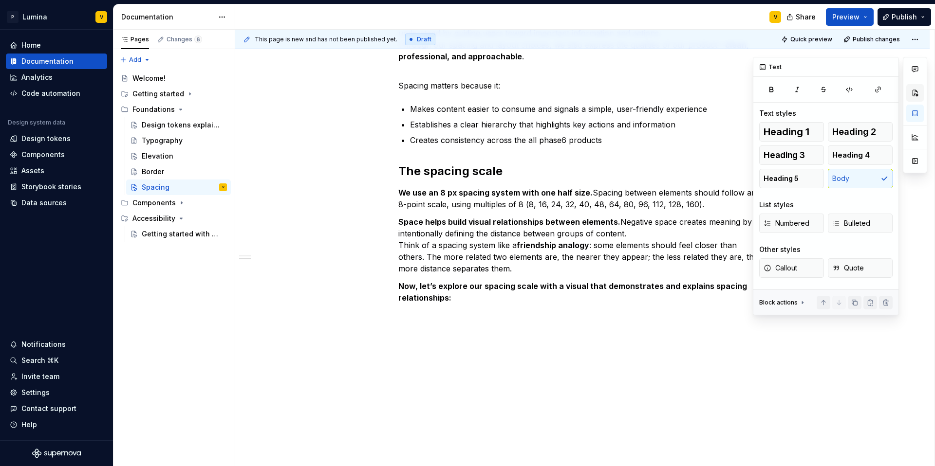
click at [913, 93] on button "button" at bounding box center [915, 93] width 18 height 18
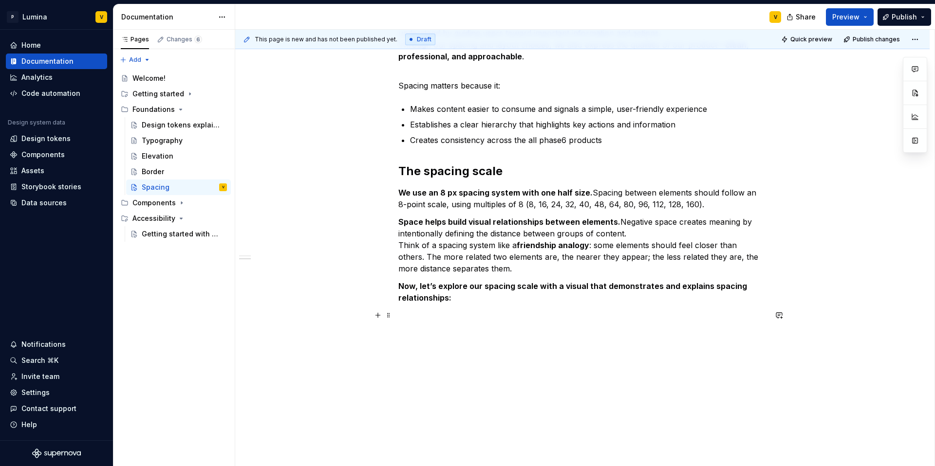
click at [430, 312] on p at bounding box center [582, 321] width 368 height 23
click at [386, 315] on span at bounding box center [389, 316] width 8 height 14
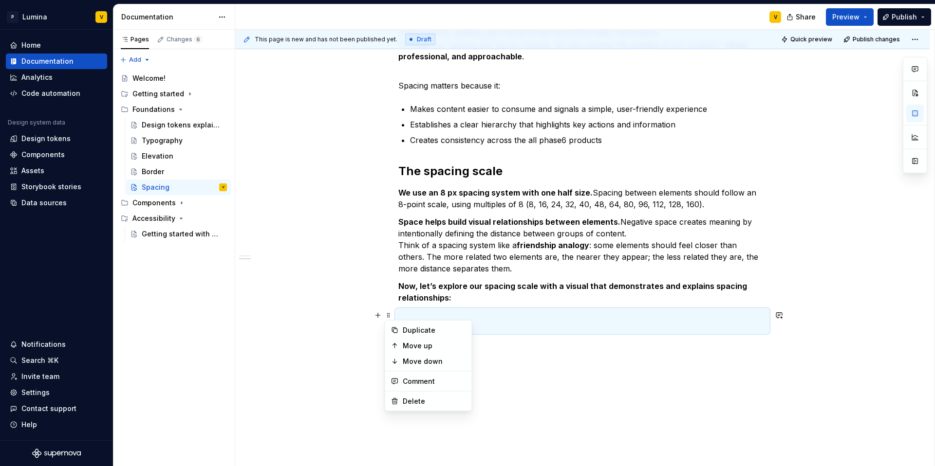
click at [410, 320] on div "Duplicate Move up Move down Comment Delete" at bounding box center [429, 366] width 88 height 92
click at [407, 315] on p at bounding box center [582, 321] width 368 height 23
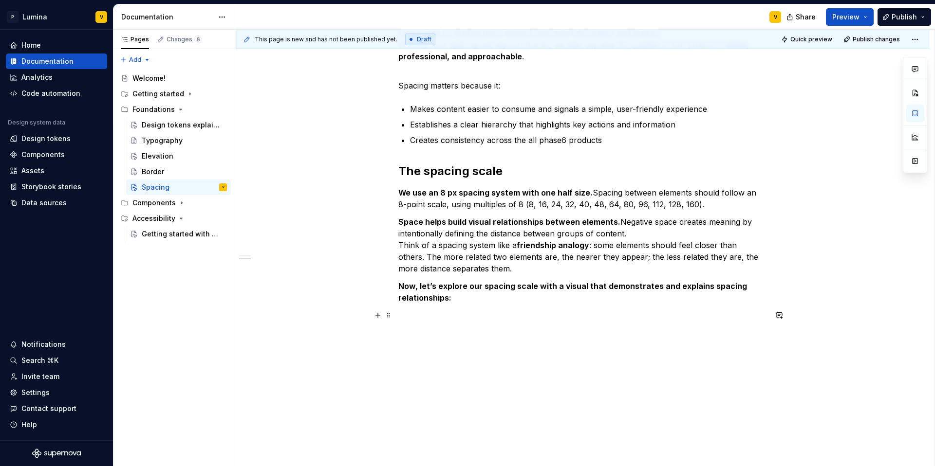
click at [405, 312] on p at bounding box center [582, 321] width 368 height 23
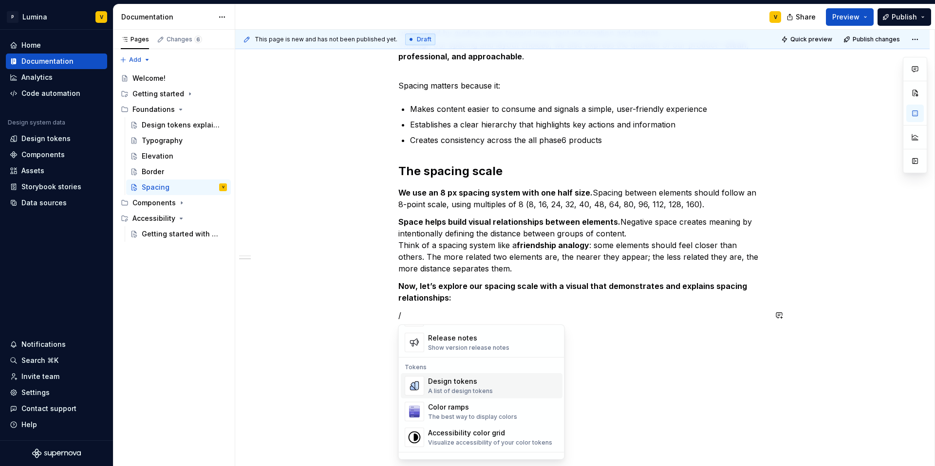
scroll to position [683, 0]
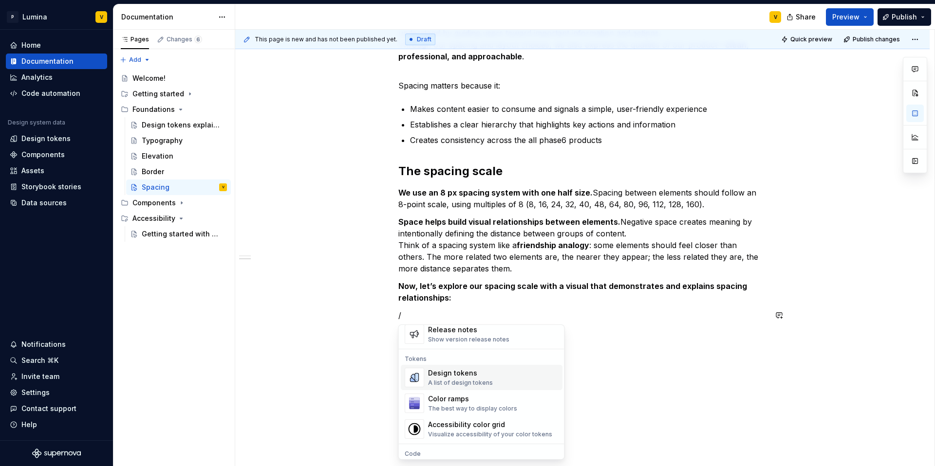
click at [468, 384] on div "A list of design tokens" at bounding box center [460, 383] width 65 height 8
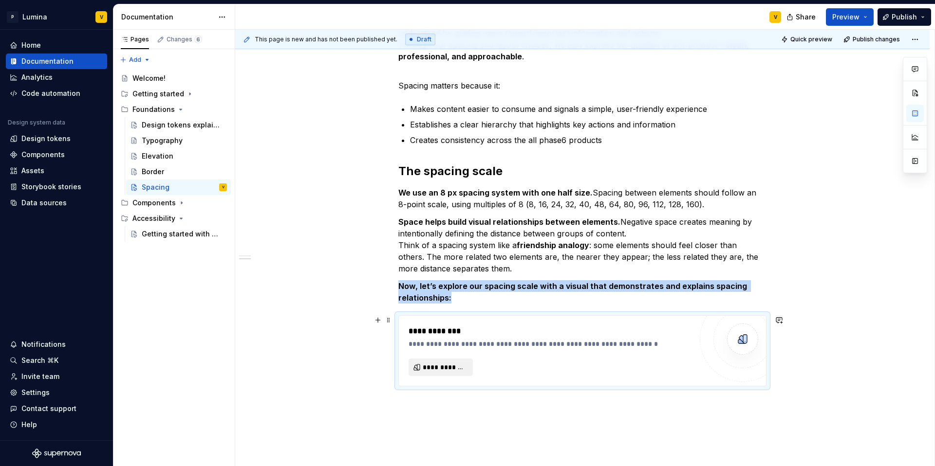
click at [458, 364] on span "**********" at bounding box center [445, 368] width 44 height 10
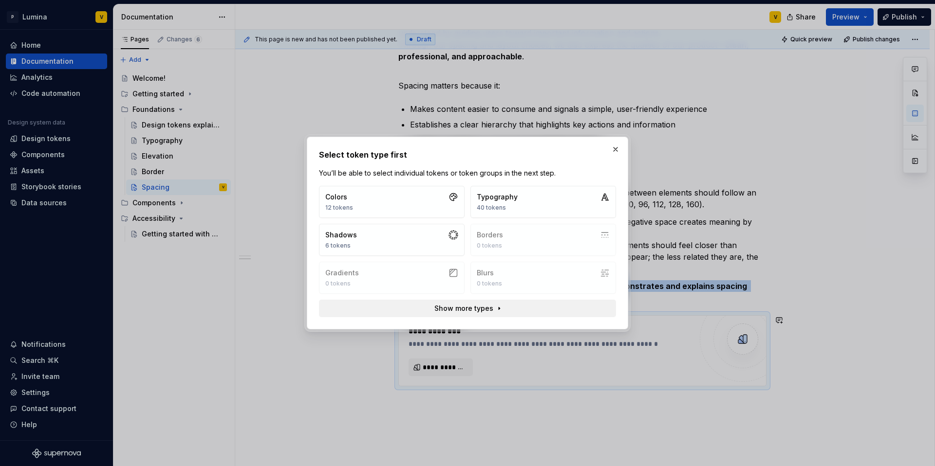
click at [472, 306] on span "Show more types" at bounding box center [463, 309] width 59 height 10
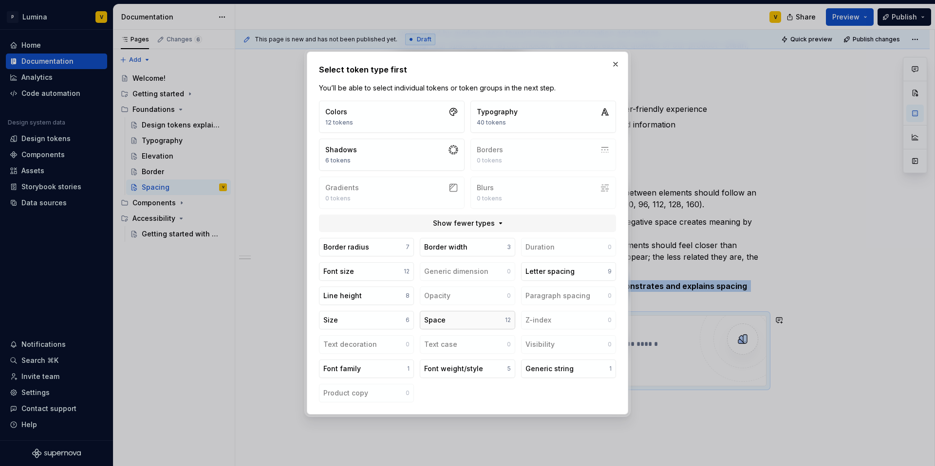
click at [457, 318] on button "Space 12" at bounding box center [467, 320] width 95 height 19
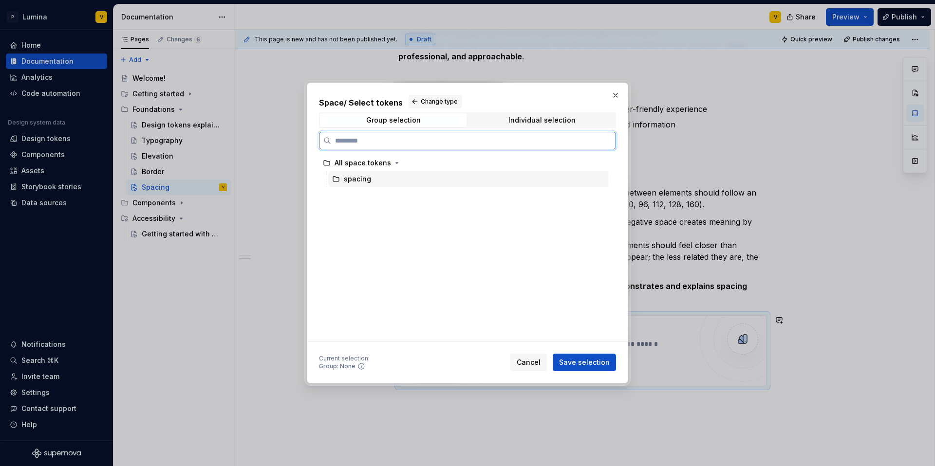
click at [352, 180] on div "spacing" at bounding box center [357, 179] width 27 height 10
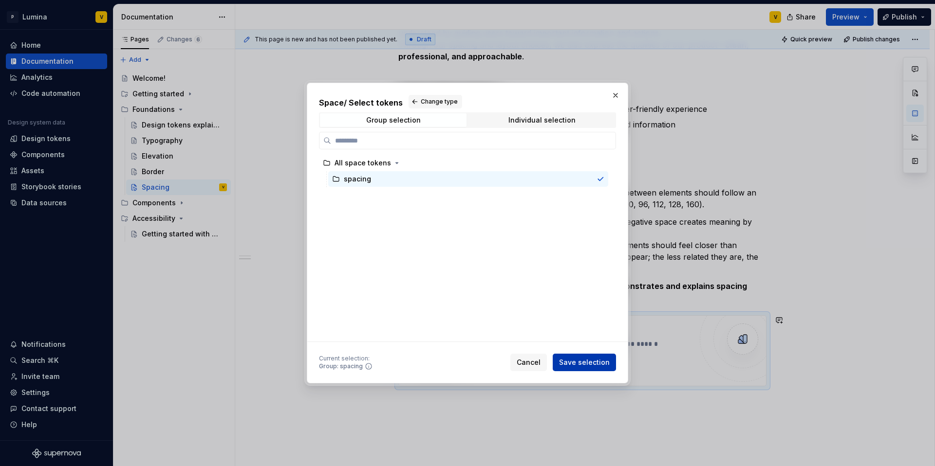
click at [575, 358] on span "Save selection" at bounding box center [584, 363] width 51 height 10
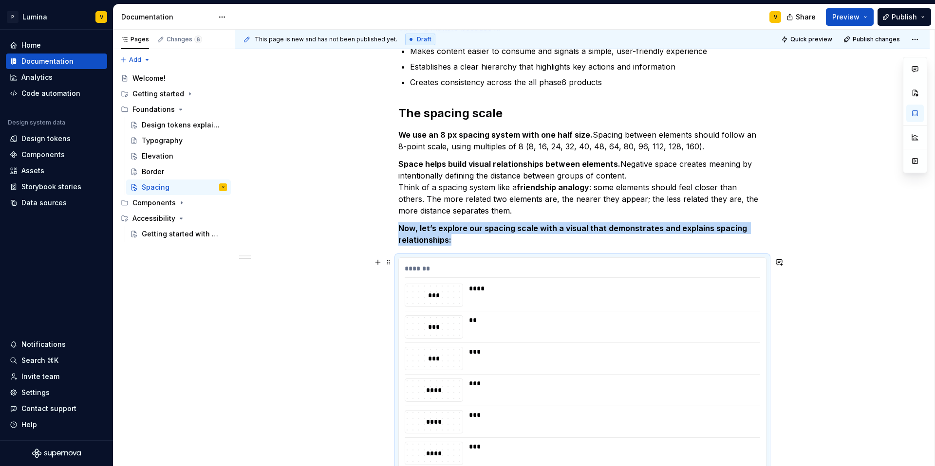
scroll to position [278, 0]
click at [495, 293] on div "****" at bounding box center [611, 289] width 285 height 10
click at [490, 291] on div "****" at bounding box center [611, 289] width 285 height 10
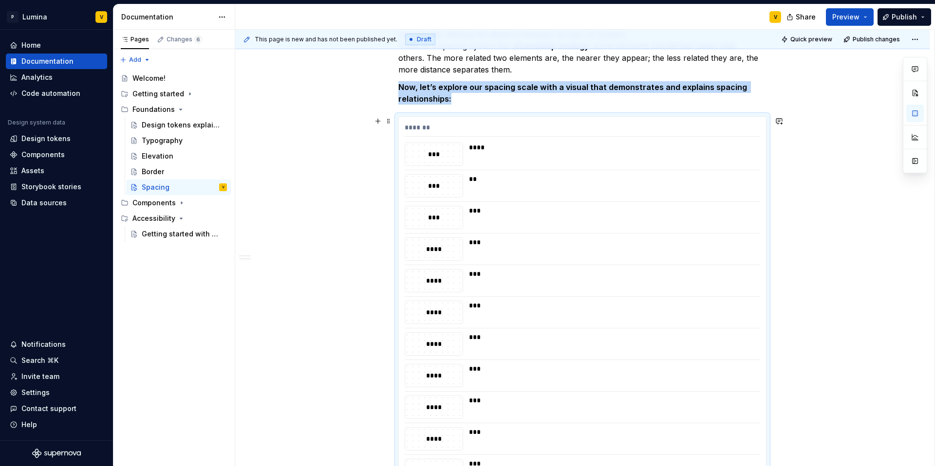
scroll to position [414, 0]
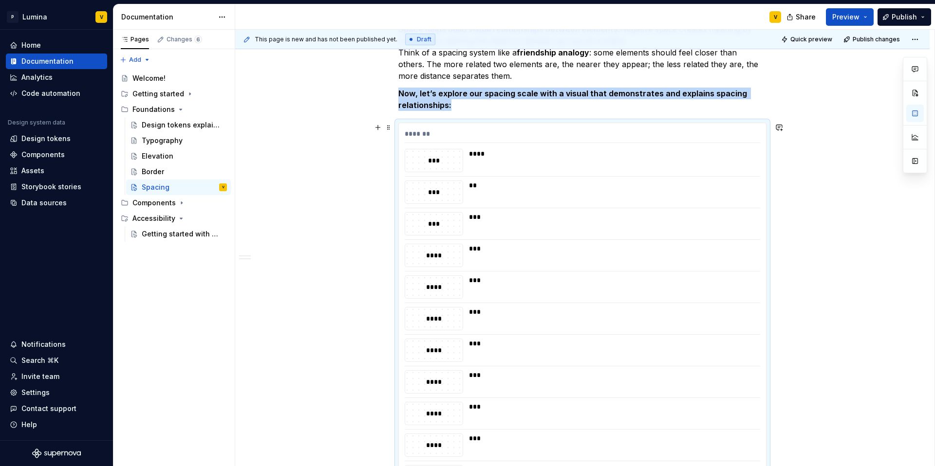
click at [475, 156] on div "****" at bounding box center [611, 154] width 285 height 10
click at [477, 152] on div "****" at bounding box center [611, 154] width 285 height 10
click at [387, 129] on span at bounding box center [389, 128] width 8 height 14
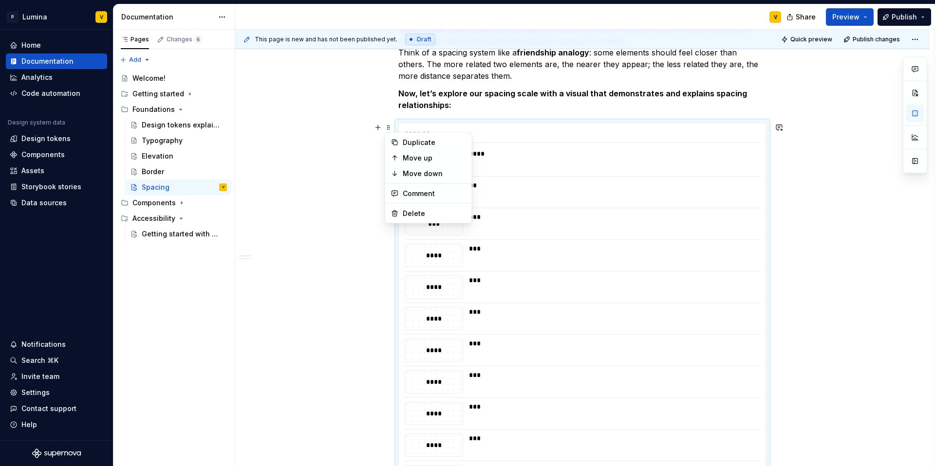
click at [614, 138] on div "*******" at bounding box center [582, 136] width 355 height 14
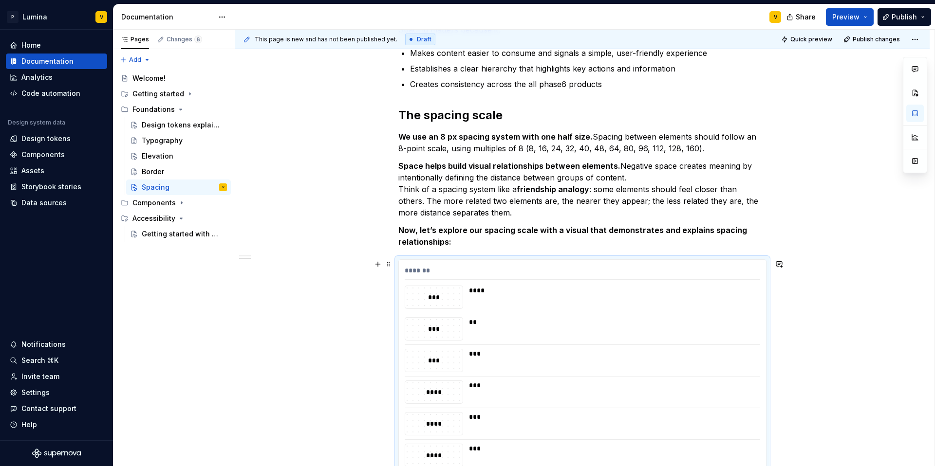
scroll to position [322, 0]
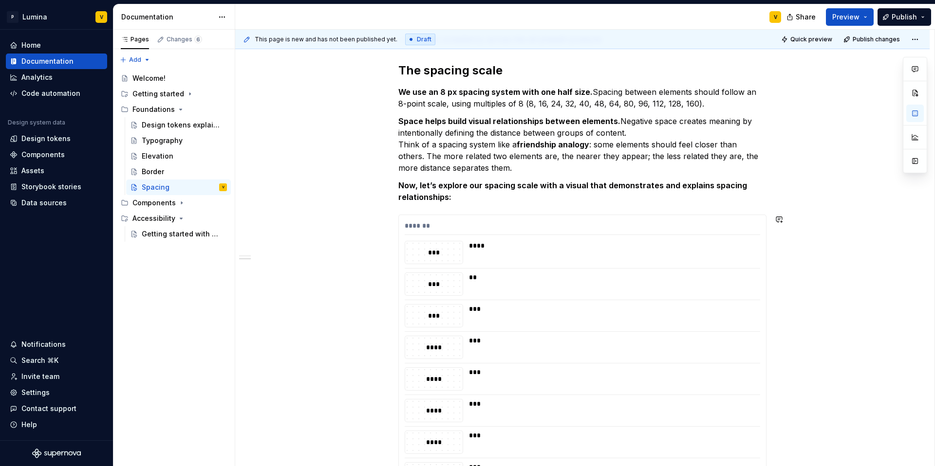
click at [456, 206] on div "Introduction Spacing is the empty area between elements and components. It’s a …" at bounding box center [582, 249] width 368 height 739
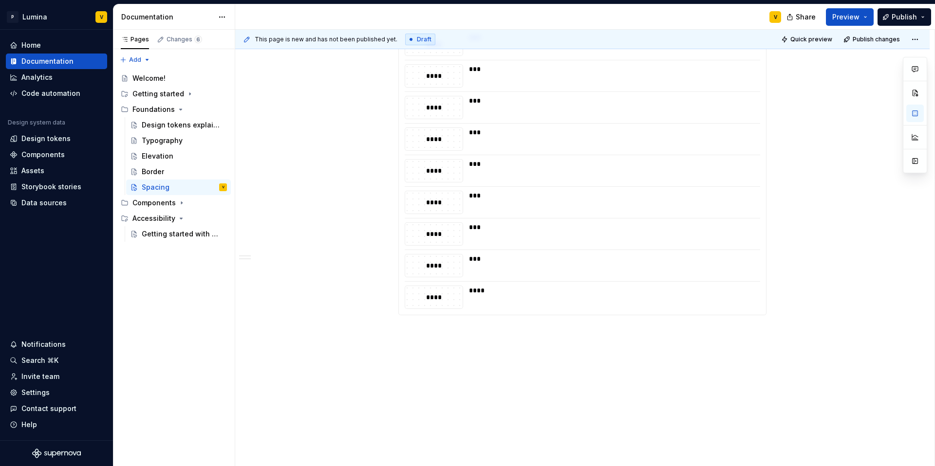
scroll to position [625, 0]
click at [434, 272] on div "****" at bounding box center [433, 266] width 57 height 22
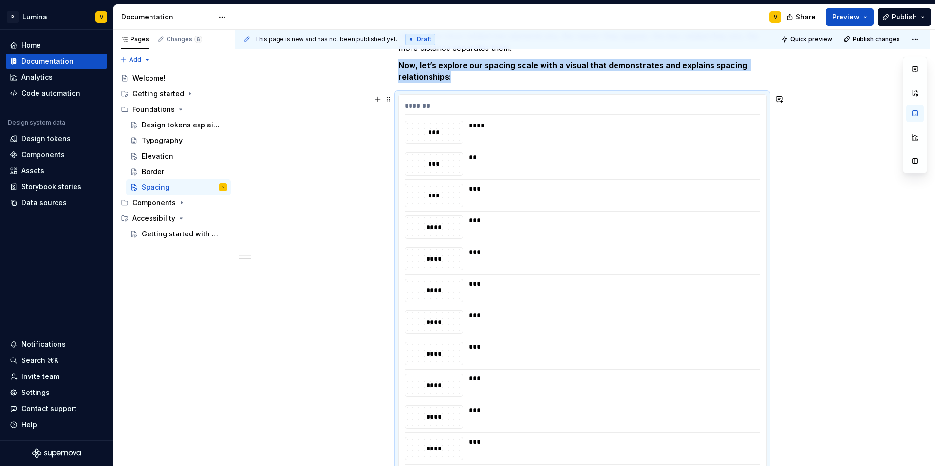
scroll to position [332, 0]
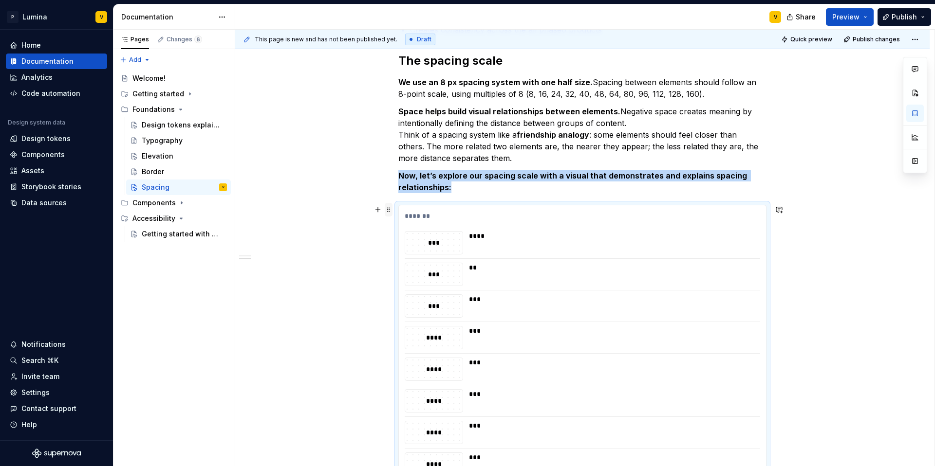
click at [386, 213] on span at bounding box center [389, 210] width 8 height 14
click at [429, 290] on div "Delete" at bounding box center [428, 296] width 83 height 16
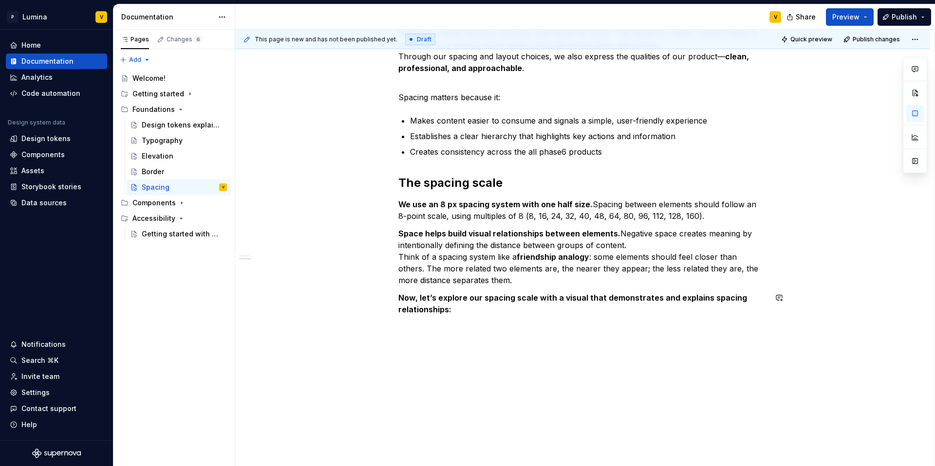
click at [413, 327] on div "Introduction Spacing is the empty area between elements and components. It’s a …" at bounding box center [582, 218] width 694 height 498
click at [462, 309] on p "Now, let’s explore our spacing scale with a visual that demonstrates and explai…" at bounding box center [582, 303] width 368 height 23
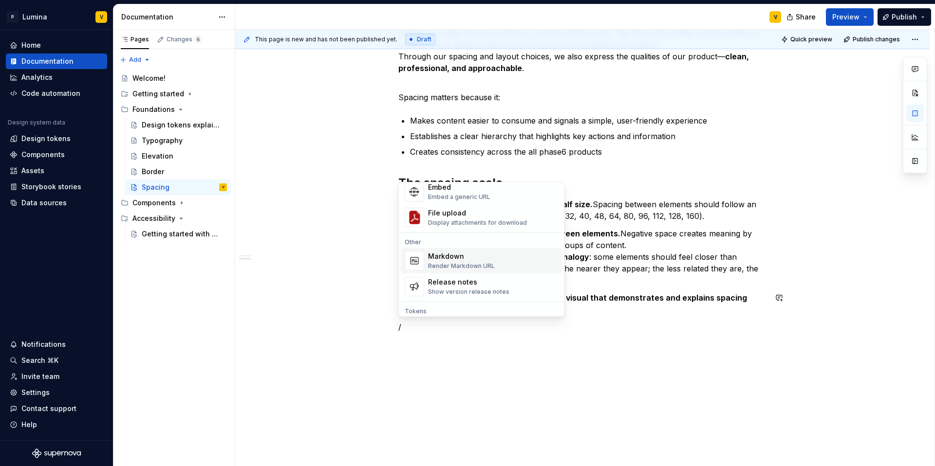
scroll to position [593, 0]
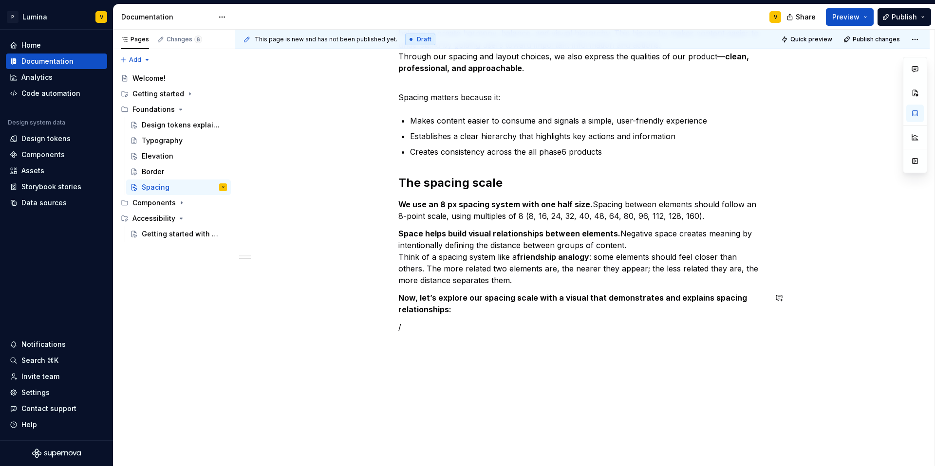
click at [685, 299] on strong "Now, let’s explore our spacing scale with a visual that demonstrates and explai…" at bounding box center [573, 303] width 351 height 21
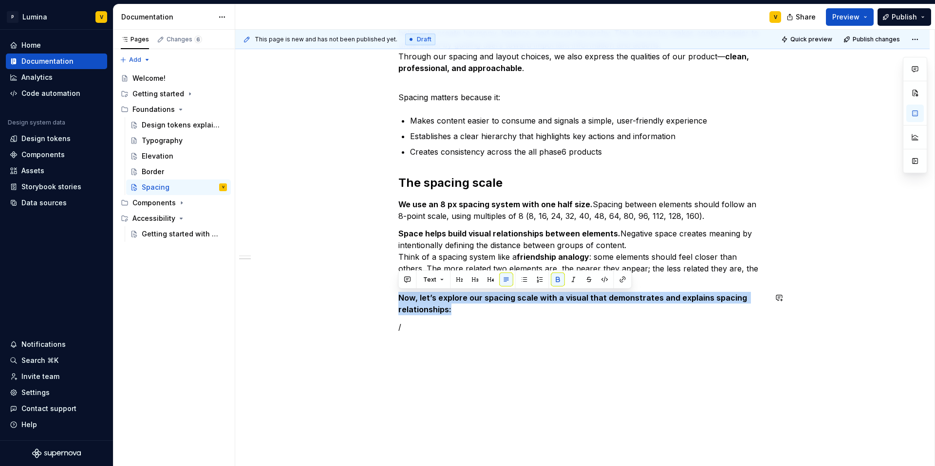
drag, startPoint x: 459, startPoint y: 307, endPoint x: 408, endPoint y: 287, distance: 53.8
click at [408, 287] on div "Introduction Spacing is the empty area between elements and components. It’s a …" at bounding box center [582, 162] width 368 height 341
click at [471, 302] on p "Now, let’s explore our spacing scale with a visual that demonstrates and explai…" at bounding box center [582, 303] width 368 height 23
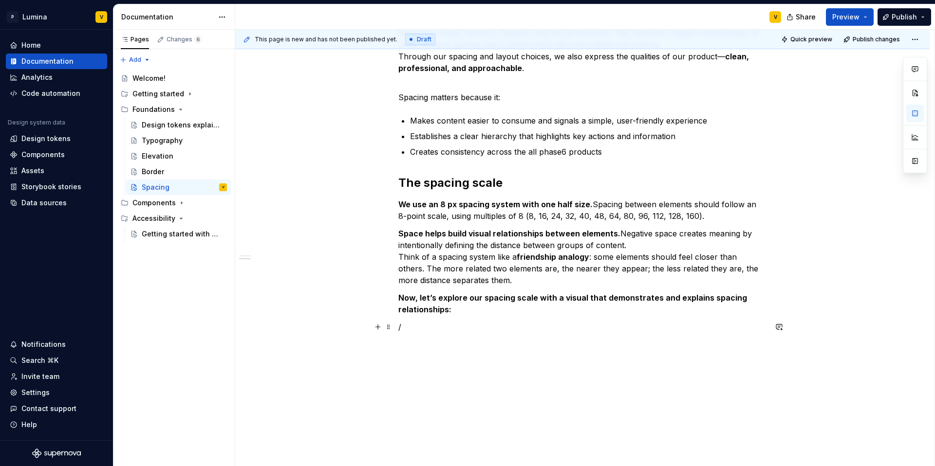
click at [404, 325] on p "/" at bounding box center [582, 327] width 368 height 12
click at [401, 328] on p at bounding box center [582, 327] width 368 height 12
click at [388, 328] on span at bounding box center [389, 327] width 8 height 14
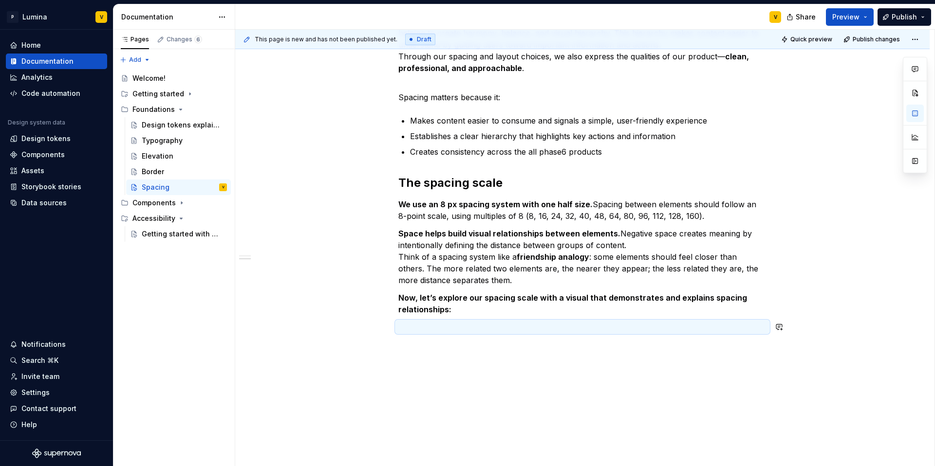
click at [444, 318] on div "Introduction Spacing is the empty area between elements and components. It’s a …" at bounding box center [582, 162] width 368 height 341
click at [422, 329] on p at bounding box center [582, 327] width 368 height 12
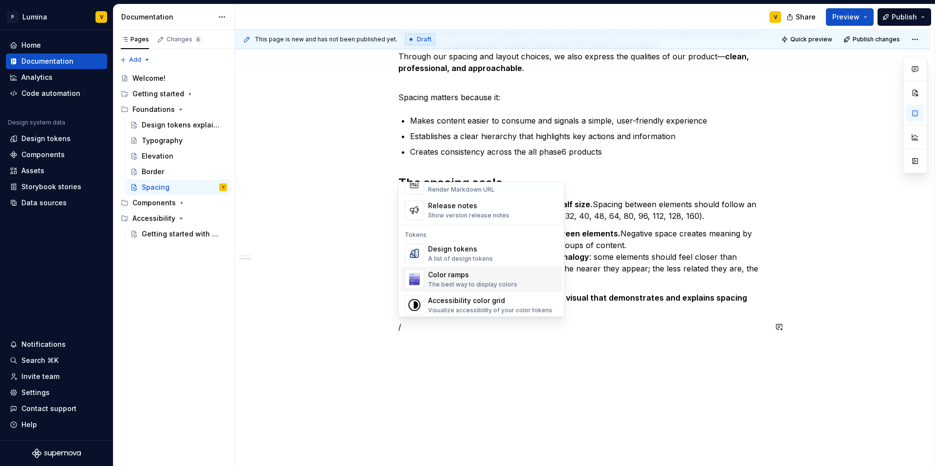
scroll to position [679, 0]
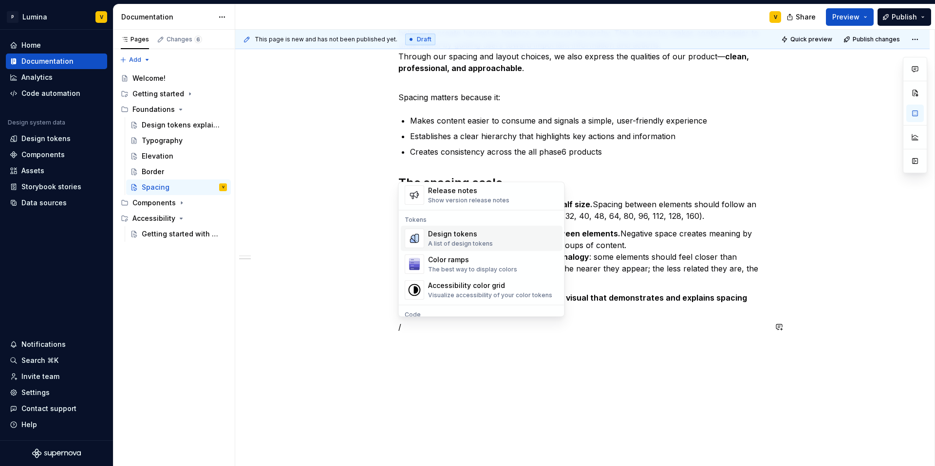
click at [456, 236] on div "Design tokens" at bounding box center [460, 235] width 65 height 10
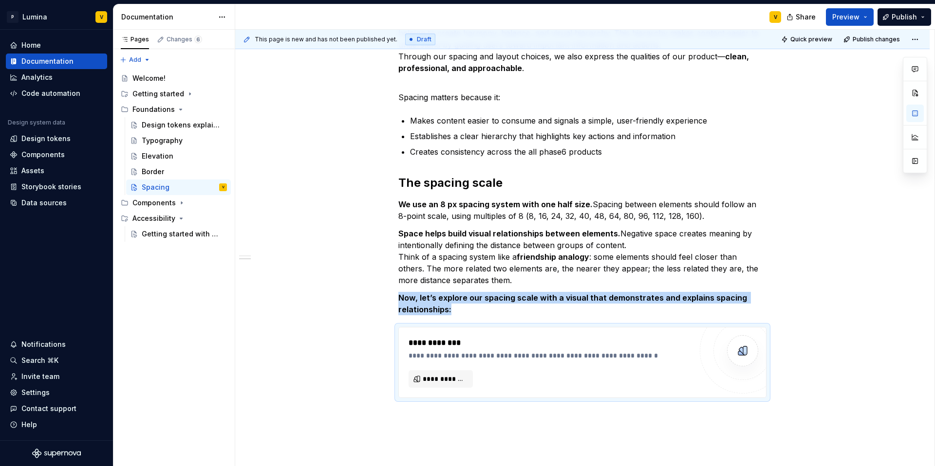
type textarea "*"
click at [437, 378] on span "**********" at bounding box center [445, 379] width 44 height 10
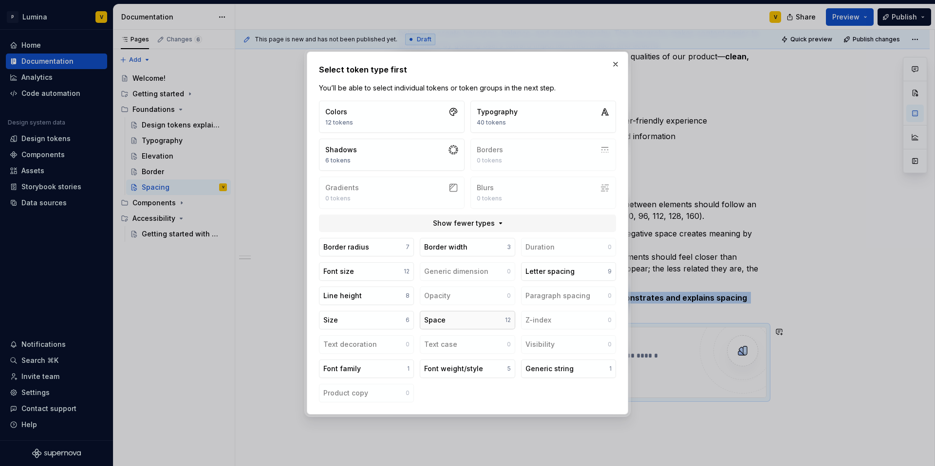
click at [452, 322] on button "Space 12" at bounding box center [467, 320] width 95 height 19
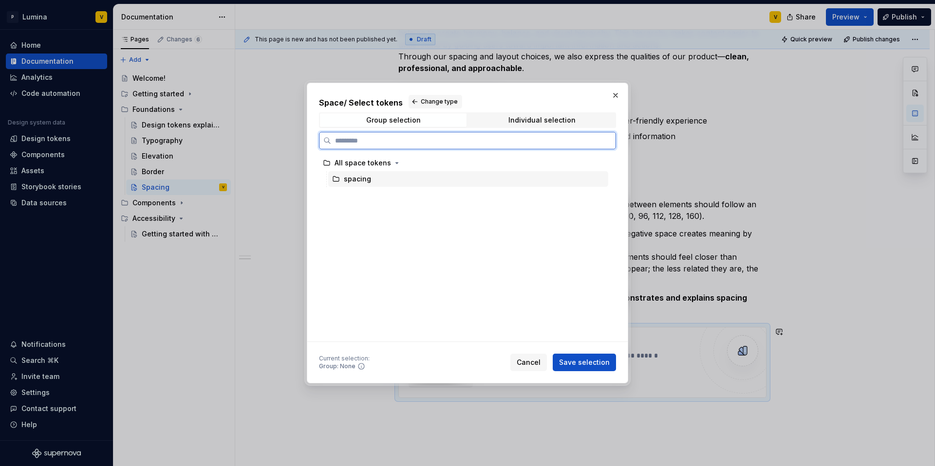
click at [357, 178] on div "spacing" at bounding box center [357, 179] width 27 height 10
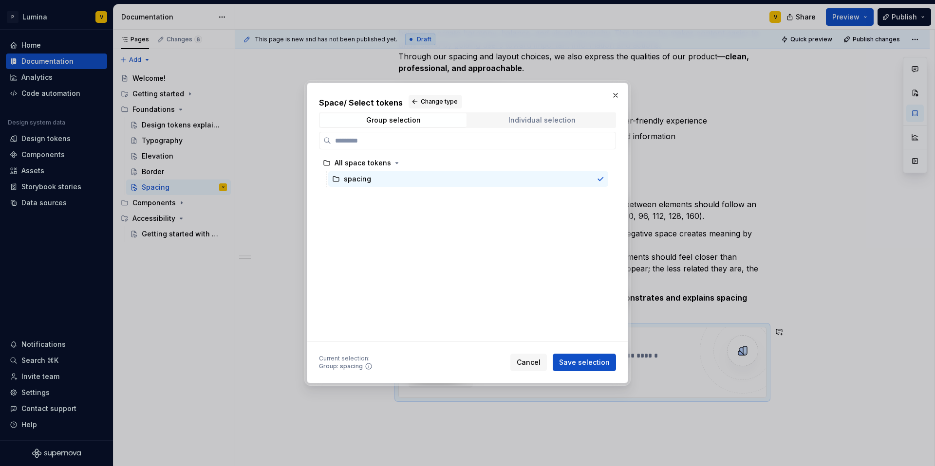
click at [548, 126] on span "Individual selection" at bounding box center [541, 120] width 147 height 14
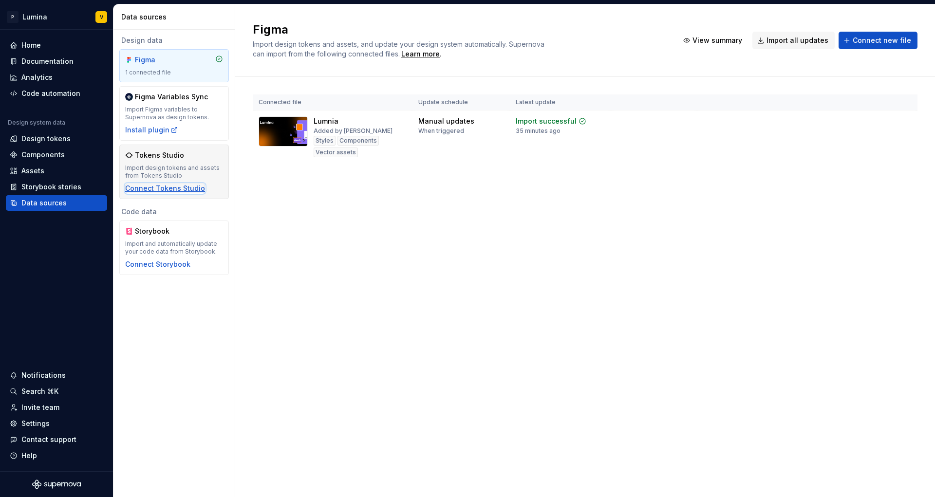
click at [142, 191] on div "Connect Tokens Studio" at bounding box center [165, 189] width 80 height 10
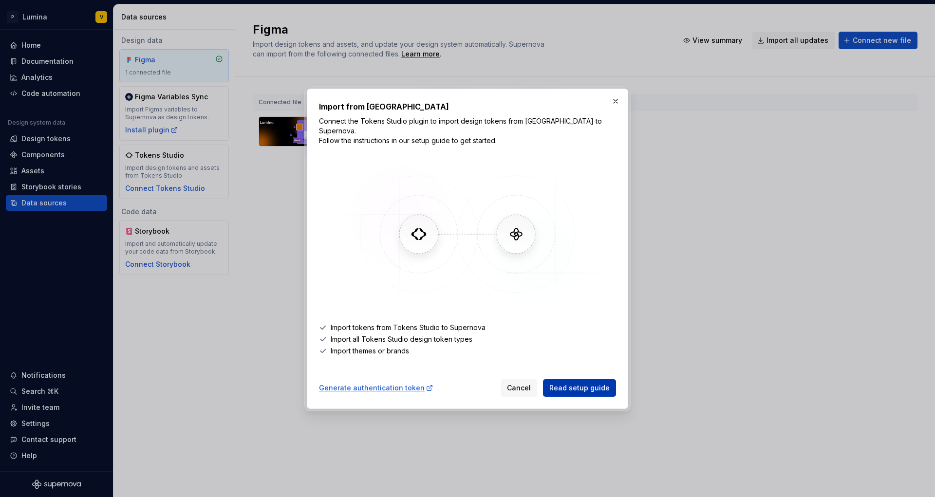
click at [575, 386] on span "Read setup guide" at bounding box center [579, 388] width 60 height 10
click at [380, 346] on li "Import themes or brands" at bounding box center [467, 351] width 297 height 10
click at [386, 384] on div "Generate authentication token" at bounding box center [376, 388] width 114 height 10
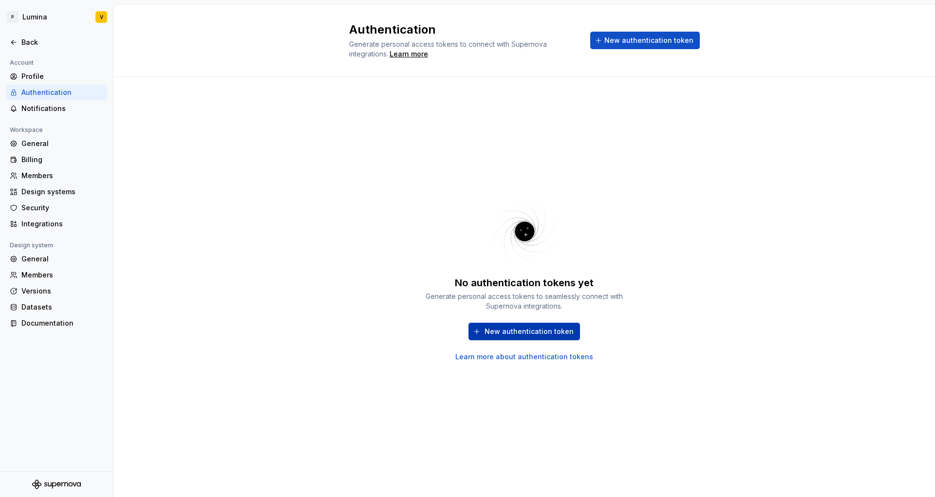
click at [517, 329] on span "New authentication token" at bounding box center [528, 332] width 89 height 10
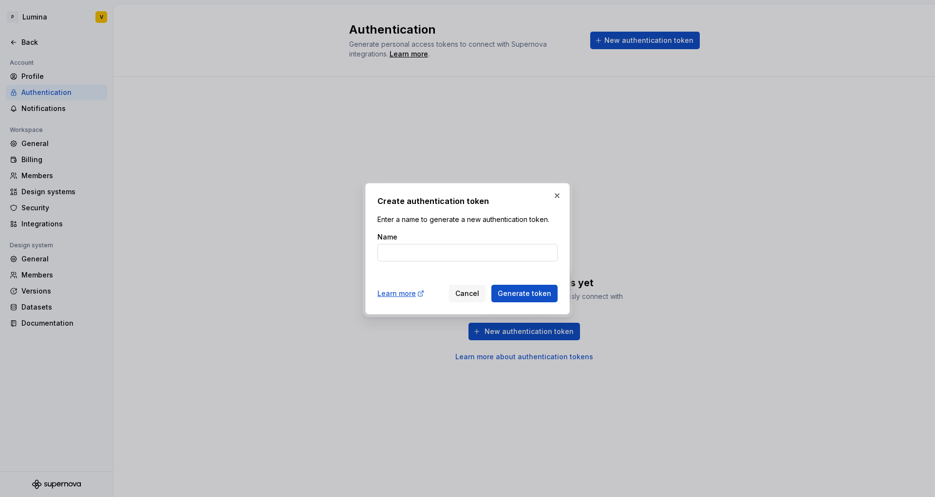
click at [434, 254] on input "Name" at bounding box center [467, 253] width 180 height 18
type input "Tokens Studio"
click at [515, 291] on span "Generate token" at bounding box center [525, 294] width 54 height 10
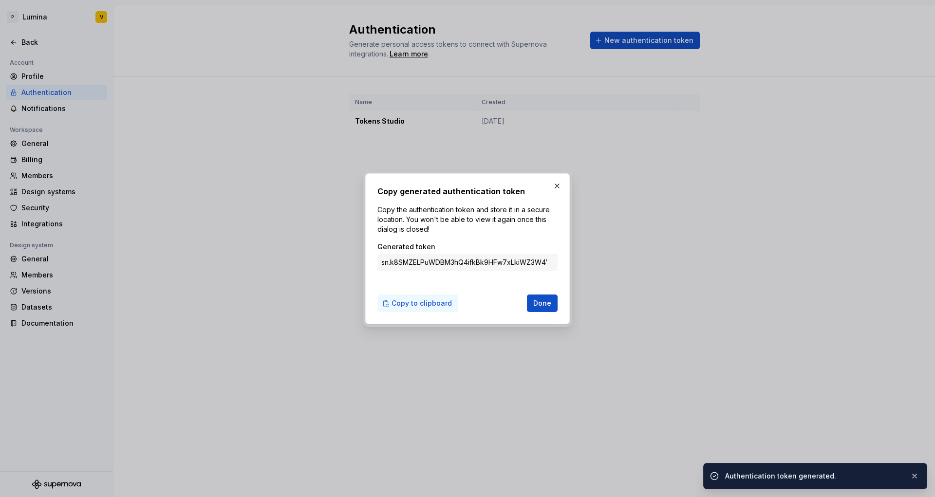
click at [428, 300] on span "Copy to clipboard" at bounding box center [421, 303] width 60 height 10
click at [559, 308] on div "Copy generated authentication token Copy the authentication token and store it …" at bounding box center [467, 248] width 204 height 151
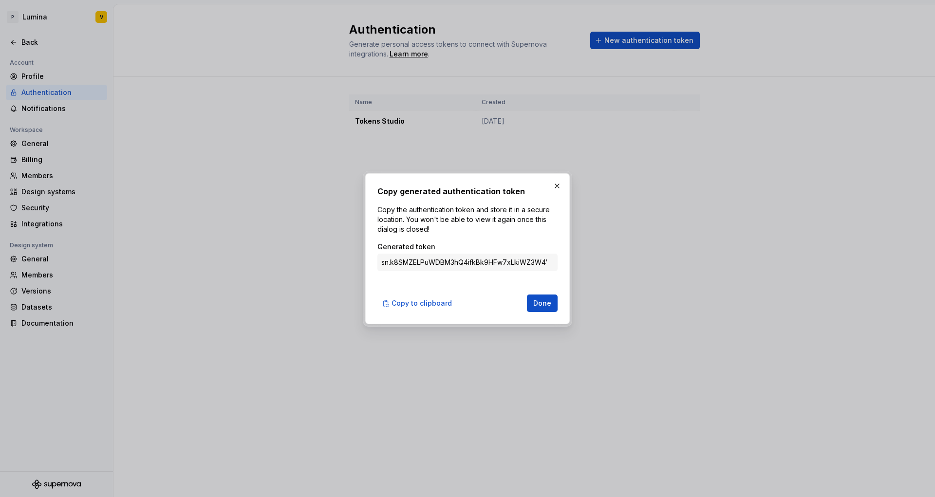
click at [570, 186] on div "Copy generated authentication token Copy the authentication token and store it …" at bounding box center [467, 249] width 209 height 156
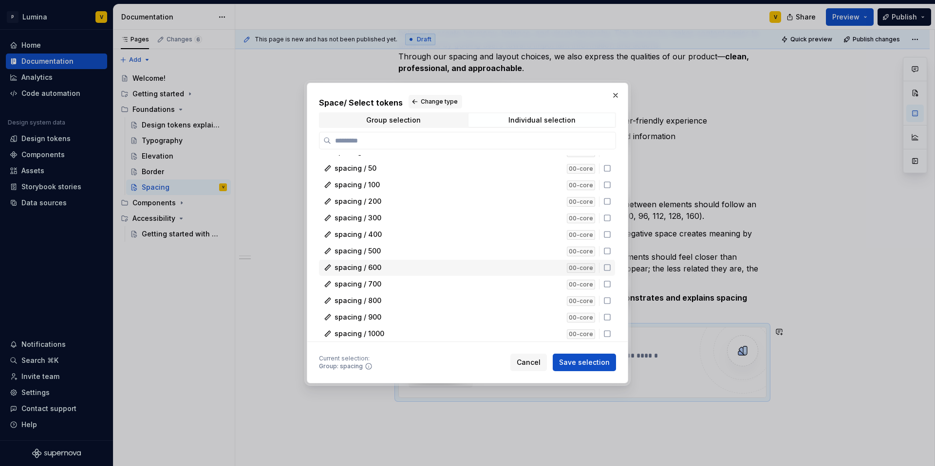
scroll to position [11, 0]
click at [397, 123] on div "Group selection" at bounding box center [393, 120] width 55 height 8
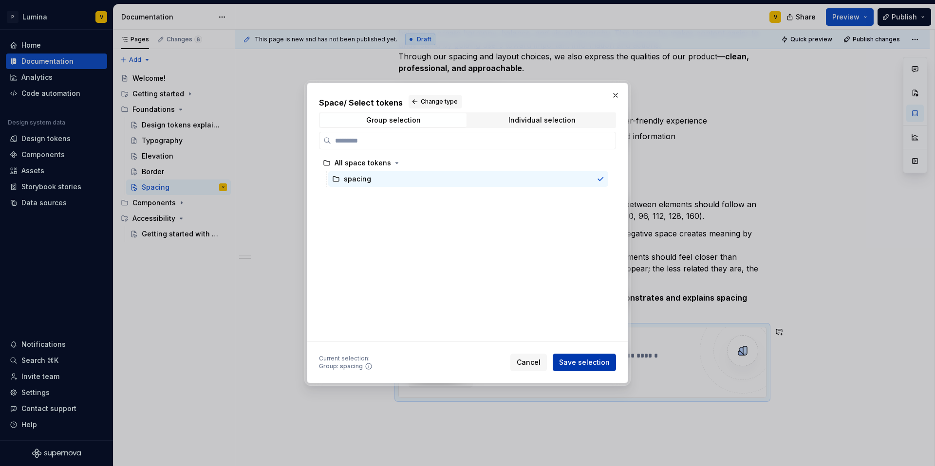
click at [584, 369] on button "Save selection" at bounding box center [584, 363] width 63 height 18
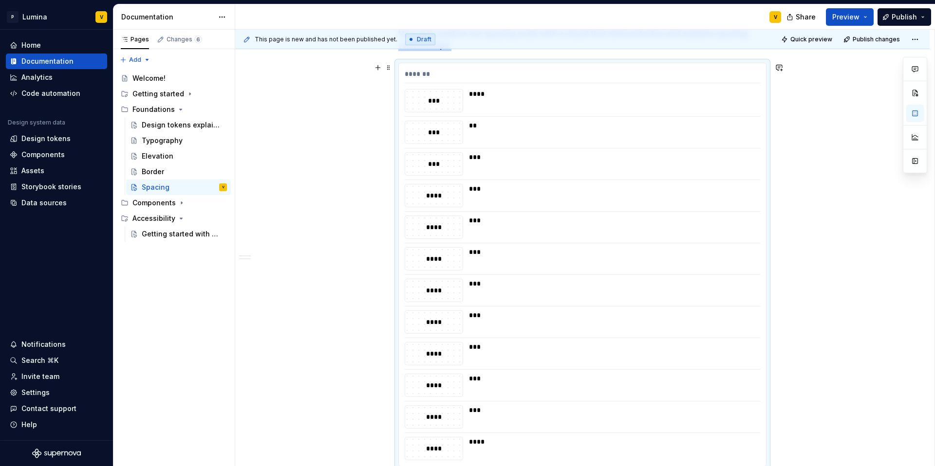
click at [485, 101] on div "****" at bounding box center [611, 100] width 285 height 23
click at [481, 87] on div "******* *** **** *** ** *** *** **** *** **** *** **** *** **** *** **** *** **…" at bounding box center [582, 264] width 367 height 403
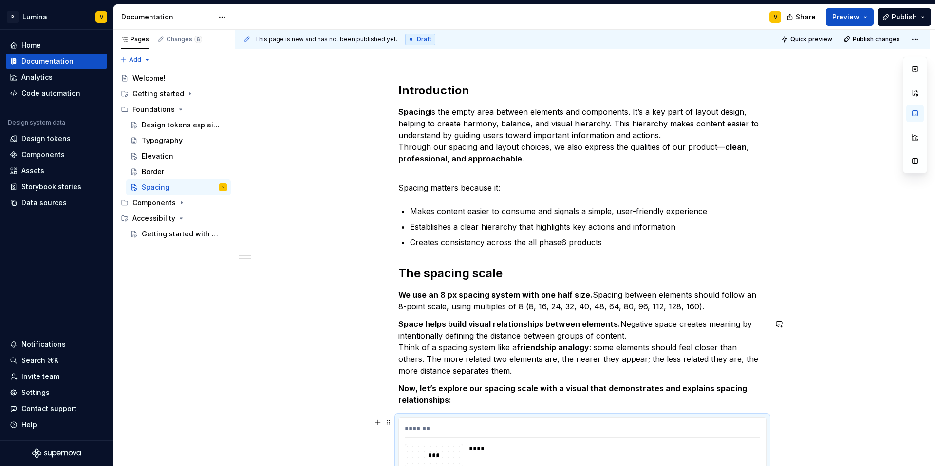
scroll to position [323, 0]
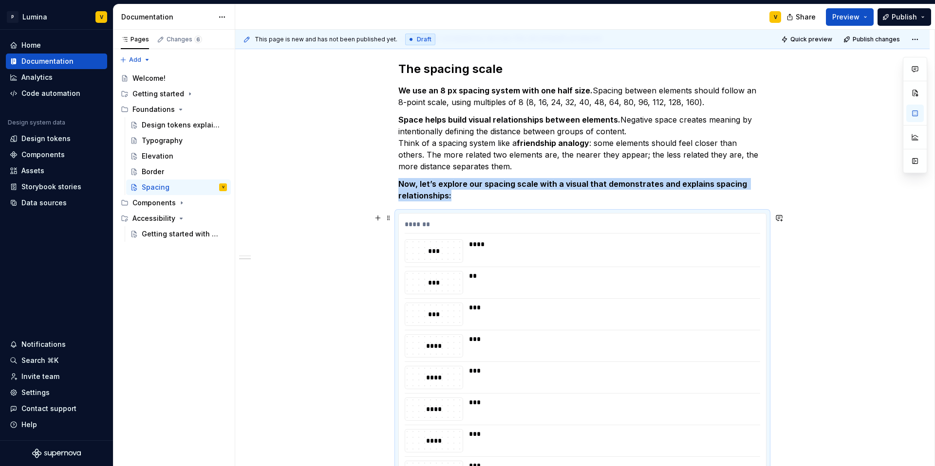
click at [432, 274] on div "***" at bounding box center [433, 283] width 57 height 22
click at [436, 254] on div "***" at bounding box center [433, 251] width 57 height 11
click at [33, 156] on div "Components" at bounding box center [42, 155] width 43 height 10
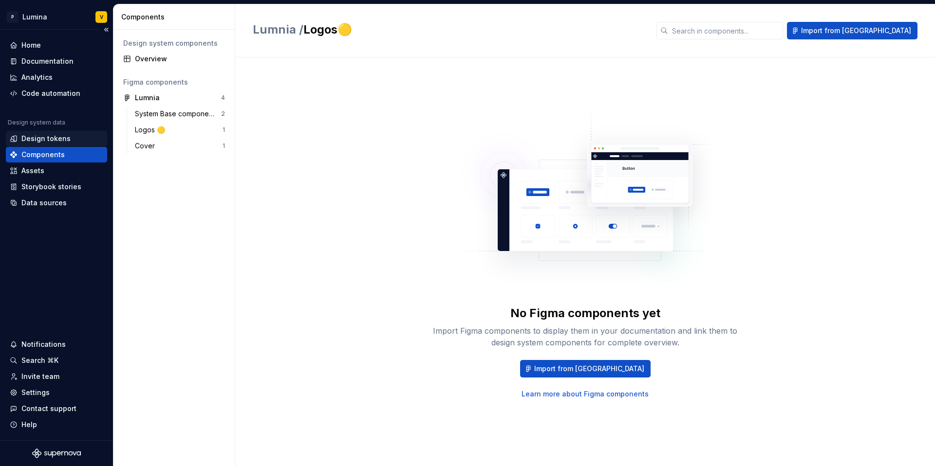
click at [40, 139] on div "Design tokens" at bounding box center [45, 139] width 49 height 10
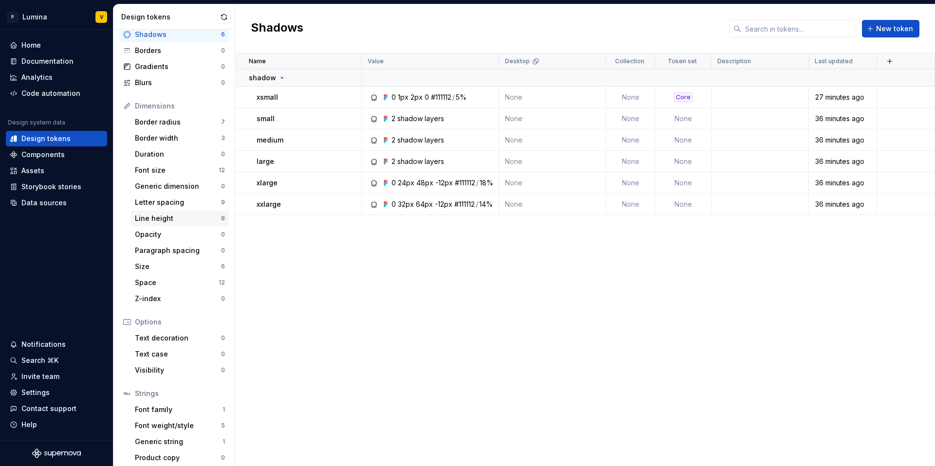
scroll to position [67, 0]
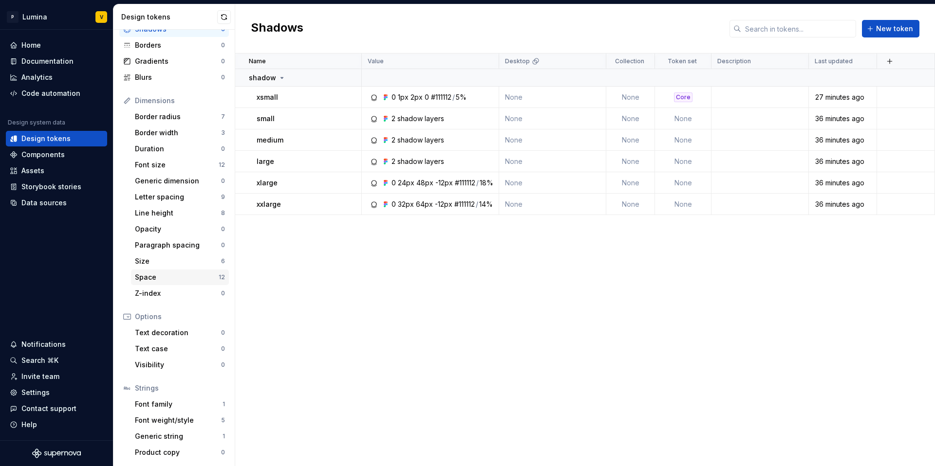
click at [153, 273] on div "Space" at bounding box center [177, 278] width 84 height 10
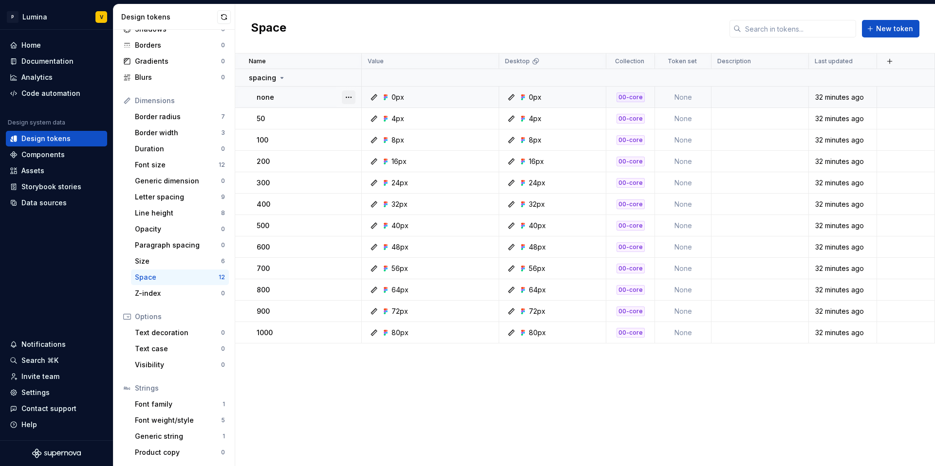
click at [342, 96] on button "button" at bounding box center [349, 98] width 14 height 14
click at [261, 131] on html "P Lumina V Home Documentation Analytics Code automation Design system data Desi…" at bounding box center [467, 233] width 935 height 466
click at [37, 58] on div "Documentation" at bounding box center [47, 61] width 52 height 10
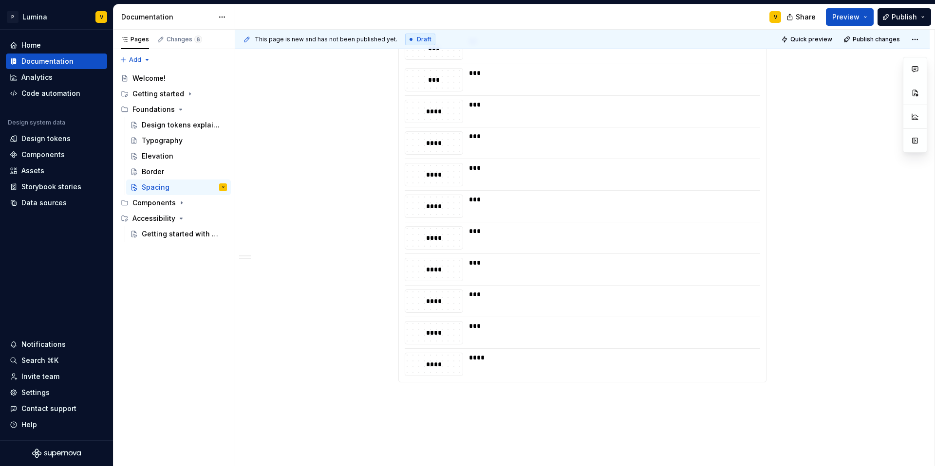
scroll to position [560, 0]
click at [423, 259] on div "****" at bounding box center [433, 268] width 57 height 22
click at [430, 261] on div "****" at bounding box center [433, 268] width 57 height 22
click at [433, 243] on div "****" at bounding box center [433, 236] width 57 height 22
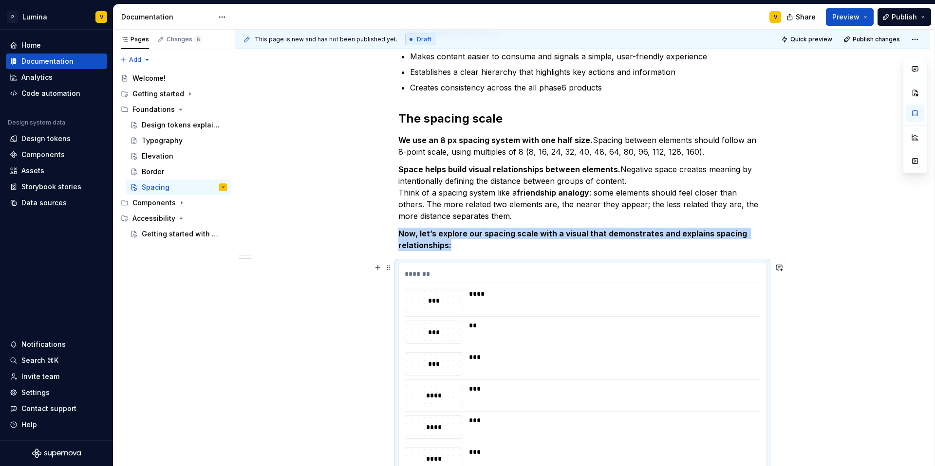
scroll to position [256, 0]
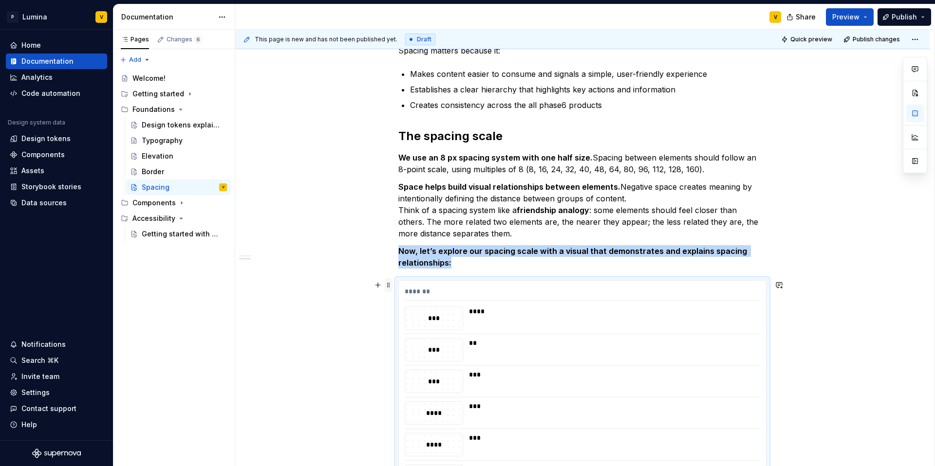
click at [390, 283] on span at bounding box center [389, 285] width 8 height 14
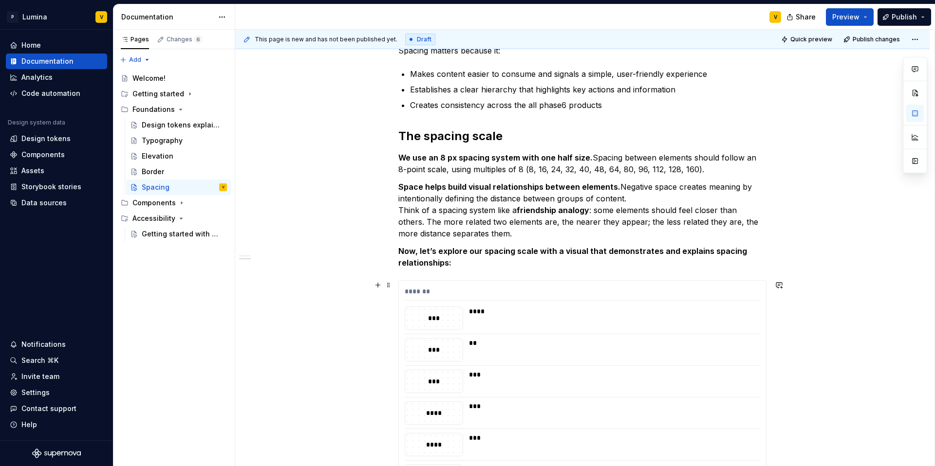
click at [445, 274] on div "Introduction Spacing is the empty area between elements and components. It’s a …" at bounding box center [582, 314] width 368 height 739
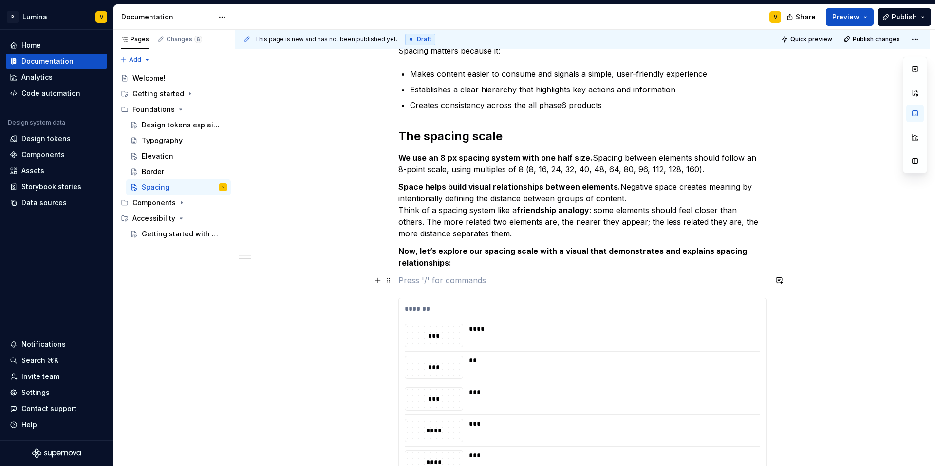
click at [417, 282] on p at bounding box center [582, 281] width 368 height 12
click at [389, 283] on span at bounding box center [389, 281] width 8 height 14
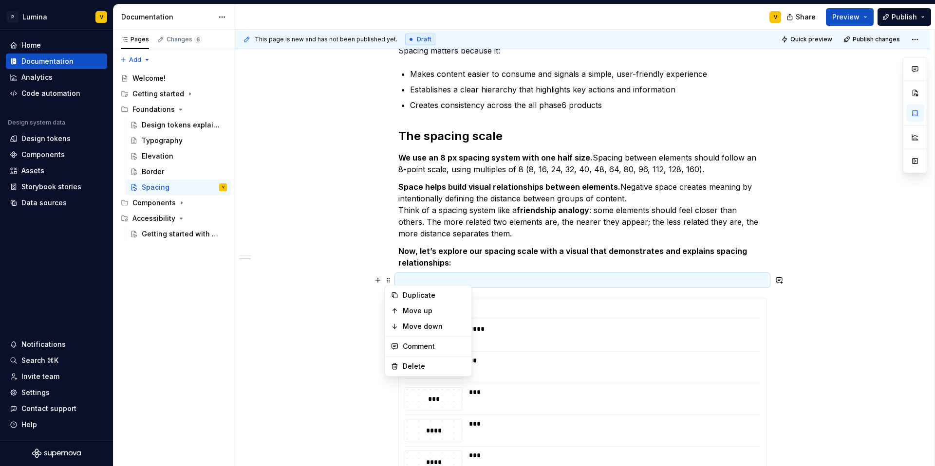
click at [459, 283] on p at bounding box center [582, 281] width 368 height 12
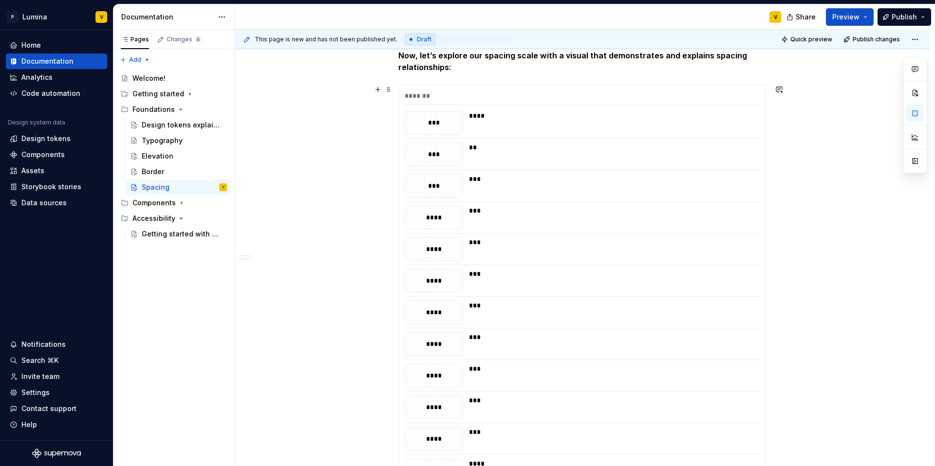
scroll to position [625, 0]
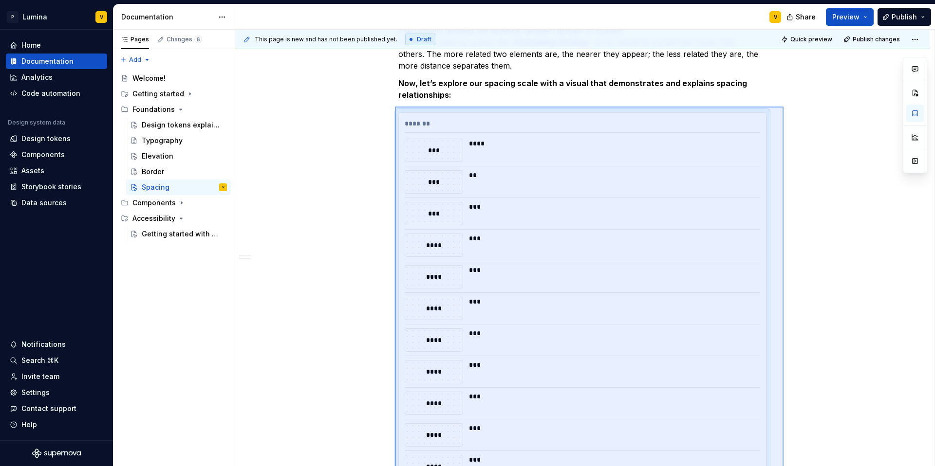
drag, startPoint x: 766, startPoint y: 314, endPoint x: 395, endPoint y: 107, distance: 425.2
click at [395, 107] on div "This page is new and has not been published yet. Draft Quick preview Publish ch…" at bounding box center [584, 248] width 699 height 437
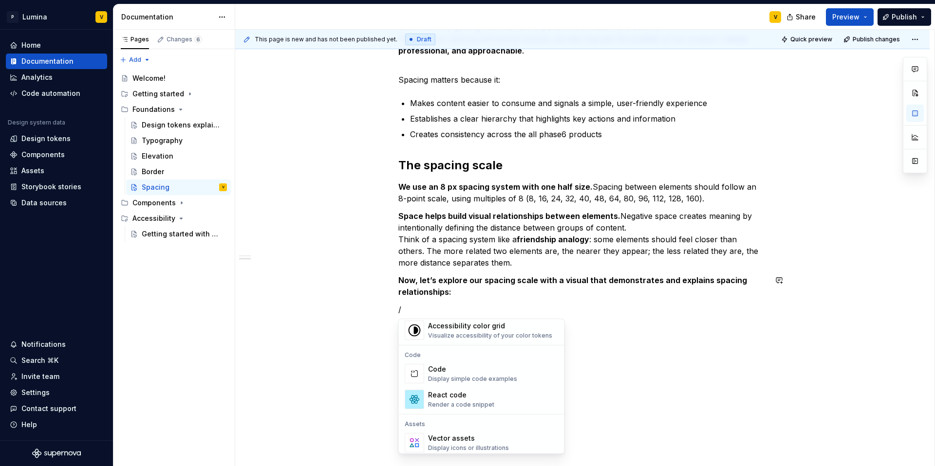
scroll to position [873, 0]
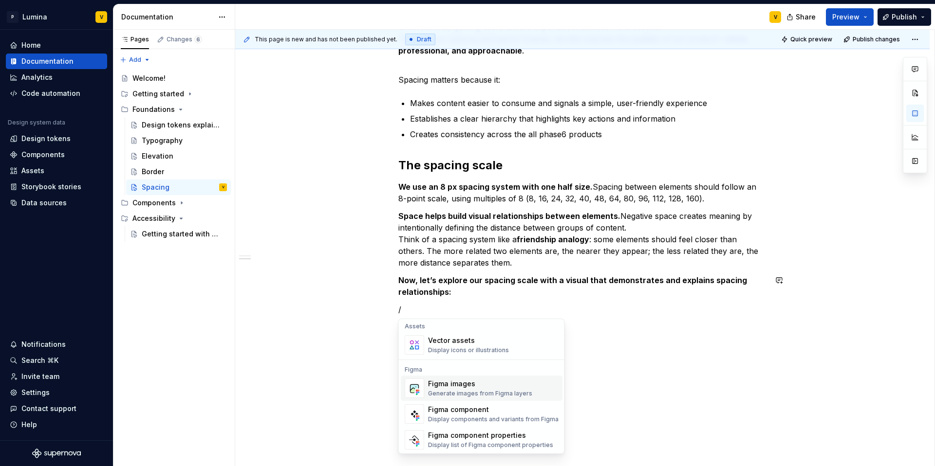
click at [451, 394] on div "Generate images from Figma layers" at bounding box center [480, 394] width 104 height 8
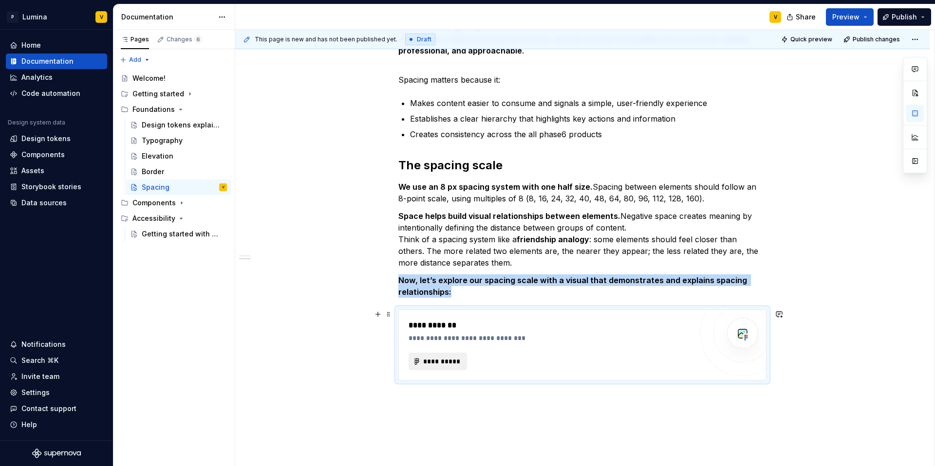
click at [449, 362] on span "**********" at bounding box center [442, 362] width 38 height 10
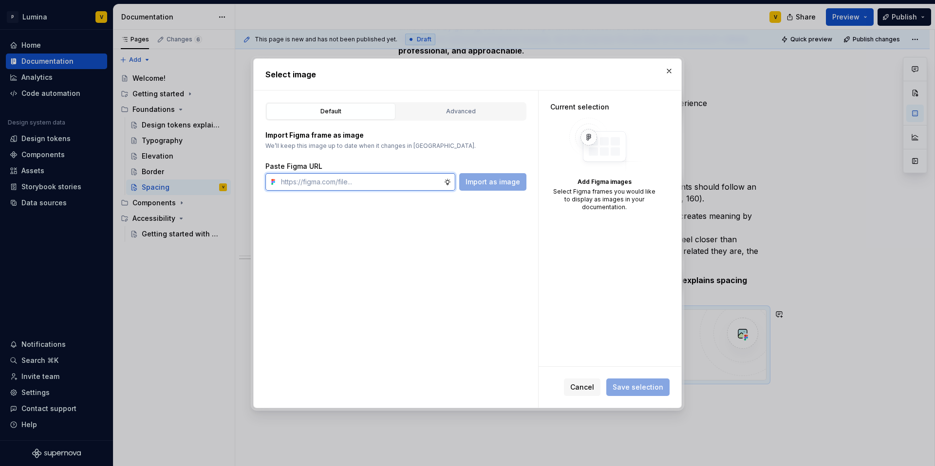
type textarea "*"
click at [378, 181] on input "text" at bounding box center [360, 182] width 167 height 18
paste input "[URL][DOMAIN_NAME]"
type input "[URL][DOMAIN_NAME]"
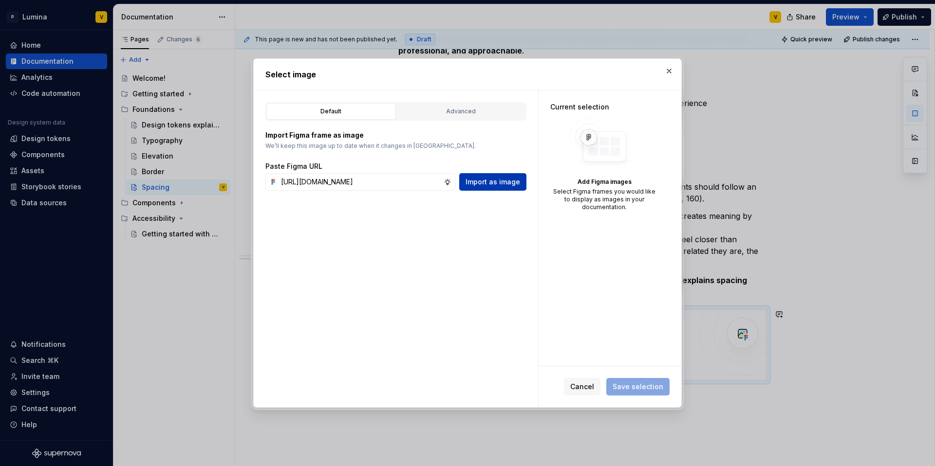
click at [506, 187] on button "Import as image" at bounding box center [492, 182] width 67 height 18
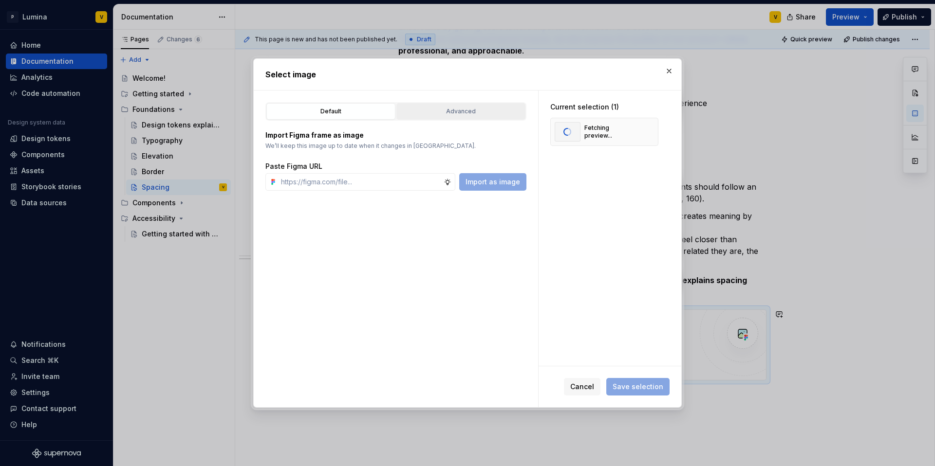
click at [439, 105] on button "Advanced" at bounding box center [460, 111] width 129 height 17
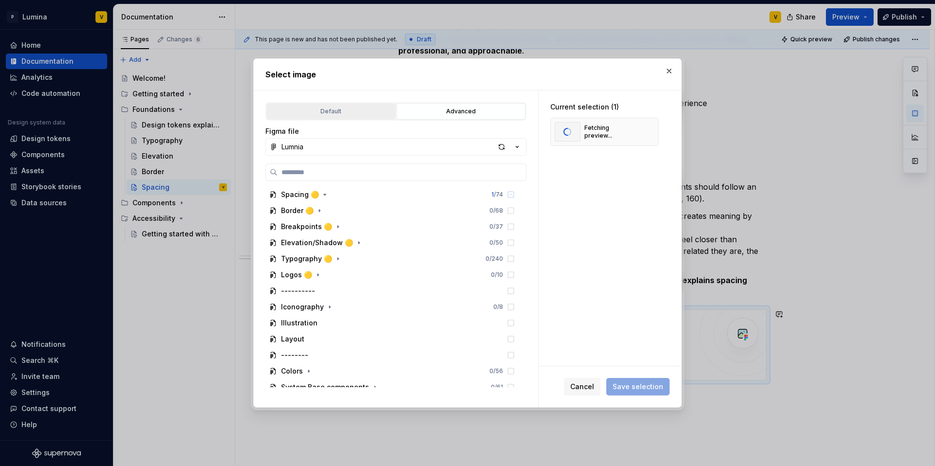
click at [329, 110] on div "Default" at bounding box center [331, 112] width 122 height 10
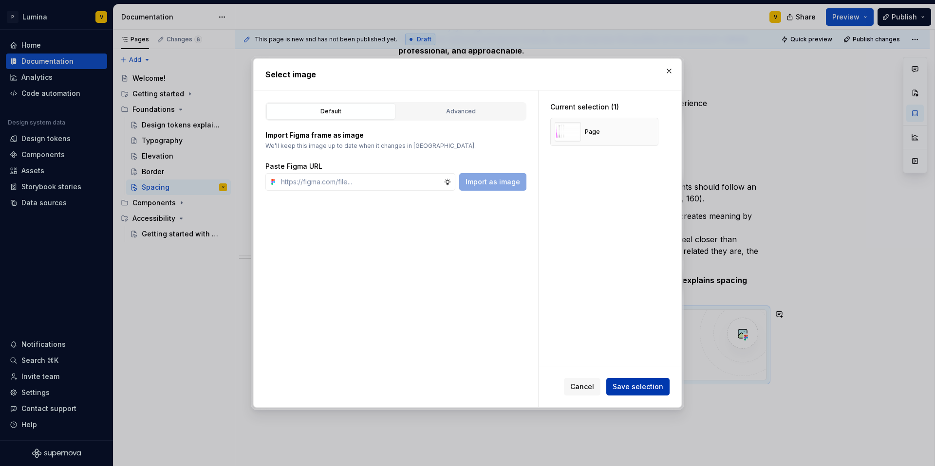
click at [657, 386] on span "Save selection" at bounding box center [637, 387] width 51 height 10
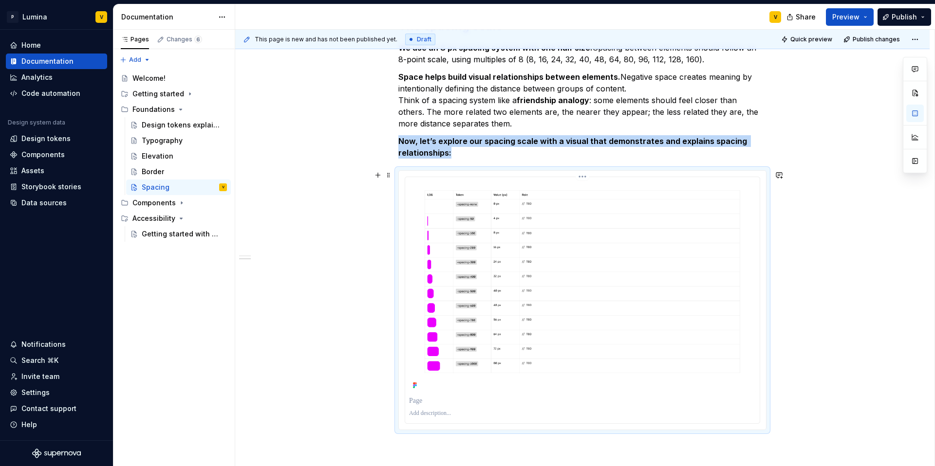
scroll to position [388, 0]
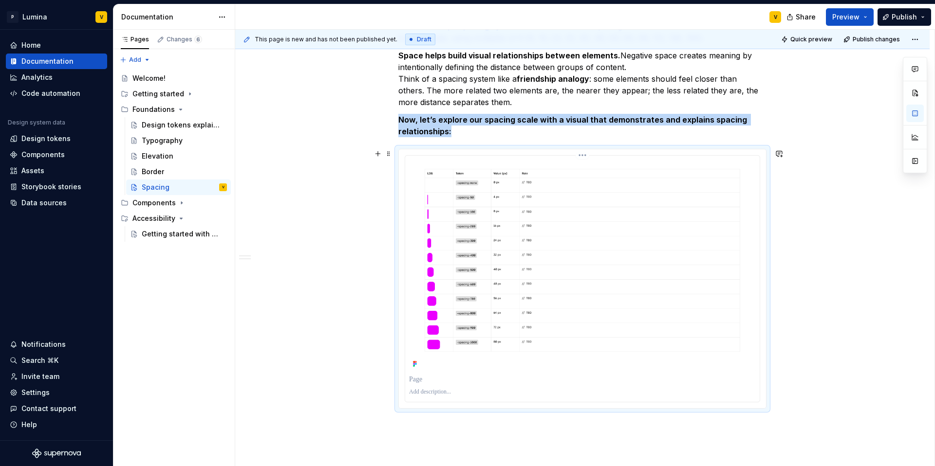
click at [492, 296] on img at bounding box center [582, 265] width 347 height 211
click at [548, 256] on img at bounding box center [582, 265] width 347 height 211
click at [389, 157] on span at bounding box center [389, 154] width 8 height 14
click at [753, 339] on img at bounding box center [582, 265] width 347 height 211
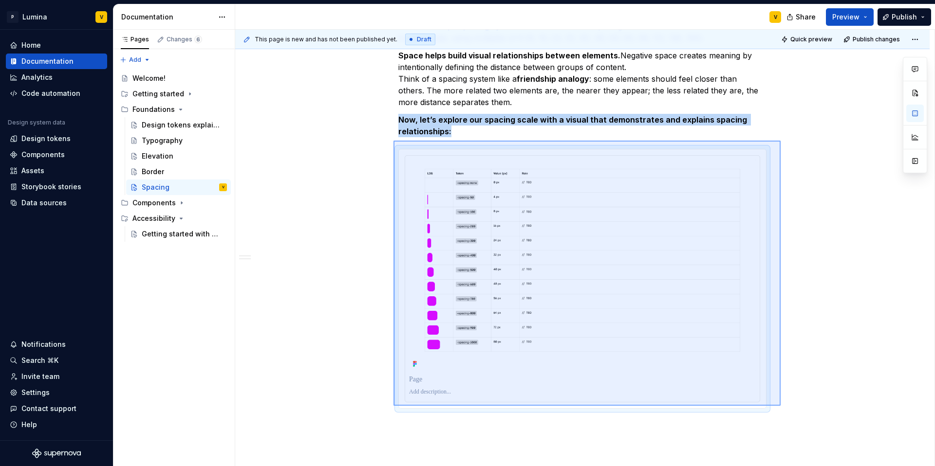
drag, startPoint x: 780, startPoint y: 406, endPoint x: 393, endPoint y: 141, distance: 469.3
click at [393, 141] on div "This page is new and has not been published yet. Draft Quick preview Publish ch…" at bounding box center [584, 248] width 699 height 437
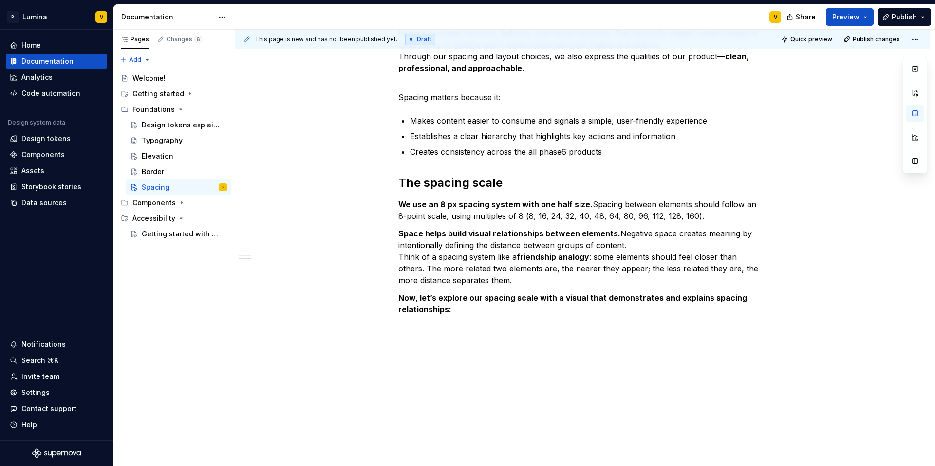
scroll to position [227, 0]
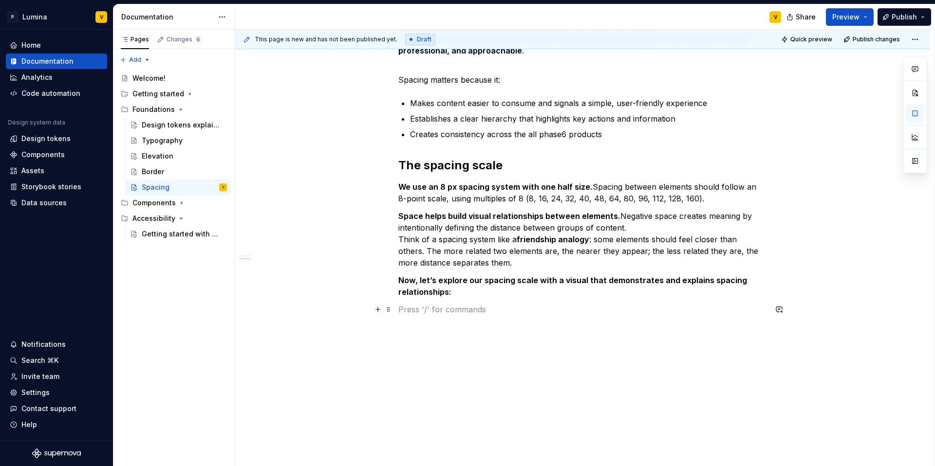
click at [409, 312] on p at bounding box center [582, 310] width 368 height 12
click at [401, 309] on p at bounding box center [582, 310] width 368 height 12
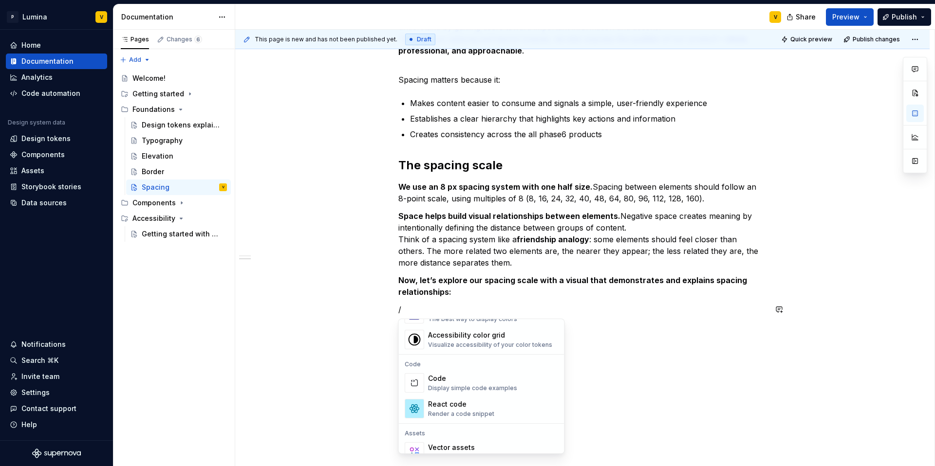
scroll to position [690, 0]
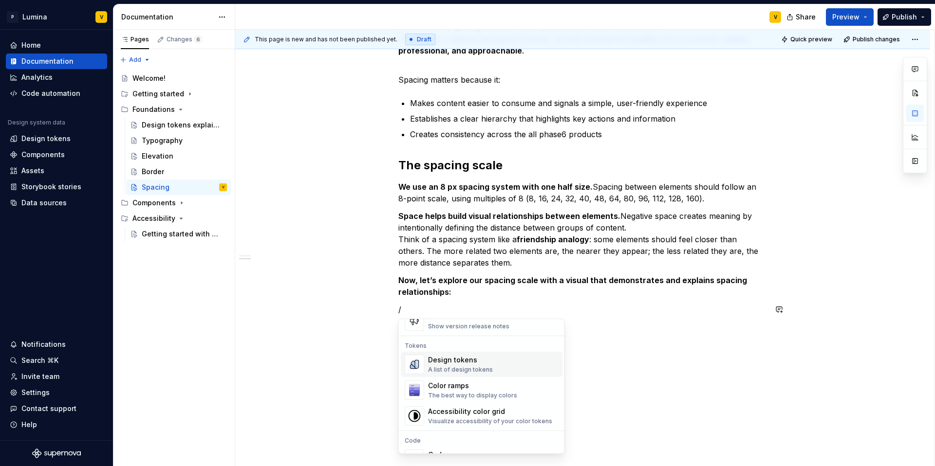
click at [459, 368] on div "A list of design tokens" at bounding box center [460, 370] width 65 height 8
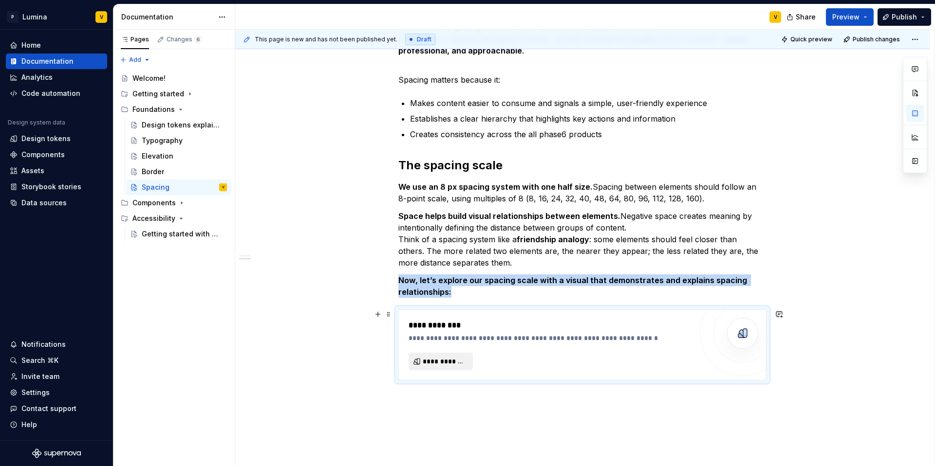
click at [455, 364] on span "**********" at bounding box center [445, 362] width 44 height 10
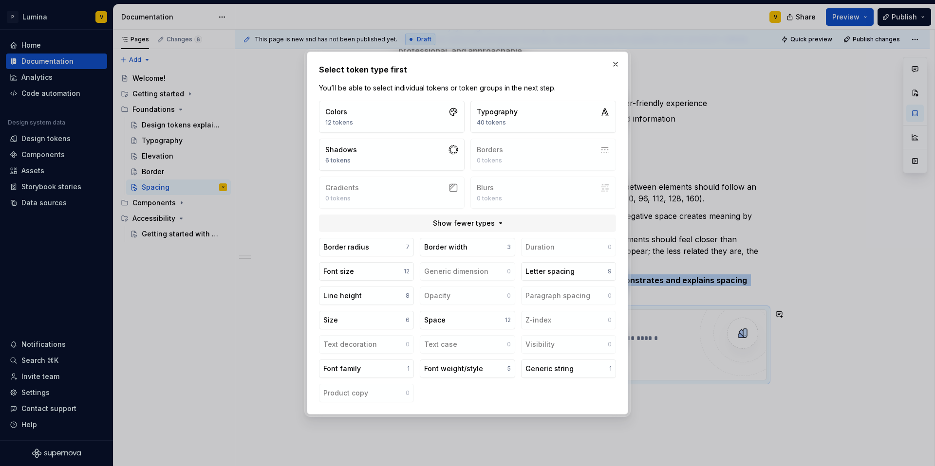
click at [449, 310] on div "Border radius 7 Border width 3 Duration 0 Font size 12 Generic dimension 0 Lett…" at bounding box center [467, 320] width 297 height 165
click at [446, 321] on button "Space 12" at bounding box center [467, 320] width 95 height 19
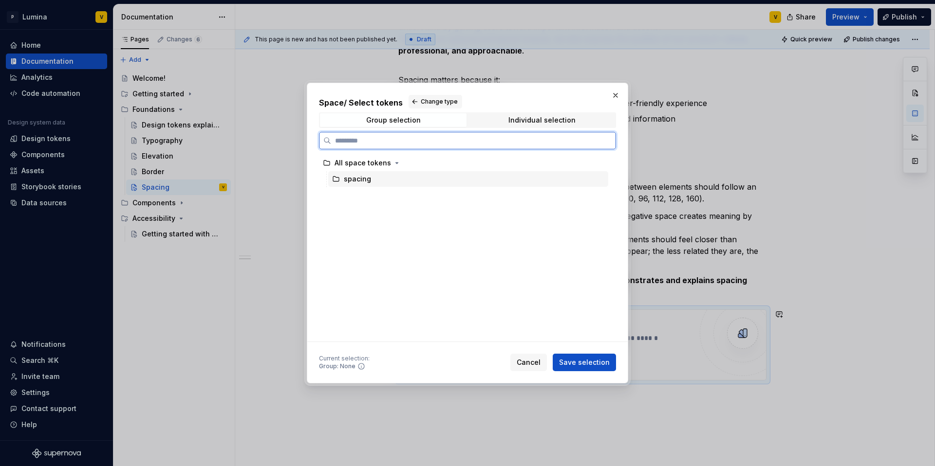
click at [389, 173] on div "spacing" at bounding box center [468, 179] width 280 height 16
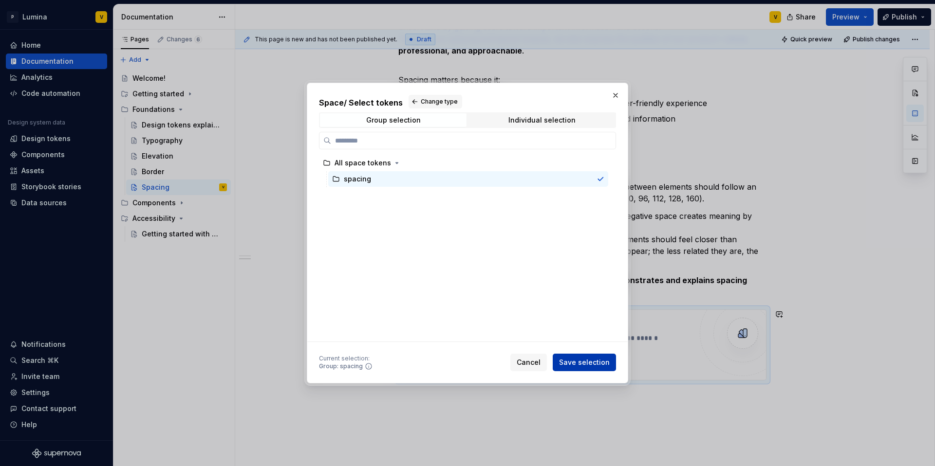
click at [575, 361] on span "Save selection" at bounding box center [584, 363] width 51 height 10
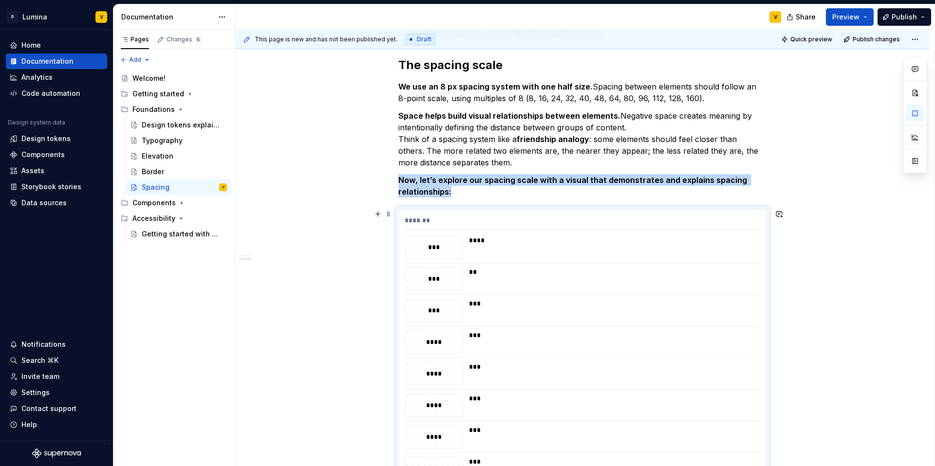
scroll to position [302, 0]
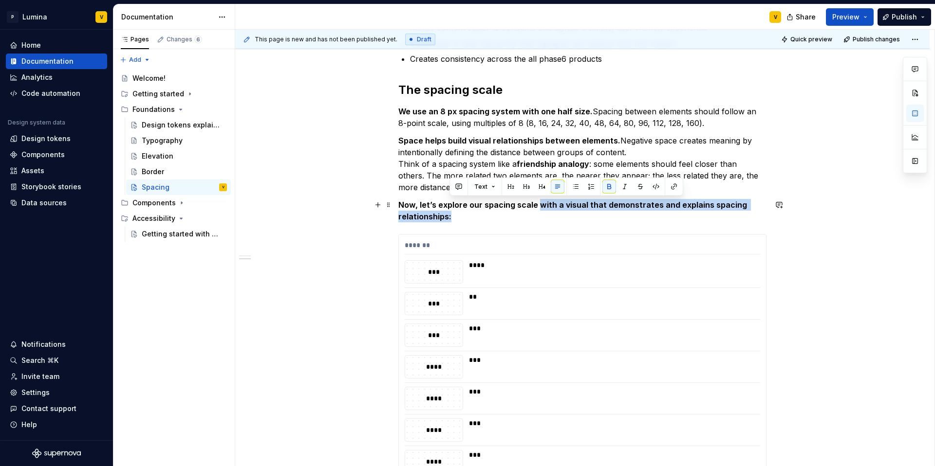
drag, startPoint x: 458, startPoint y: 213, endPoint x: 535, endPoint y: 206, distance: 77.2
click at [535, 206] on p "Now, let’s explore our spacing scale with a visual that demonstrates and explai…" at bounding box center [582, 210] width 368 height 23
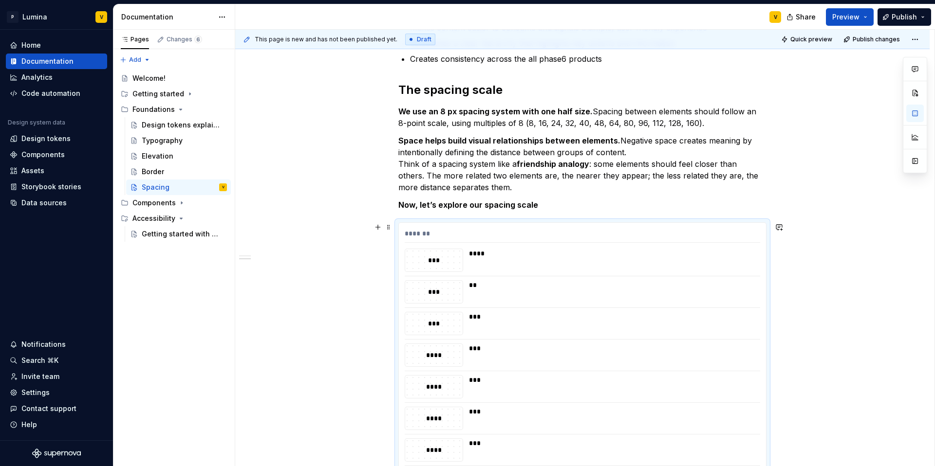
click at [487, 259] on div "****" at bounding box center [611, 260] width 285 height 23
click at [487, 247] on div "******* *** **** *** ** *** *** **** *** **** *** **** *** **** *** **** *** **…" at bounding box center [582, 424] width 367 height 403
click at [470, 231] on div "*******" at bounding box center [582, 236] width 355 height 14
click at [471, 283] on div "**" at bounding box center [611, 285] width 285 height 10
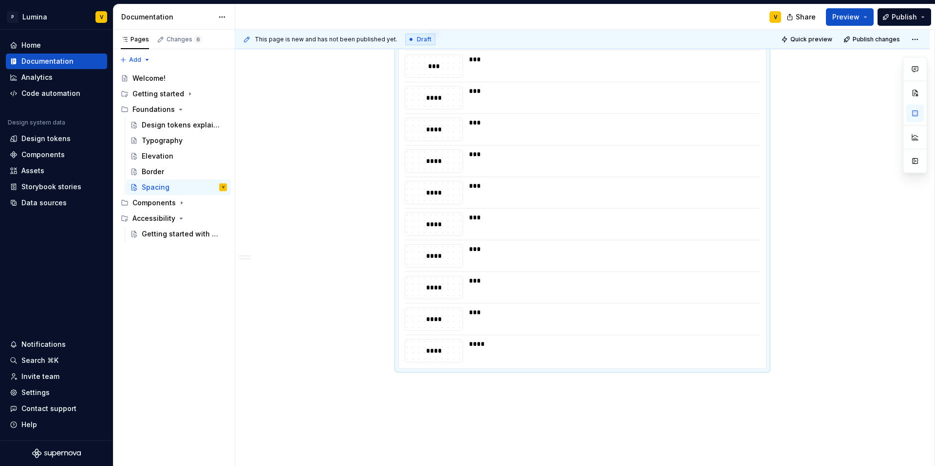
scroll to position [613, 0]
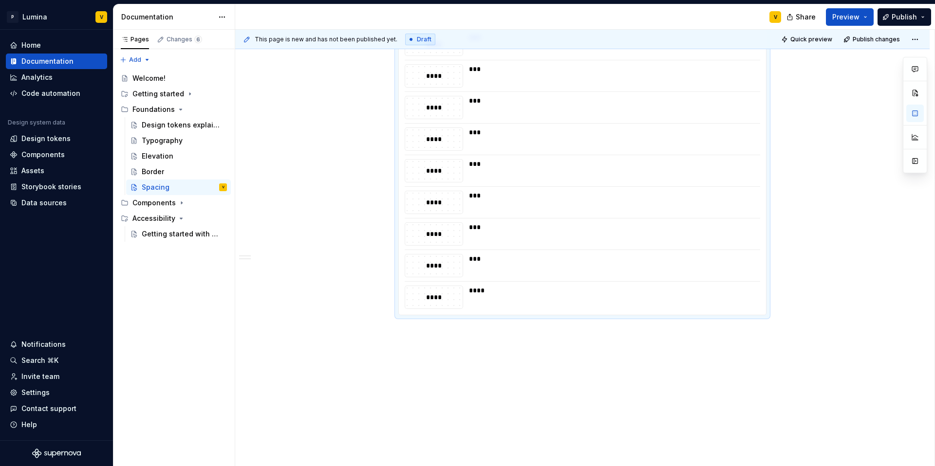
click at [474, 297] on div "****" at bounding box center [611, 297] width 285 height 23
click at [474, 292] on div "****" at bounding box center [611, 291] width 285 height 10
click at [428, 298] on div "****" at bounding box center [433, 297] width 57 height 11
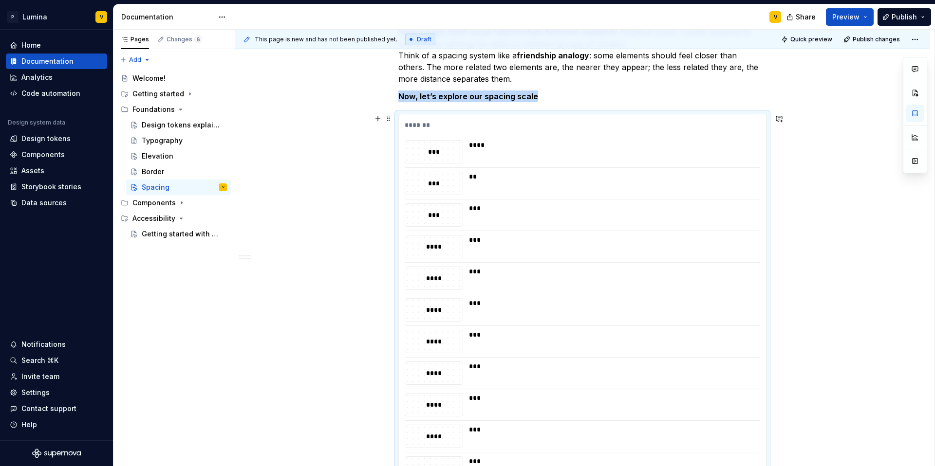
scroll to position [399, 0]
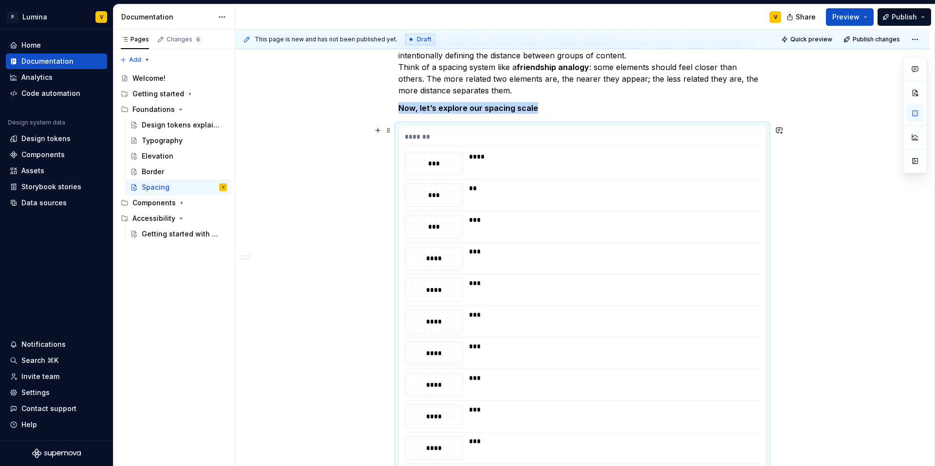
click at [448, 167] on div "***" at bounding box center [433, 163] width 57 height 11
click at [385, 130] on span at bounding box center [389, 131] width 8 height 14
click at [908, 179] on div "Introduction Spacing is the empty area between elements and components. It’s a …" at bounding box center [582, 230] width 694 height 902
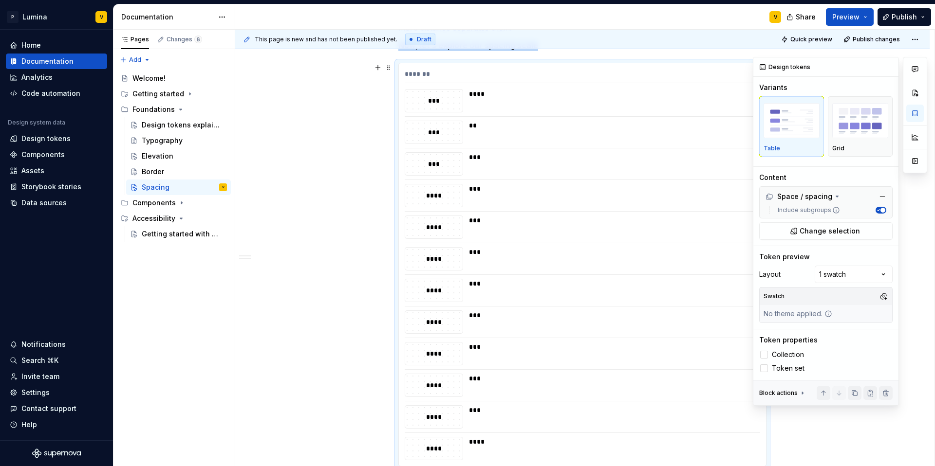
click at [797, 133] on img "button" at bounding box center [791, 121] width 56 height 36
click at [860, 140] on div "button" at bounding box center [860, 121] width 56 height 40
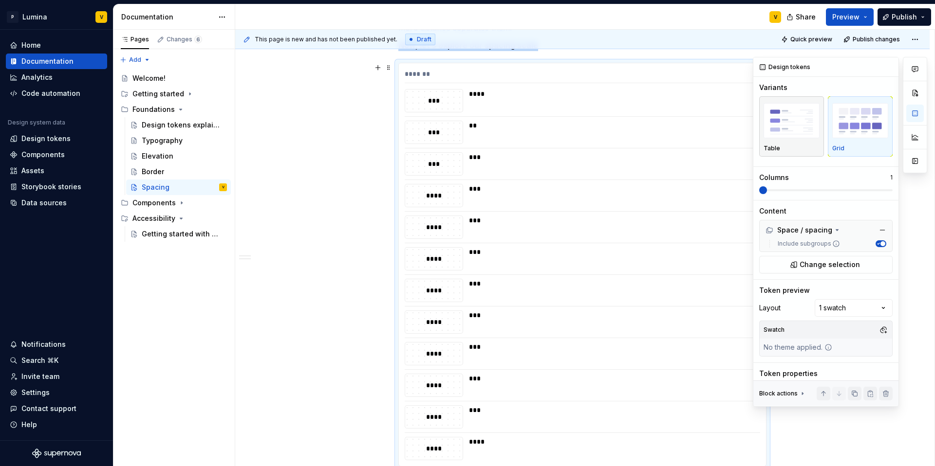
click at [779, 130] on img "button" at bounding box center [791, 121] width 56 height 36
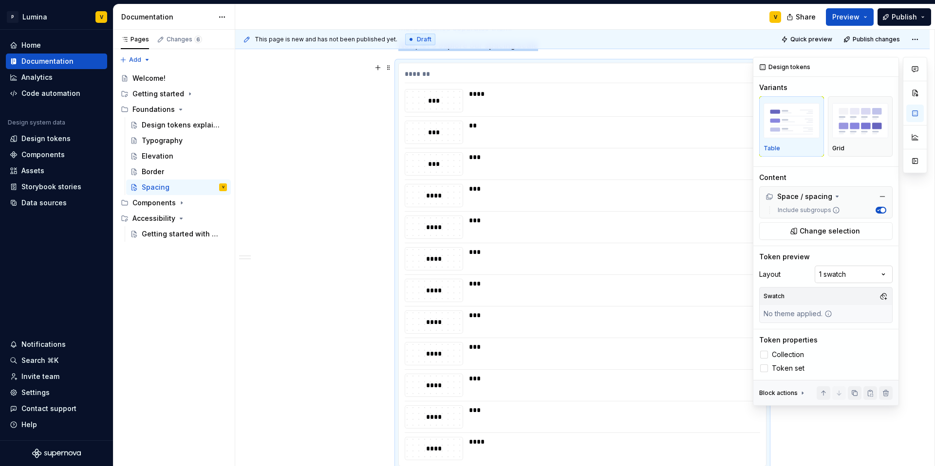
click at [842, 279] on div "Comments Open comments No comments yet Select ‘Comment’ from the block context …" at bounding box center [840, 231] width 174 height 349
click at [842, 273] on div "Comments Open comments No comments yet Select ‘Comment’ from the block context …" at bounding box center [840, 231] width 174 height 349
click at [769, 367] on label "Token set" at bounding box center [825, 369] width 133 height 12
click at [798, 391] on icon at bounding box center [802, 393] width 8 height 8
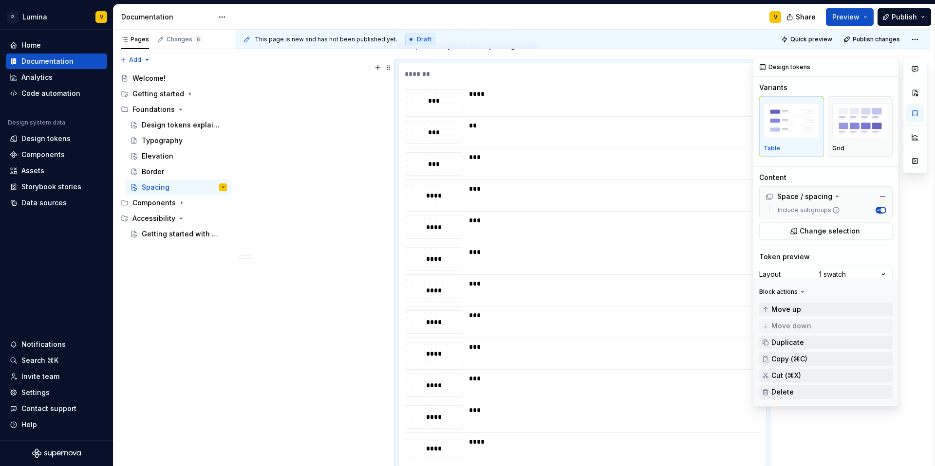
click at [798, 292] on icon at bounding box center [802, 293] width 8 height 8
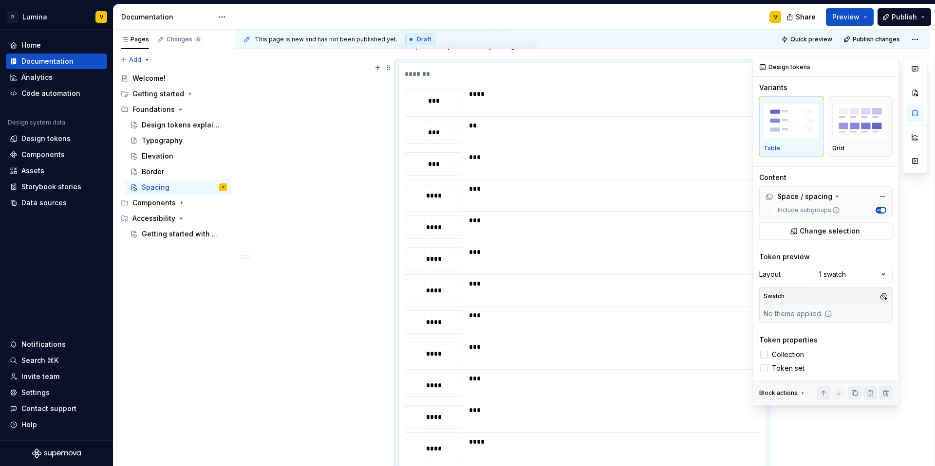
click at [774, 351] on span "Collection" at bounding box center [788, 355] width 32 height 8
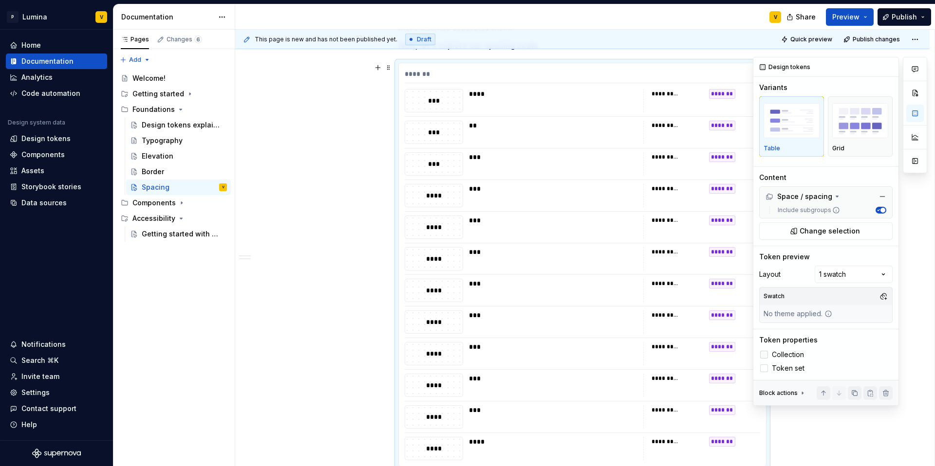
click at [774, 351] on span "Collection" at bounding box center [788, 355] width 32 height 8
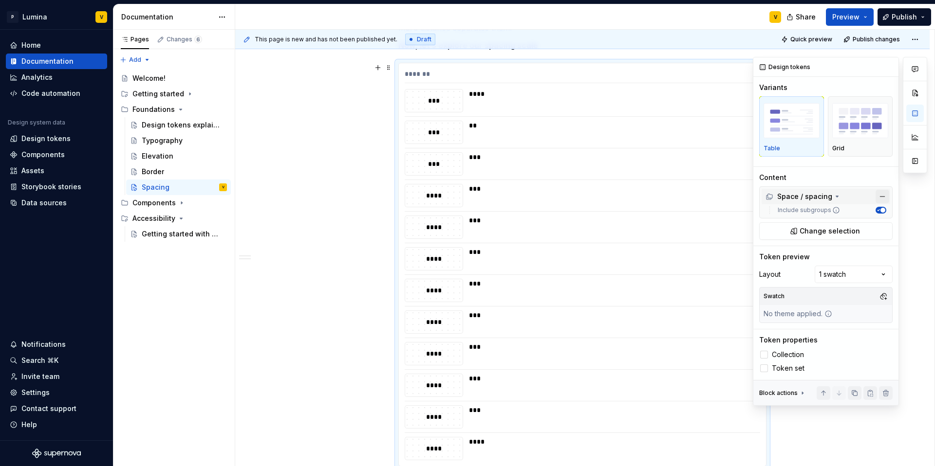
click at [883, 190] on button "button" at bounding box center [882, 197] width 14 height 14
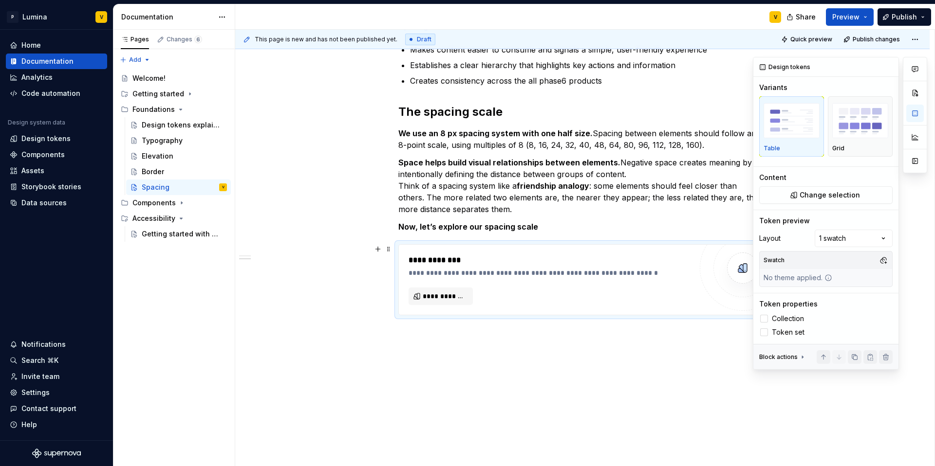
click at [883, 190] on button "Change selection" at bounding box center [825, 195] width 133 height 18
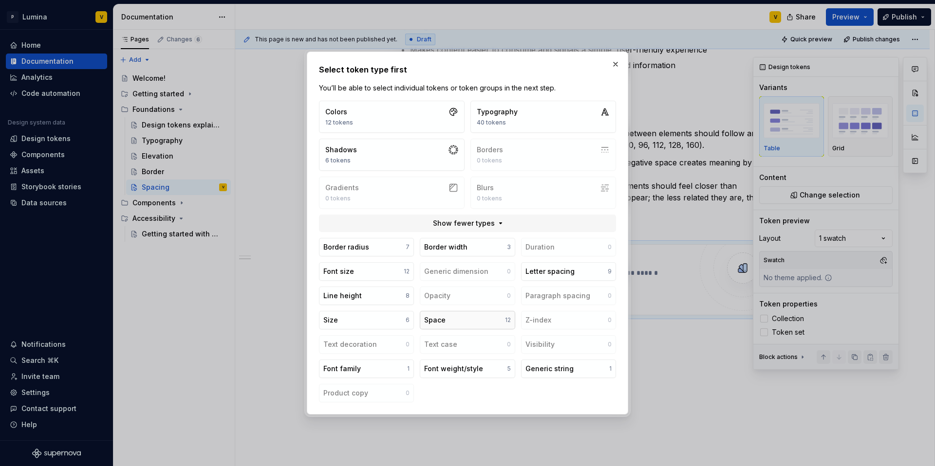
click at [459, 315] on button "Space 12" at bounding box center [467, 320] width 95 height 19
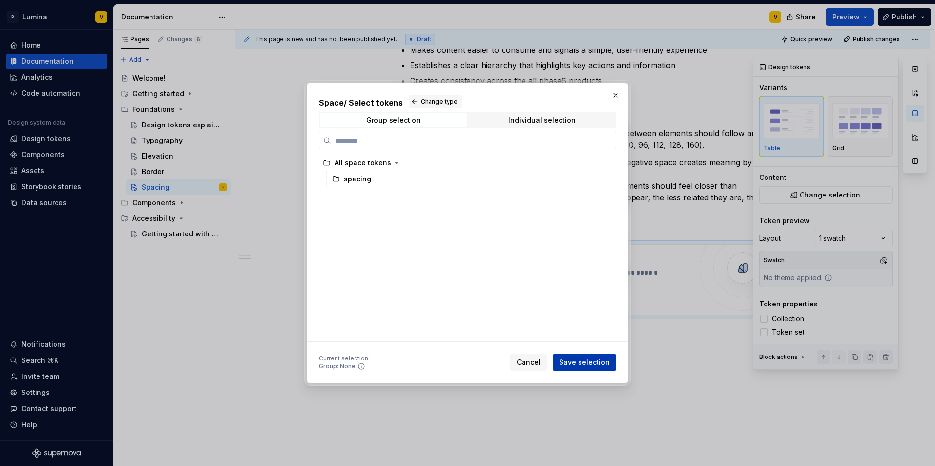
click at [584, 358] on span "Save selection" at bounding box center [584, 363] width 51 height 10
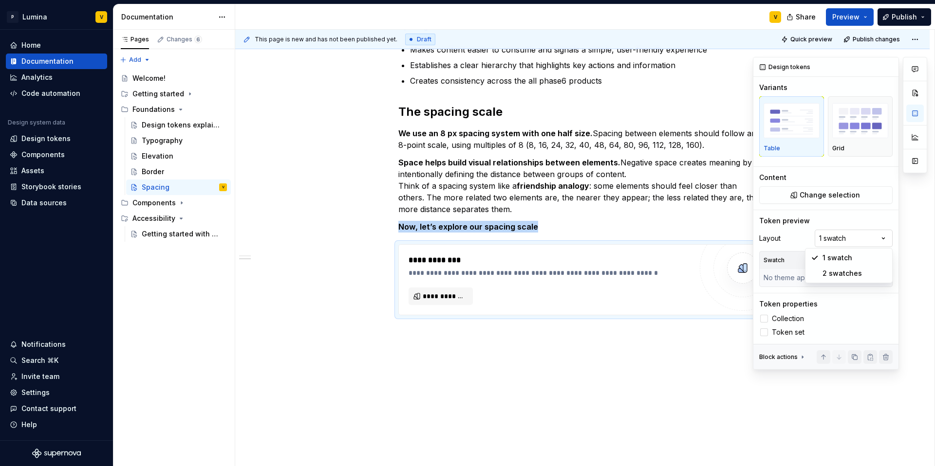
click at [847, 233] on div "Comments Open comments No comments yet Select ‘Comment’ from the block context …" at bounding box center [840, 213] width 174 height 313
click at [776, 268] on div "Comments Open comments No comments yet Select ‘Comment’ from the block context …" at bounding box center [840, 213] width 174 height 313
click at [835, 188] on button "Change selection" at bounding box center [825, 195] width 133 height 18
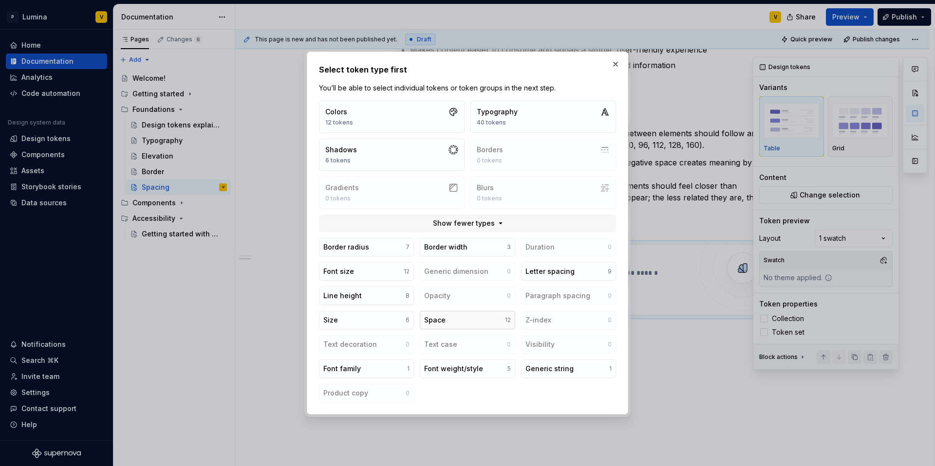
click at [468, 315] on button "Space 12" at bounding box center [467, 320] width 95 height 19
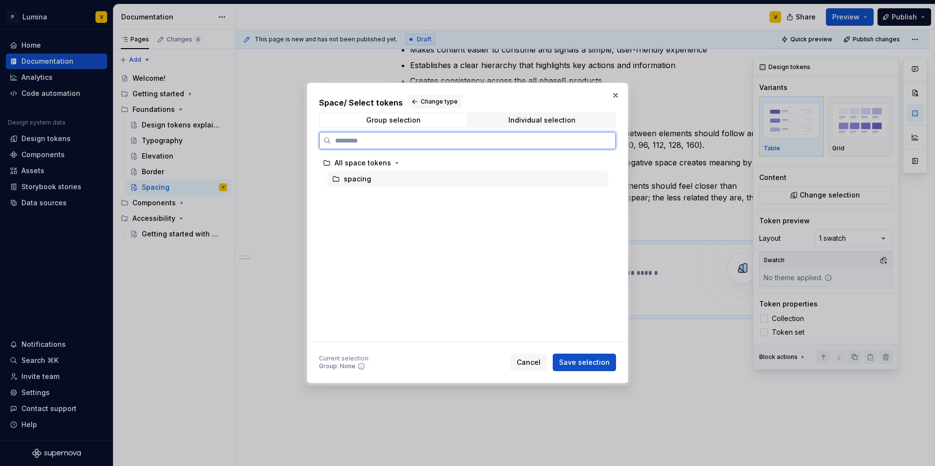
click at [359, 180] on div "spacing" at bounding box center [357, 179] width 27 height 10
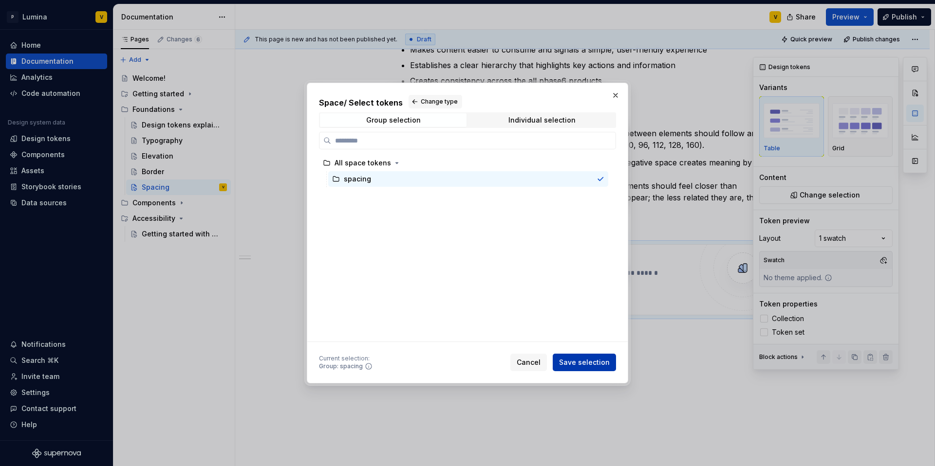
click at [582, 362] on span "Save selection" at bounding box center [584, 363] width 51 height 10
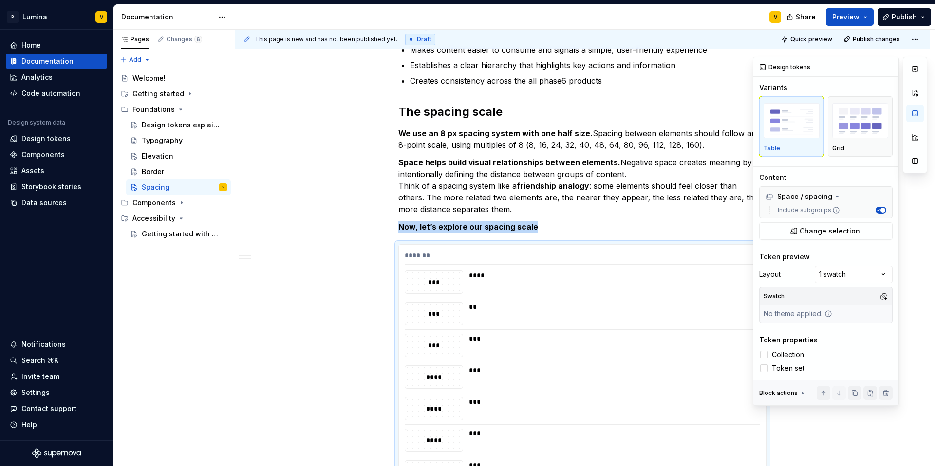
scroll to position [462, 0]
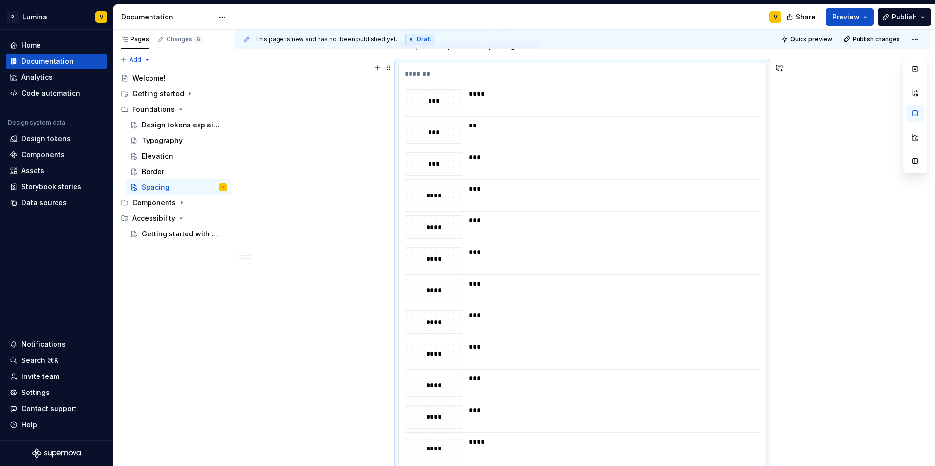
click at [507, 88] on div "******* *** **** *** ** *** *** **** *** **** *** **** *** **** *** **** *** **…" at bounding box center [582, 264] width 367 height 403
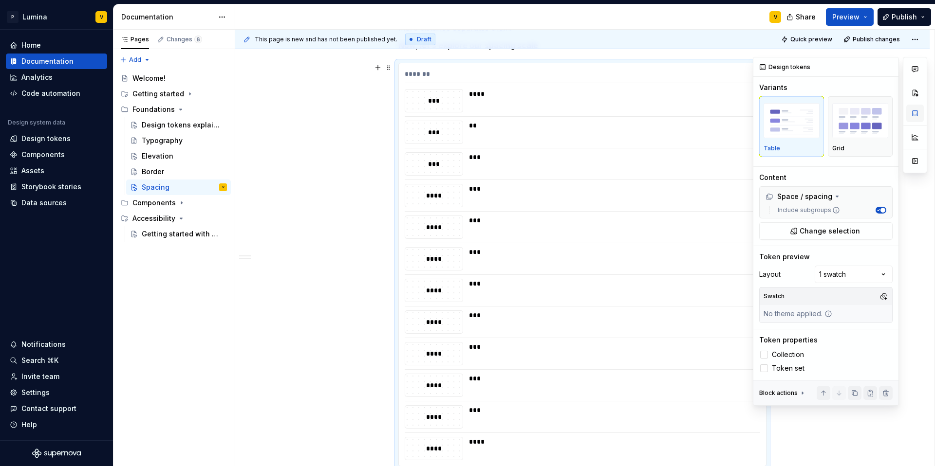
click at [918, 115] on button "button" at bounding box center [915, 114] width 18 height 18
click at [883, 297] on button "button" at bounding box center [883, 297] width 14 height 14
click at [806, 332] on div "Desktop" at bounding box center [805, 334] width 28 height 10
click at [798, 288] on div "Comments Open comments No comments yet Select ‘Comment’ from the block context …" at bounding box center [840, 231] width 174 height 349
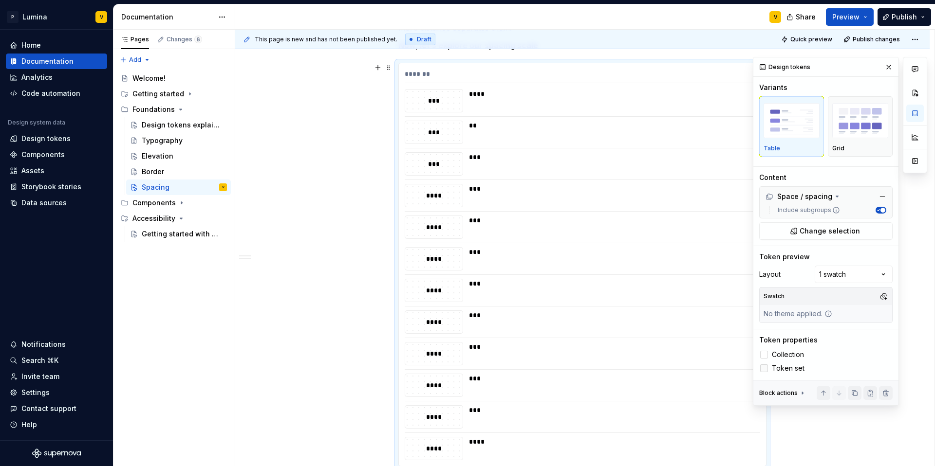
click at [779, 369] on span "Token set" at bounding box center [788, 369] width 33 height 8
click at [777, 366] on span "Token set" at bounding box center [788, 369] width 33 height 8
click at [782, 356] on span "Collection" at bounding box center [788, 355] width 32 height 8
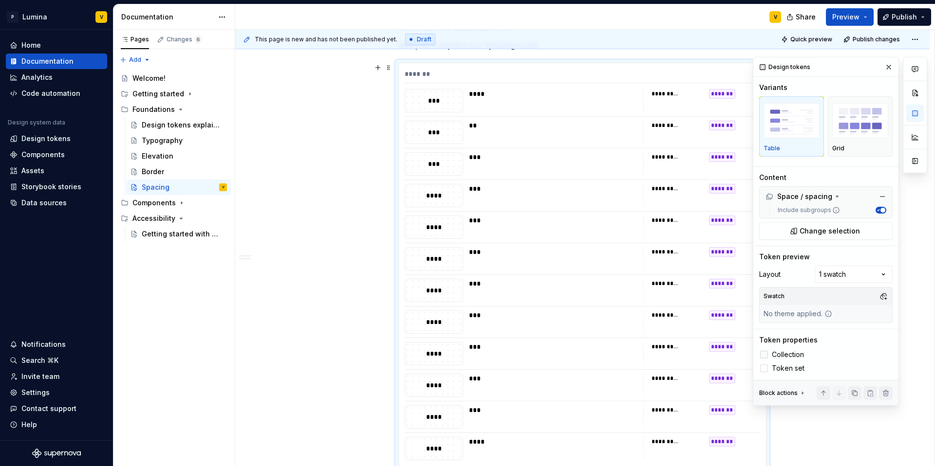
click at [782, 356] on span "Collection" at bounding box center [788, 355] width 32 height 8
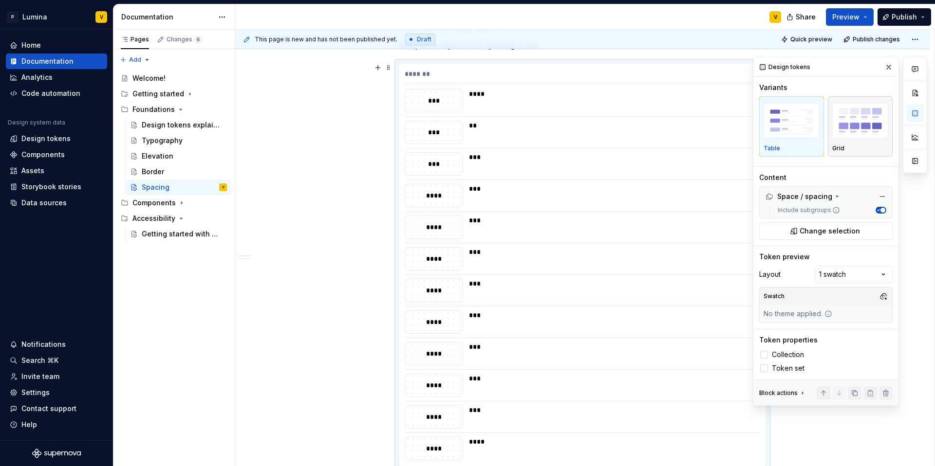
click at [850, 119] on img "button" at bounding box center [860, 121] width 56 height 36
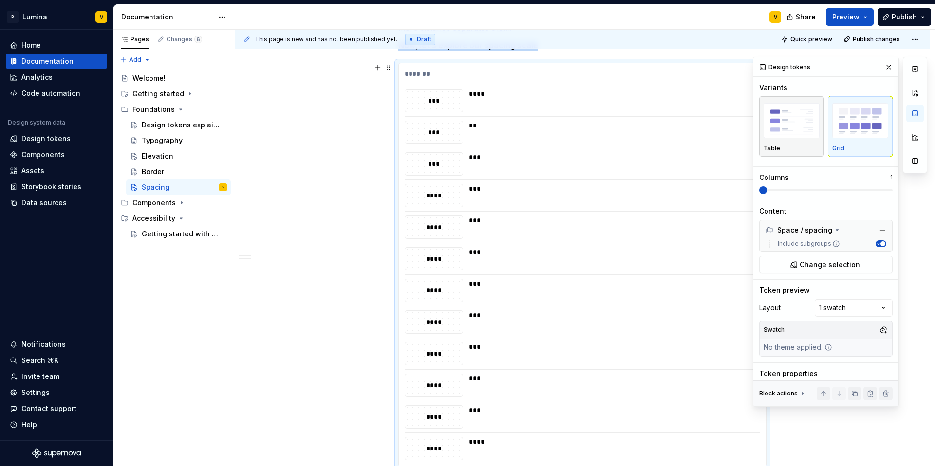
click at [809, 121] on img "button" at bounding box center [791, 121] width 56 height 36
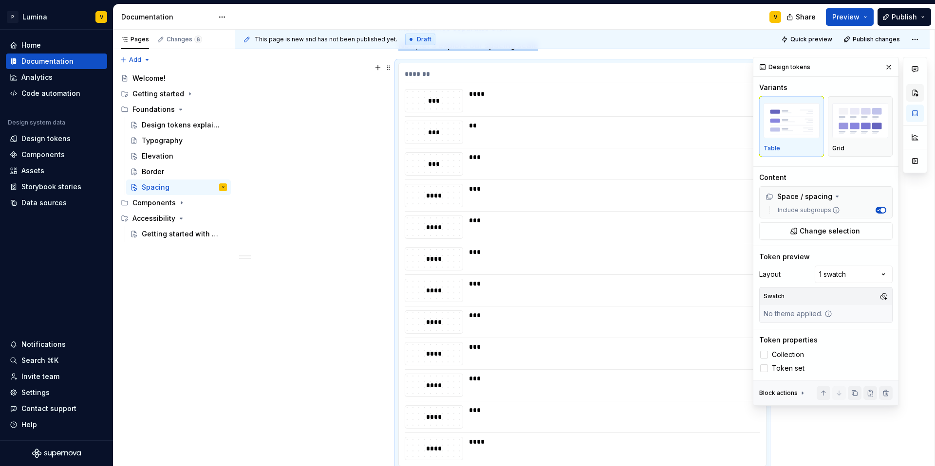
click at [914, 90] on button "button" at bounding box center [915, 93] width 18 height 18
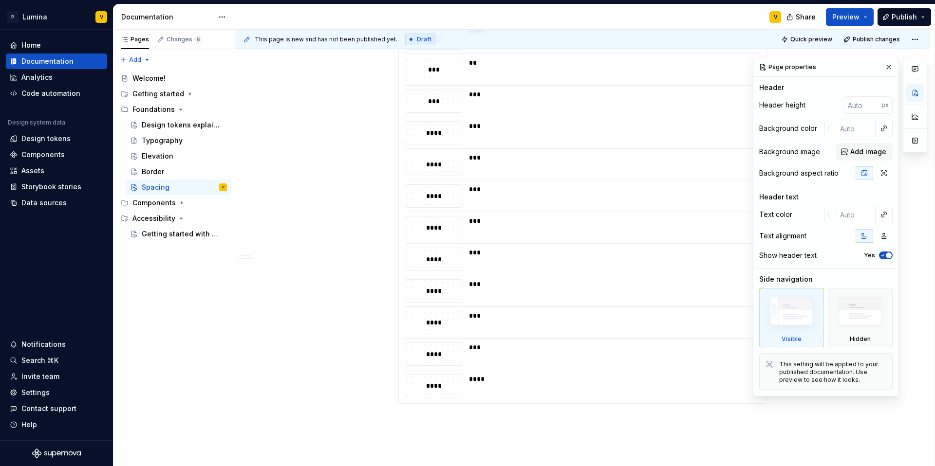
click at [298, 209] on div "Introduction Spacing is the empty area between elements and components. It’s a …" at bounding box center [582, 104] width 694 height 902
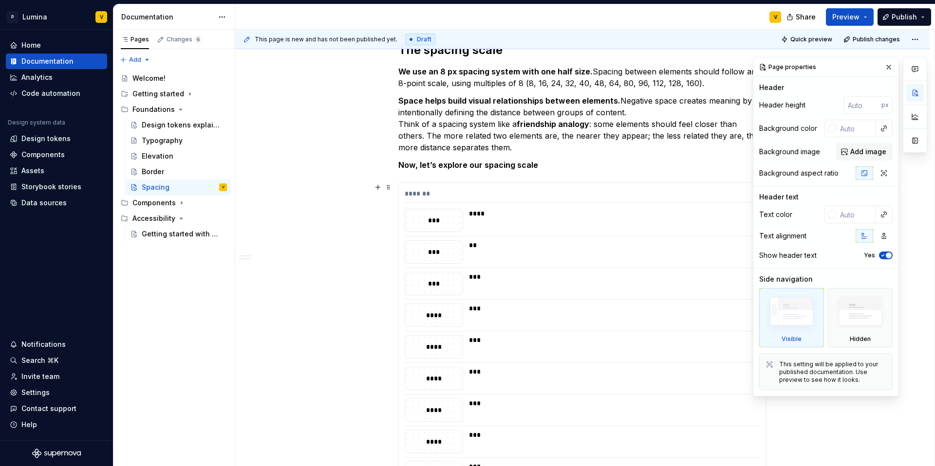
scroll to position [180, 0]
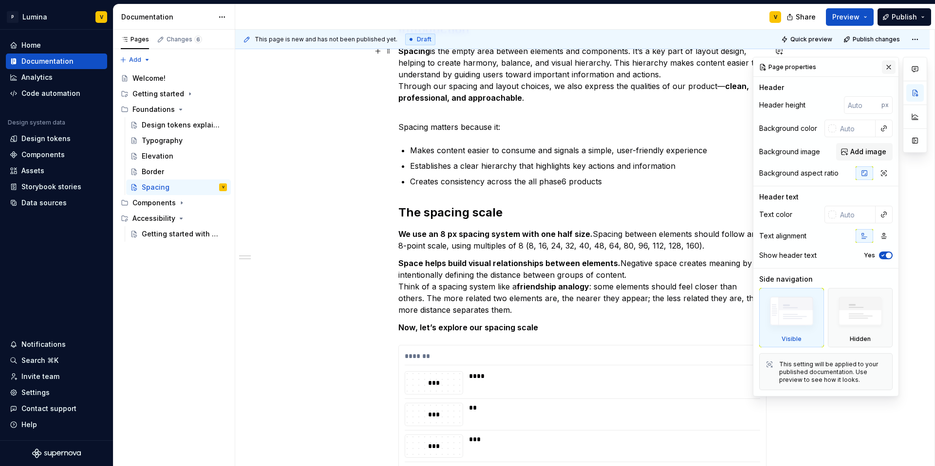
click at [883, 67] on button "button" at bounding box center [889, 67] width 14 height 14
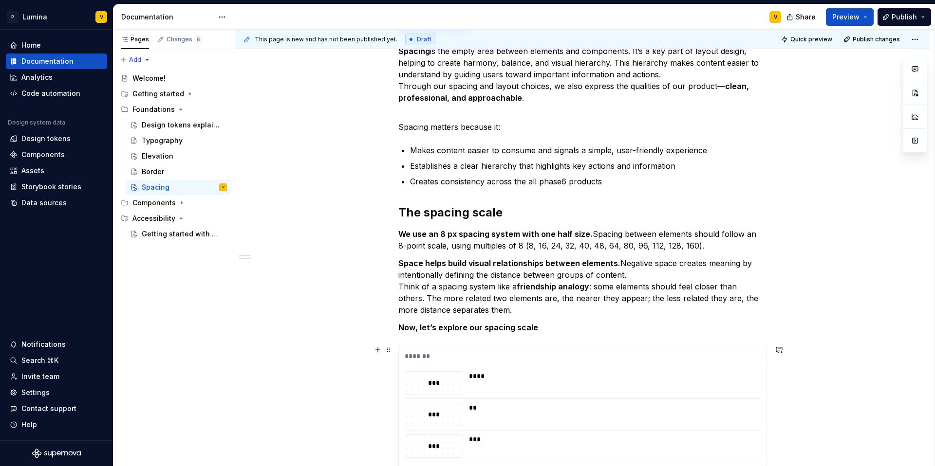
click at [442, 358] on div "*******" at bounding box center [582, 359] width 355 height 14
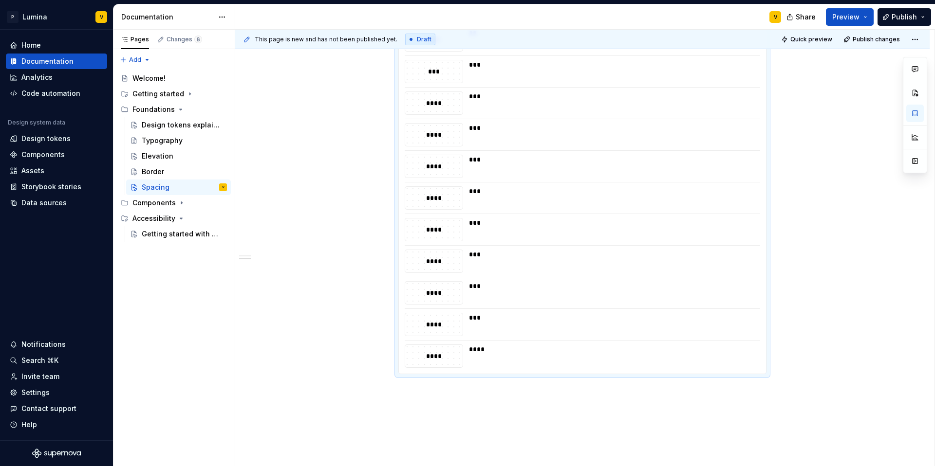
scroll to position [307, 0]
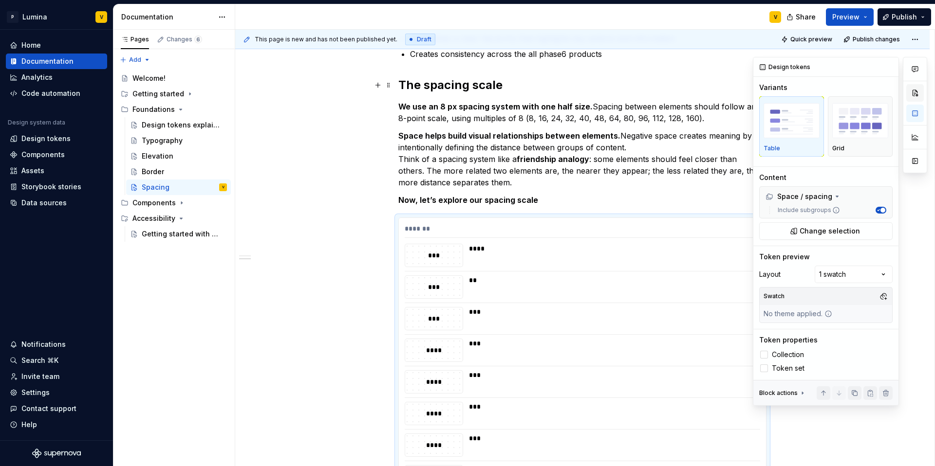
click at [909, 89] on button "button" at bounding box center [915, 93] width 18 height 18
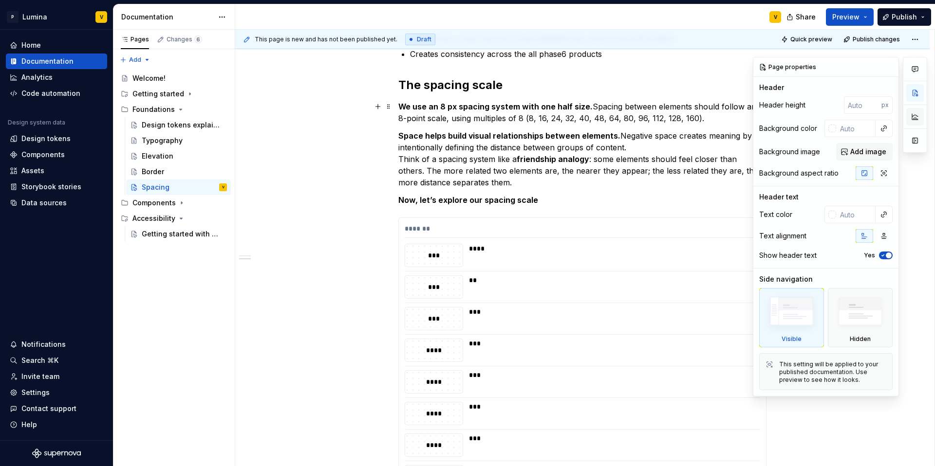
click at [923, 118] on button "button" at bounding box center [915, 117] width 18 height 18
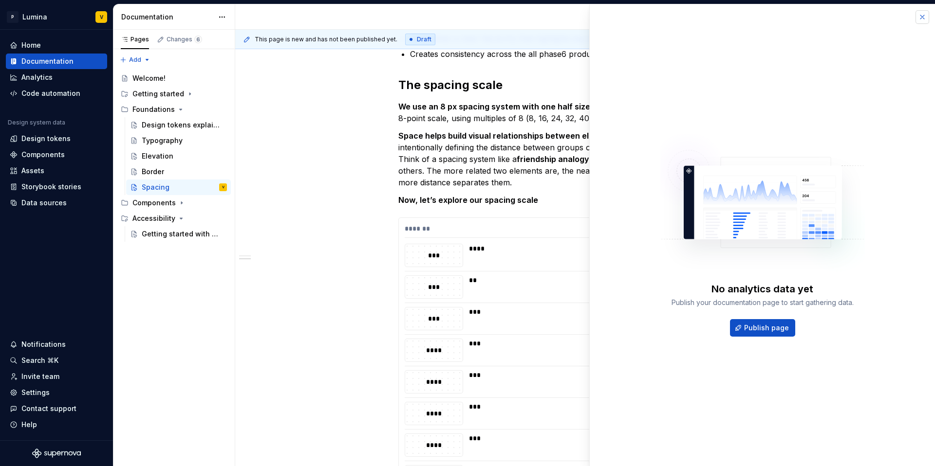
click at [922, 19] on button "button" at bounding box center [922, 17] width 14 height 14
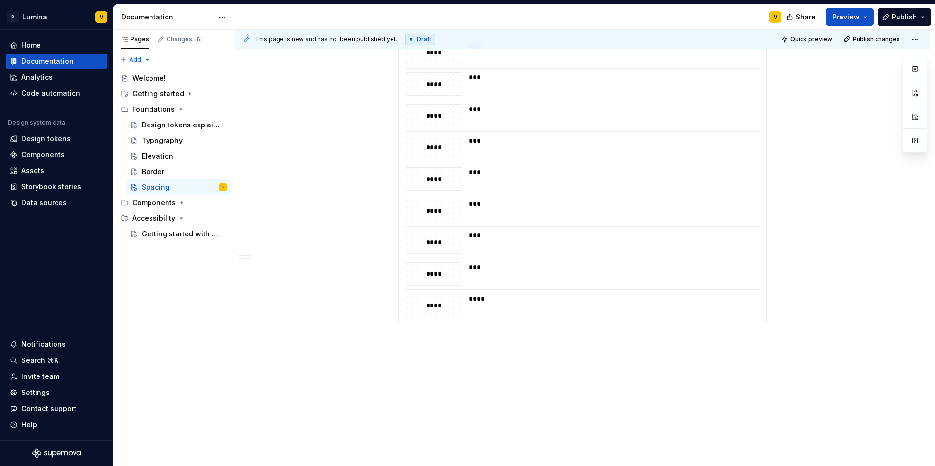
scroll to position [613, 0]
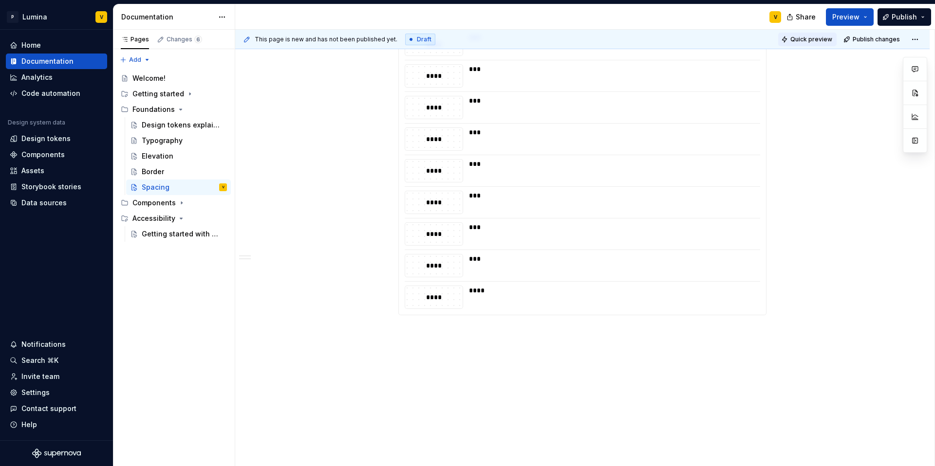
click at [808, 40] on span "Quick preview" at bounding box center [811, 40] width 42 height 8
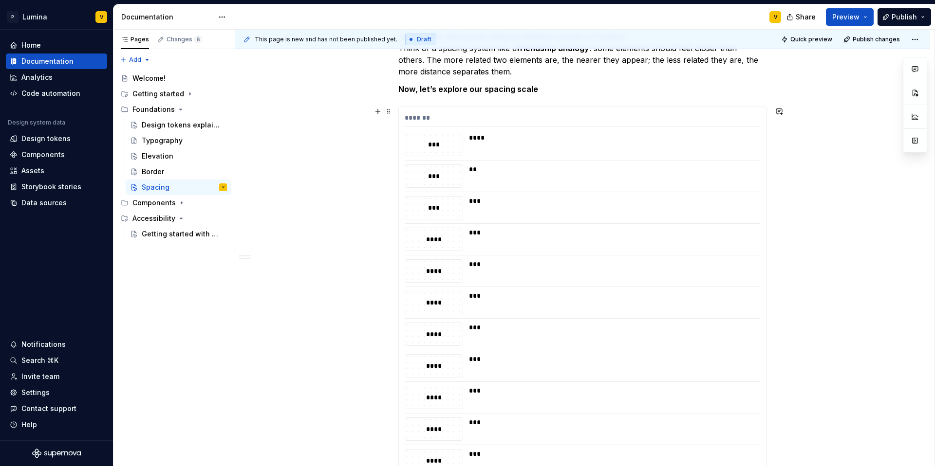
scroll to position [332, 0]
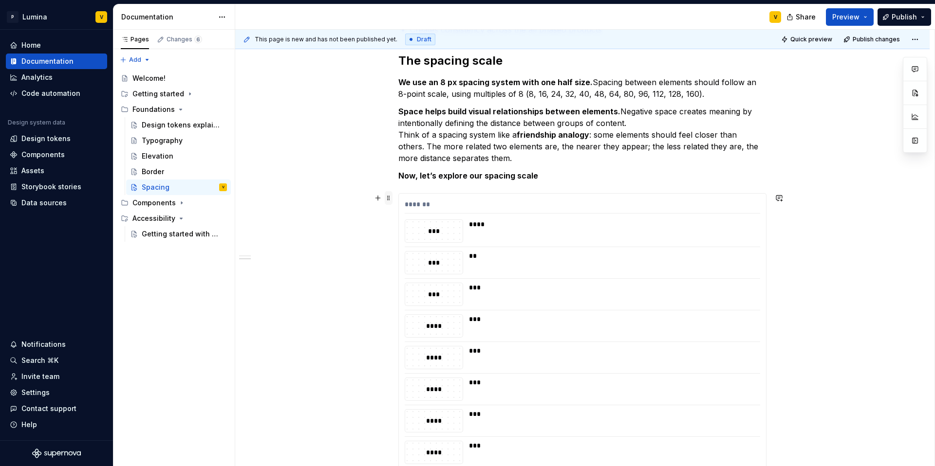
click at [388, 196] on span at bounding box center [389, 198] width 8 height 14
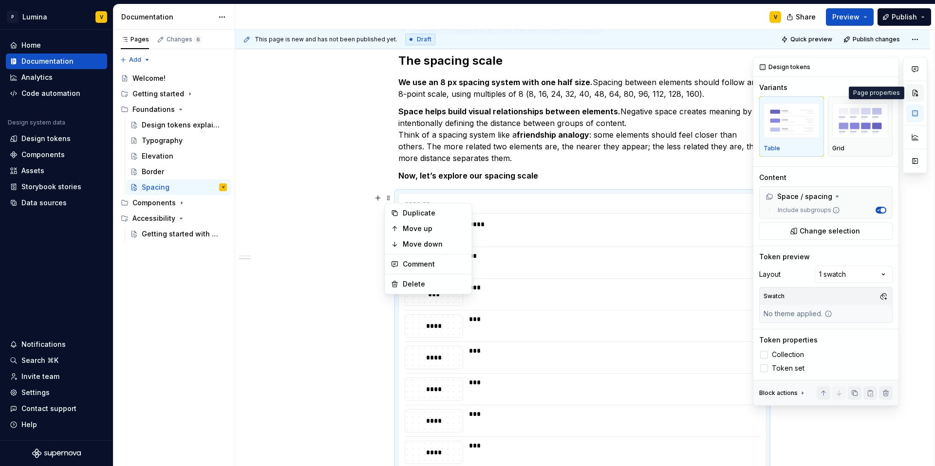
click at [915, 94] on button "button" at bounding box center [915, 93] width 18 height 18
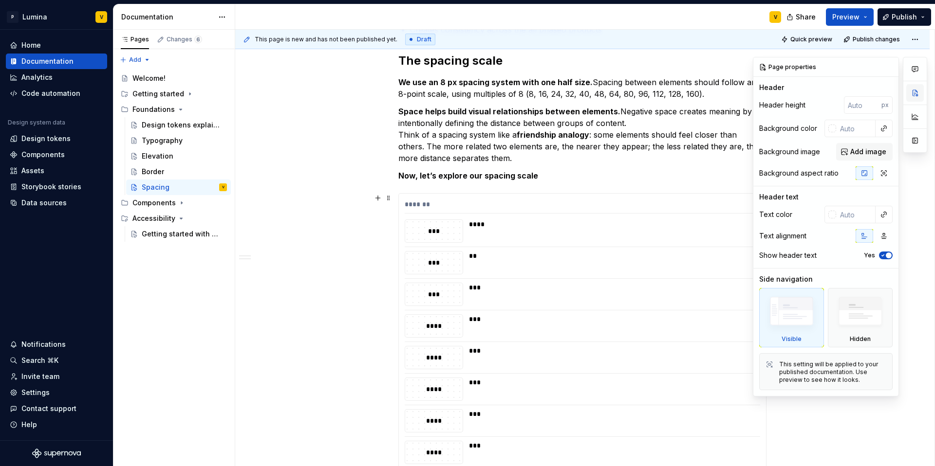
scroll to position [462, 0]
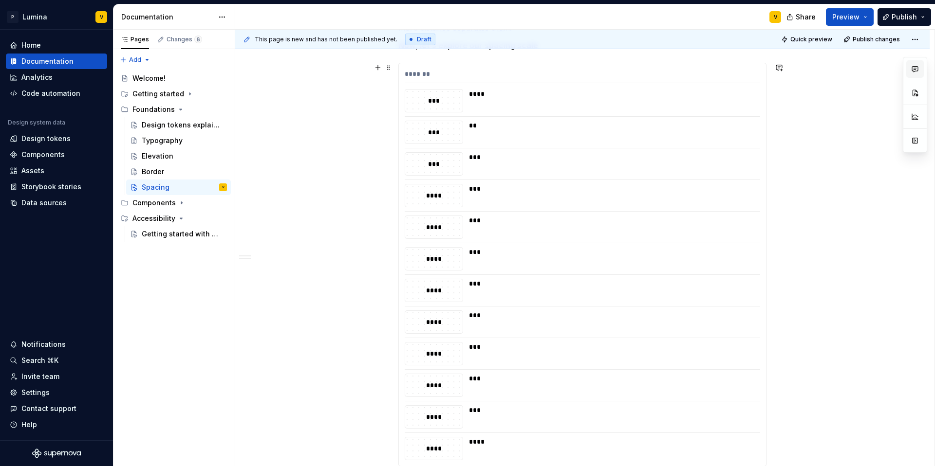
click at [911, 72] on icon "button" at bounding box center [915, 69] width 8 height 8
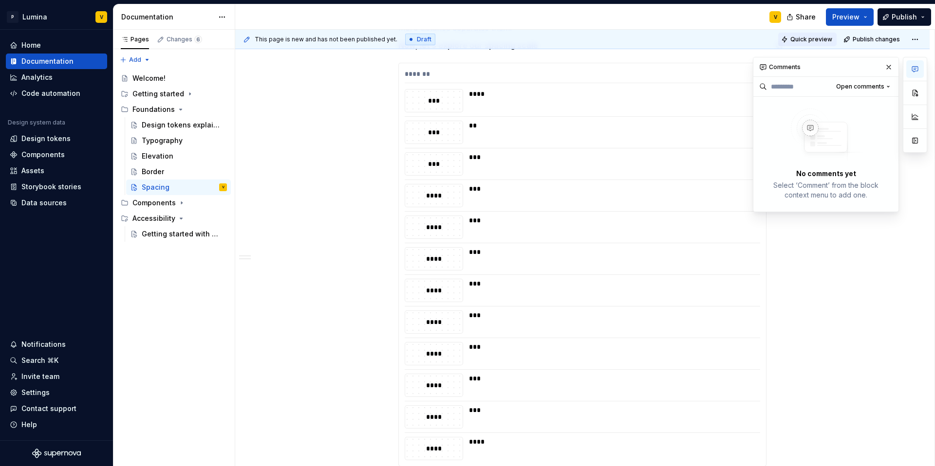
click at [819, 38] on span "Quick preview" at bounding box center [811, 40] width 42 height 8
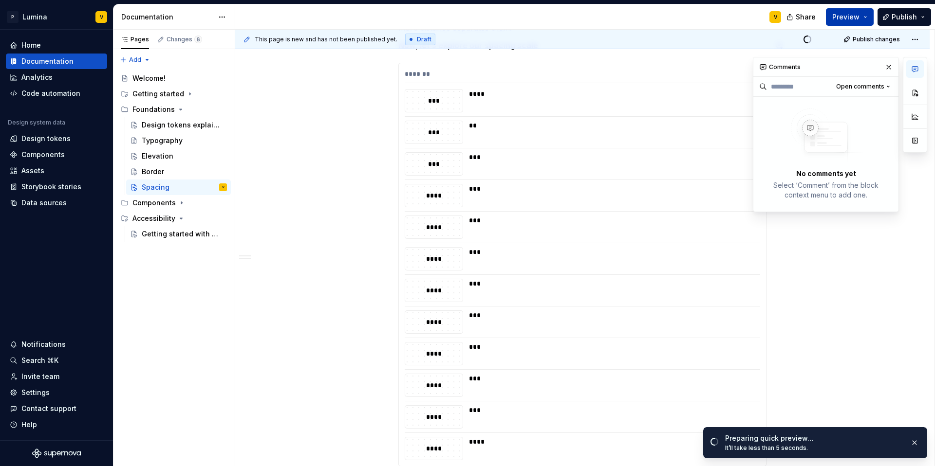
click at [851, 19] on span "Preview" at bounding box center [845, 17] width 27 height 10
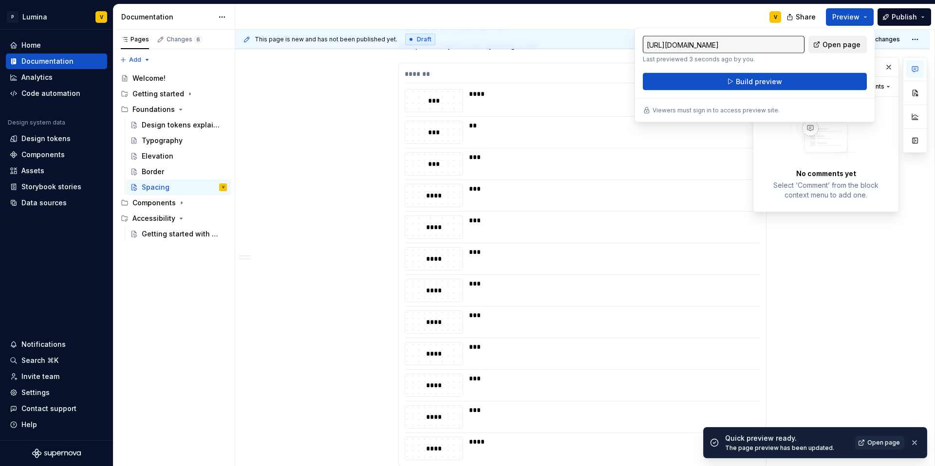
click at [829, 47] on span "Open page" at bounding box center [841, 45] width 38 height 10
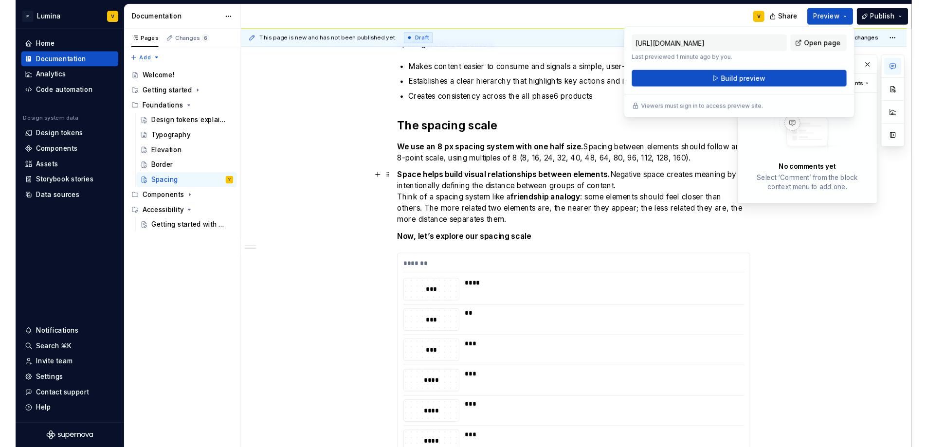
scroll to position [257, 0]
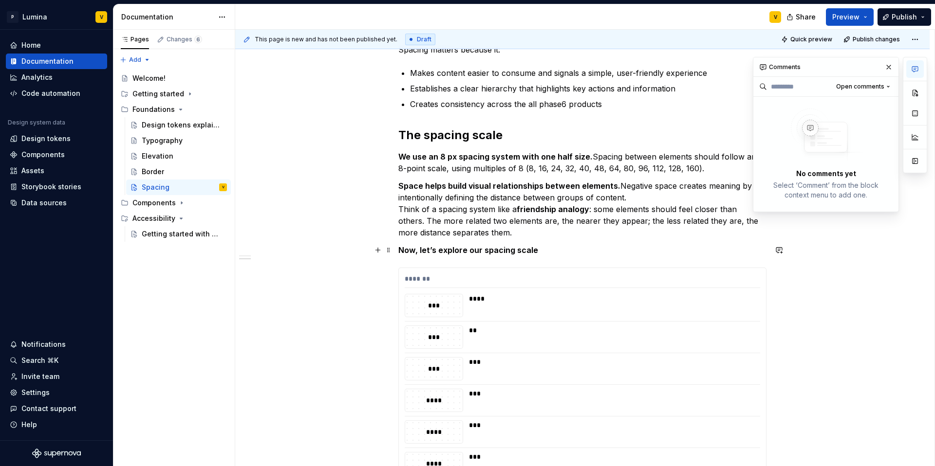
click at [544, 254] on p "Now, let’s explore our spacing scale" at bounding box center [582, 250] width 368 height 12
click at [884, 66] on button "button" at bounding box center [889, 67] width 14 height 14
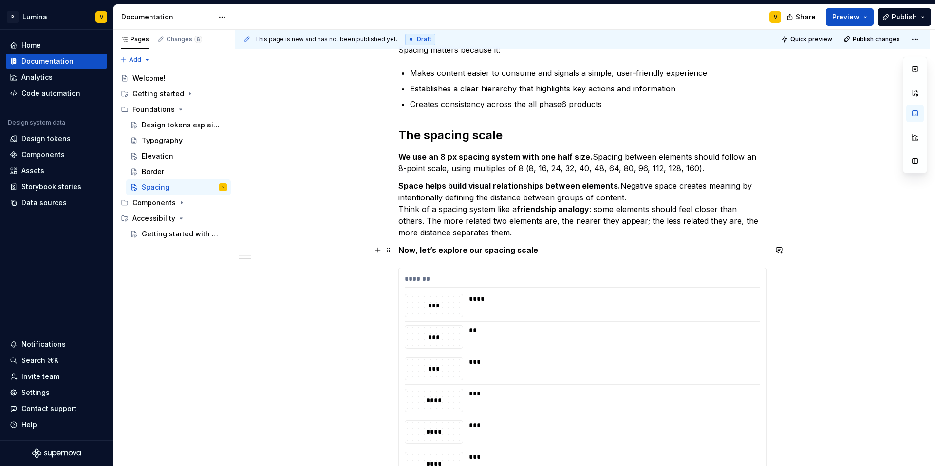
click at [545, 252] on p "Now, let’s explore our spacing scale" at bounding box center [582, 250] width 368 height 12
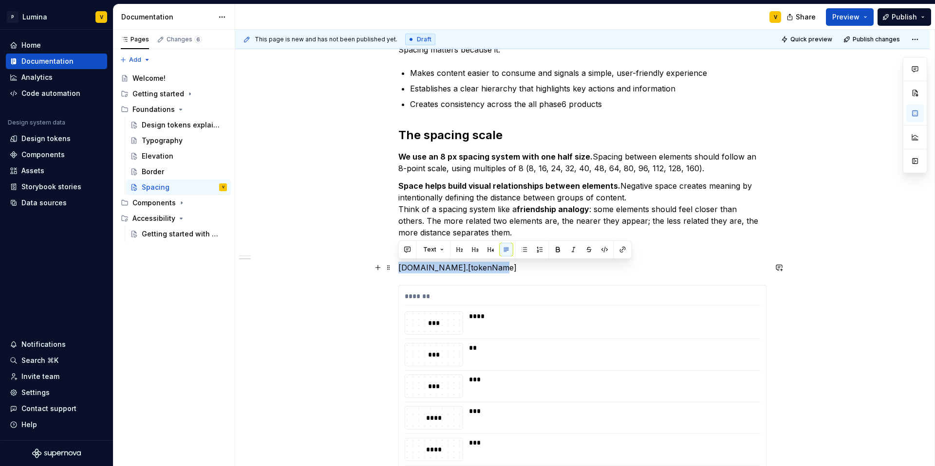
drag, startPoint x: 512, startPoint y: 266, endPoint x: 398, endPoint y: 266, distance: 113.4
click at [398, 266] on p "[DOMAIN_NAME].[tokenName]" at bounding box center [582, 268] width 368 height 12
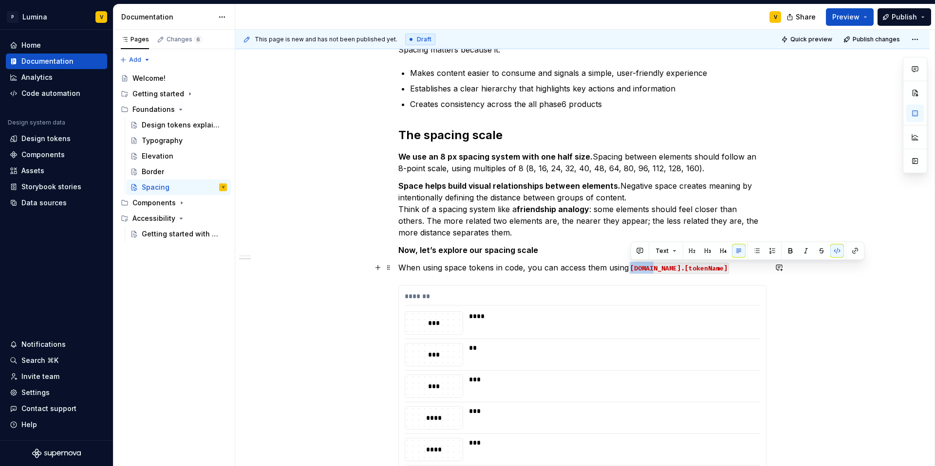
drag, startPoint x: 653, startPoint y: 267, endPoint x: 630, endPoint y: 267, distance: 22.9
click at [630, 267] on code "[DOMAIN_NAME].[tokenName]" at bounding box center [679, 268] width 100 height 11
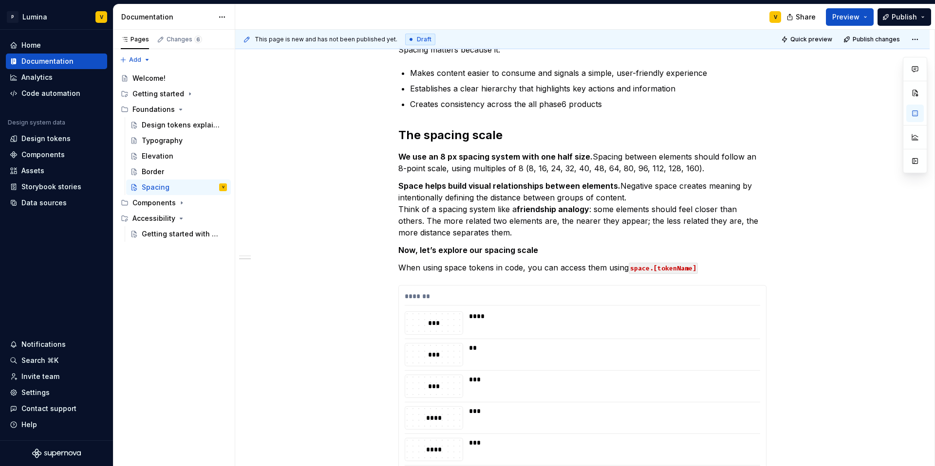
type textarea "*"
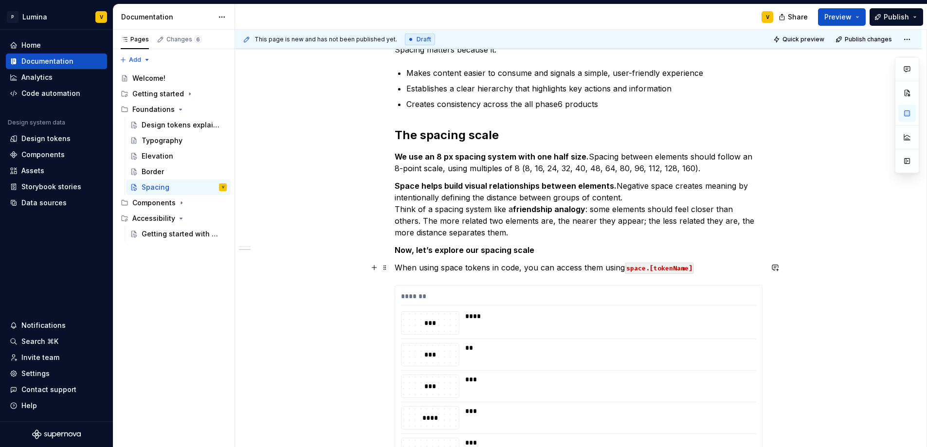
click at [646, 268] on code "space.[tokenName]" at bounding box center [659, 268] width 69 height 11
drag, startPoint x: 651, startPoint y: 267, endPoint x: 619, endPoint y: 265, distance: 32.2
click at [619, 265] on p "When using space tokens in code, you can access them using space.[tokenName]" at bounding box center [579, 268] width 368 height 12
click at [649, 264] on code "space.[tokenName]" at bounding box center [659, 268] width 69 height 11
click at [629, 267] on code "[tokenName]" at bounding box center [648, 268] width 46 height 11
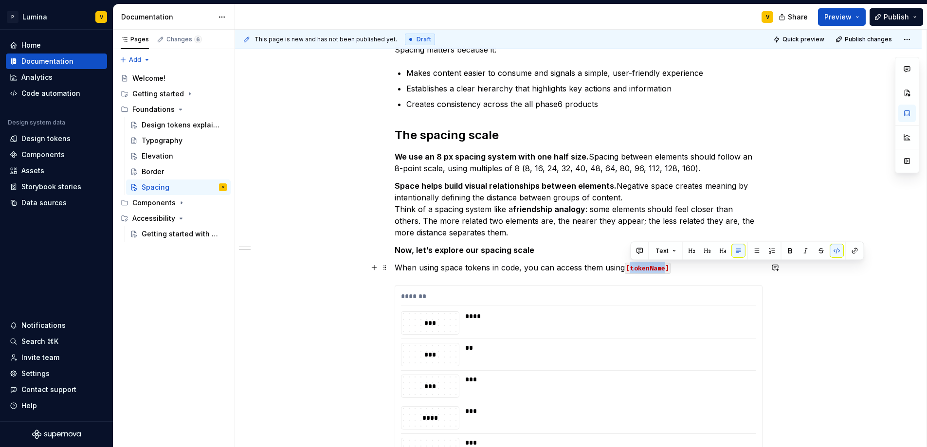
click at [630, 268] on code "[tokenName]" at bounding box center [648, 268] width 46 height 11
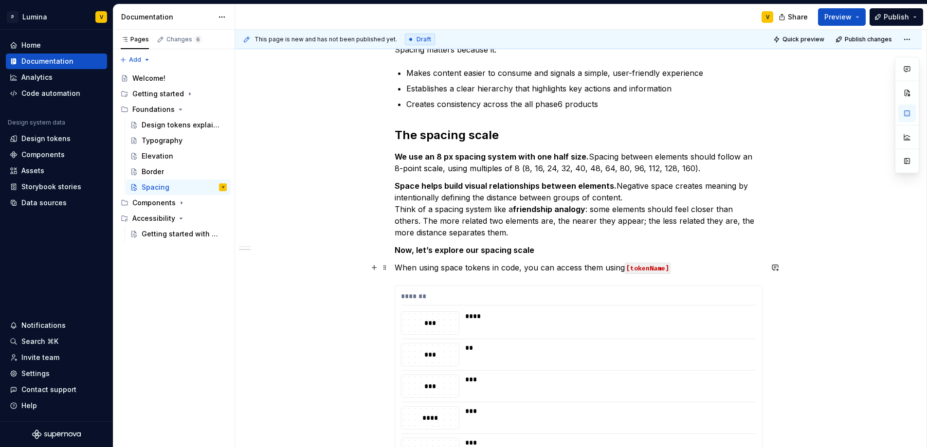
click at [627, 268] on code "[tokenName]" at bounding box center [648, 268] width 46 height 11
click at [628, 267] on code "[tokenName]" at bounding box center [648, 268] width 46 height 11
click at [628, 268] on code "[tokenName]" at bounding box center [648, 268] width 46 height 11
click at [669, 268] on code "[tokenName]" at bounding box center [648, 268] width 46 height 11
click at [648, 268] on p "When using space tokens in code, you can access them using [DOMAIN_NAME].[token…" at bounding box center [579, 268] width 368 height 12
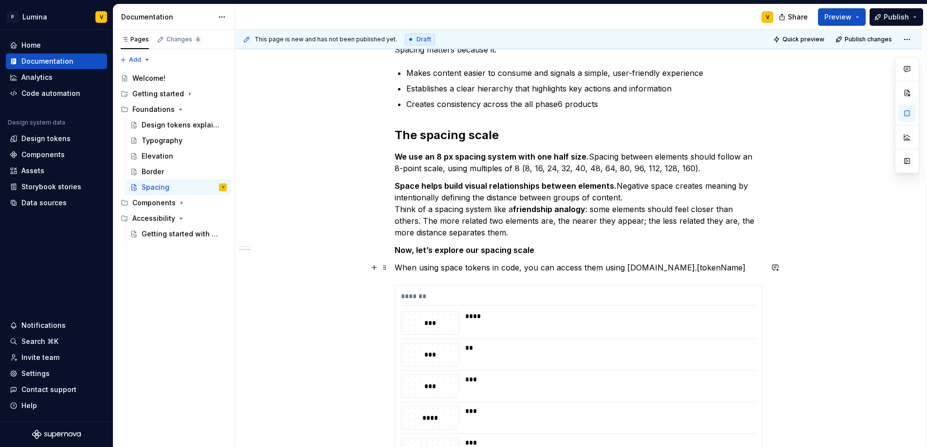
click at [649, 268] on p "When using space tokens in code, you can access them using [DOMAIN_NAME].[token…" at bounding box center [579, 268] width 368 height 12
drag, startPoint x: 651, startPoint y: 267, endPoint x: 624, endPoint y: 269, distance: 27.3
click at [624, 269] on p "When using space tokens in code, you can access them using [DOMAIN_NAME].[token…" at bounding box center [579, 268] width 368 height 12
click at [650, 270] on p "When using space tokens in code, you can access them using -space.[tokenName]" at bounding box center [579, 268] width 368 height 12
click at [669, 273] on p "When using space tokens in code, you can access them using -spaceing.[tokenName]" at bounding box center [579, 268] width 368 height 12
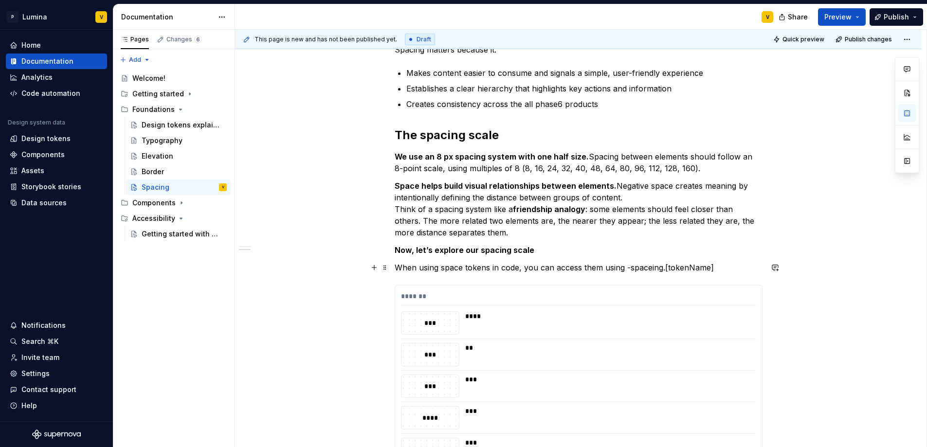
click at [667, 268] on p "When using space tokens in code, you can access them using -spaceing.[tokenName]" at bounding box center [579, 268] width 368 height 12
click at [665, 268] on p "When using space tokens in code, you can access them using -spaceing.[tokenName]" at bounding box center [579, 268] width 368 height 12
click at [686, 263] on p "When using space tokens in code, you can access them using -spaceing-[tokenName]" at bounding box center [579, 268] width 368 height 12
click at [696, 275] on div "Introduction Spacing is the empty area between elements and components. It’s a …" at bounding box center [579, 316] width 368 height 745
drag, startPoint x: 723, startPoint y: 271, endPoint x: 627, endPoint y: 267, distance: 96.0
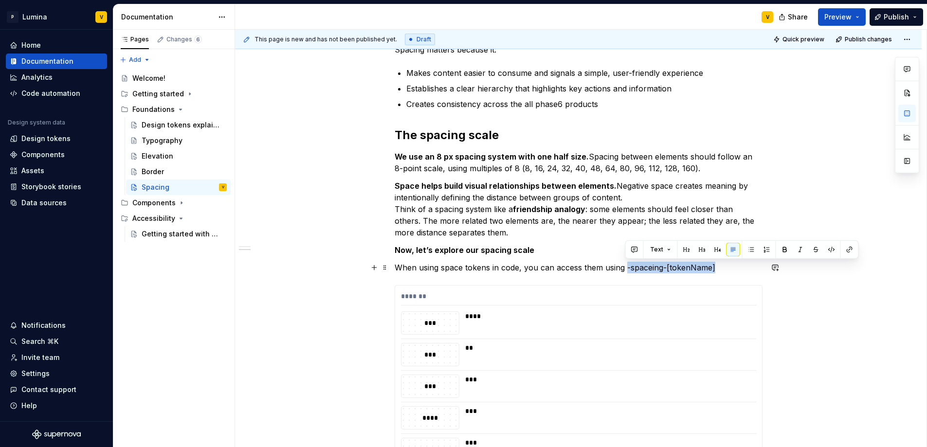
click at [627, 267] on p "When using space tokens in code, you can access them using -spaceing-[tokenName]" at bounding box center [579, 268] width 368 height 12
click at [828, 248] on button "button" at bounding box center [832, 250] width 14 height 14
click at [670, 277] on div "Introduction Spacing is the empty area between elements and components. It’s a …" at bounding box center [579, 316] width 368 height 745
click at [724, 261] on div "Introduction Spacing is the empty area between elements and components. It’s a …" at bounding box center [579, 316] width 368 height 745
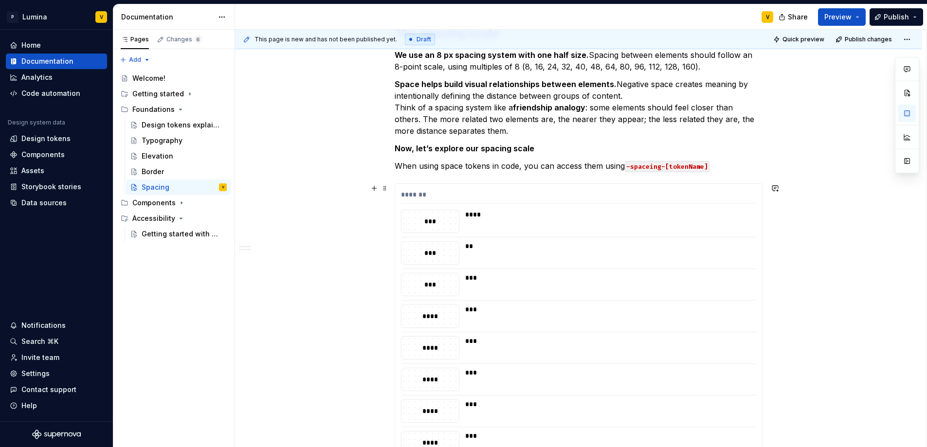
scroll to position [372, 0]
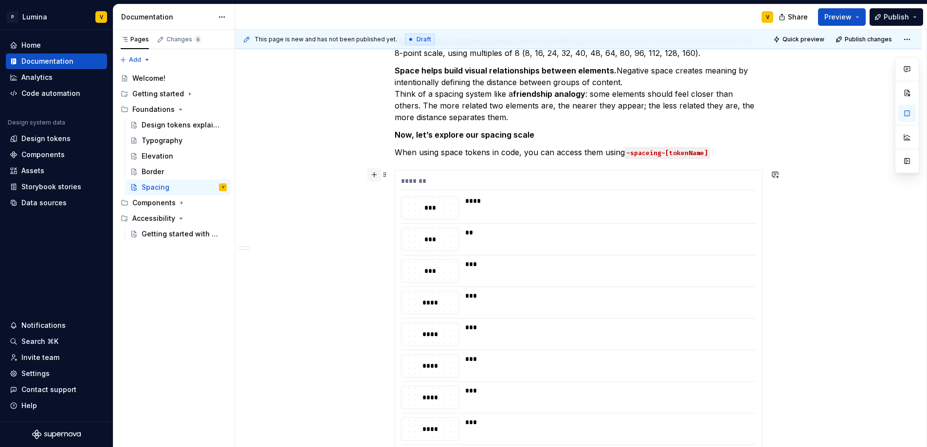
click at [380, 177] on button "button" at bounding box center [375, 175] width 14 height 14
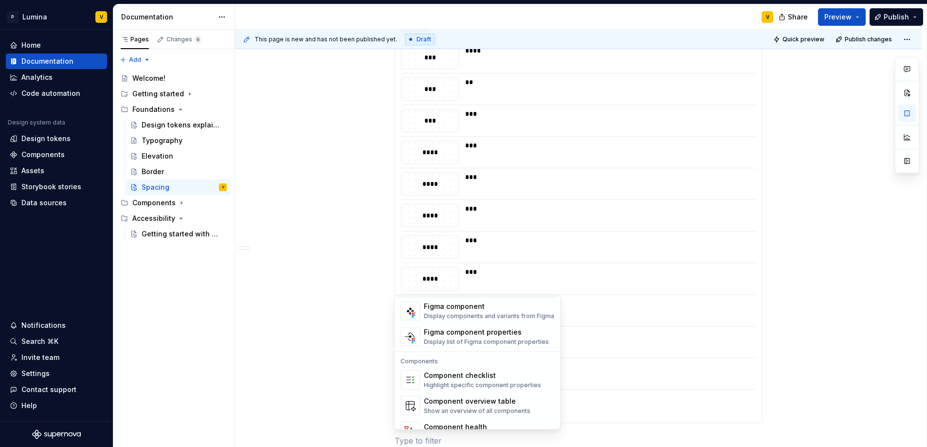
scroll to position [969, 0]
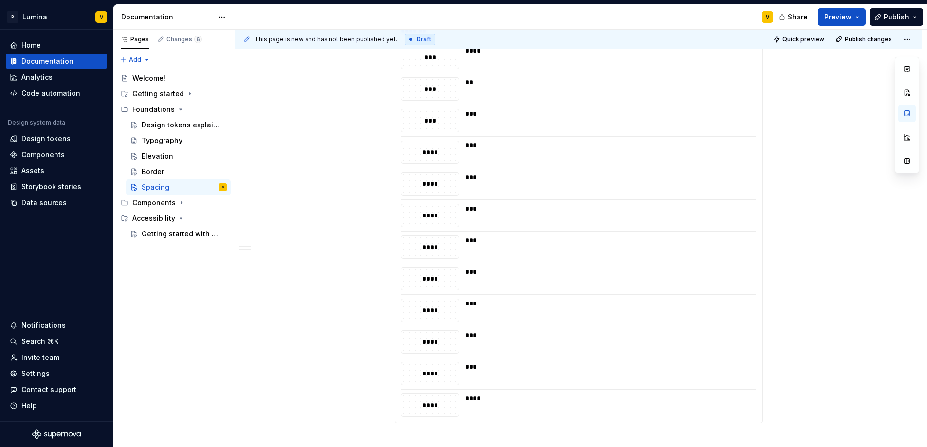
click at [321, 347] on div "Introduction Spacing is the empty area between elements and components. It’s a …" at bounding box center [578, 124] width 687 height 938
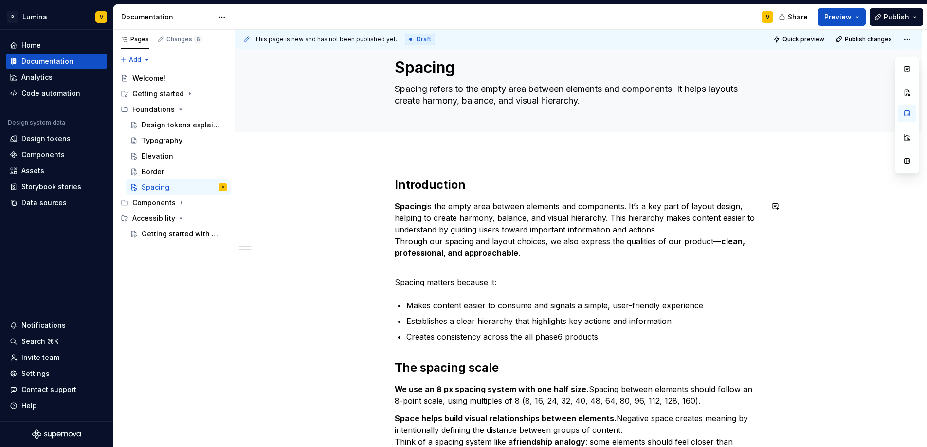
scroll to position [0, 0]
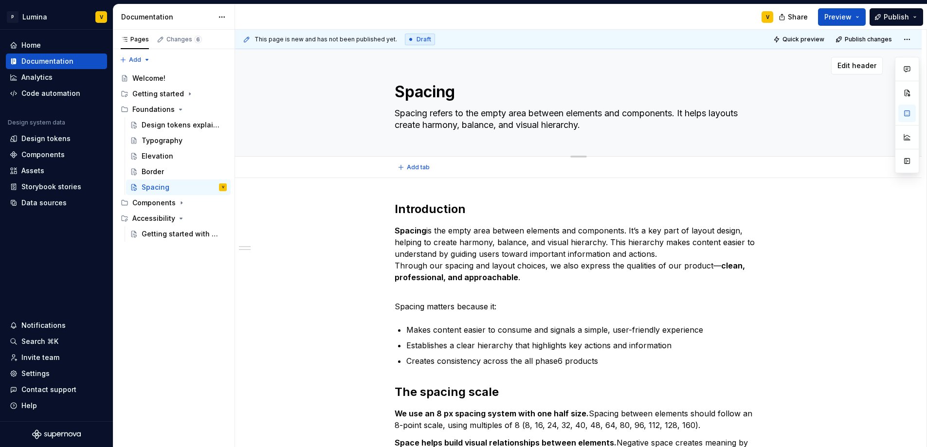
click at [477, 93] on textarea "Spacing" at bounding box center [577, 91] width 368 height 23
click at [849, 65] on span "Edit header" at bounding box center [857, 66] width 39 height 10
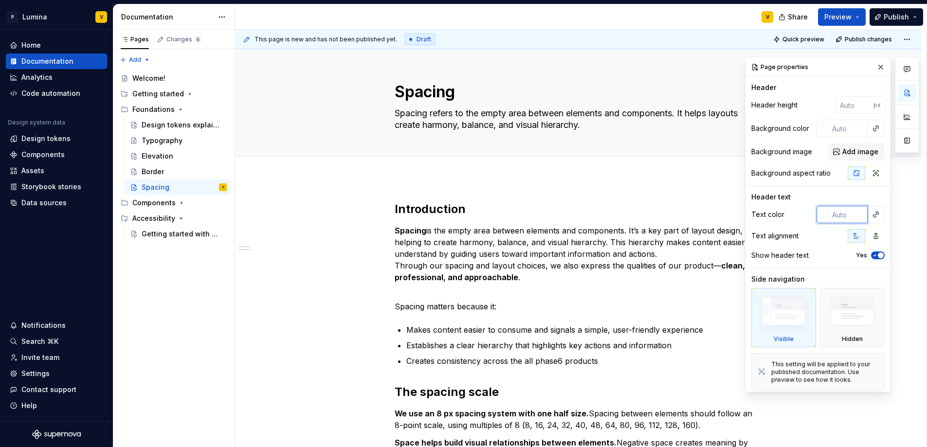
scroll to position [2, 0]
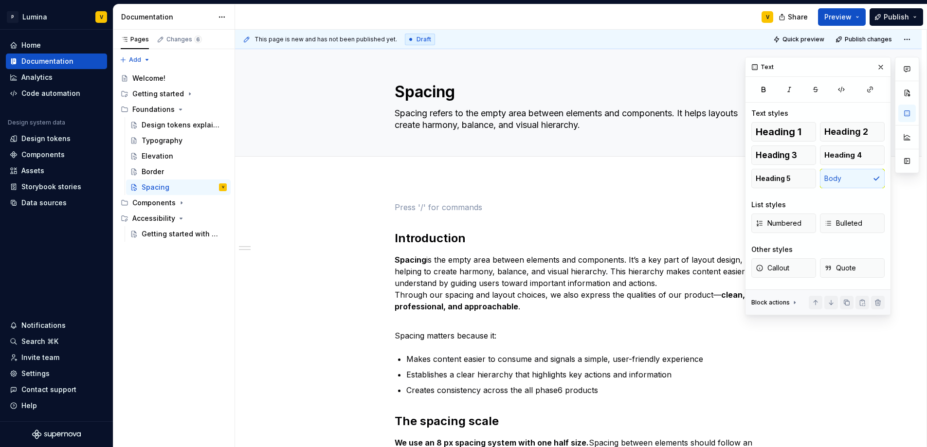
scroll to position [0, 0]
click at [876, 67] on button "button" at bounding box center [881, 67] width 14 height 14
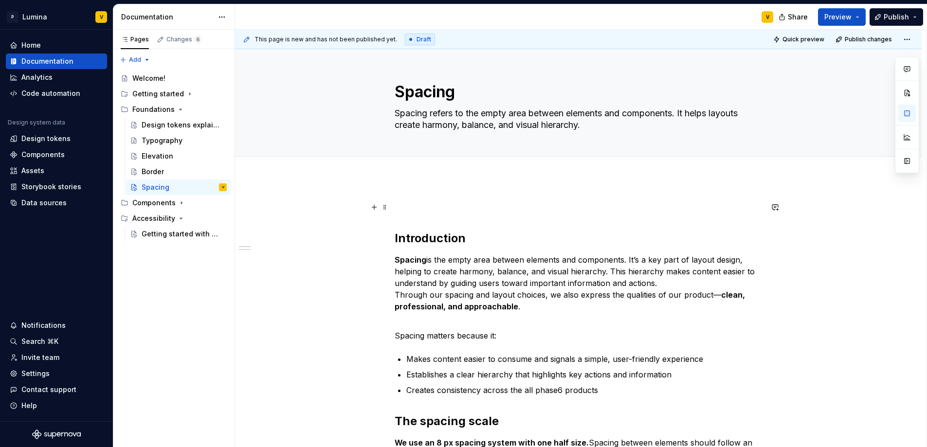
click at [438, 212] on p at bounding box center [579, 208] width 368 height 12
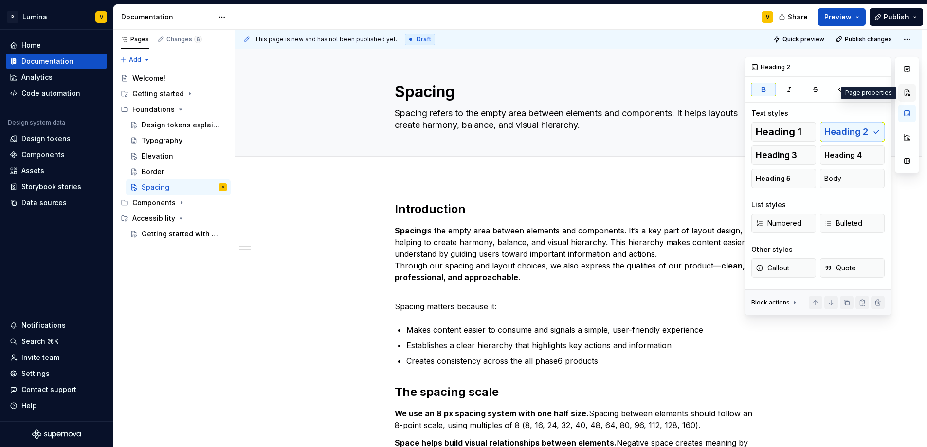
click at [909, 96] on button "button" at bounding box center [908, 93] width 18 height 18
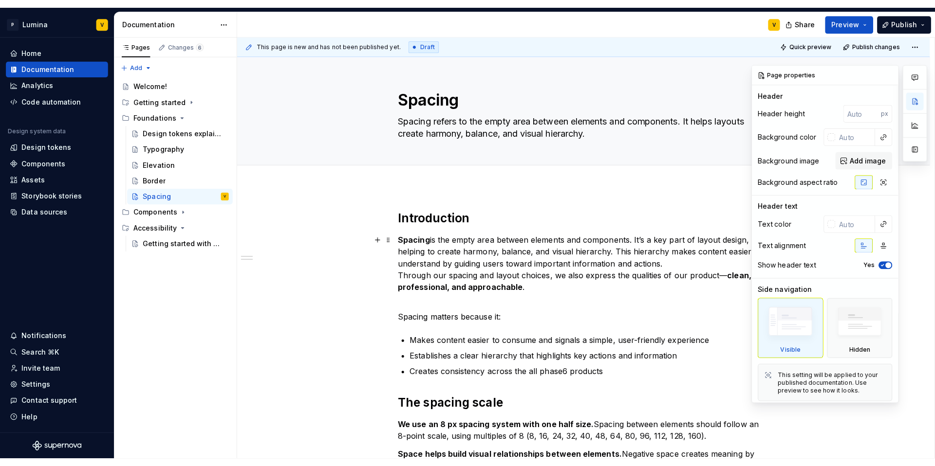
scroll to position [2, 0]
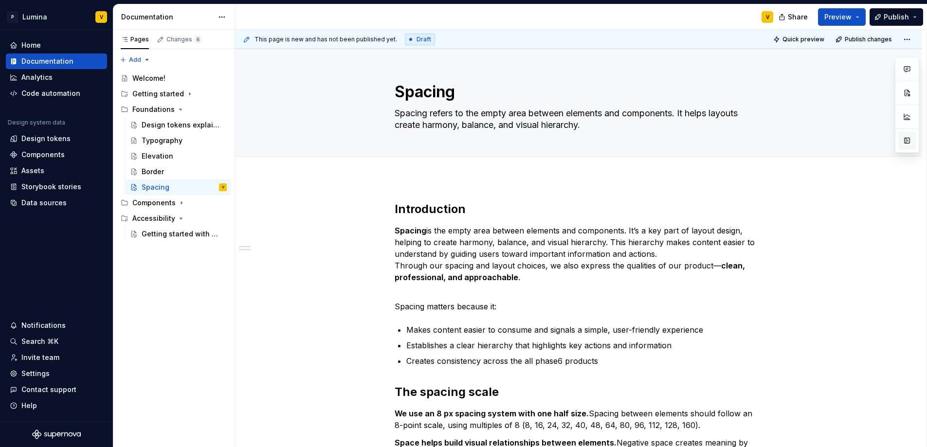
click at [902, 142] on button "button" at bounding box center [908, 141] width 18 height 18
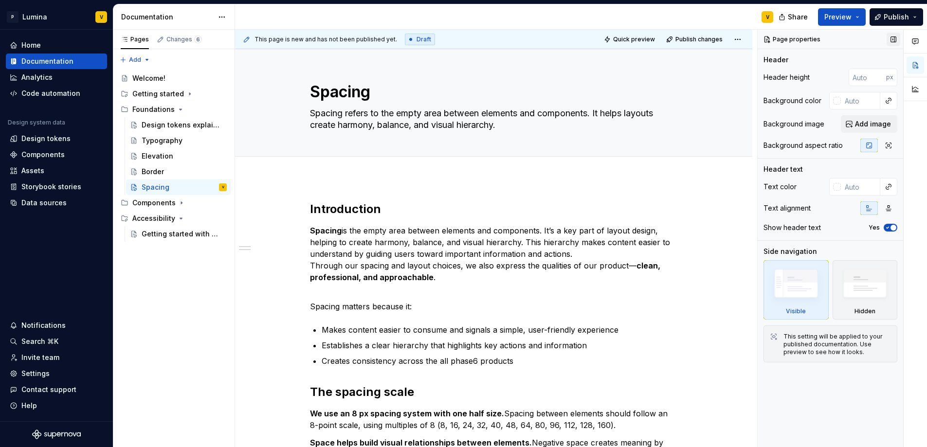
click at [897, 42] on button "button" at bounding box center [894, 40] width 14 height 14
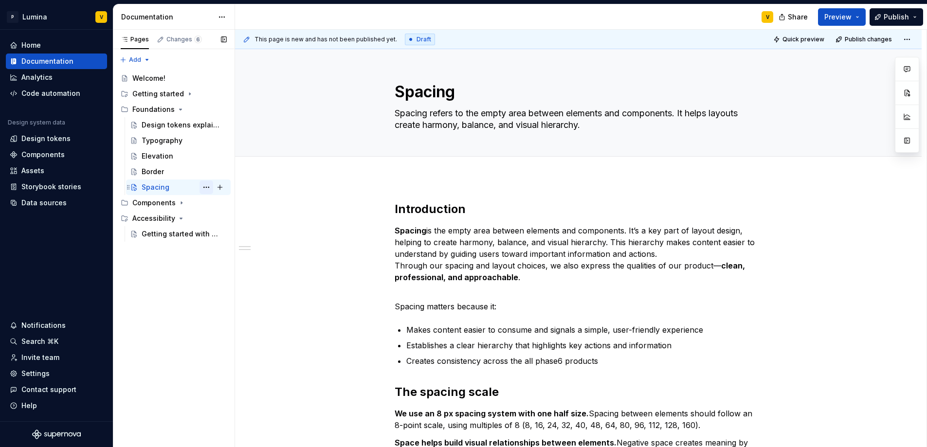
click at [208, 188] on button "Page tree" at bounding box center [207, 188] width 14 height 14
click at [169, 105] on div "Pages Changes 6 Add Accessibility guide for tree Page tree. Navigate the tree w…" at bounding box center [174, 239] width 122 height 418
click at [182, 108] on icon "Page tree" at bounding box center [181, 110] width 8 height 8
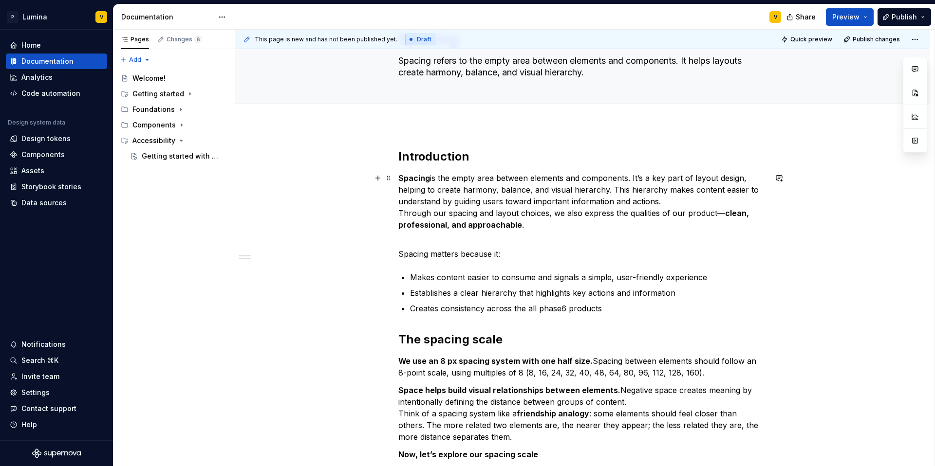
scroll to position [53, 0]
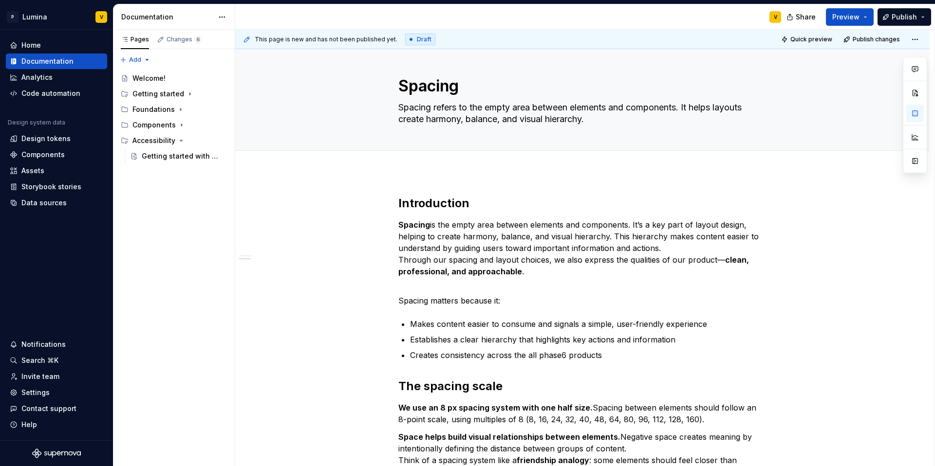
scroll to position [0, 0]
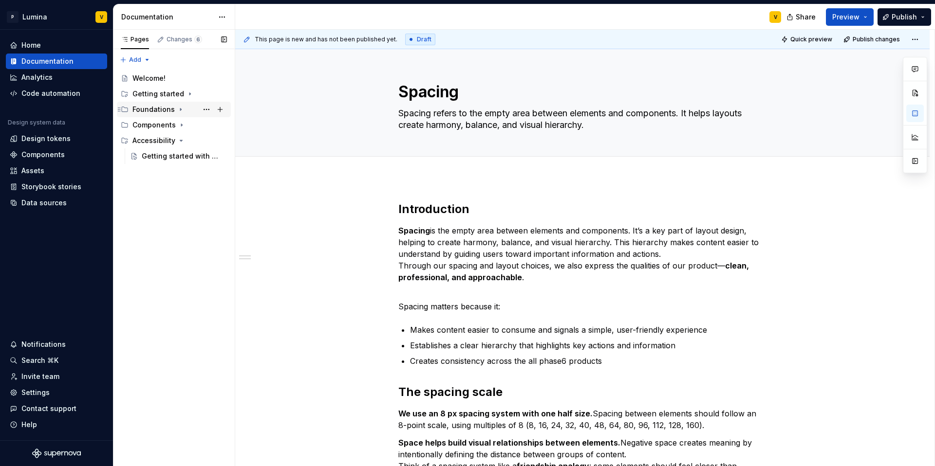
click at [142, 112] on div "Foundations" at bounding box center [153, 110] width 42 height 10
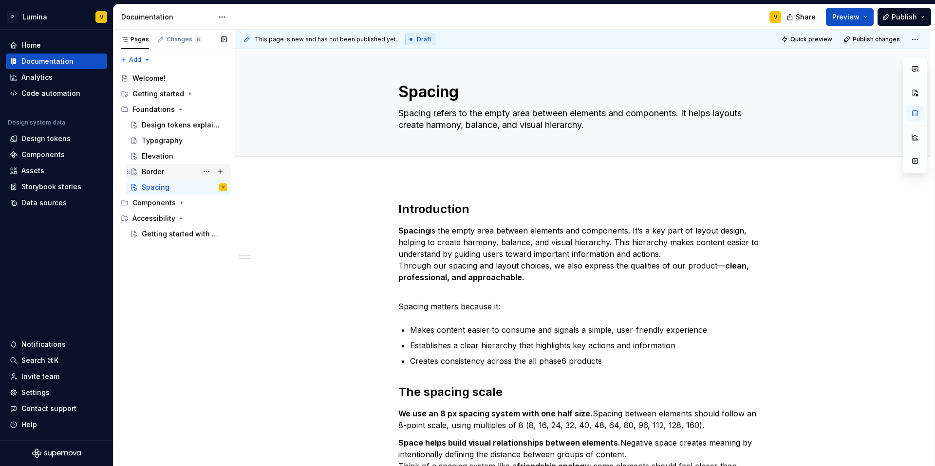
click at [142, 167] on div "Border" at bounding box center [153, 172] width 22 height 10
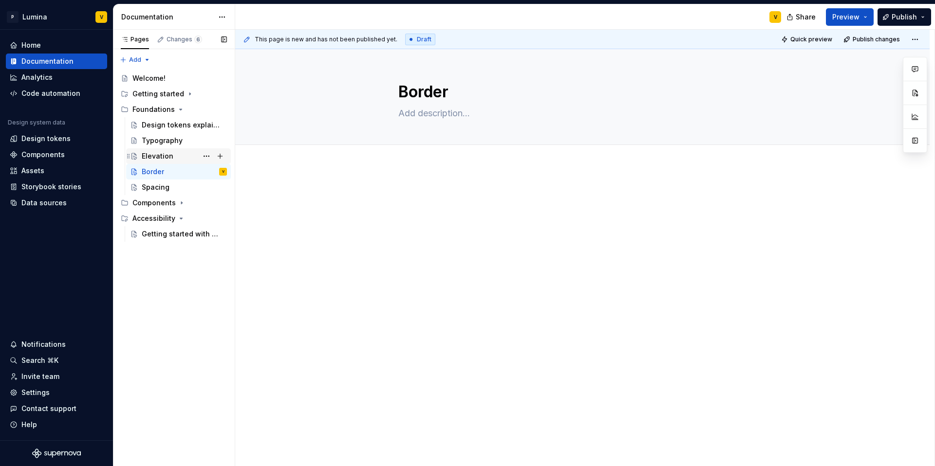
click at [143, 151] on div "Elevation" at bounding box center [184, 156] width 85 height 14
click at [166, 119] on div "Design tokens explained" at bounding box center [184, 125] width 85 height 14
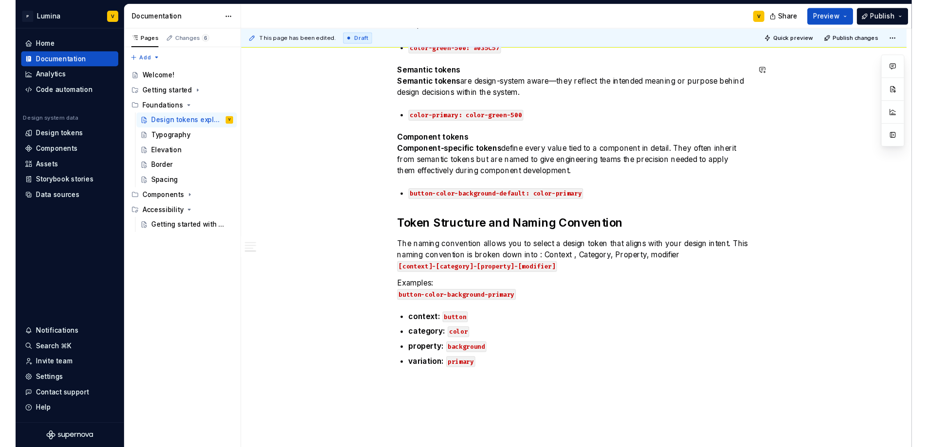
scroll to position [713, 0]
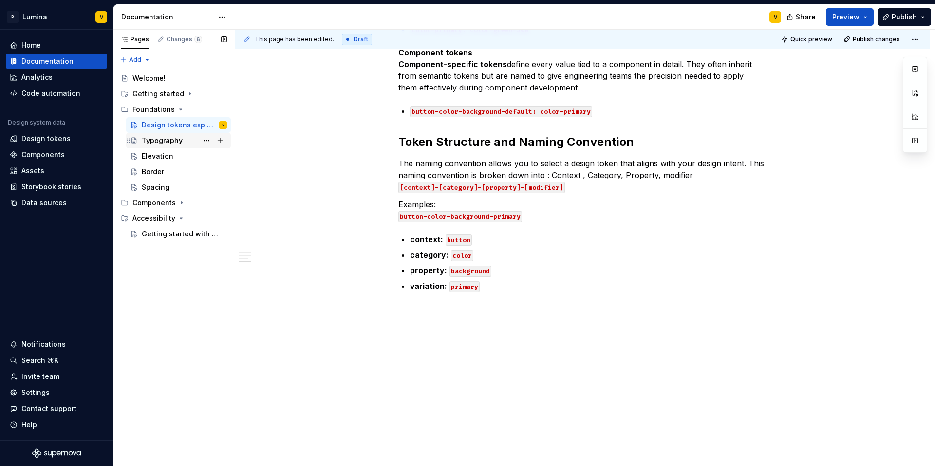
click at [167, 144] on div "Typography" at bounding box center [162, 141] width 41 height 10
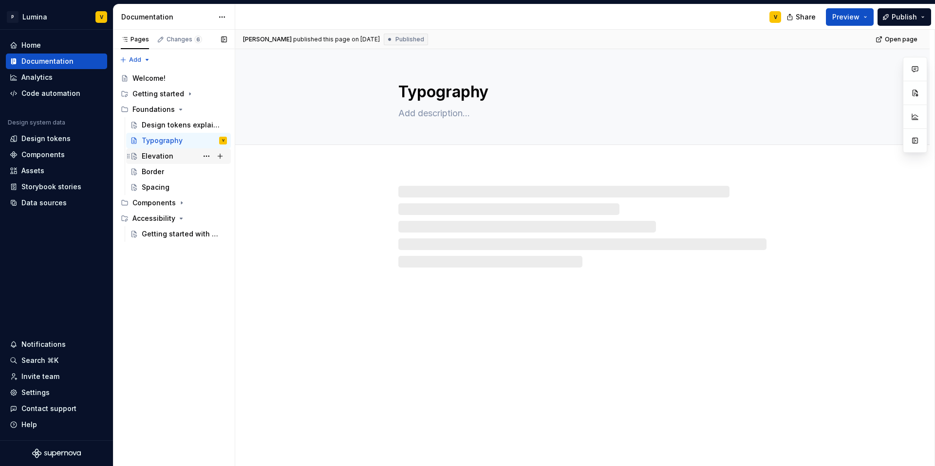
click at [160, 152] on div "Elevation" at bounding box center [158, 156] width 32 height 10
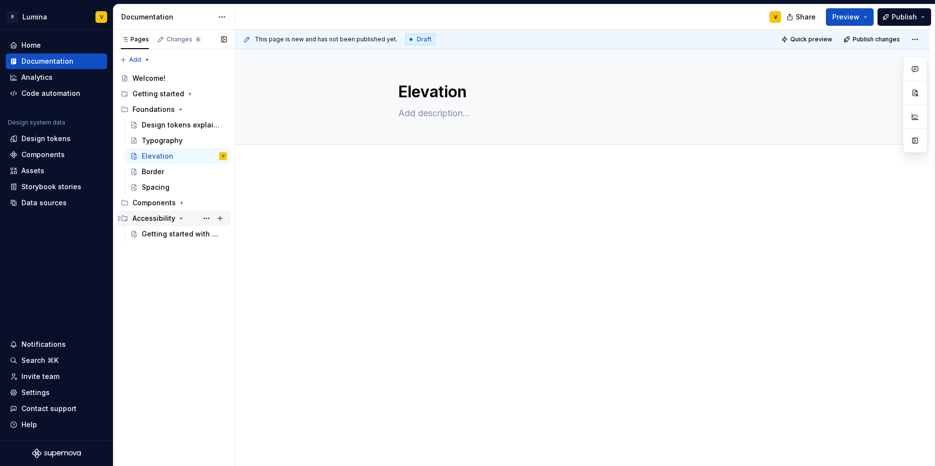
click at [177, 218] on icon "Page tree" at bounding box center [181, 219] width 8 height 8
click at [164, 141] on div "Typography" at bounding box center [162, 141] width 41 height 10
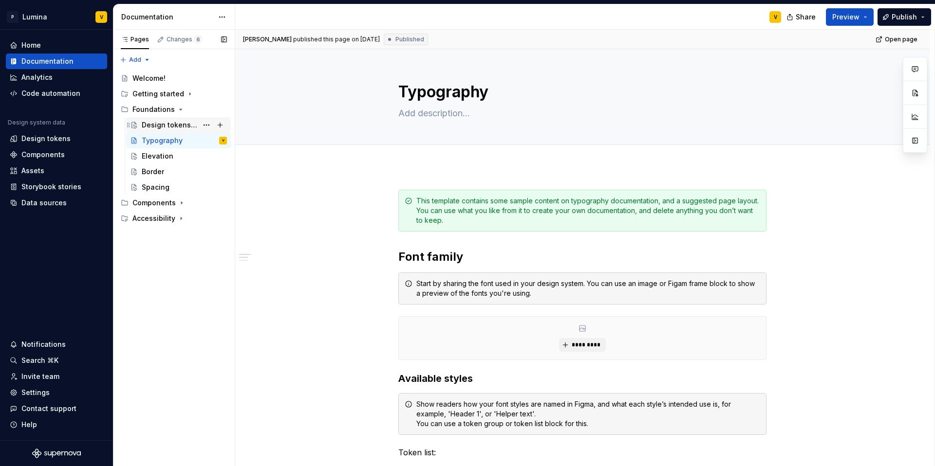
click at [176, 126] on div "Design tokens explained" at bounding box center [170, 125] width 56 height 10
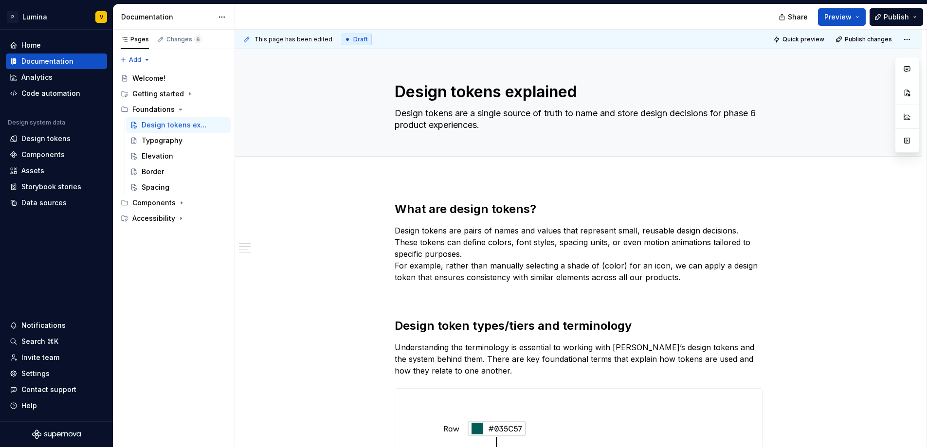
type textarea "*"
